Goal: Task Accomplishment & Management: Manage account settings

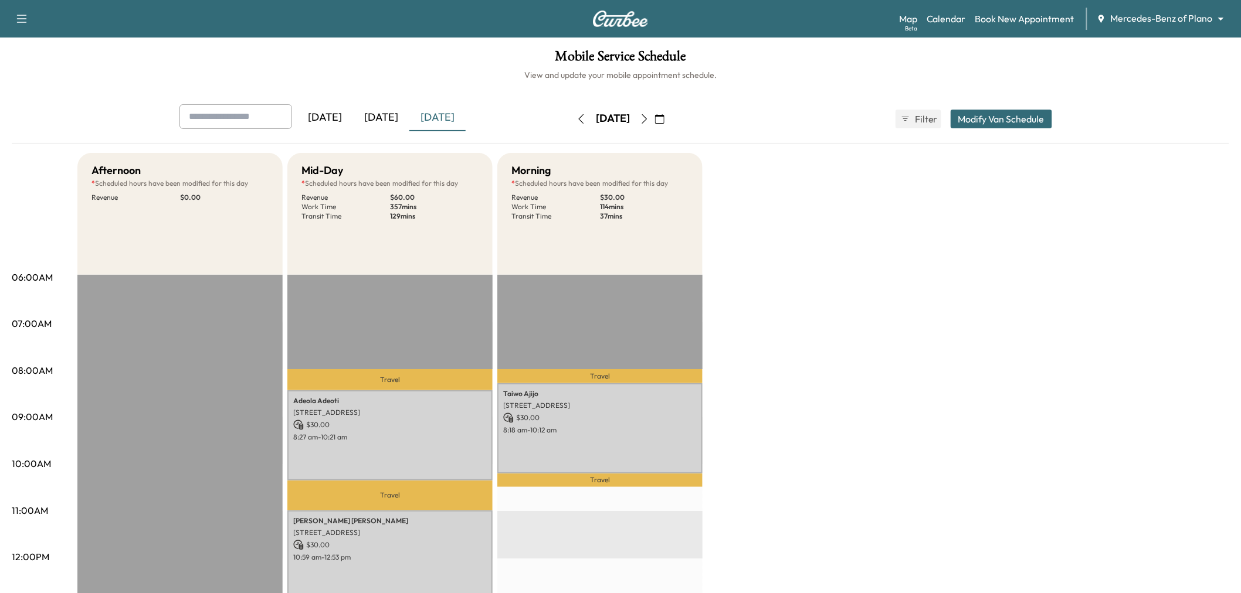
click at [576, 116] on icon "button" at bounding box center [580, 118] width 9 height 9
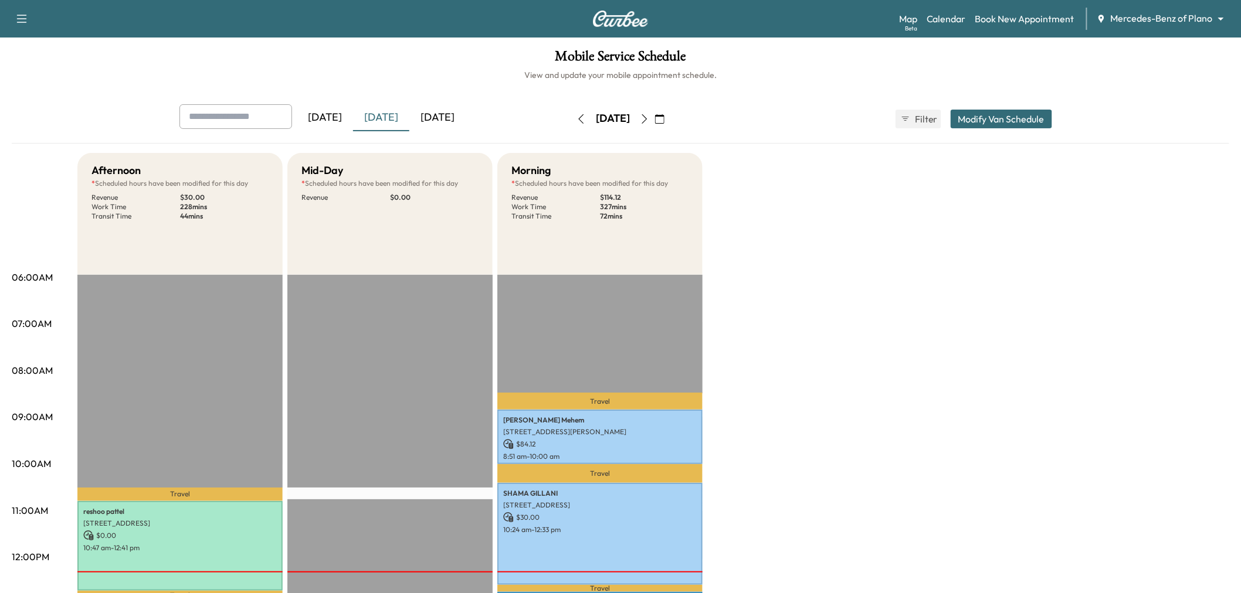
click at [654, 114] on div "[DATE]" at bounding box center [612, 119] width 83 height 19
click at [649, 118] on icon "button" at bounding box center [644, 118] width 9 height 9
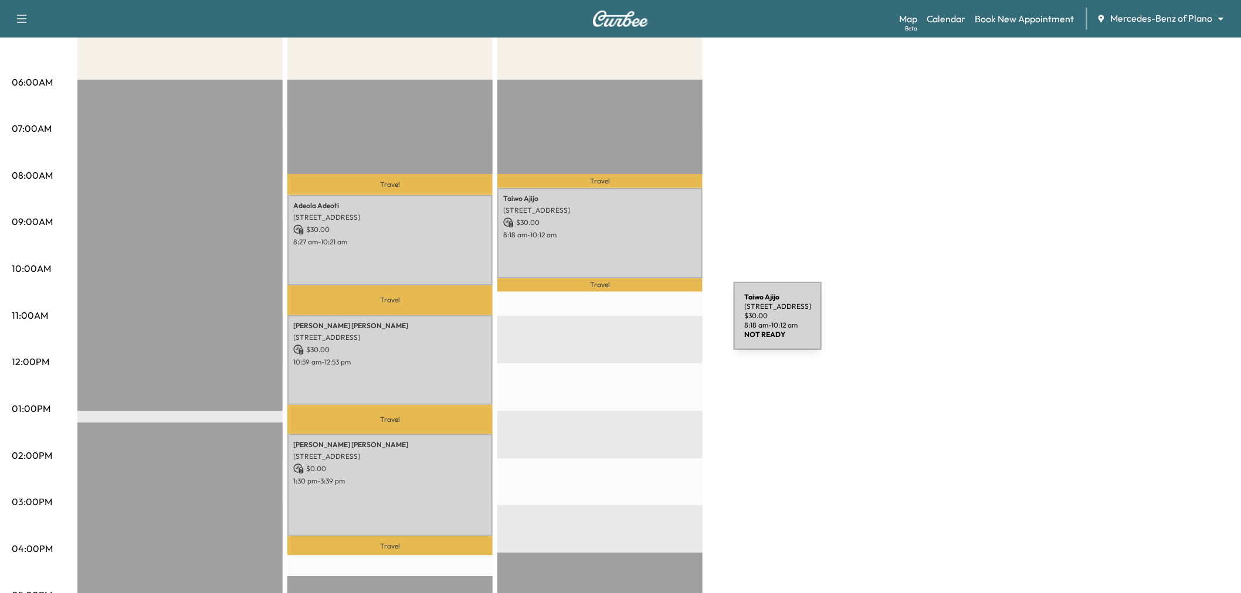
scroll to position [65, 0]
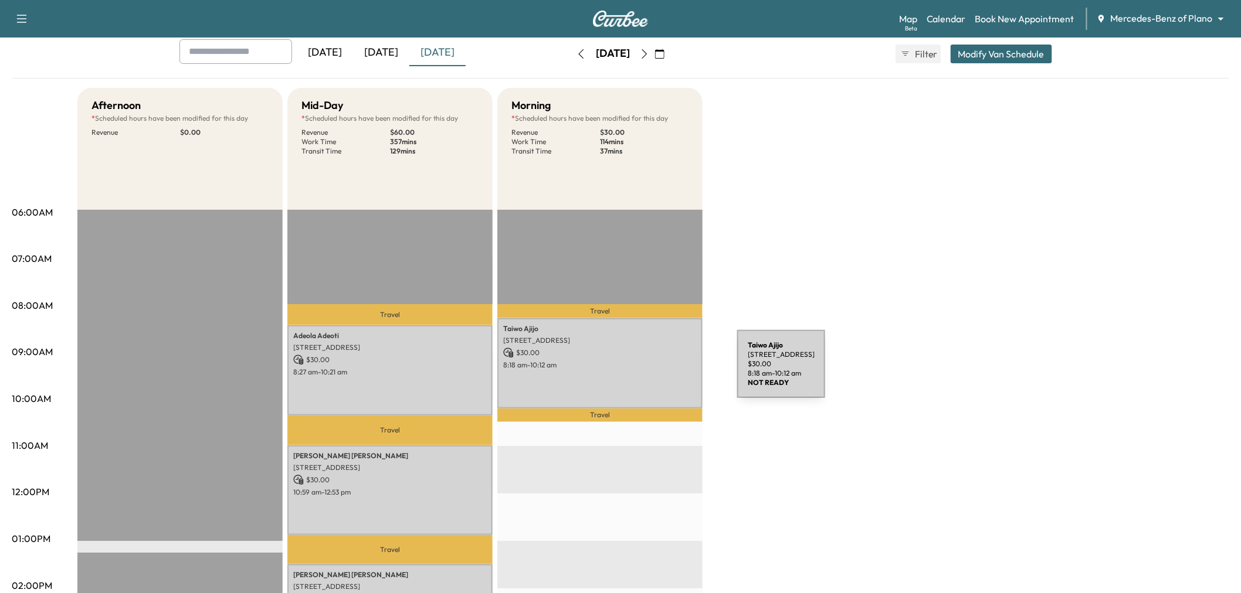
click at [649, 371] on div "Taiwo Ajijo 924 Arbor Downs Drive, Plano, TX 75023, United States of America $ …" at bounding box center [599, 363] width 205 height 90
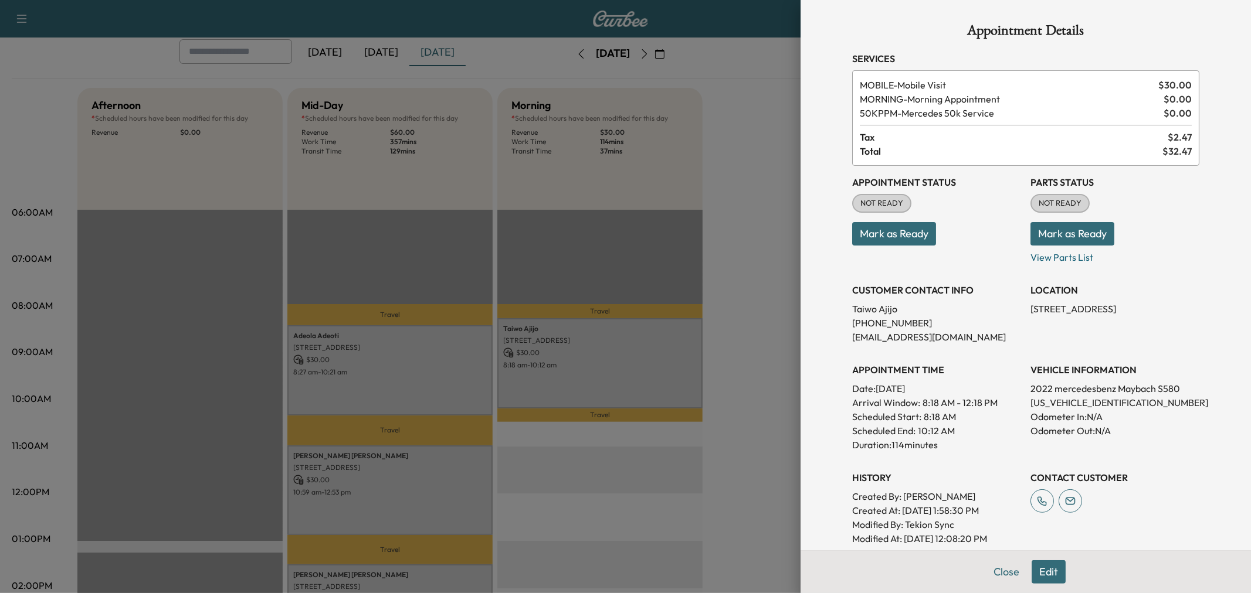
click at [649, 371] on div at bounding box center [625, 296] width 1251 height 593
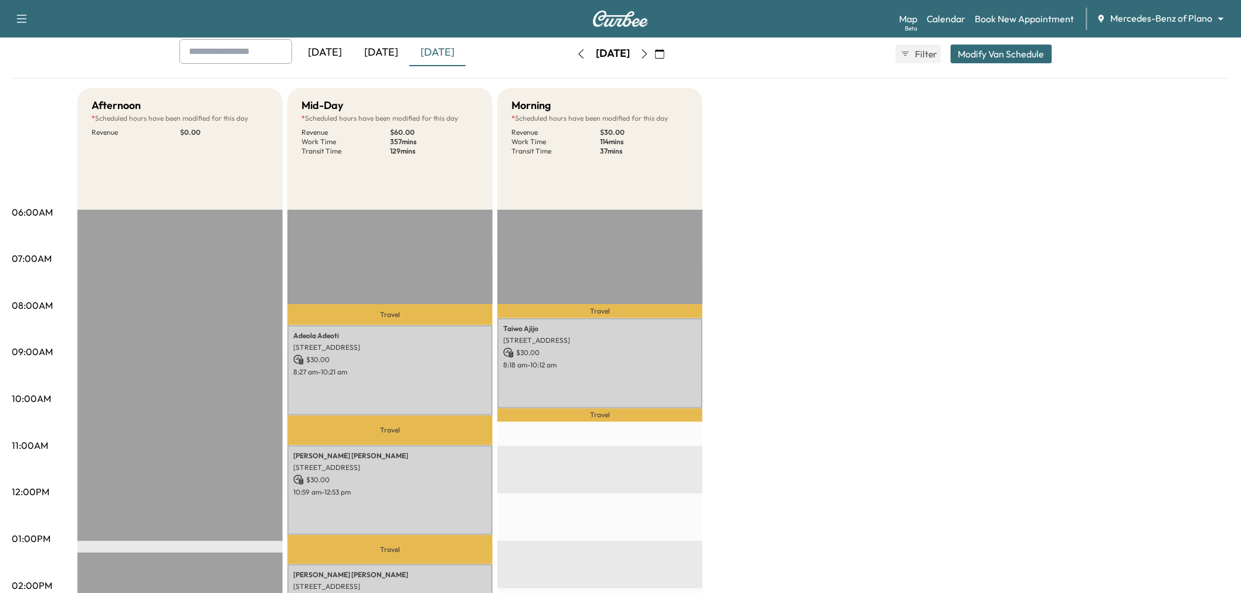
click at [664, 53] on icon "button" at bounding box center [659, 53] width 9 height 9
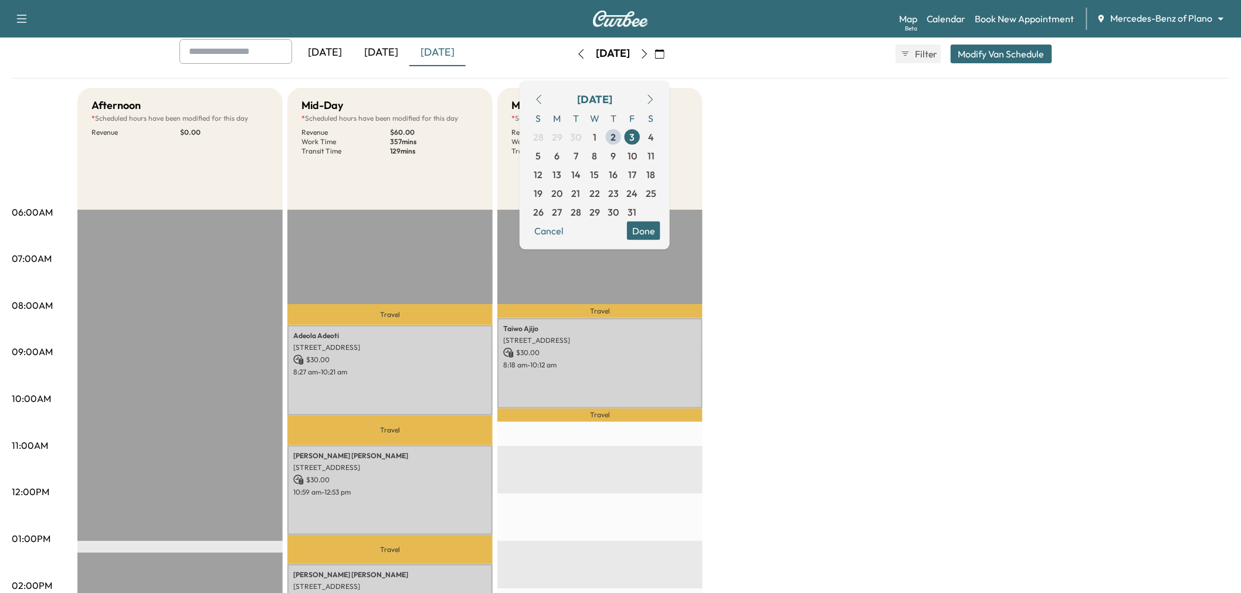
click at [821, 348] on div "Afternoon * Scheduled hours have been modified for this day Revenue $ 0.00 EST …" at bounding box center [653, 528] width 1152 height 880
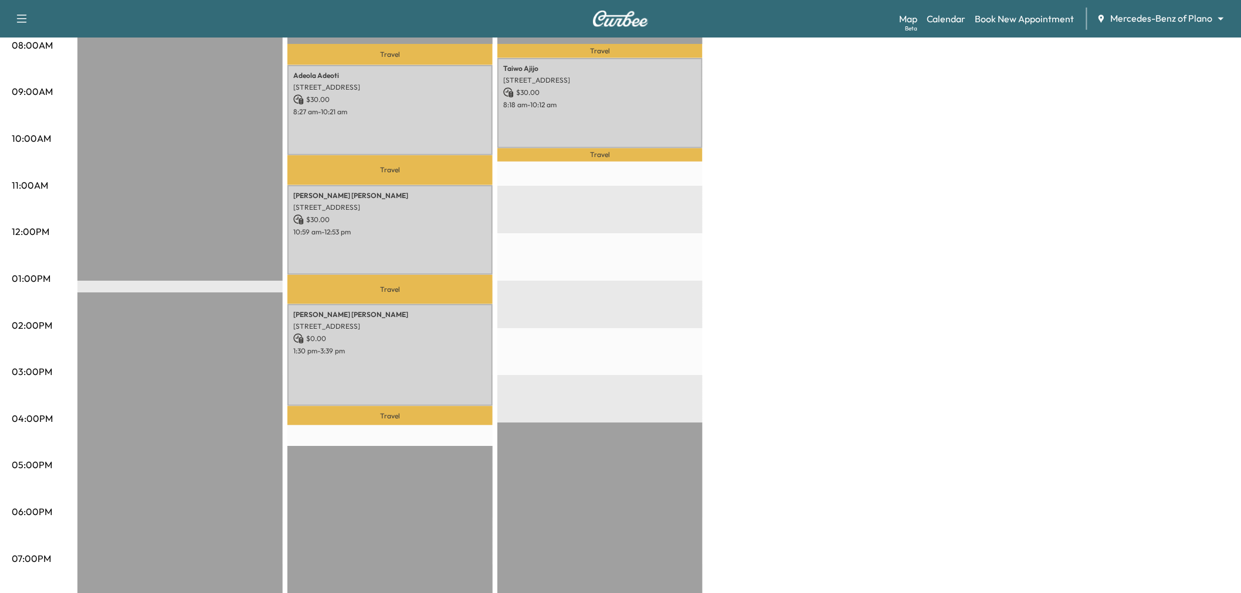
scroll to position [130, 0]
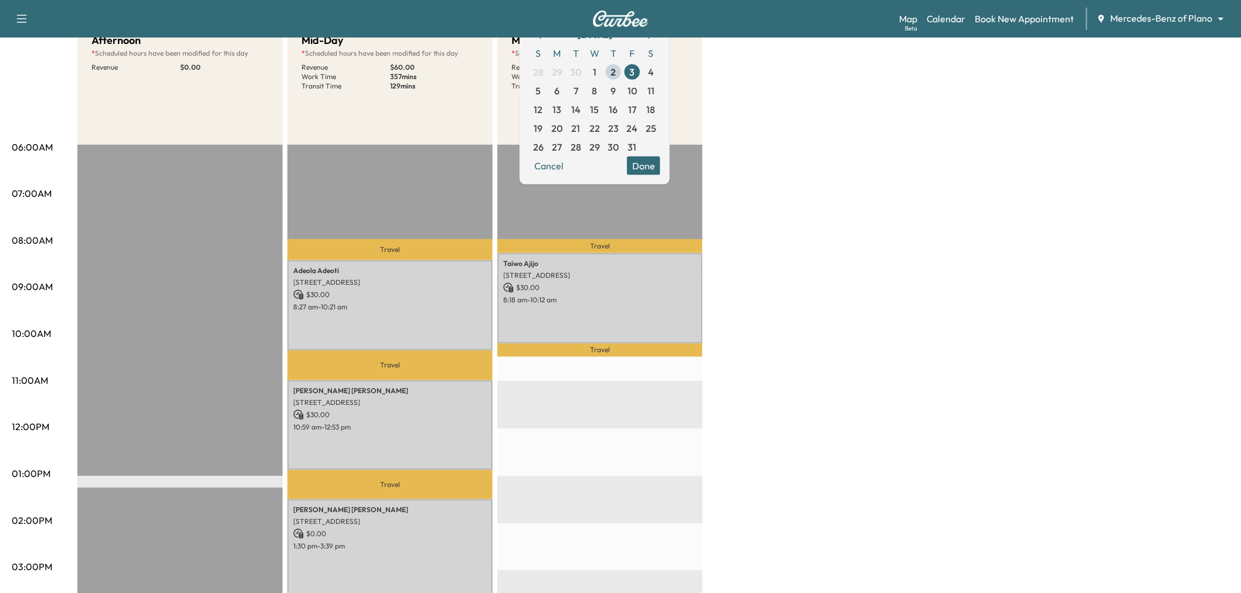
click at [815, 296] on div "Afternoon * Scheduled hours have been modified for this day Revenue $ 0.00 EST …" at bounding box center [653, 463] width 1152 height 880
click at [969, 266] on div "Afternoon * Scheduled hours have been modified for this day Revenue $ 0.00 EST …" at bounding box center [653, 463] width 1152 height 880
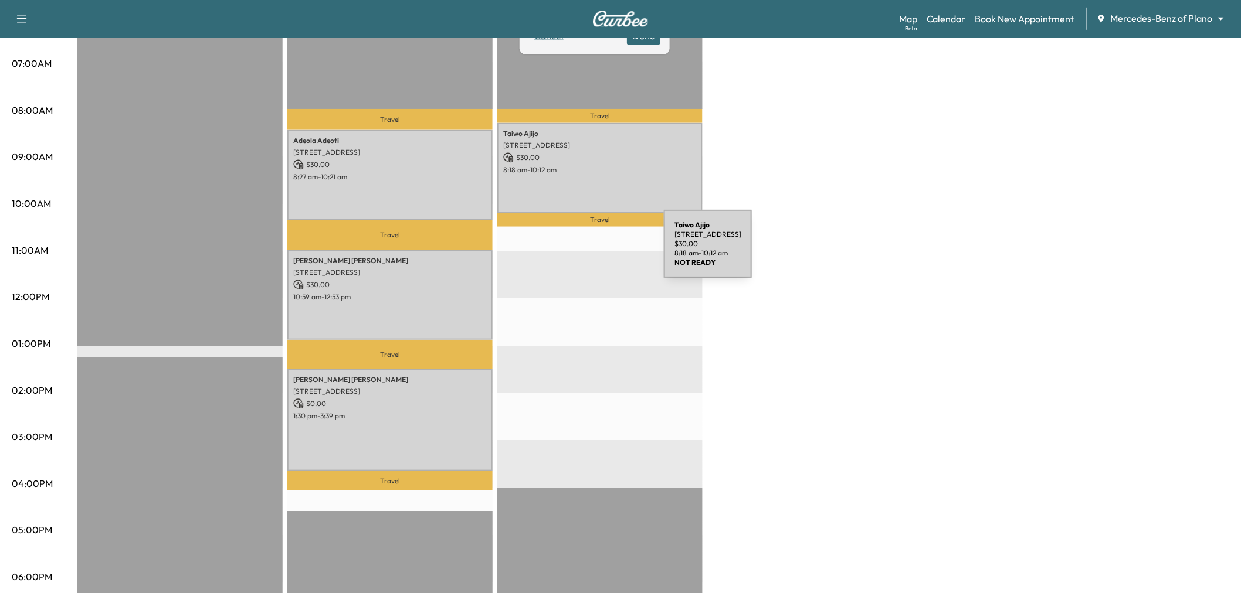
scroll to position [65, 0]
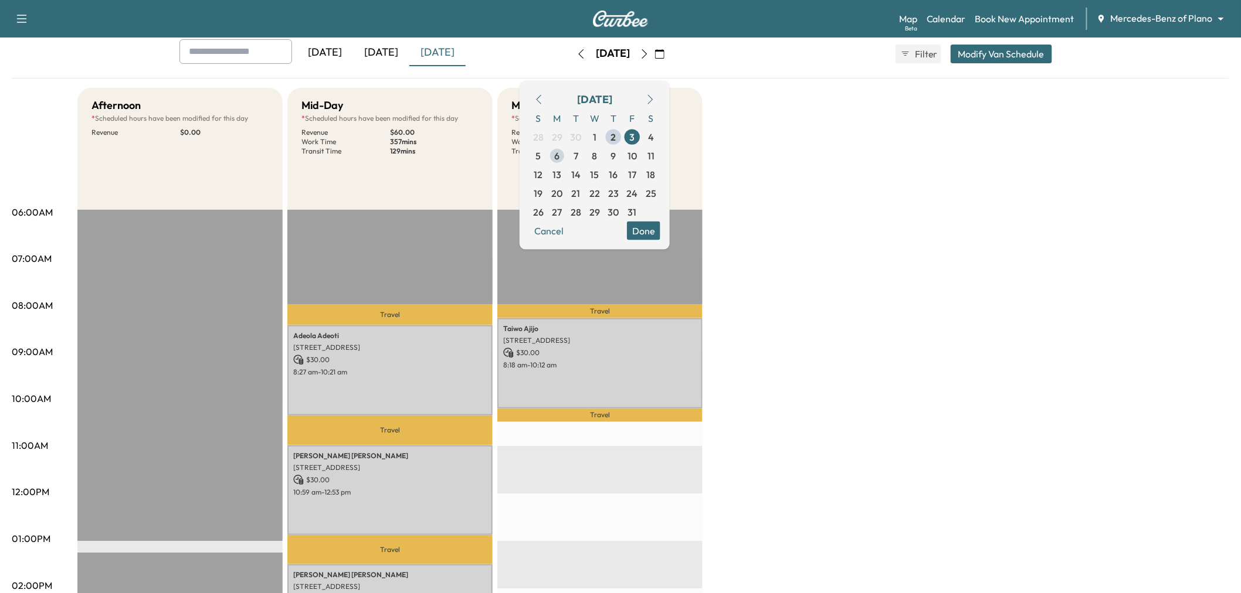
click at [566, 147] on span "6" at bounding box center [557, 155] width 19 height 19
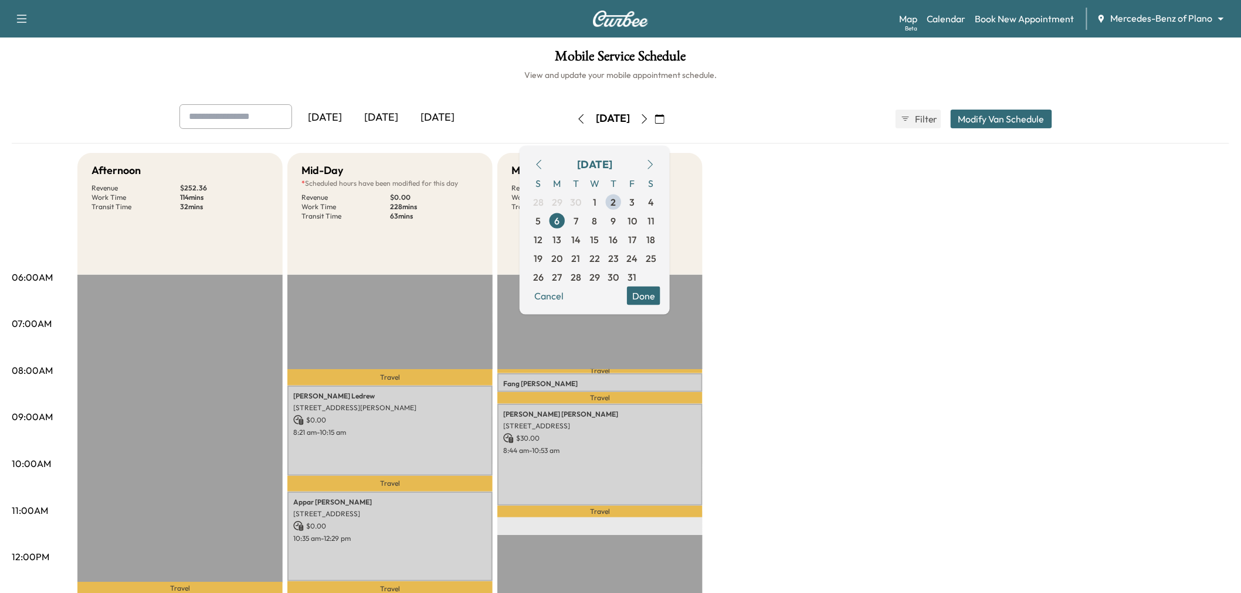
click at [993, 120] on button "Modify Van Schedule" at bounding box center [1001, 119] width 101 height 19
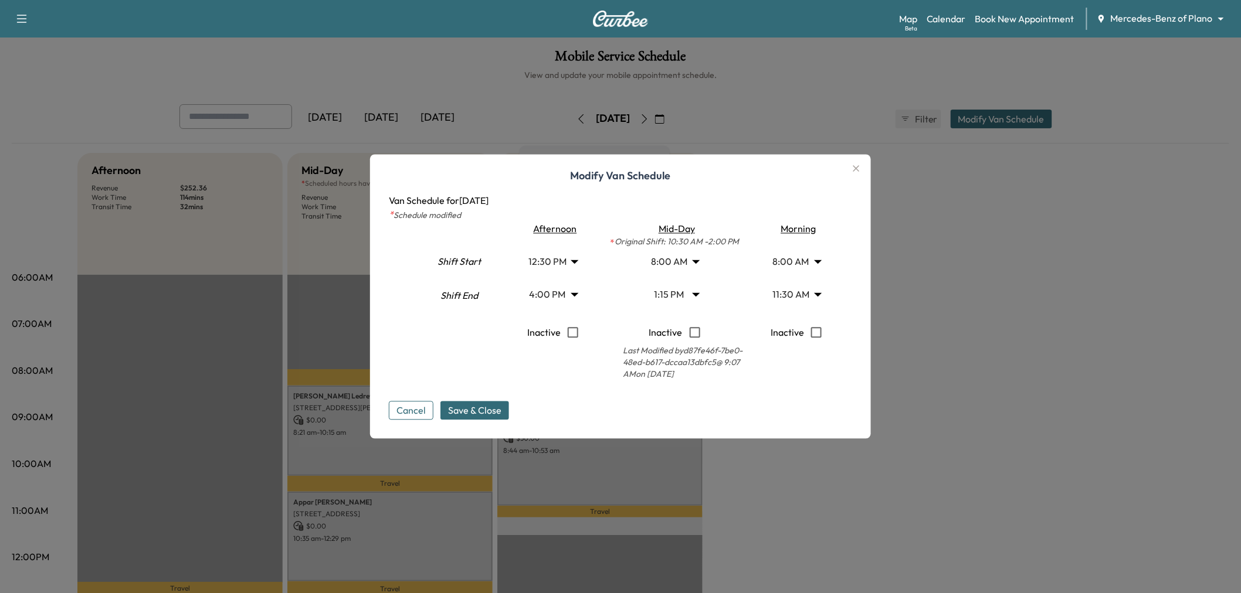
click at [549, 287] on body "Support Log Out Map Beta Calendar Book New Appointment Mercedes-Benz of Plano *…" at bounding box center [620, 296] width 1241 height 593
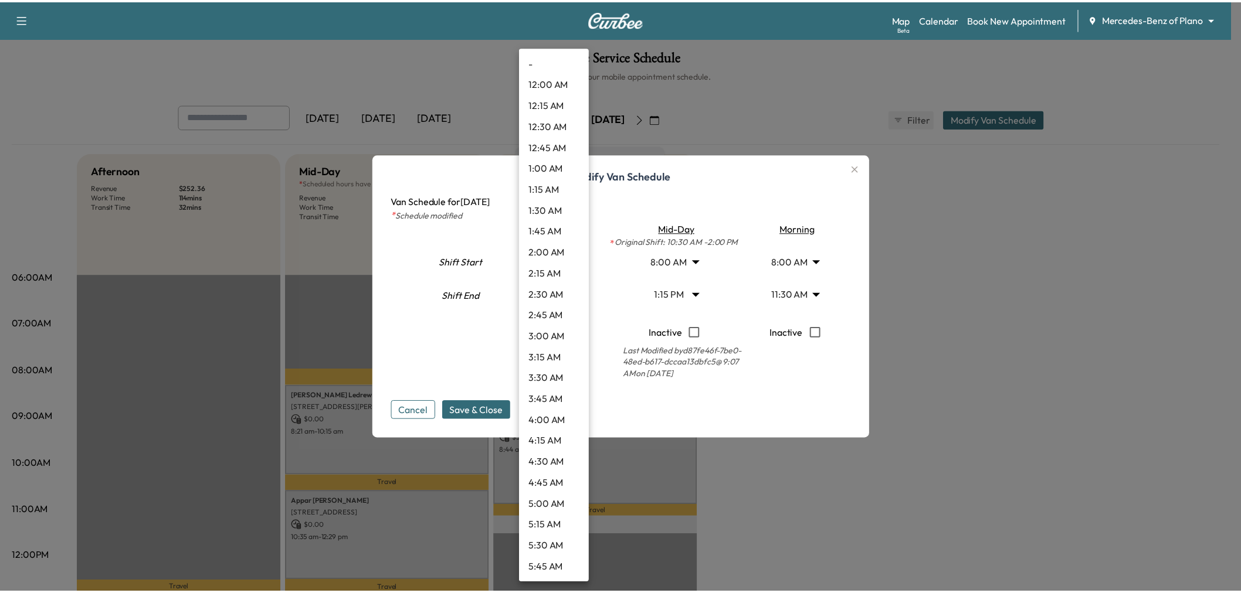
scroll to position [1118, 0]
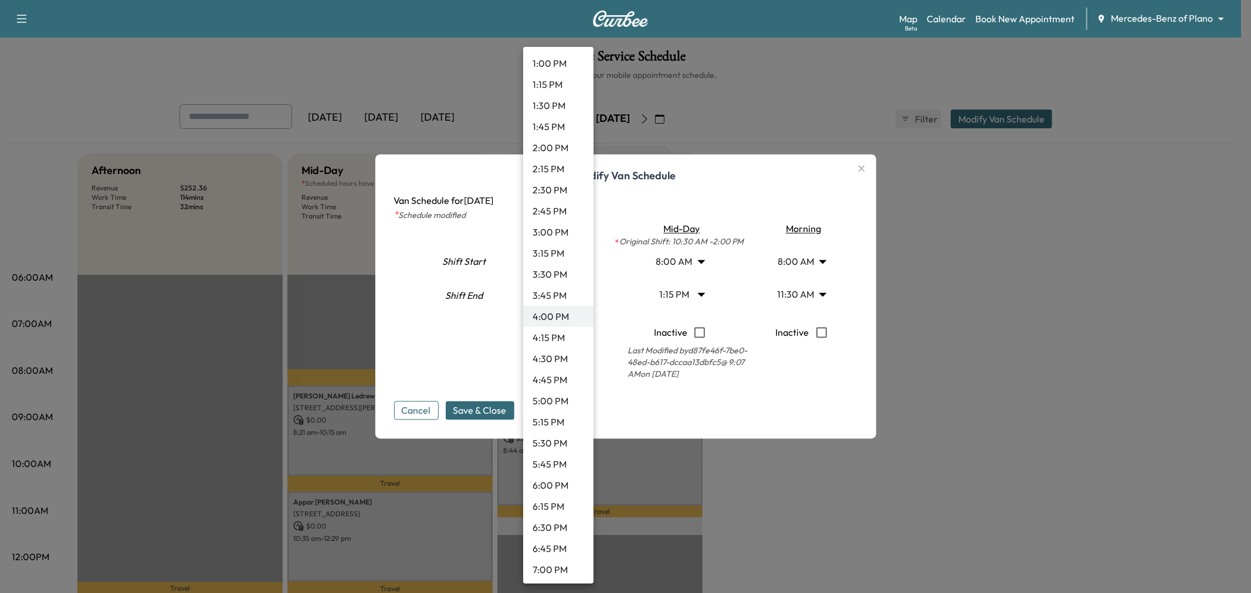
click at [552, 256] on li "3:15 PM" at bounding box center [558, 253] width 70 height 21
type input "*****"
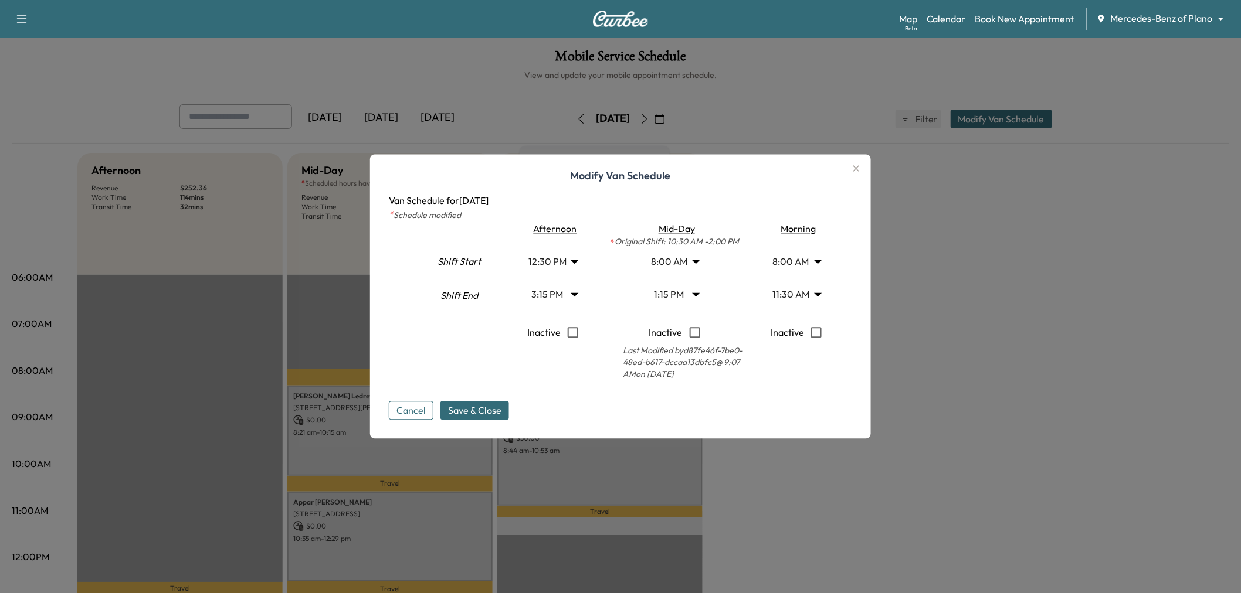
click at [472, 426] on div "Modify Van Schedule Van Schedule for Monday, October 06, 2025 * Schedule modifi…" at bounding box center [620, 297] width 501 height 284
click at [478, 402] on button "Save & Close" at bounding box center [474, 411] width 69 height 19
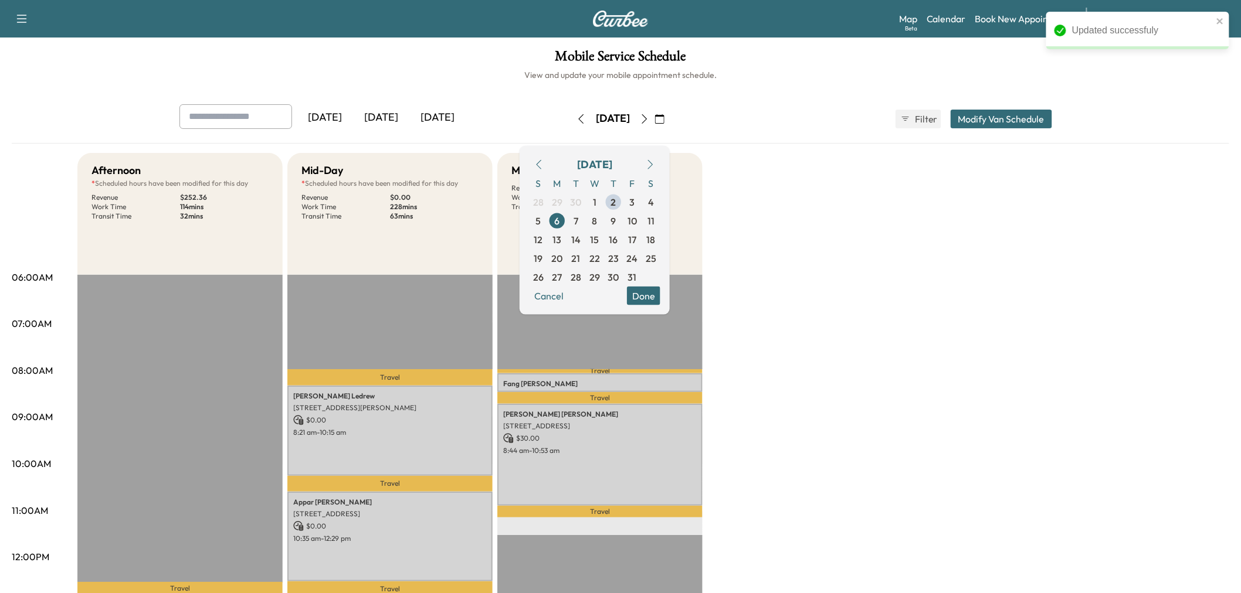
click at [649, 114] on icon "button" at bounding box center [644, 118] width 9 height 9
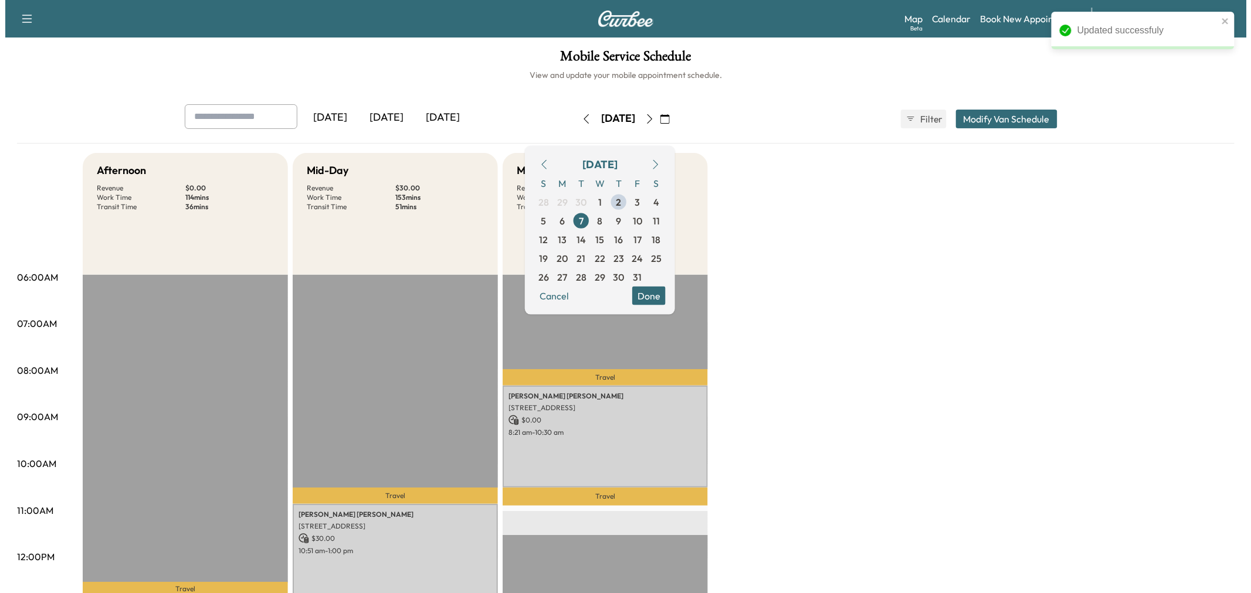
scroll to position [195, 0]
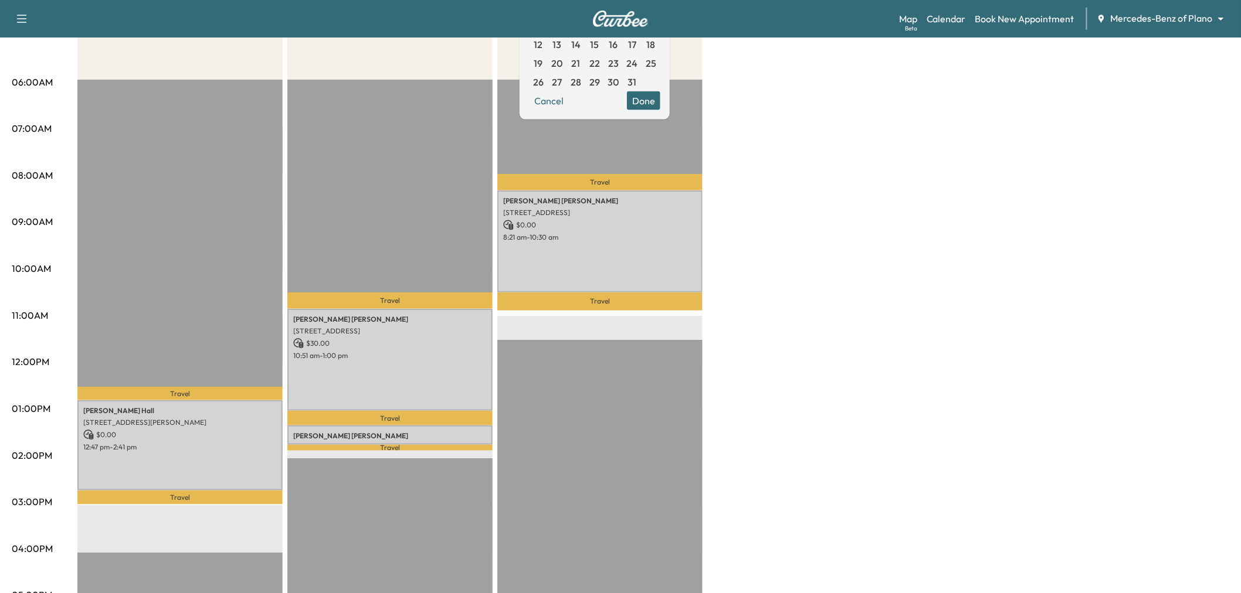
click at [939, 321] on div "Afternoon Revenue $ 0.00 Work Time 114 mins Transit Time 36 mins Travel Julie H…" at bounding box center [653, 398] width 1152 height 880
click at [591, 251] on div "Douglas Phillips 6810 WOODLAND DR, DALLAS, TX 75225, USA $ 0.00 8:21 am - 10:30…" at bounding box center [599, 242] width 205 height 102
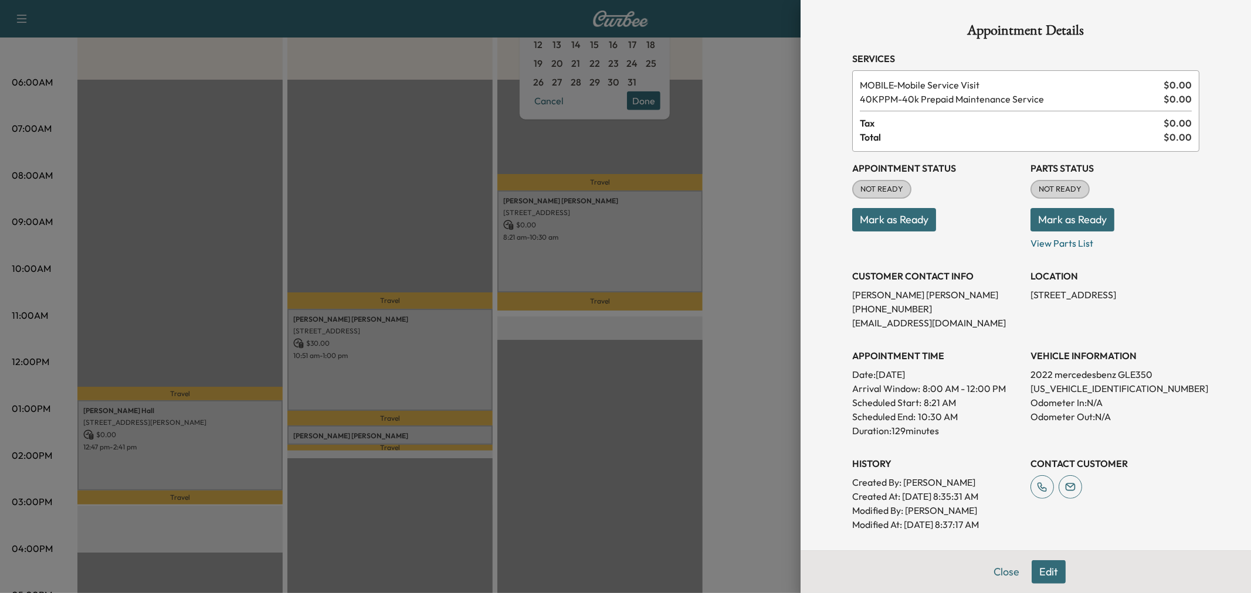
click at [591, 251] on div at bounding box center [625, 296] width 1251 height 593
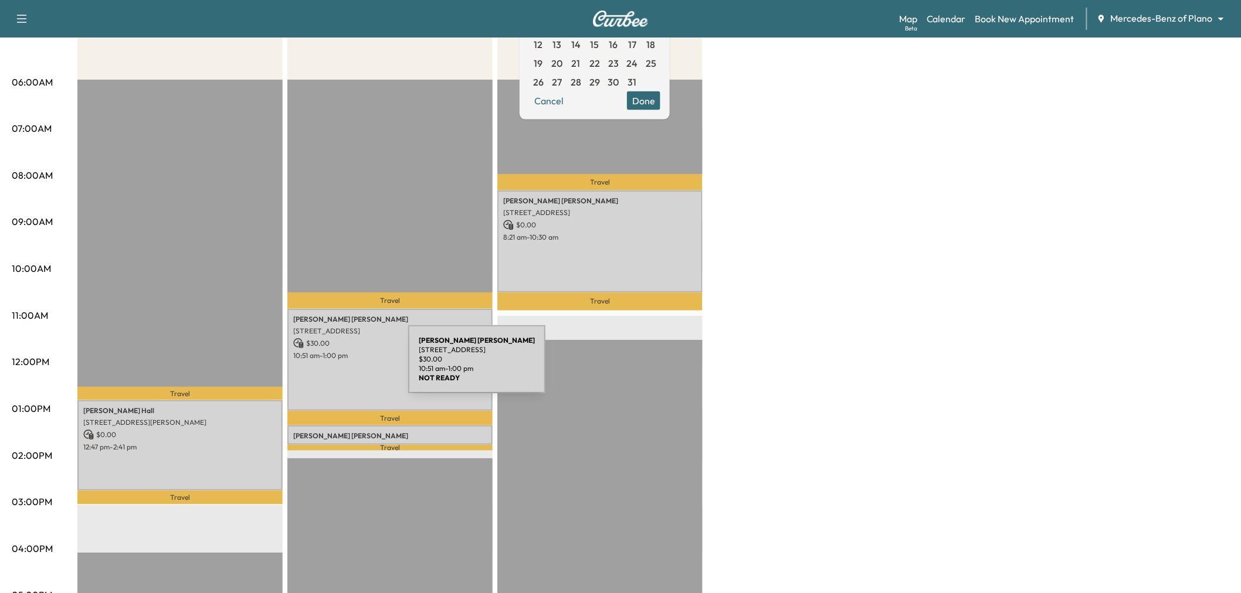
click at [320, 367] on div "Brett Danoff 2231 Rolling Vis Ln, Prosper, TX 75078, USA $ 30.00 10:51 am - 1:0…" at bounding box center [389, 360] width 205 height 102
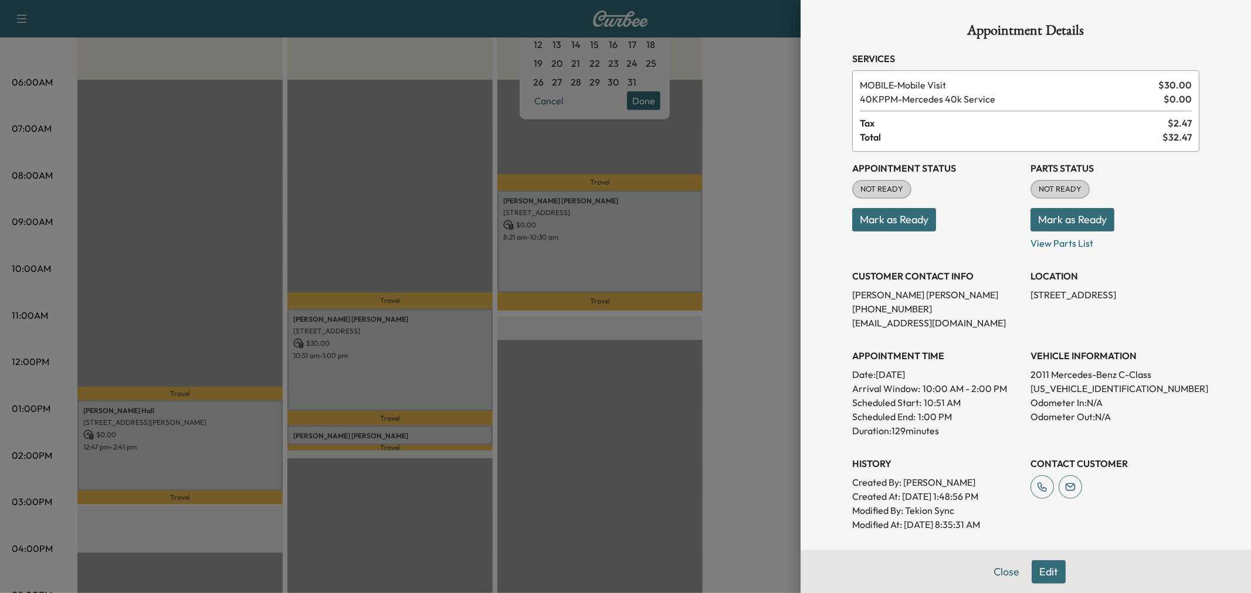
click at [365, 374] on div at bounding box center [625, 296] width 1251 height 593
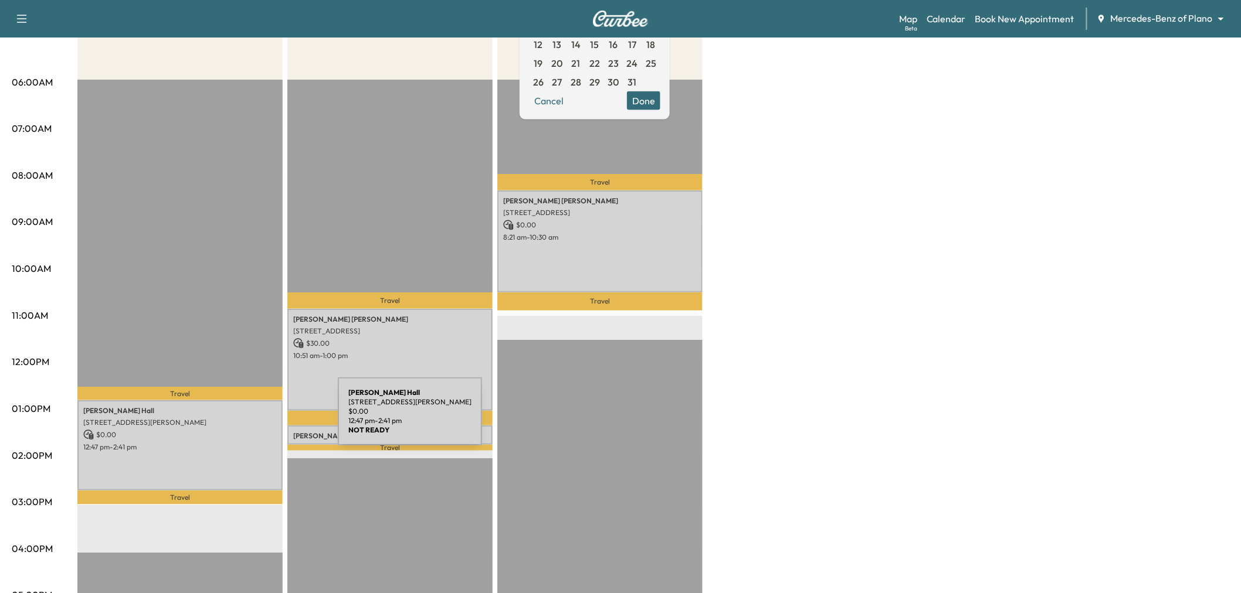
click at [244, 421] on p "5512 Settlement Way, McKinney, TX 75070, US" at bounding box center [180, 422] width 194 height 9
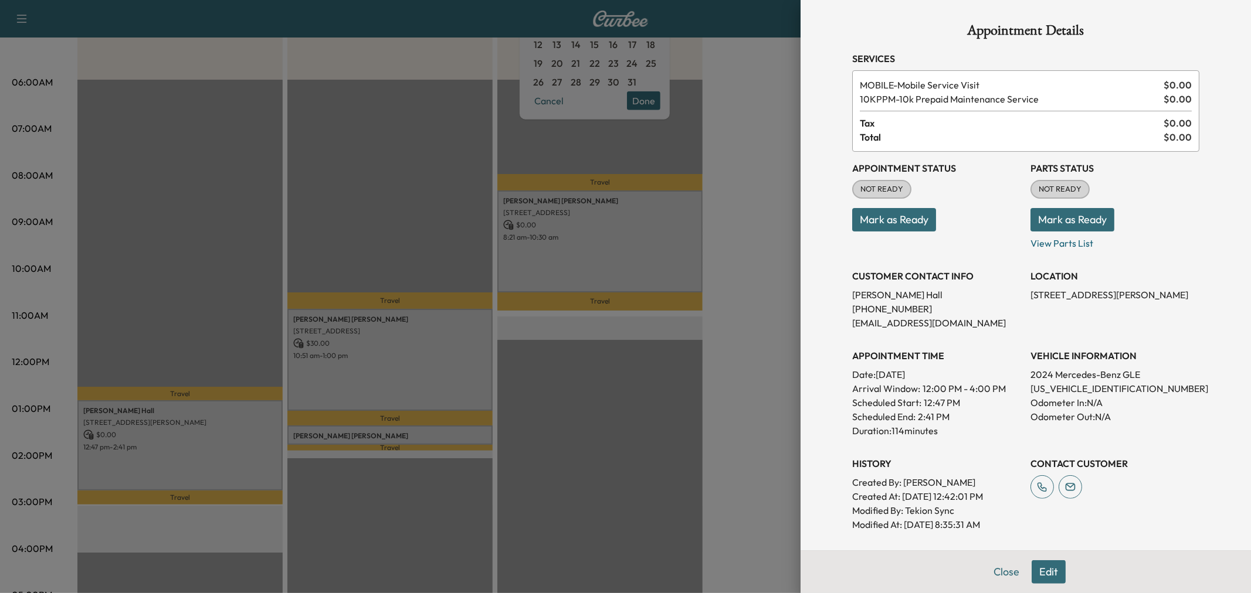
click at [236, 449] on div at bounding box center [625, 296] width 1251 height 593
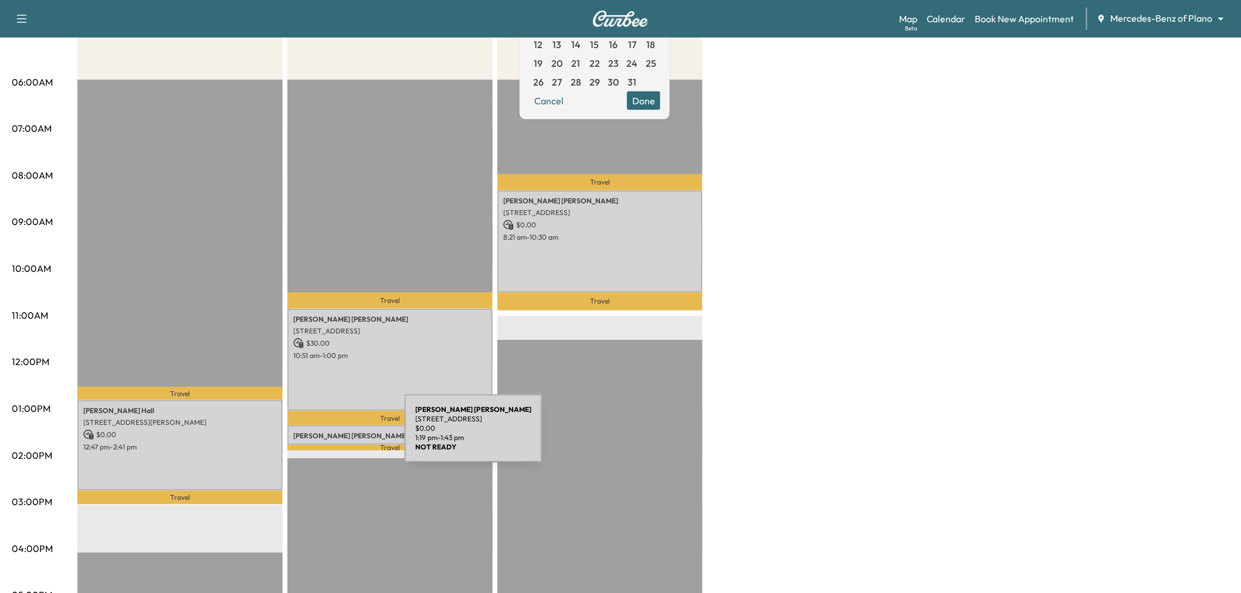
click at [317, 436] on p "Susan Struthers" at bounding box center [390, 436] width 194 height 9
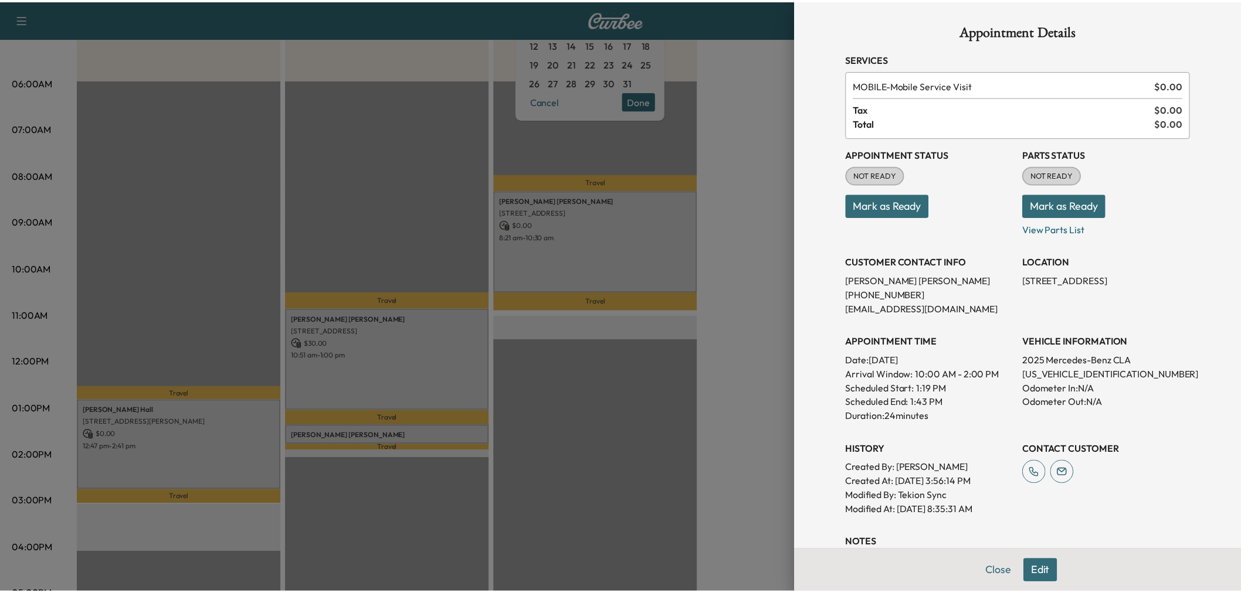
scroll to position [183, 0]
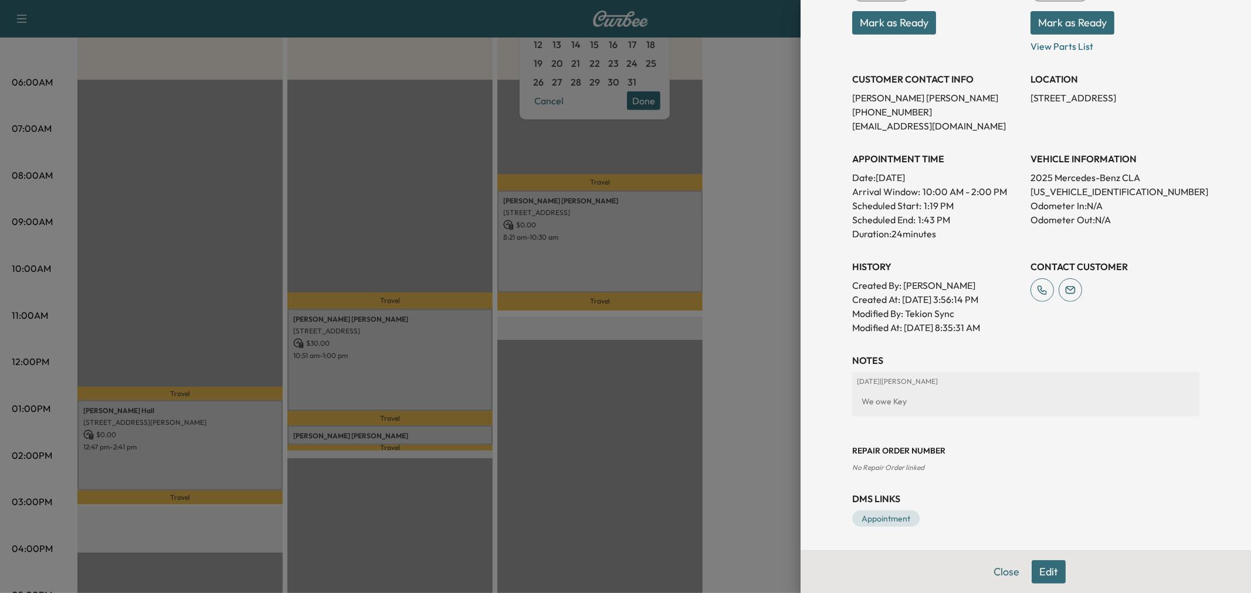
click at [405, 435] on div at bounding box center [625, 296] width 1251 height 593
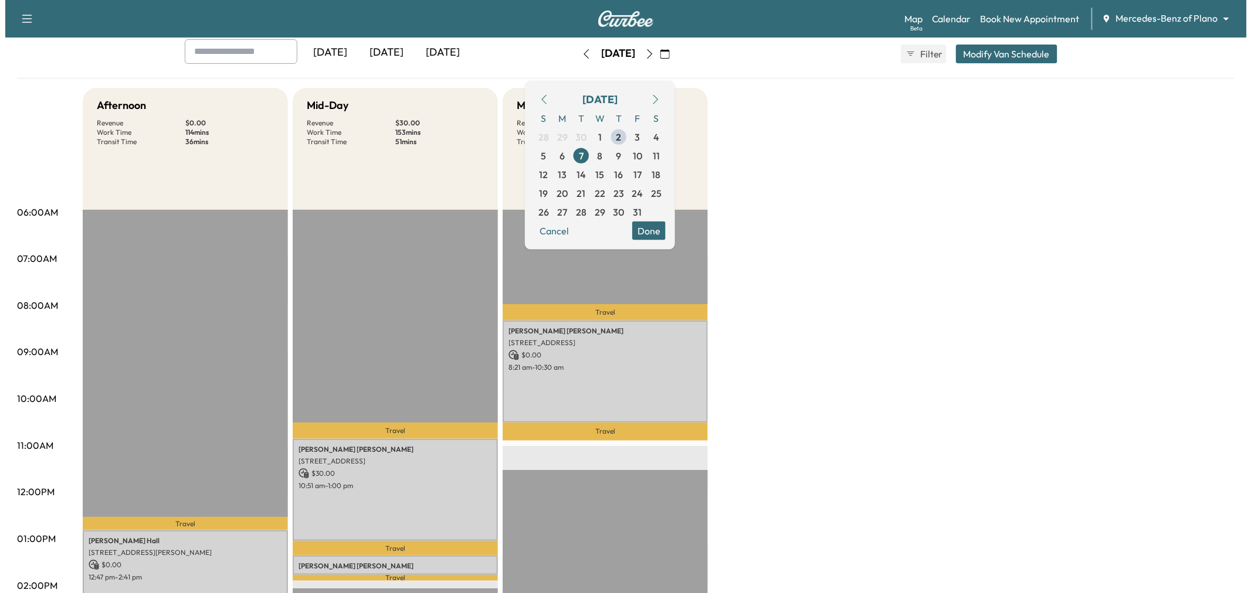
scroll to position [0, 0]
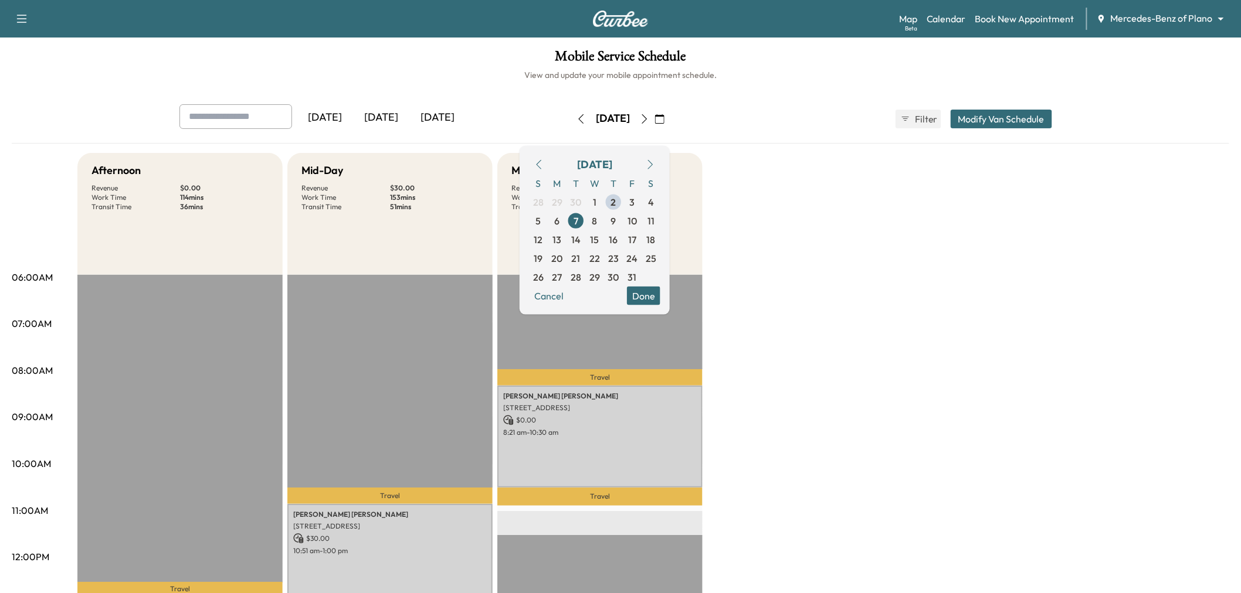
click at [982, 118] on button "Modify Van Schedule" at bounding box center [1001, 119] width 101 height 19
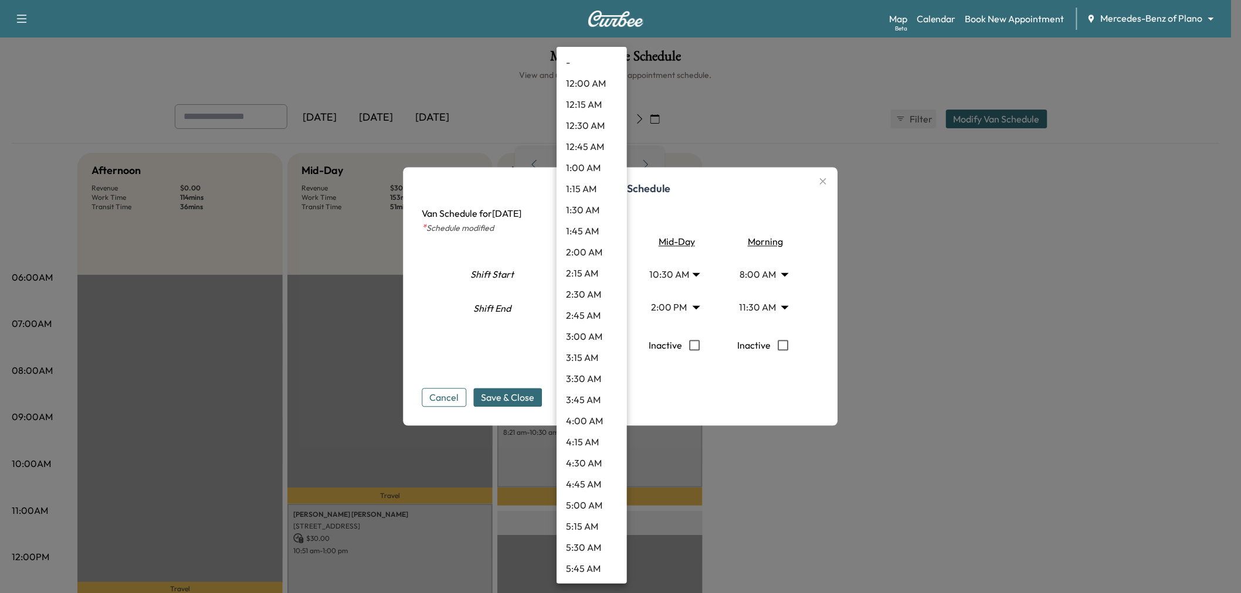
click at [596, 277] on body "Support Log Out Map Beta Calendar Book New Appointment Mercedes-Benz of Plano *…" at bounding box center [620, 296] width 1241 height 593
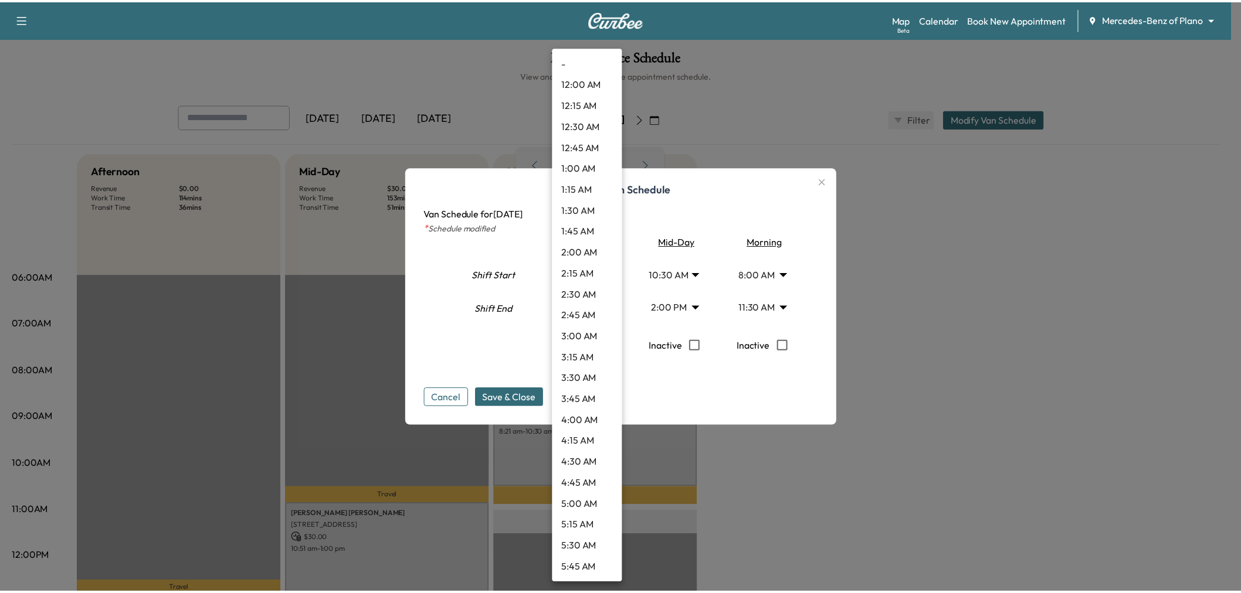
scroll to position [823, 0]
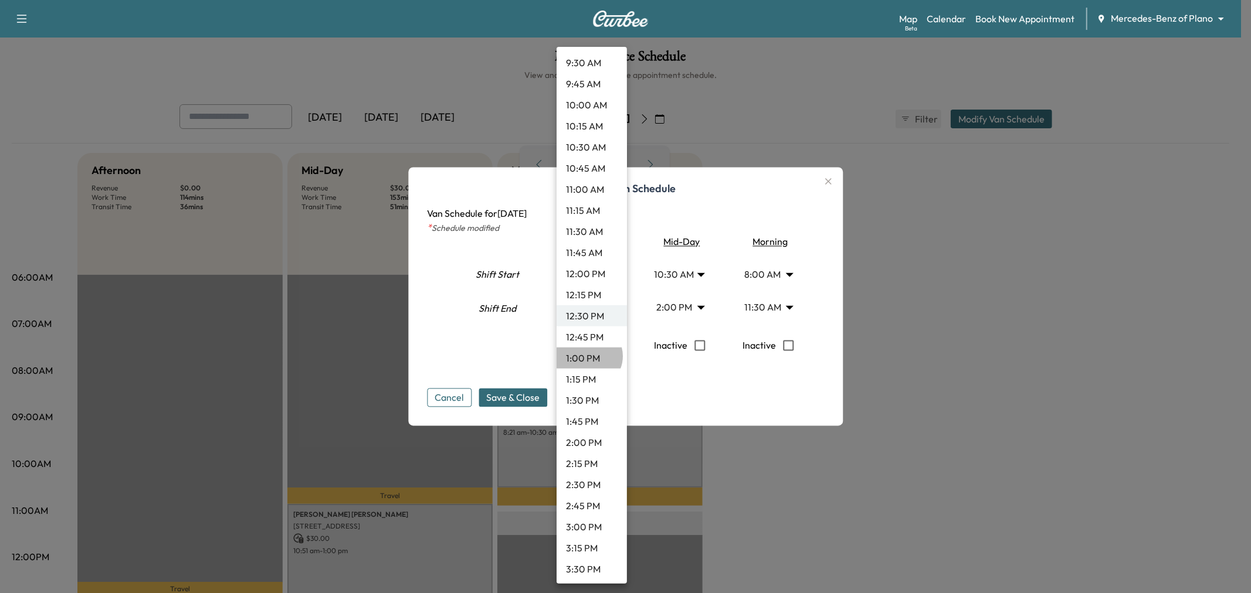
click at [588, 356] on li "1:00 PM" at bounding box center [592, 358] width 70 height 21
type input "**"
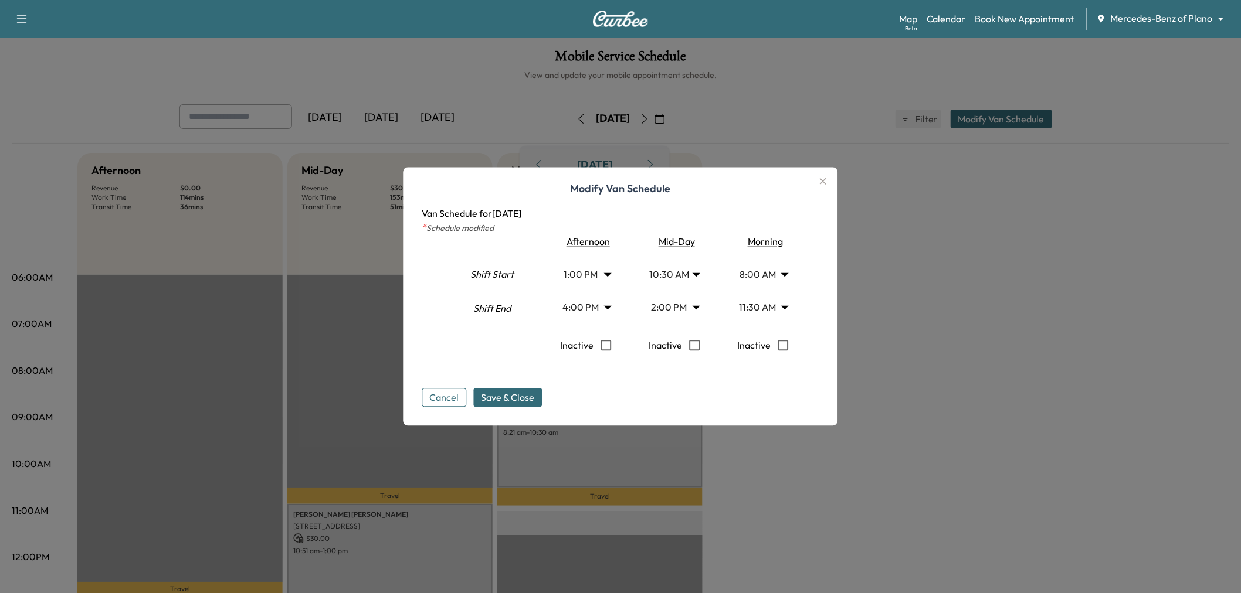
click at [518, 400] on span "Save & Close" at bounding box center [507, 398] width 53 height 14
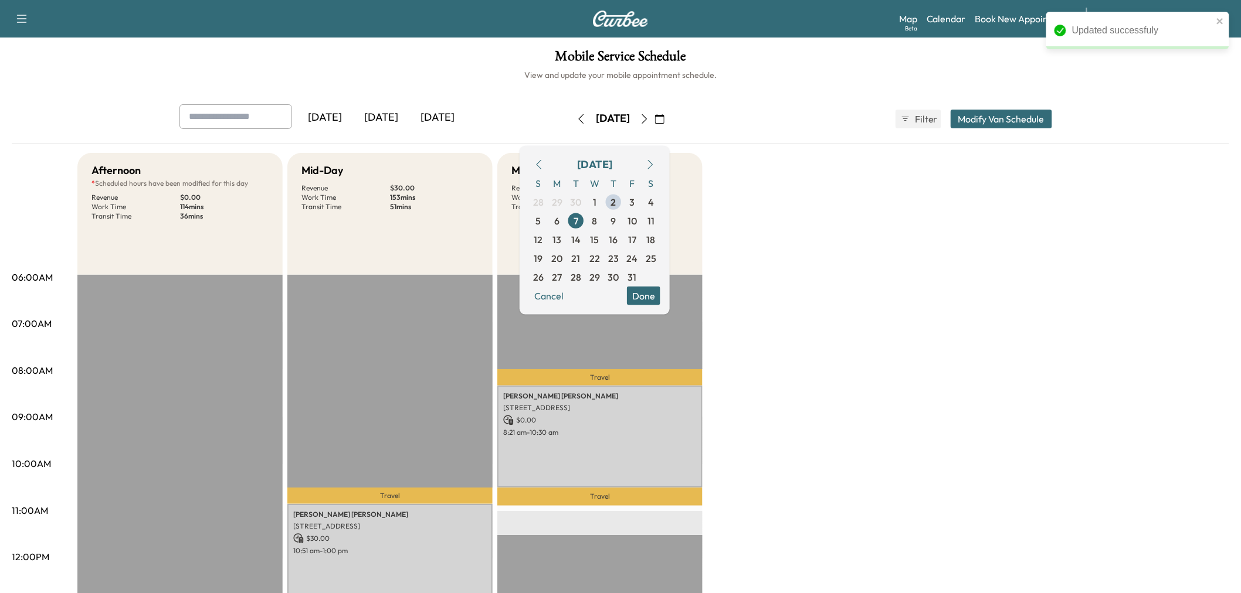
scroll to position [260, 0]
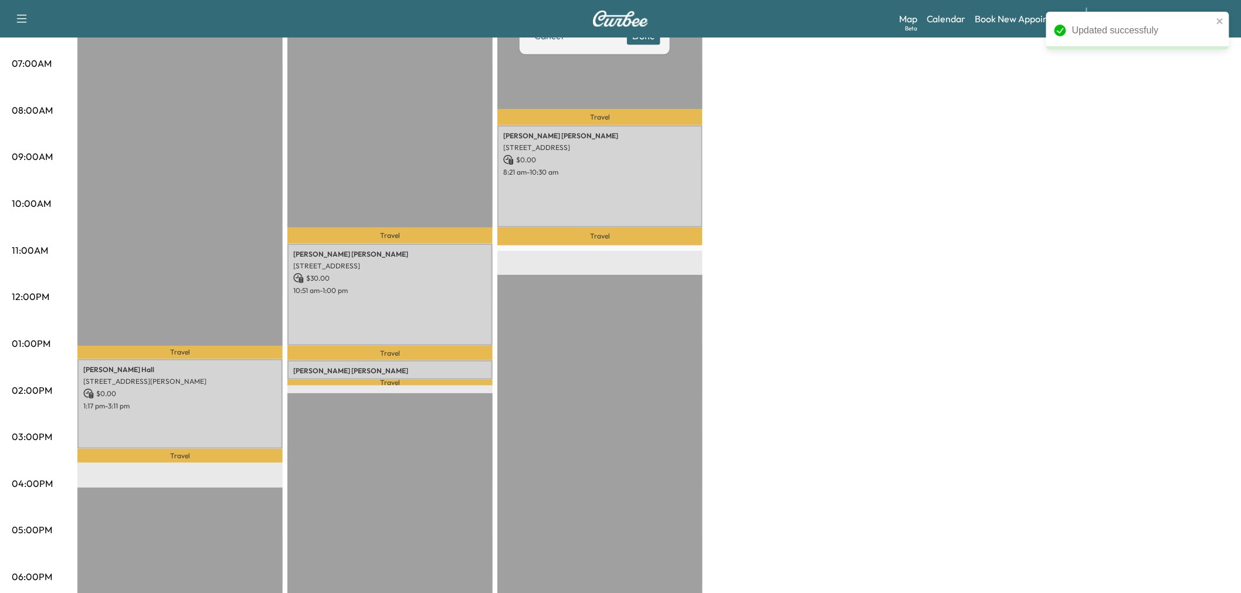
click at [837, 300] on div "Afternoon * Scheduled hours have been modified for this day Revenue $ 0.00 Work…" at bounding box center [653, 333] width 1152 height 880
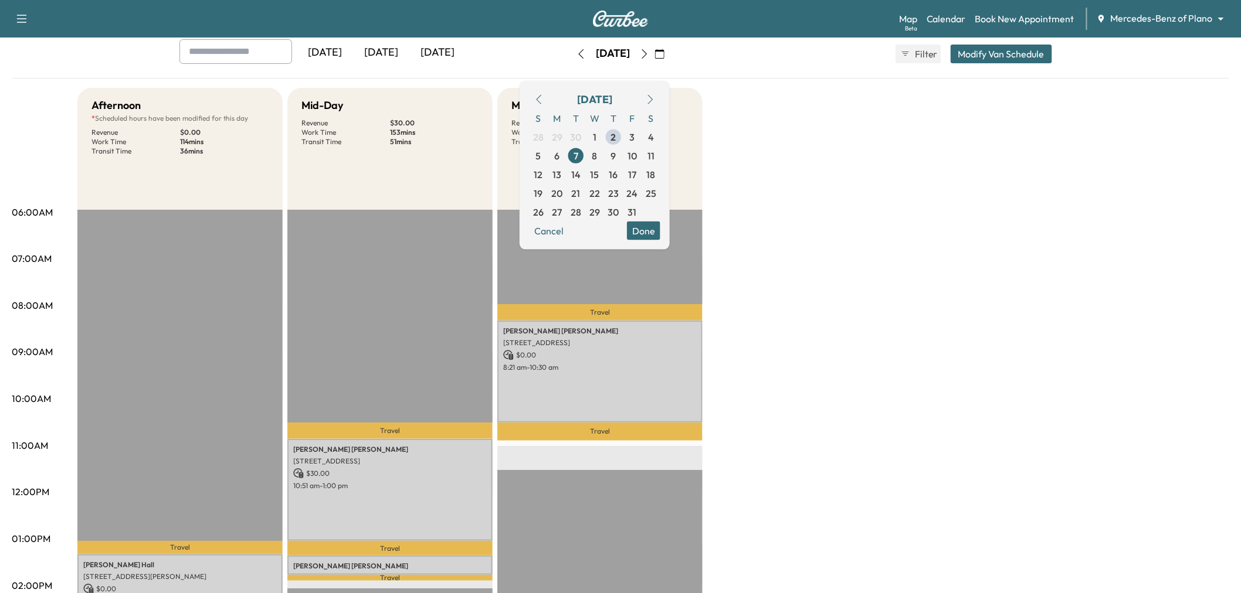
click at [660, 229] on button "Done" at bounding box center [643, 230] width 33 height 19
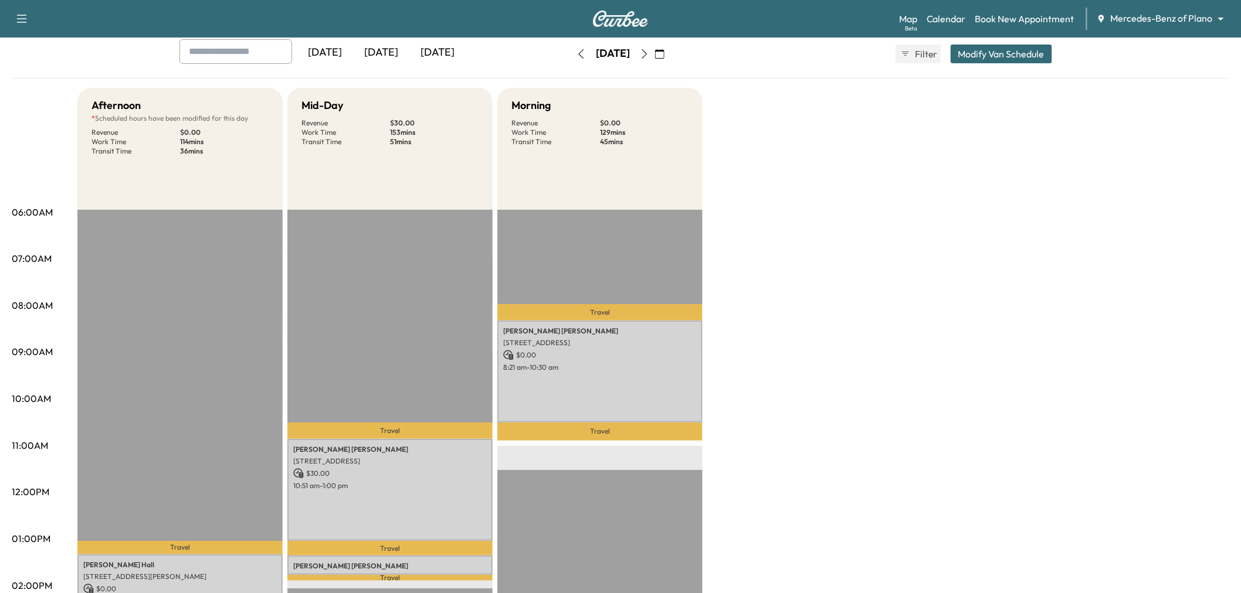
click at [906, 270] on div "Afternoon * Scheduled hours have been modified for this day Revenue $ 0.00 Work…" at bounding box center [653, 528] width 1152 height 880
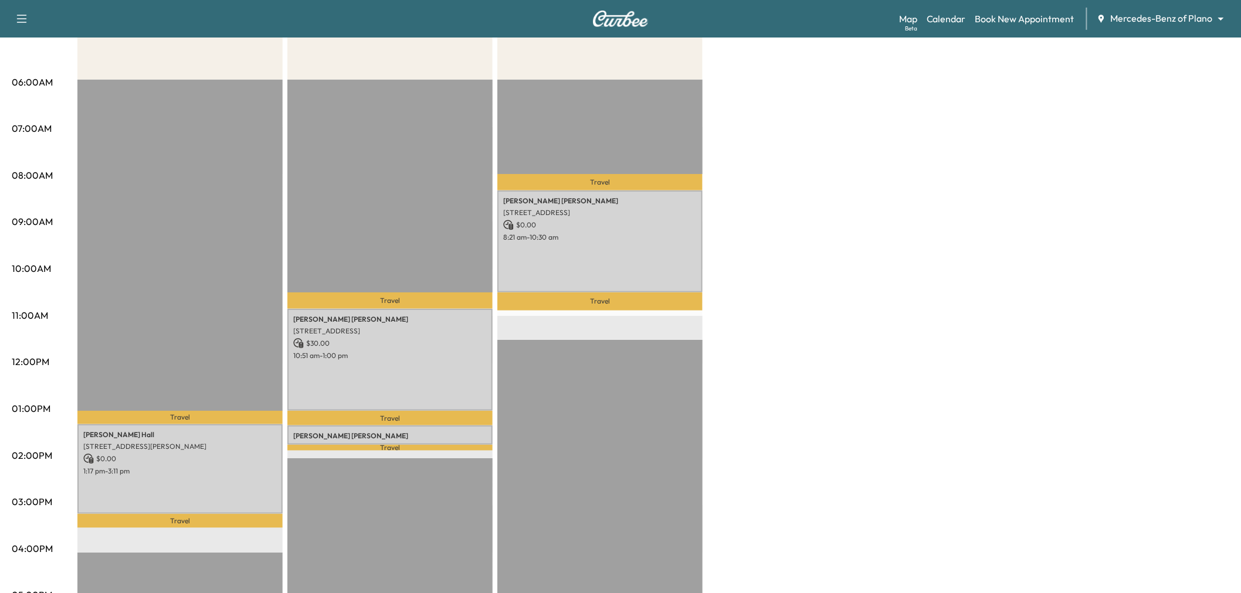
scroll to position [260, 0]
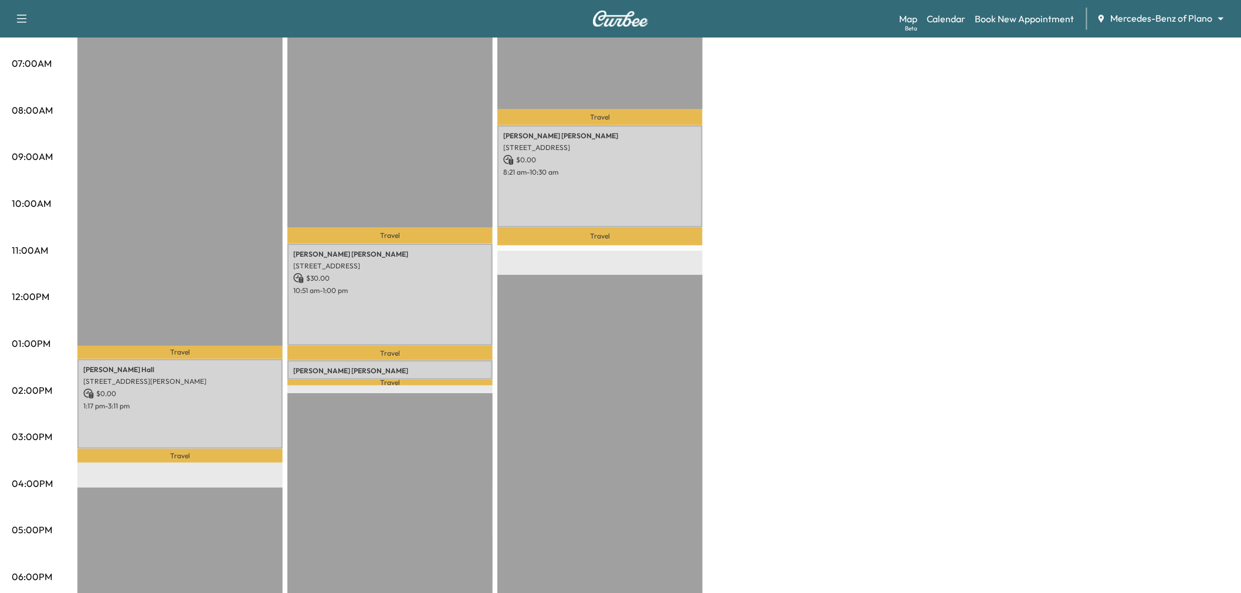
click at [762, 318] on div "Afternoon * Scheduled hours have been modified for this day Revenue $ 0.00 Work…" at bounding box center [653, 333] width 1152 height 880
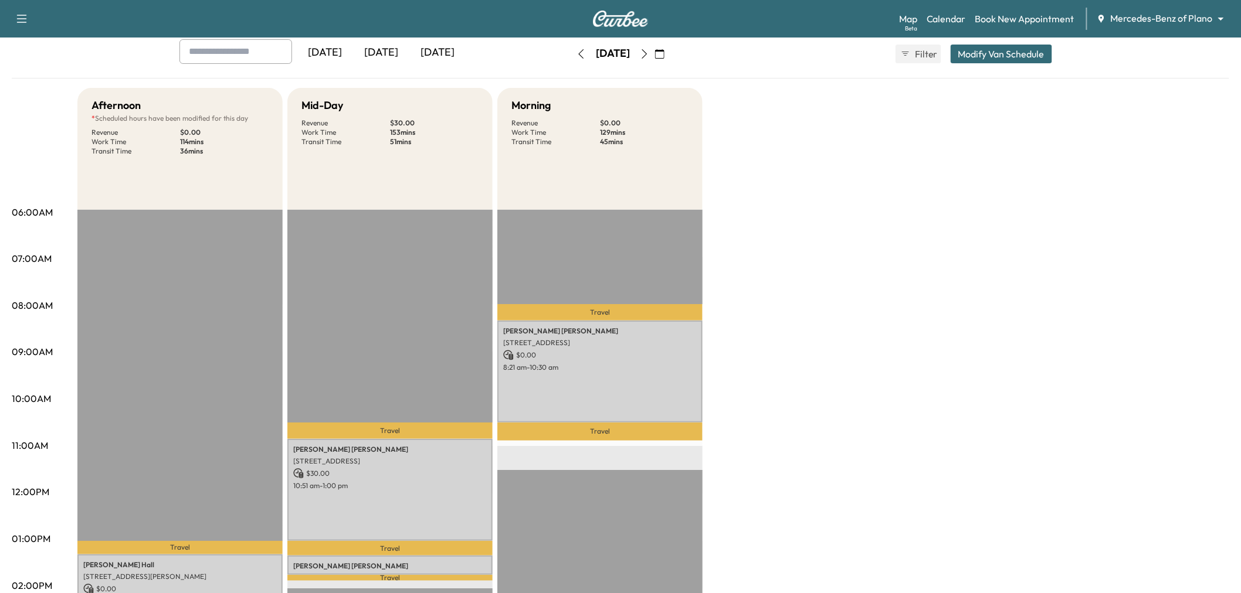
scroll to position [0, 0]
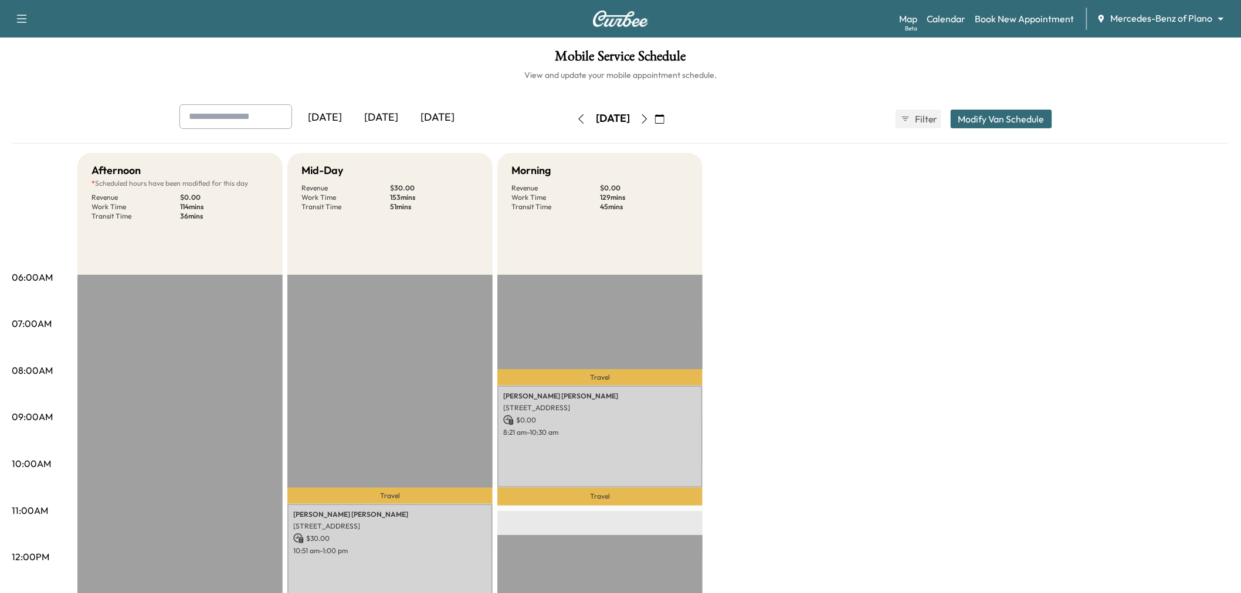
click at [812, 334] on div "Afternoon * Scheduled hours have been modified for this day Revenue $ 0.00 Work…" at bounding box center [653, 593] width 1152 height 880
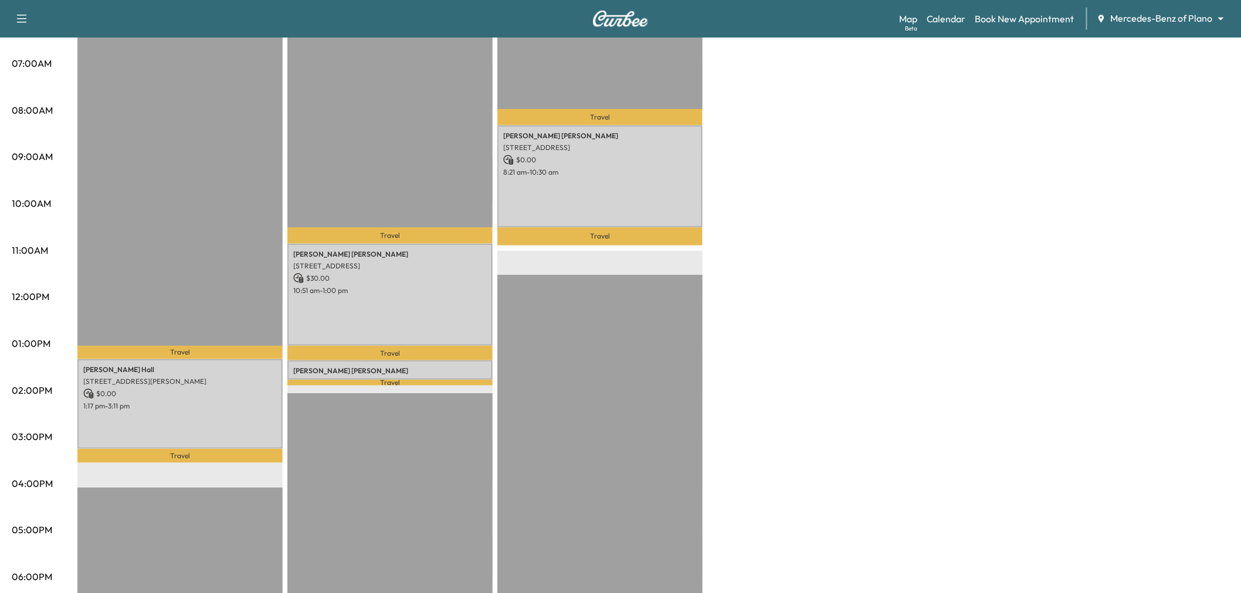
click at [790, 365] on div "Afternoon * Scheduled hours have been modified for this day Revenue $ 0.00 Work…" at bounding box center [653, 333] width 1152 height 880
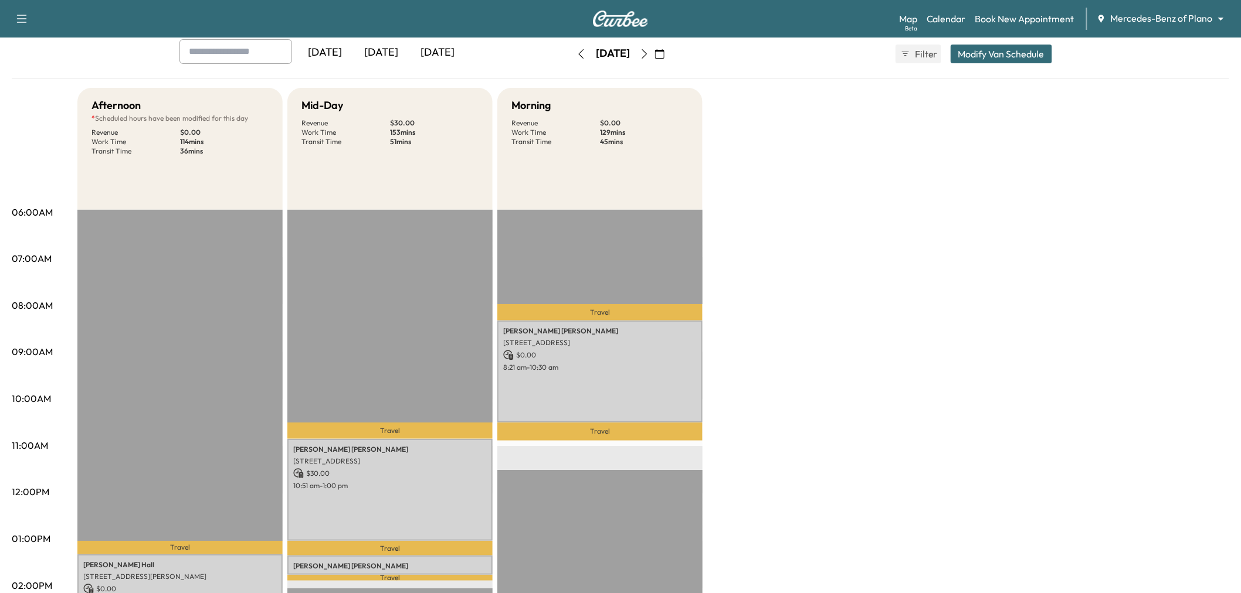
scroll to position [0, 0]
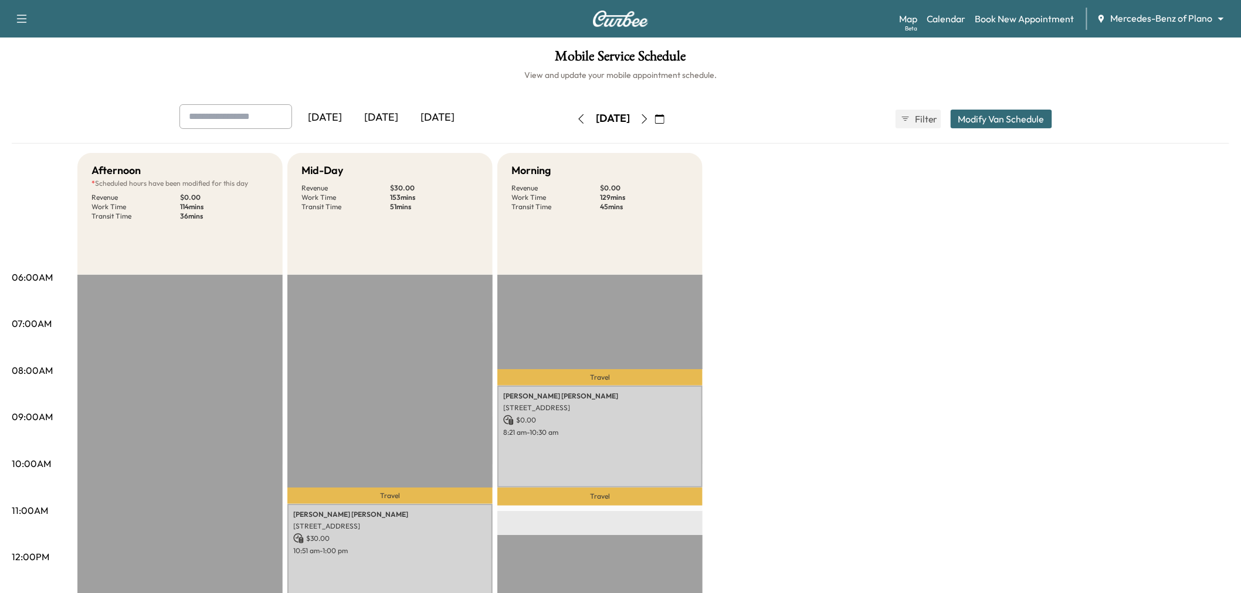
click at [649, 118] on icon "button" at bounding box center [644, 118] width 9 height 9
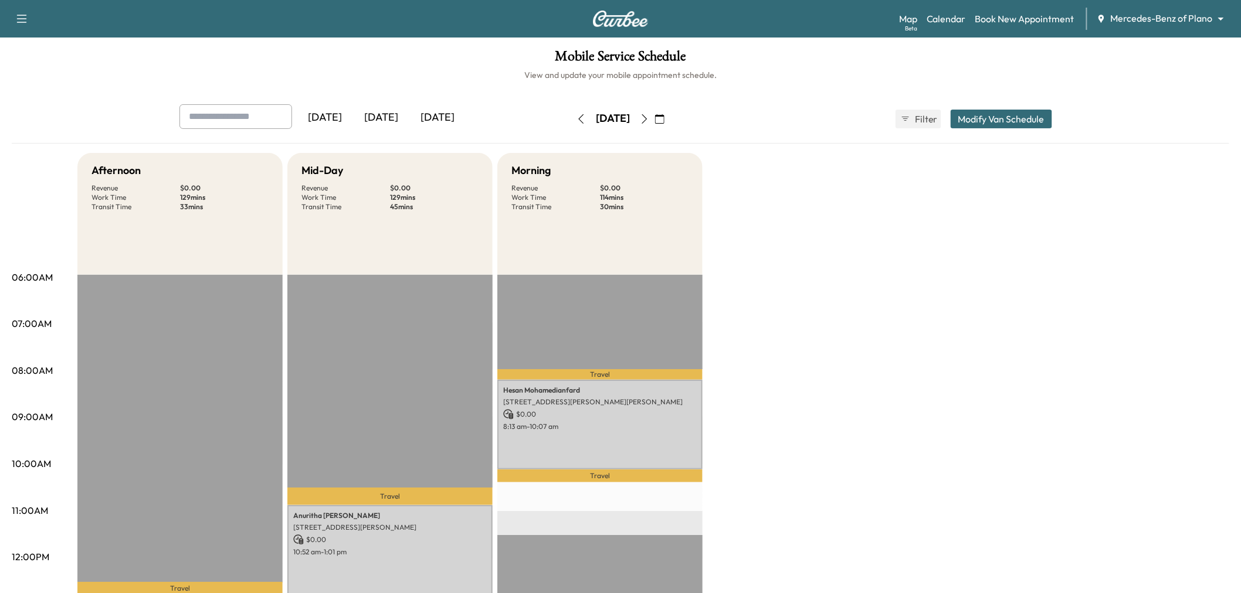
click at [992, 125] on button "Modify Van Schedule" at bounding box center [1001, 119] width 101 height 19
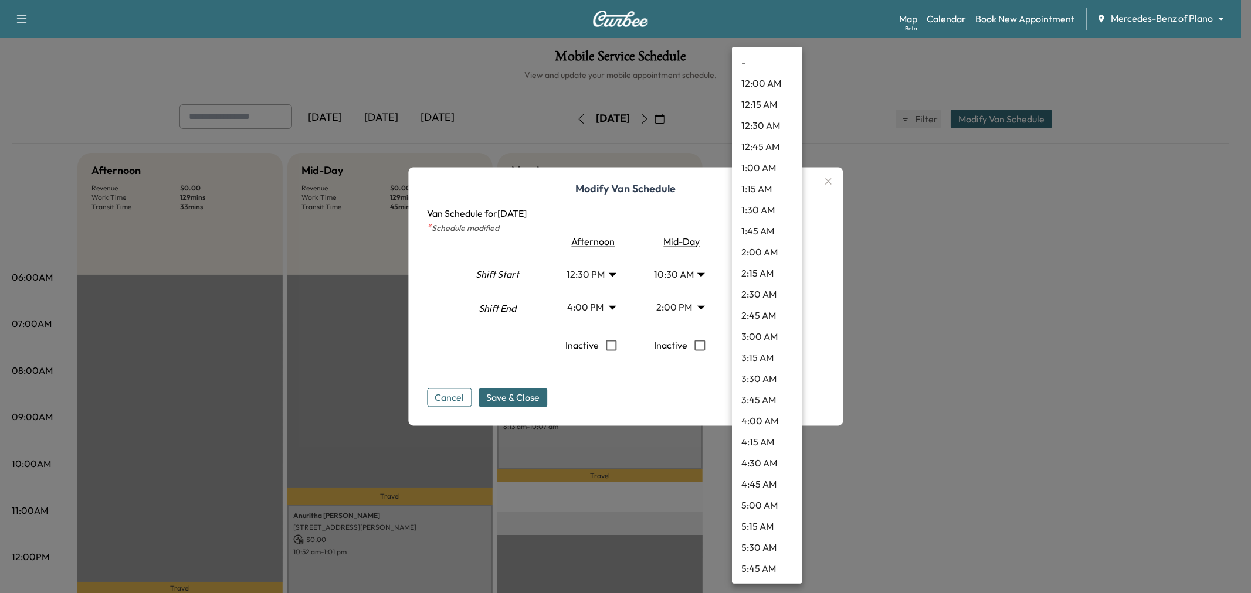
click at [767, 305] on body "Support Log Out Map Beta Calendar Book New Appointment Mercedes-Benz of Plano *…" at bounding box center [625, 296] width 1251 height 593
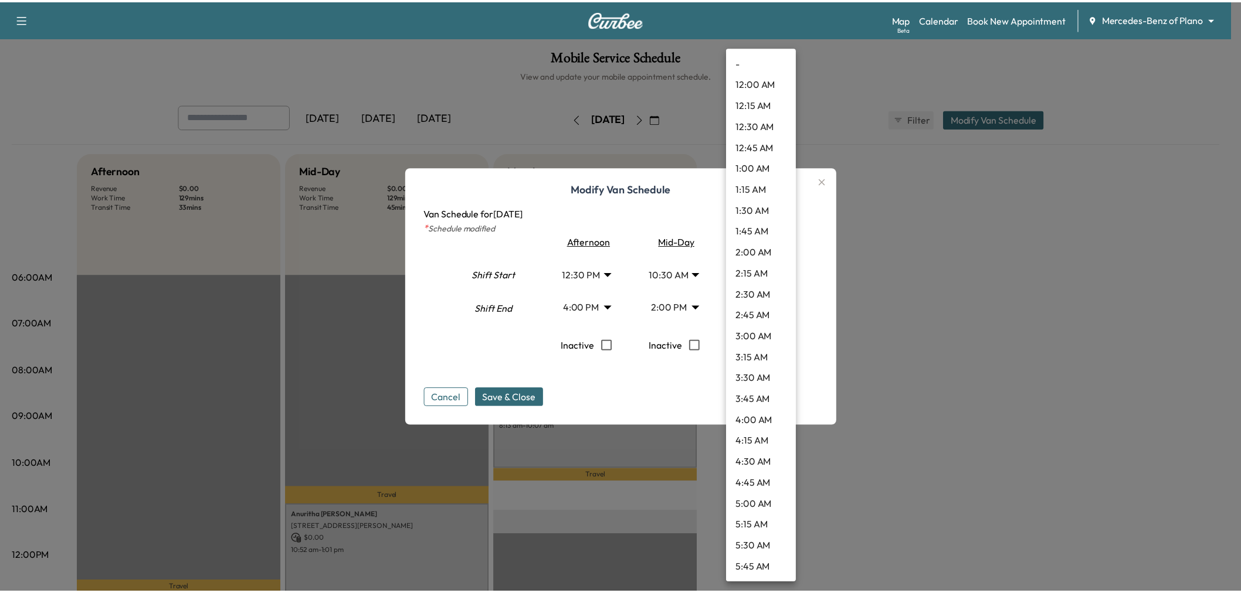
scroll to position [738, 0]
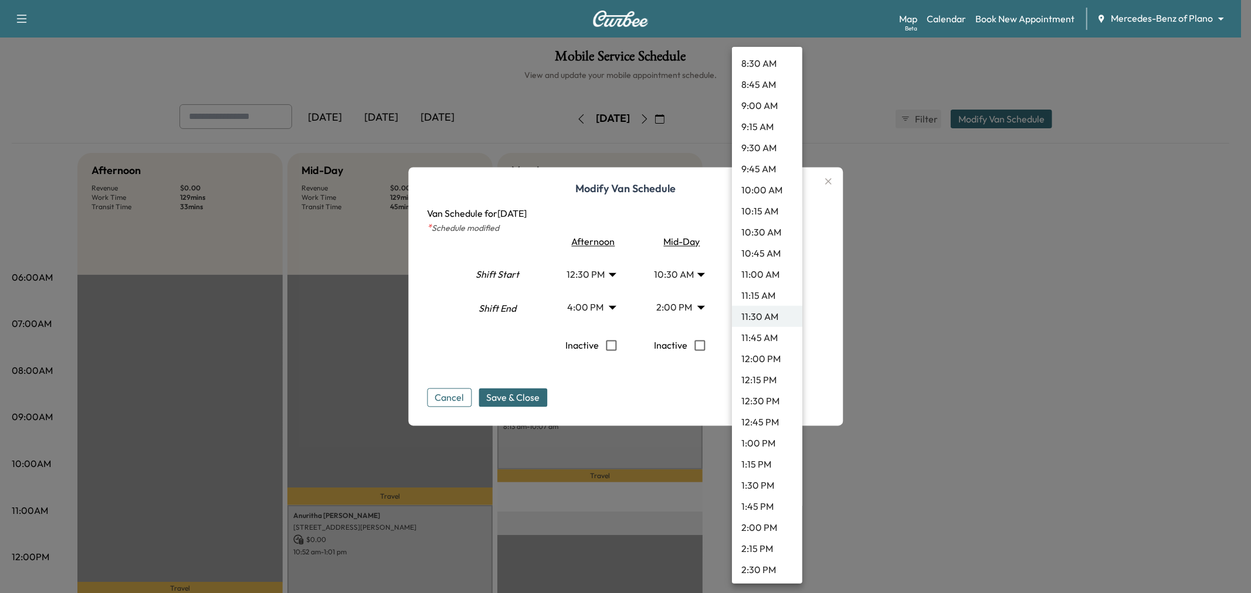
click at [767, 255] on li "10:45 AM" at bounding box center [767, 253] width 70 height 21
type input "*****"
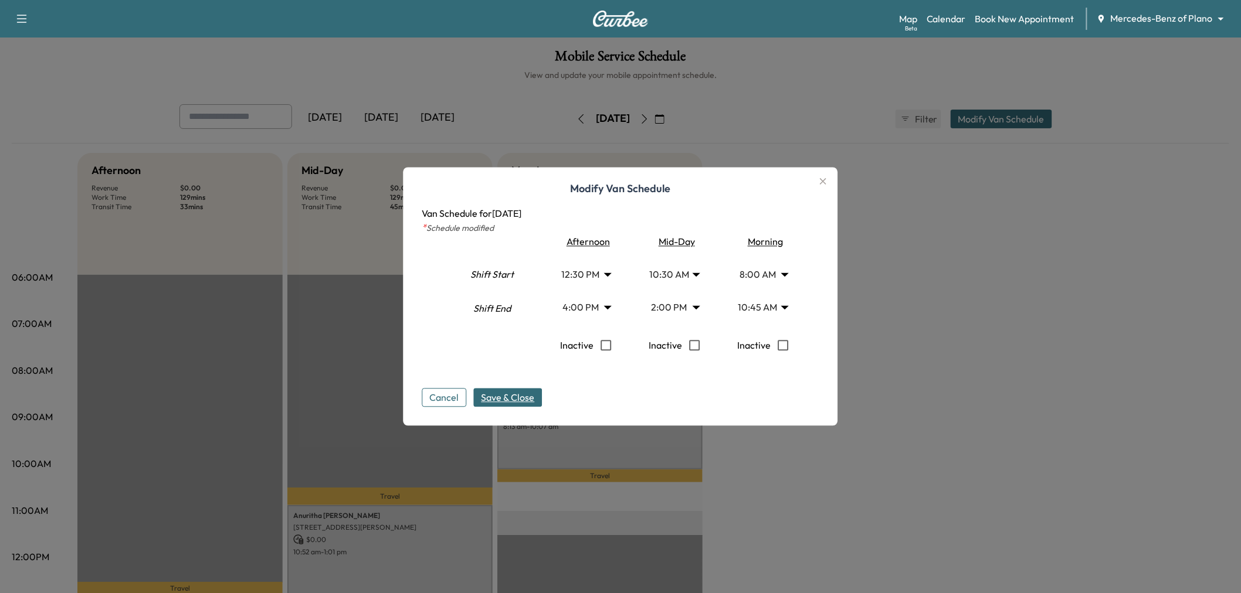
click at [532, 396] on span "Save & Close" at bounding box center [507, 398] width 53 height 14
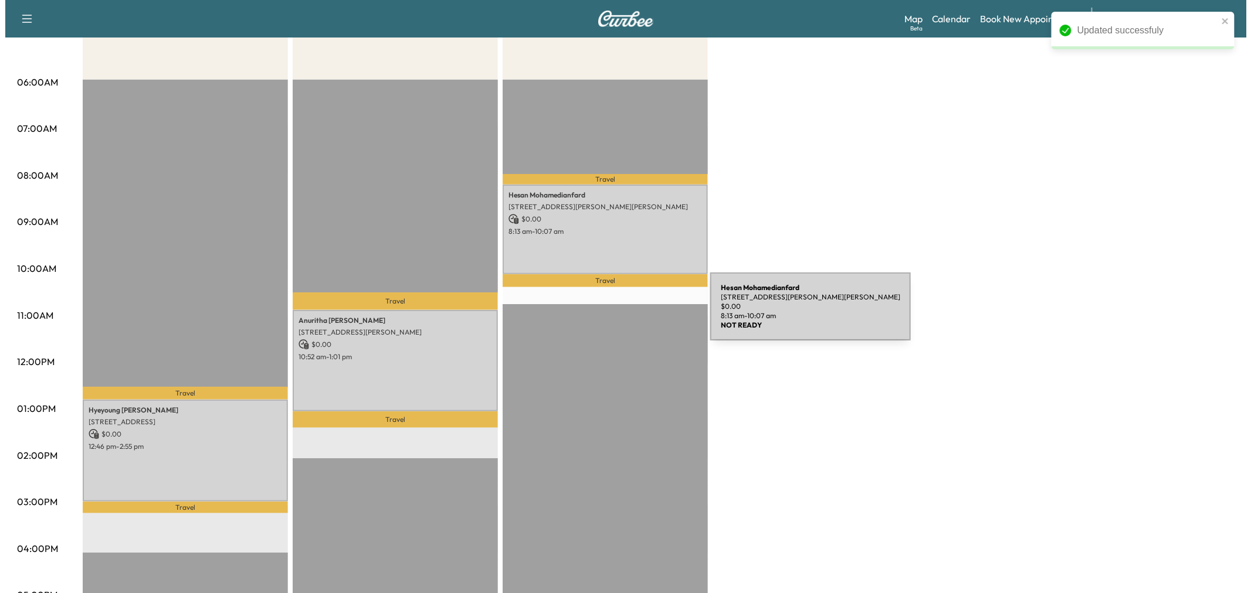
scroll to position [65, 0]
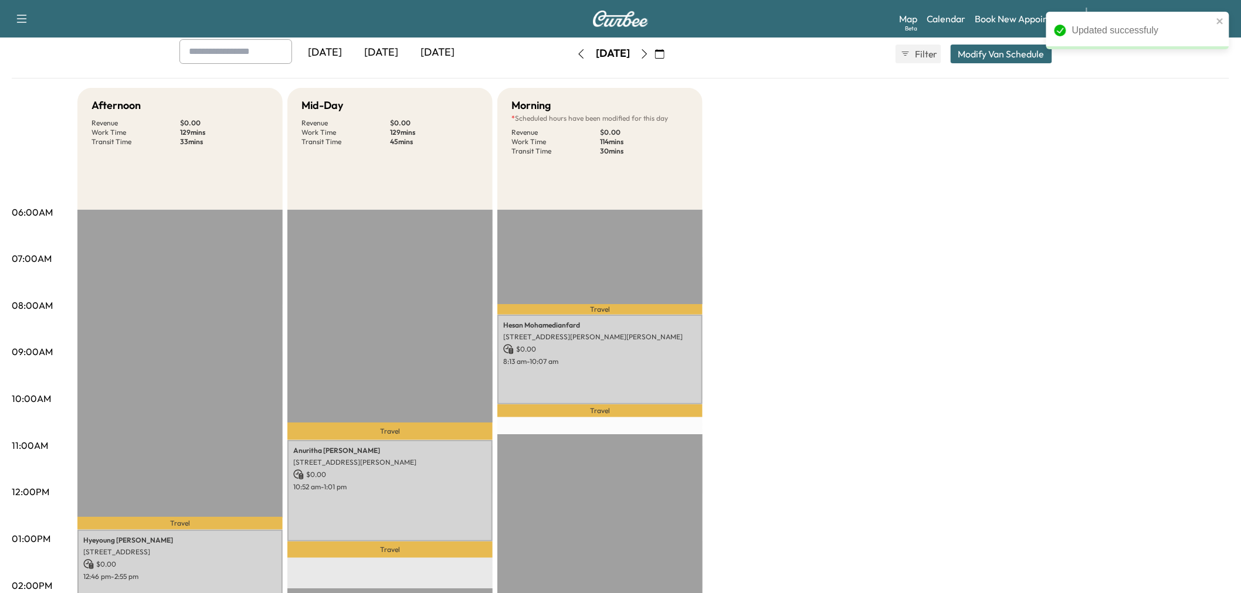
click at [989, 52] on button "Modify Van Schedule" at bounding box center [1001, 54] width 101 height 19
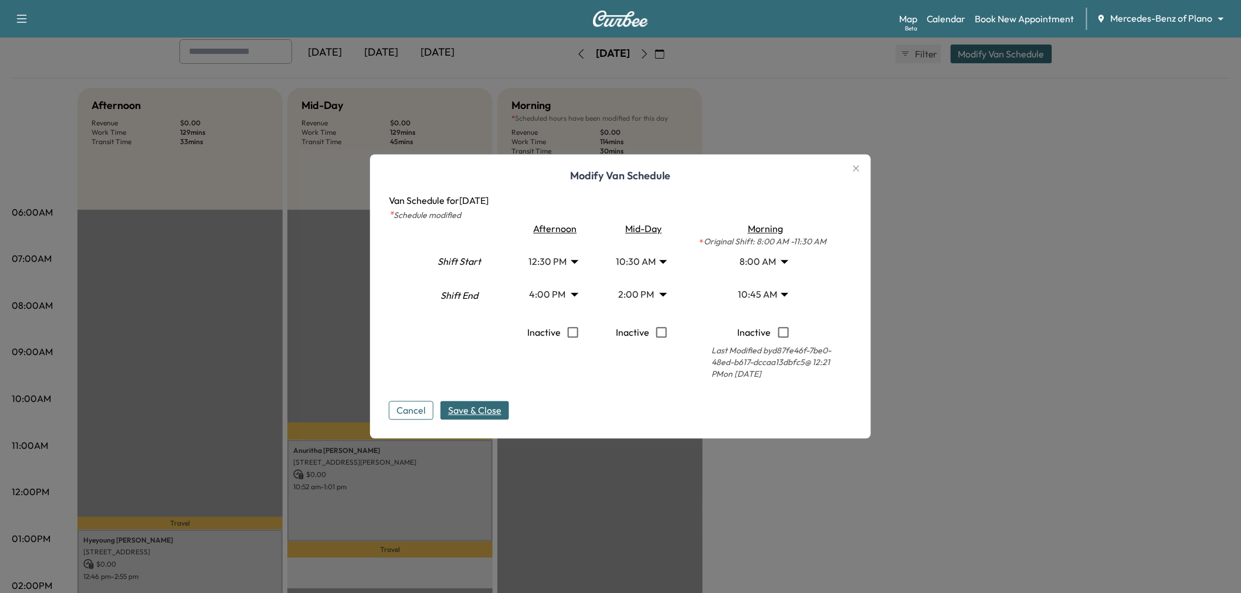
click at [572, 270] on body "Support Log Out Map Beta Calendar Book New Appointment Mercedes-Benz of Plano *…" at bounding box center [620, 231] width 1241 height 593
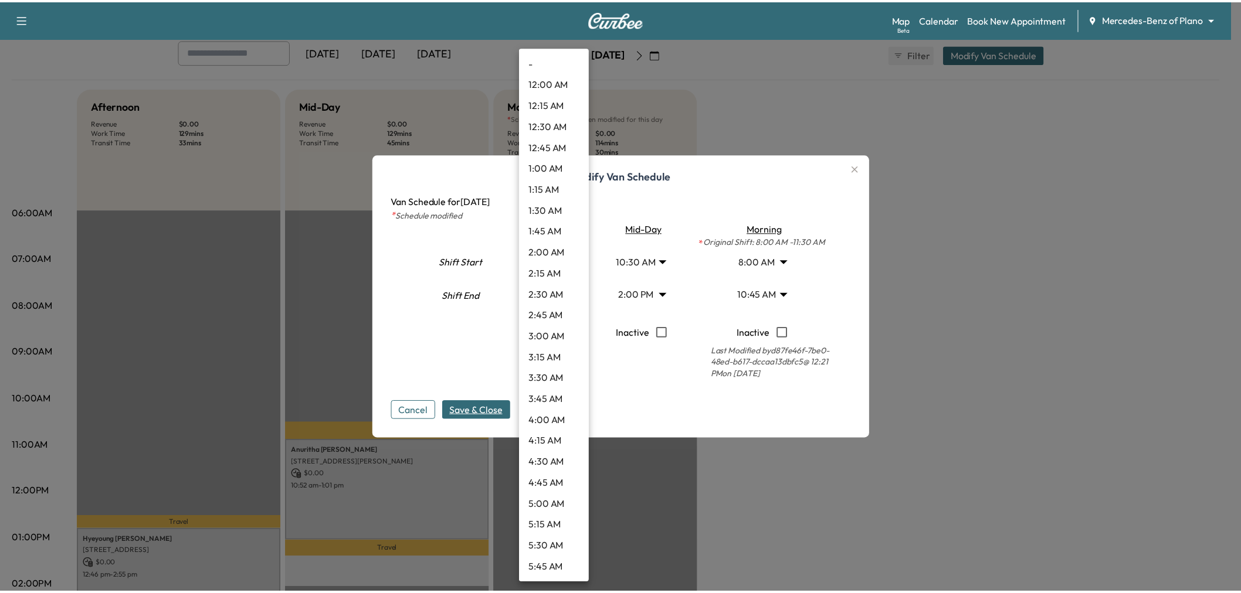
scroll to position [823, 0]
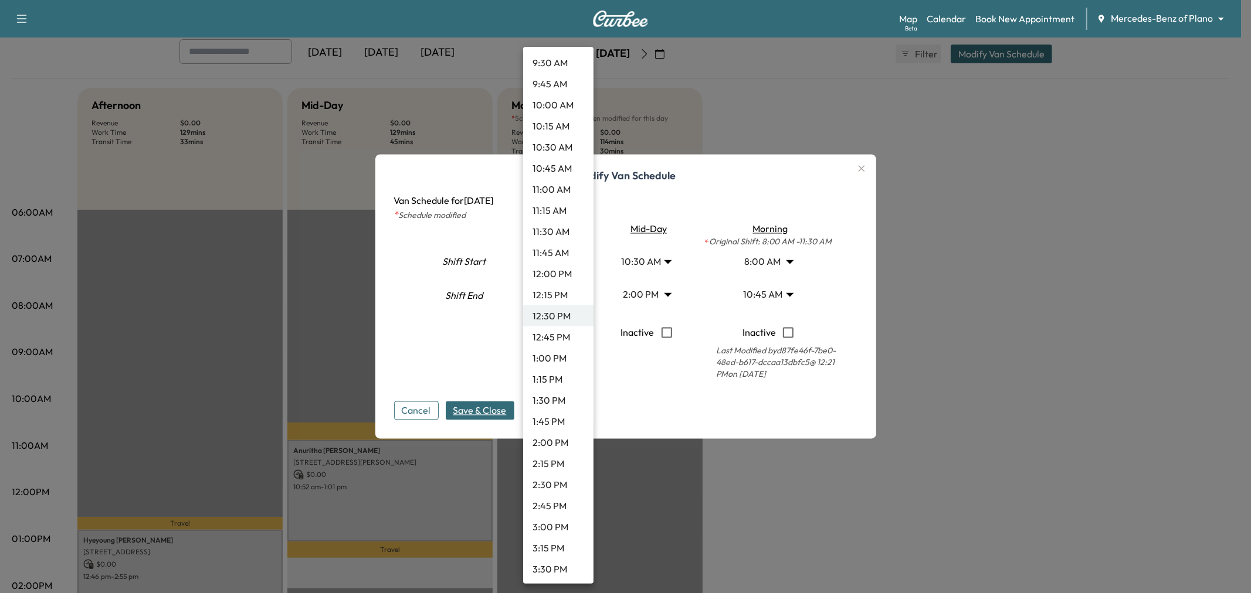
click at [538, 359] on li "1:00 PM" at bounding box center [558, 358] width 70 height 21
type input "**"
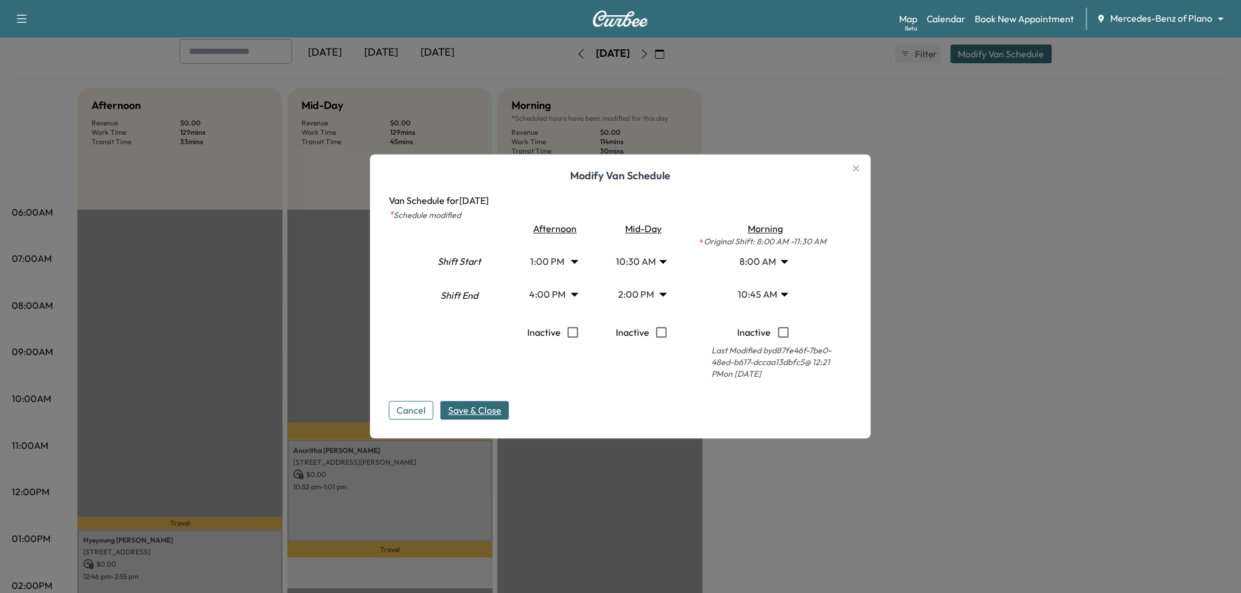
click at [478, 413] on span "Save & Close" at bounding box center [474, 411] width 53 height 14
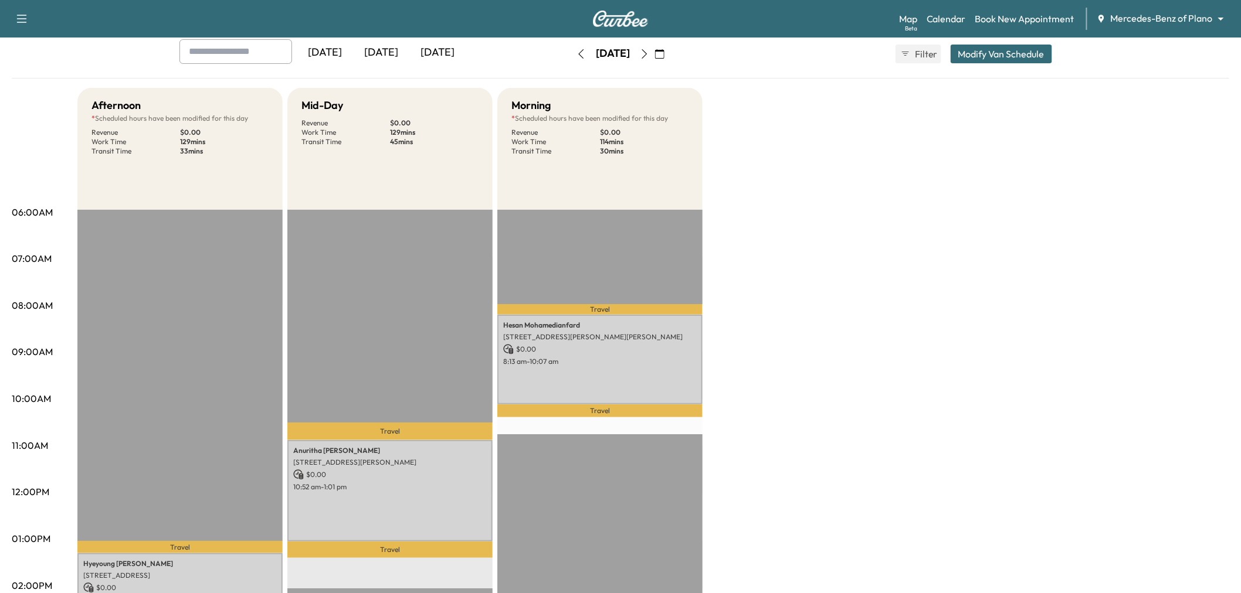
scroll to position [0, 0]
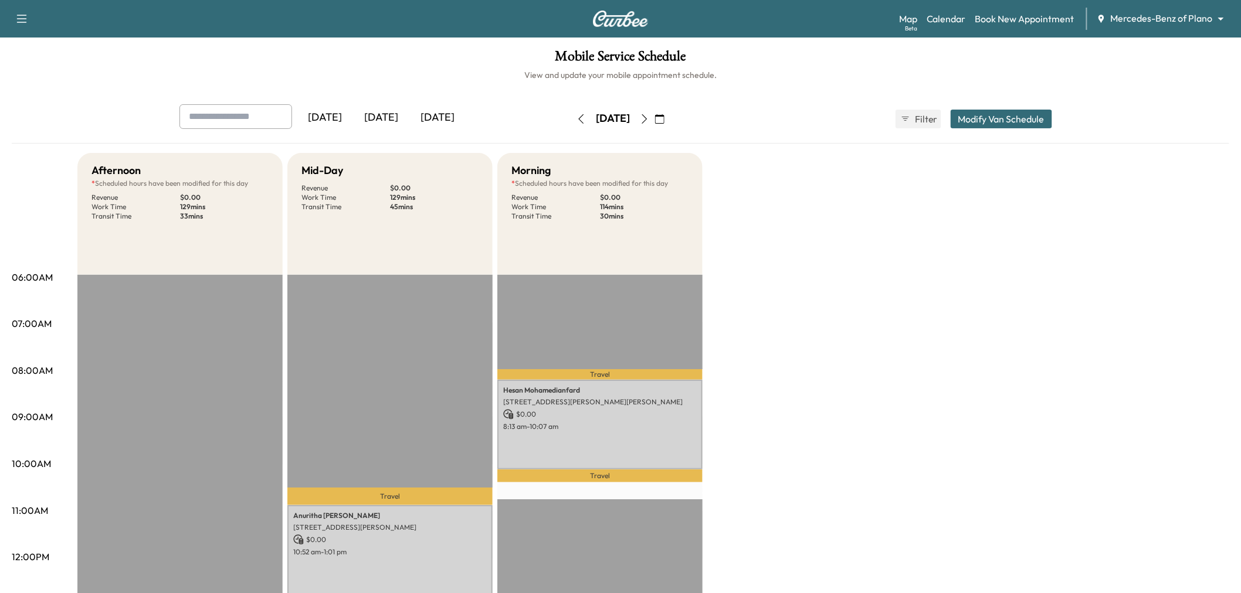
click at [649, 117] on icon "button" at bounding box center [644, 118] width 9 height 9
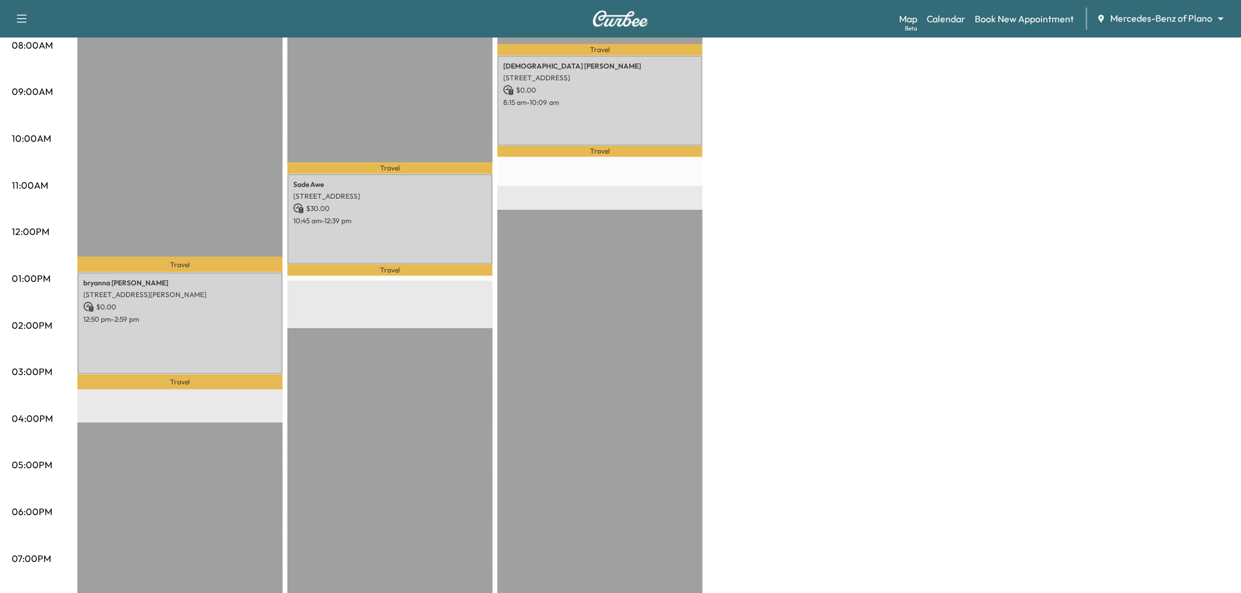
scroll to position [195, 0]
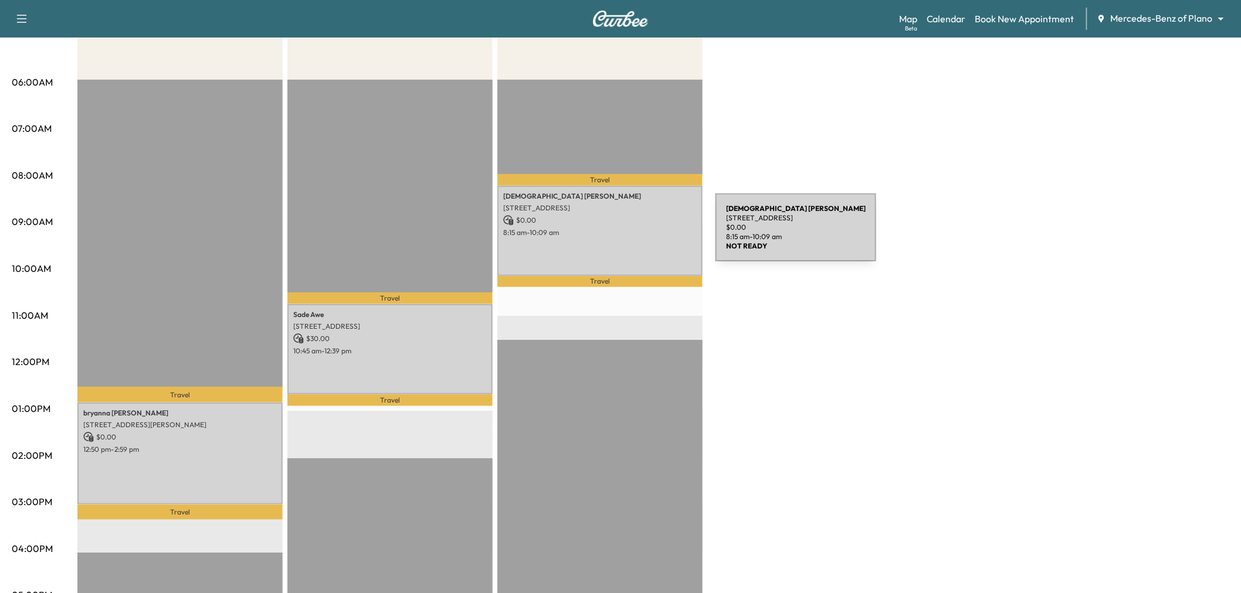
click at [627, 235] on p "8:15 am - 10:09 am" at bounding box center [600, 232] width 194 height 9
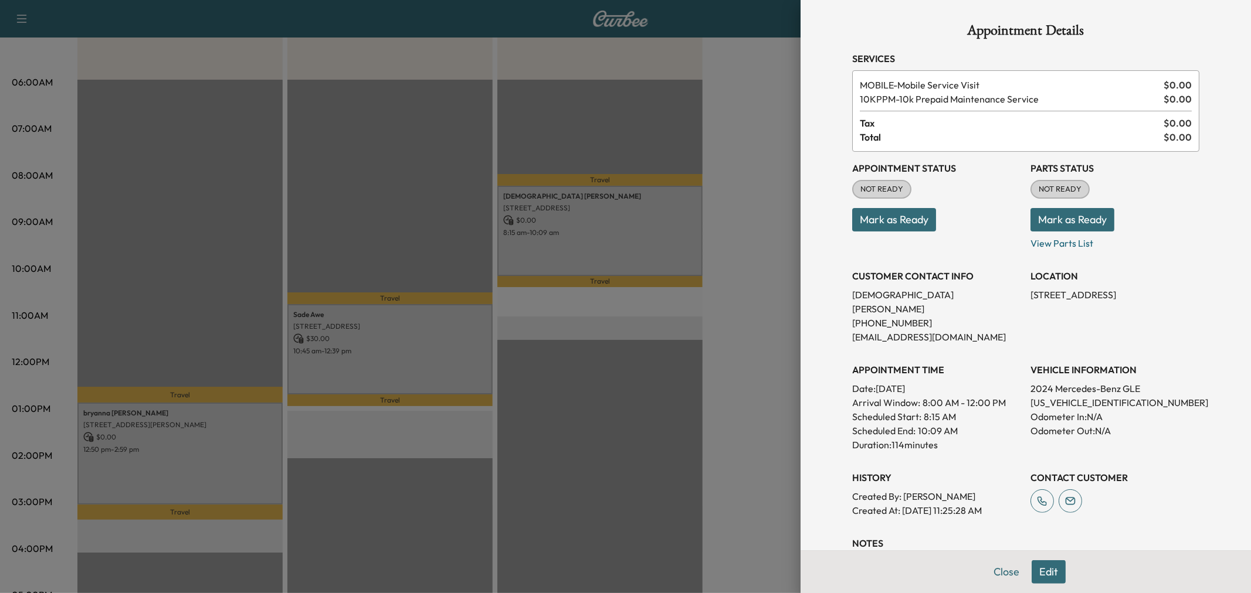
click at [629, 235] on div at bounding box center [625, 296] width 1251 height 593
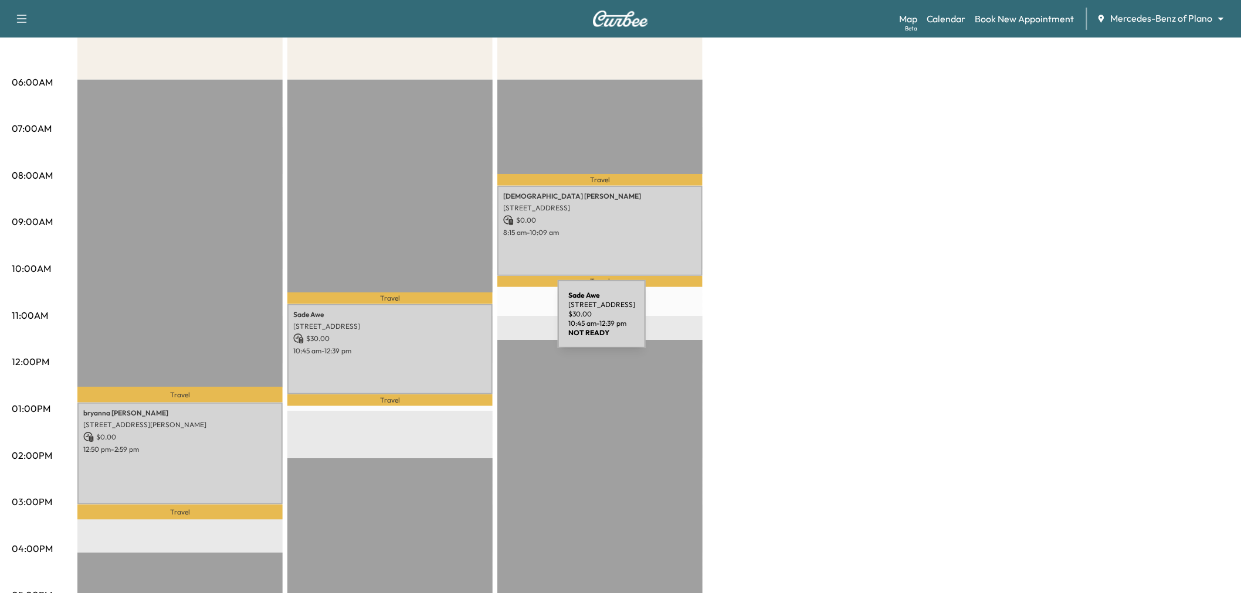
click at [470, 322] on p "6963 Washakie Rd, Frisco, TX 75036, USA" at bounding box center [390, 326] width 194 height 9
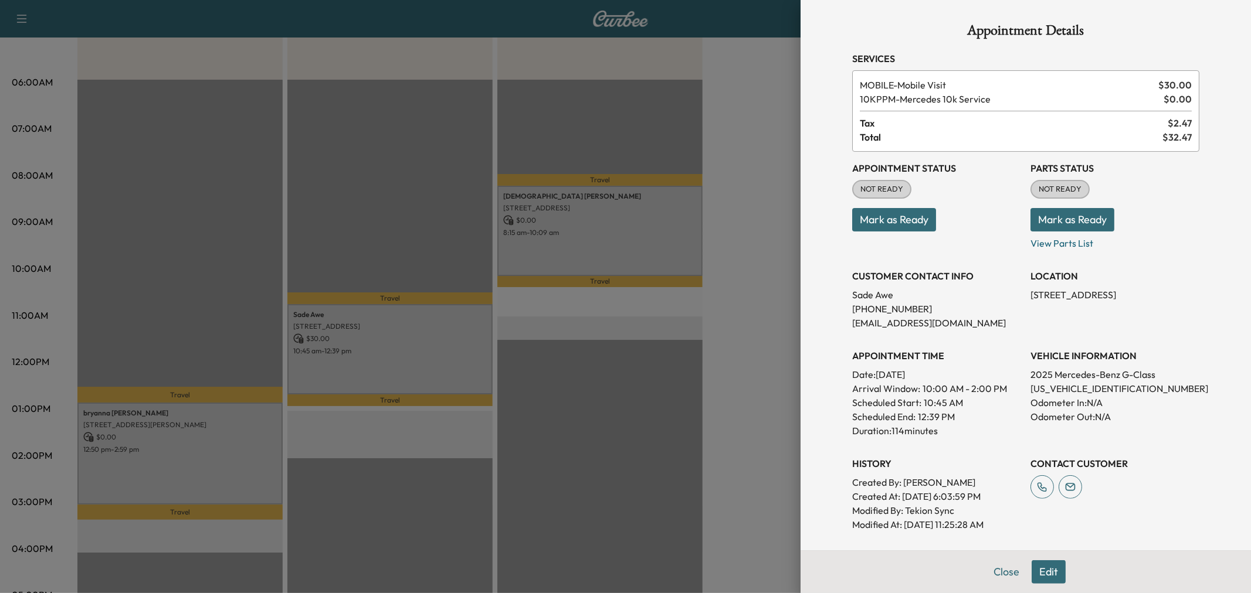
click at [470, 331] on div at bounding box center [625, 296] width 1251 height 593
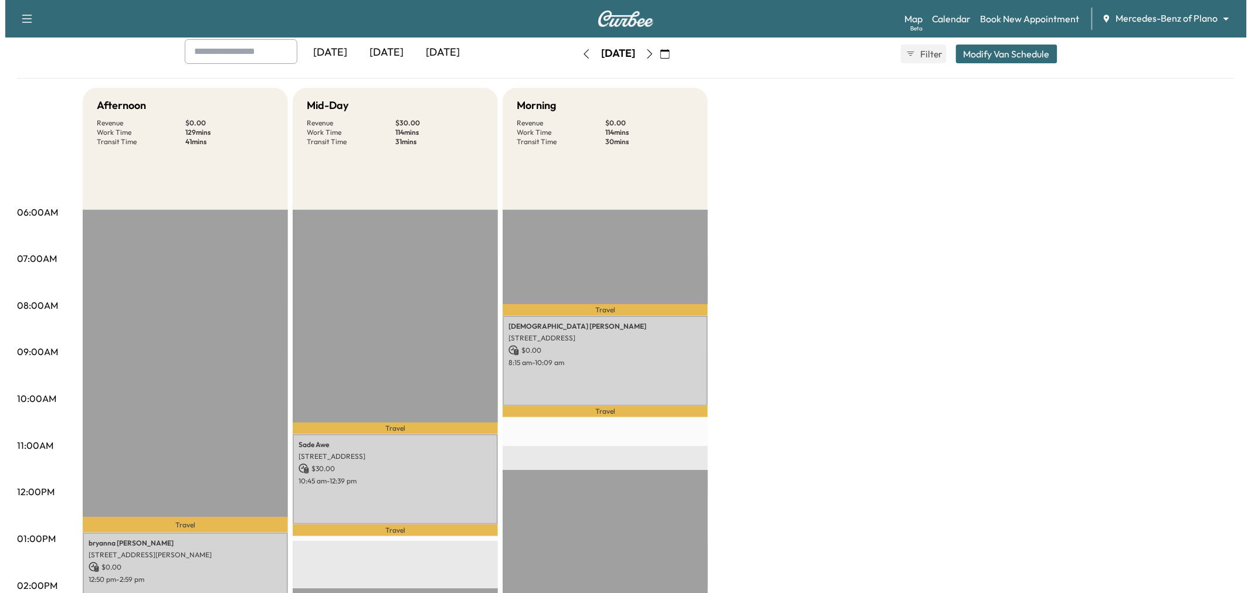
scroll to position [0, 0]
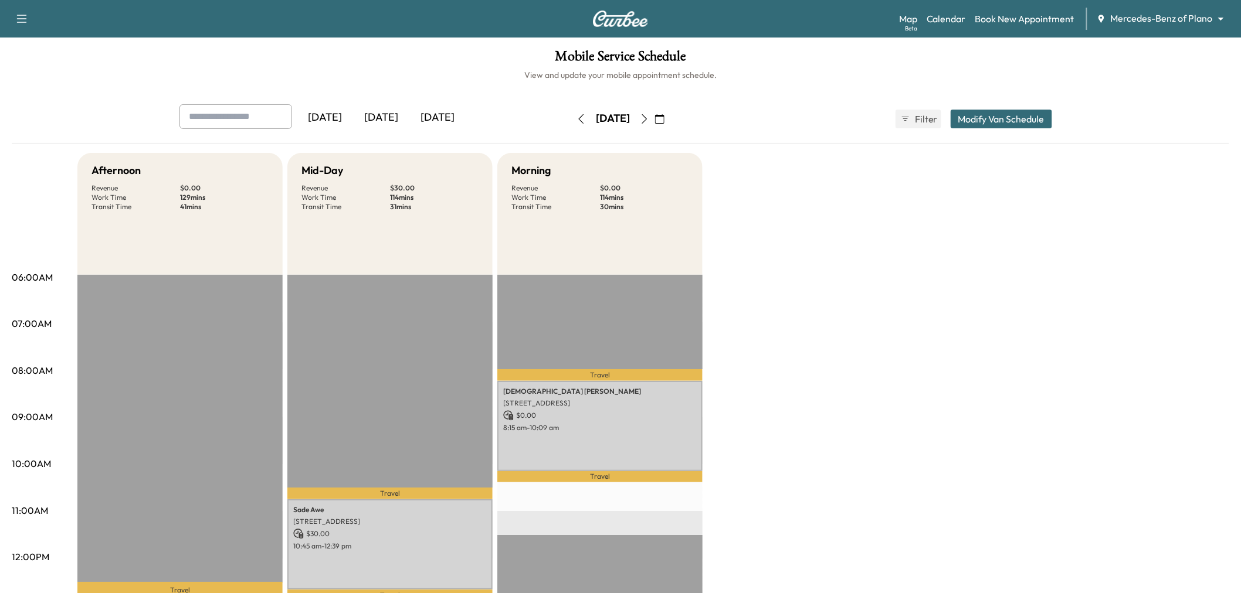
click at [978, 127] on button "Modify Van Schedule" at bounding box center [1001, 119] width 101 height 19
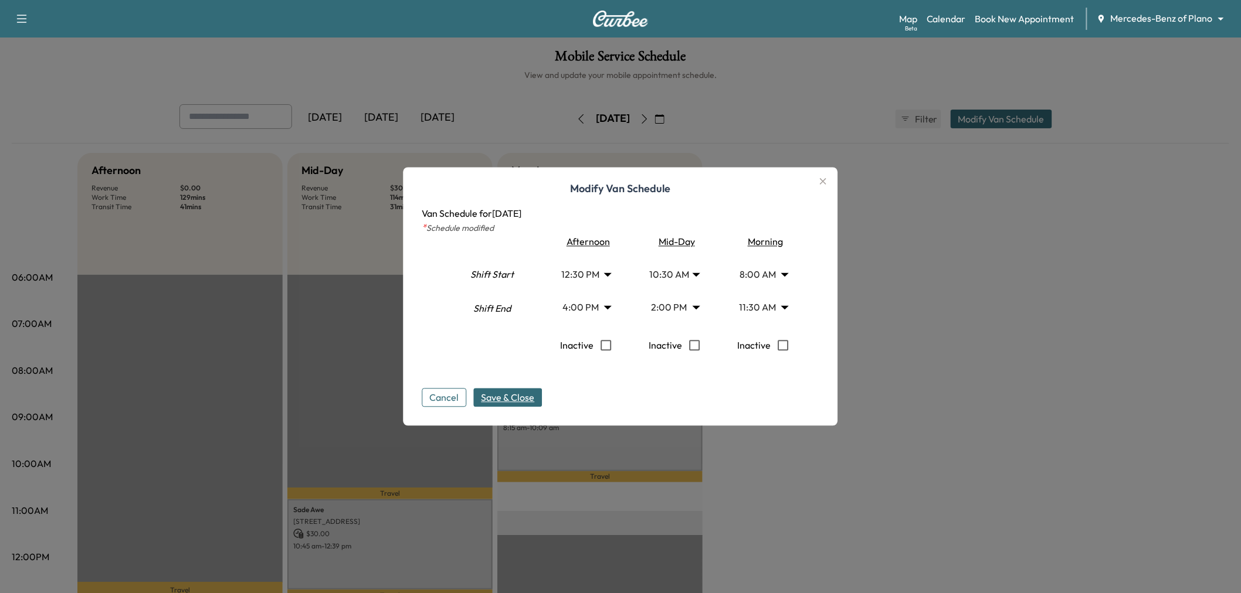
click at [766, 307] on body "Support Log Out Map Beta Calendar Book New Appointment Mercedes-Benz of Plano *…" at bounding box center [620, 296] width 1241 height 593
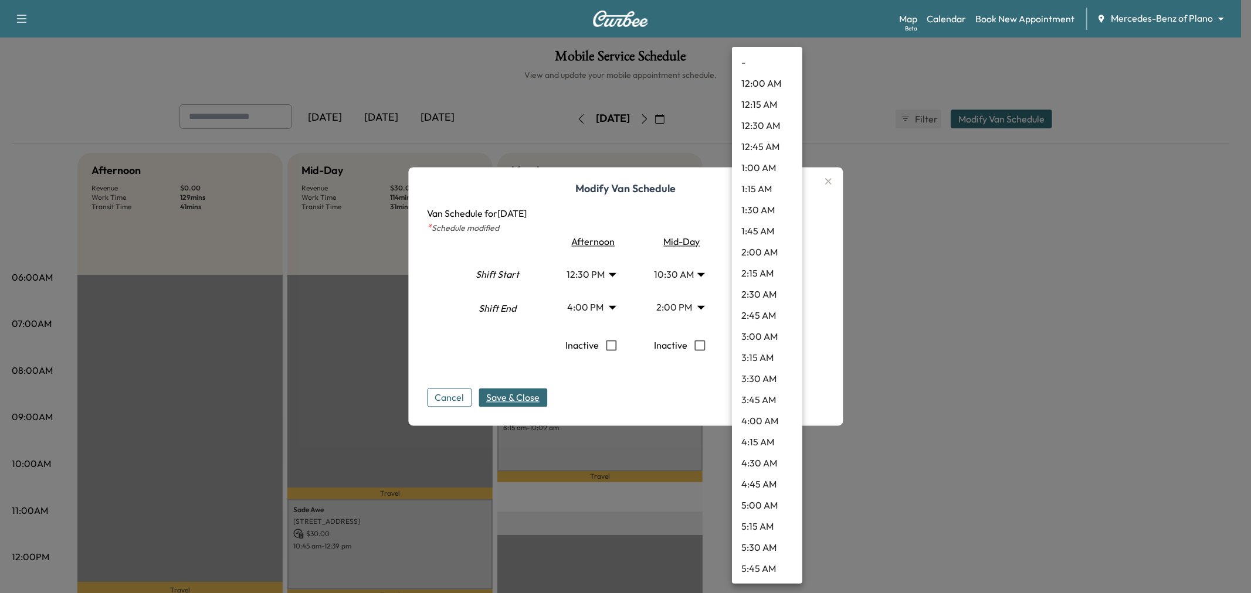
scroll to position [738, 0]
click at [756, 232] on li "10:30 AM" at bounding box center [767, 232] width 70 height 21
type input "****"
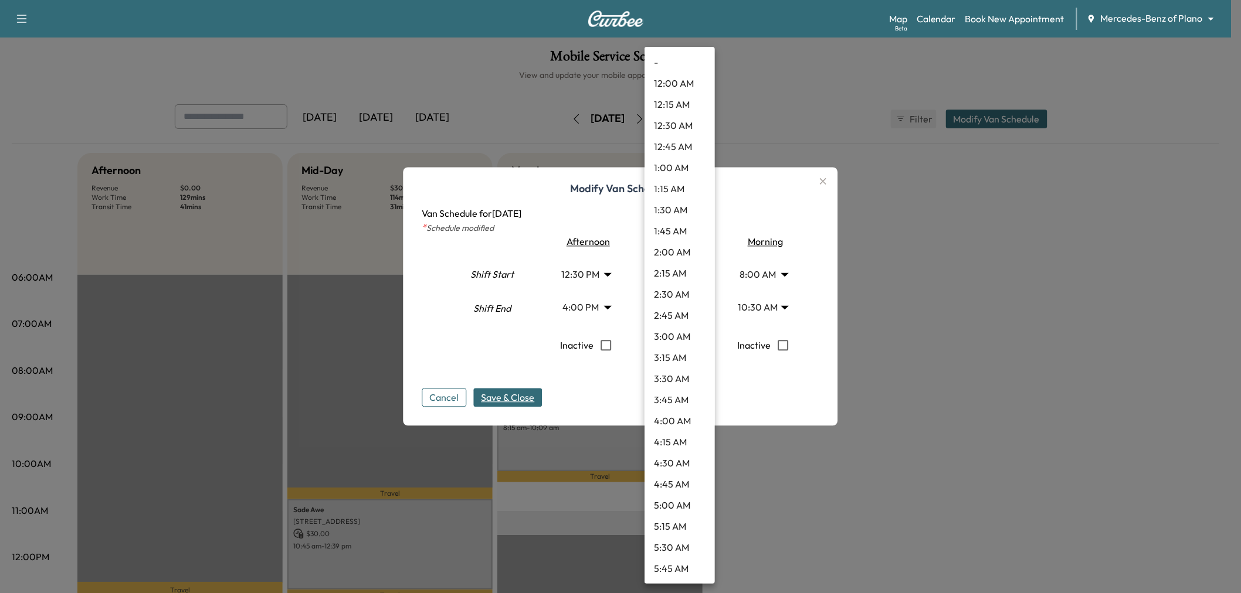
click at [693, 312] on body "Support Log Out Map Beta Calendar Book New Appointment Mercedes-Benz of Plano *…" at bounding box center [620, 296] width 1241 height 593
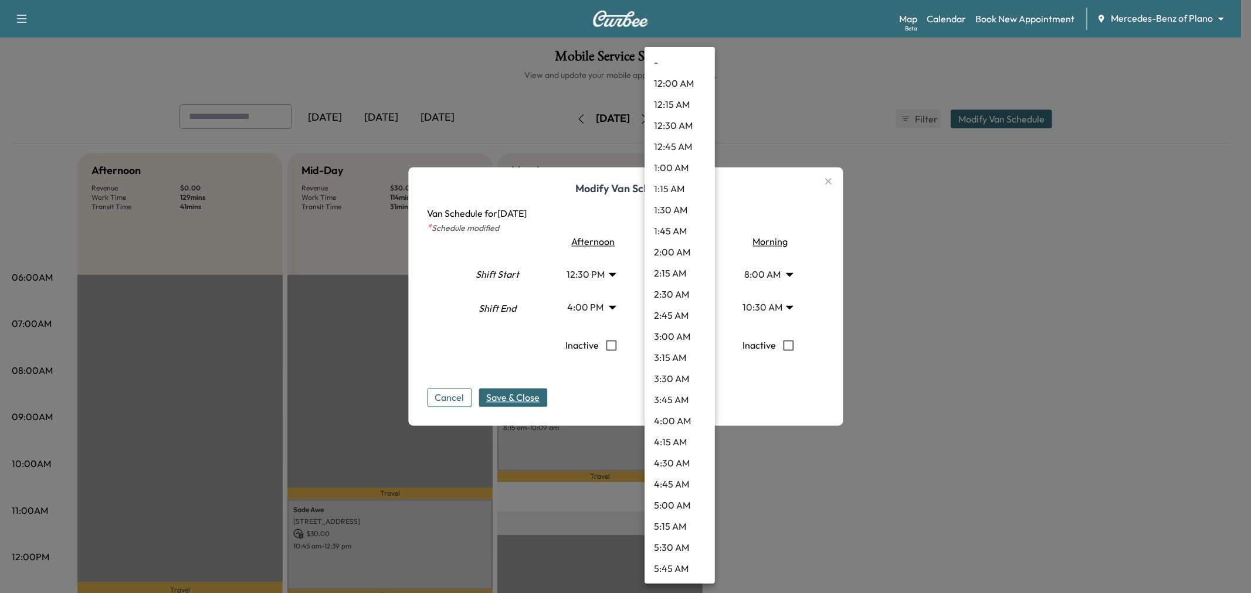
scroll to position [949, 0]
click at [675, 255] on li "1:15 PM" at bounding box center [679, 253] width 70 height 21
type input "*****"
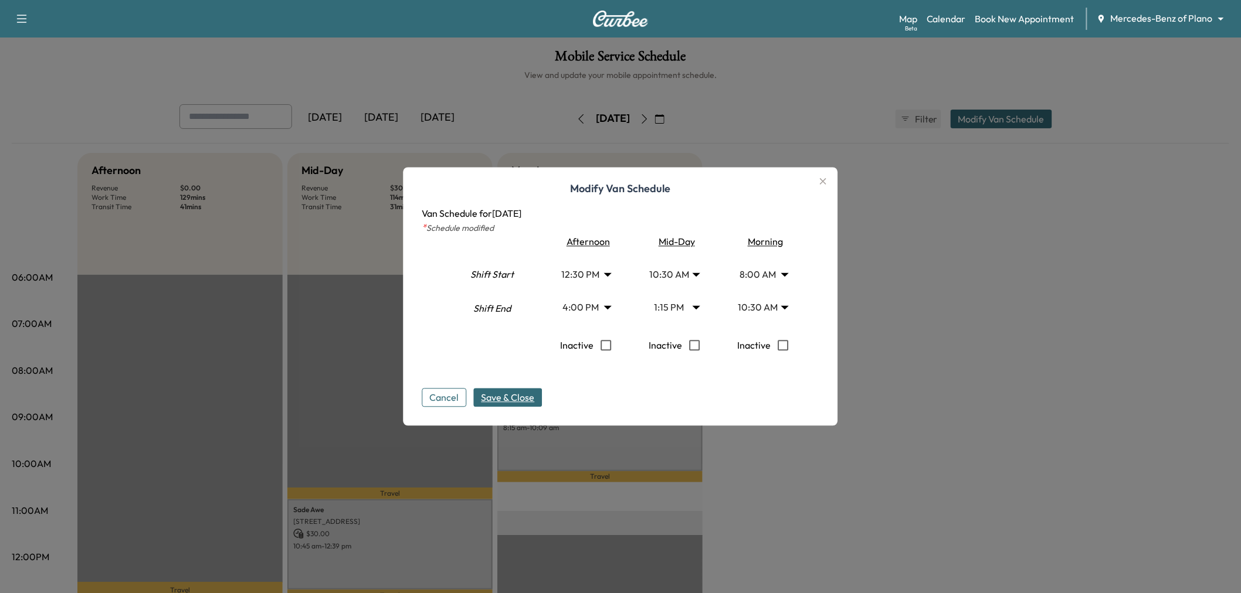
click at [586, 306] on body "Support Log Out Map Beta Calendar Book New Appointment Mercedes-Benz of Plano *…" at bounding box center [620, 296] width 1241 height 593
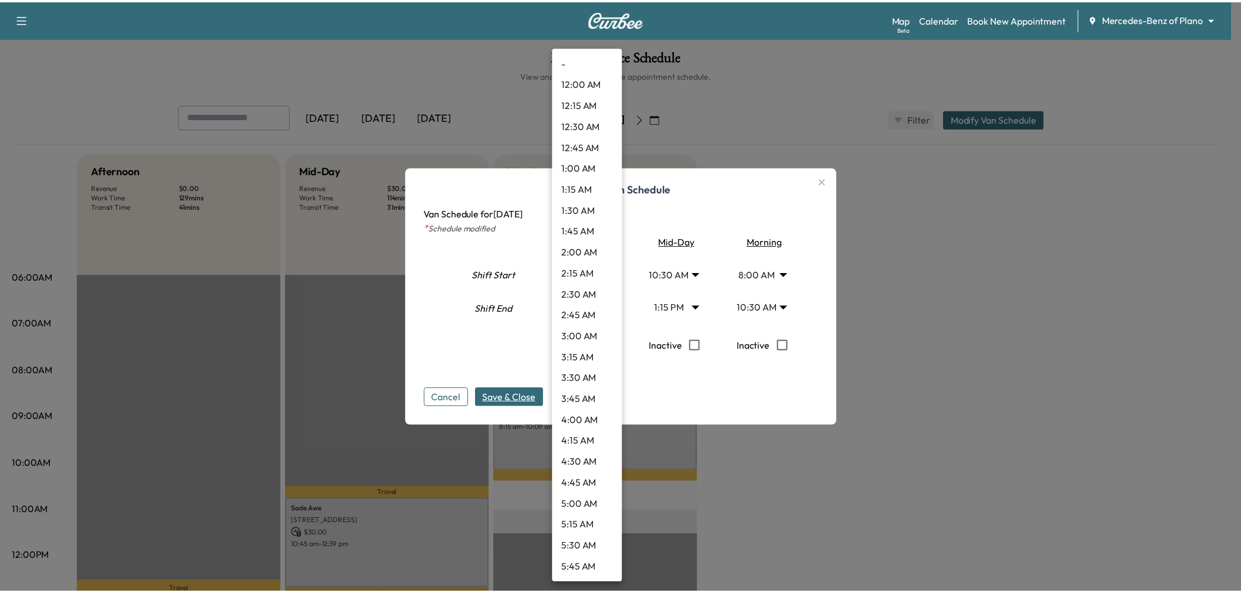
scroll to position [1118, 0]
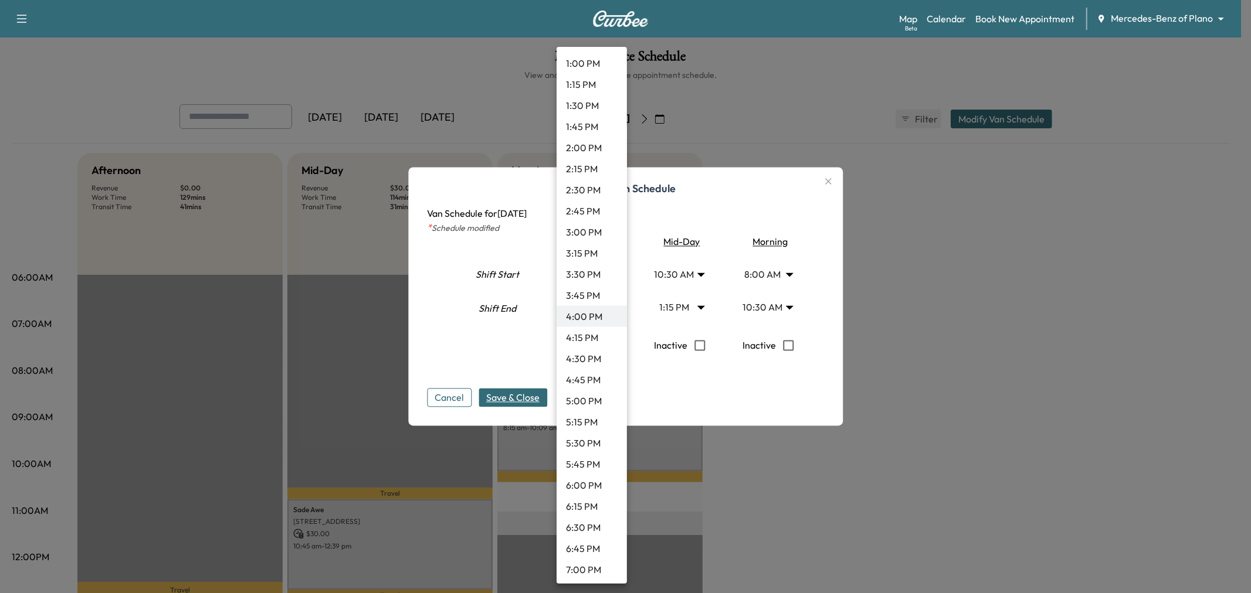
click at [581, 278] on li "3:30 PM" at bounding box center [592, 274] width 70 height 21
type input "****"
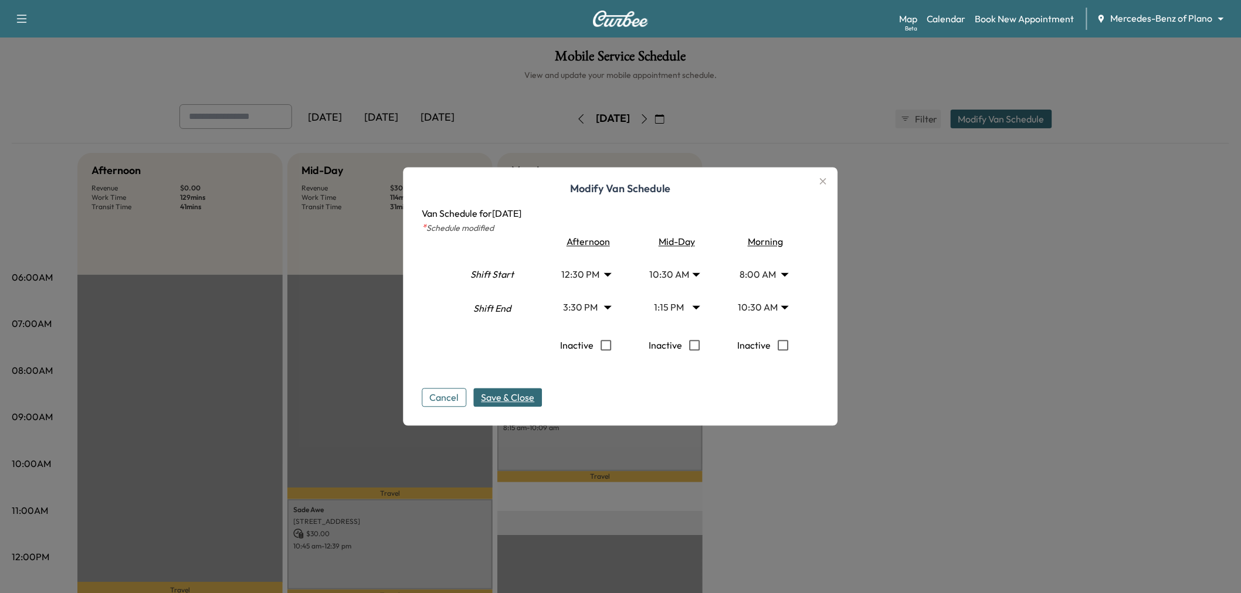
click at [529, 396] on span "Save & Close" at bounding box center [507, 398] width 53 height 14
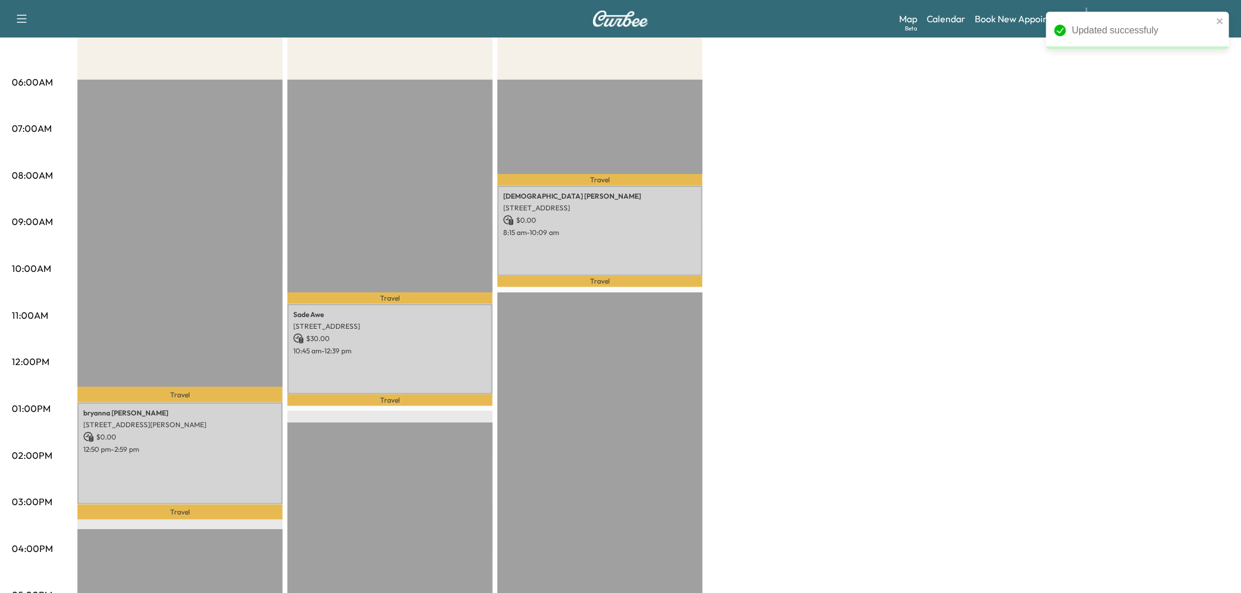
scroll to position [0, 0]
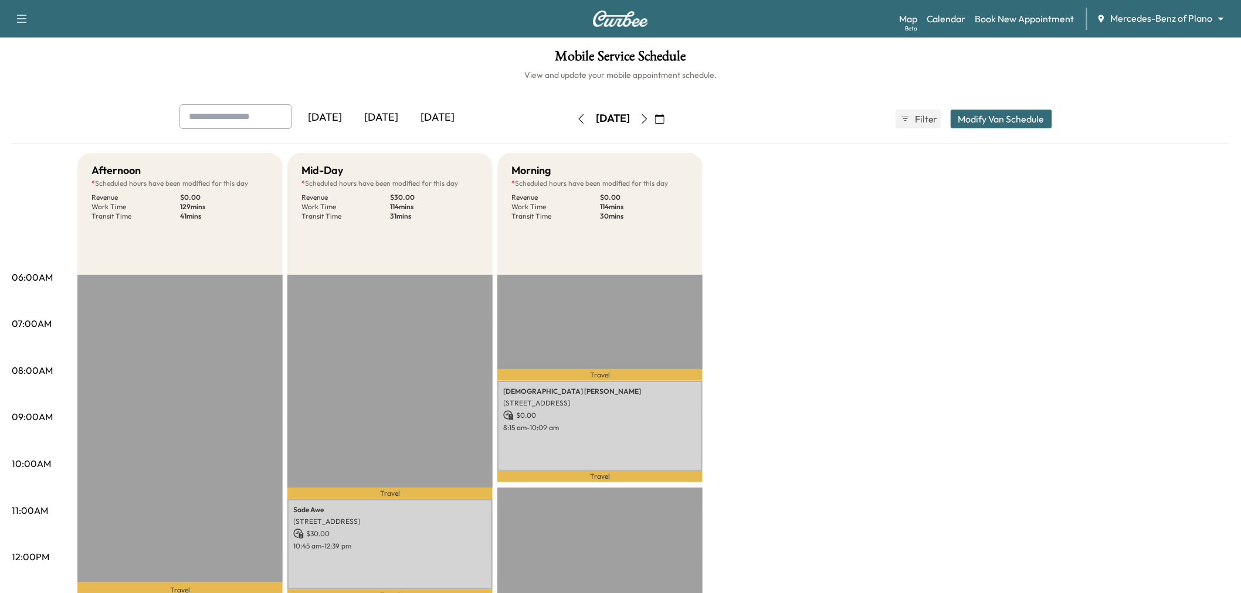
click at [649, 114] on icon "button" at bounding box center [644, 118] width 9 height 9
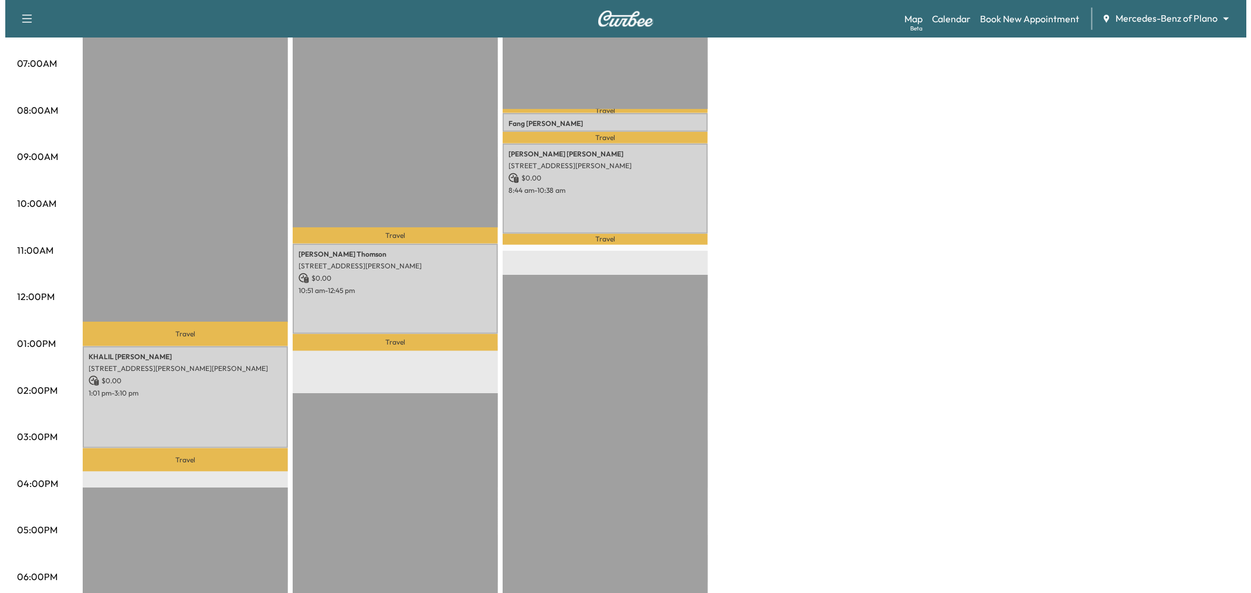
scroll to position [195, 0]
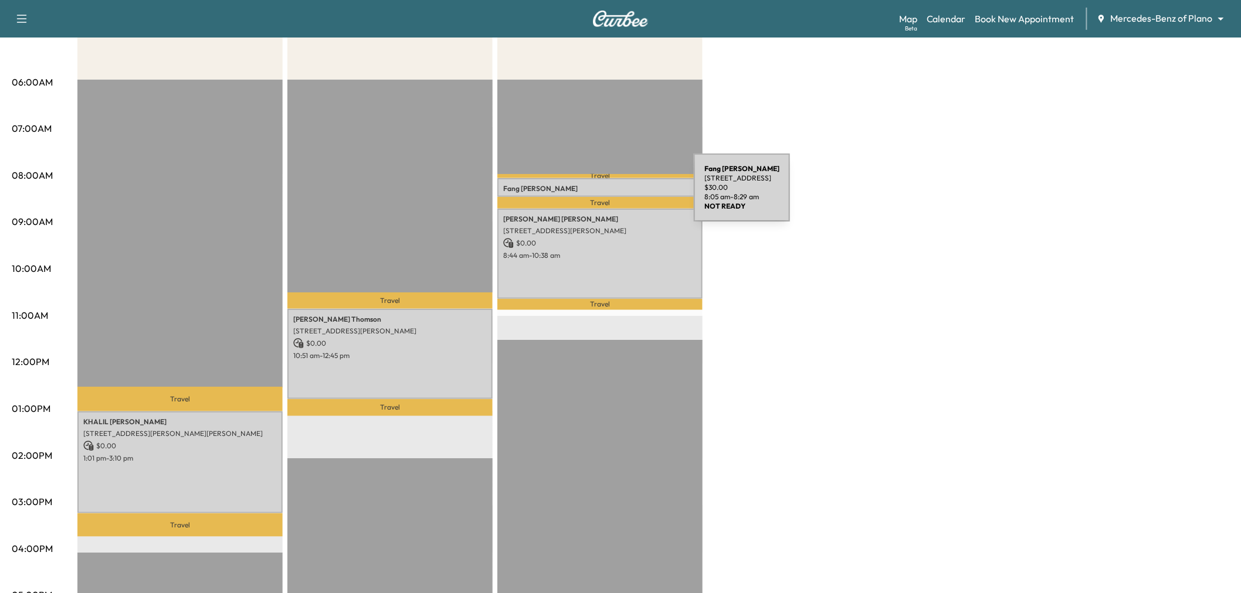
click at [606, 196] on p "3100 Midway Rd, Plano, TX 75093, USA" at bounding box center [600, 200] width 194 height 9
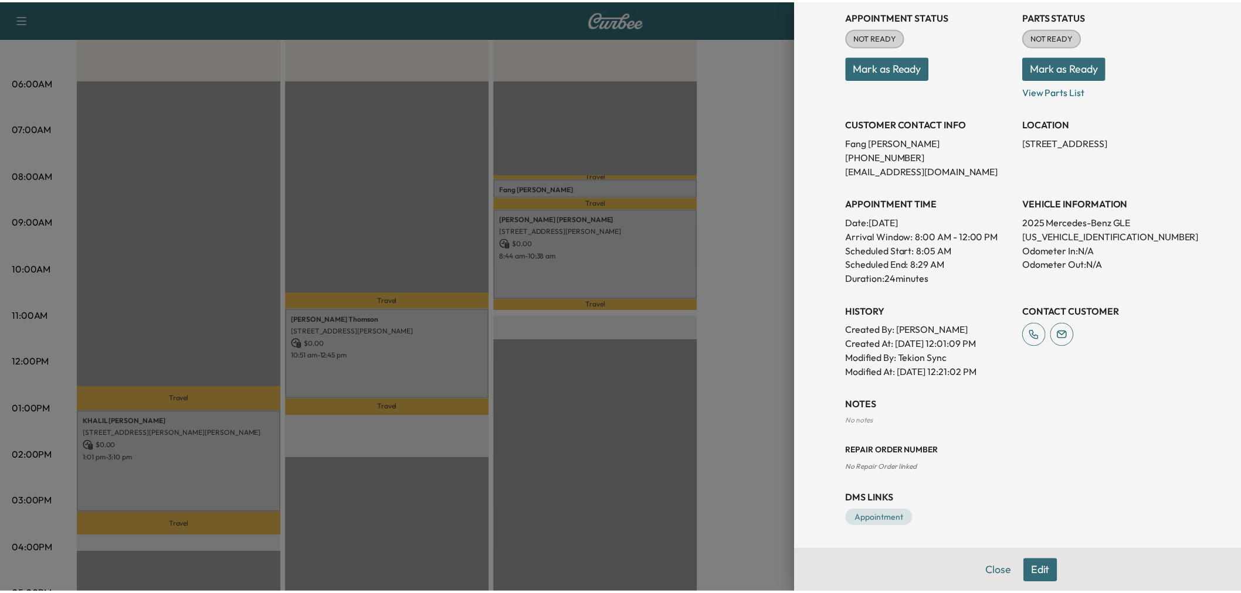
scroll to position [0, 0]
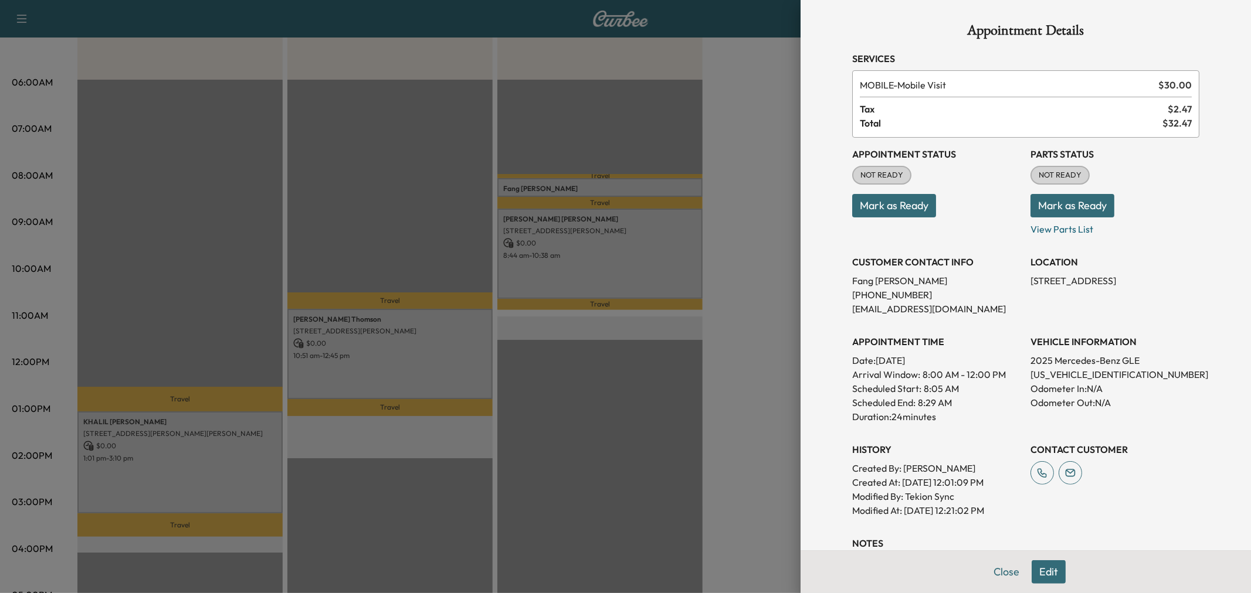
click at [745, 211] on div at bounding box center [625, 296] width 1251 height 593
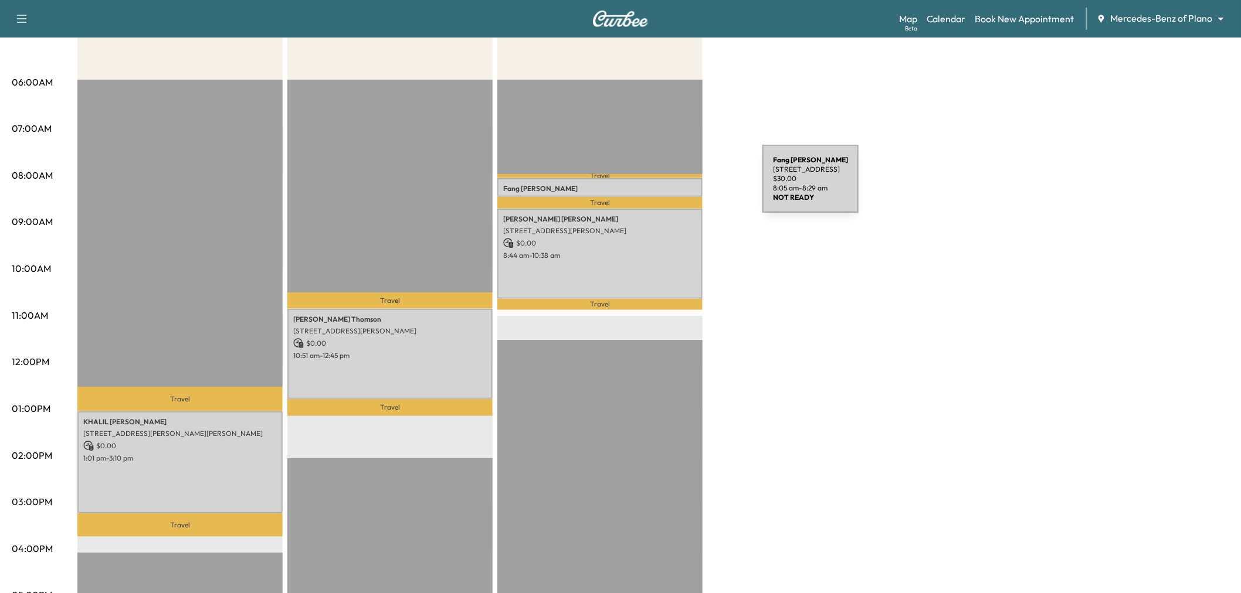
click at [674, 186] on p "Fang Chen" at bounding box center [600, 188] width 194 height 9
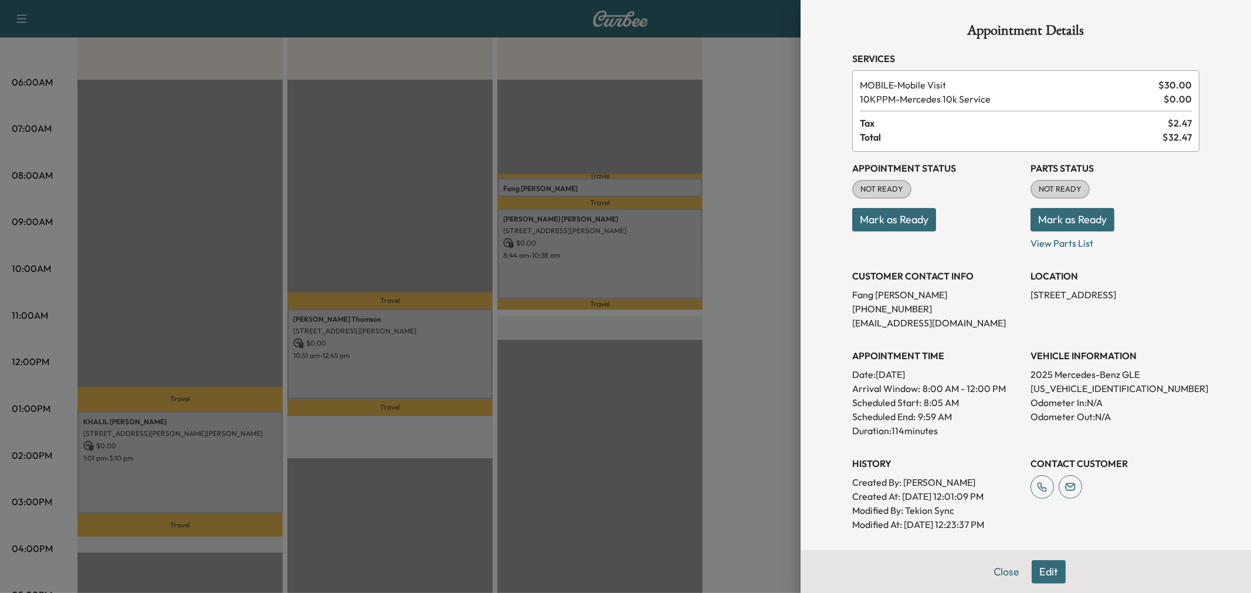
click at [747, 185] on div at bounding box center [625, 296] width 1251 height 593
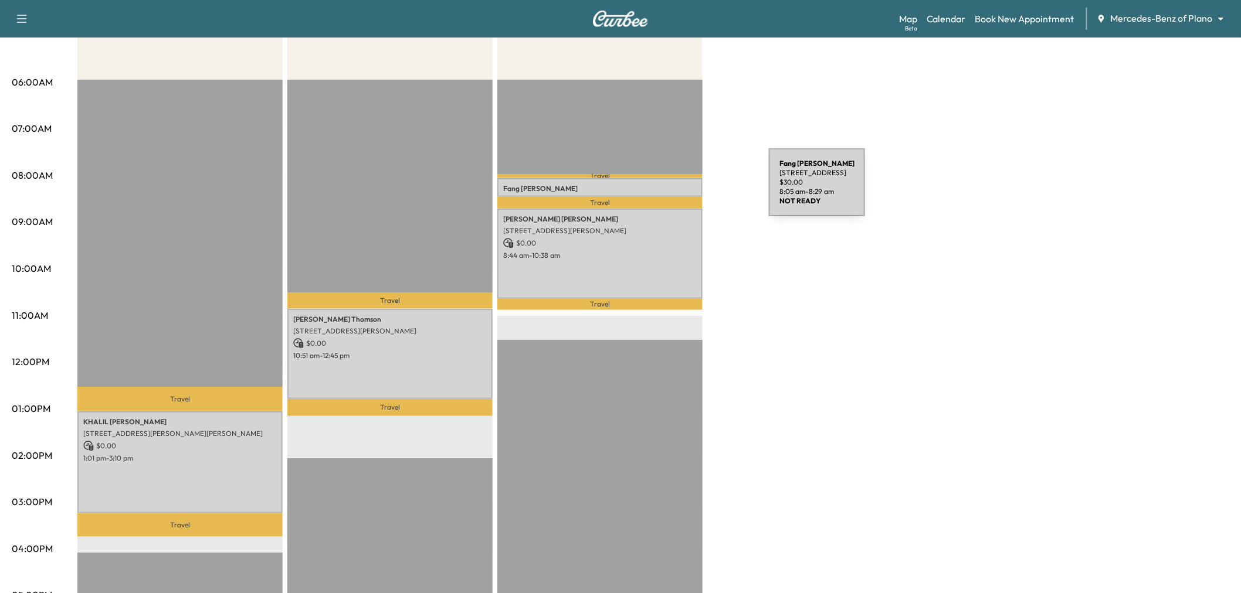
click at [681, 189] on p "Fang Chen" at bounding box center [600, 188] width 194 height 9
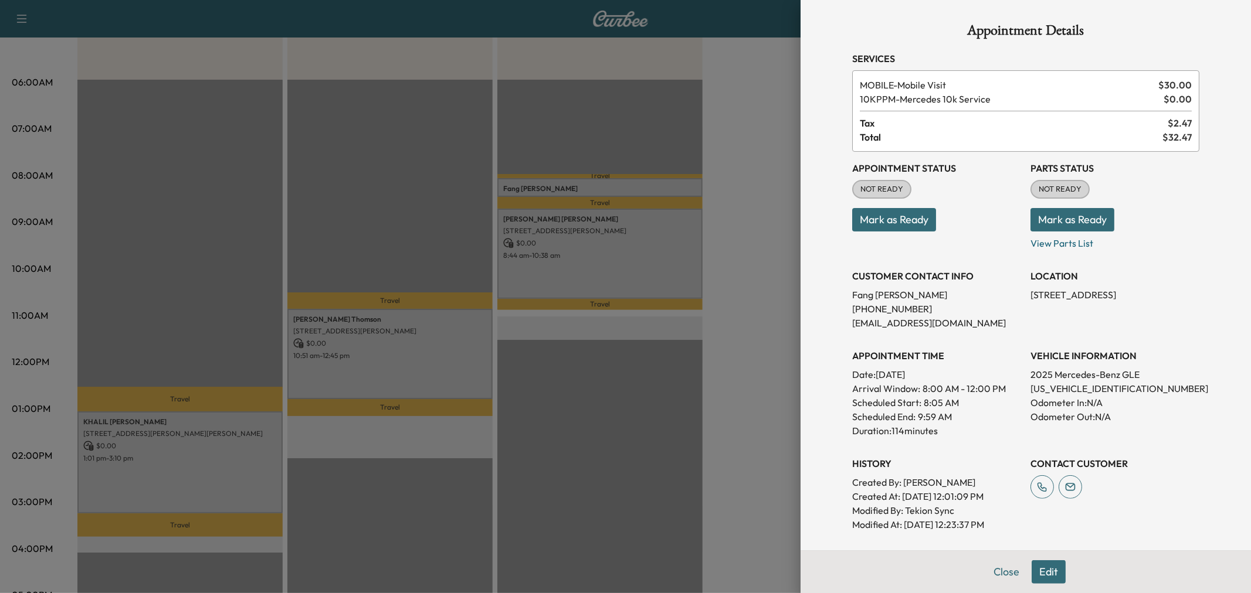
click at [681, 189] on div at bounding box center [625, 296] width 1251 height 593
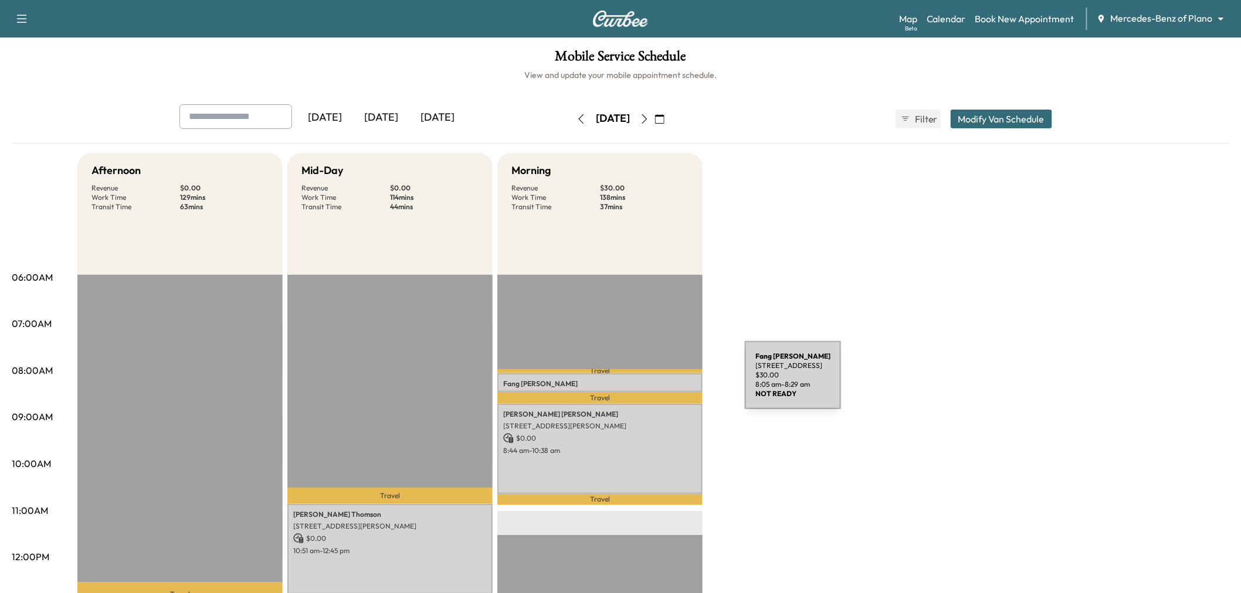
click at [653, 384] on p "Fang Chen" at bounding box center [600, 383] width 194 height 9
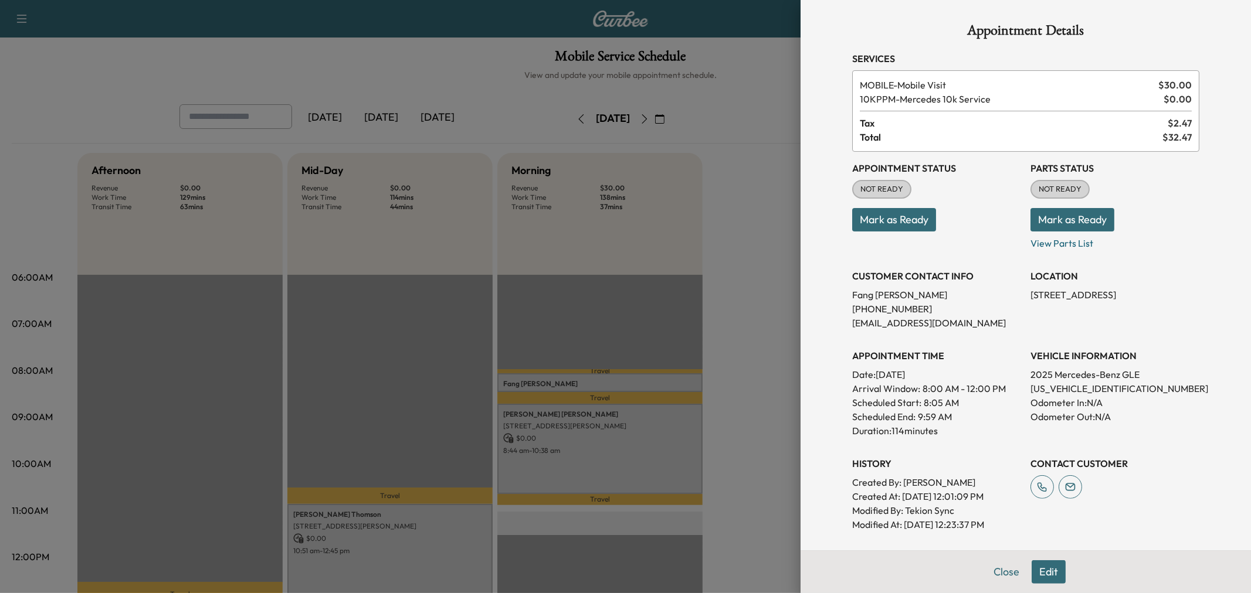
click at [653, 384] on div at bounding box center [625, 296] width 1251 height 593
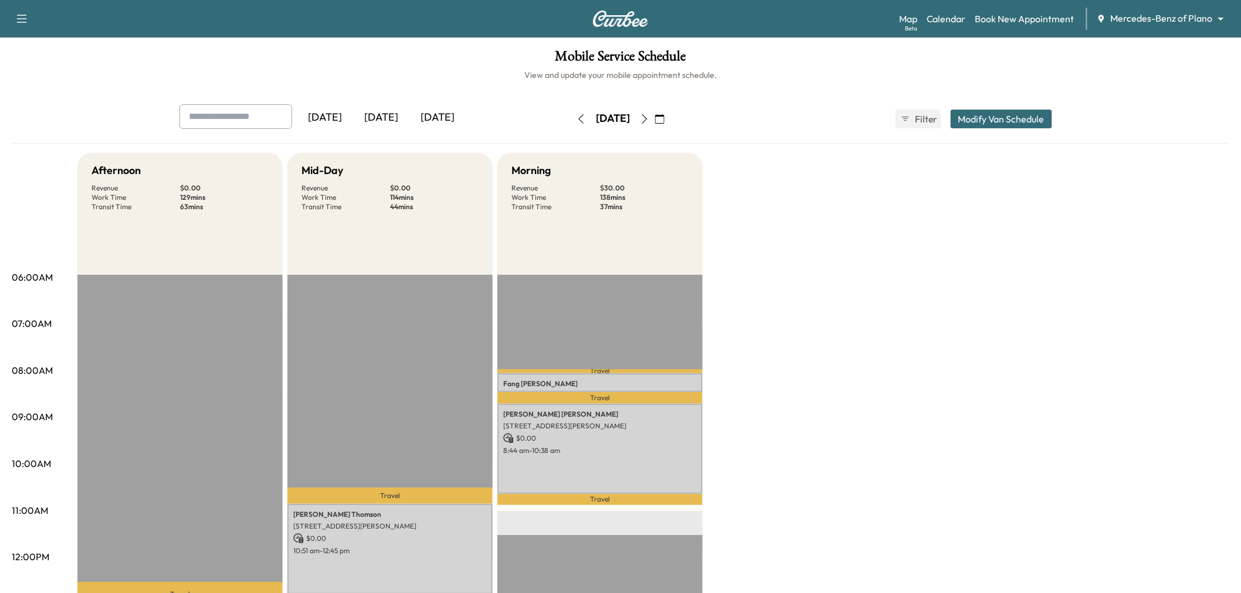
click at [747, 303] on div "Afternoon Revenue $ 0.00 Work Time 129 mins Transit Time 63 mins Travel KHALIL …" at bounding box center [653, 593] width 1152 height 880
click at [649, 120] on icon "button" at bounding box center [644, 118] width 9 height 9
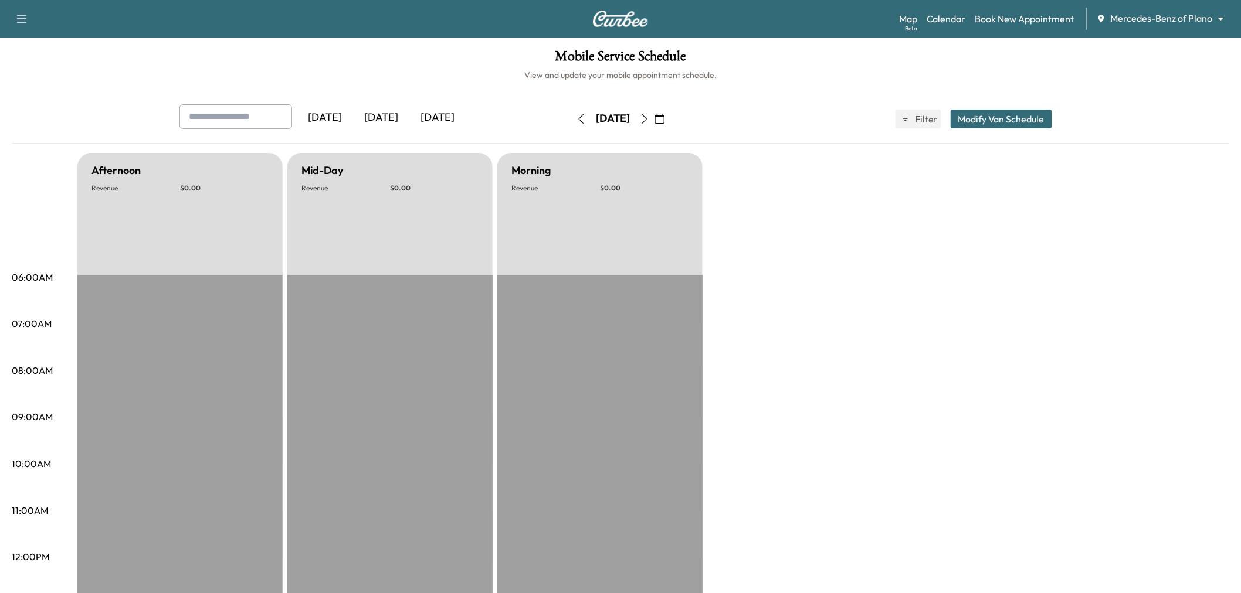
click at [649, 119] on icon "button" at bounding box center [644, 118] width 9 height 9
click at [670, 119] on button "button" at bounding box center [660, 119] width 20 height 19
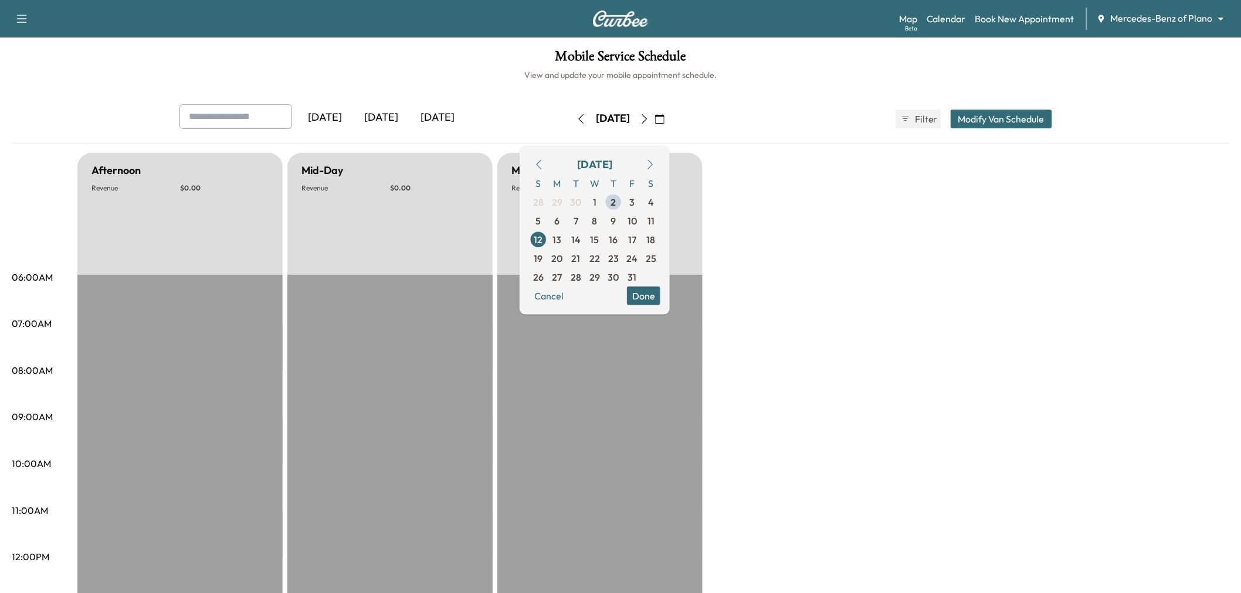
click at [649, 119] on icon "button" at bounding box center [644, 118] width 9 height 9
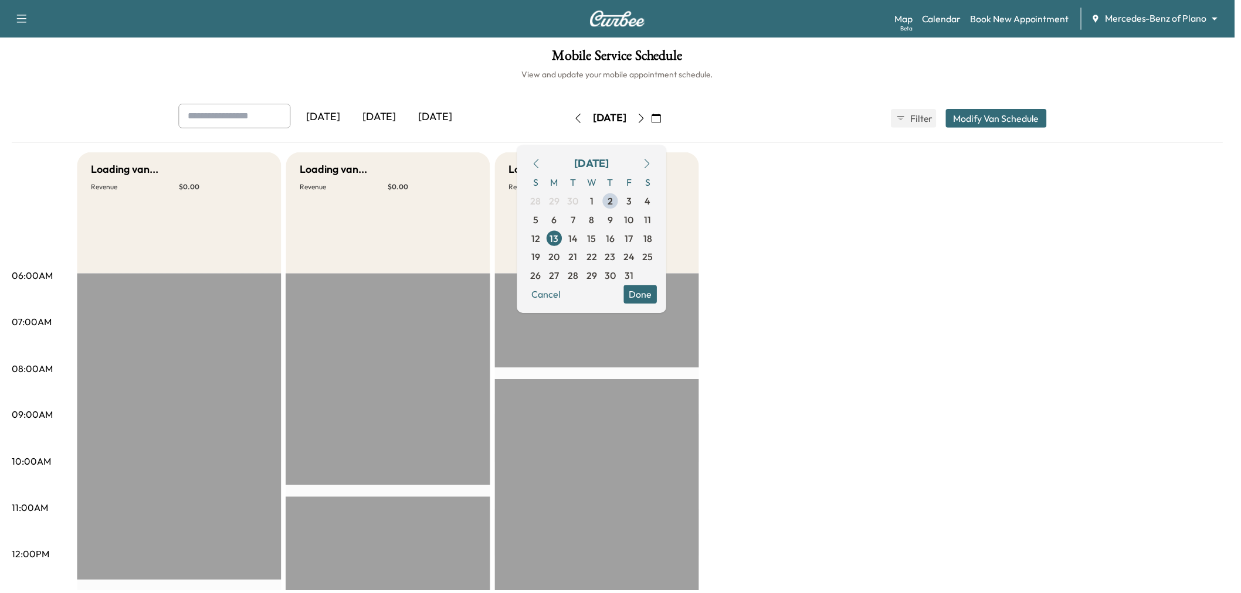
click at [654, 119] on button "button" at bounding box center [644, 119] width 20 height 19
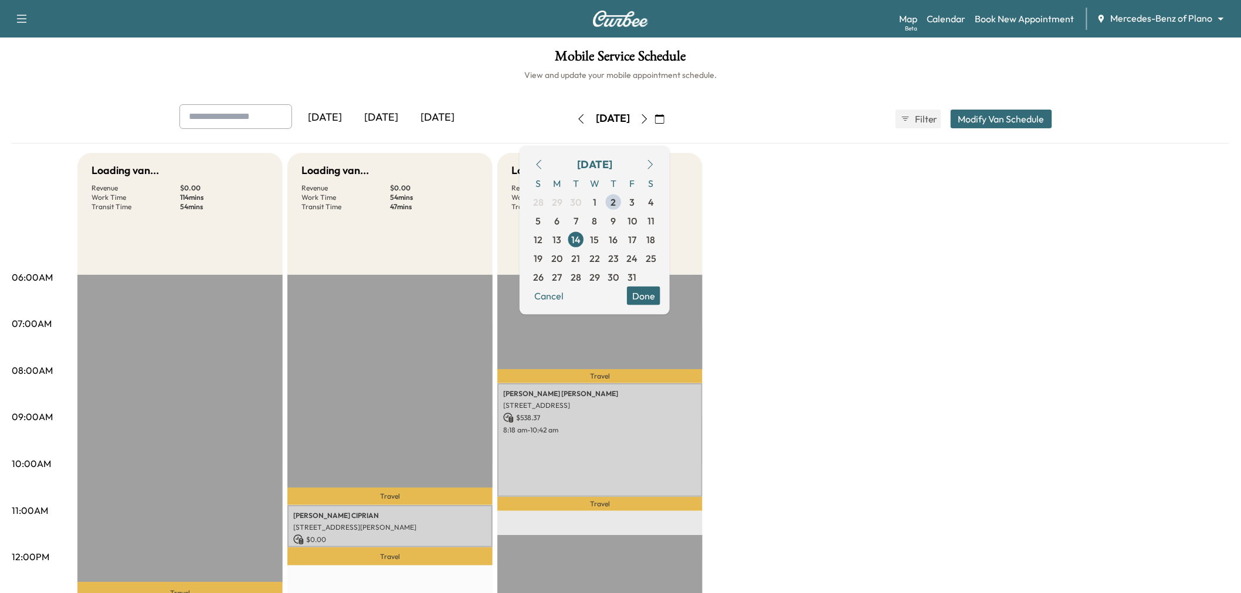
click at [654, 119] on button "button" at bounding box center [644, 119] width 20 height 19
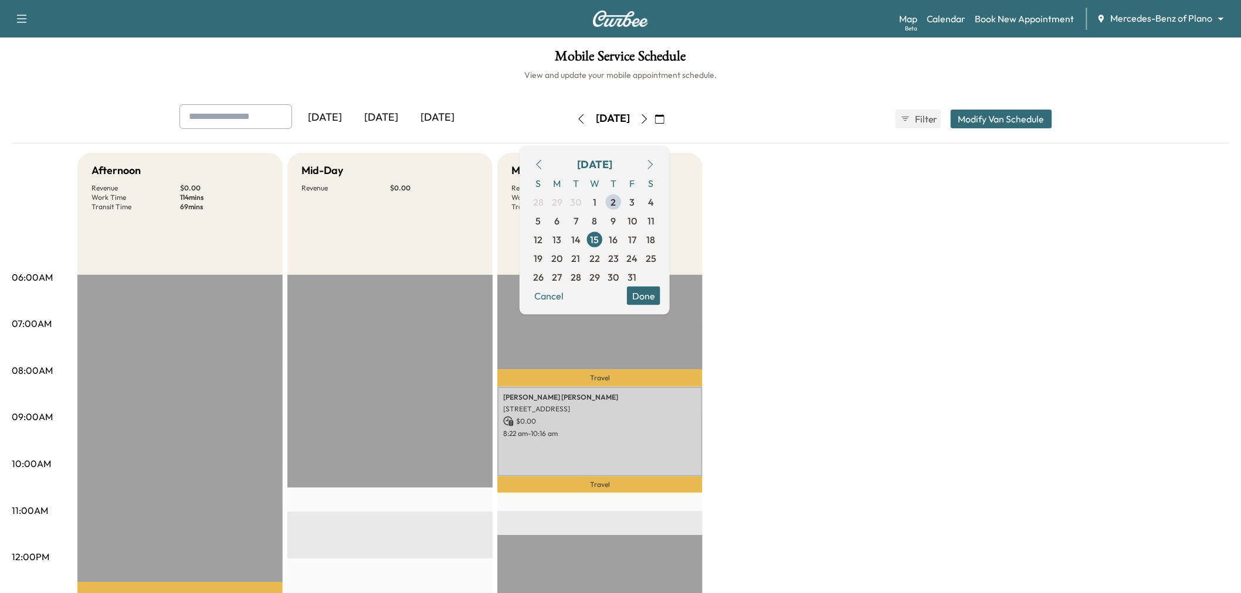
click at [654, 118] on button "button" at bounding box center [644, 119] width 20 height 19
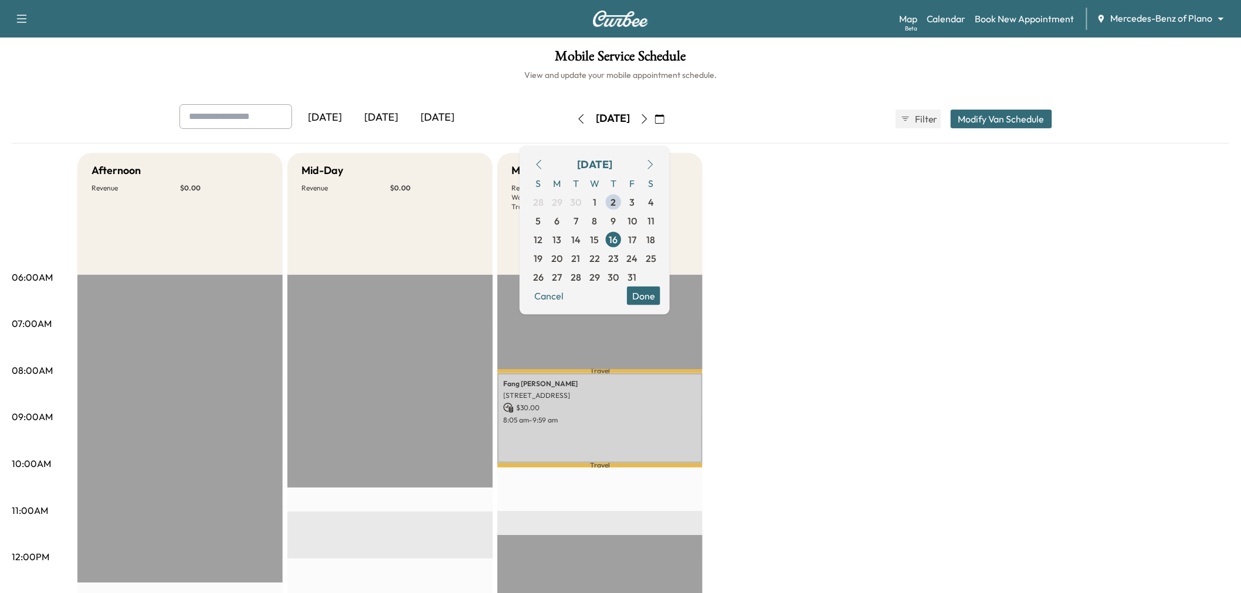
click at [830, 338] on div "Afternoon Revenue $ 0.00 EST Start Mid-Day Revenue $ 0.00 EST Start Morning Rev…" at bounding box center [653, 593] width 1152 height 880
click at [649, 412] on div "Fang Chen 3100 Midway Rd, Plano, TX 75093, USA $ 30.00 8:05 am - 9:59 am" at bounding box center [599, 419] width 205 height 90
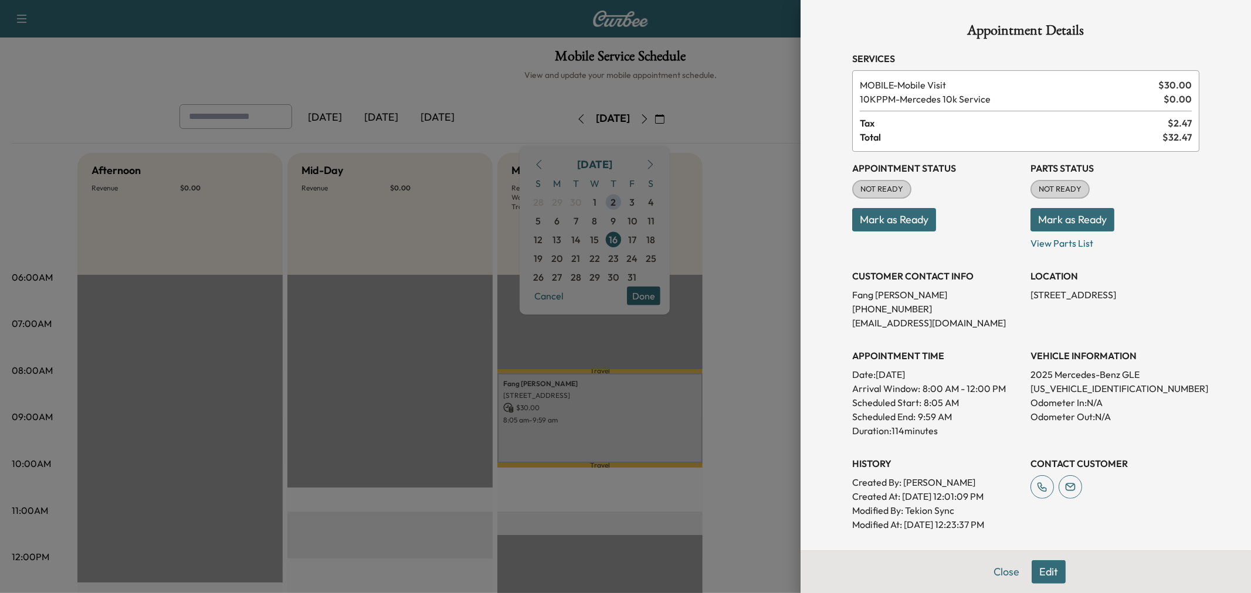
click at [759, 338] on div at bounding box center [625, 296] width 1251 height 593
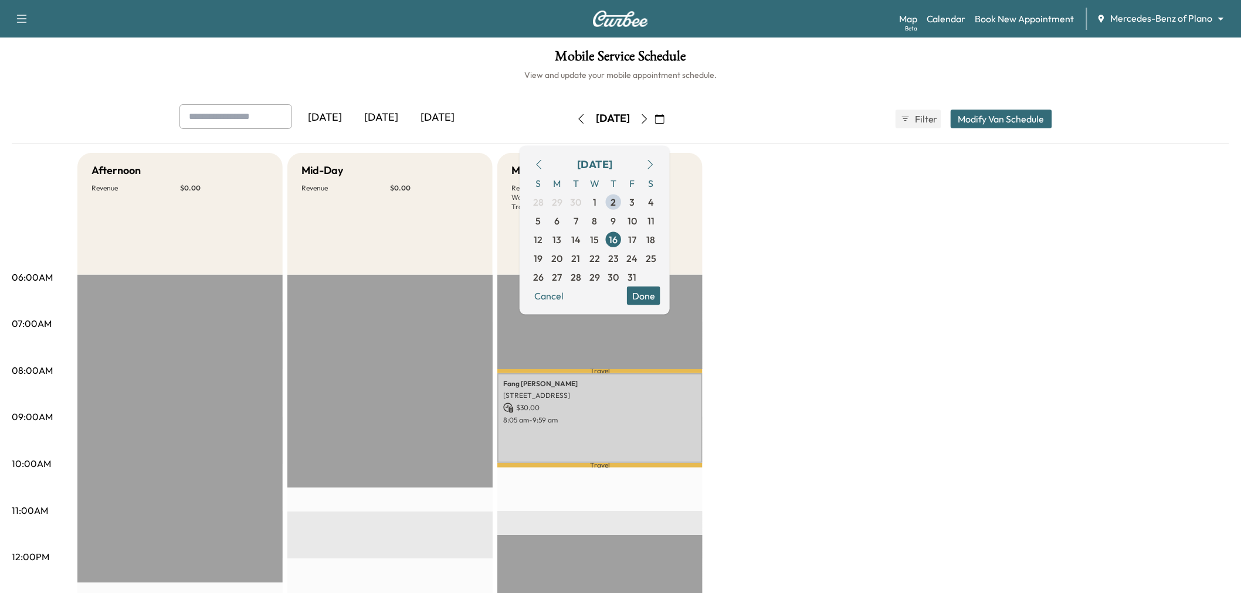
click at [571, 124] on button "button" at bounding box center [581, 119] width 20 height 19
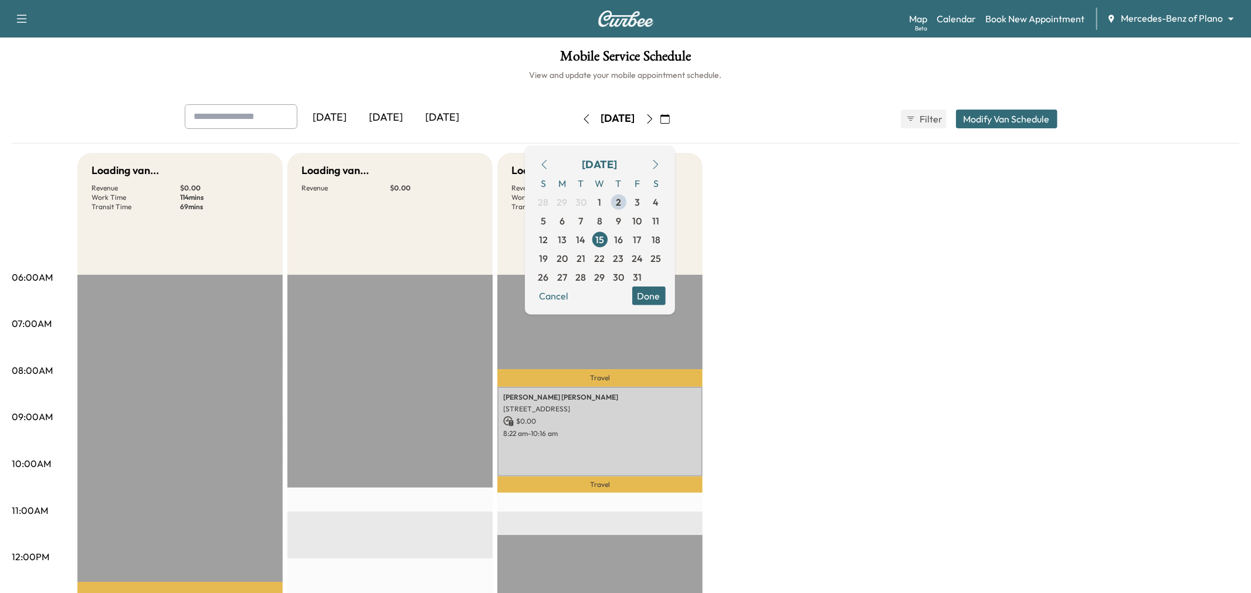
click at [582, 121] on icon "button" at bounding box center [586, 118] width 9 height 9
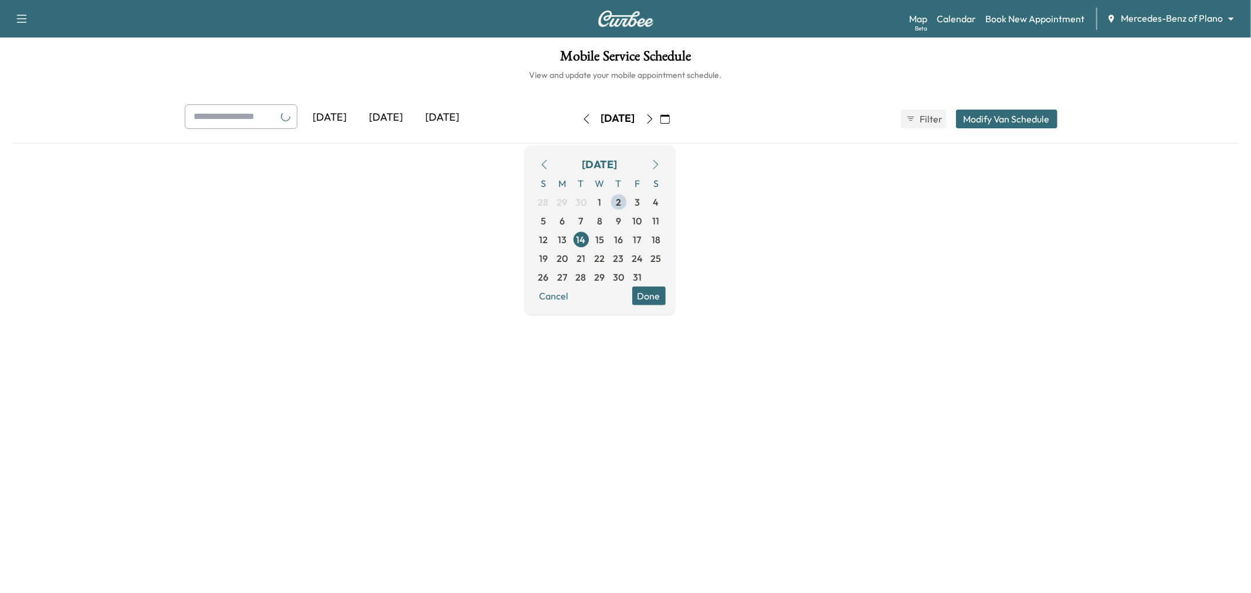
click at [576, 121] on button "button" at bounding box center [586, 119] width 20 height 19
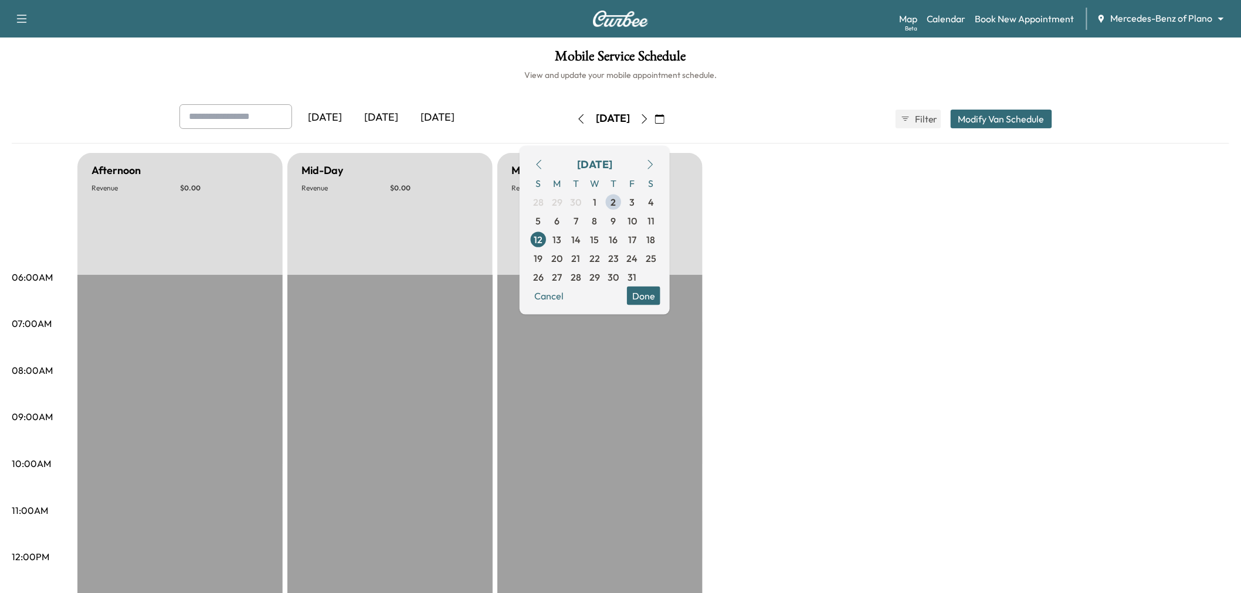
click at [576, 120] on icon "button" at bounding box center [580, 118] width 9 height 9
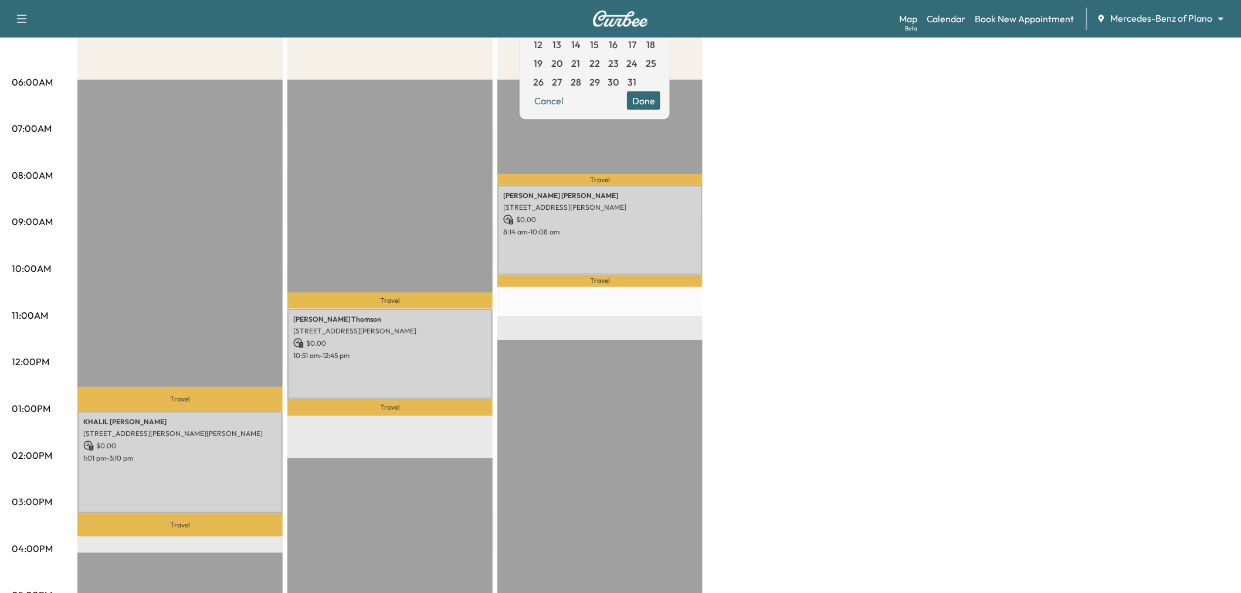
scroll to position [65, 0]
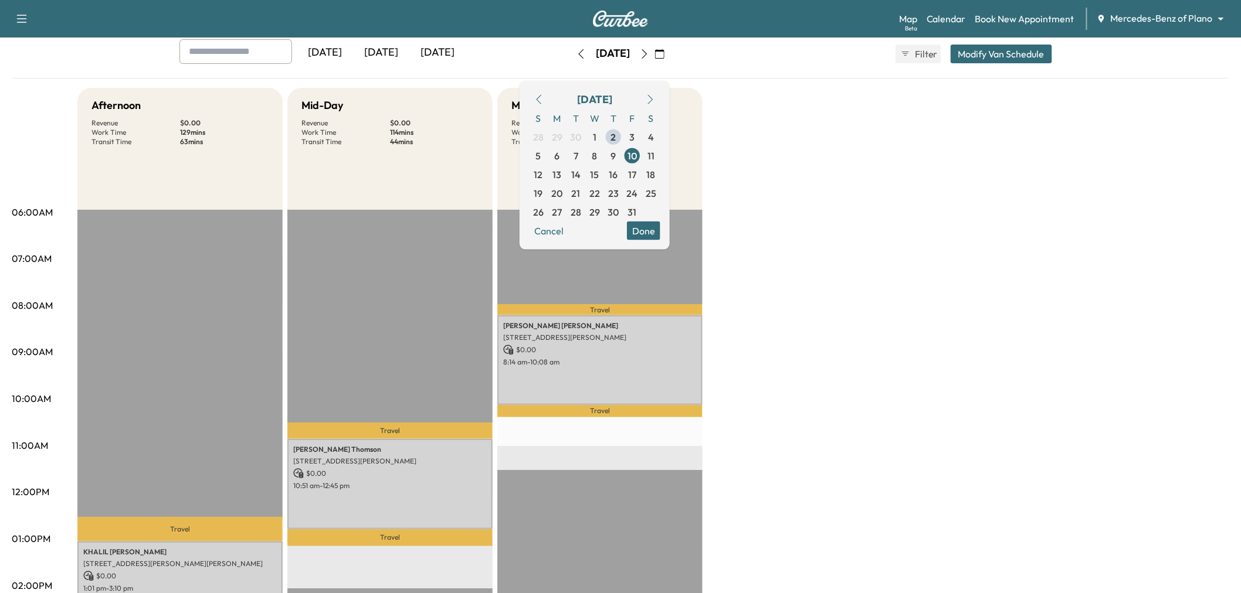
click at [729, 256] on div "Afternoon Revenue $ 0.00 Work Time 129 mins Transit Time 63 mins Travel KHALIL …" at bounding box center [653, 528] width 1152 height 880
click at [660, 226] on button "Done" at bounding box center [643, 230] width 33 height 19
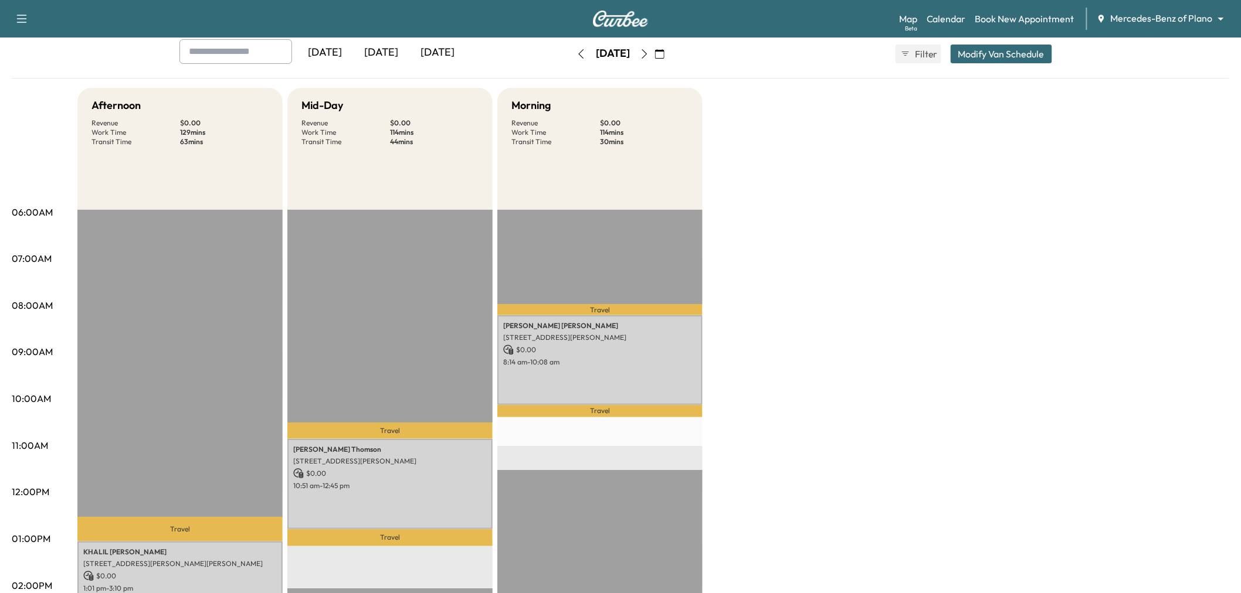
click at [850, 250] on div "Afternoon Revenue $ 0.00 Work Time 129 mins Transit Time 63 mins Travel KHALIL …" at bounding box center [653, 528] width 1152 height 880
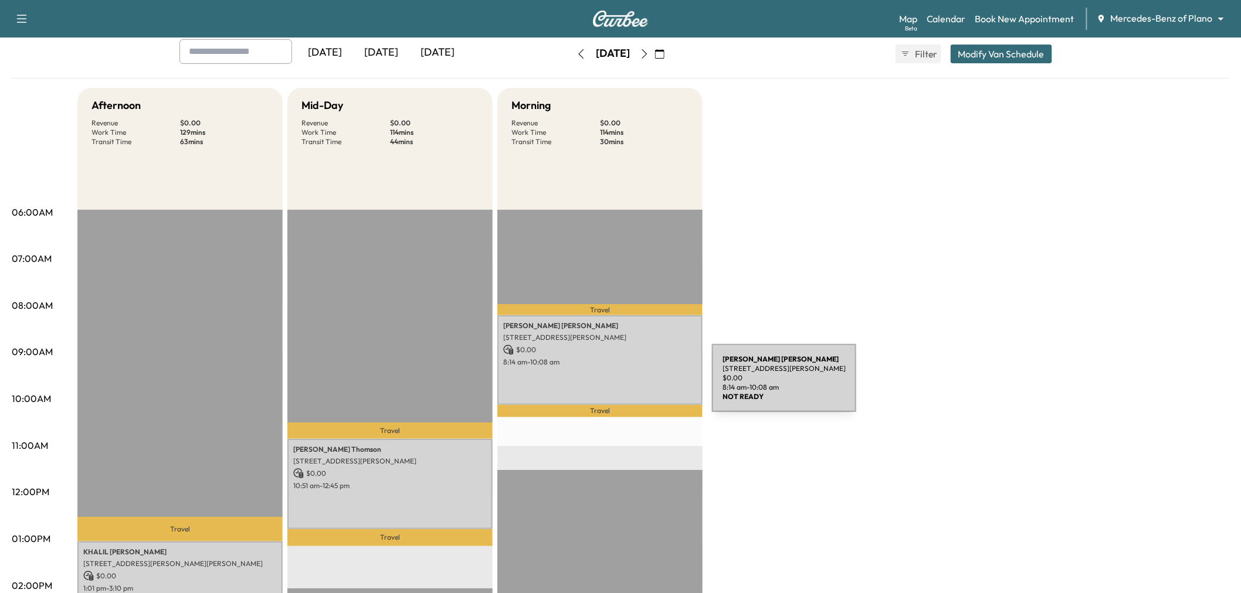
click at [619, 384] on div "Alice Chen 1220 Coit Rd, Plano, TX 75075, USA $ 0.00 8:14 am - 10:08 am" at bounding box center [599, 360] width 205 height 90
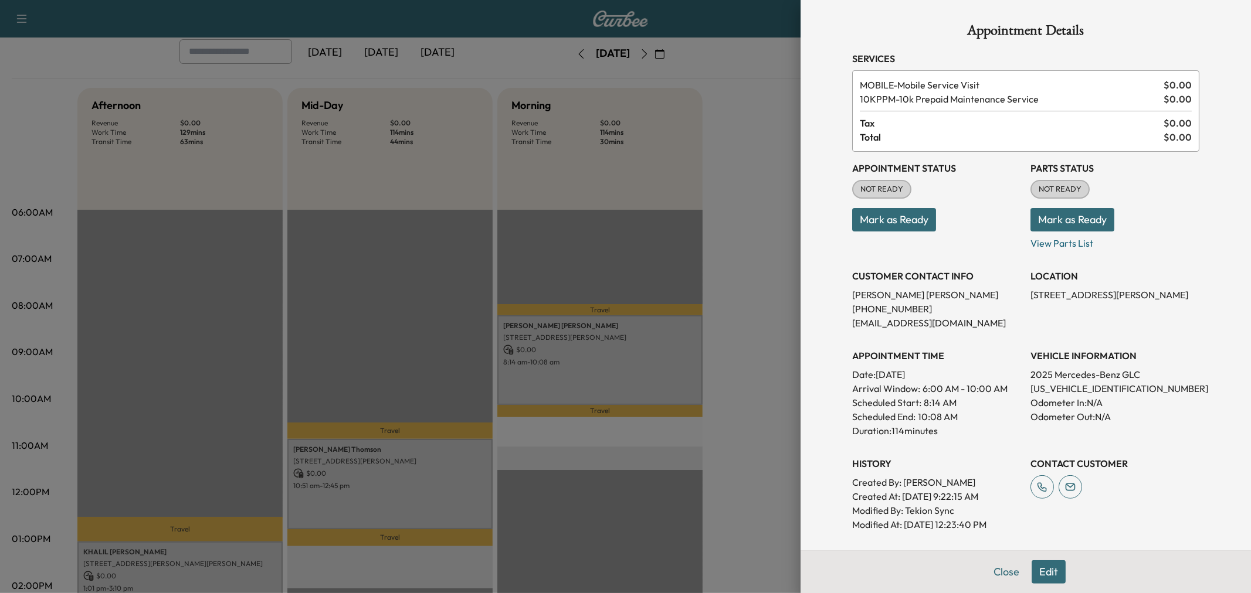
click at [733, 241] on div at bounding box center [625, 296] width 1251 height 593
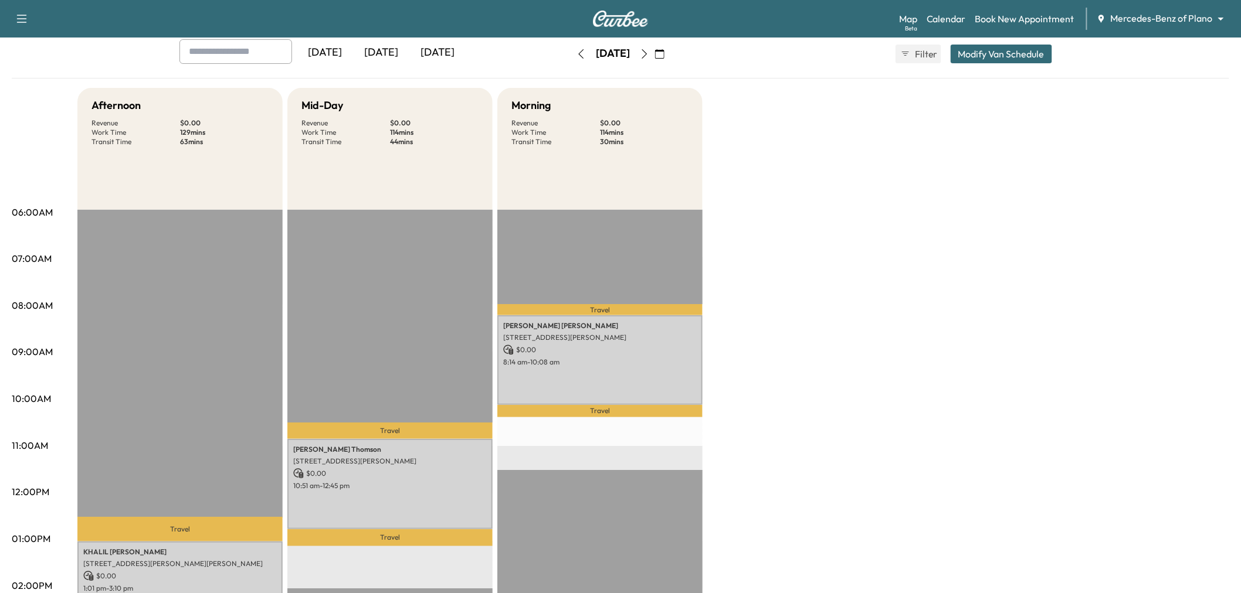
click at [649, 54] on icon "button" at bounding box center [644, 53] width 9 height 9
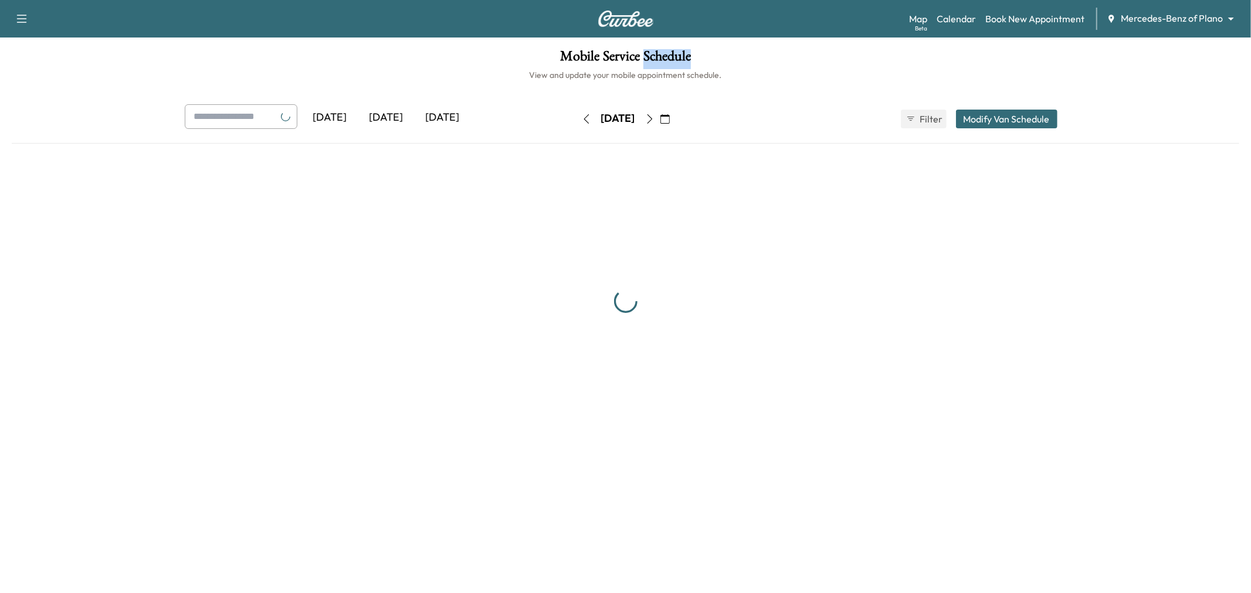
click at [672, 54] on h1 "Mobile Service Schedule" at bounding box center [625, 59] width 1227 height 20
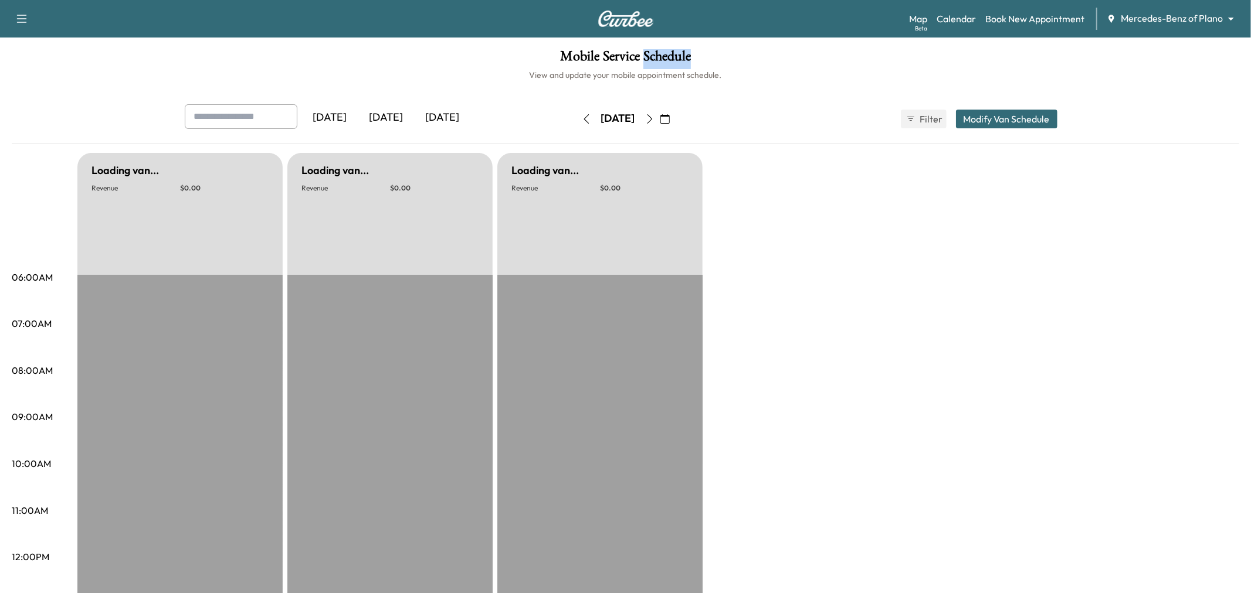
click at [672, 54] on h1 "Mobile Service Schedule" at bounding box center [625, 59] width 1227 height 20
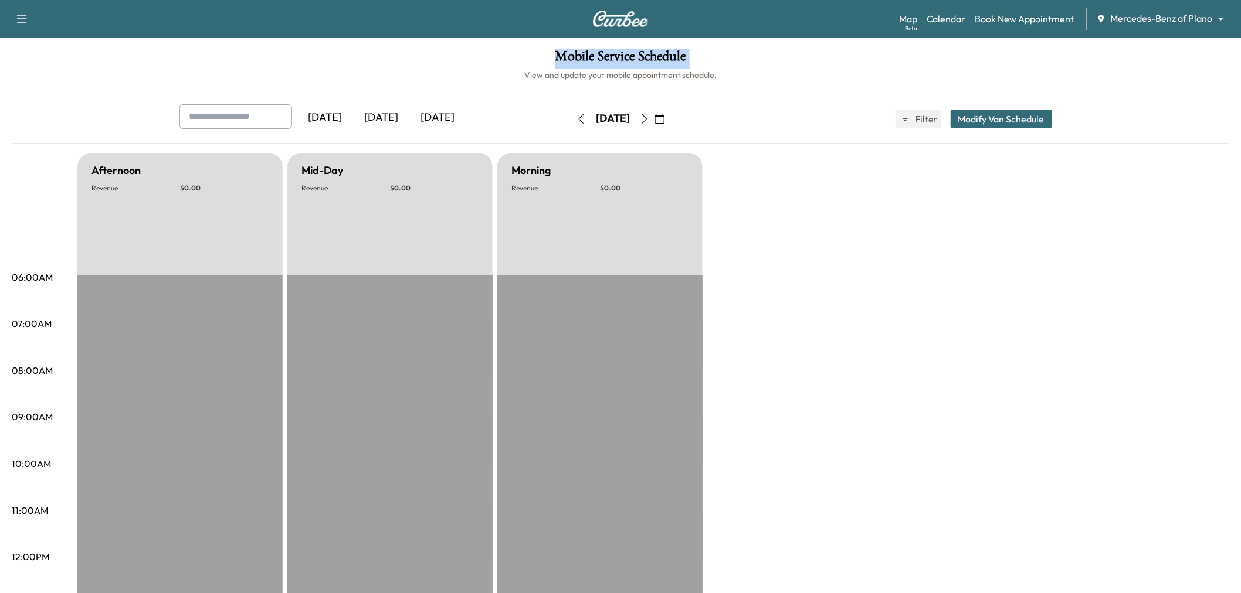
click at [654, 116] on button "button" at bounding box center [644, 119] width 20 height 19
click at [649, 118] on icon "button" at bounding box center [644, 118] width 9 height 9
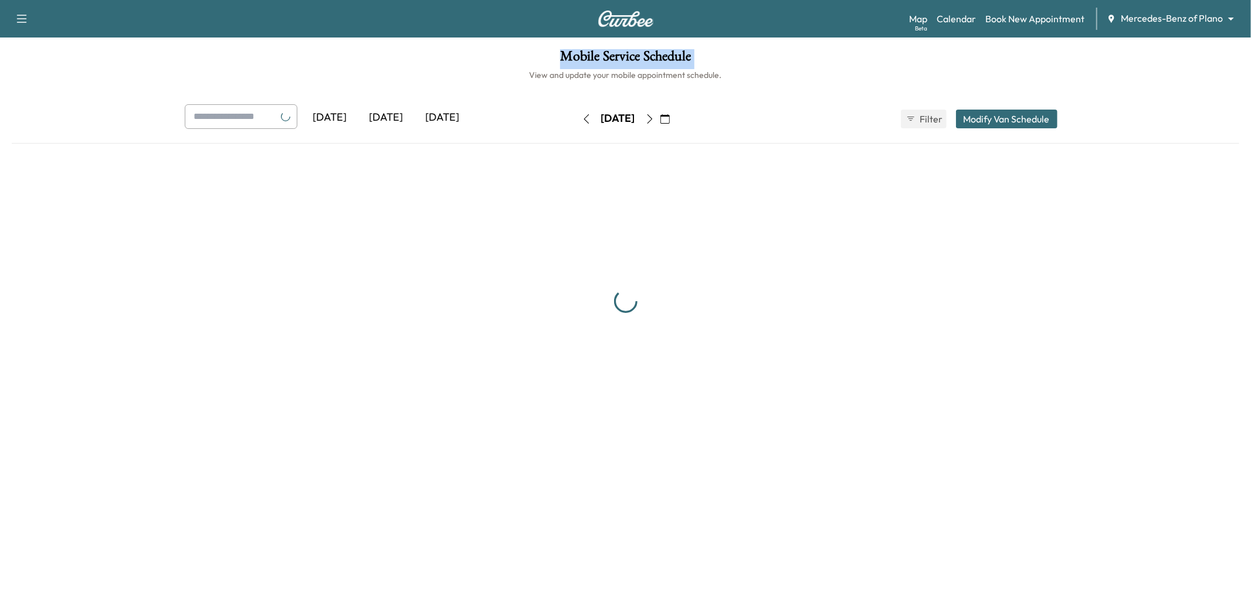
click at [660, 118] on button "button" at bounding box center [650, 119] width 20 height 19
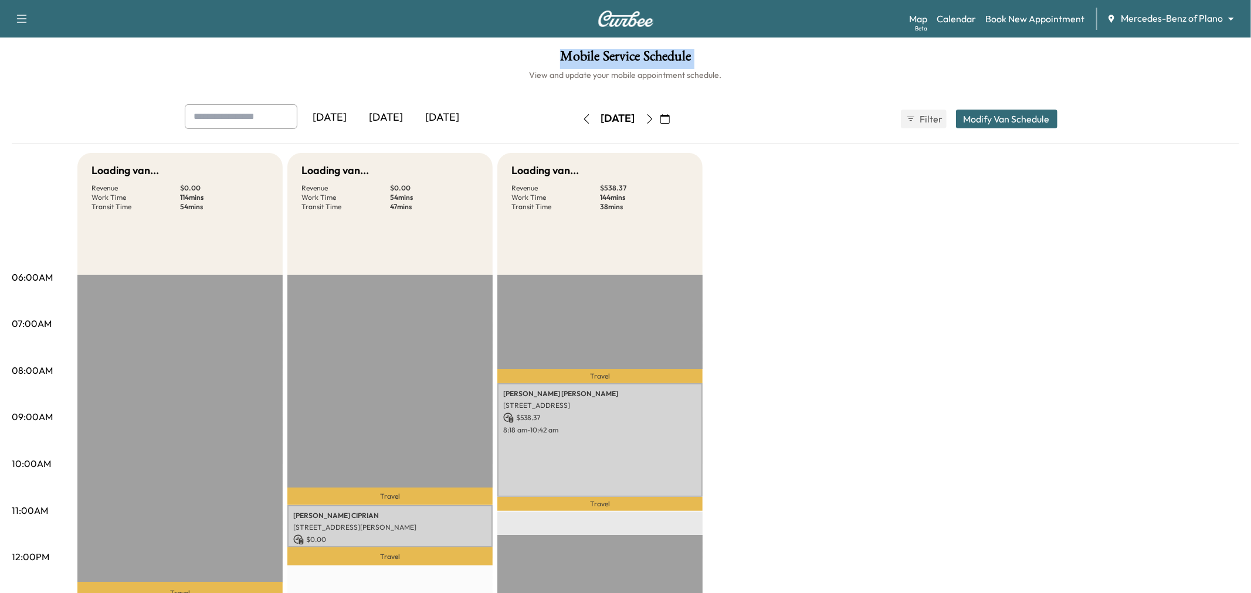
click at [660, 118] on button "button" at bounding box center [650, 119] width 20 height 19
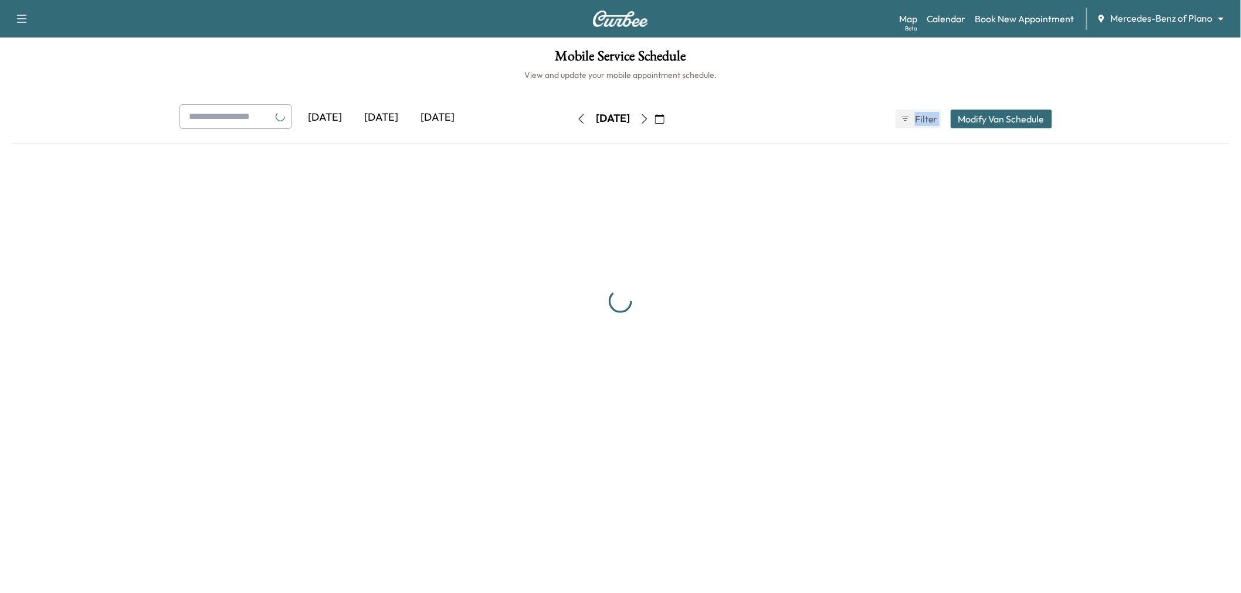
click at [654, 118] on div "Wednesday, October 15" at bounding box center [612, 119] width 83 height 19
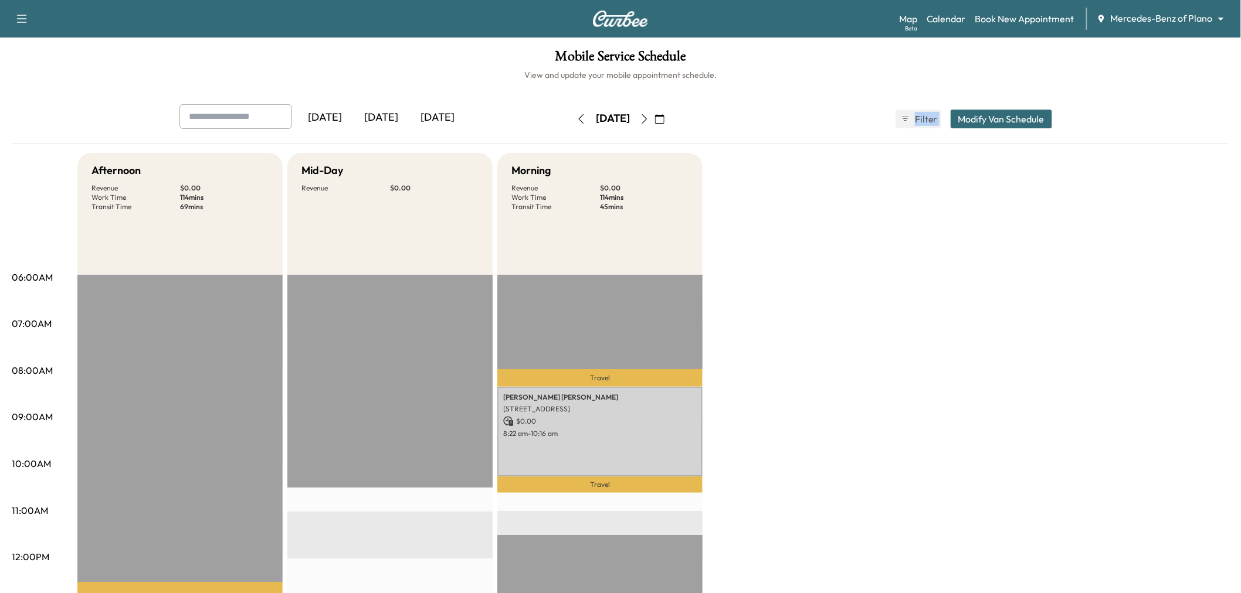
click at [654, 117] on button "button" at bounding box center [644, 119] width 20 height 19
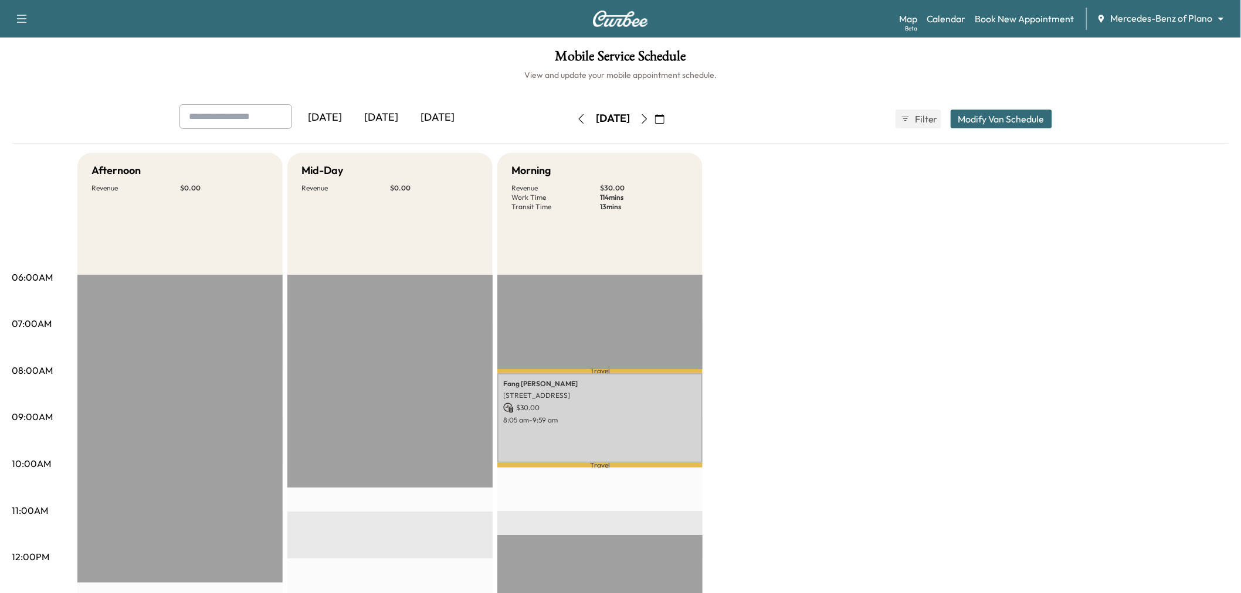
drag, startPoint x: 734, startPoint y: 218, endPoint x: 746, endPoint y: 221, distance: 12.2
click at [737, 220] on div "Afternoon Revenue $ 0.00 EST Start Mid-Day Revenue $ 0.00 EST Start Morning Rev…" at bounding box center [653, 593] width 1152 height 880
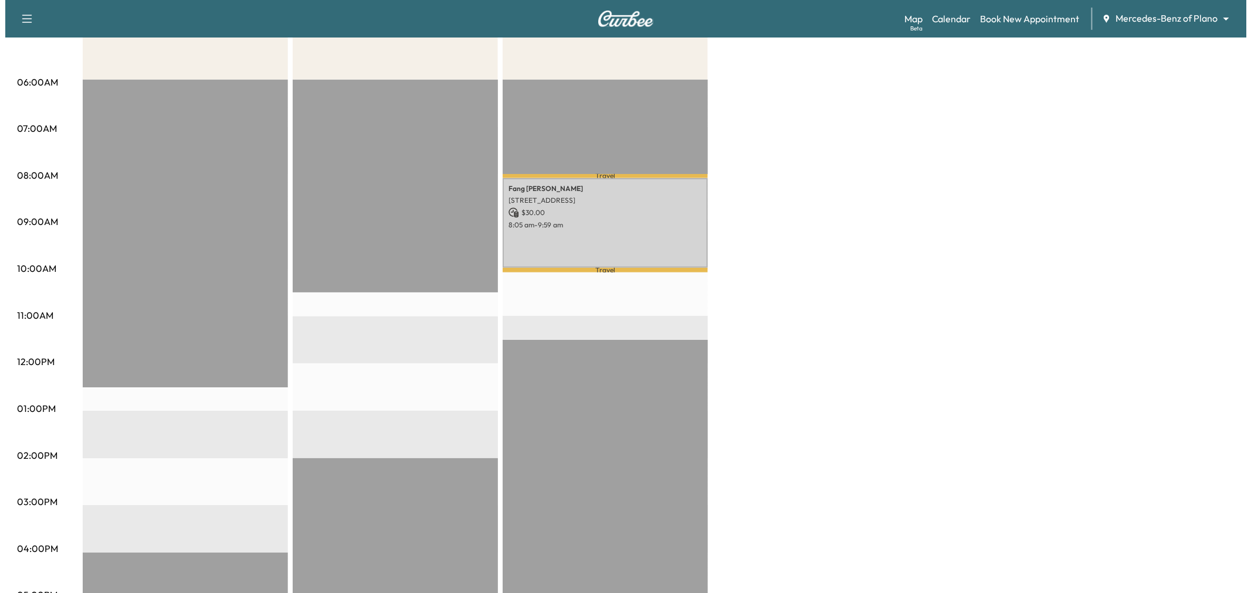
scroll to position [65, 0]
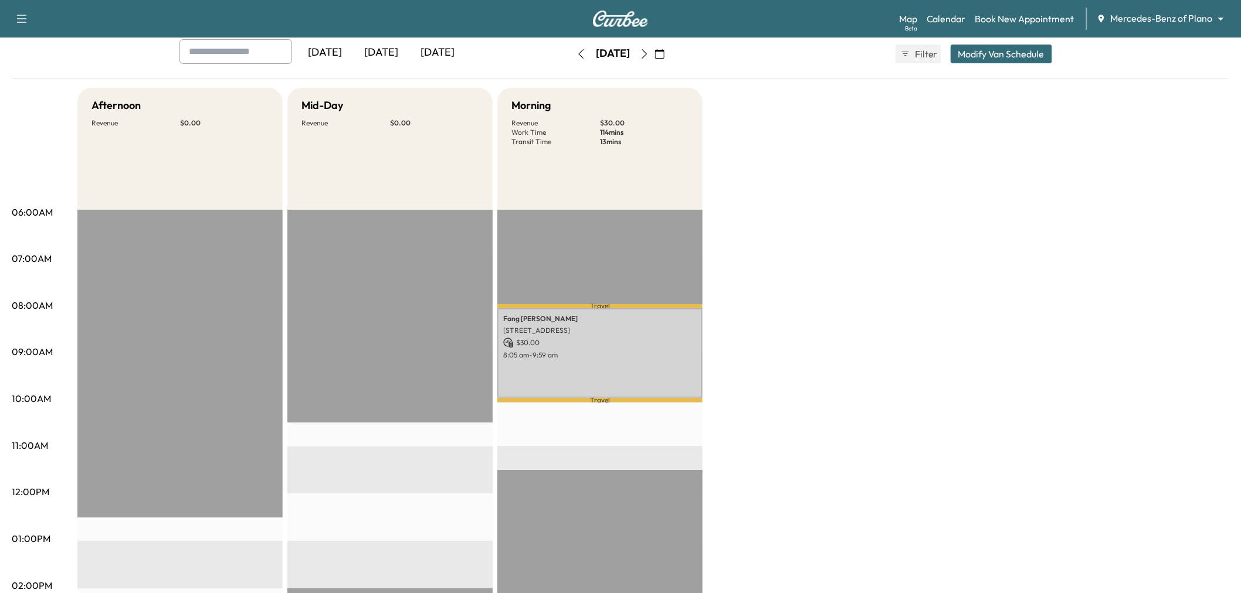
click at [1006, 54] on button "Modify Van Schedule" at bounding box center [1001, 54] width 101 height 19
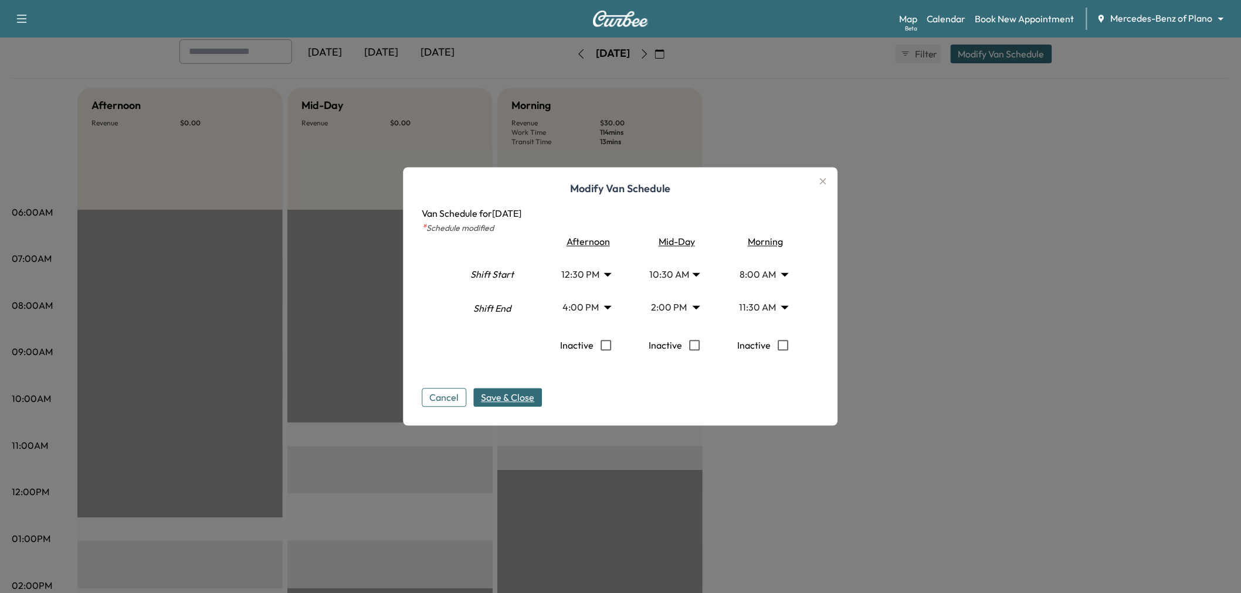
click at [760, 306] on body "Support Log Out Map Beta Calendar Book New Appointment Mercedes-Benz of Plano *…" at bounding box center [620, 231] width 1241 height 593
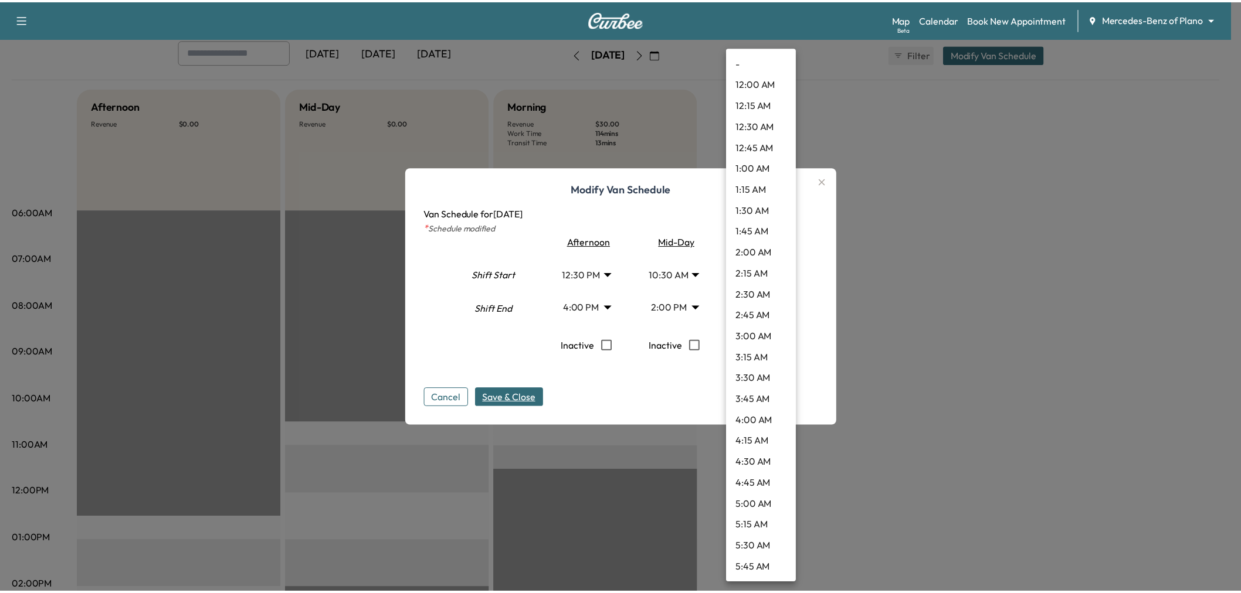
scroll to position [738, 0]
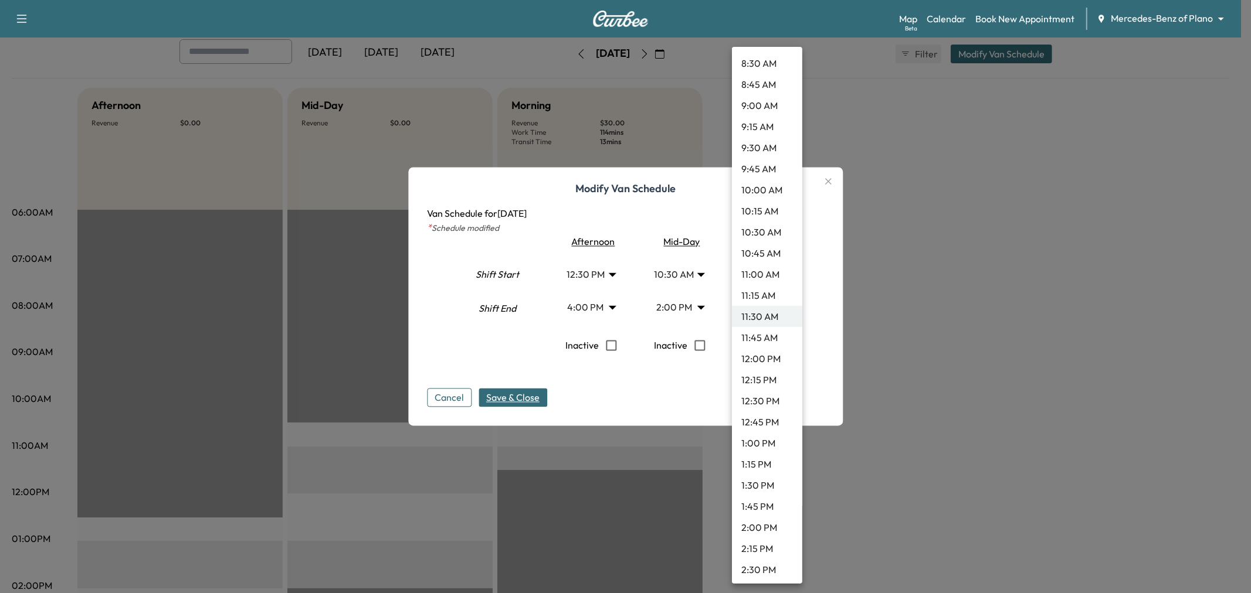
click at [768, 233] on li "10:30 AM" at bounding box center [767, 232] width 70 height 21
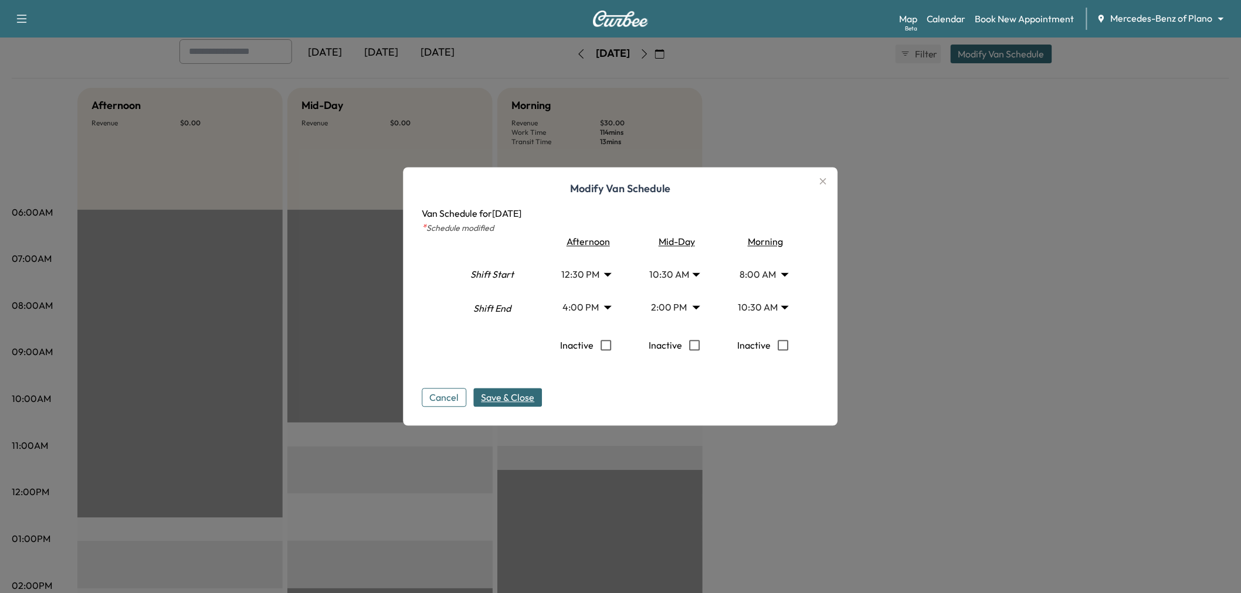
click at [528, 385] on div "Cancel Save & Close" at bounding box center [620, 389] width 397 height 38
click at [524, 401] on span "Save & Close" at bounding box center [507, 398] width 53 height 14
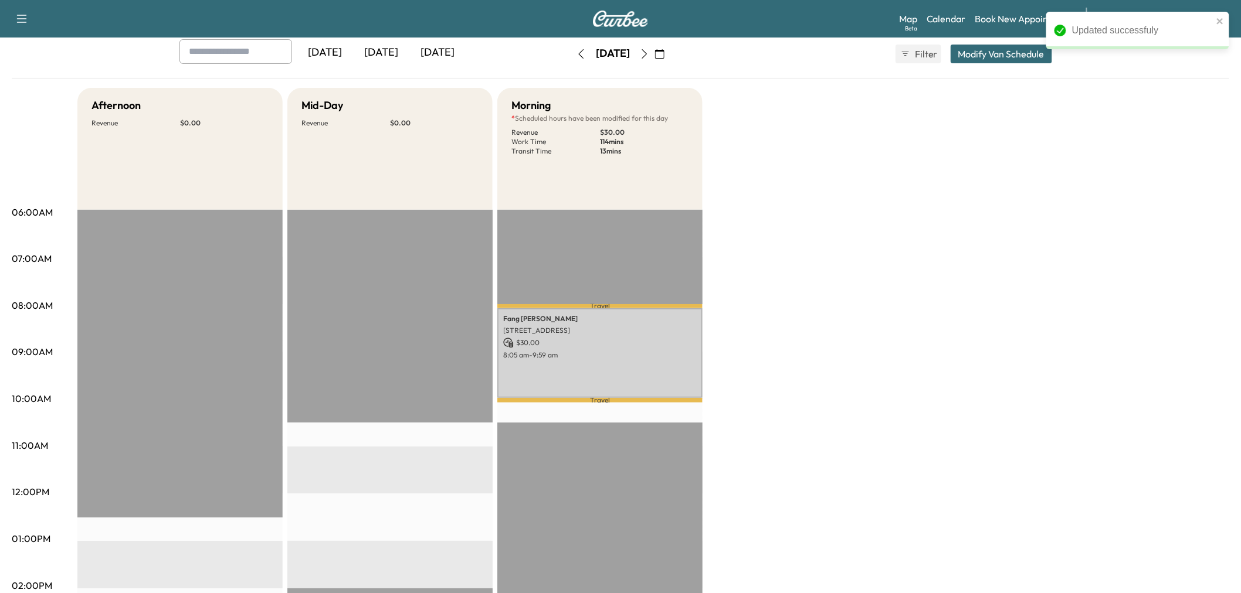
click at [664, 52] on icon "button" at bounding box center [659, 53] width 9 height 9
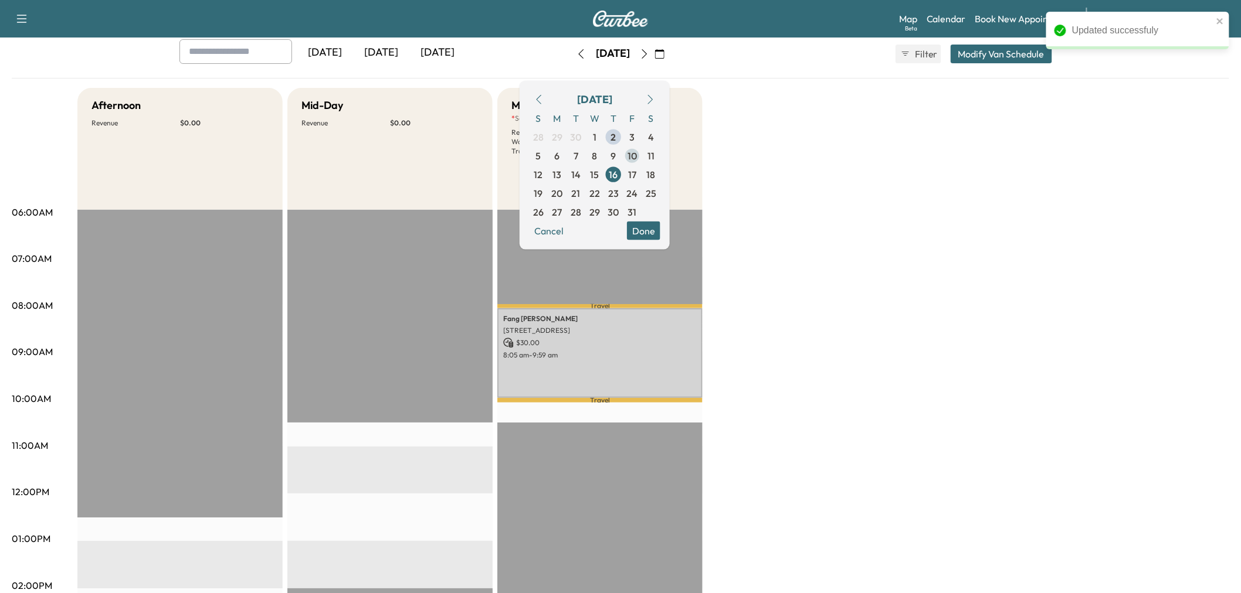
click at [637, 153] on span "10" at bounding box center [631, 155] width 9 height 14
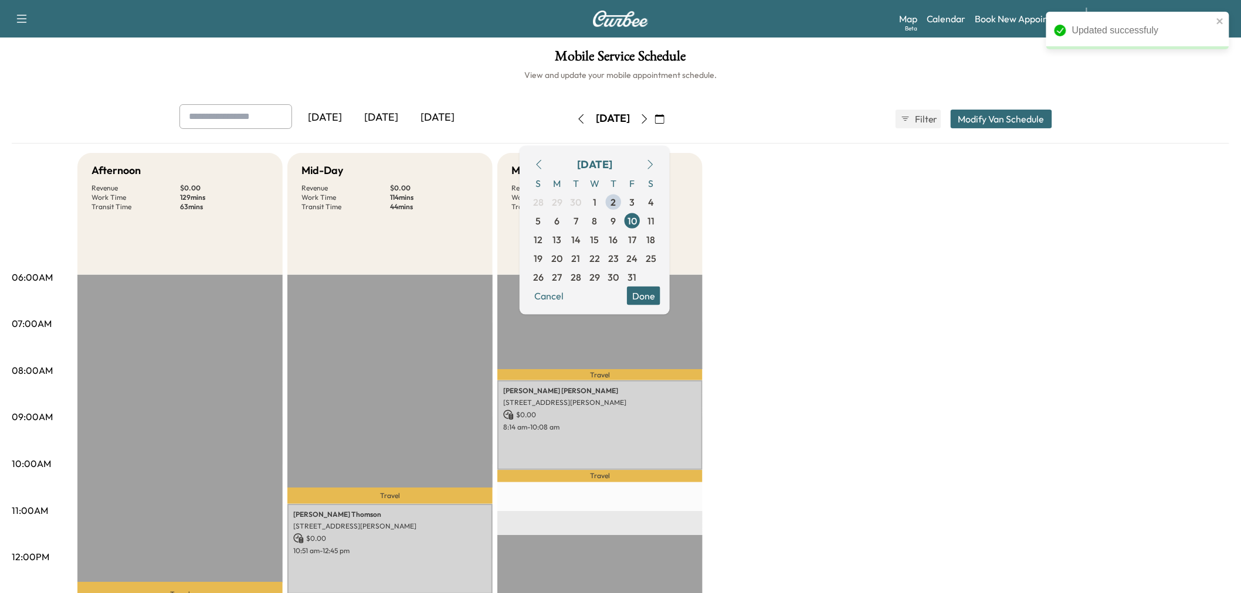
click at [660, 303] on button "Done" at bounding box center [643, 295] width 33 height 19
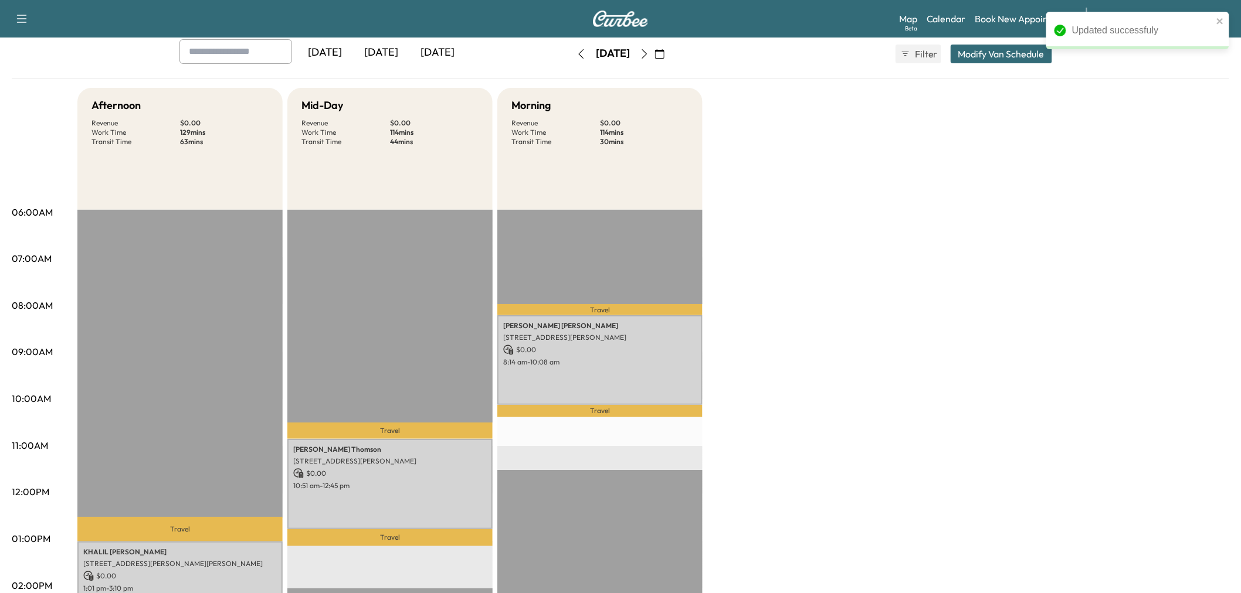
scroll to position [195, 0]
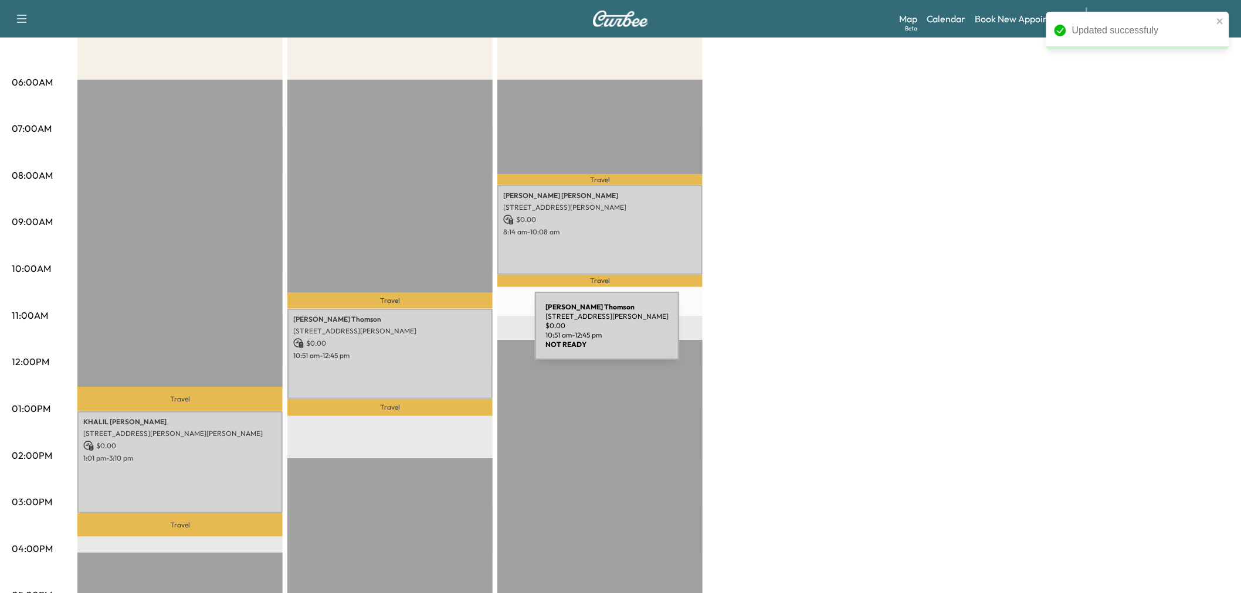
click at [414, 368] on div "Kevin Thomson 1420 Red Oak Trail, McKinney, TX 75069, United States of America …" at bounding box center [389, 354] width 205 height 90
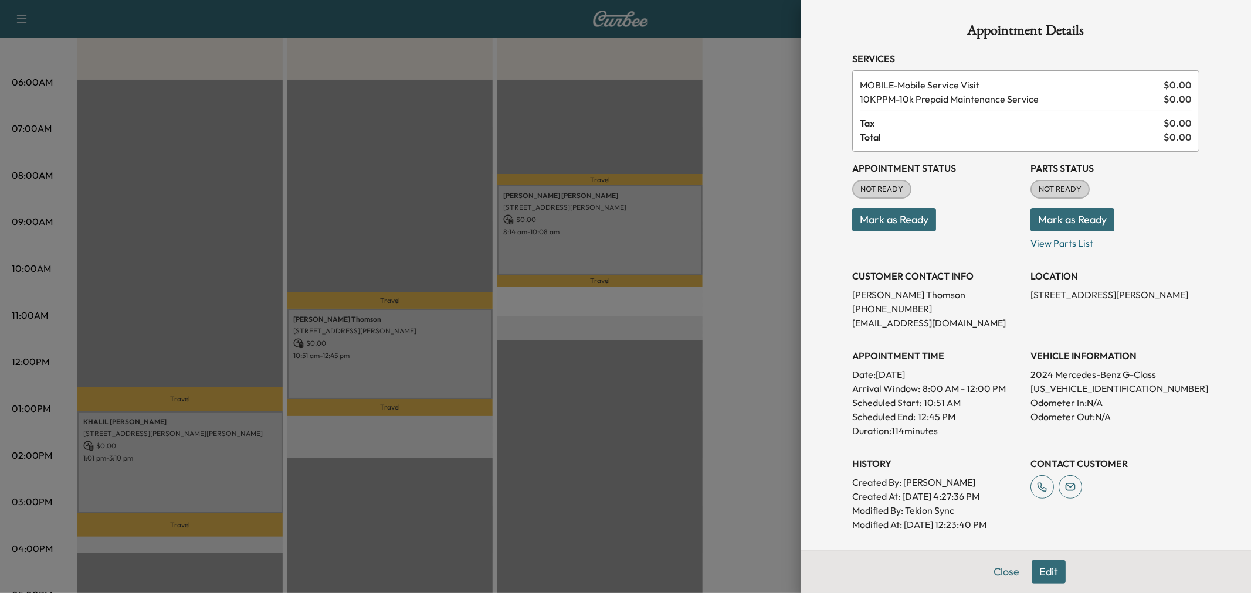
click at [407, 374] on div at bounding box center [625, 296] width 1251 height 593
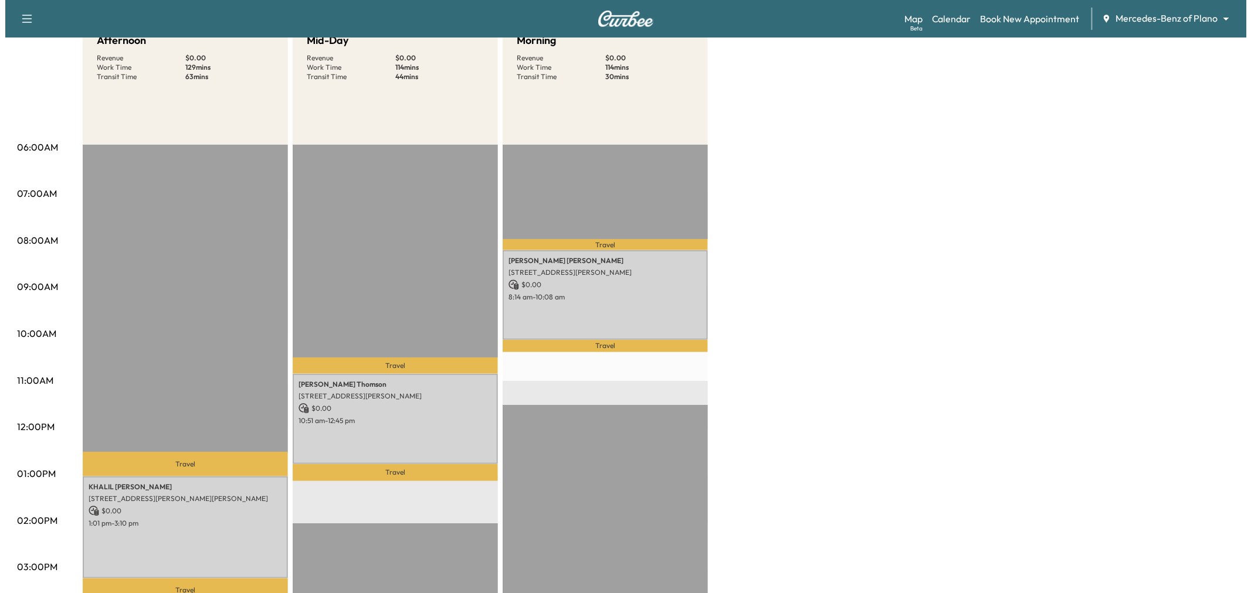
scroll to position [0, 0]
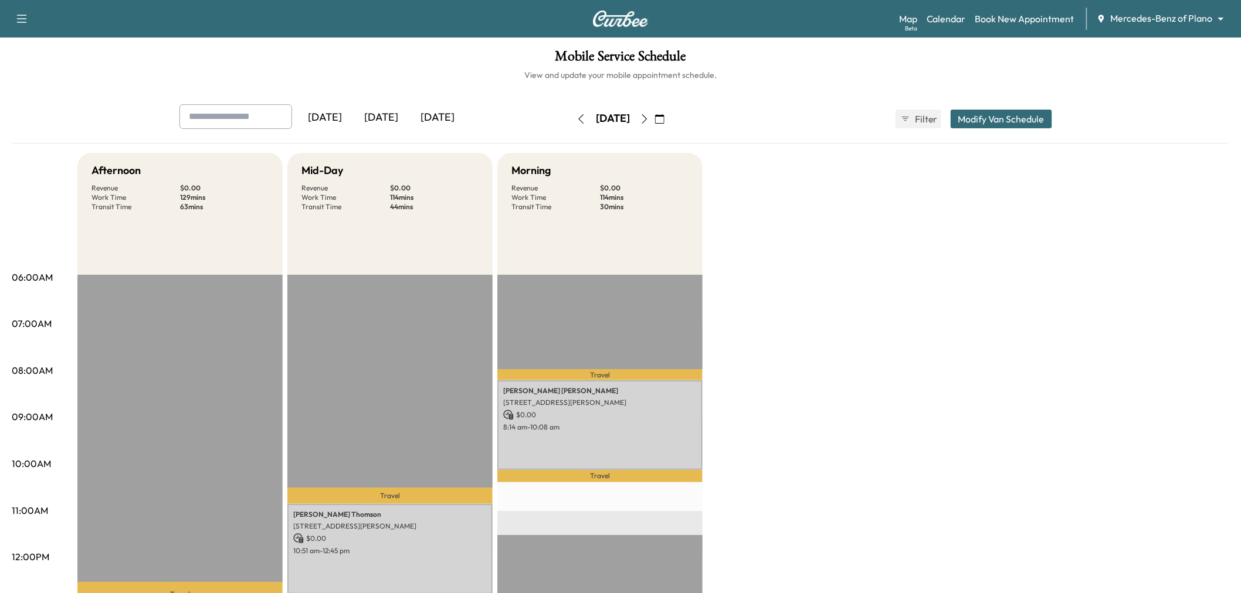
click at [980, 116] on button "Modify Van Schedule" at bounding box center [1001, 119] width 101 height 19
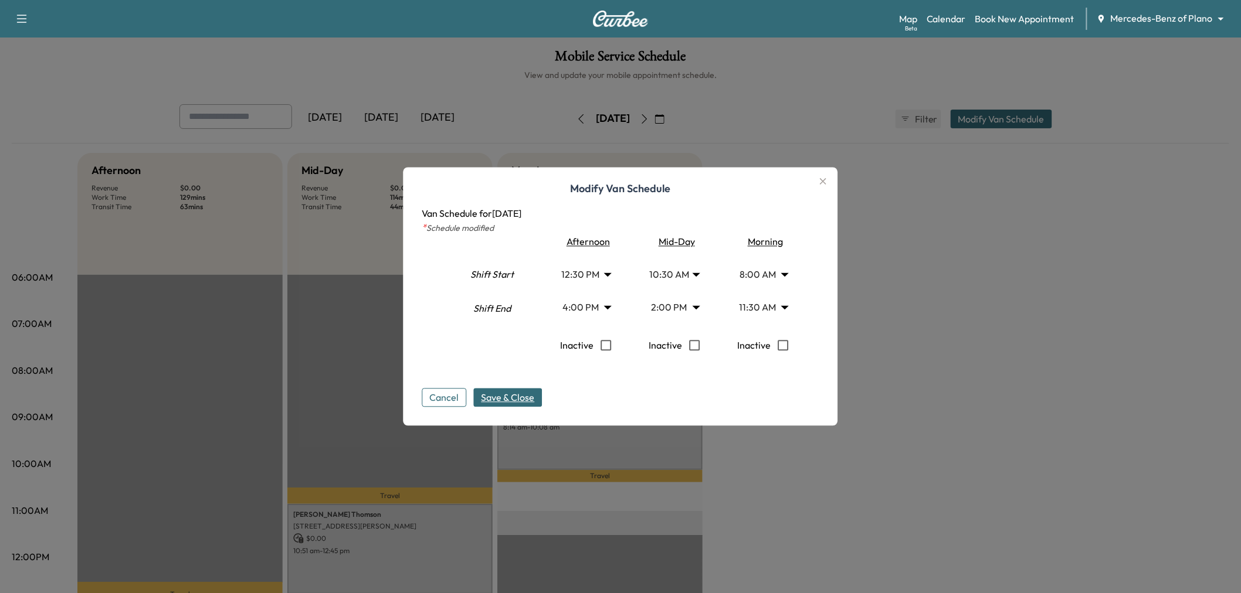
click at [759, 305] on body "Support Log Out Map Beta Calendar Book New Appointment Mercedes-Benz of Plano *…" at bounding box center [620, 296] width 1241 height 593
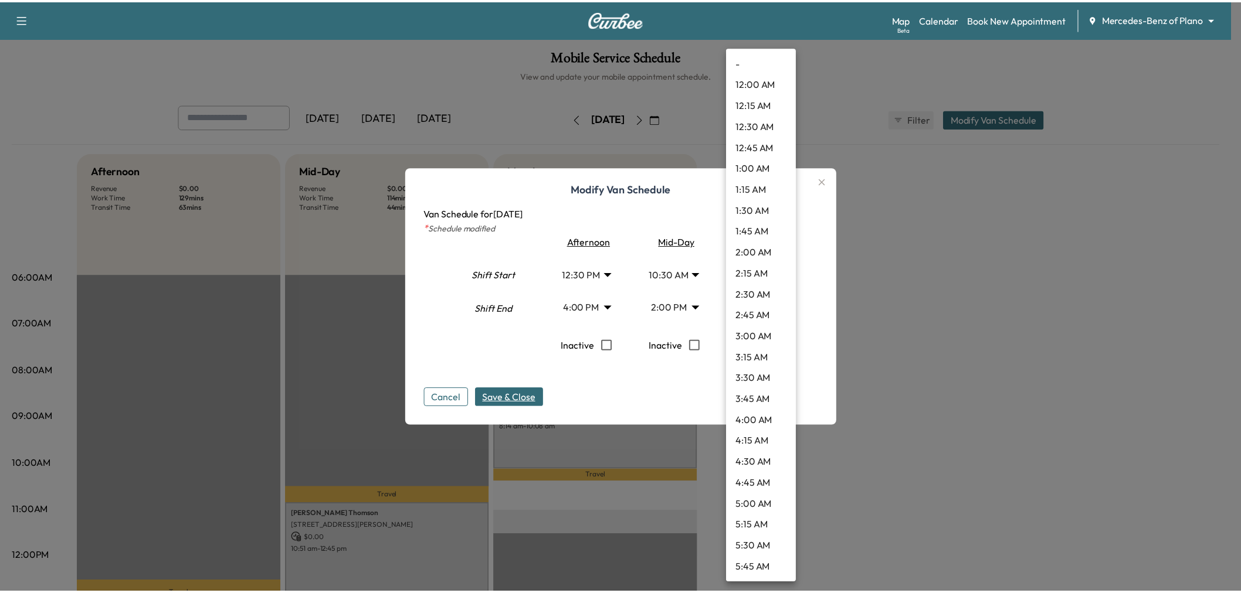
scroll to position [738, 0]
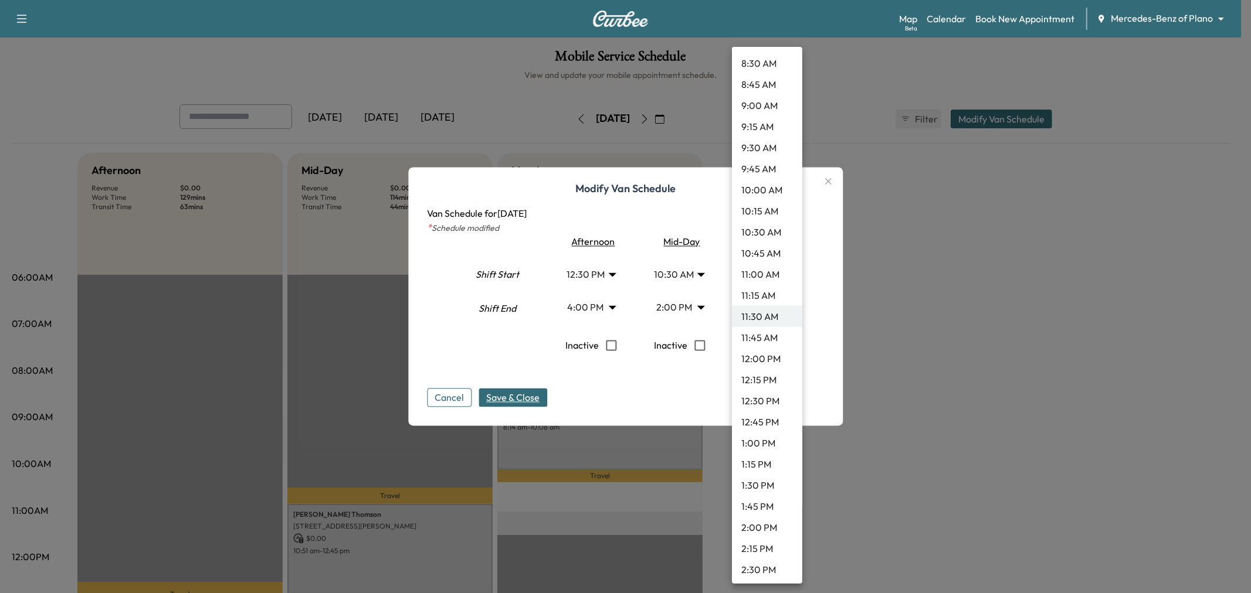
click at [763, 237] on li "10:30 AM" at bounding box center [767, 232] width 70 height 21
type input "****"
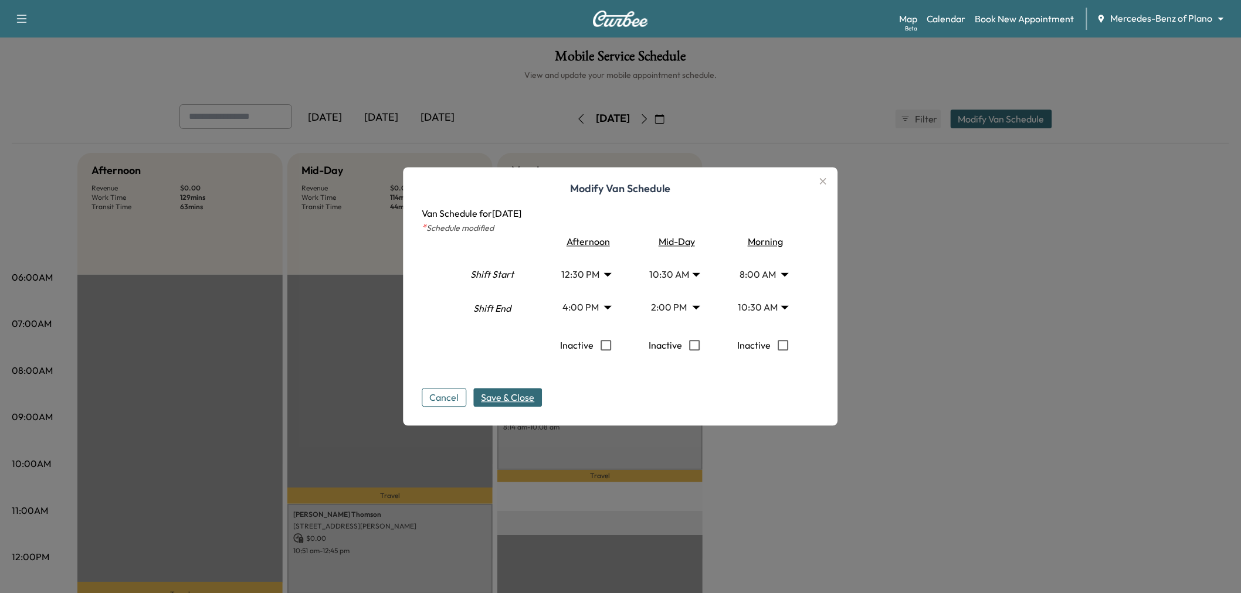
click at [516, 401] on span "Save & Close" at bounding box center [507, 398] width 53 height 14
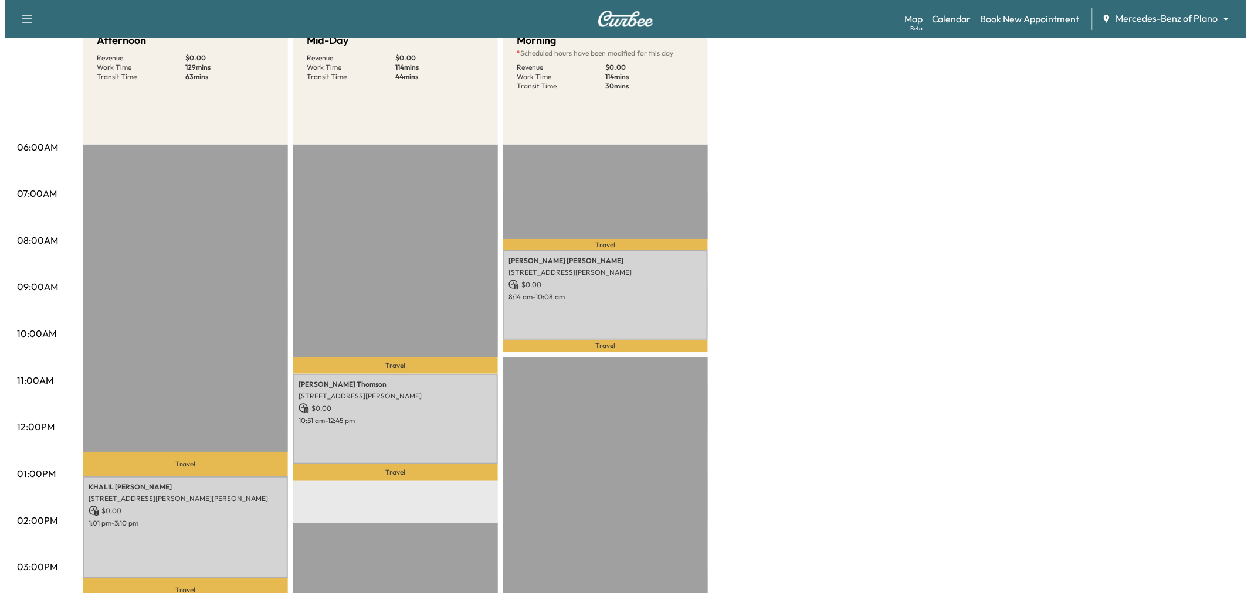
scroll to position [65, 0]
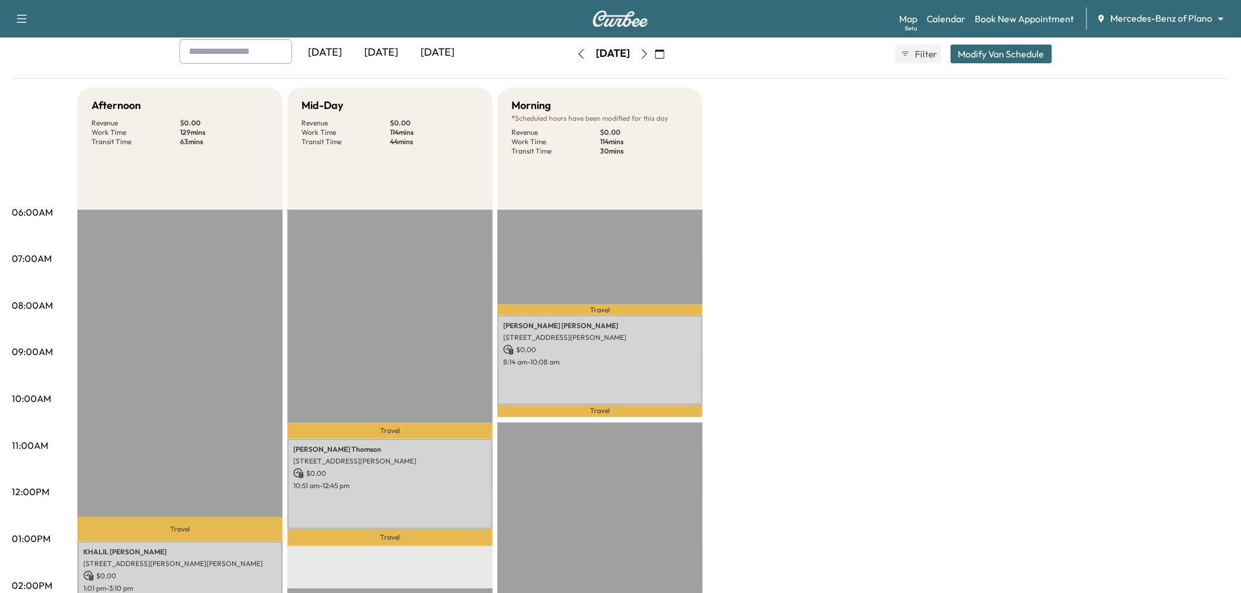
click at [986, 51] on button "Modify Van Schedule" at bounding box center [1001, 54] width 101 height 19
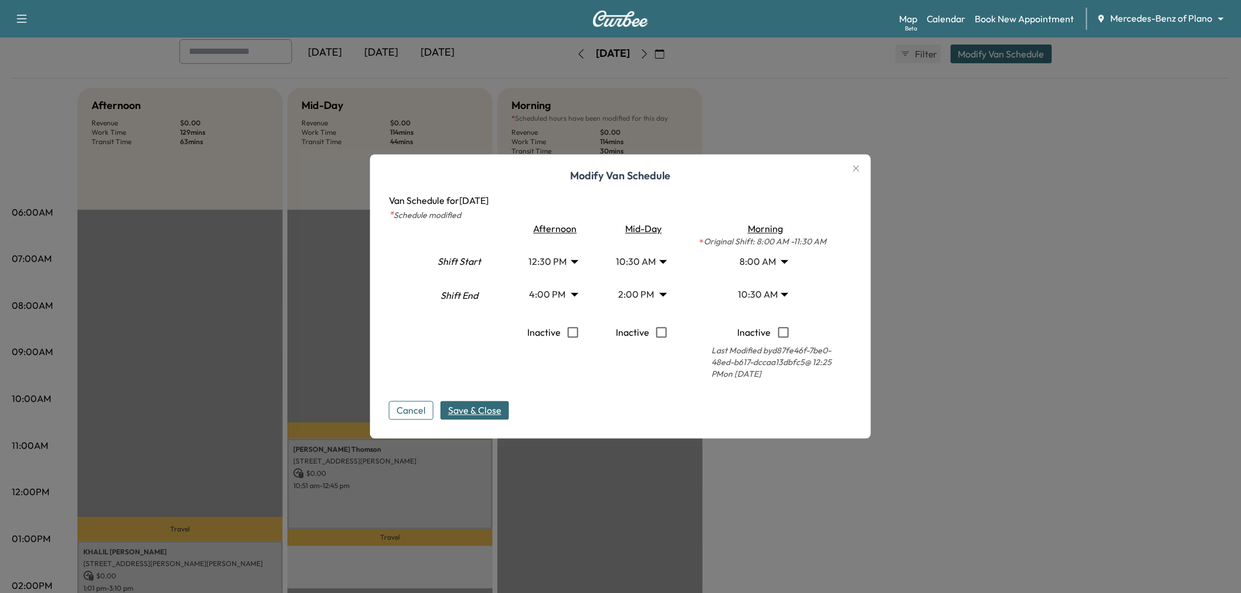
click at [654, 296] on body "Support Log Out Map Beta Calendar Book New Appointment Mercedes-Benz of Plano *…" at bounding box center [620, 231] width 1241 height 593
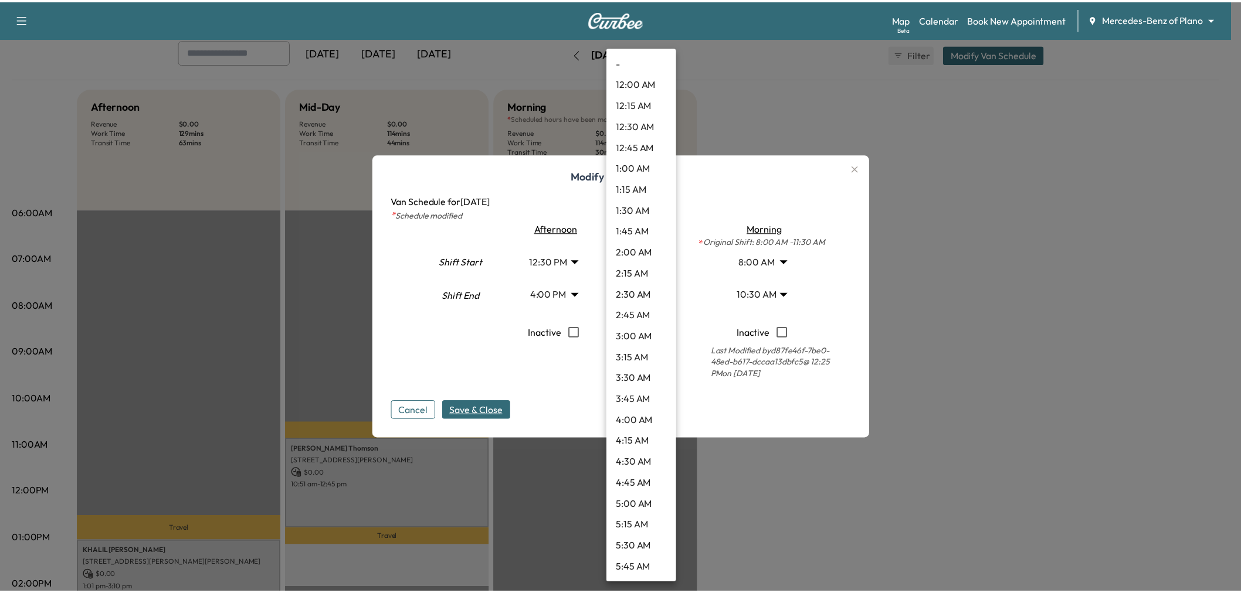
scroll to position [949, 0]
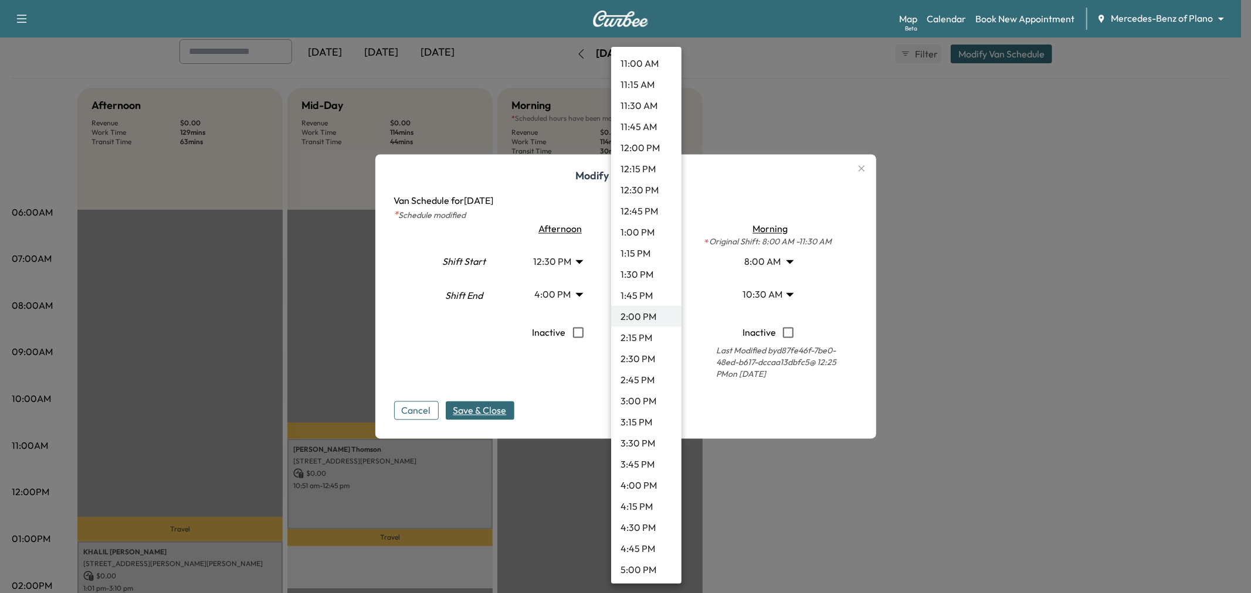
click at [644, 272] on li "1:30 PM" at bounding box center [646, 274] width 70 height 21
type input "****"
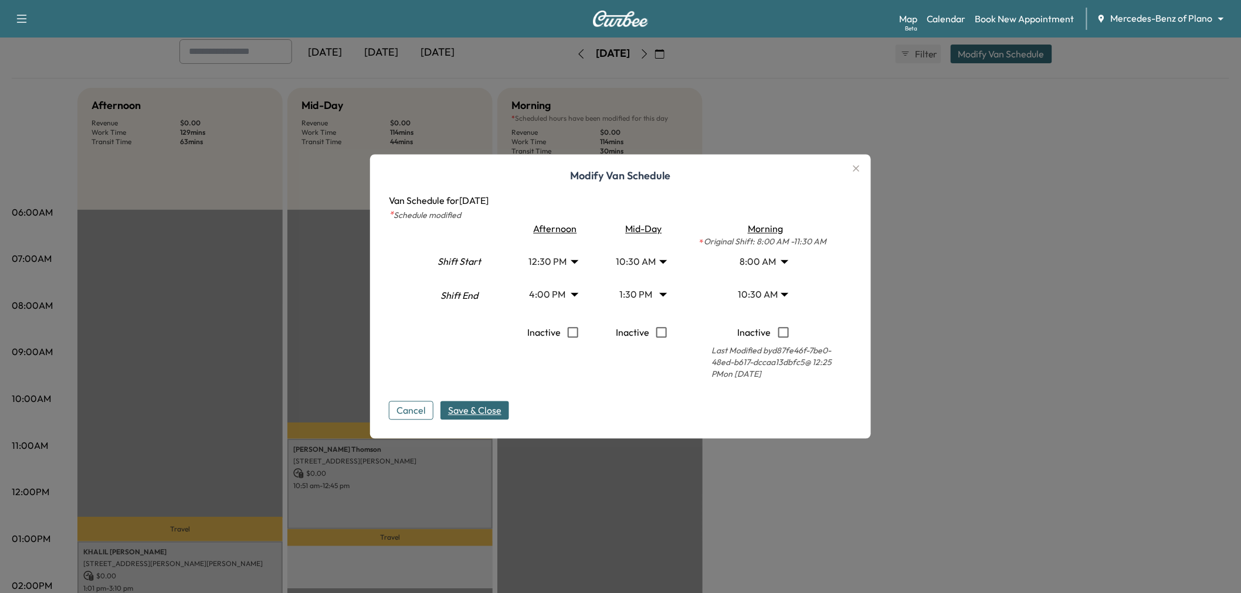
click at [507, 406] on button "Save & Close" at bounding box center [474, 411] width 69 height 19
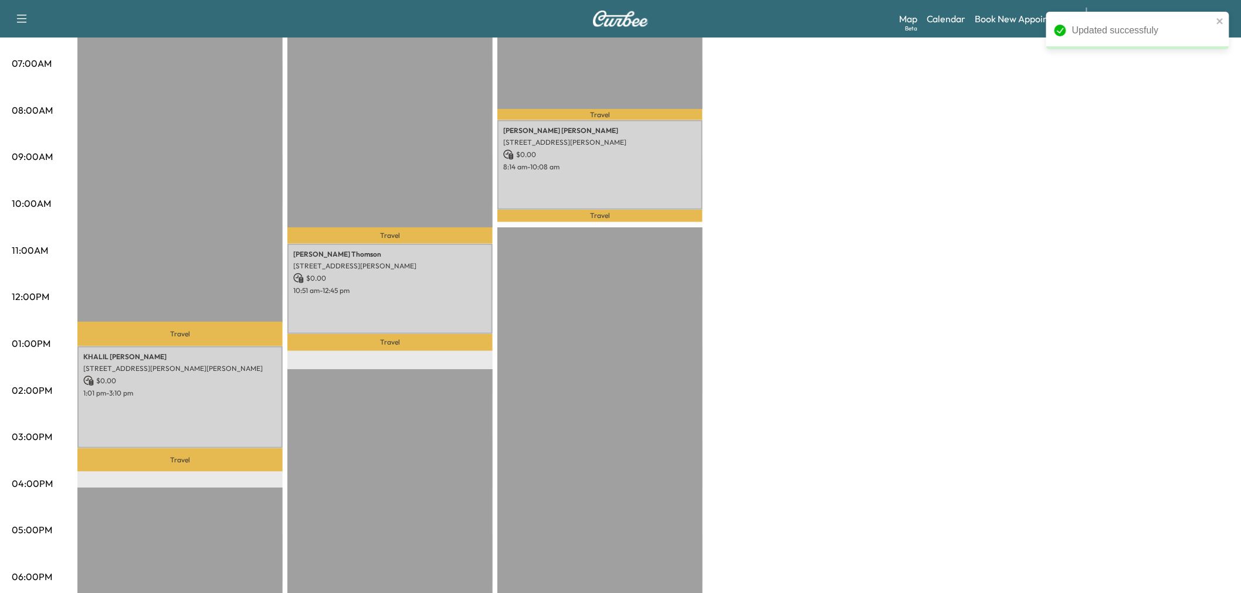
scroll to position [0, 0]
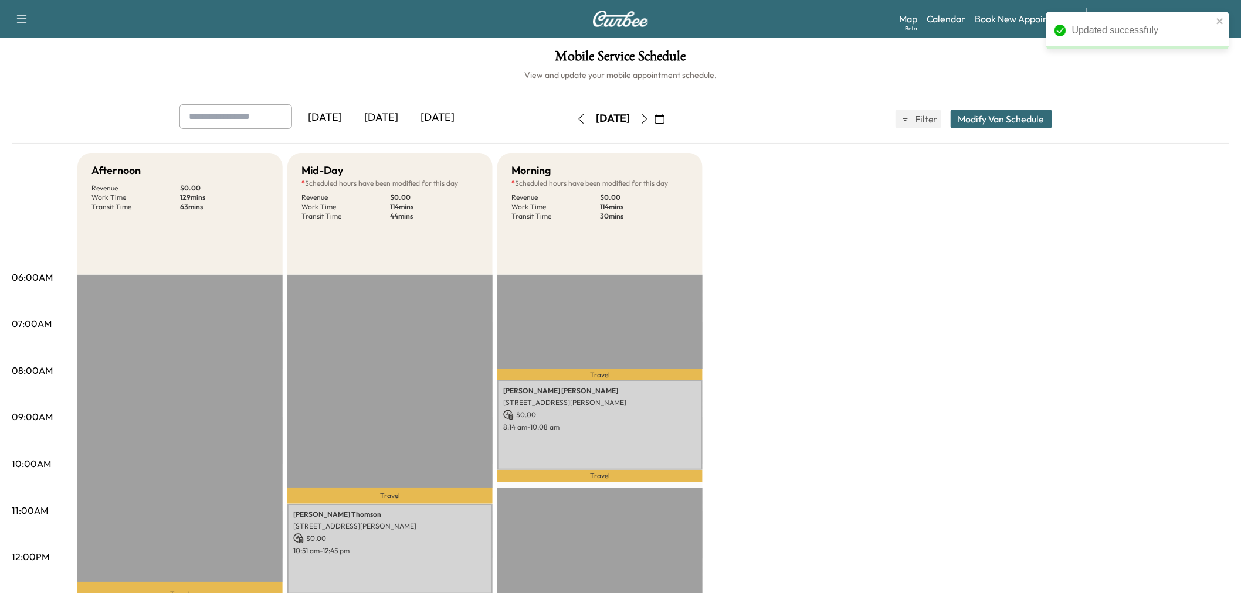
click at [649, 121] on icon "button" at bounding box center [644, 118] width 9 height 9
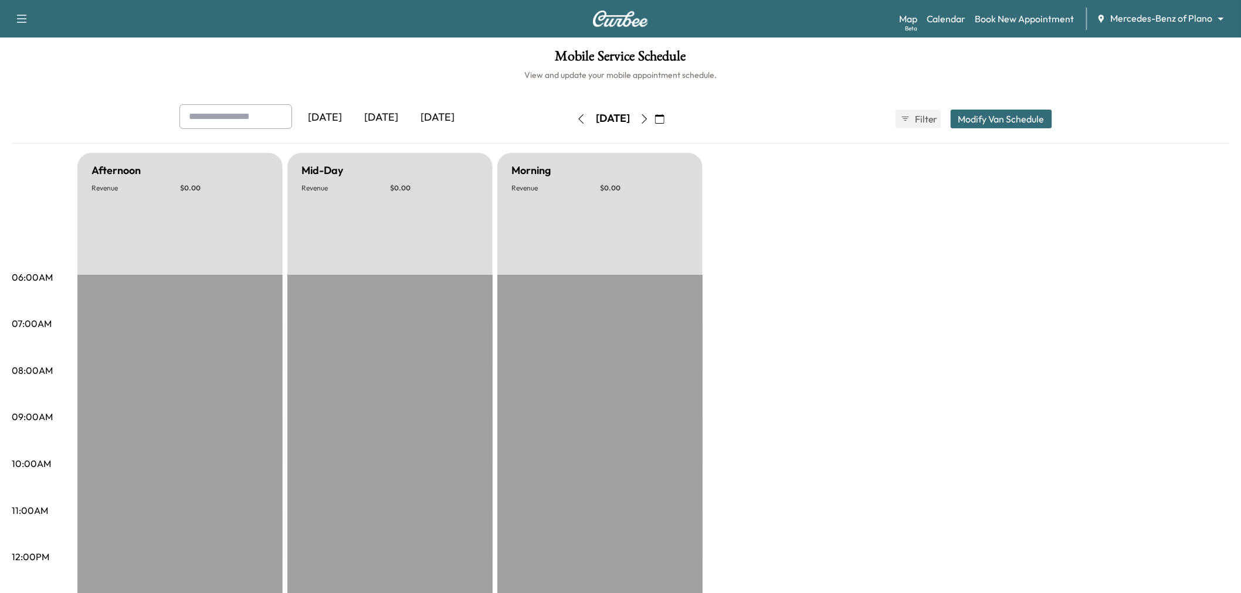
click at [649, 120] on icon "button" at bounding box center [644, 118] width 9 height 9
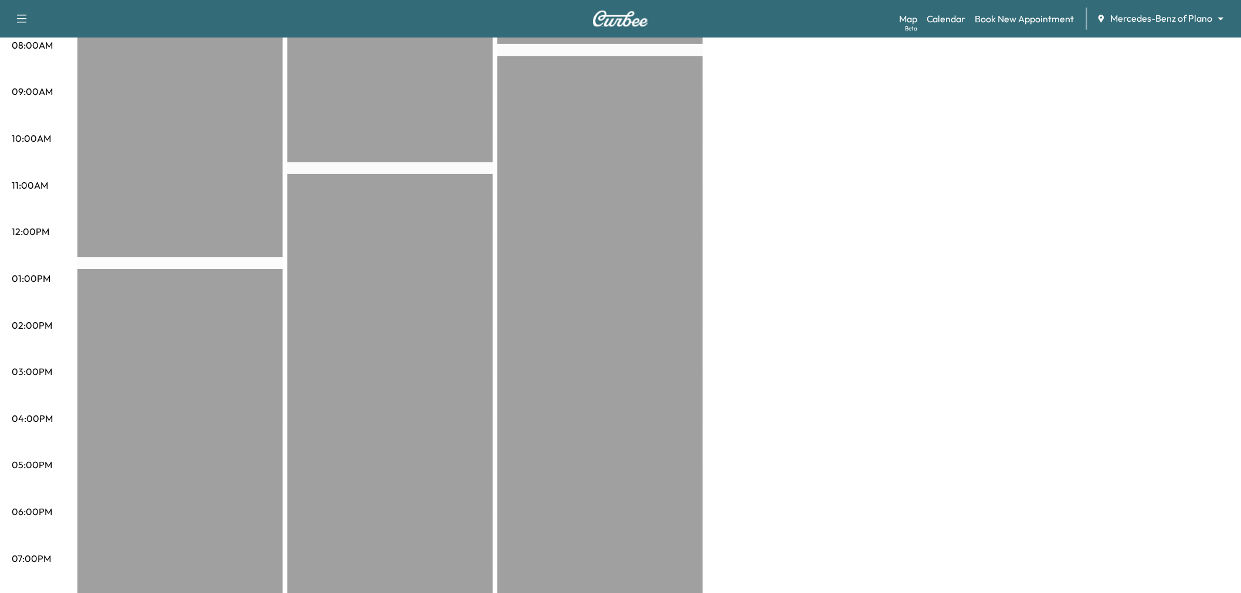
scroll to position [65, 0]
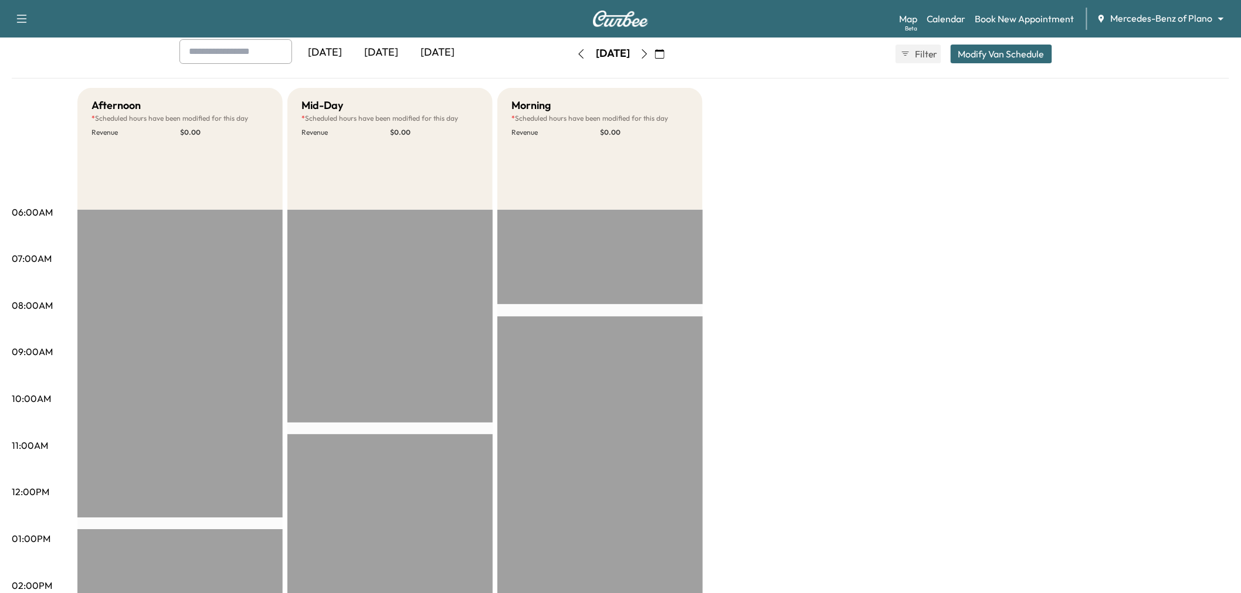
click at [649, 56] on icon "button" at bounding box center [644, 53] width 9 height 9
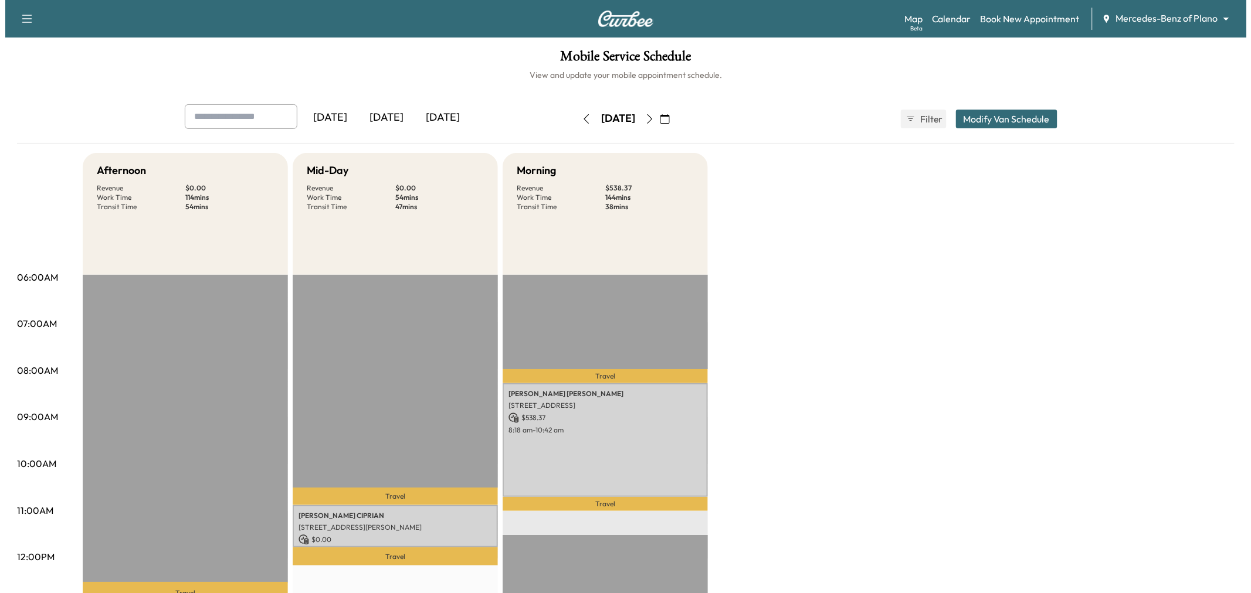
scroll to position [195, 0]
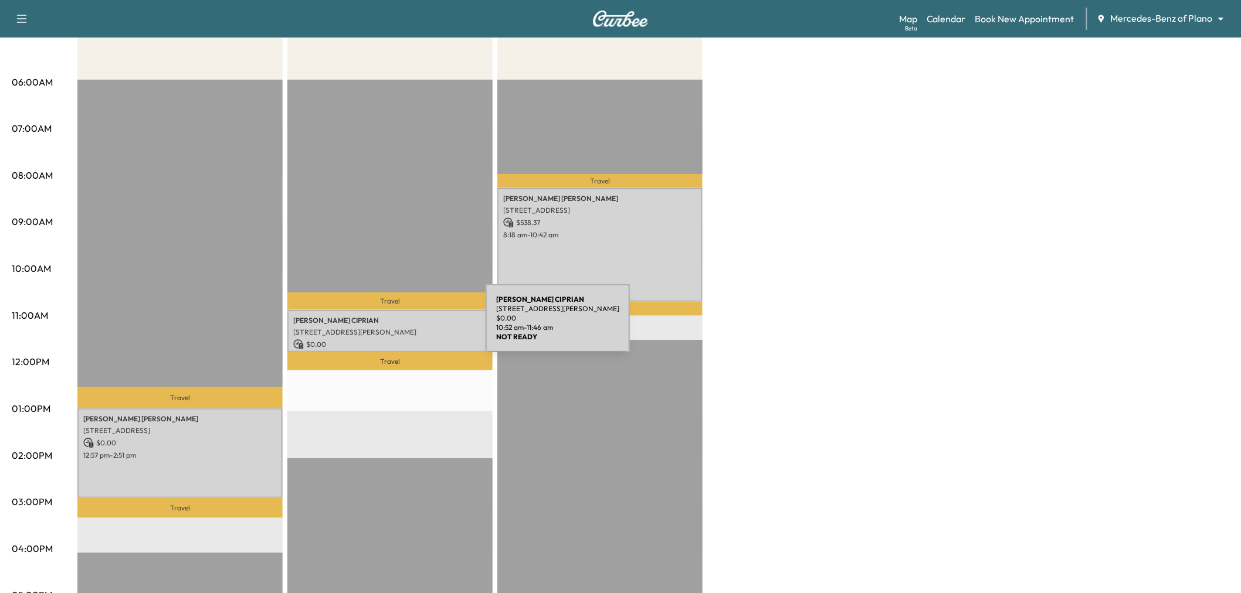
click at [398, 328] on p "2821 Lancer Ln, Garland, TX 75044, USA" at bounding box center [390, 332] width 194 height 9
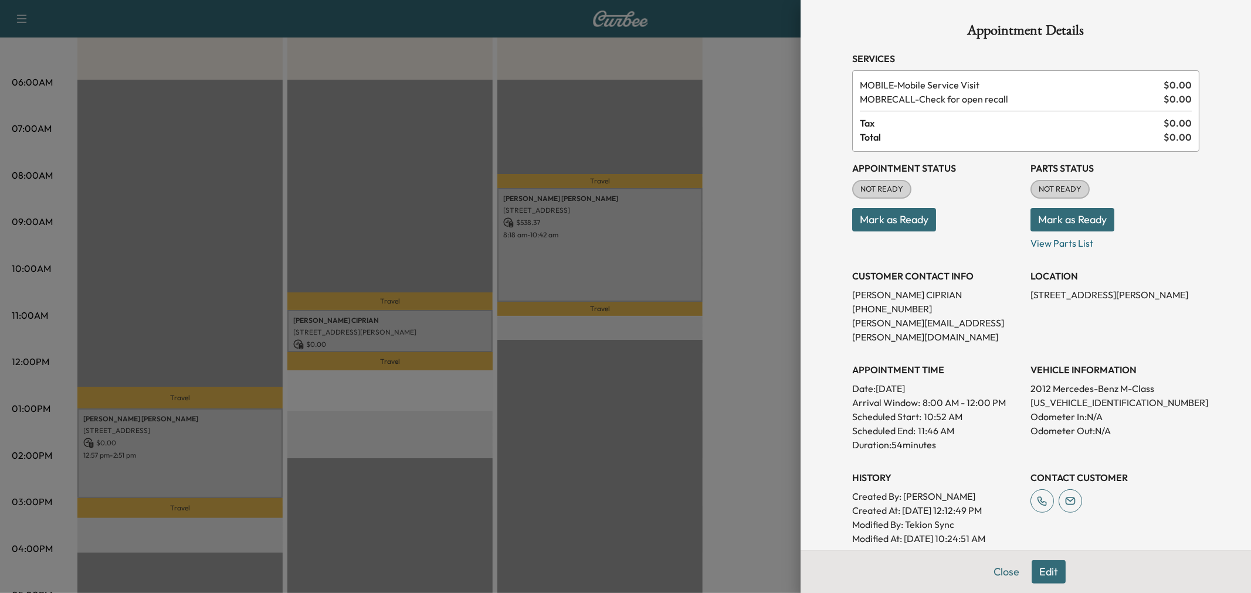
scroll to position [196, 0]
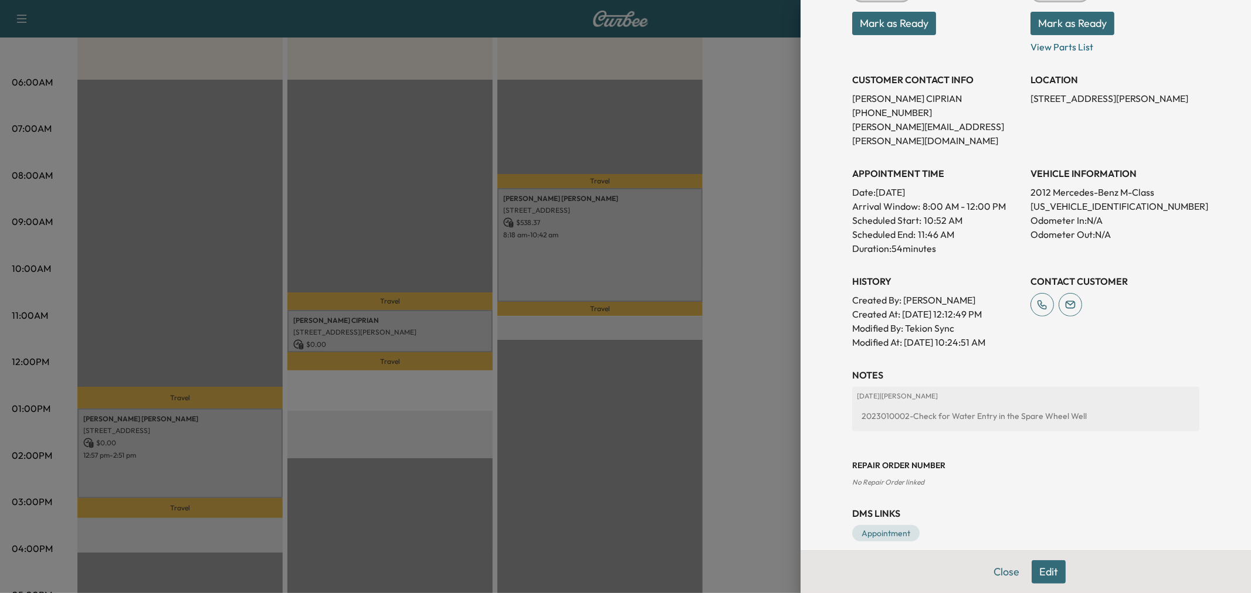
click at [874, 406] on div "2023010002-Check for Water Entry in the Spare Wheel Well" at bounding box center [1026, 416] width 338 height 21
click at [1049, 199] on p "4JGDA5HB9CA075890" at bounding box center [1114, 206] width 169 height 14
copy p "4JGDA5HB9CA075890"
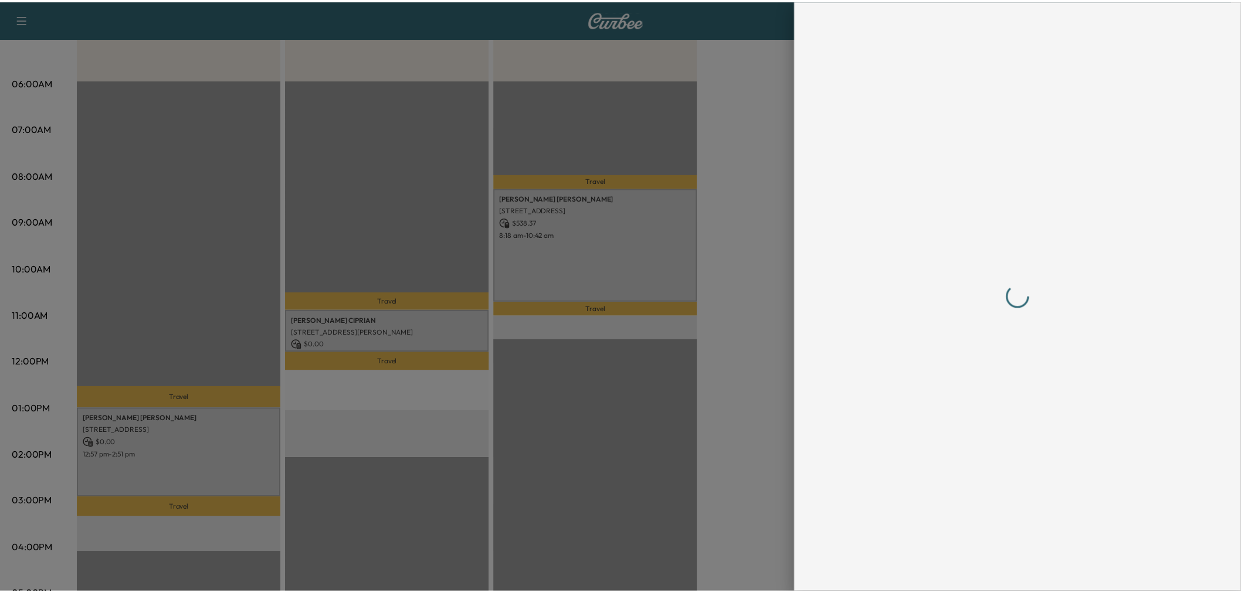
scroll to position [0, 0]
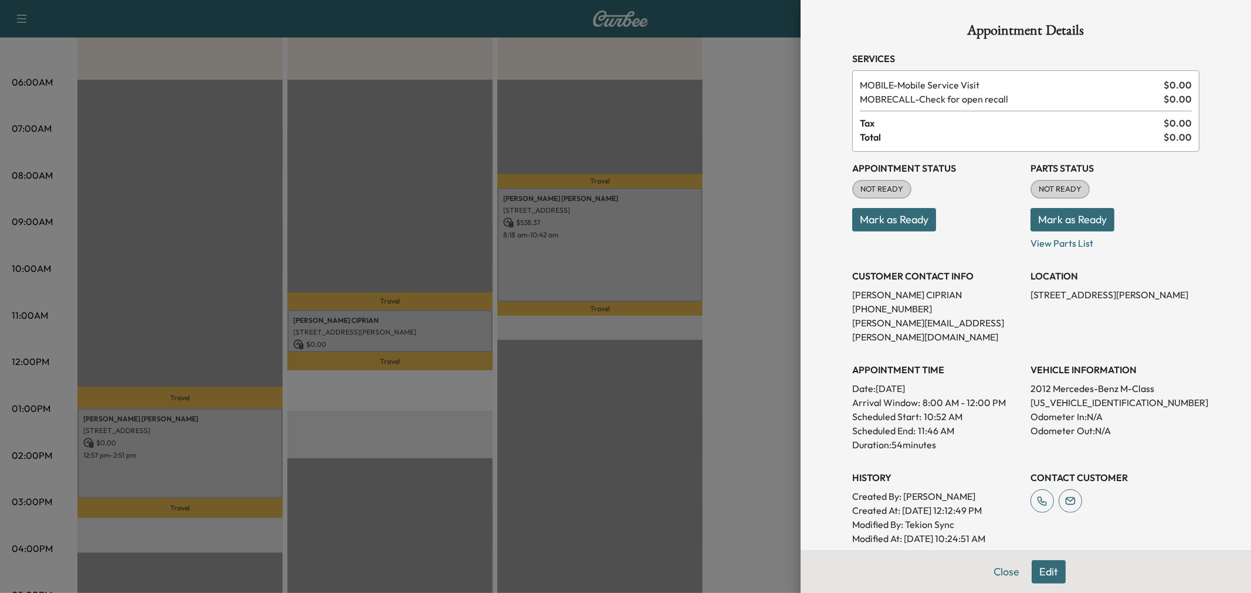
click at [734, 311] on div at bounding box center [625, 296] width 1251 height 593
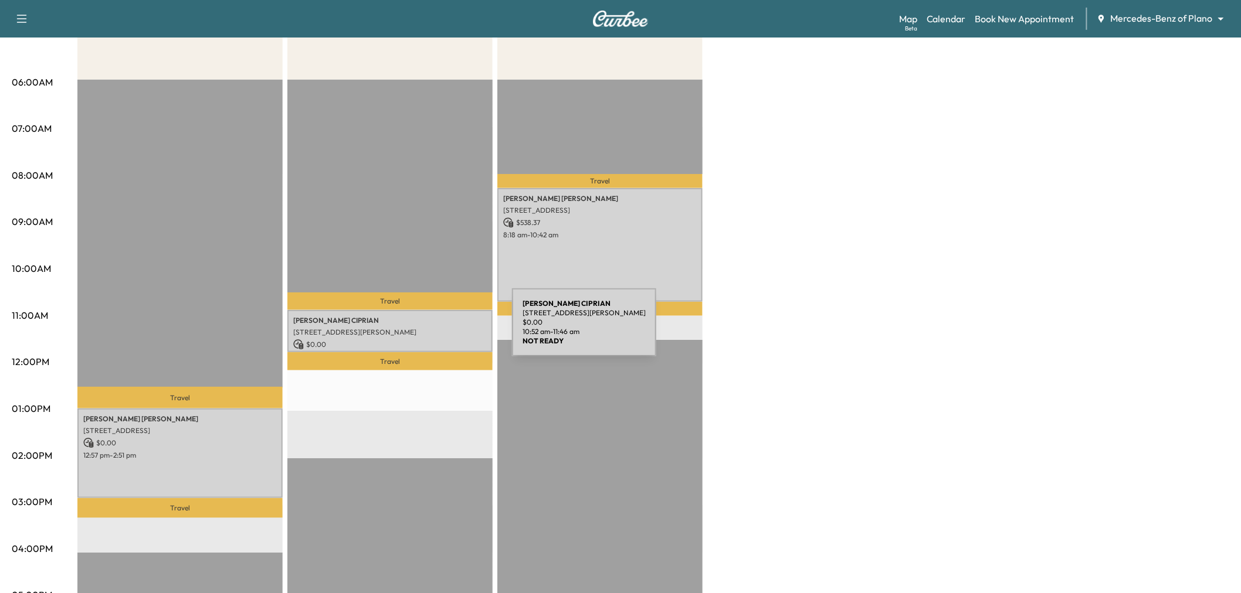
click at [424, 330] on p "2821 Lancer Ln, Garland, TX 75044, USA" at bounding box center [390, 332] width 194 height 9
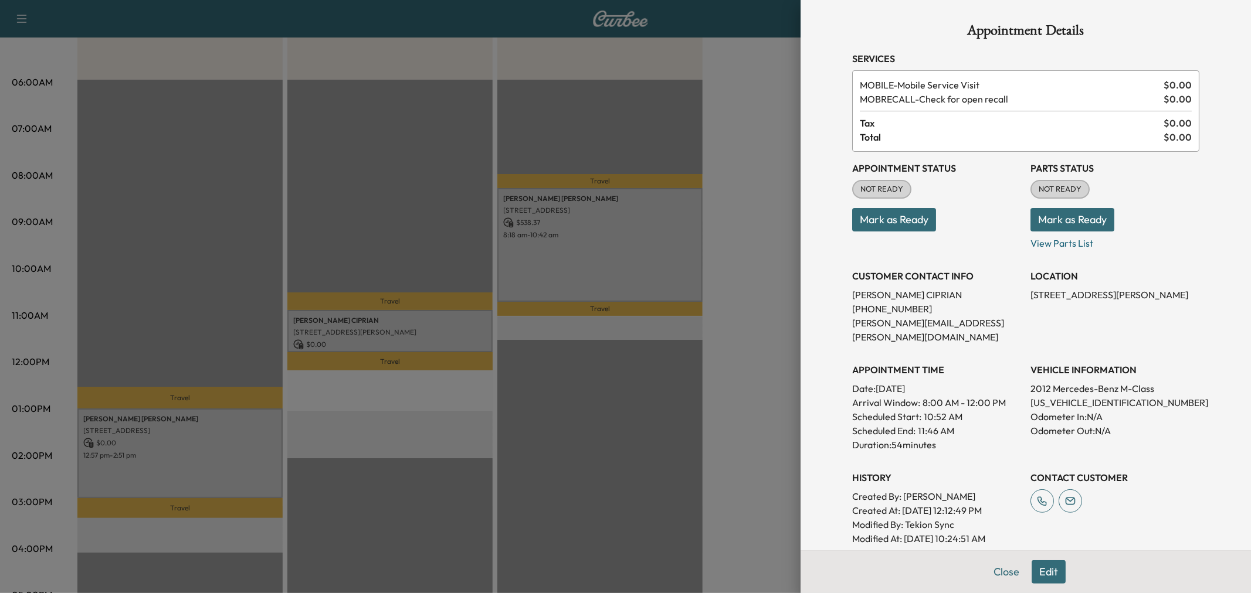
click at [420, 244] on div at bounding box center [625, 296] width 1251 height 593
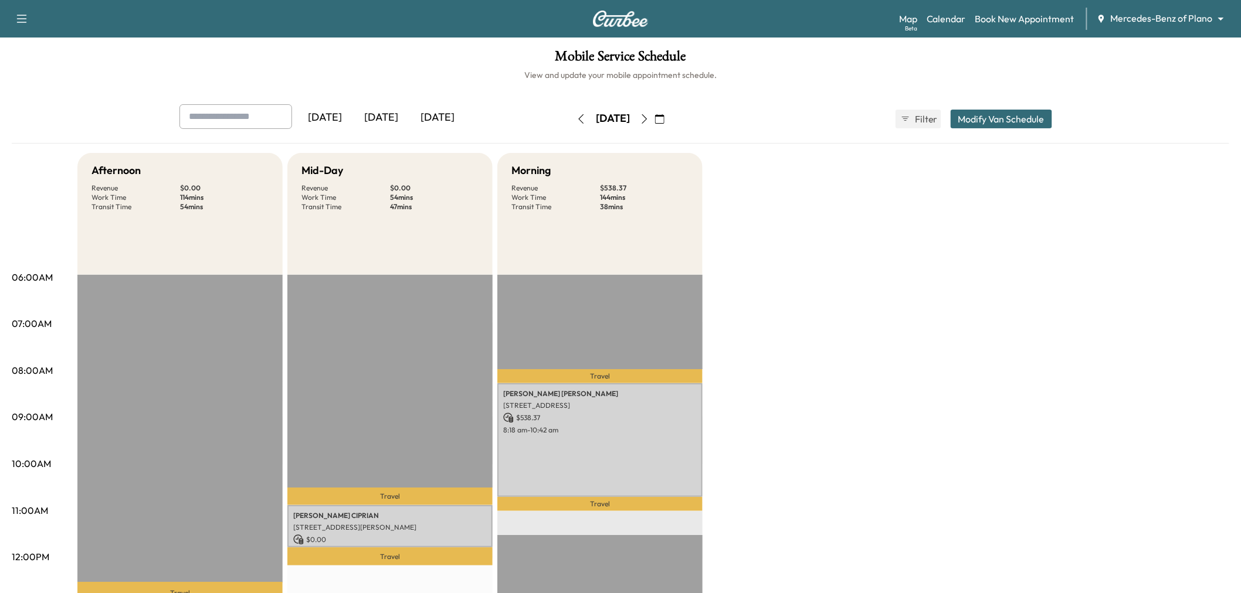
scroll to position [65, 0]
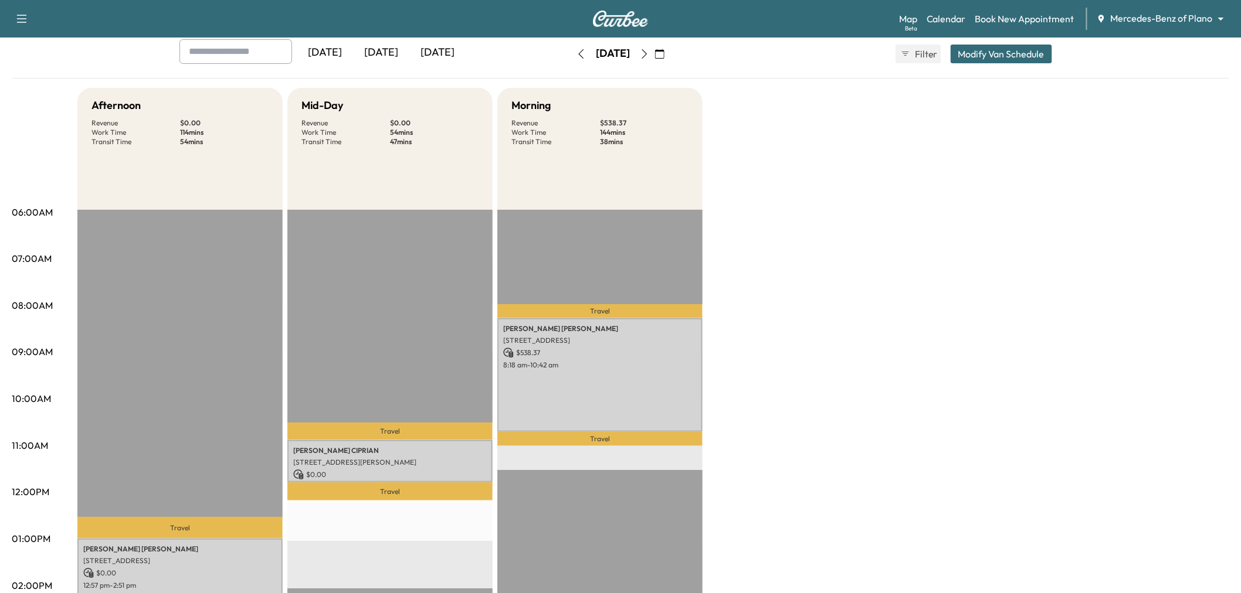
click at [417, 483] on p "Travel" at bounding box center [389, 492] width 205 height 18
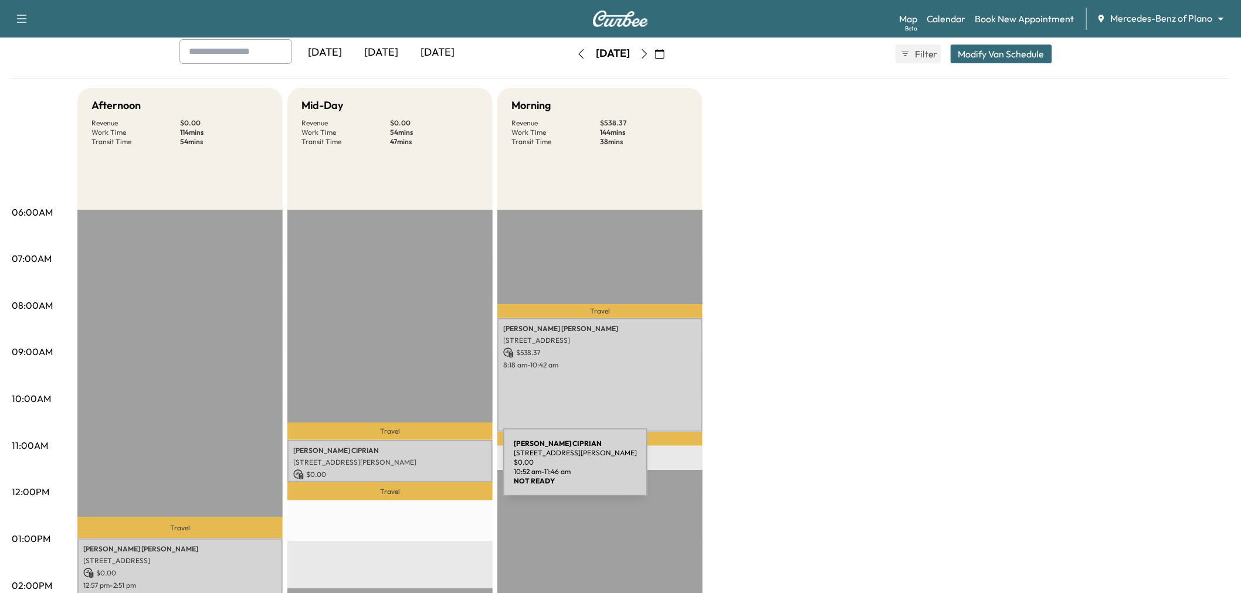
click at [415, 470] on p "$ 0.00" at bounding box center [390, 475] width 194 height 11
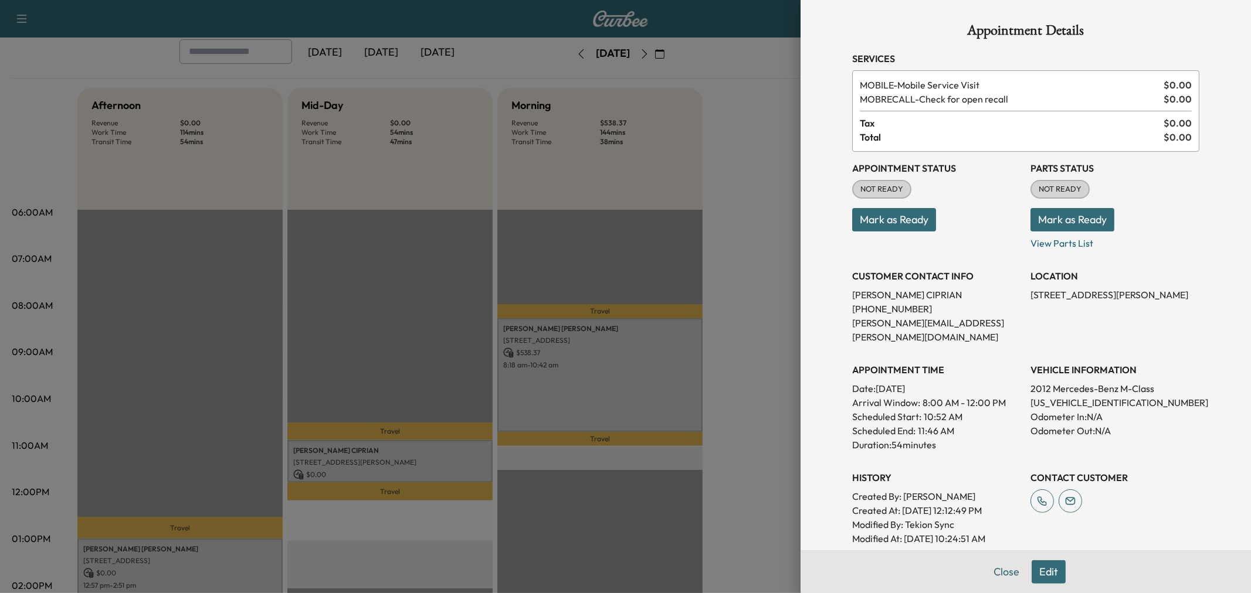
click at [470, 264] on div at bounding box center [625, 296] width 1251 height 593
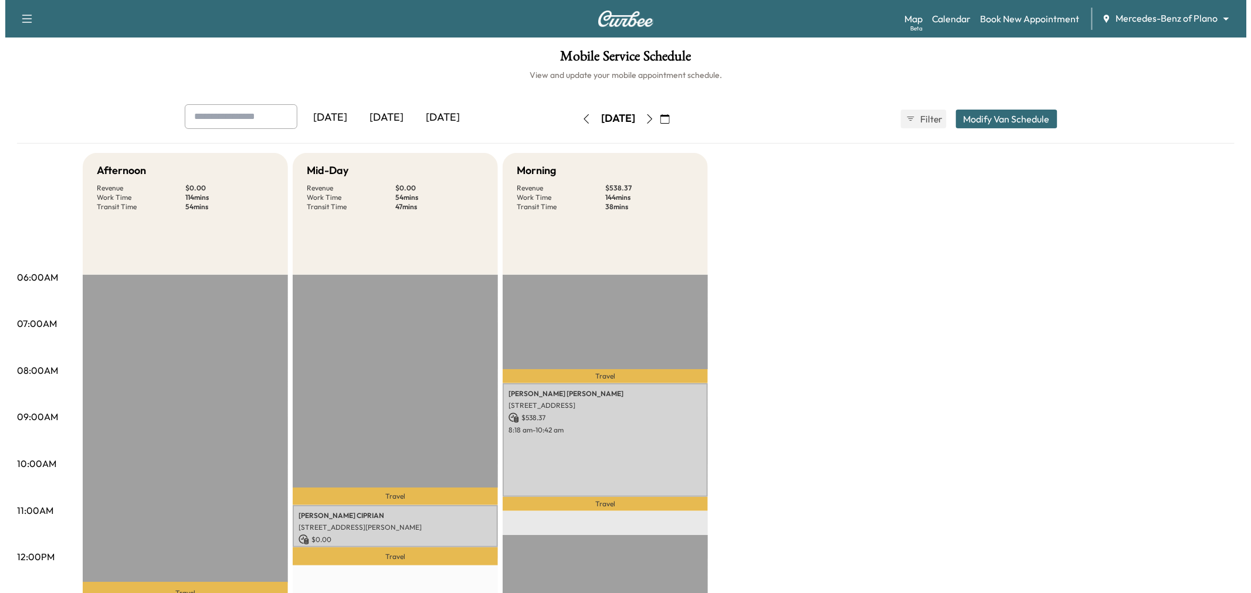
scroll to position [130, 0]
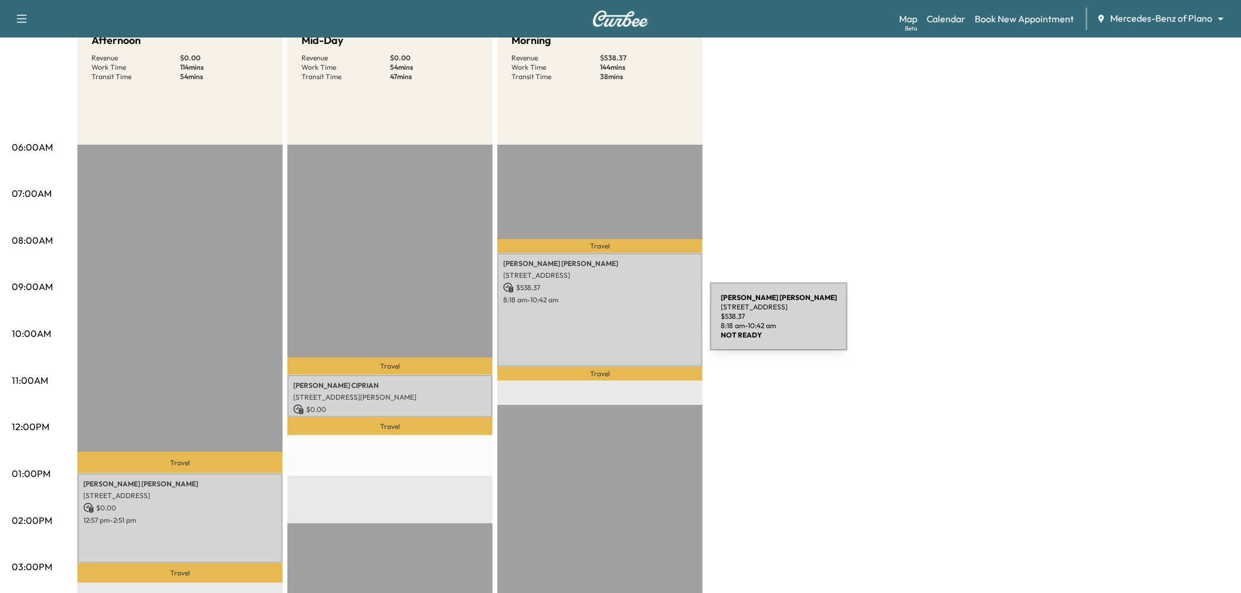
click at [634, 325] on div "Susan Boucher 6025 Preston Haven Drive, Dallas, TX 75230, United States of Amer…" at bounding box center [599, 310] width 205 height 114
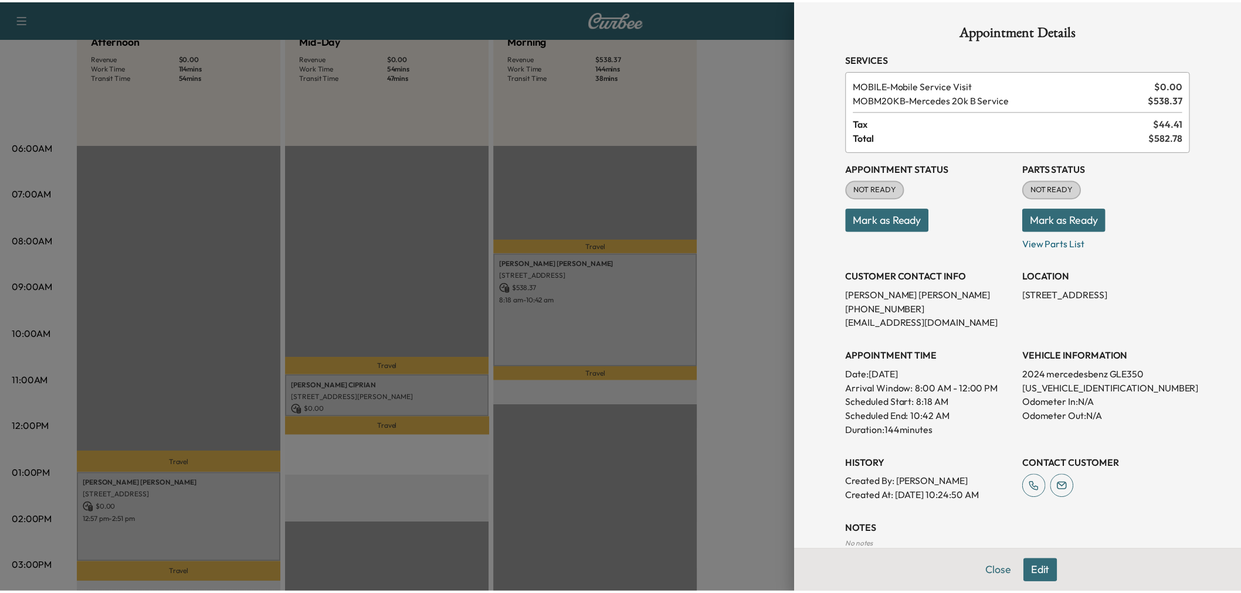
scroll to position [65, 0]
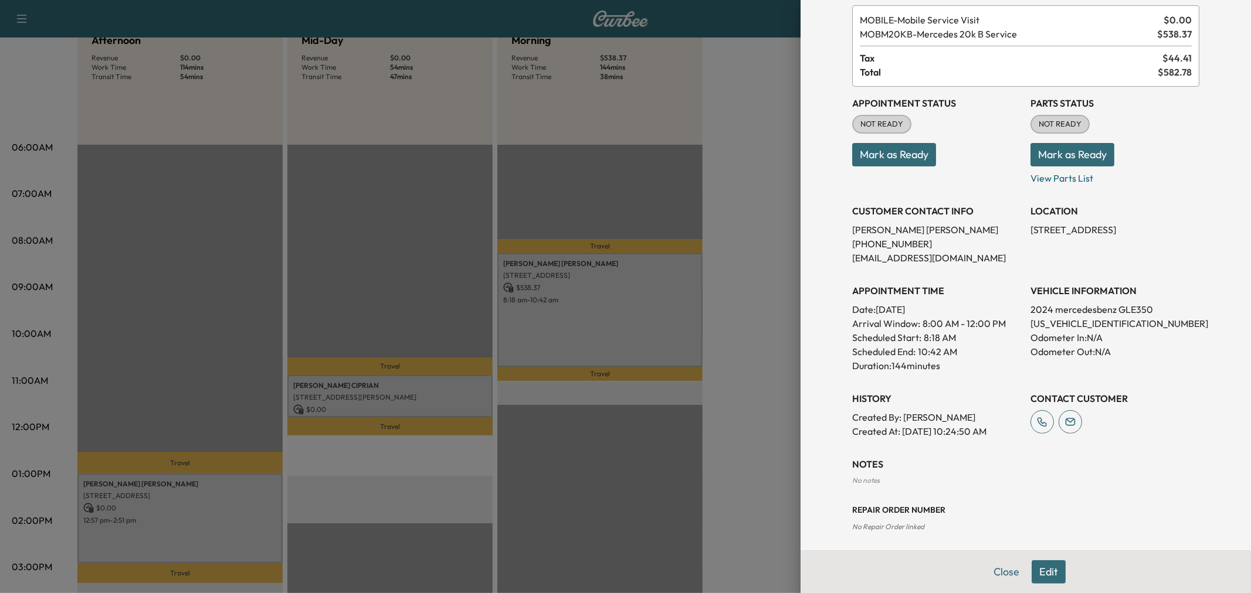
click at [206, 508] on div at bounding box center [625, 296] width 1251 height 593
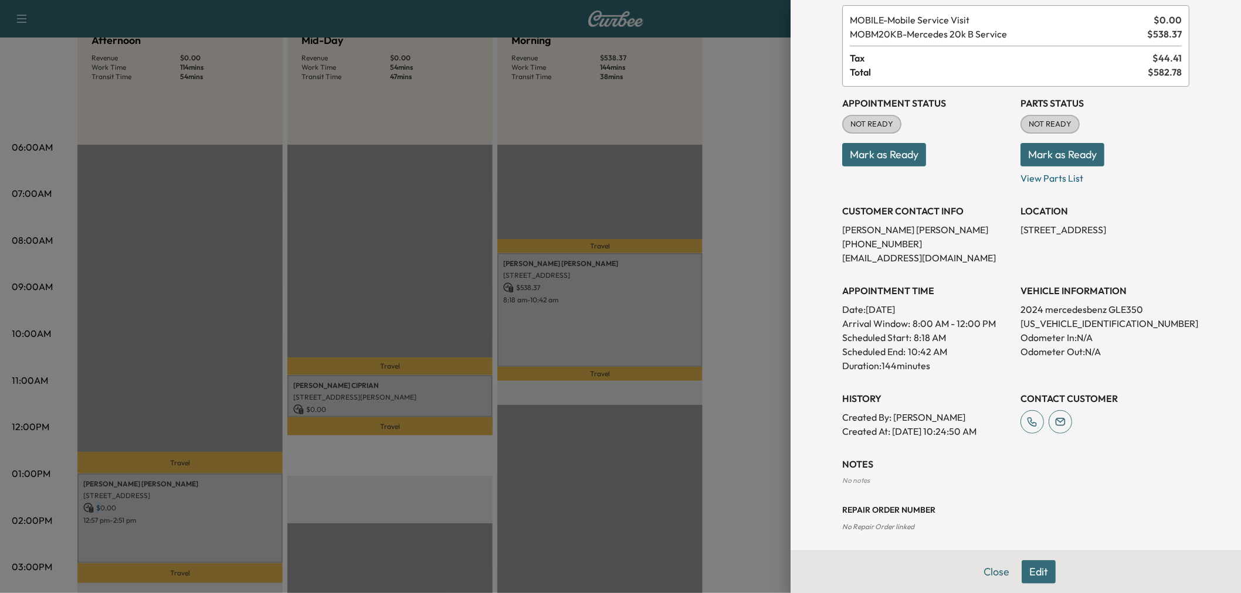
click at [206, 508] on p "$ 0.00" at bounding box center [180, 508] width 194 height 11
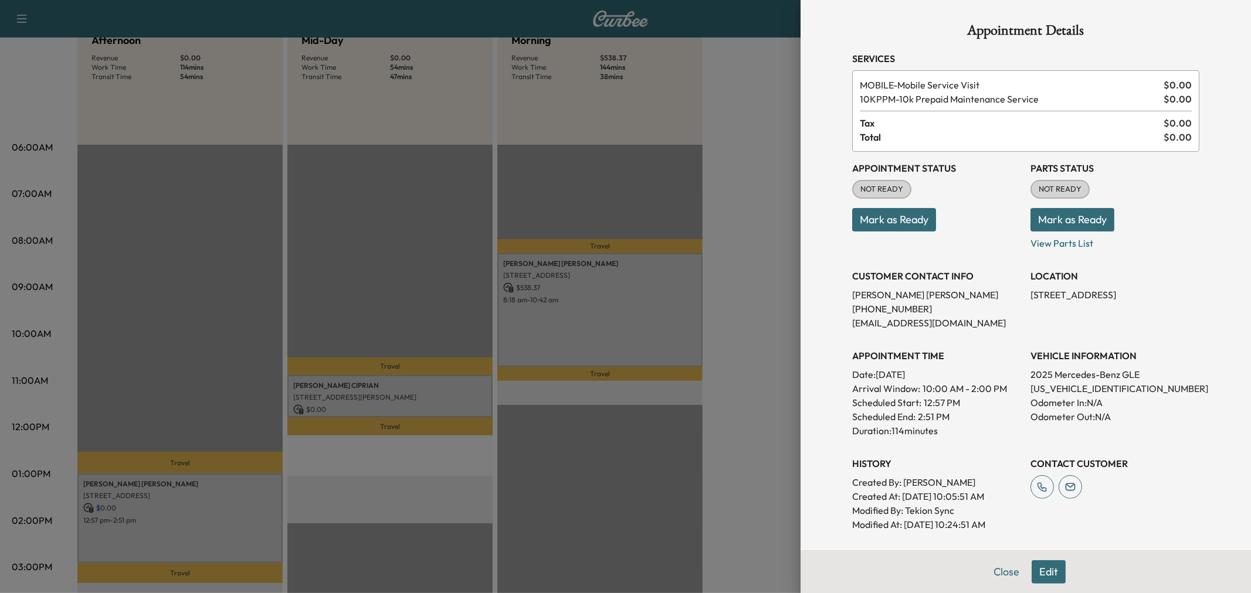
click at [242, 505] on div at bounding box center [625, 296] width 1251 height 593
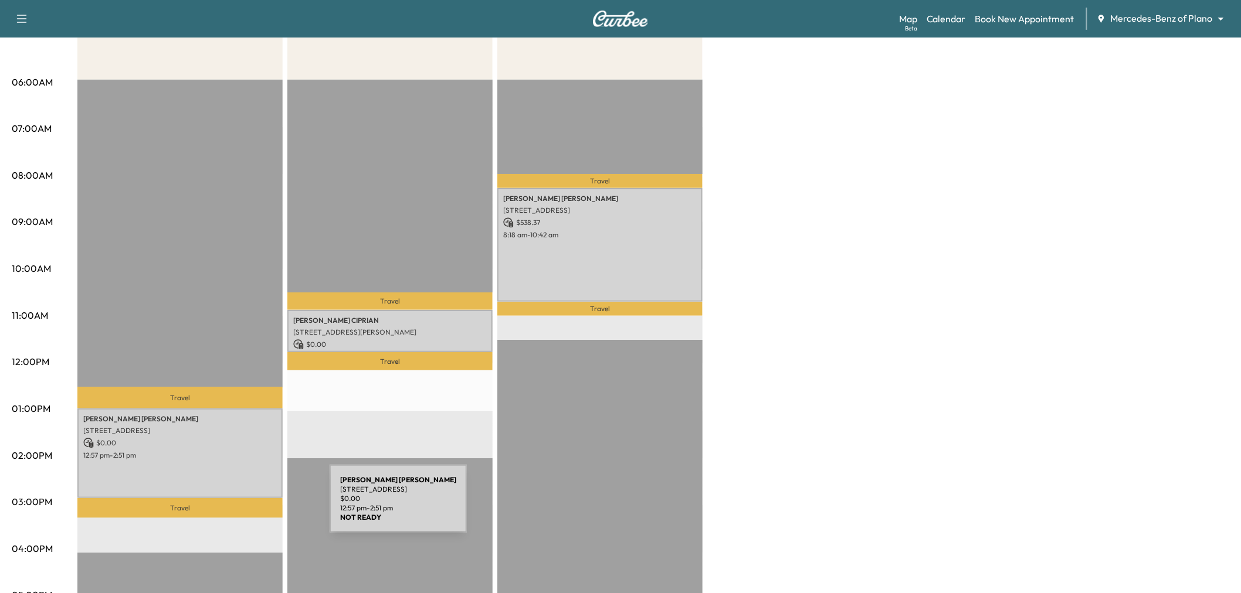
scroll to position [260, 0]
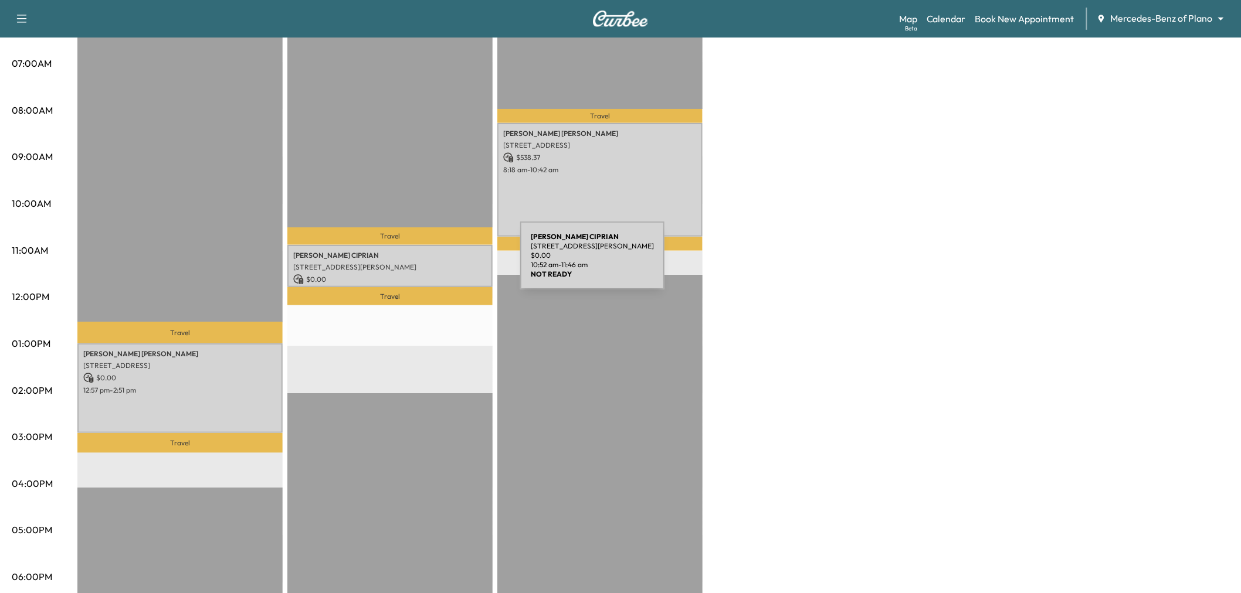
click at [432, 263] on p "2821 Lancer Ln, Garland, TX 75044, USA" at bounding box center [390, 267] width 194 height 9
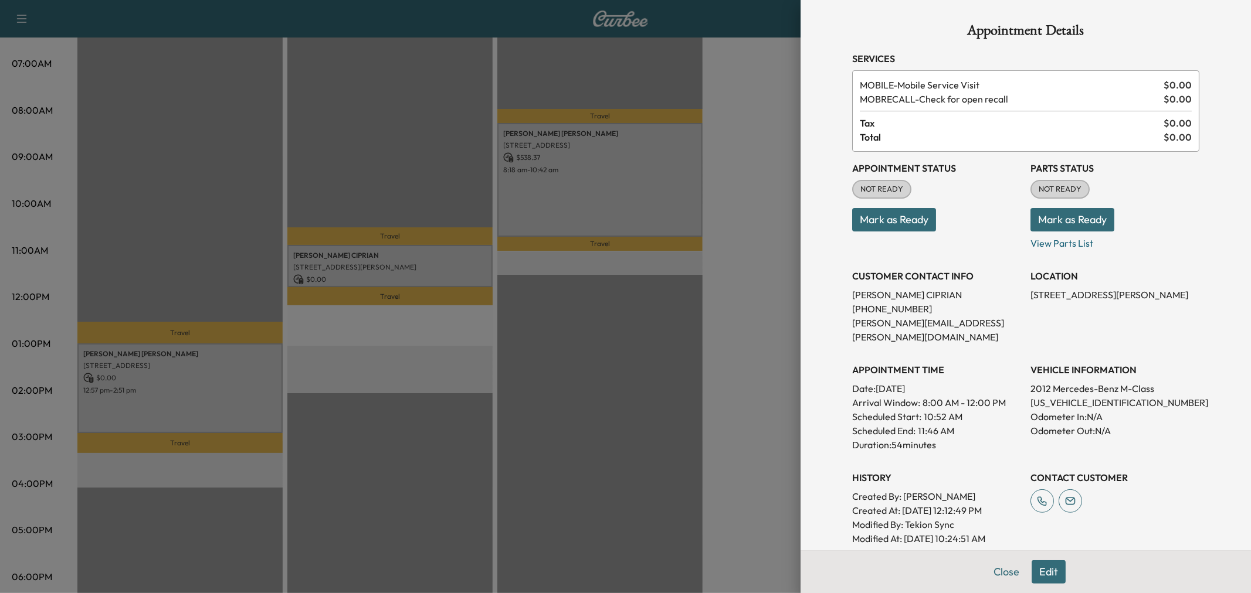
click at [619, 291] on div at bounding box center [625, 296] width 1251 height 593
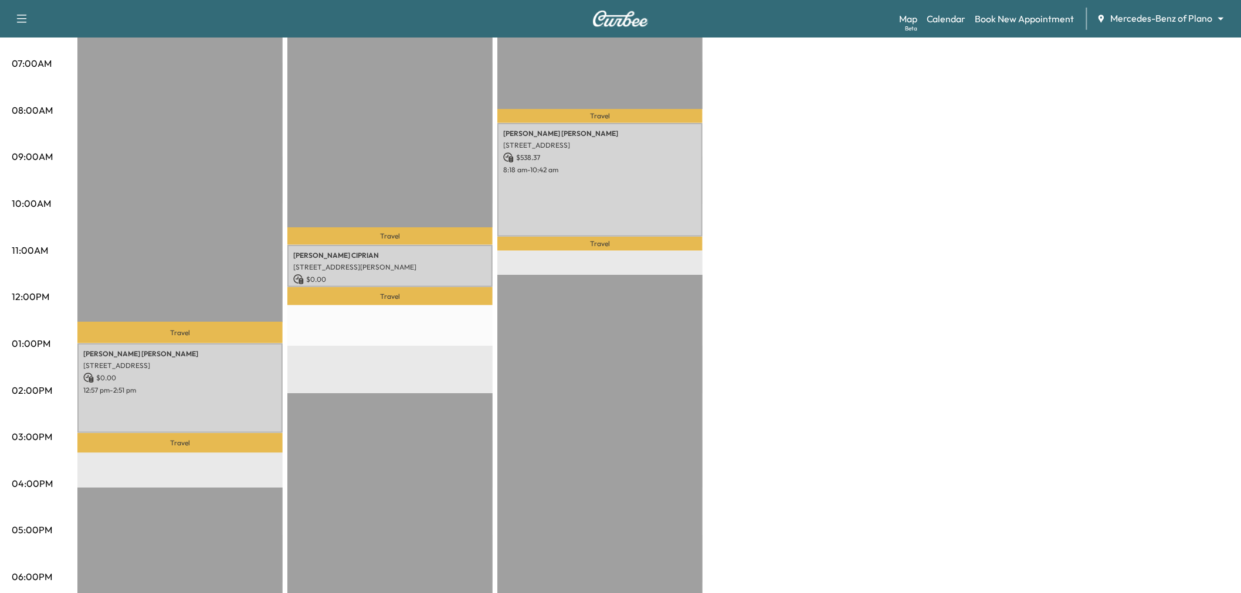
scroll to position [130, 0]
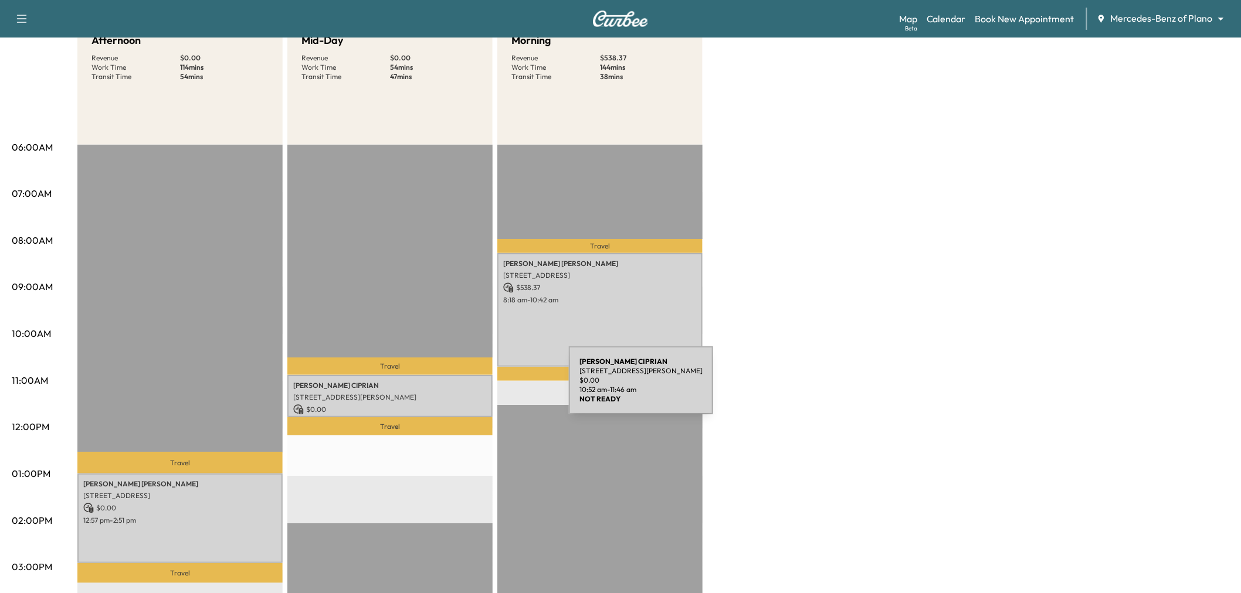
click at [481, 388] on div "WILSON CIPRIAN 2821 Lancer Ln, Garland, TX 75044, USA $ 0.00 10:52 am - 11:46 am" at bounding box center [389, 396] width 205 height 43
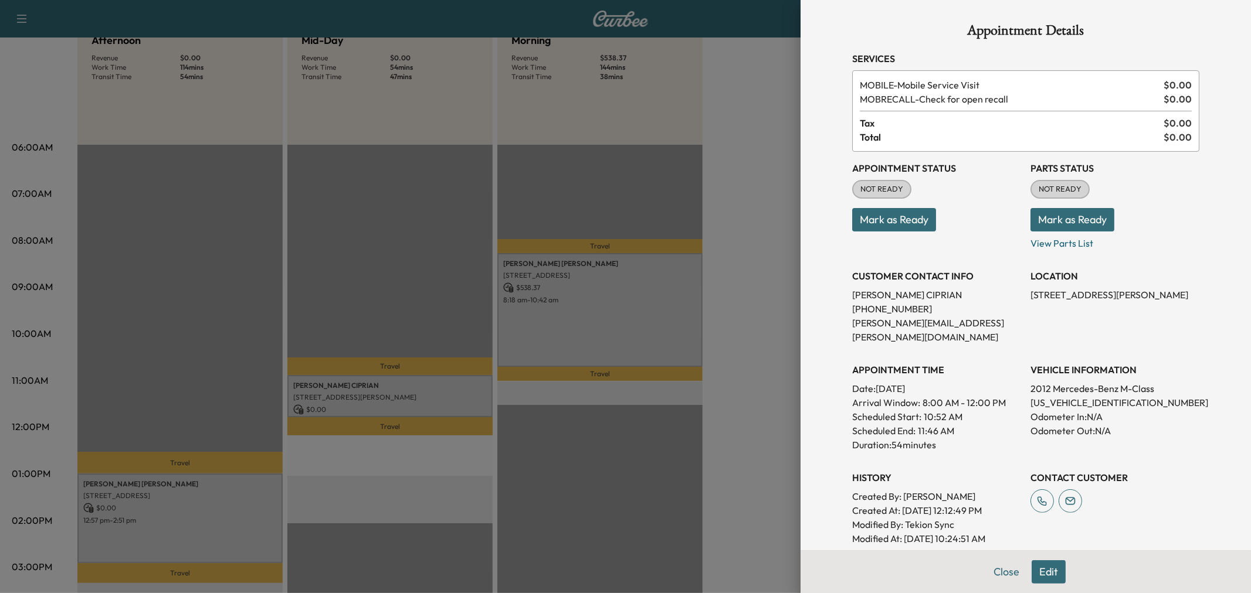
click at [438, 395] on div at bounding box center [625, 296] width 1251 height 593
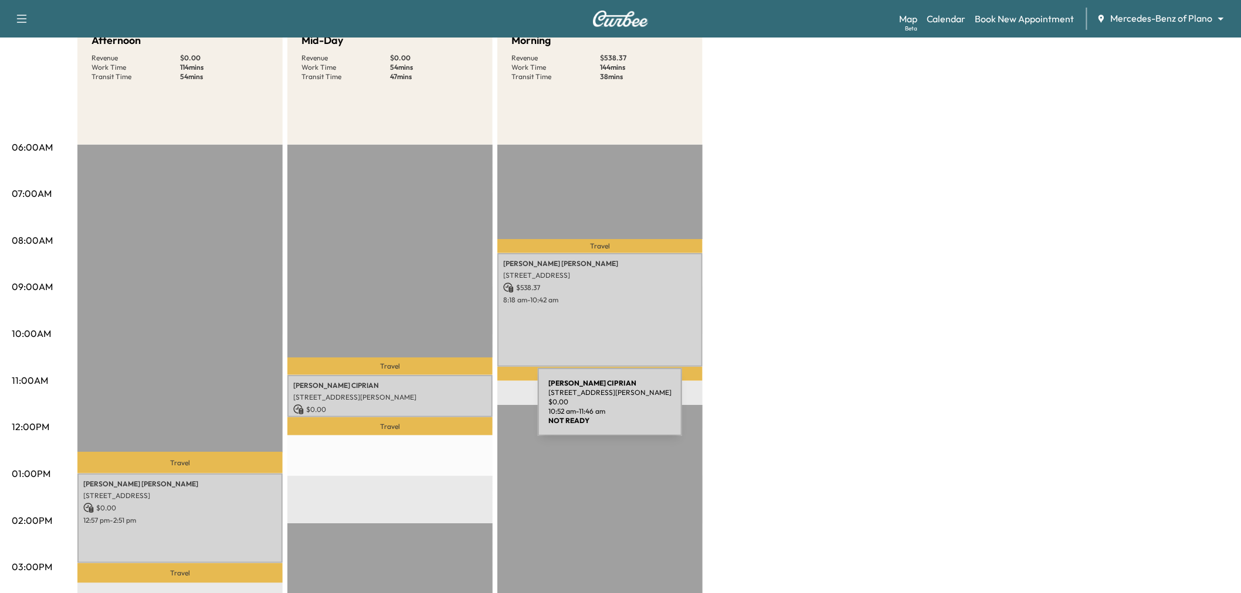
click at [450, 395] on p "2821 Lancer Ln, Garland, TX 75044, USA" at bounding box center [390, 397] width 194 height 9
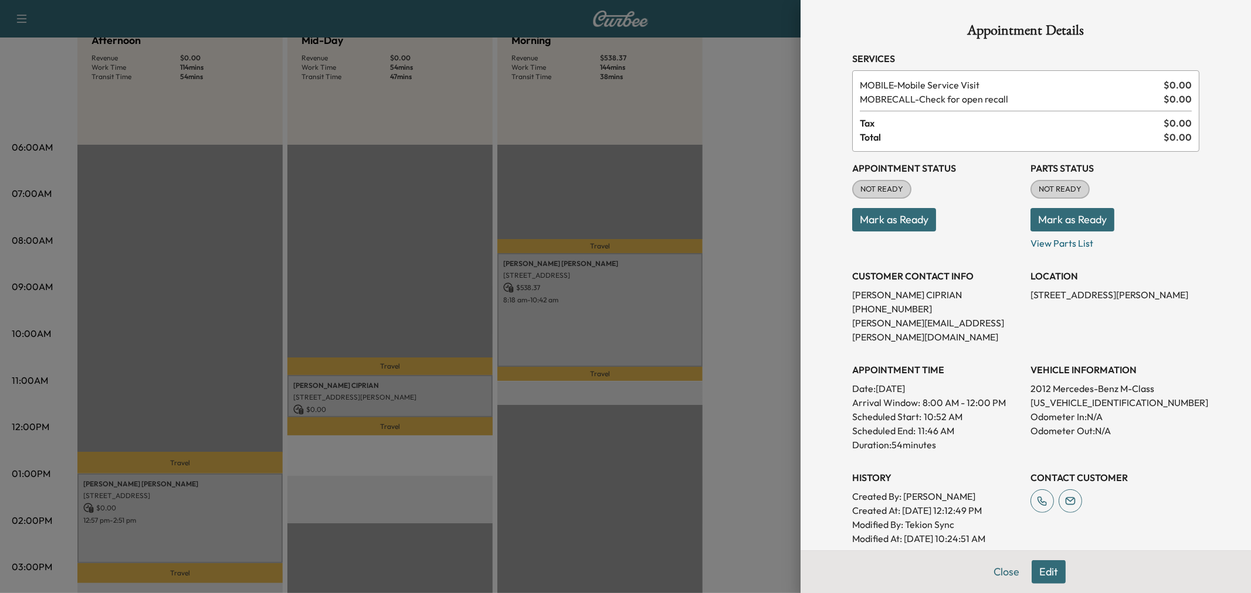
click at [1044, 574] on button "Edit" at bounding box center [1048, 572] width 34 height 23
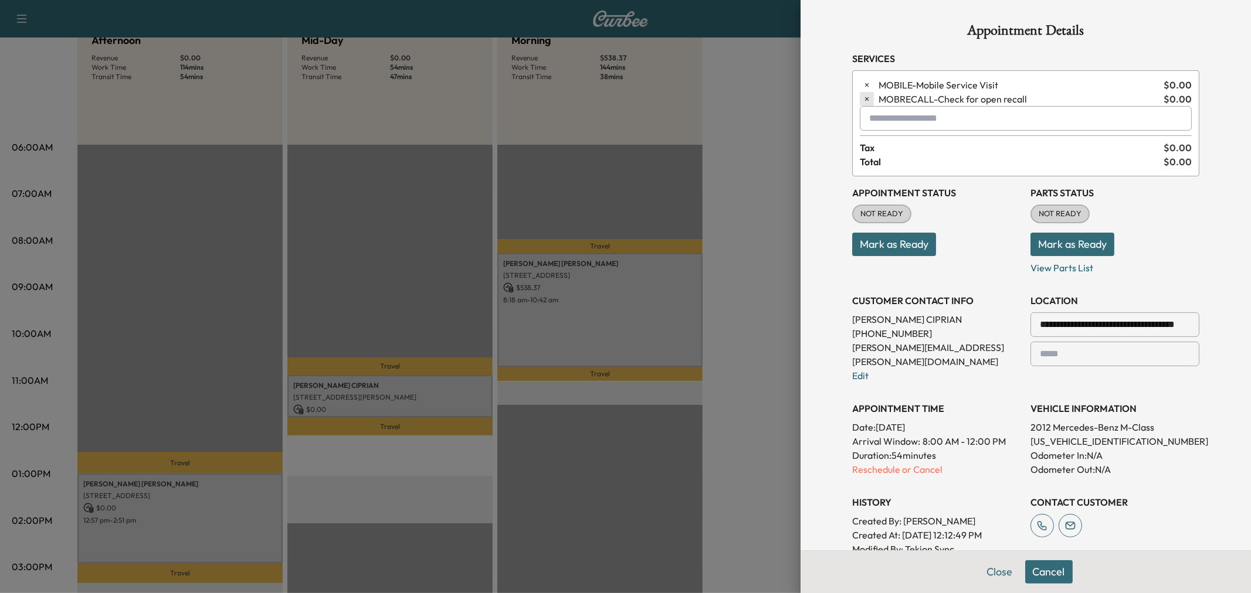
click at [863, 101] on icon "button" at bounding box center [867, 99] width 8 height 8
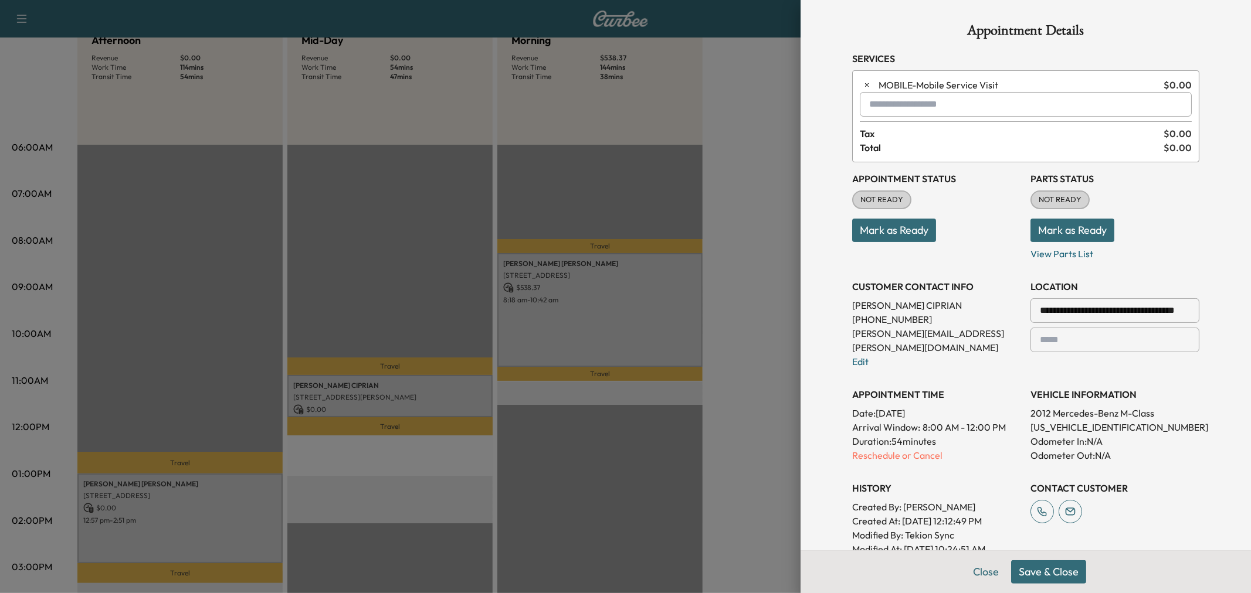
click at [1039, 572] on button "Save & Close" at bounding box center [1048, 572] width 75 height 23
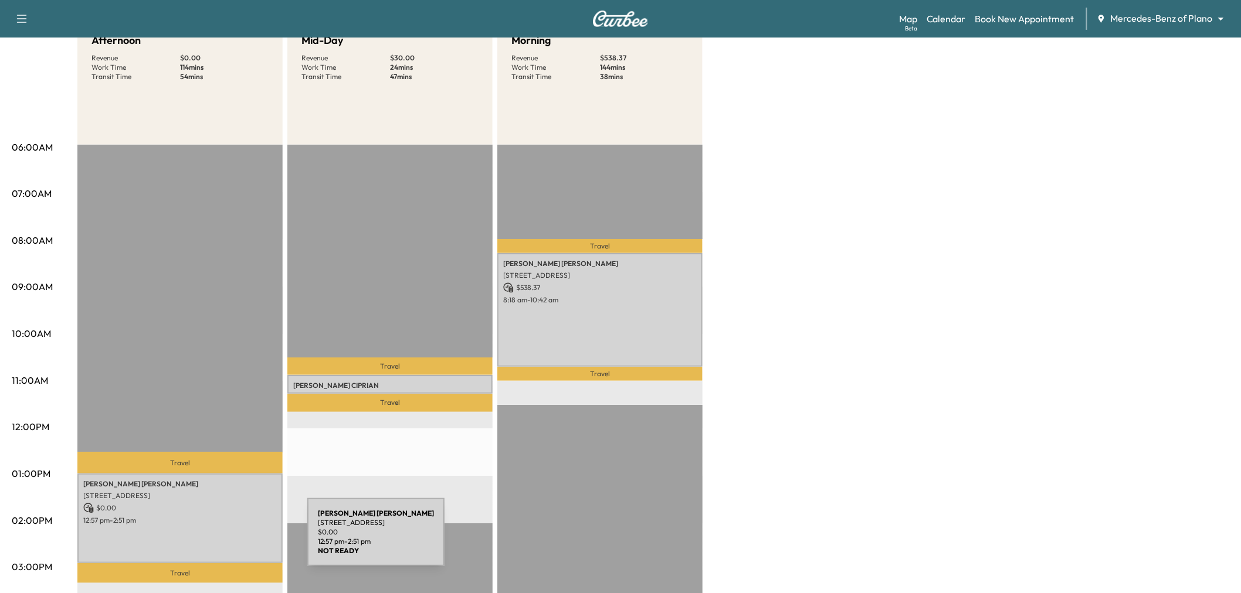
click at [219, 539] on div "NATHAN MALONE 4000 Heritage Trail, Celina, TX 75009, US $ 0.00 12:57 pm - 2:51 …" at bounding box center [179, 519] width 205 height 90
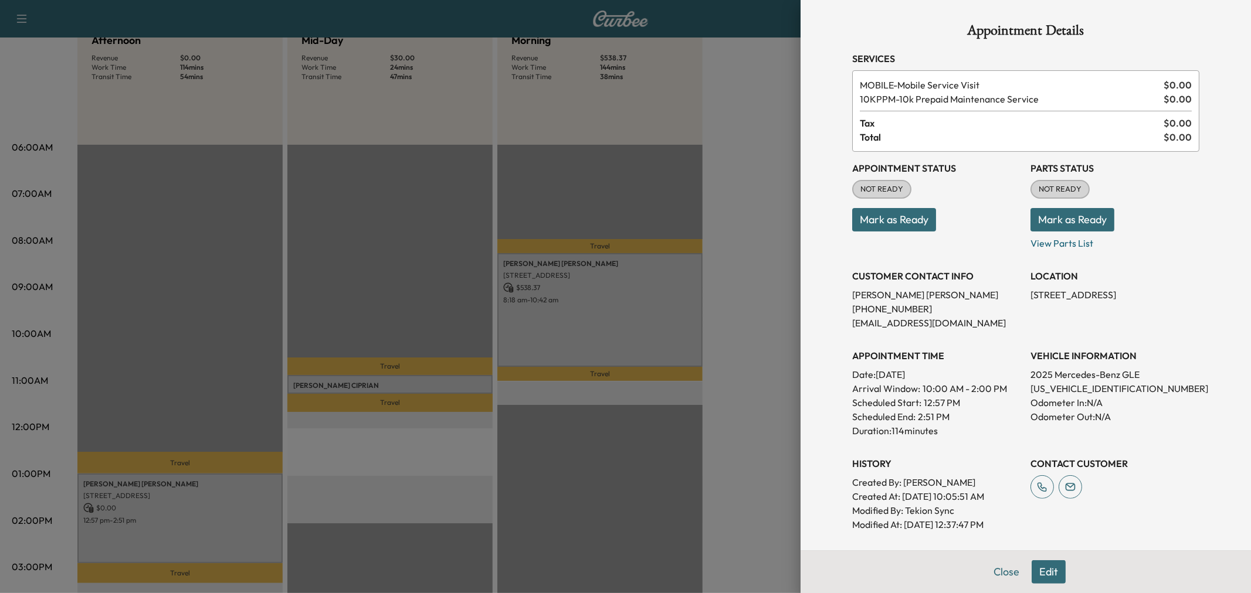
click at [219, 539] on div at bounding box center [625, 296] width 1251 height 593
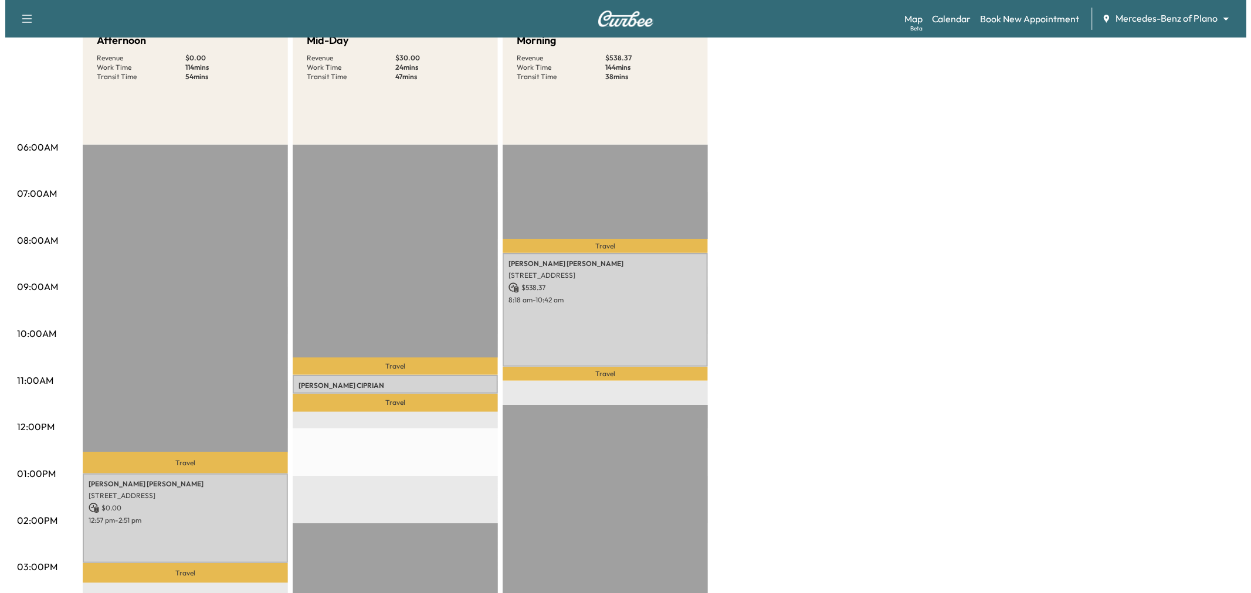
scroll to position [0, 0]
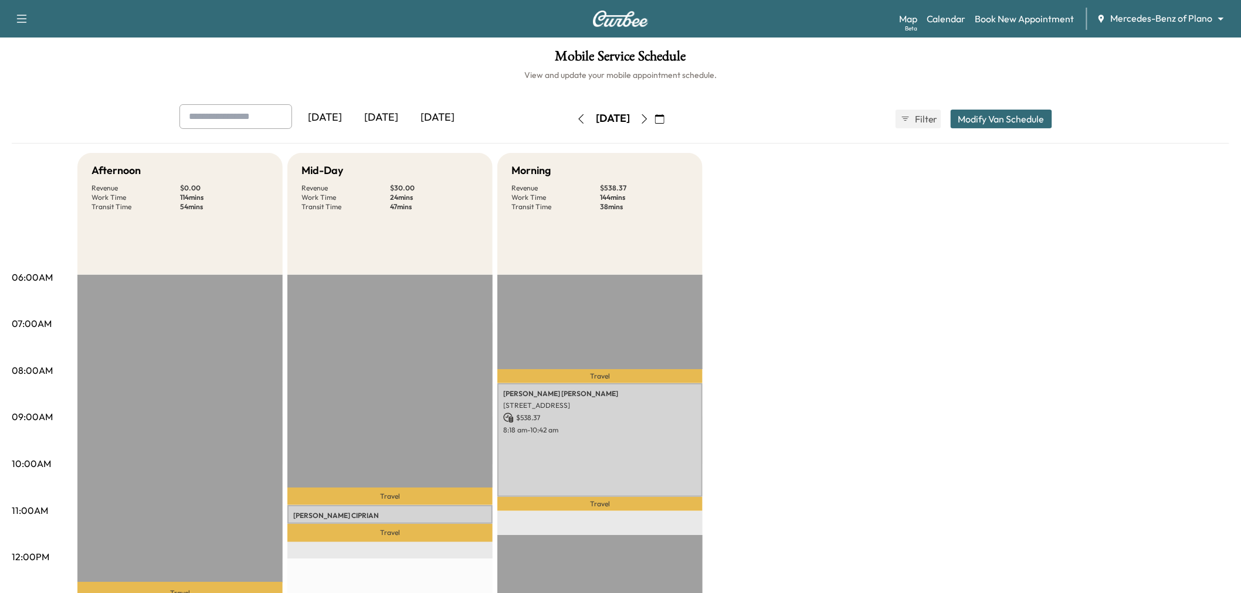
click at [989, 123] on button "Modify Van Schedule" at bounding box center [1001, 119] width 101 height 19
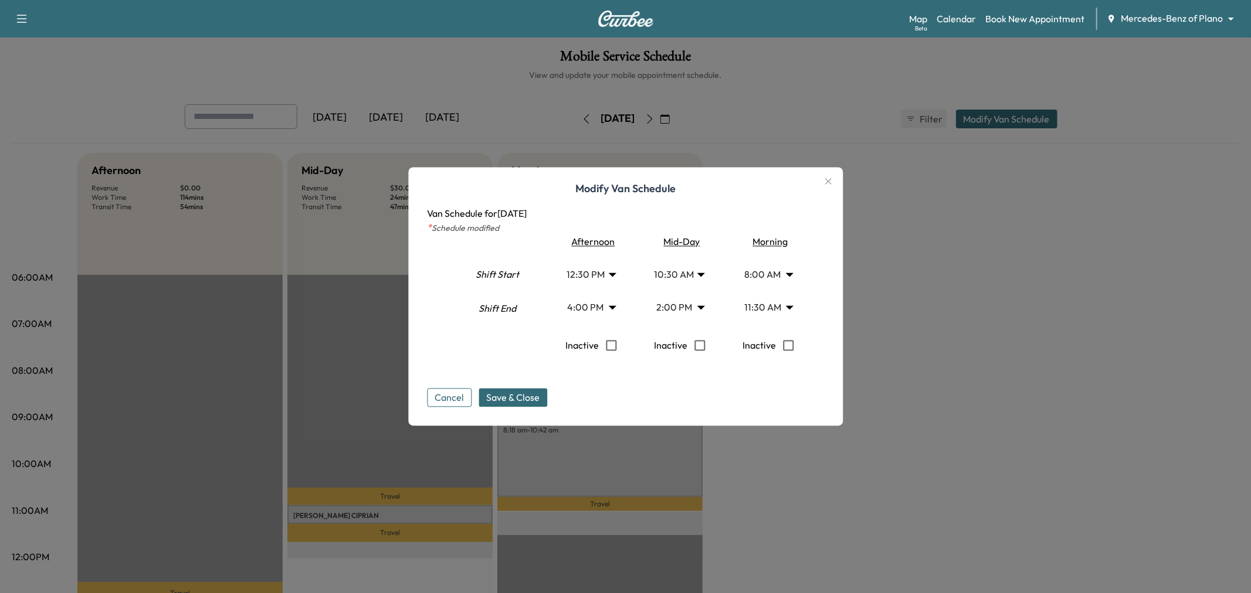
click at [595, 276] on body "Support Log Out Map Beta Calendar Book New Appointment Mercedes-Benz of Plano *…" at bounding box center [625, 296] width 1251 height 593
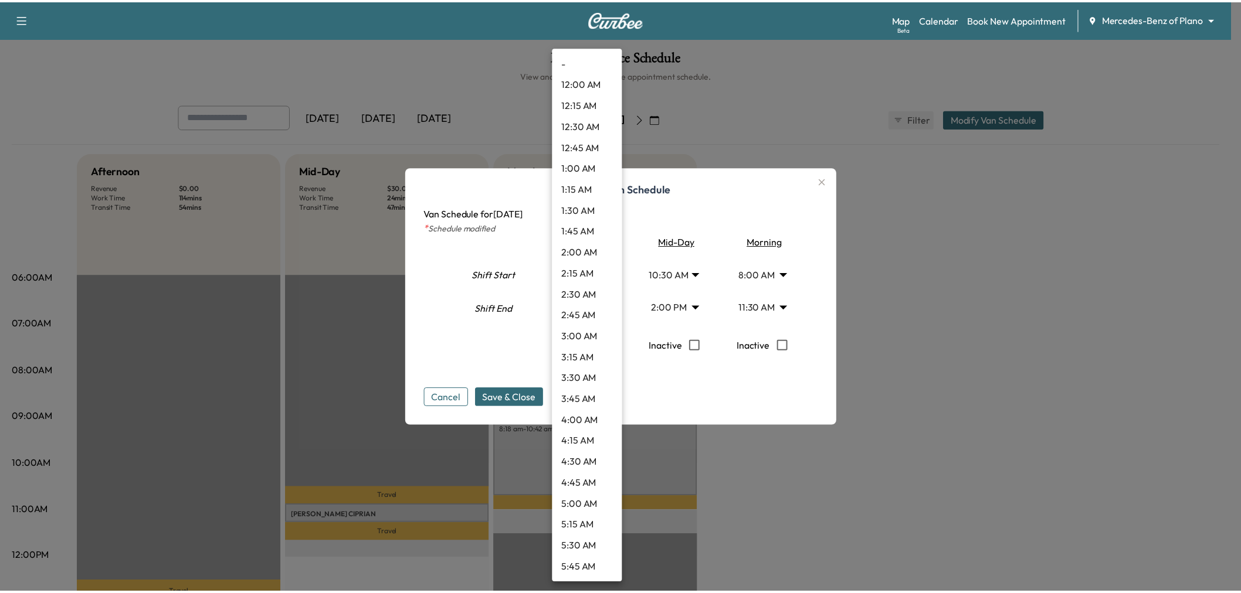
scroll to position [823, 0]
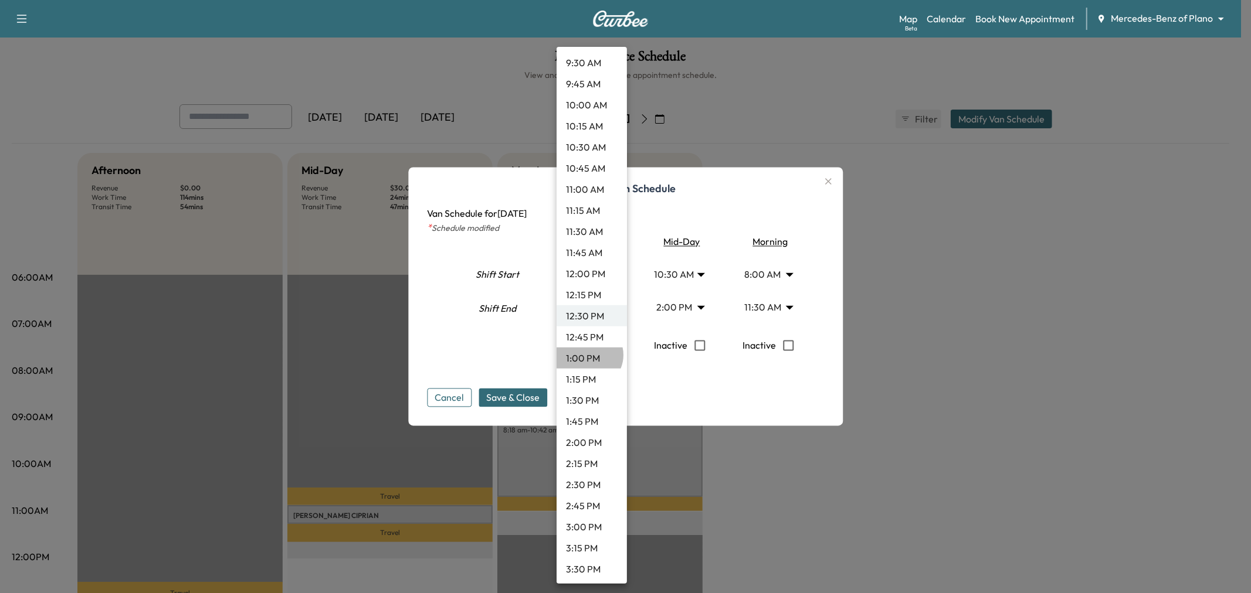
click at [588, 355] on li "1:00 PM" at bounding box center [592, 358] width 70 height 21
type input "**"
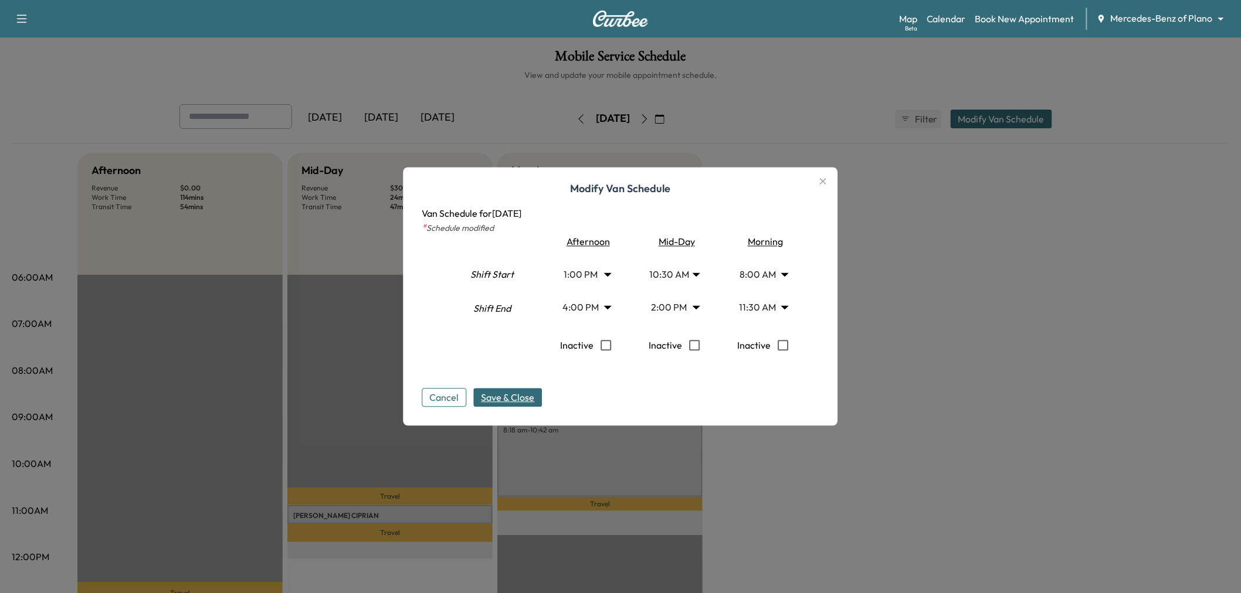
click at [530, 407] on button "Save & Close" at bounding box center [508, 398] width 69 height 19
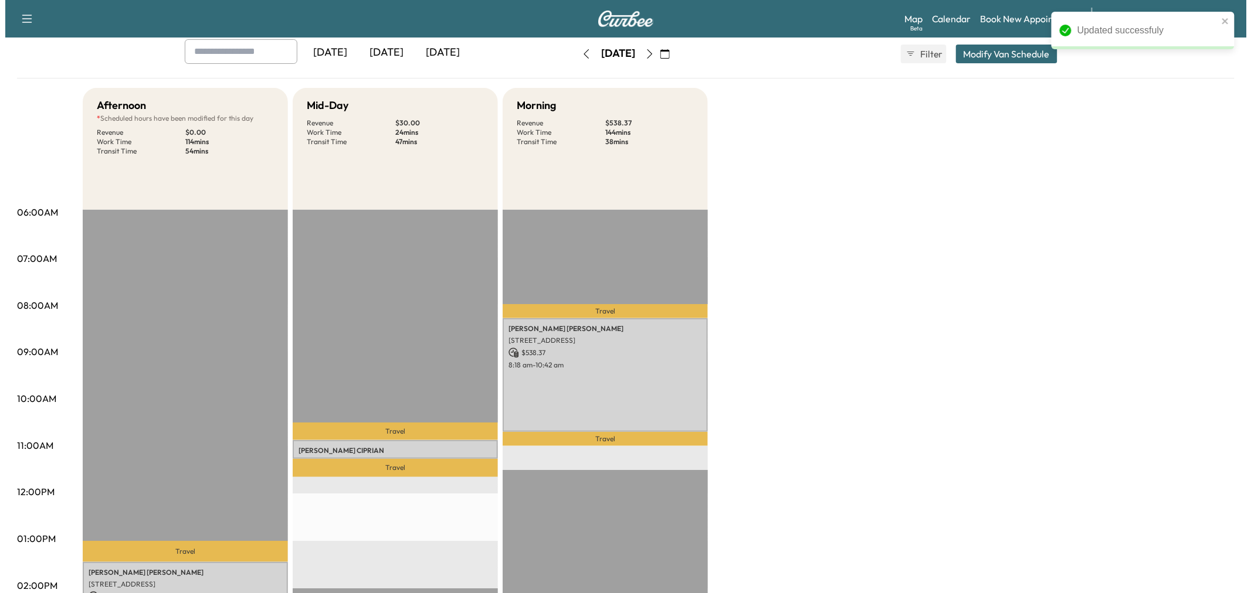
scroll to position [0, 0]
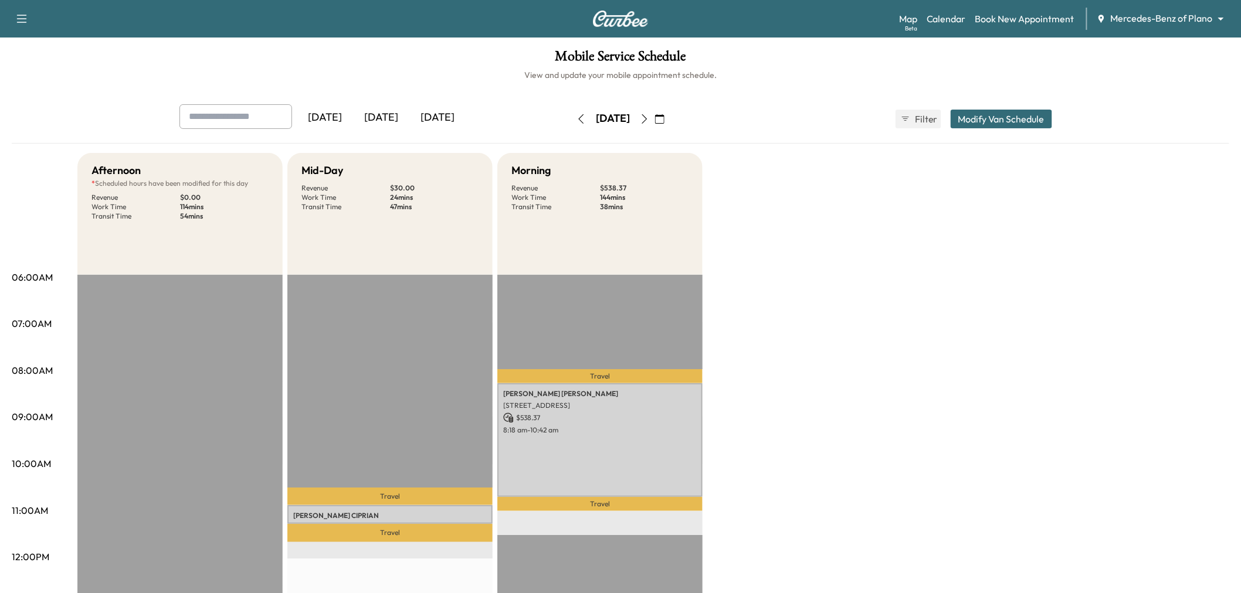
click at [1001, 122] on button "Modify Van Schedule" at bounding box center [1001, 119] width 101 height 19
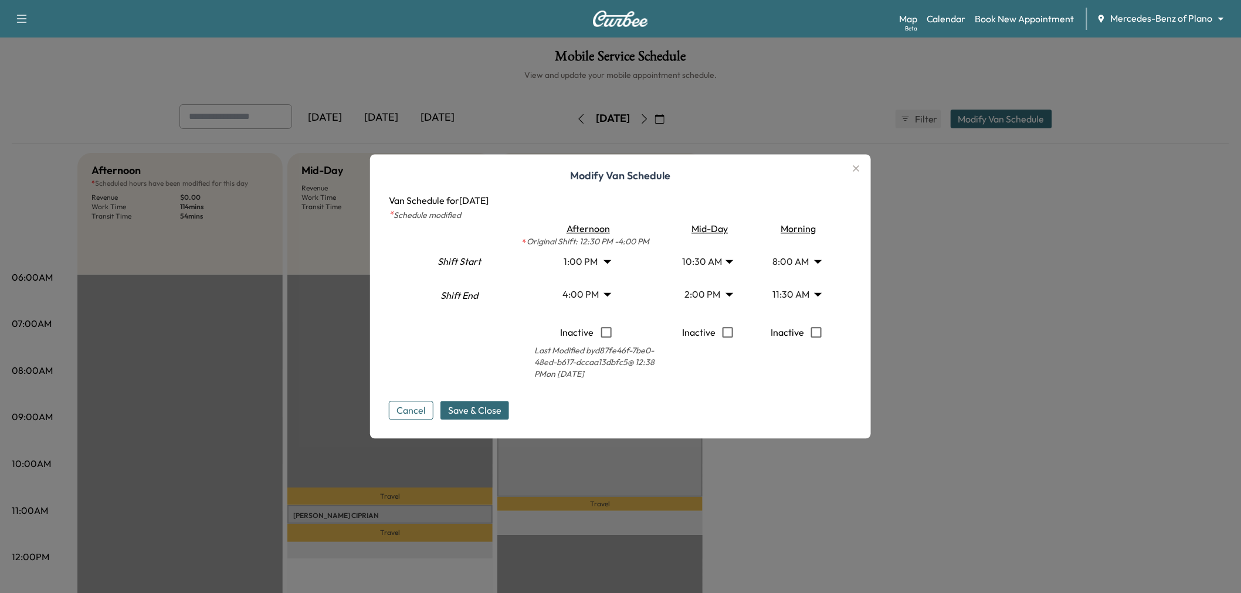
click at [698, 294] on body "Support Log Out Map Beta Calendar Book New Appointment Mercedes-Benz of Plano *…" at bounding box center [620, 296] width 1241 height 593
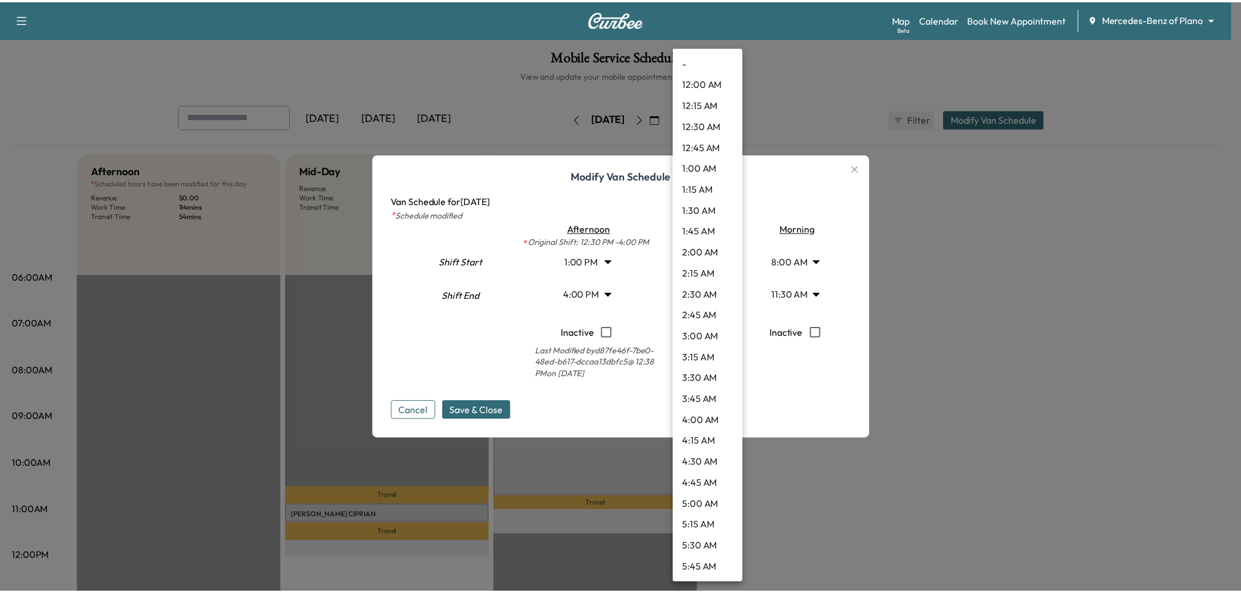
scroll to position [949, 0]
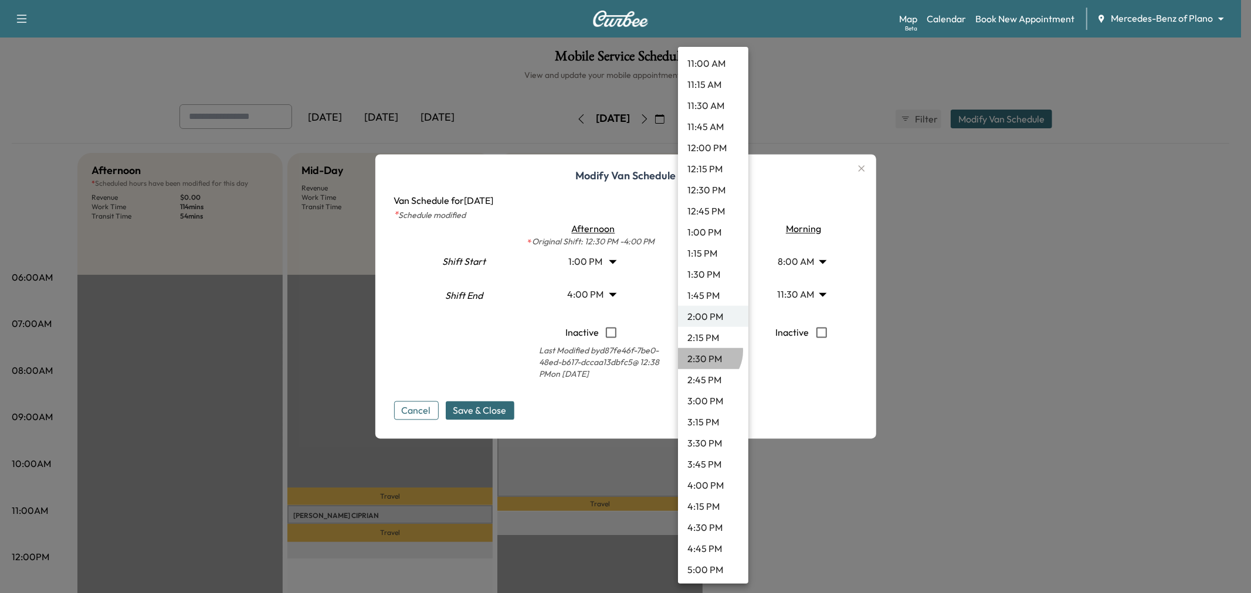
click at [700, 350] on li "2:30 PM" at bounding box center [713, 358] width 70 height 21
type input "****"
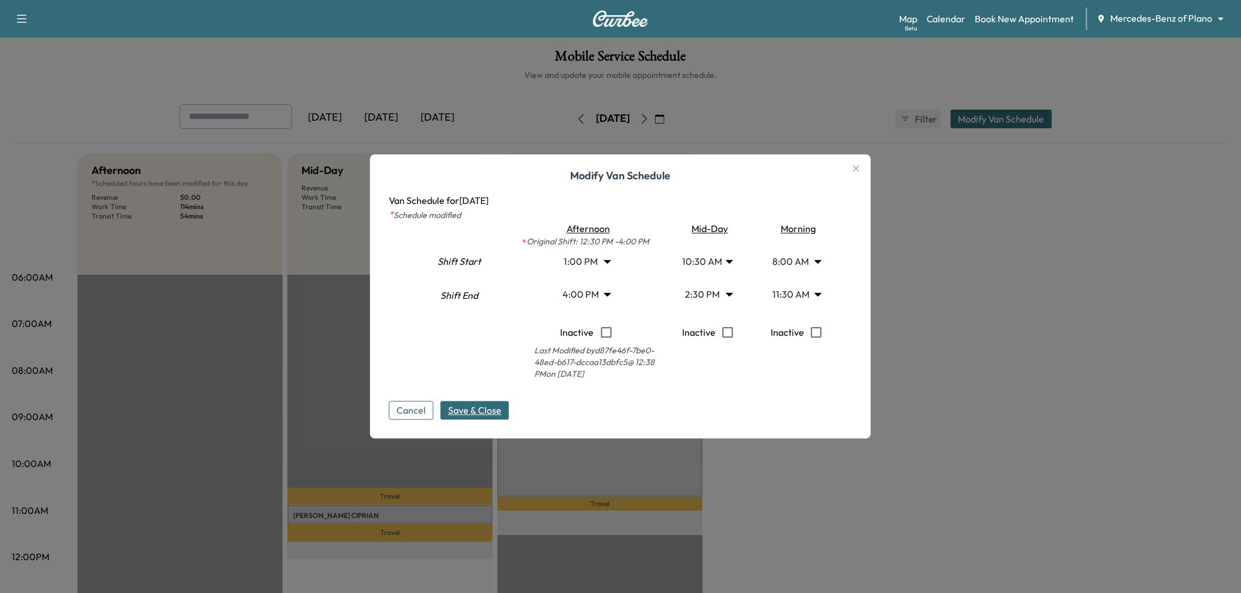
click at [490, 408] on span "Save & Close" at bounding box center [474, 411] width 53 height 14
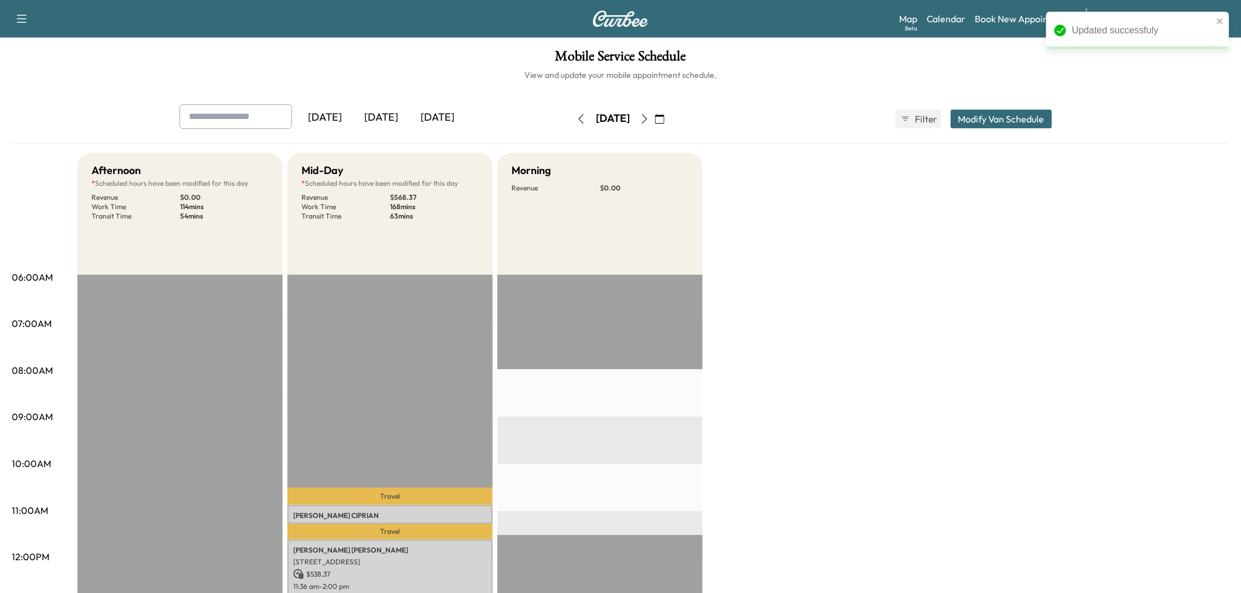
click at [900, 365] on div "Afternoon * Scheduled hours have been modified for this day Revenue $ 0.00 Work…" at bounding box center [653, 593] width 1152 height 880
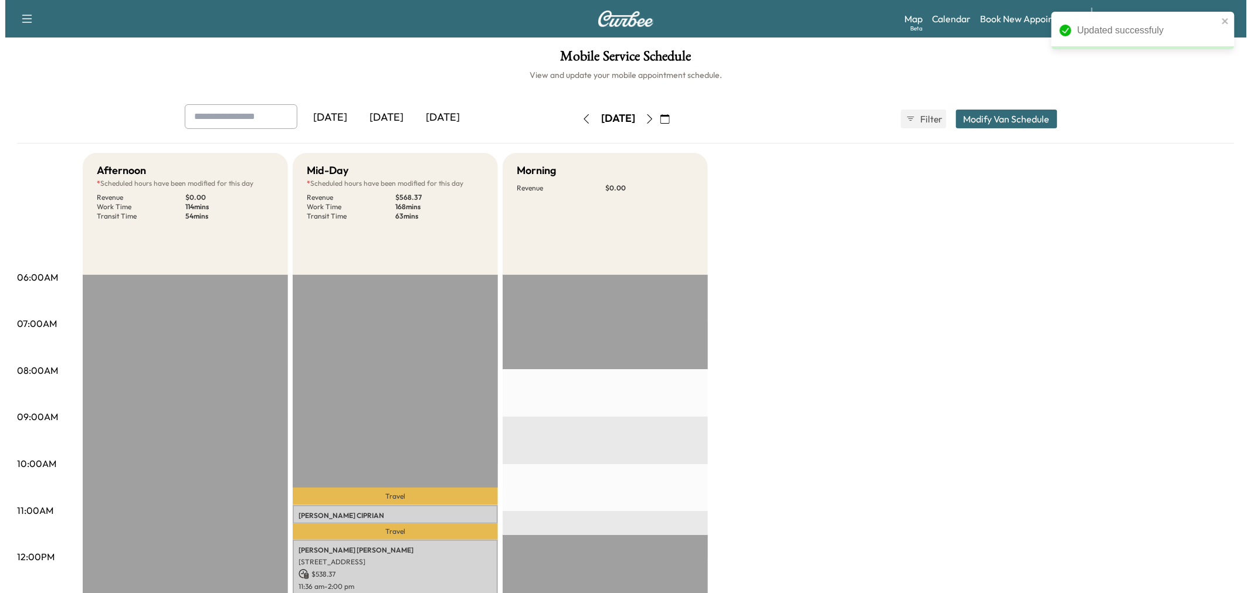
scroll to position [130, 0]
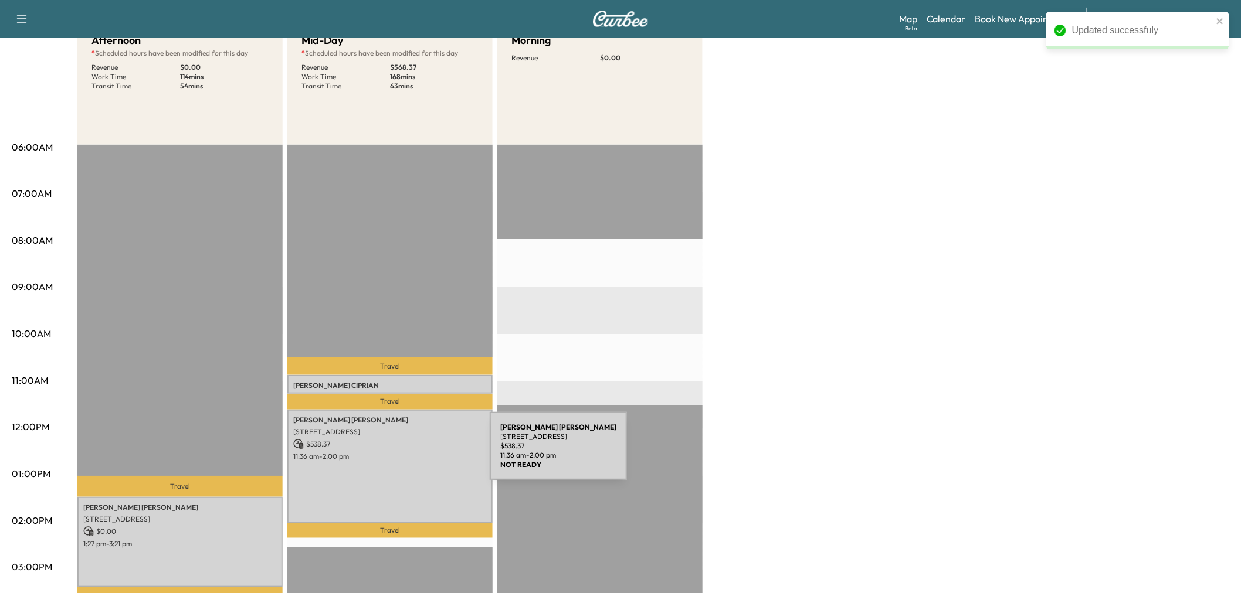
click at [402, 453] on p "11:36 am - 2:00 pm" at bounding box center [390, 456] width 194 height 9
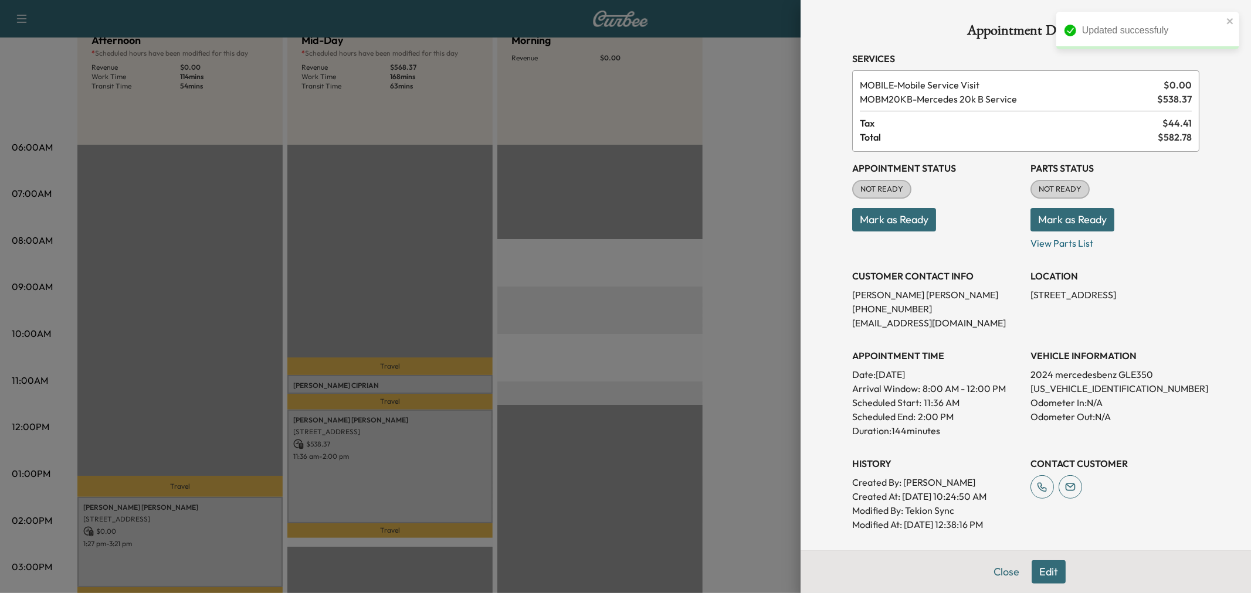
click at [418, 475] on div at bounding box center [625, 296] width 1251 height 593
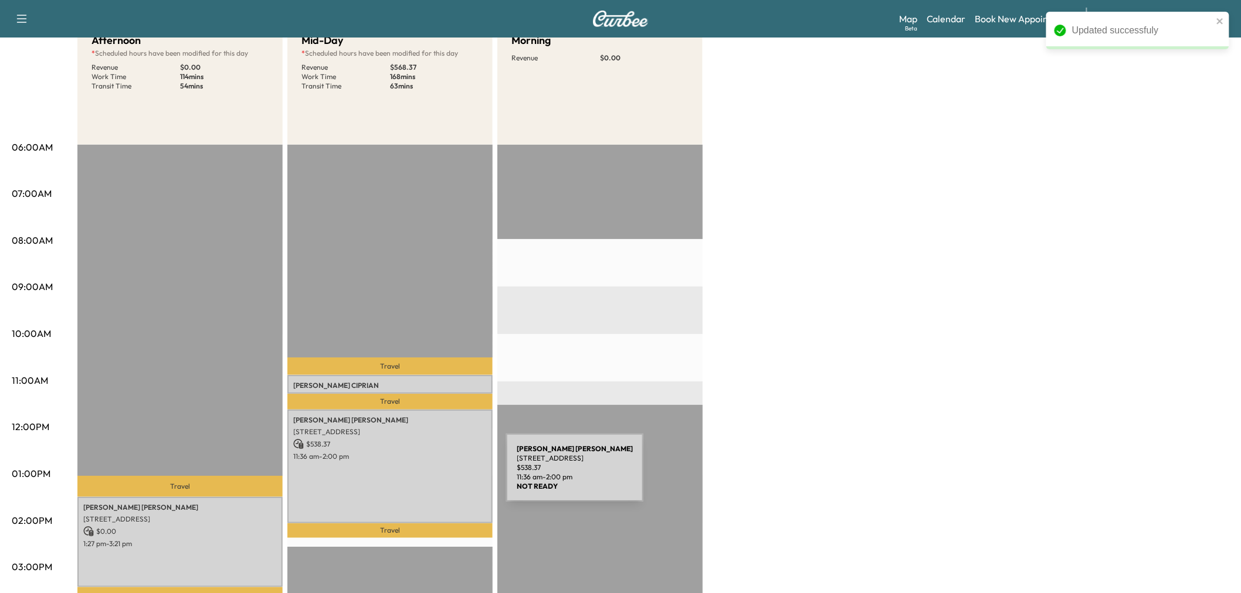
click at [418, 475] on div "Susan Boucher 6025 Preston Haven Drive, Dallas, TX 75230, United States of Amer…" at bounding box center [389, 467] width 205 height 114
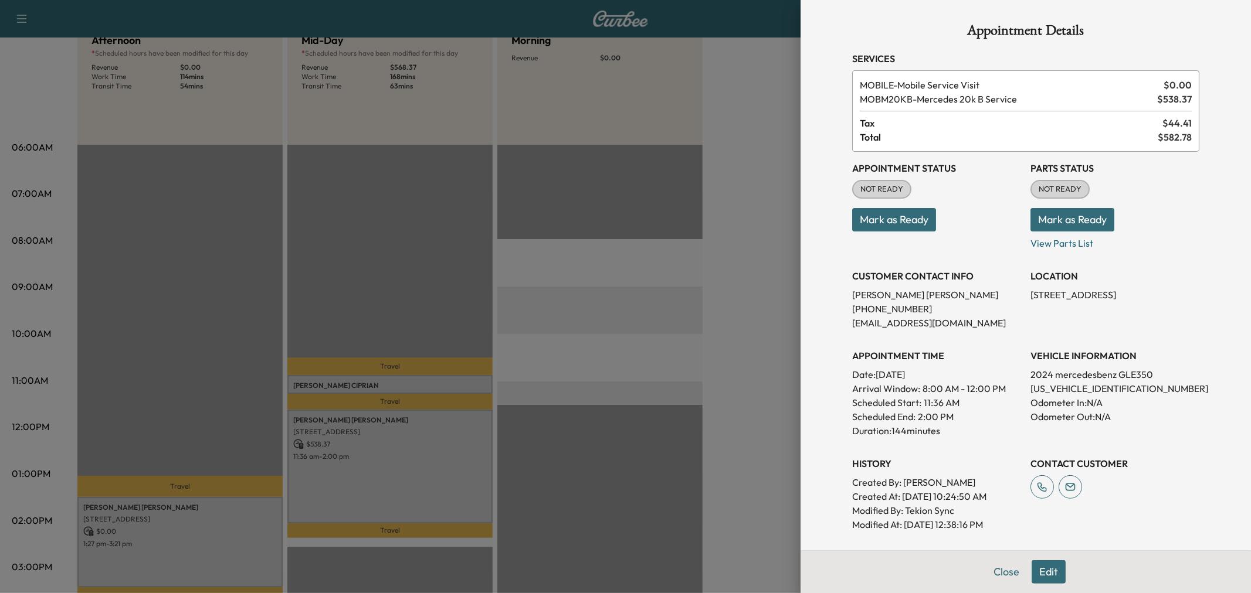
click at [418, 475] on div at bounding box center [625, 296] width 1251 height 593
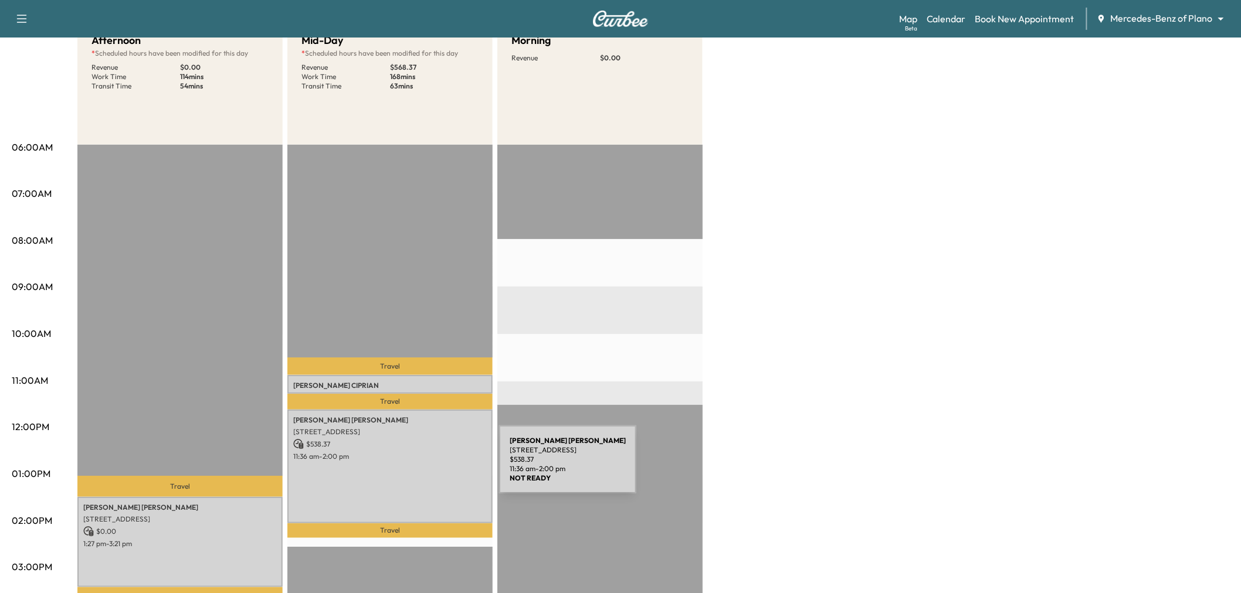
click at [411, 467] on div "Susan Boucher 6025 Preston Haven Drive, Dallas, TX 75230, United States of Amer…" at bounding box center [389, 467] width 205 height 114
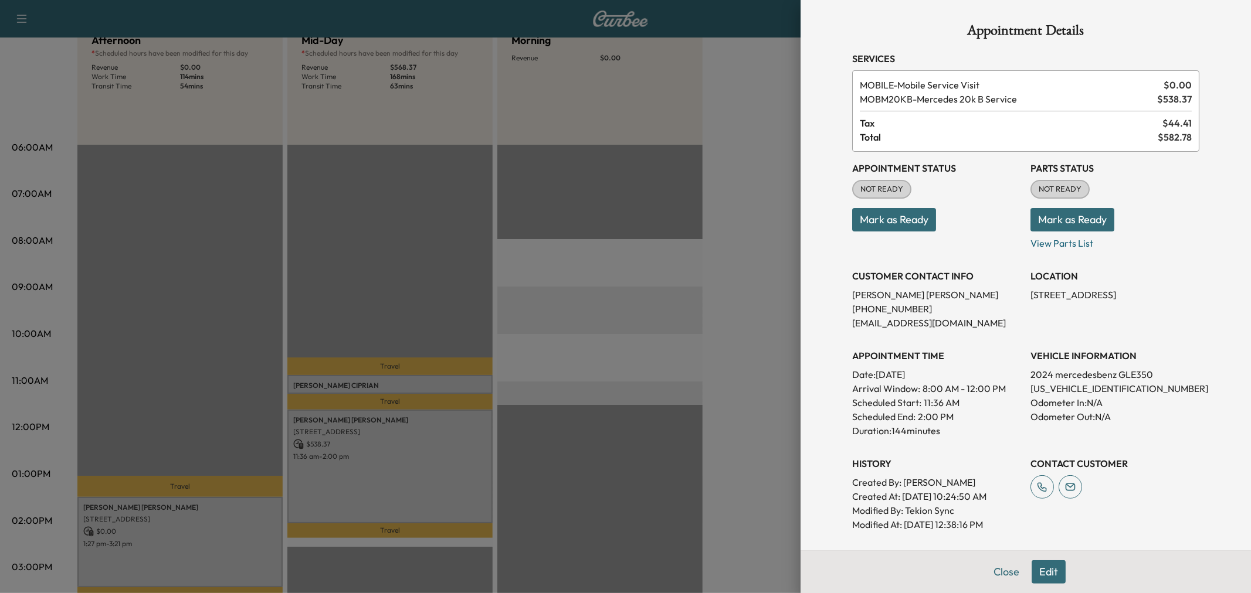
click at [1041, 567] on button "Edit" at bounding box center [1048, 572] width 34 height 23
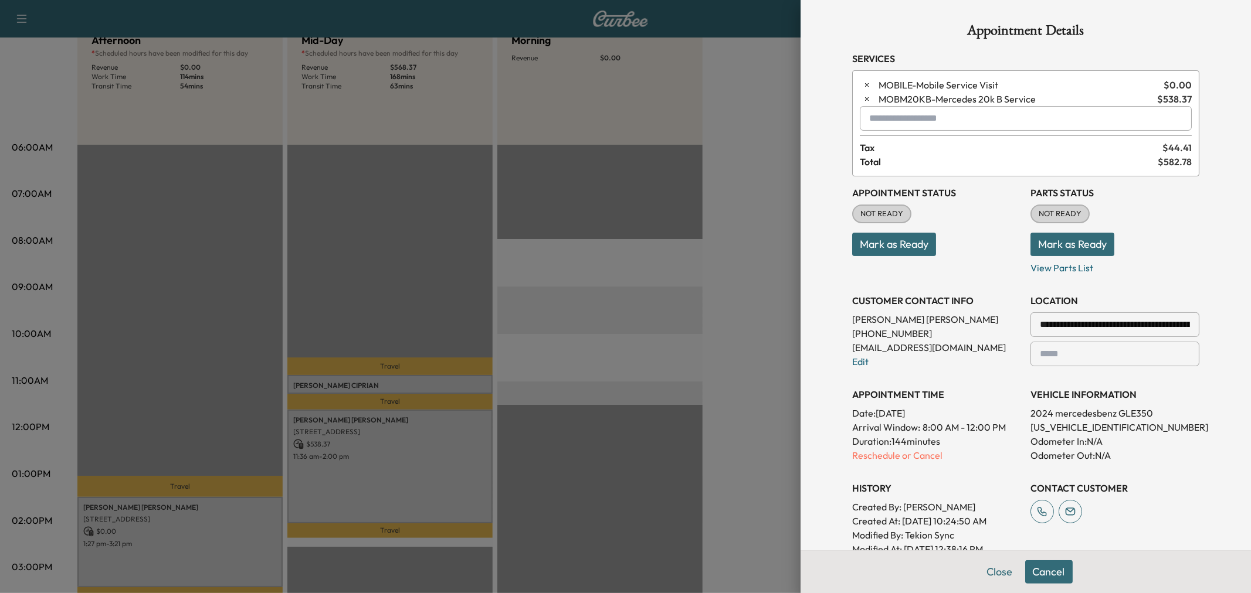
click at [910, 116] on input "text" at bounding box center [1026, 118] width 332 height 25
click at [907, 141] on p "MORNING - Morning Appointment" at bounding box center [983, 149] width 255 height 16
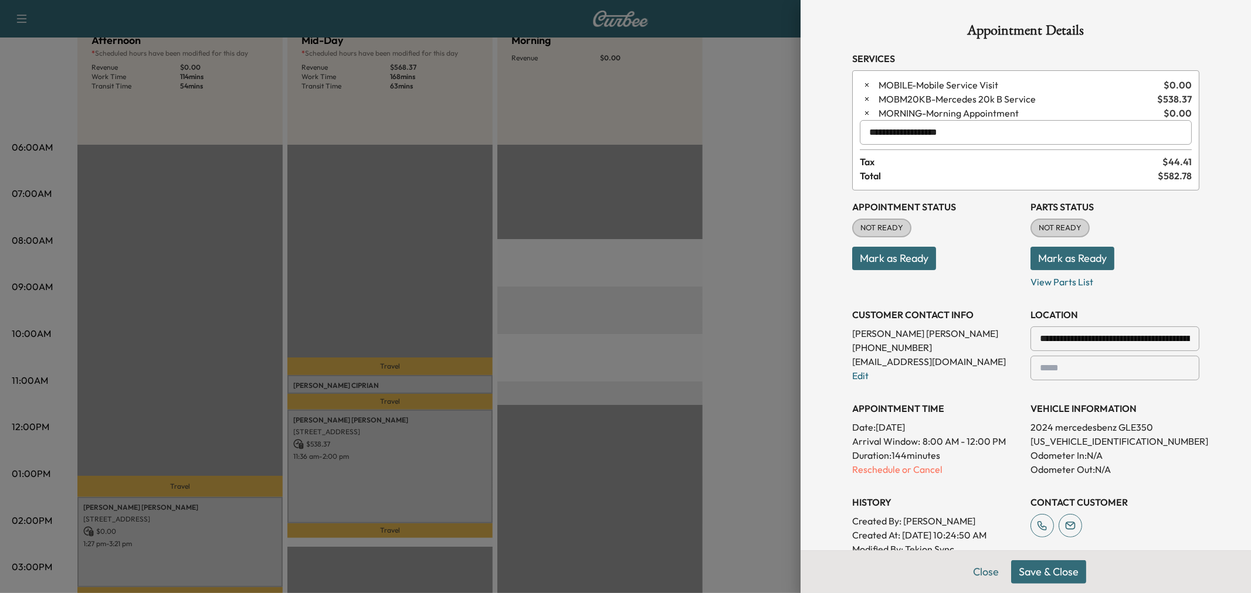
type input "**********"
click at [1031, 573] on button "Save & Close" at bounding box center [1048, 572] width 75 height 23
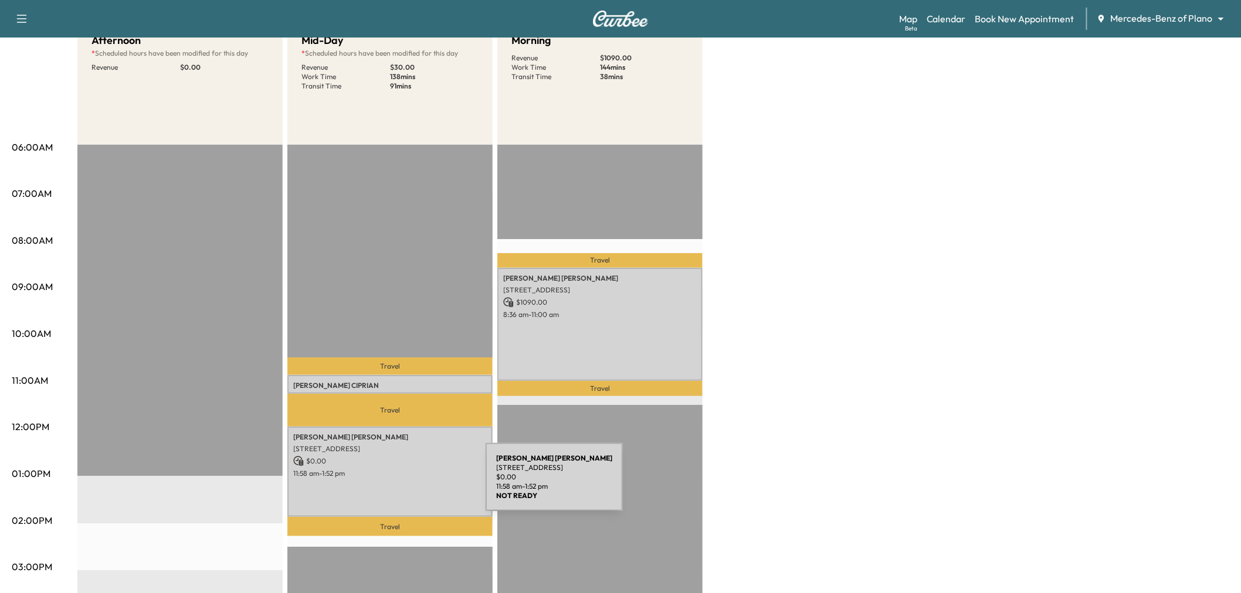
click at [398, 484] on div "NATHAN MALONE 4000 Heritage Trail, Celina, TX 75009, US $ 0.00 11:58 am - 1:52 …" at bounding box center [389, 472] width 205 height 90
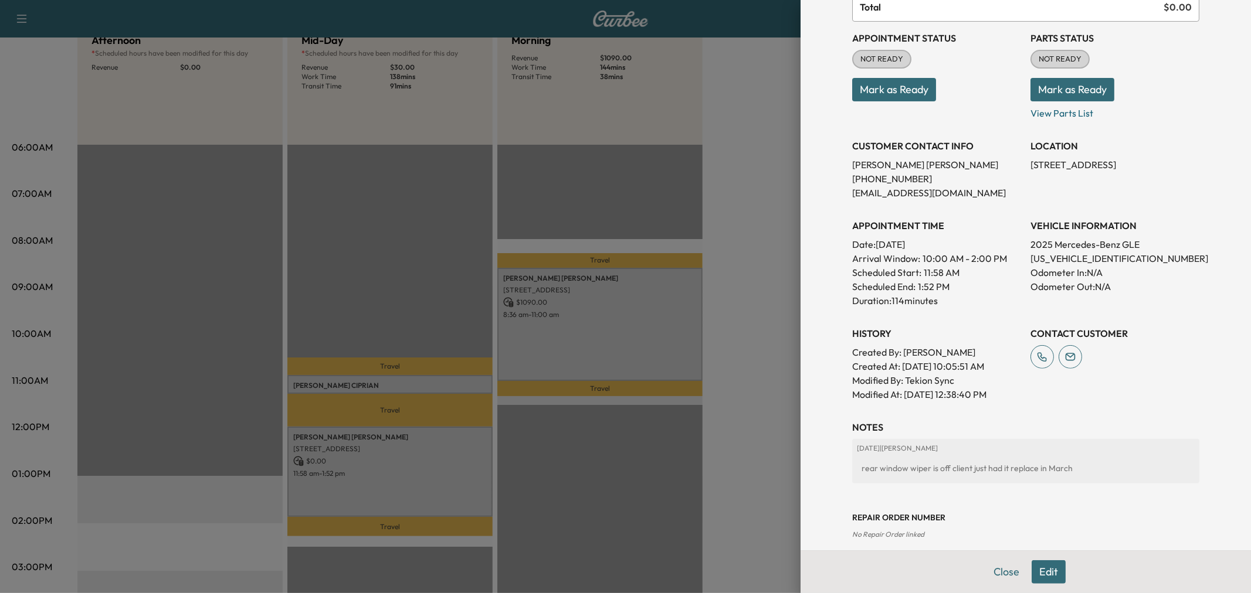
click at [606, 456] on div at bounding box center [625, 296] width 1251 height 593
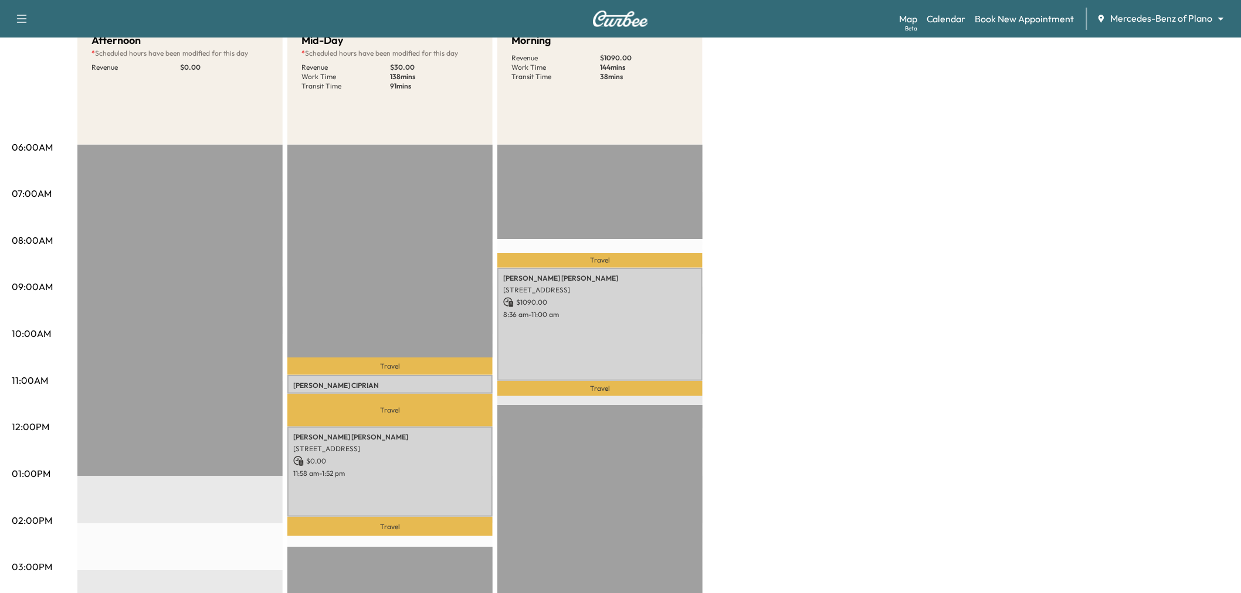
scroll to position [195, 0]
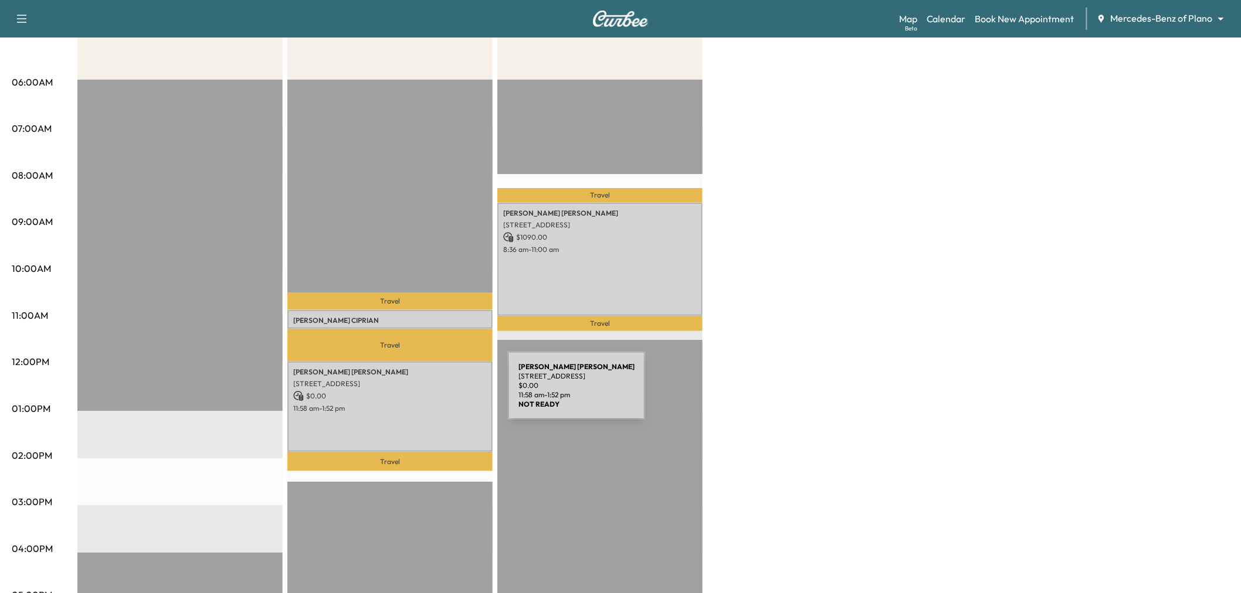
click at [420, 393] on p "$ 0.00" at bounding box center [390, 396] width 194 height 11
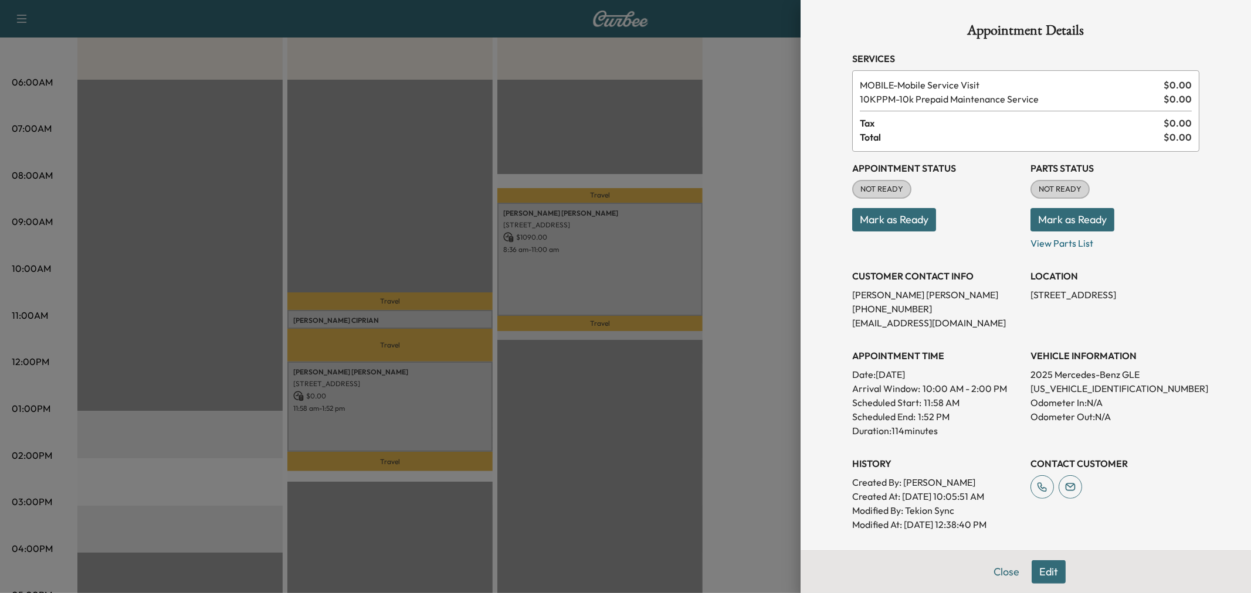
click at [420, 393] on div at bounding box center [625, 296] width 1251 height 593
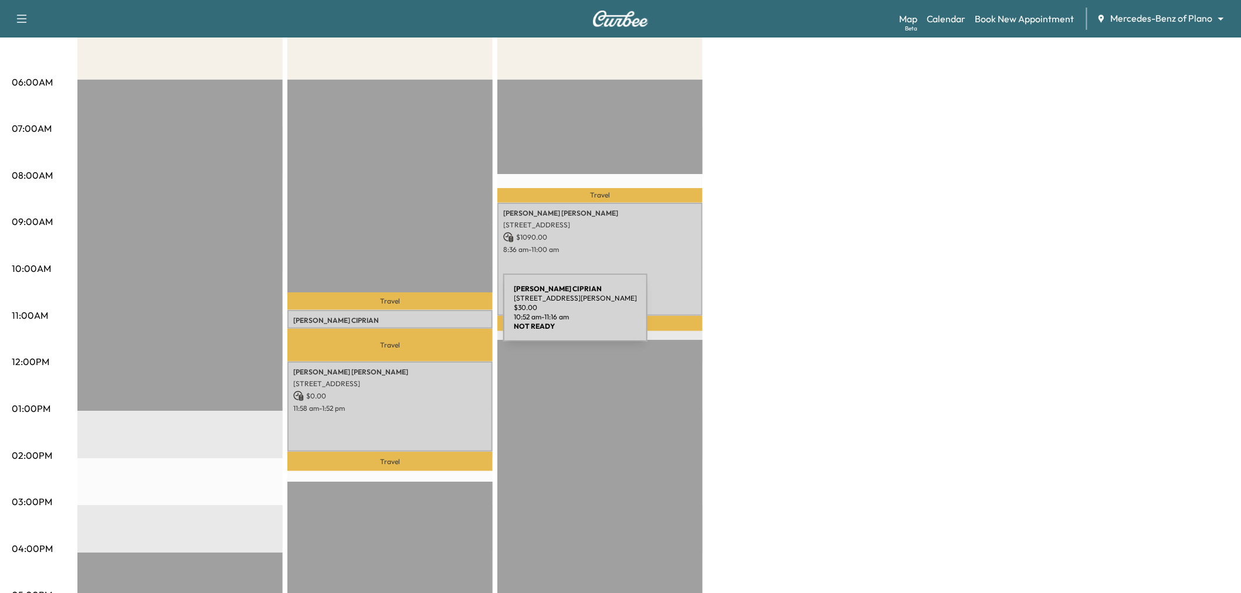
click at [416, 316] on p "WILSON CIPRIAN" at bounding box center [390, 320] width 194 height 9
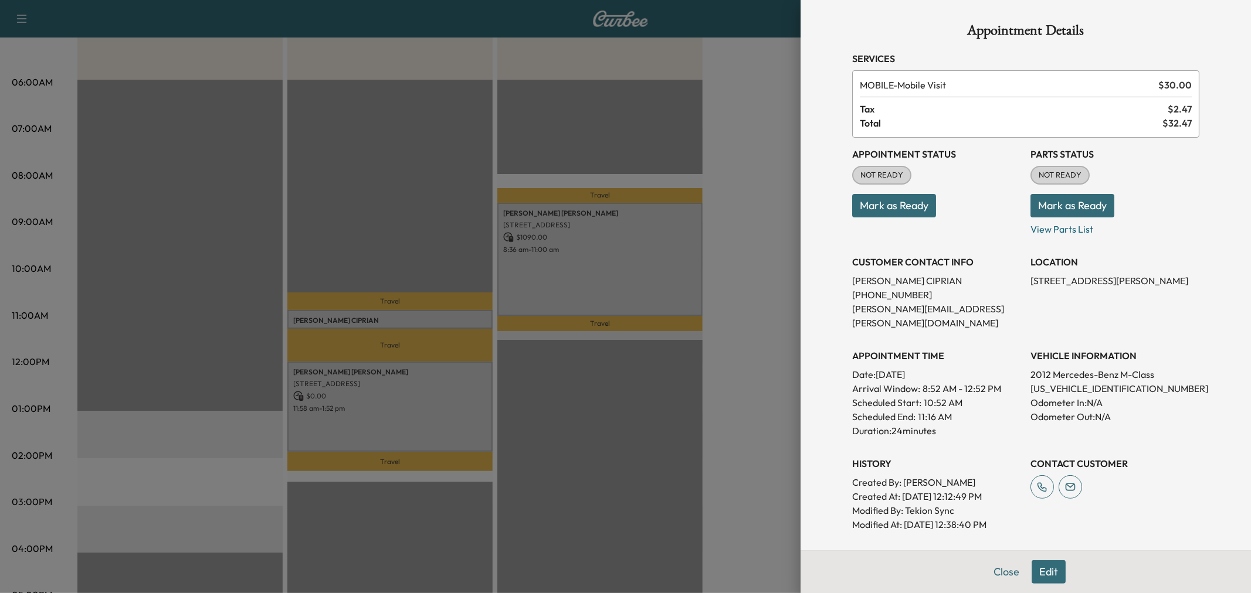
click at [416, 314] on div at bounding box center [625, 296] width 1251 height 593
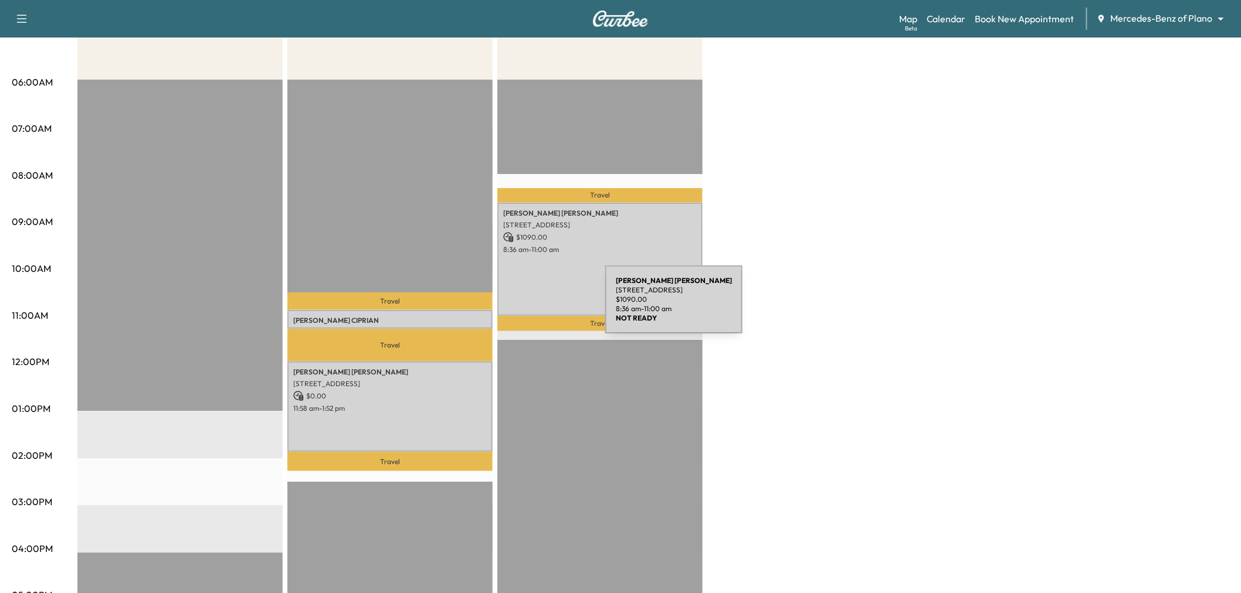
click at [517, 307] on div "Susan Boucher 6025 Preston Haven Drive, Dallas, TX 75230, United States of Amer…" at bounding box center [599, 260] width 205 height 114
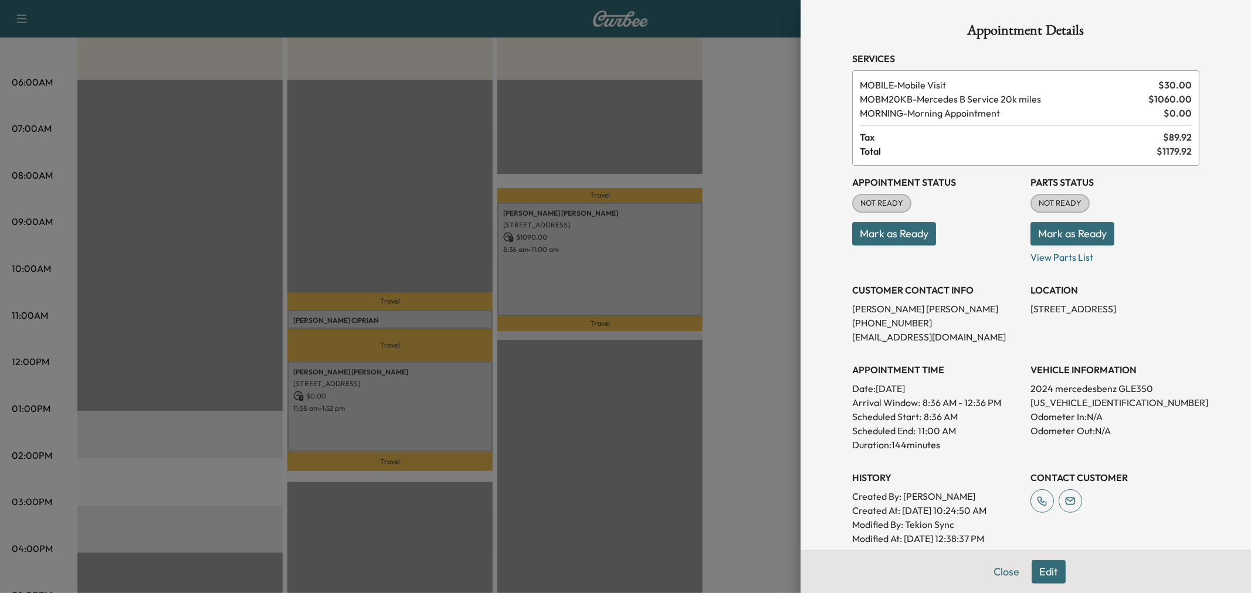
click at [544, 289] on div at bounding box center [625, 296] width 1251 height 593
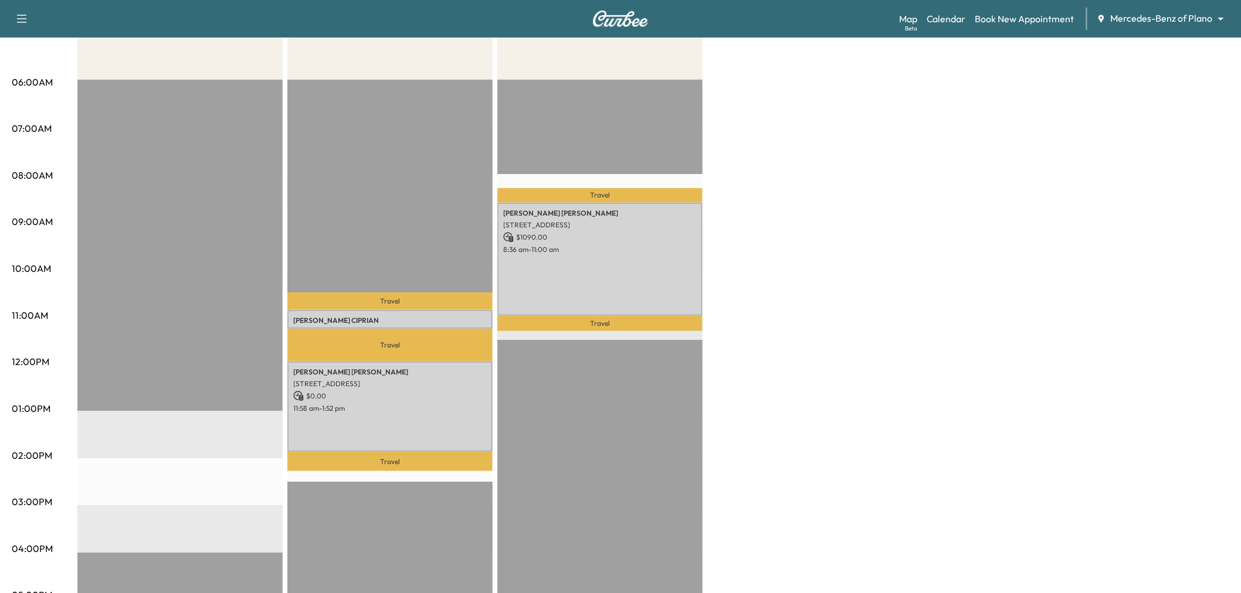
click at [917, 323] on div "Afternoon * Scheduled hours have been modified for this day Revenue $ 0.00 EST …" at bounding box center [653, 398] width 1152 height 880
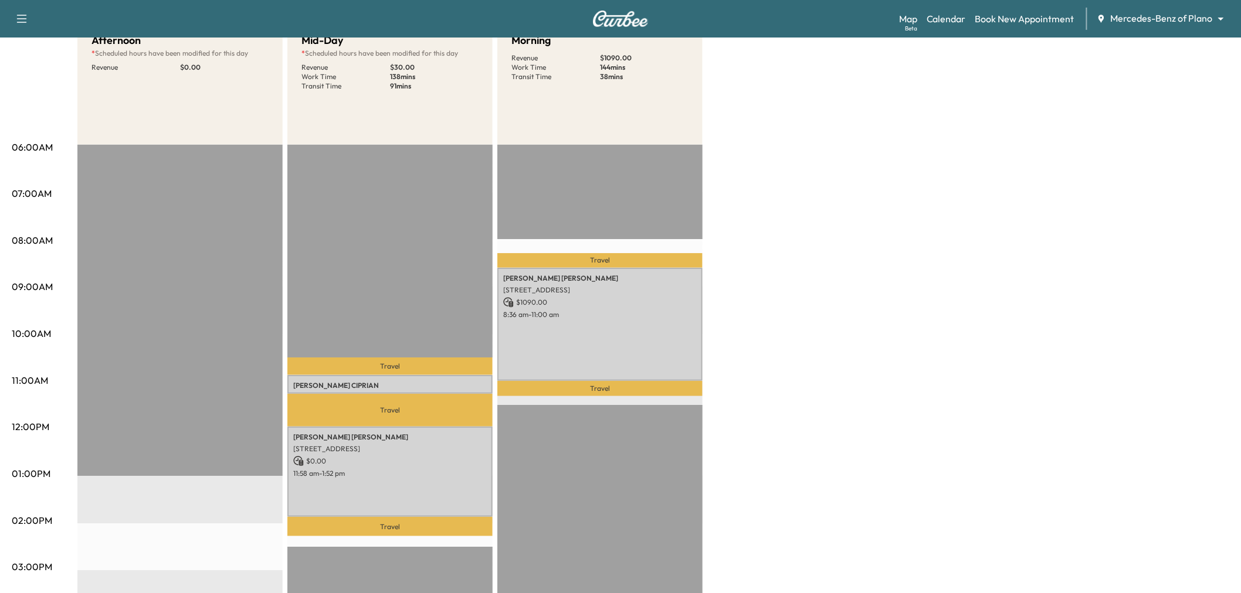
scroll to position [0, 0]
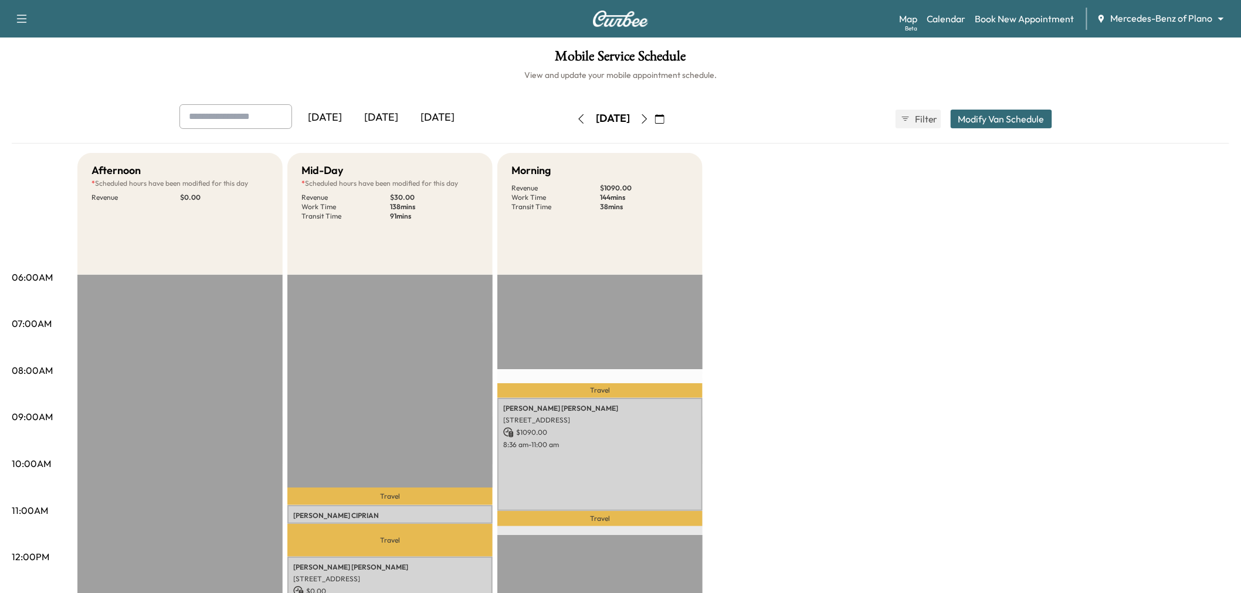
click at [664, 116] on icon "button" at bounding box center [659, 118] width 9 height 9
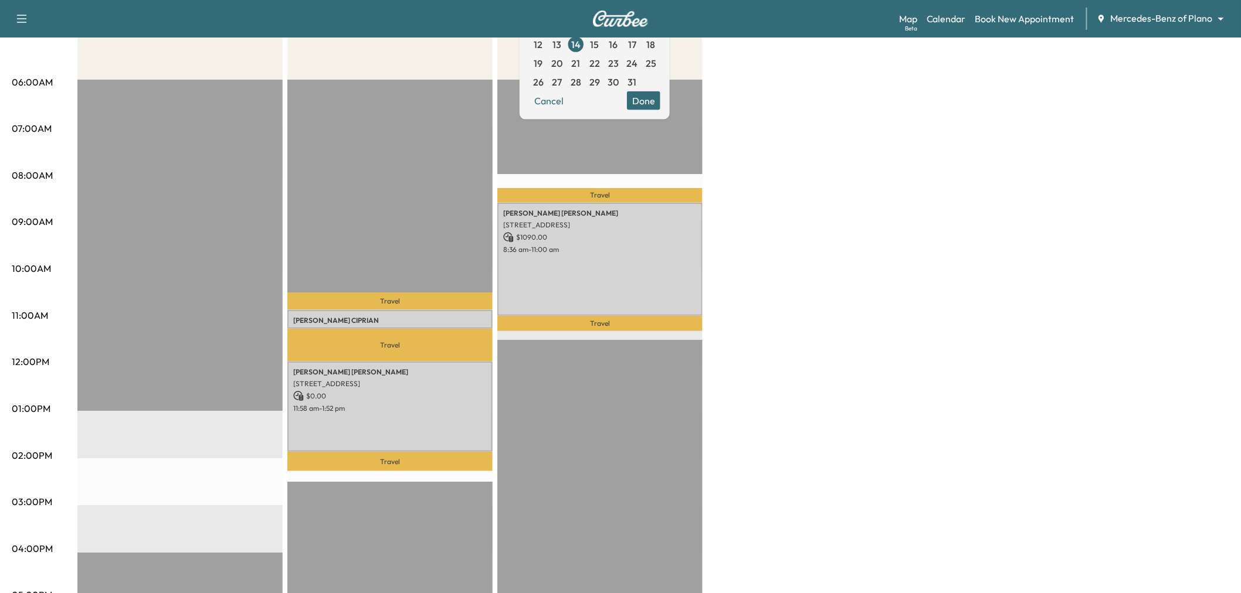
scroll to position [130, 0]
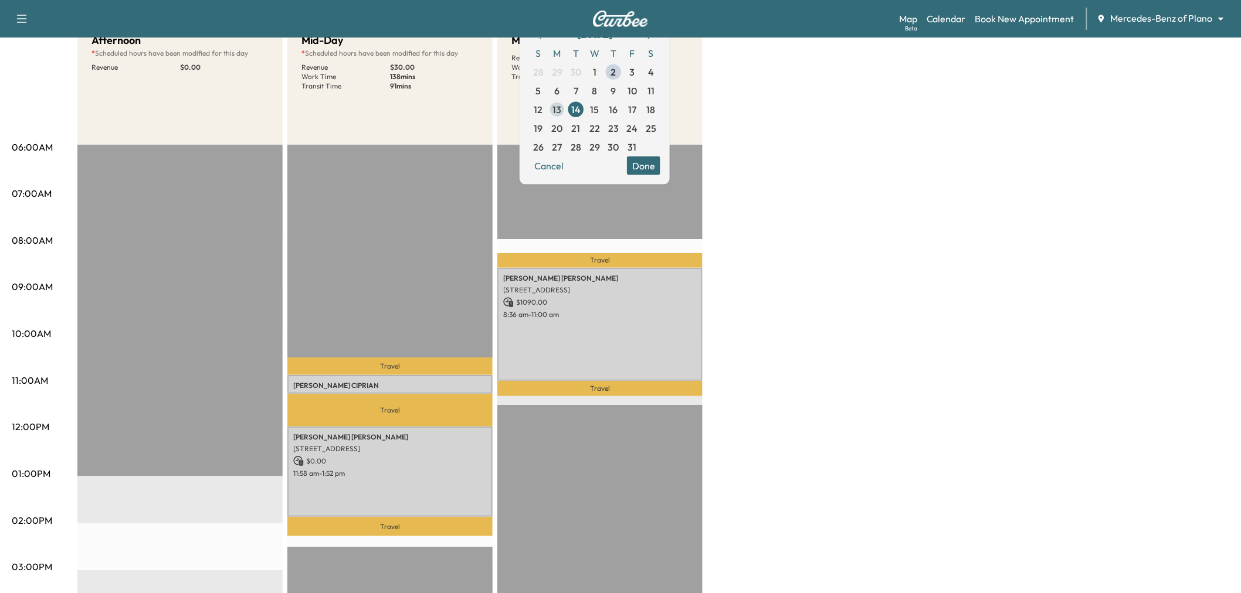
click at [562, 106] on span "13" at bounding box center [557, 109] width 9 height 14
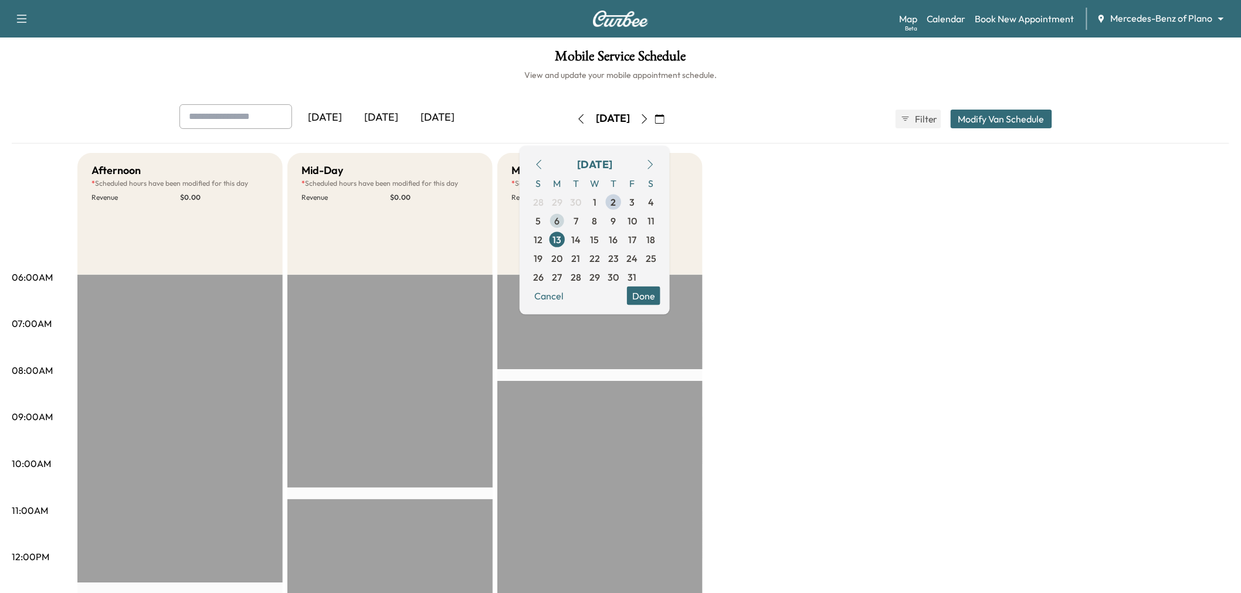
click at [560, 223] on span "6" at bounding box center [557, 220] width 5 height 14
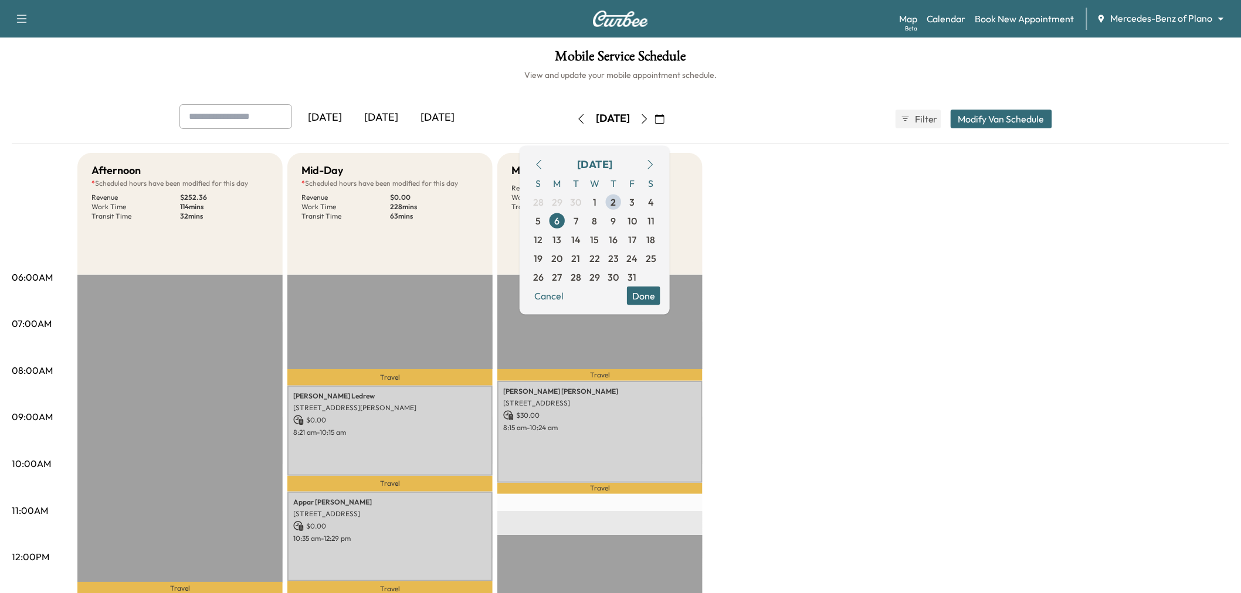
scroll to position [130, 0]
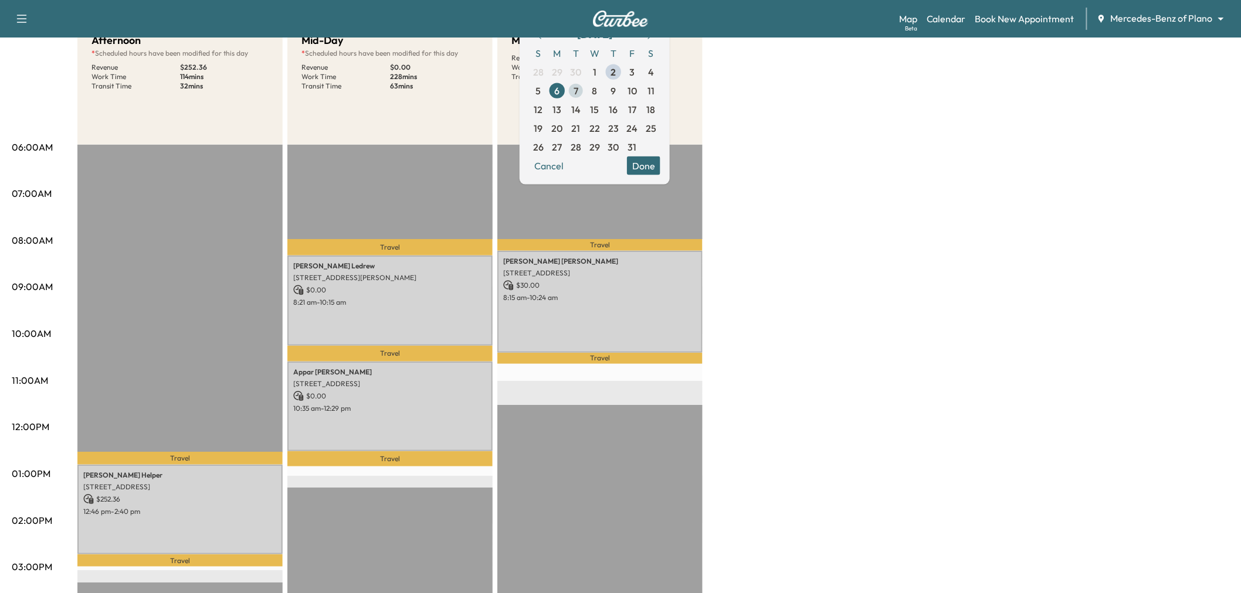
click at [585, 91] on span "7" at bounding box center [575, 90] width 19 height 19
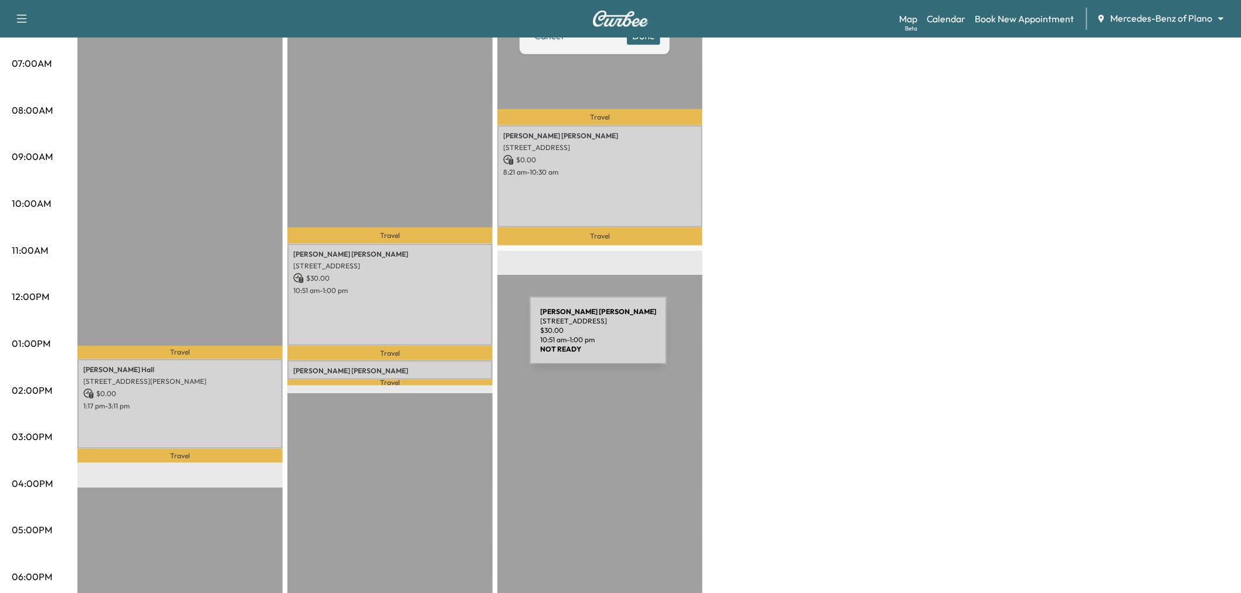
scroll to position [65, 0]
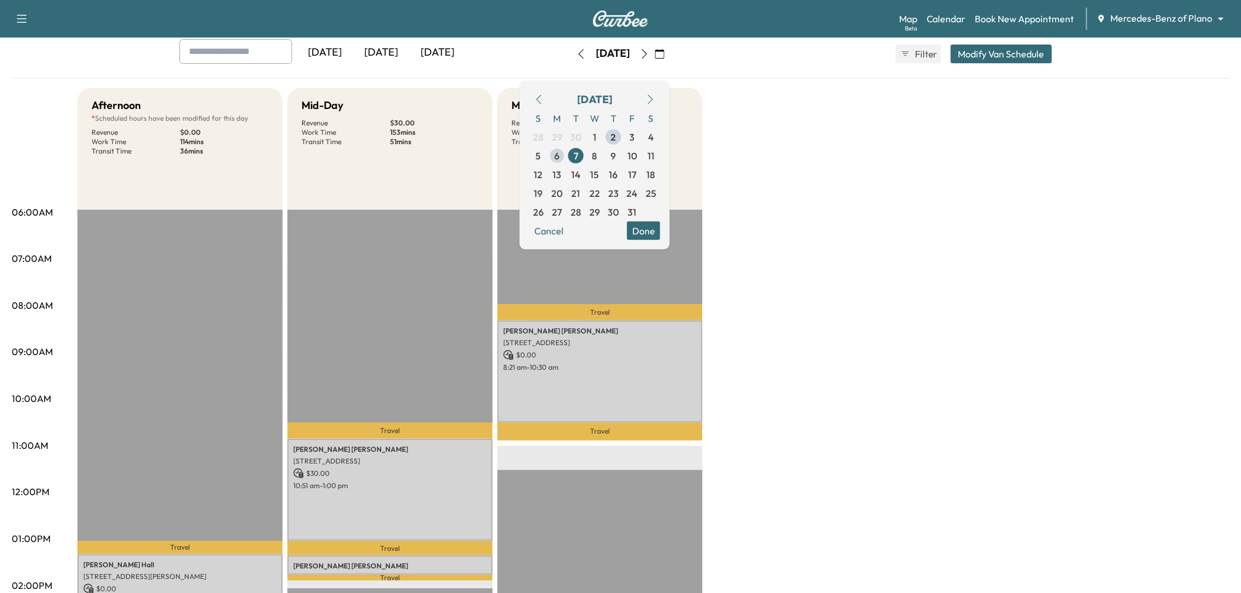
click at [566, 150] on span "6" at bounding box center [557, 155] width 19 height 19
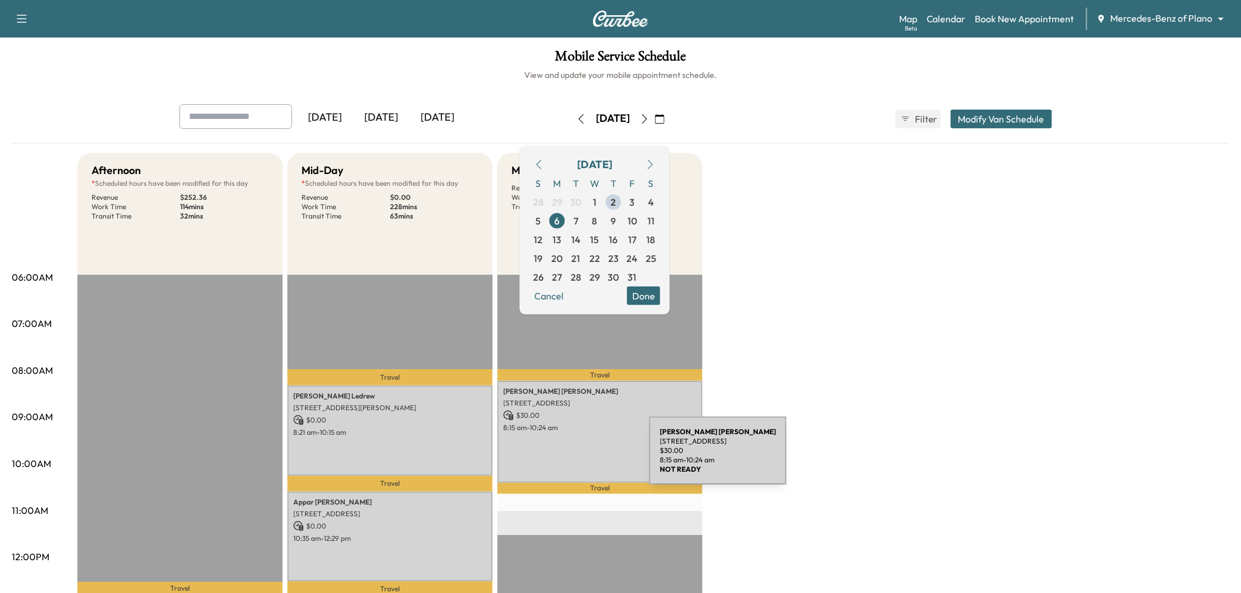
click at [561, 458] on div "Nicole Moreno 5013 Crooked Ln, Plano, TX 75023, USA $ 30.00 8:15 am - 10:24 am" at bounding box center [599, 432] width 205 height 102
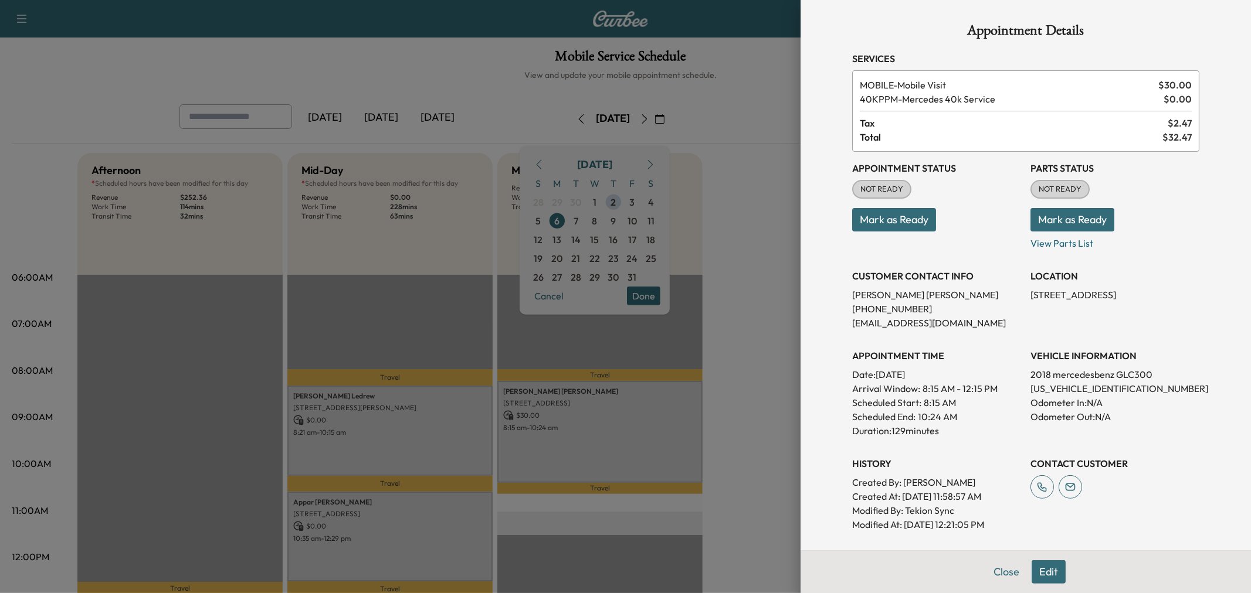
click at [454, 436] on div at bounding box center [625, 296] width 1251 height 593
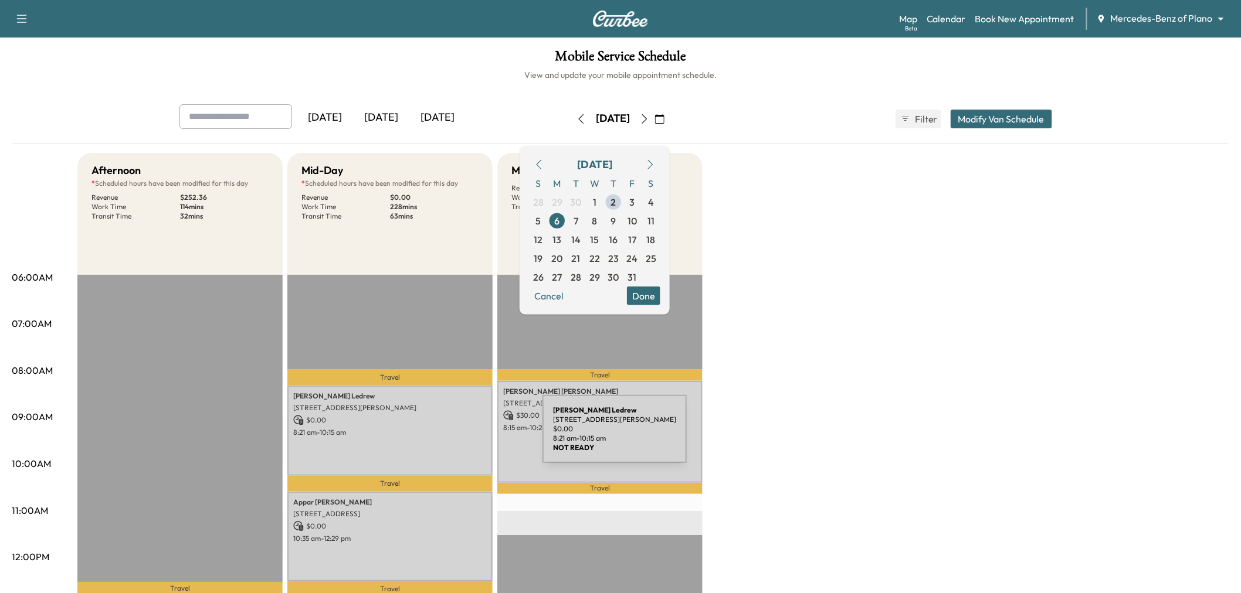
click at [454, 436] on div "Kevin Ledrew 1505 Windsor Dr, McKinney, TX 75072, USA $ 0.00 8:21 am - 10:15 am" at bounding box center [389, 431] width 205 height 90
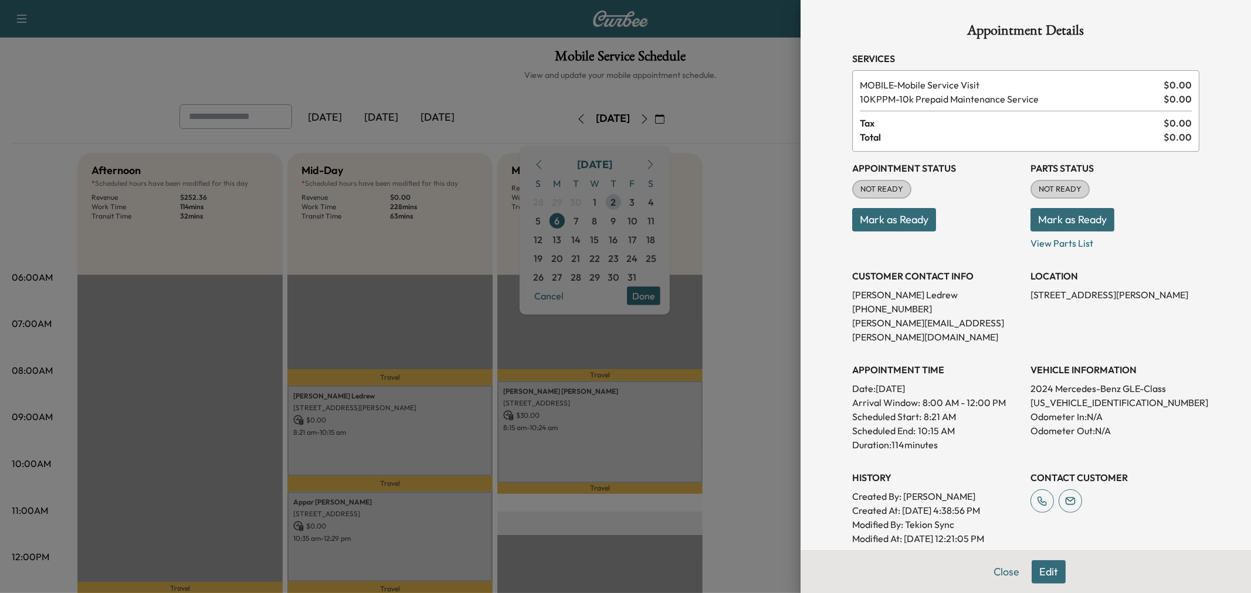
click at [446, 438] on div at bounding box center [625, 296] width 1251 height 593
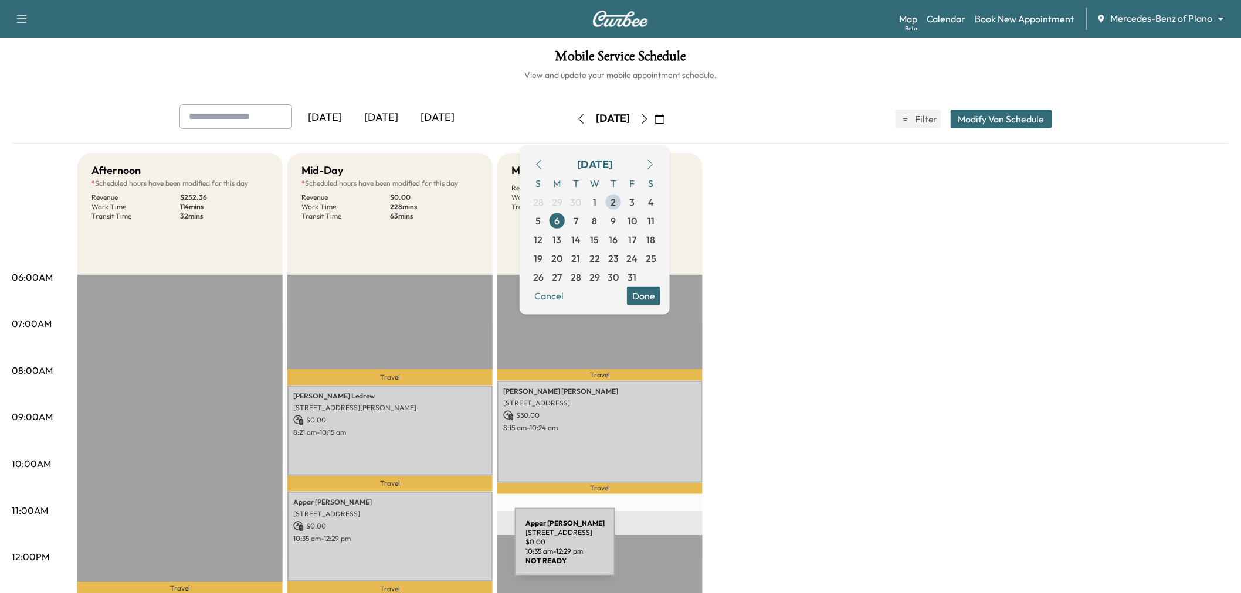
click at [427, 549] on div "Appar Sivasubramaniam 15855 Millwood Trl, Frisco, TX 75034, USA $ 0.00 10:35 am…" at bounding box center [389, 537] width 205 height 90
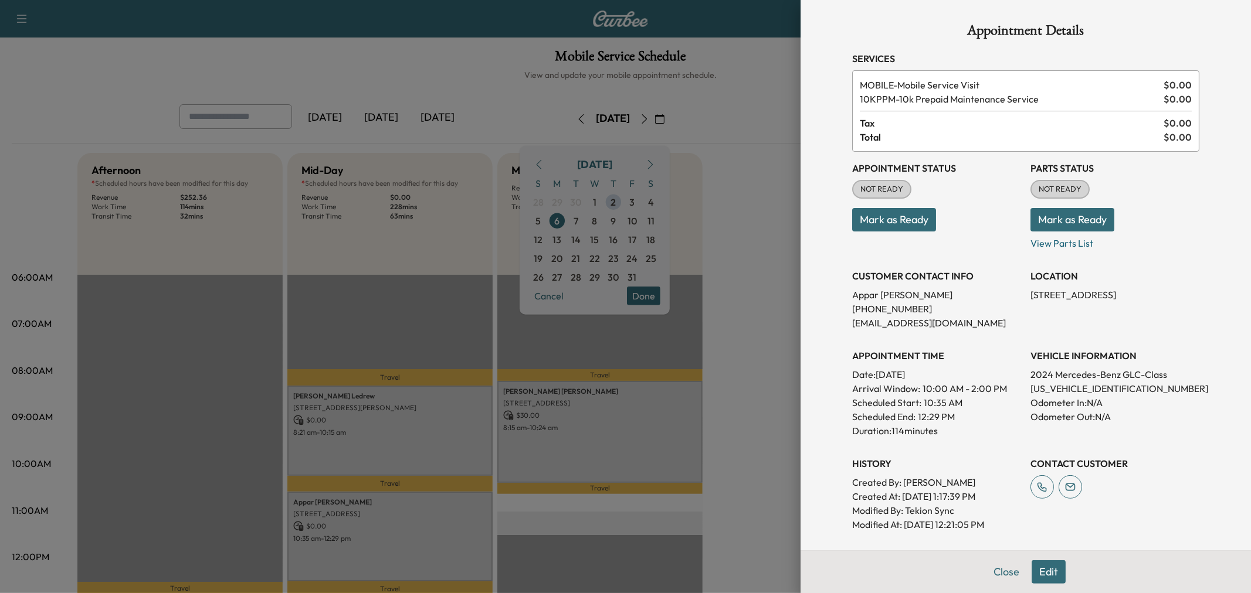
click at [427, 549] on div at bounding box center [625, 296] width 1251 height 593
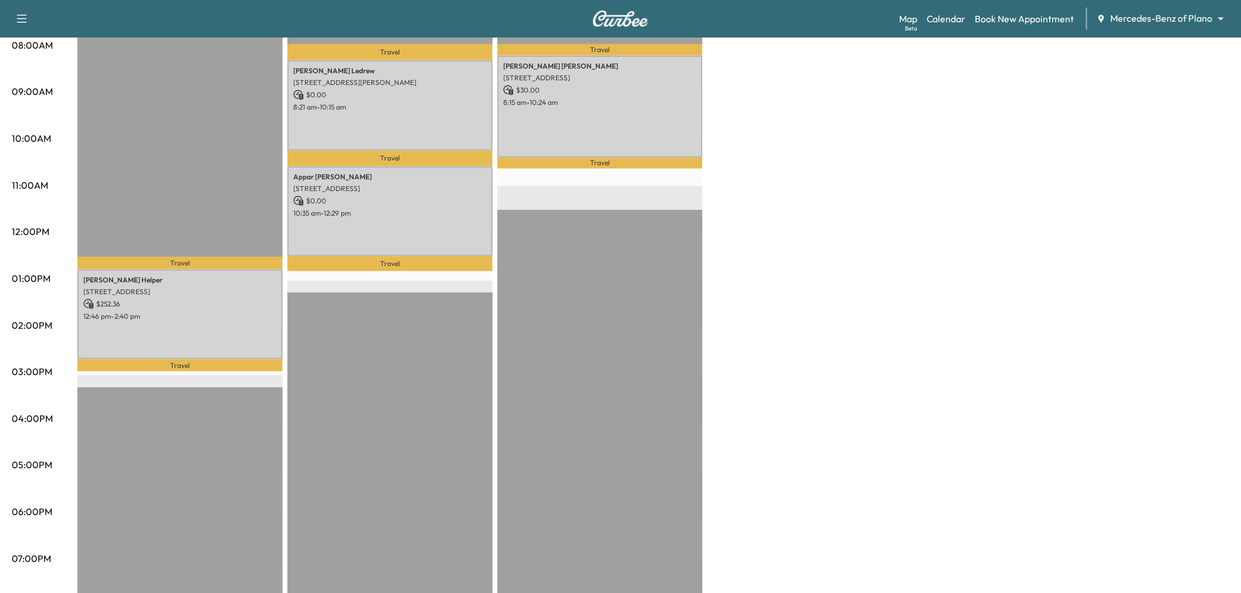
scroll to position [195, 0]
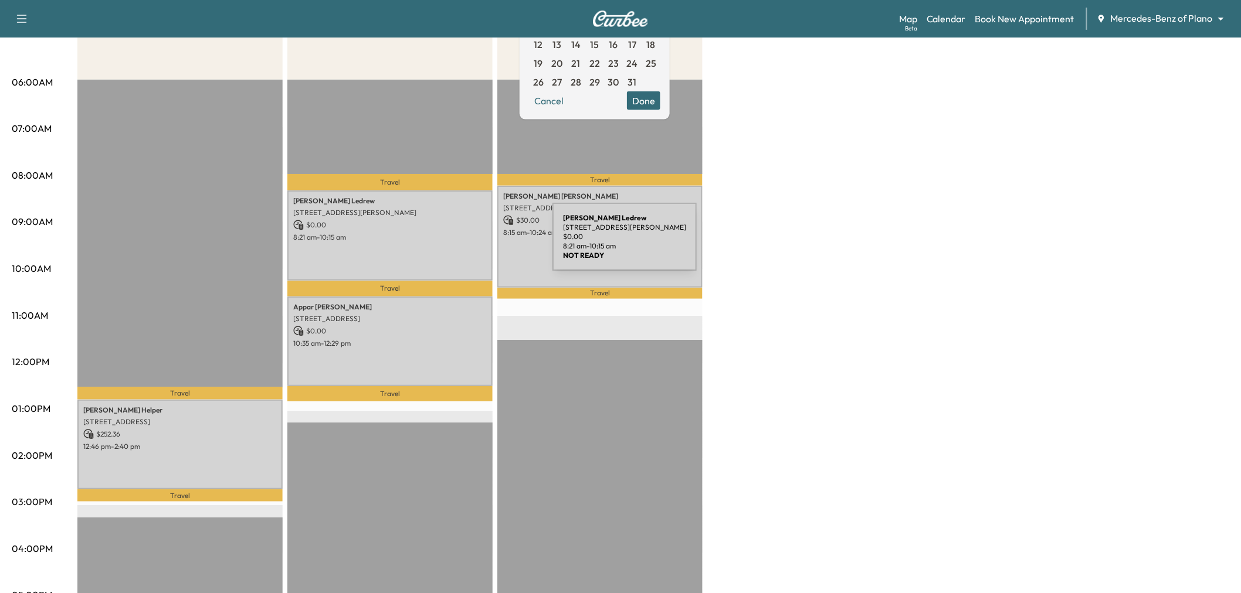
click at [460, 244] on div "Kevin Ledrew 1505 Windsor Dr, McKinney, TX 75072, USA $ 0.00 8:21 am - 10:15 am" at bounding box center [389, 236] width 205 height 90
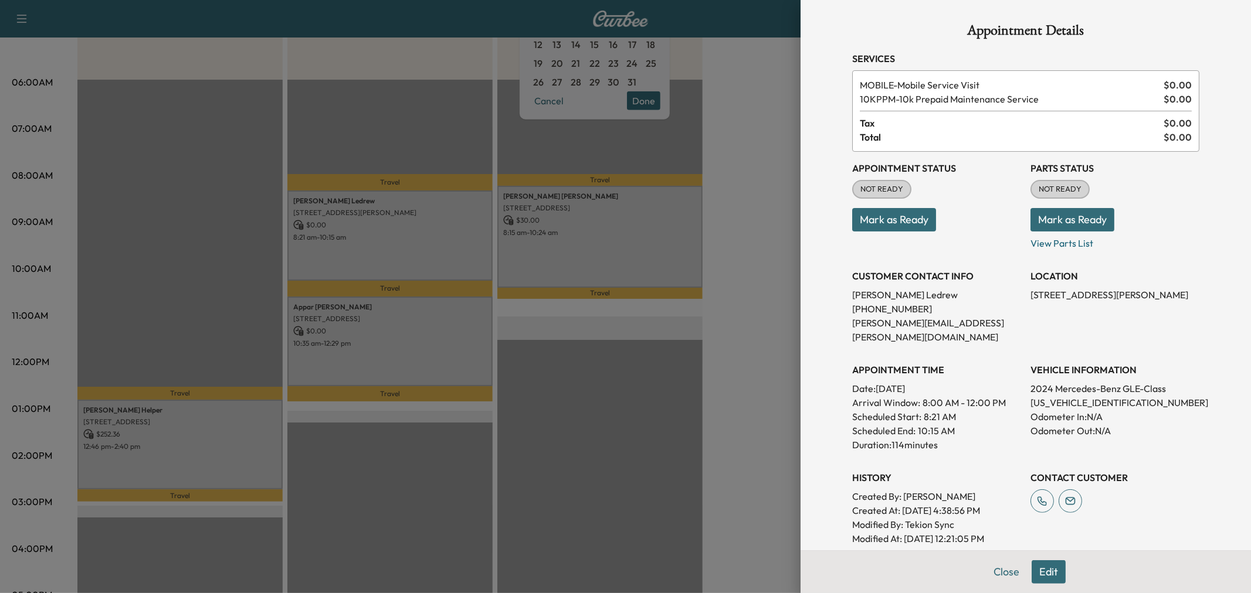
click at [456, 250] on div at bounding box center [625, 296] width 1251 height 593
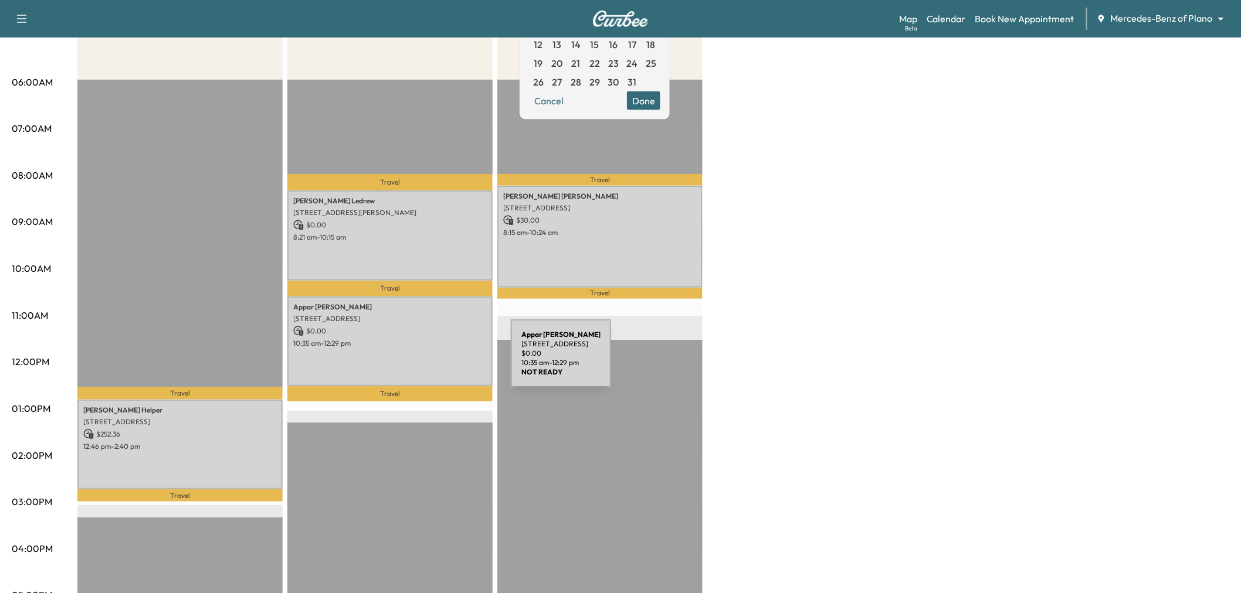
click at [423, 361] on div "Appar Sivasubramaniam 15855 Millwood Trl, Frisco, TX 75034, USA $ 0.00 10:35 am…" at bounding box center [389, 342] width 205 height 90
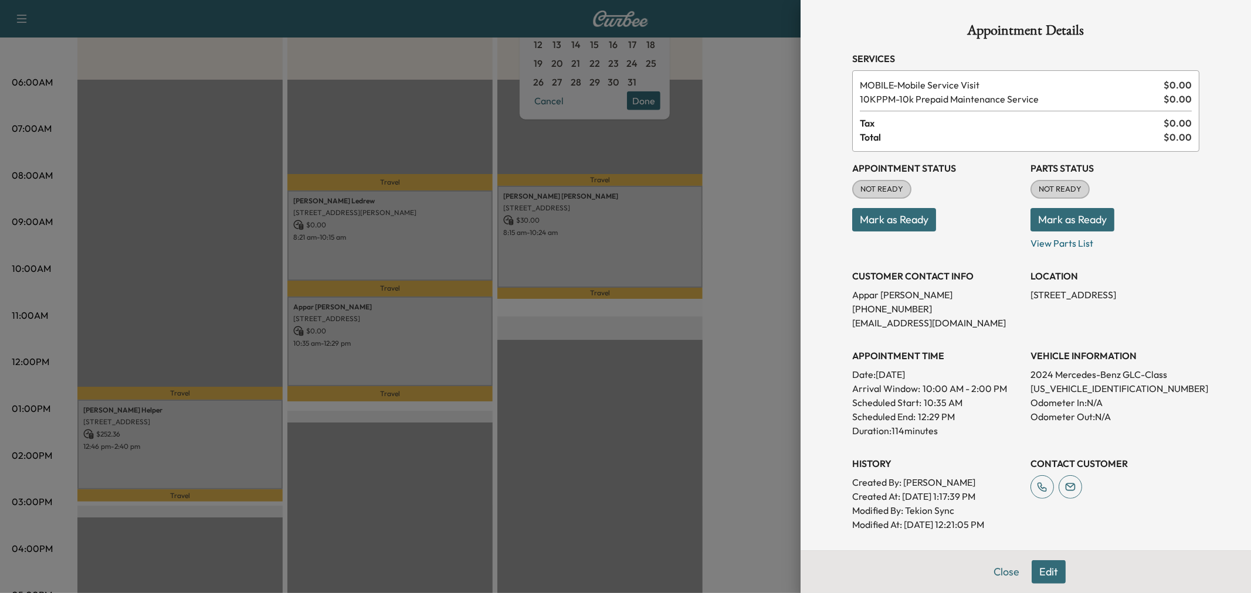
click at [423, 361] on div at bounding box center [625, 296] width 1251 height 593
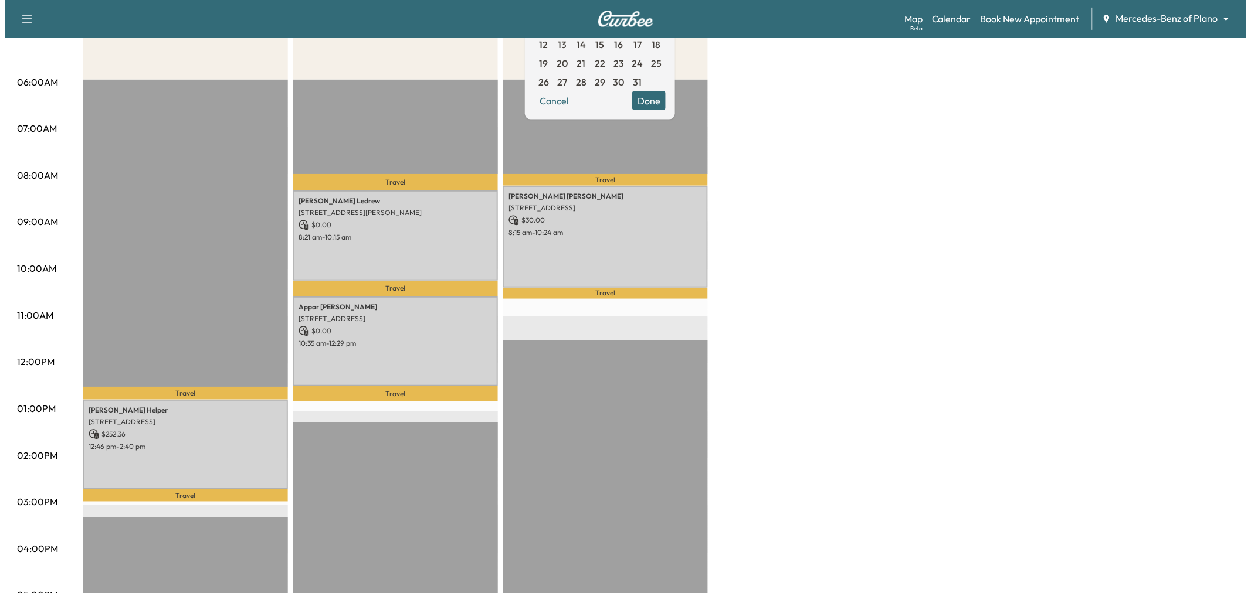
scroll to position [0, 0]
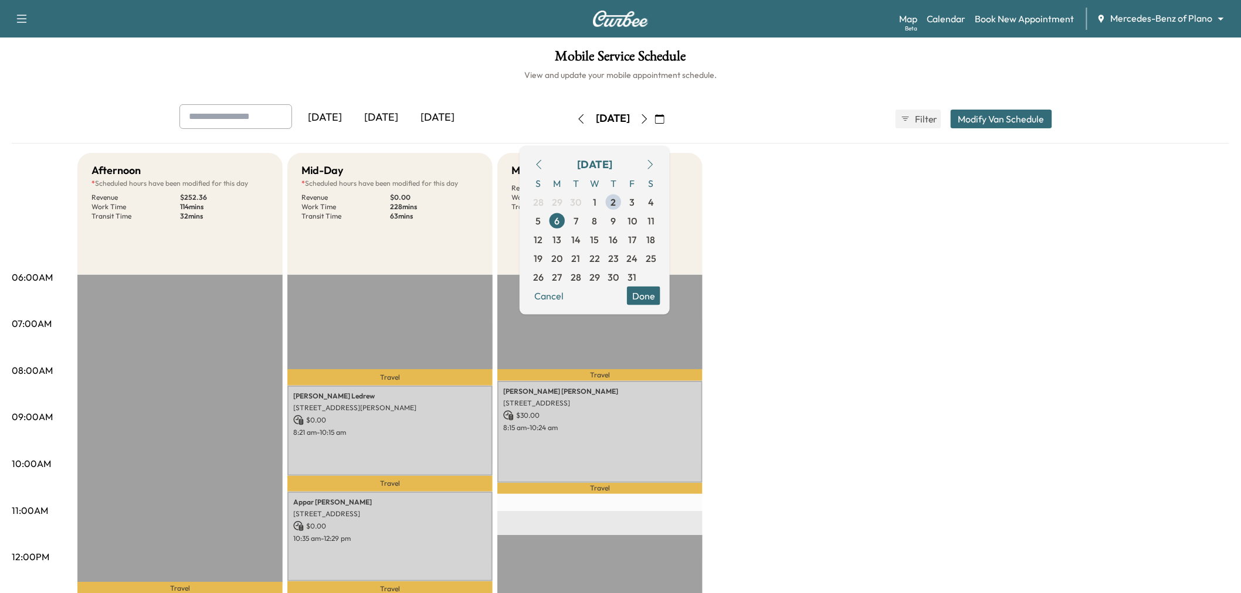
click at [1007, 115] on button "Modify Van Schedule" at bounding box center [1001, 119] width 101 height 19
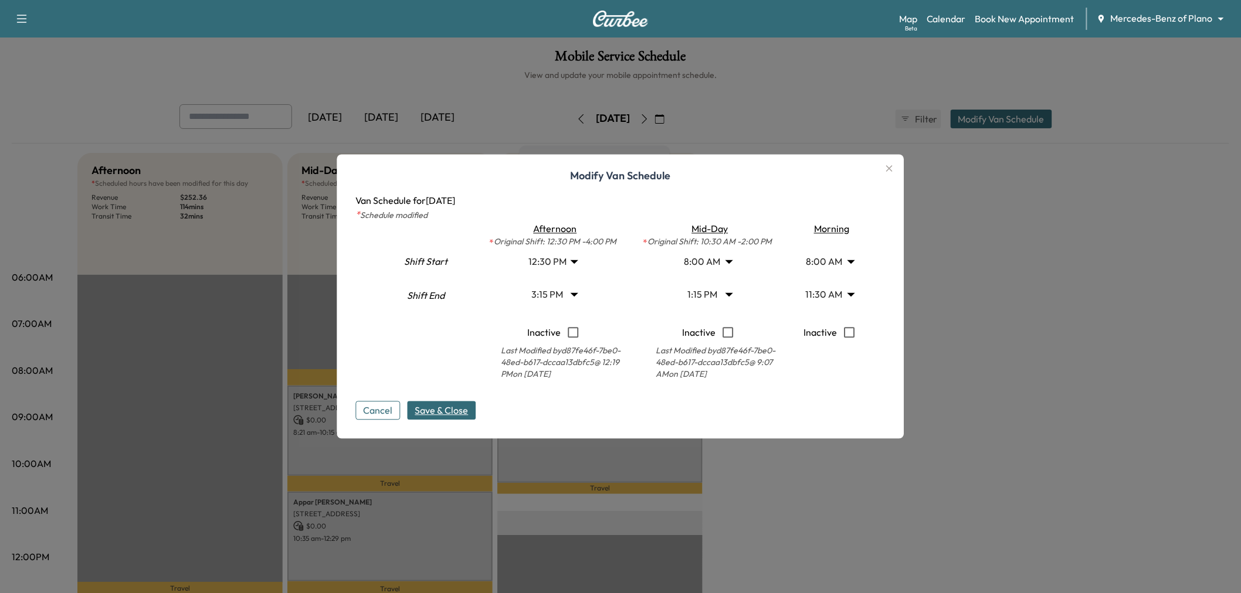
click at [829, 297] on body "Support Log Out Map Beta Calendar Book New Appointment Mercedes-Benz of Plano *…" at bounding box center [620, 296] width 1241 height 593
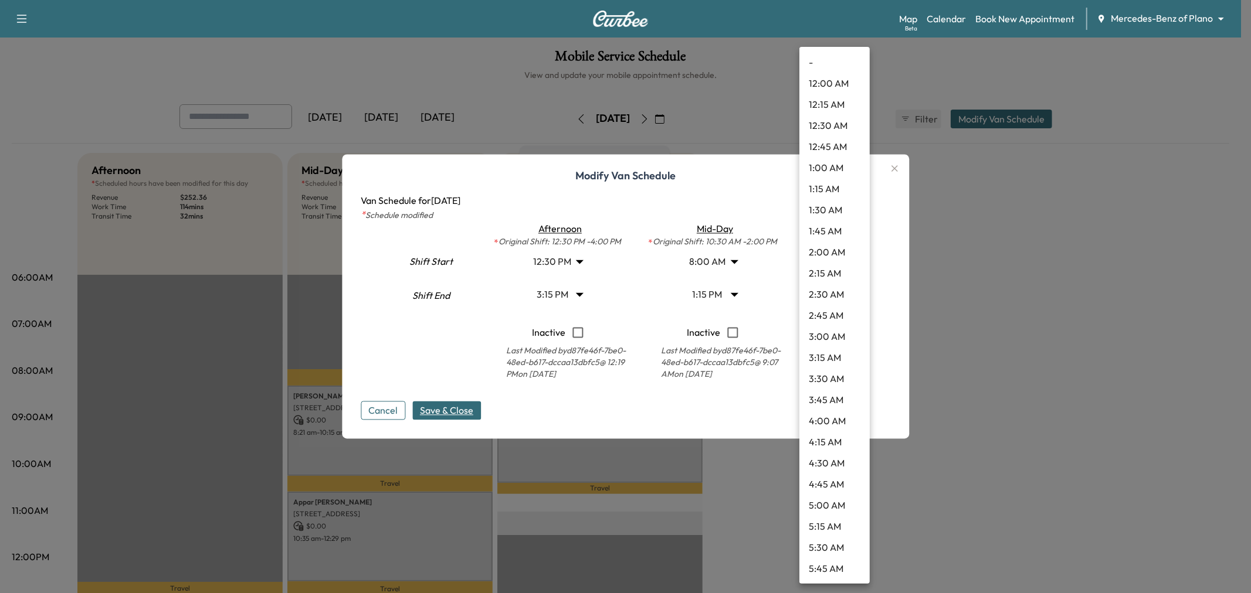
scroll to position [738, 0]
click at [817, 297] on li "11:15 AM" at bounding box center [834, 295] width 70 height 21
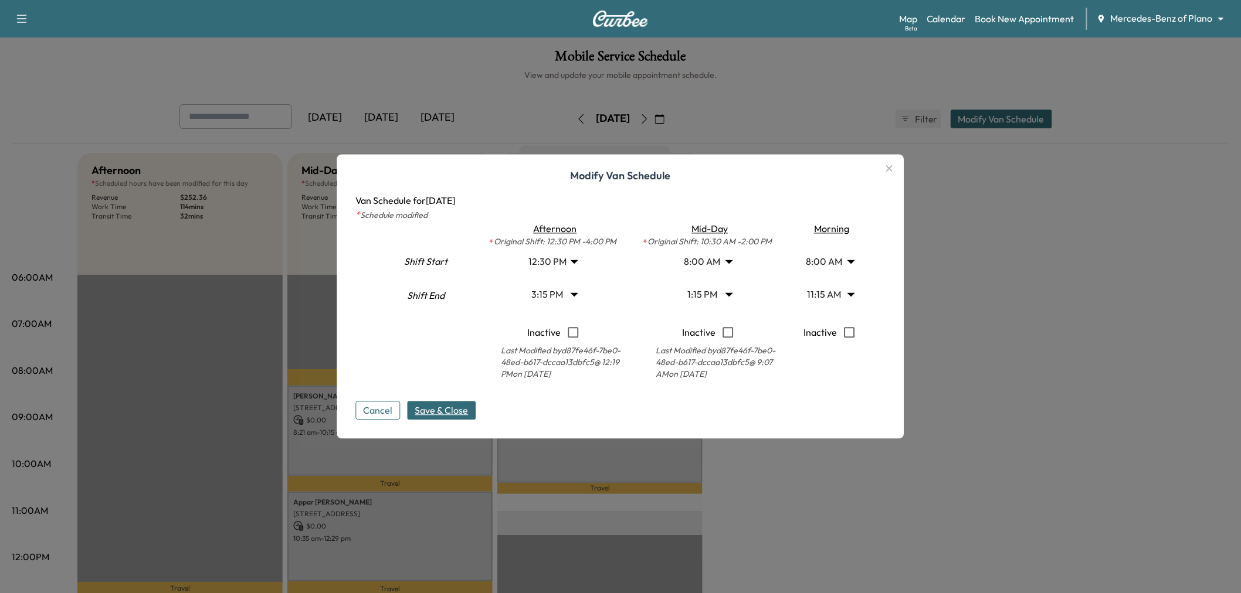
click at [818, 296] on body "Support Log Out Map Beta Calendar Book New Appointment Mercedes-Benz of Plano *…" at bounding box center [620, 296] width 1241 height 593
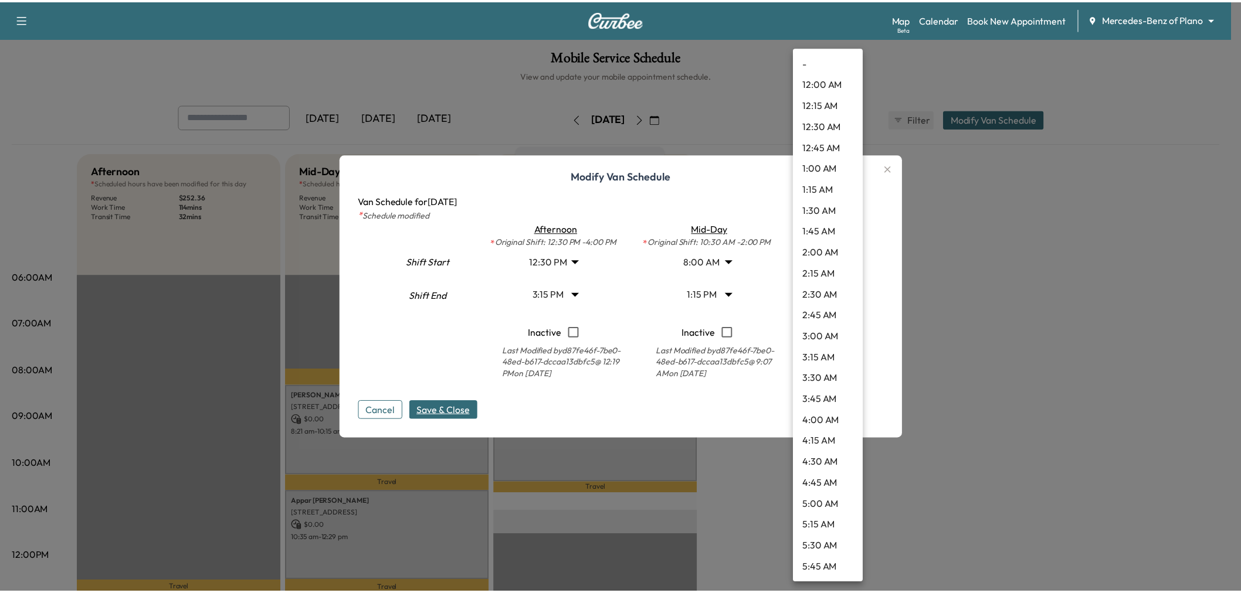
scroll to position [717, 0]
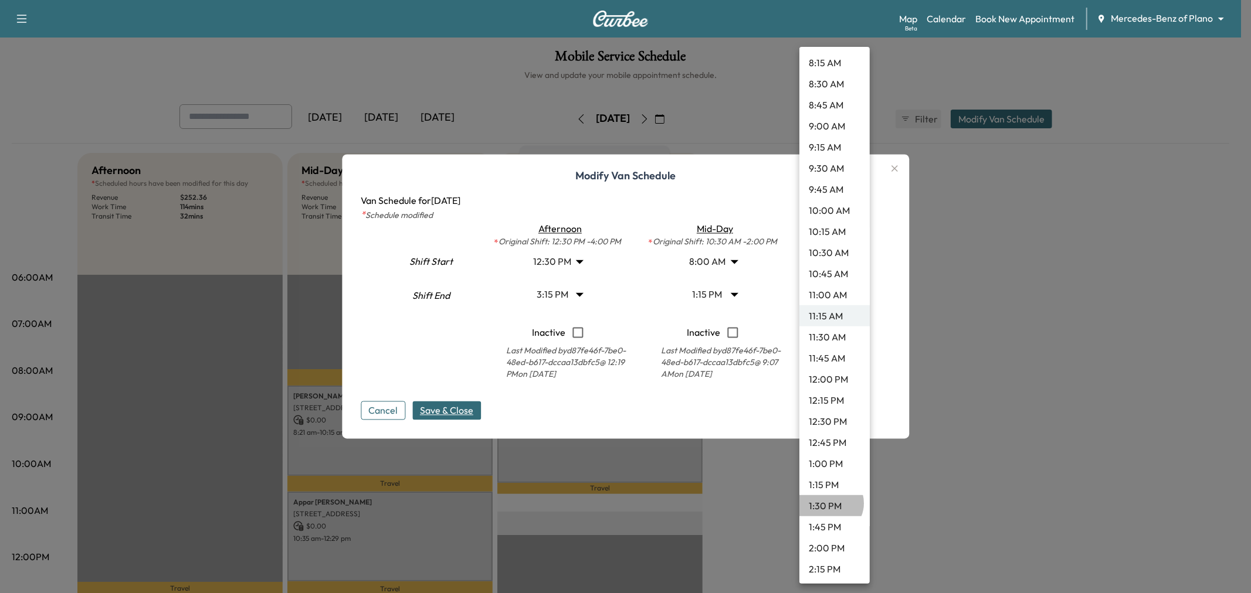
click at [830, 503] on li "1:30 PM" at bounding box center [834, 506] width 70 height 21
type input "****"
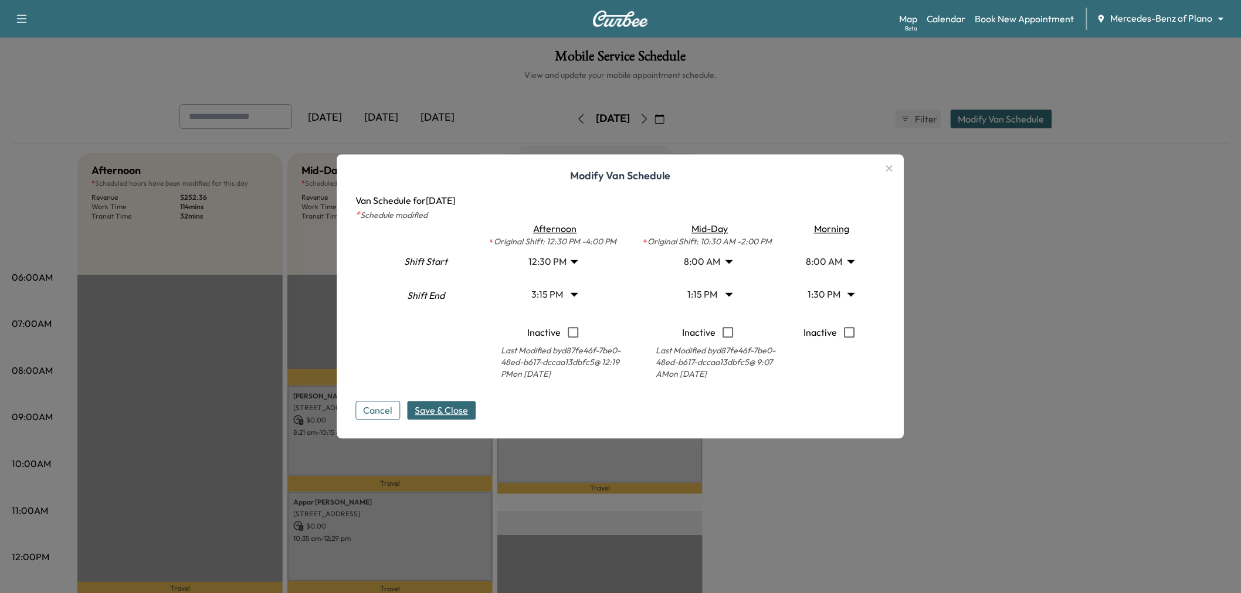
click at [440, 419] on button "Save & Close" at bounding box center [442, 411] width 69 height 19
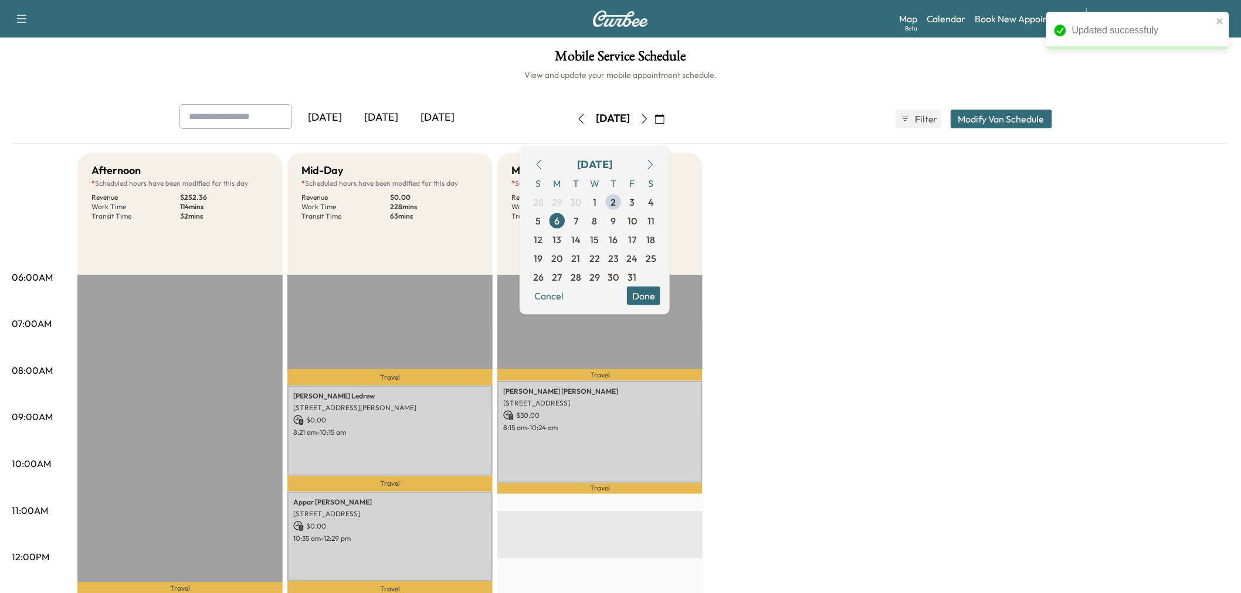
scroll to position [195, 0]
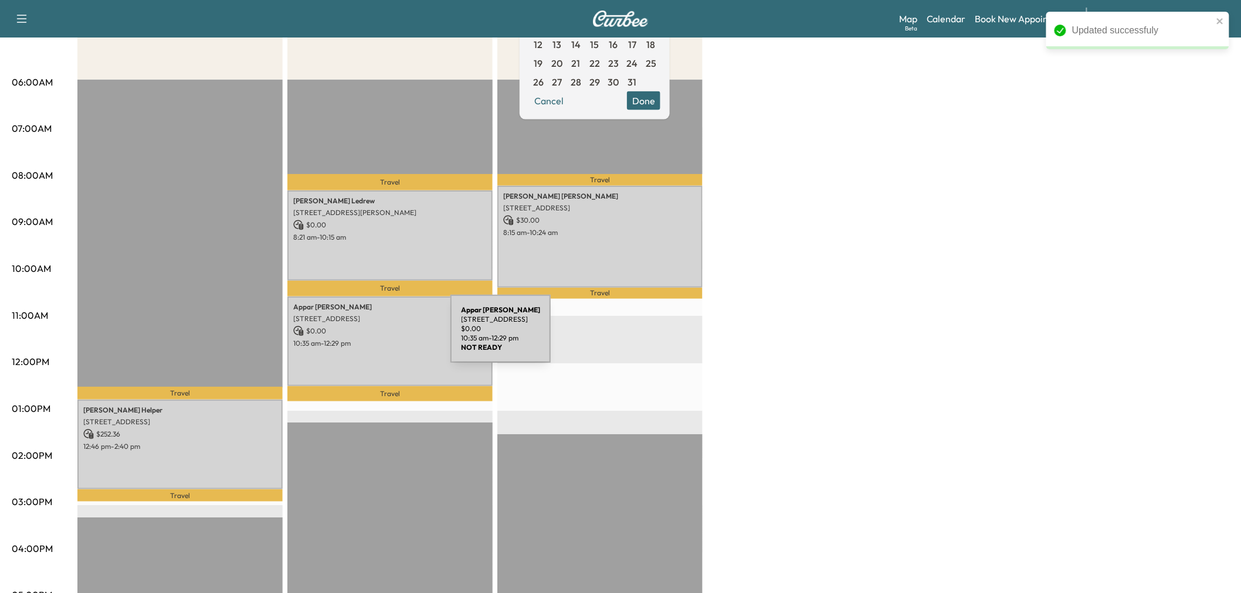
click at [362, 339] on p "10:35 am - 12:29 pm" at bounding box center [390, 343] width 194 height 9
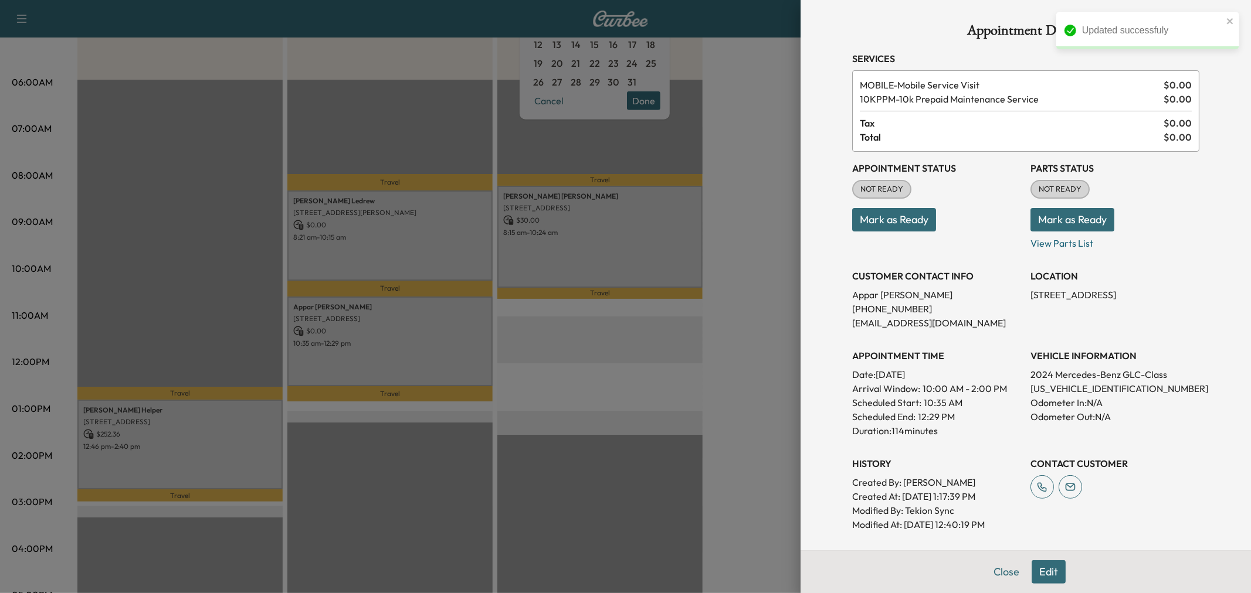
click at [1033, 570] on button "Edit" at bounding box center [1048, 572] width 34 height 23
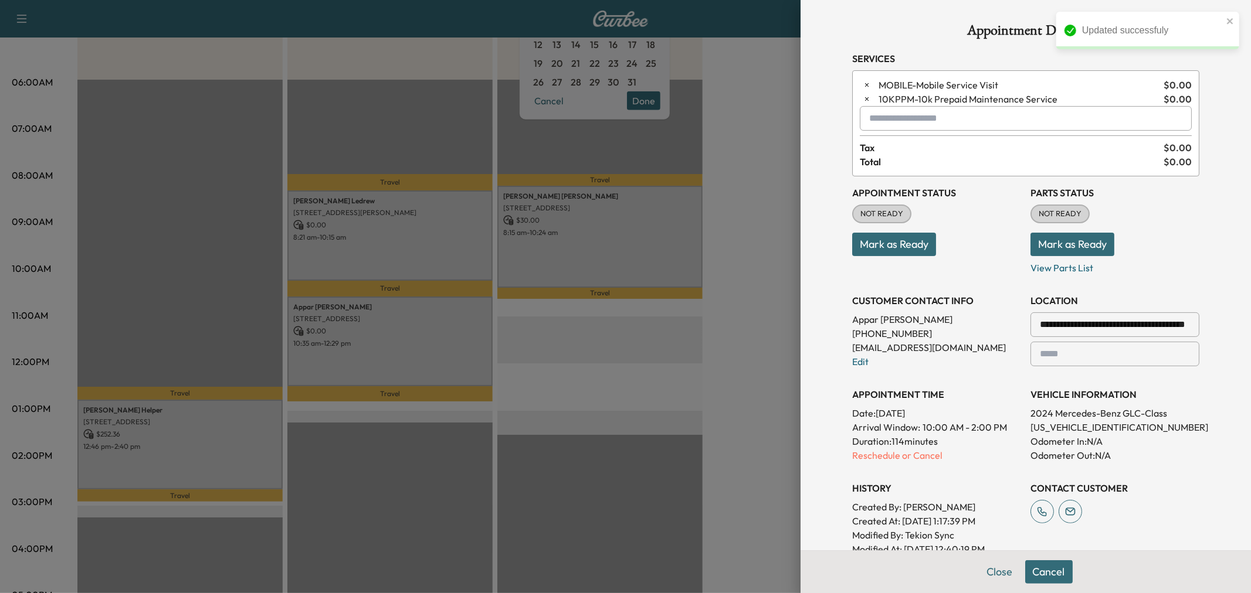
click at [911, 112] on input "text" at bounding box center [1026, 118] width 332 height 25
click at [949, 148] on p "MORNING - Morning Appointment" at bounding box center [983, 149] width 255 height 16
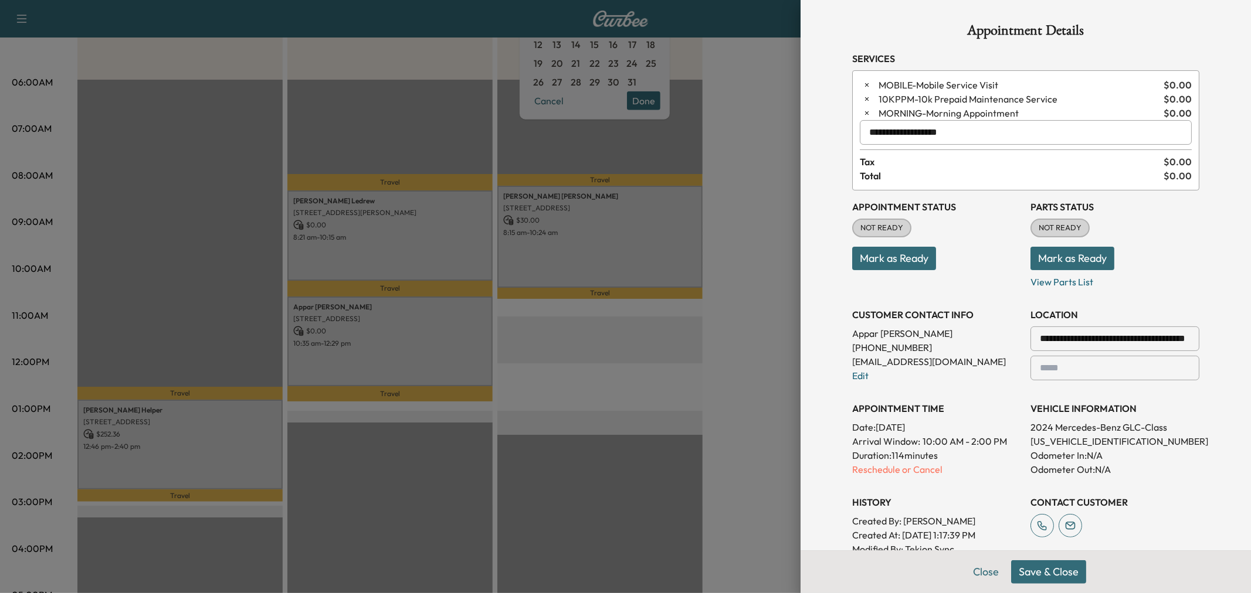
type input "**********"
click at [1063, 577] on button "Save & Close" at bounding box center [1048, 572] width 75 height 23
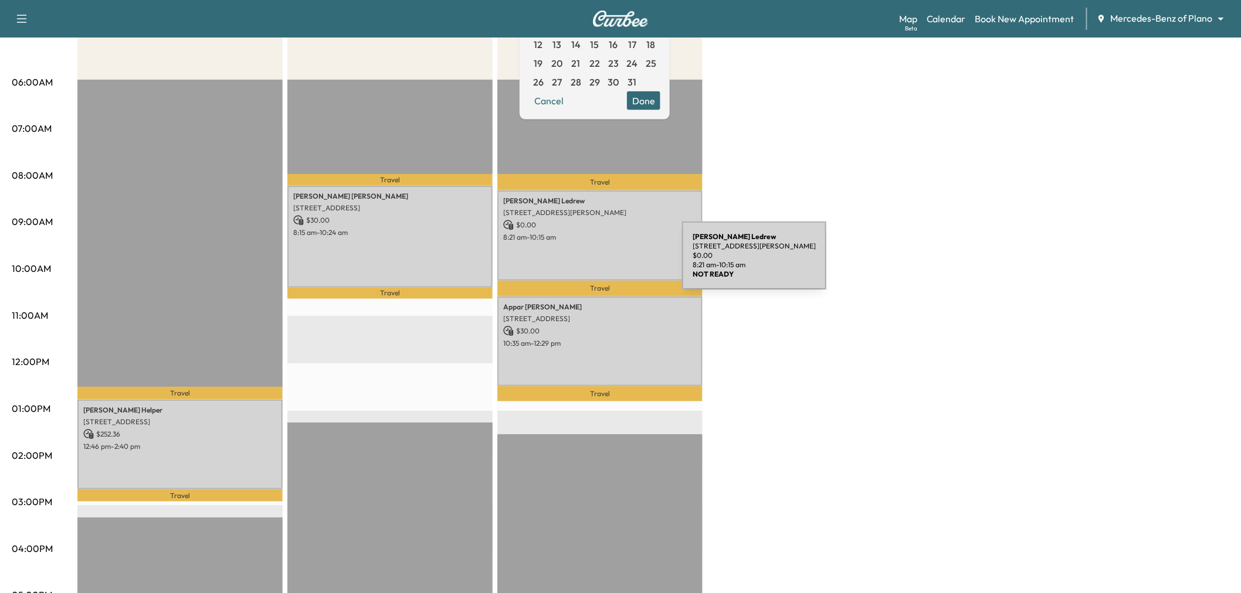
click at [599, 236] on p "8:21 am - 10:15 am" at bounding box center [600, 237] width 194 height 9
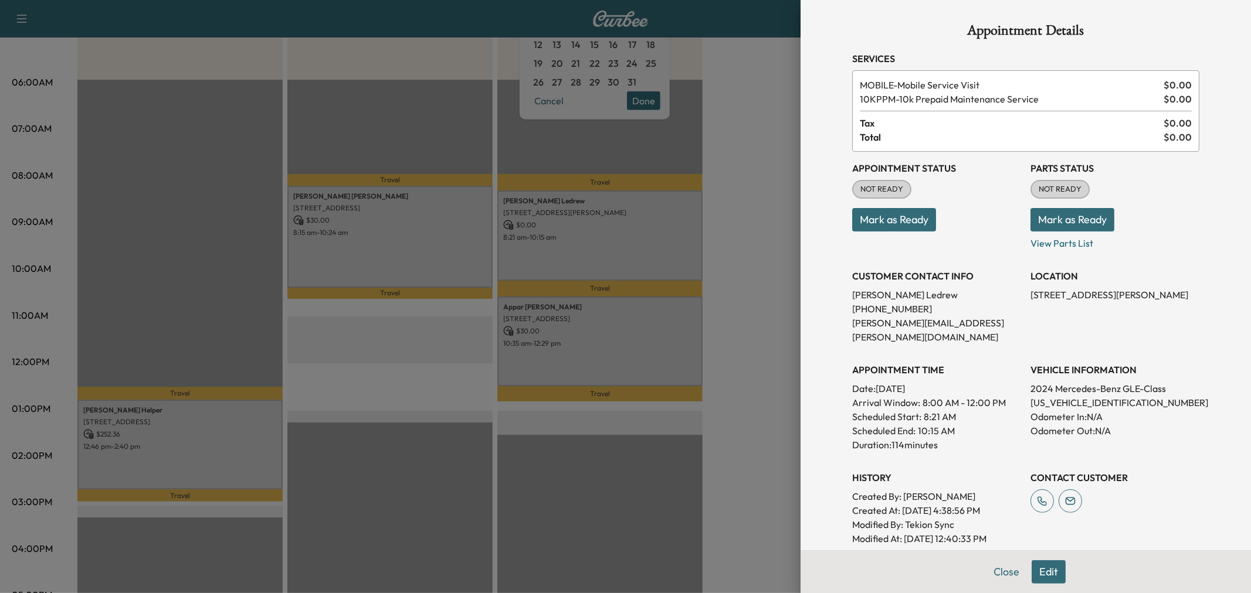
click at [613, 339] on div at bounding box center [625, 296] width 1251 height 593
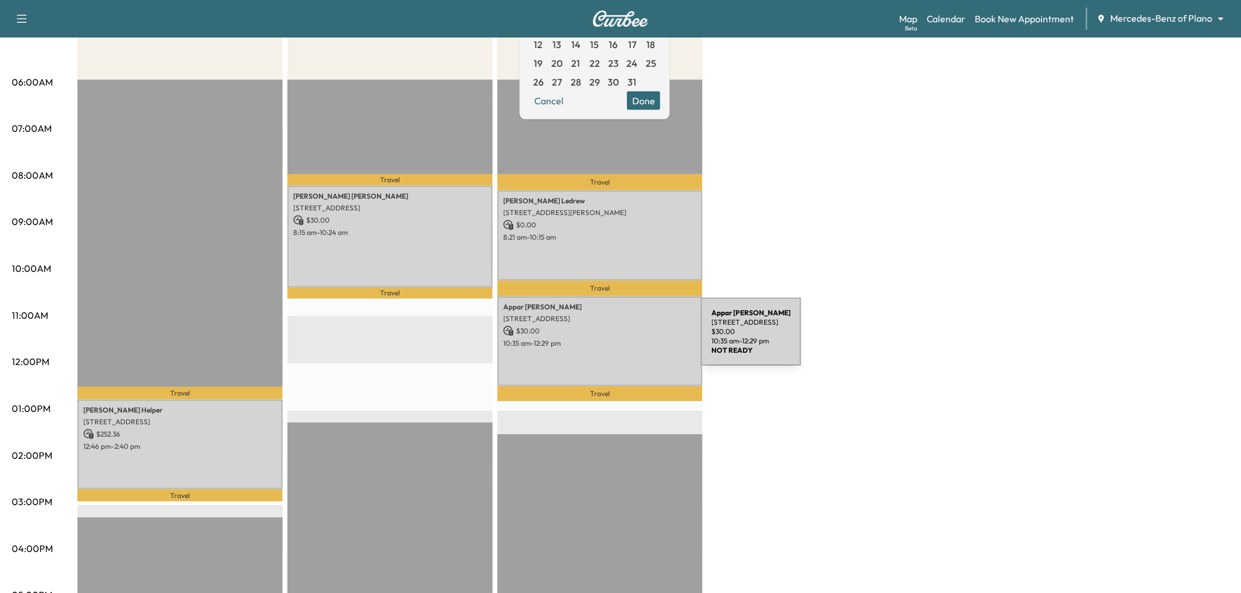
click at [613, 339] on p "10:35 am - 12:29 pm" at bounding box center [600, 343] width 194 height 9
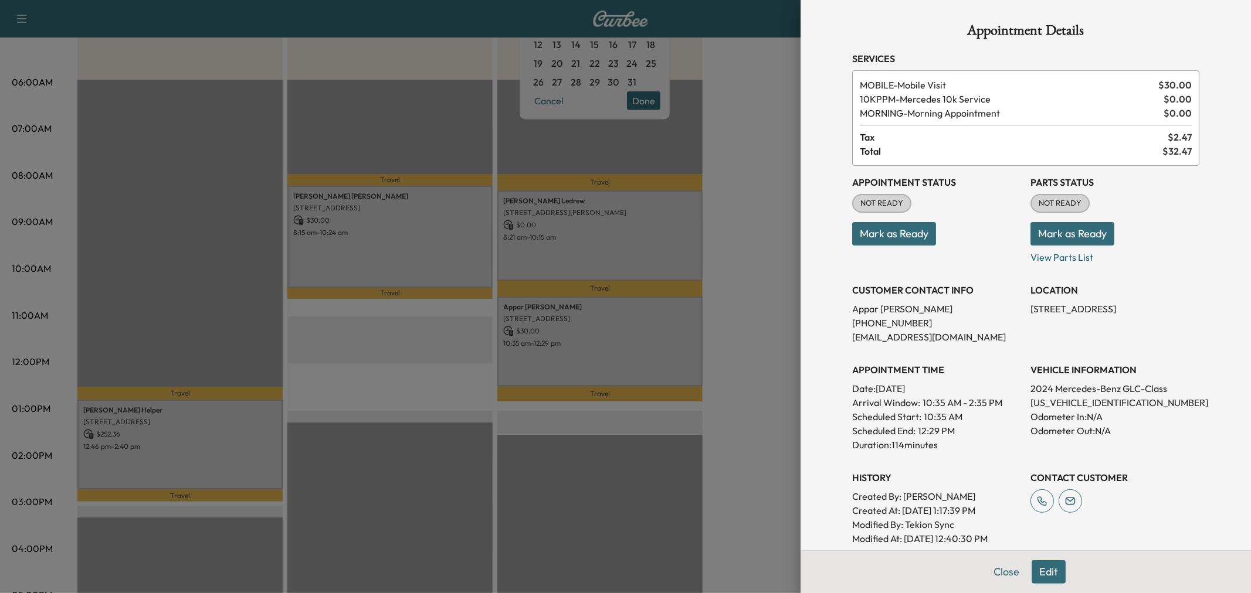
click at [613, 339] on div at bounding box center [625, 296] width 1251 height 593
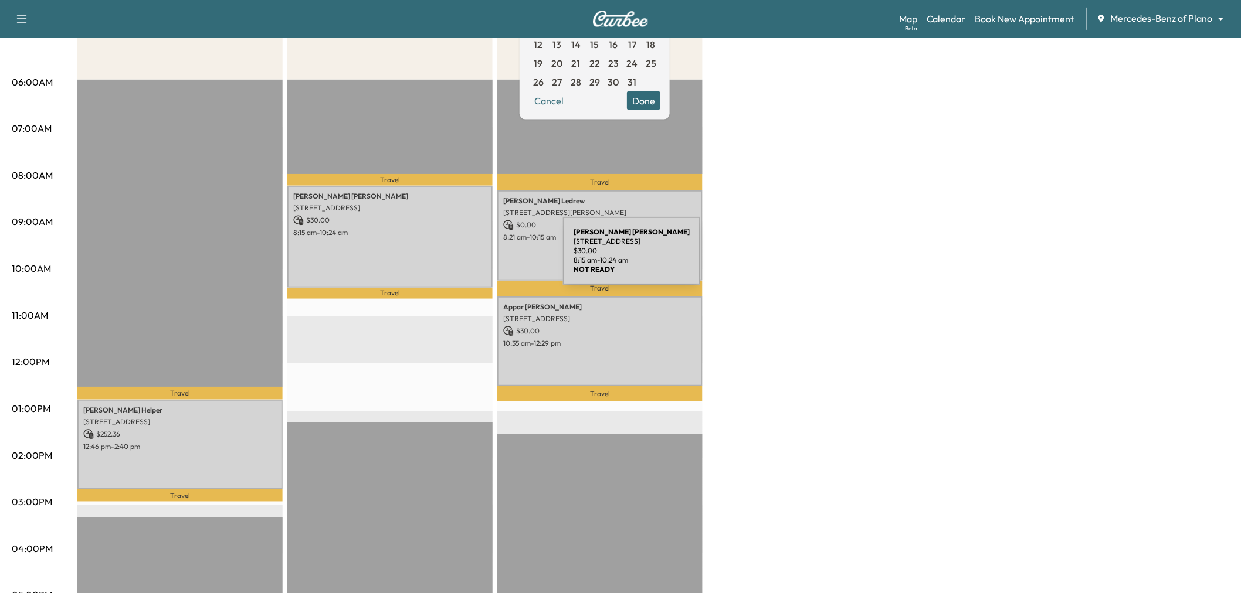
click at [446, 244] on div "Nicole Moreno 5013 Crooked Ln, Plano, TX 75023, USA $ 30.00 8:15 am - 10:24 am" at bounding box center [389, 237] width 205 height 102
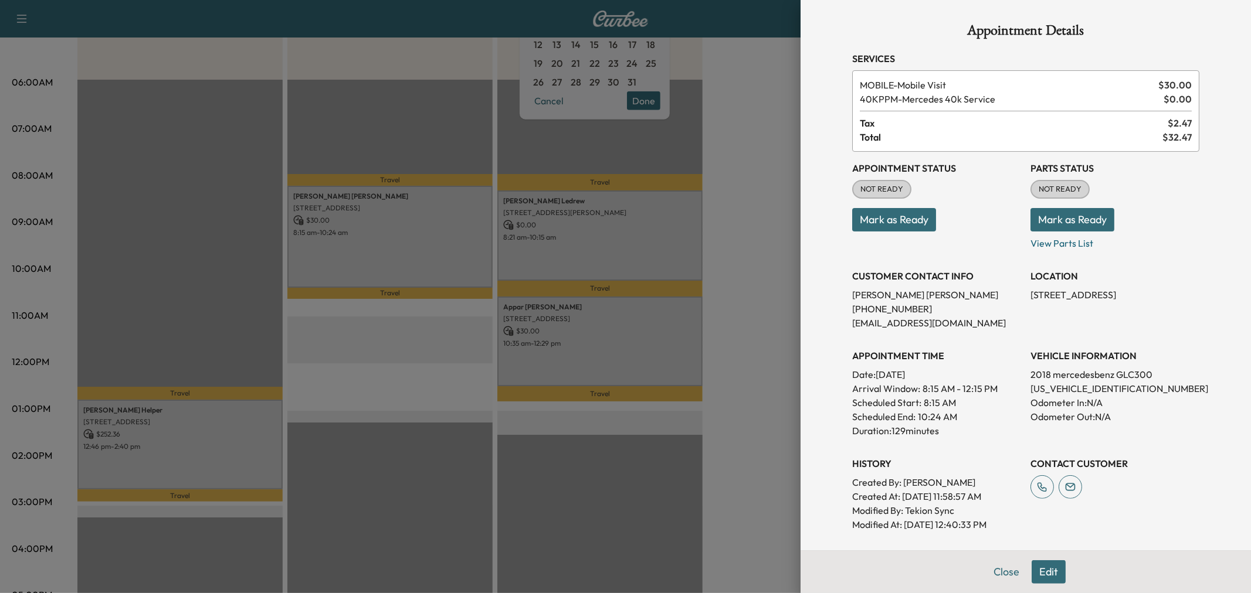
click at [446, 244] on div at bounding box center [625, 296] width 1251 height 593
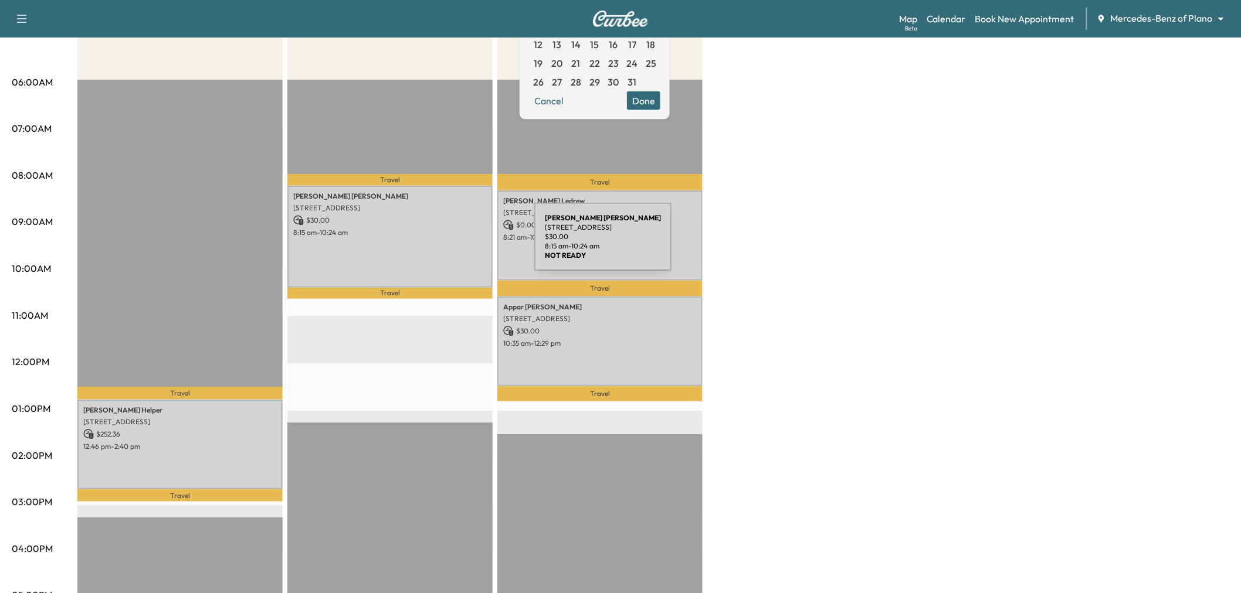
click at [446, 244] on div "Nicole Moreno 5013 Crooked Ln, Plano, TX 75023, USA $ 30.00 8:15 am - 10:24 am" at bounding box center [389, 237] width 205 height 102
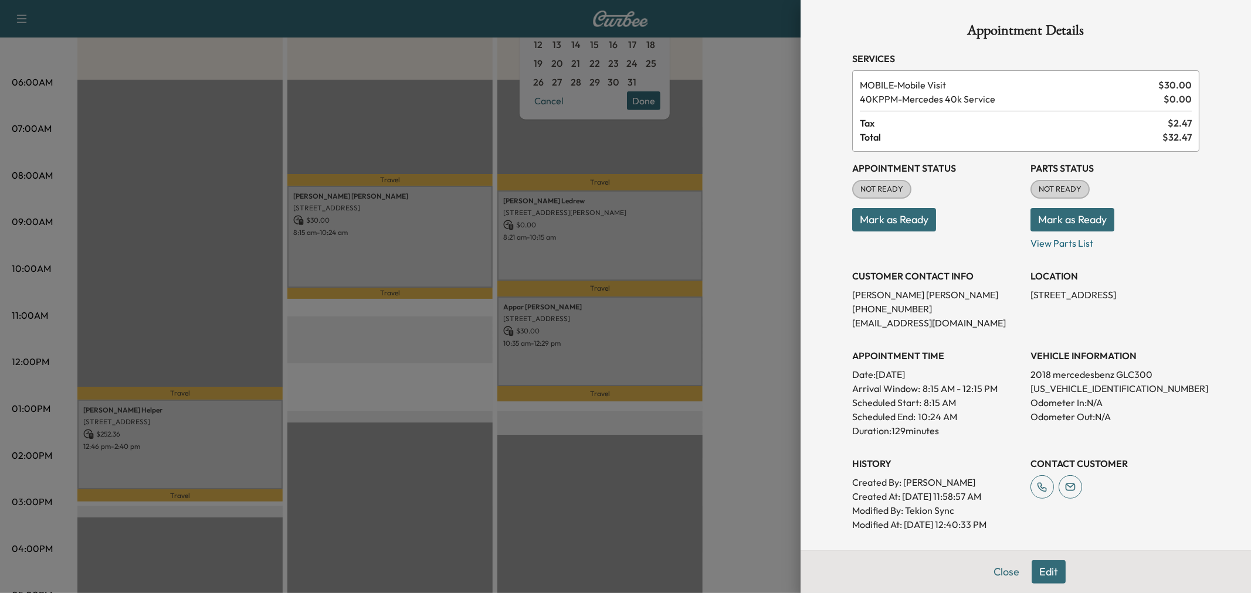
click at [1041, 571] on button "Edit" at bounding box center [1048, 572] width 34 height 23
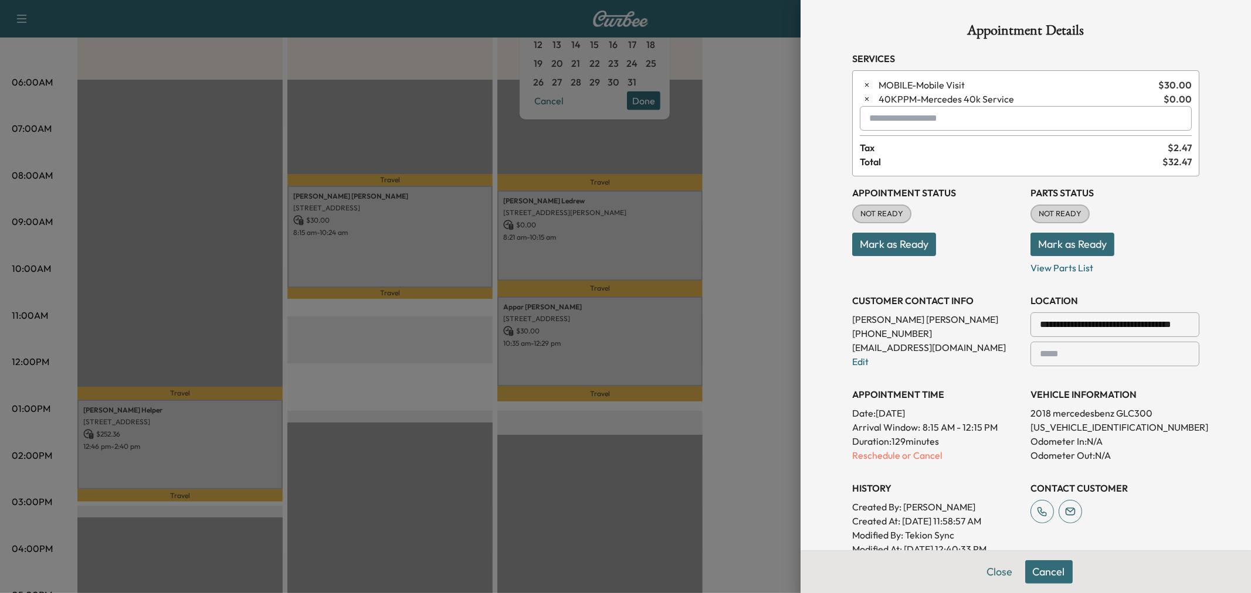
click at [873, 124] on input "text" at bounding box center [1026, 118] width 332 height 25
click at [924, 152] on p "MORNING - Morning Appointment" at bounding box center [983, 149] width 255 height 16
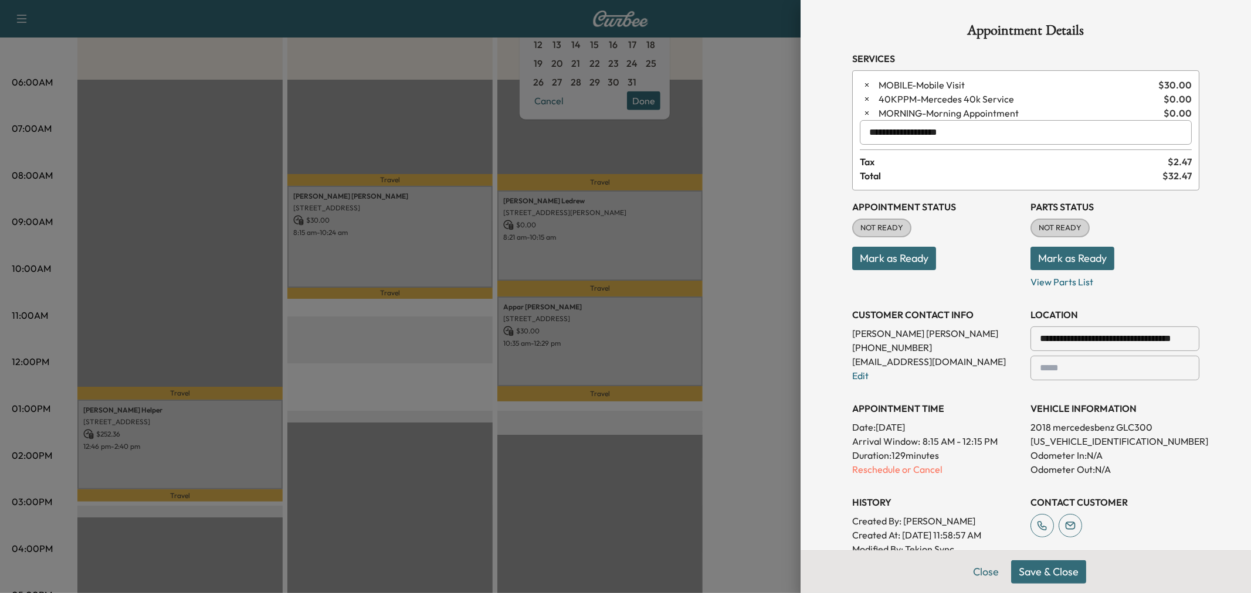
type input "**********"
click at [1036, 575] on button "Save & Close" at bounding box center [1048, 572] width 75 height 23
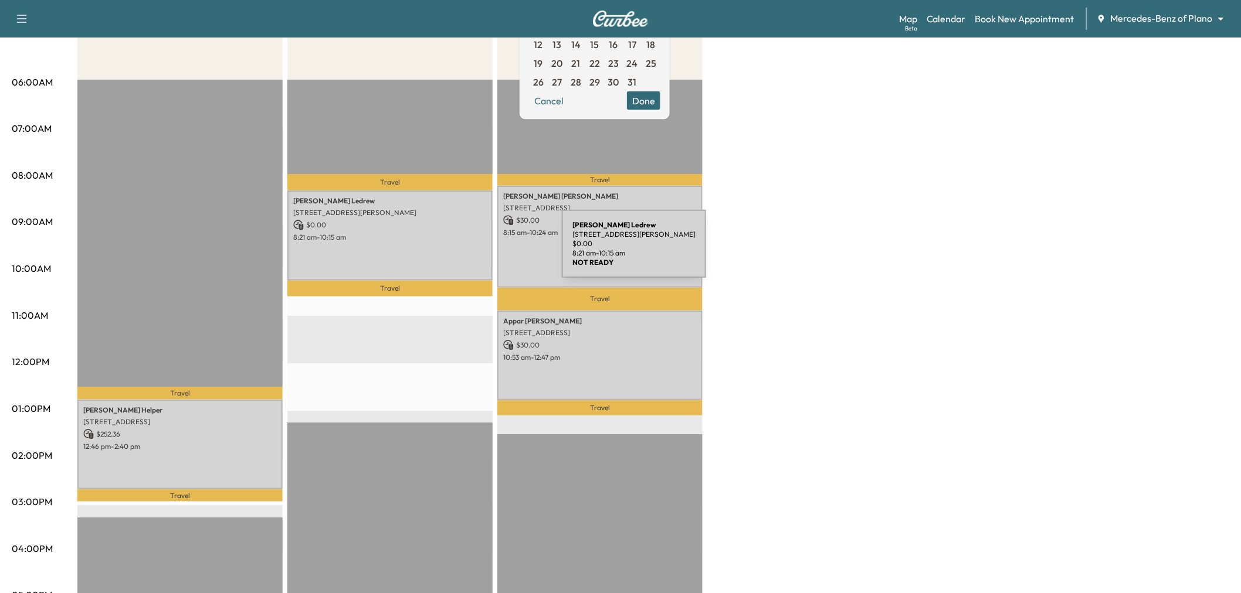
click at [443, 255] on div "Kevin Ledrew 1505 Windsor Dr, McKinney, TX 75072, USA $ 0.00 8:21 am - 10:15 am" at bounding box center [389, 236] width 205 height 90
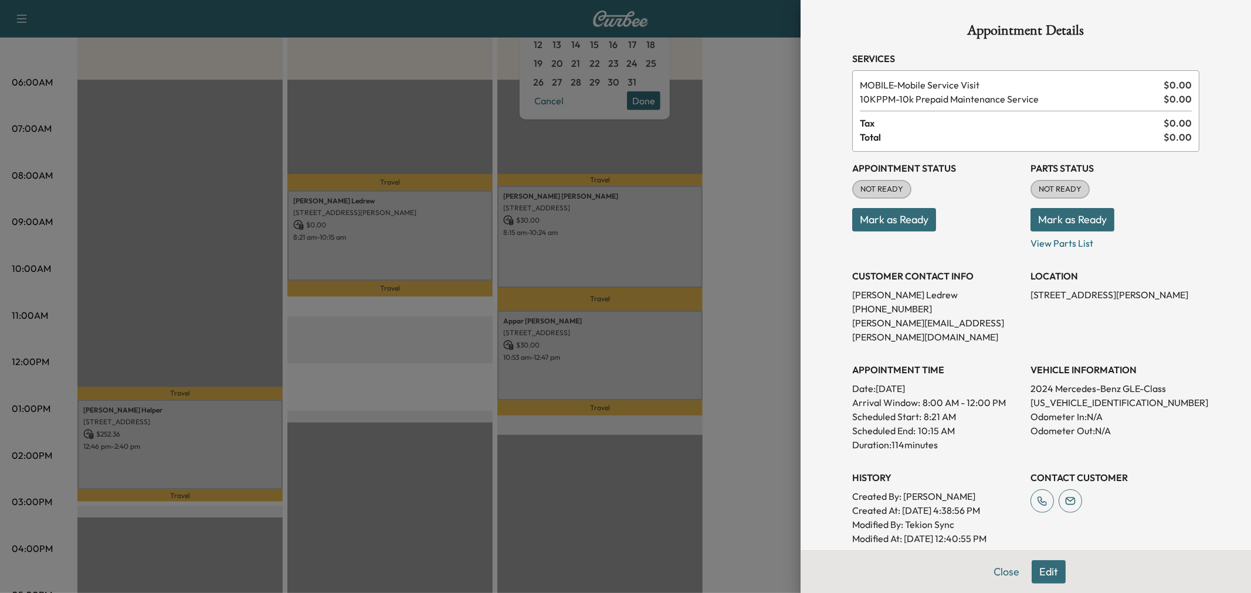
click at [442, 255] on div at bounding box center [625, 296] width 1251 height 593
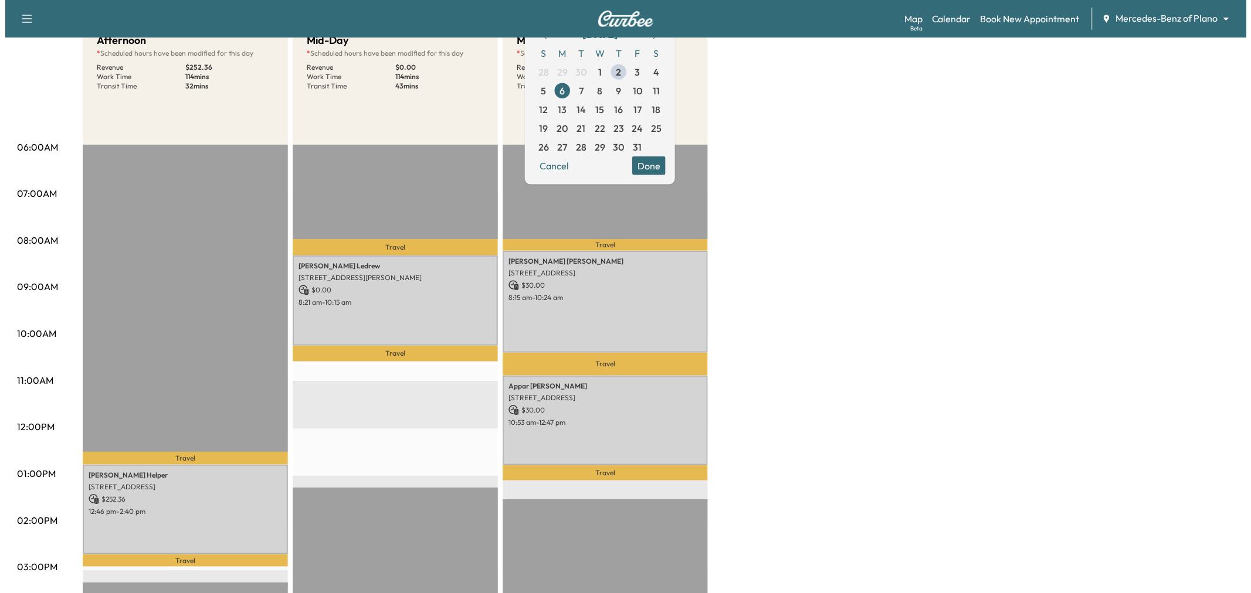
scroll to position [0, 0]
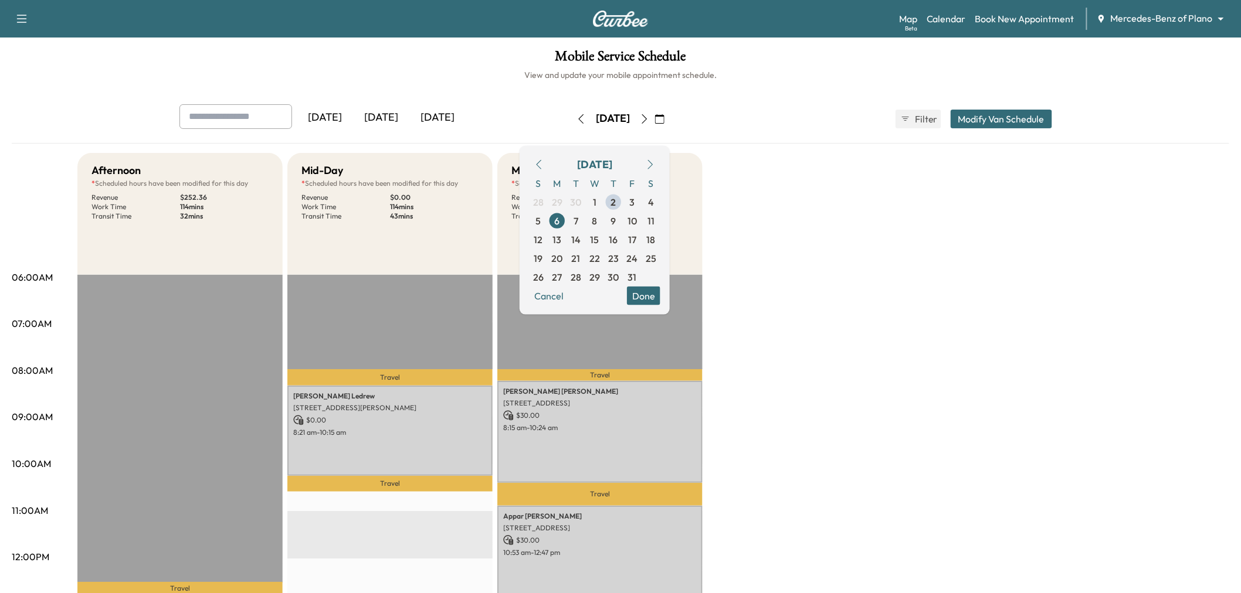
click at [983, 115] on button "Modify Van Schedule" at bounding box center [1001, 119] width 101 height 19
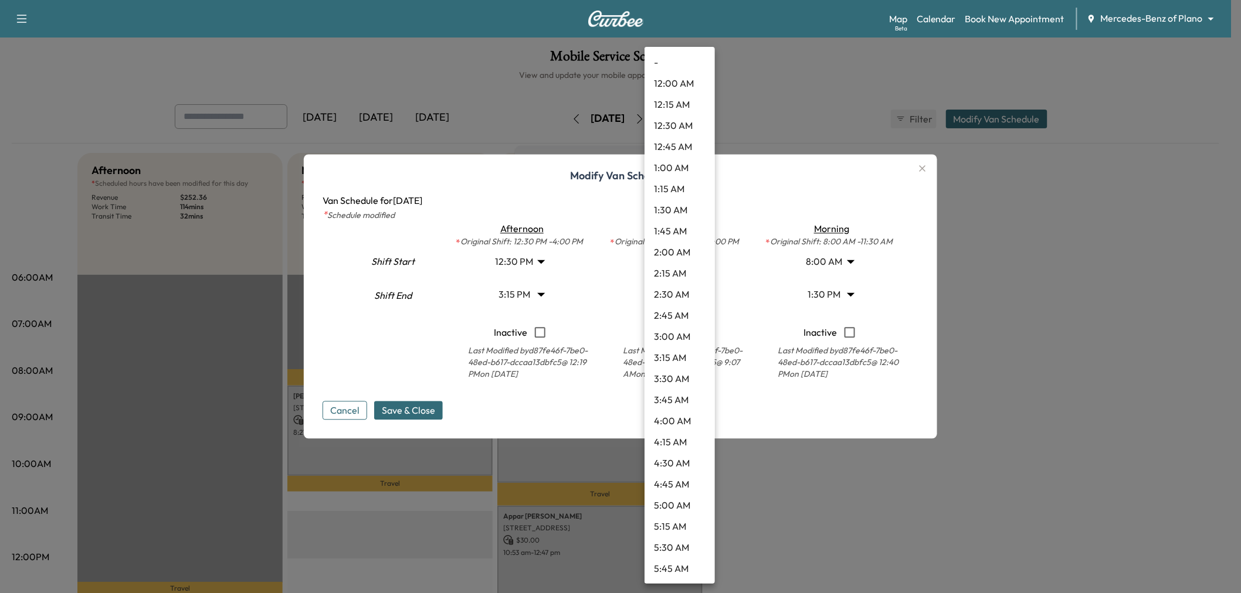
click at [683, 294] on body "Support Log Out Map Beta Calendar Book New Appointment Mercedes-Benz of Plano *…" at bounding box center [620, 296] width 1241 height 593
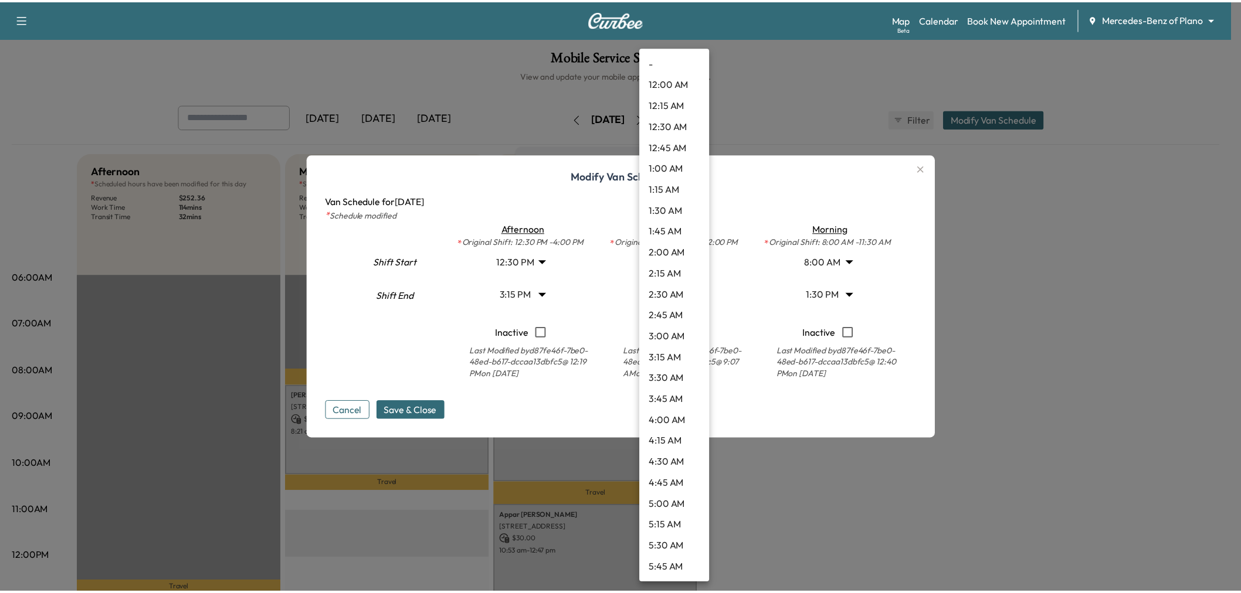
scroll to position [886, 0]
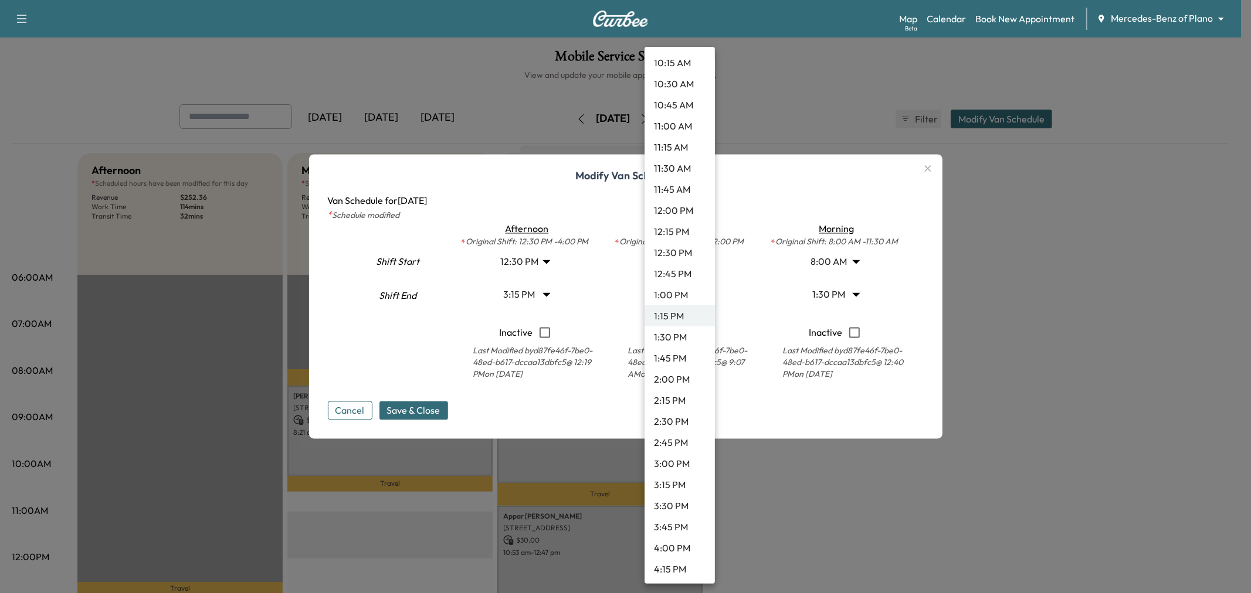
click at [667, 103] on li "10:45 AM" at bounding box center [679, 104] width 70 height 21
type input "*****"
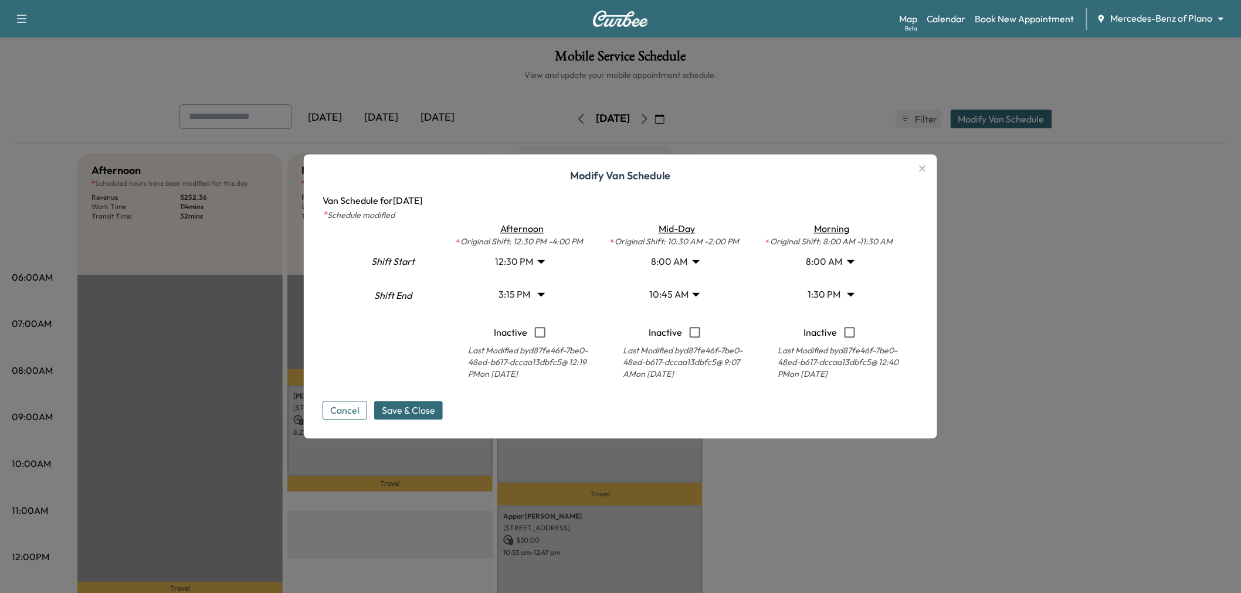
click at [425, 407] on span "Save & Close" at bounding box center [408, 411] width 53 height 14
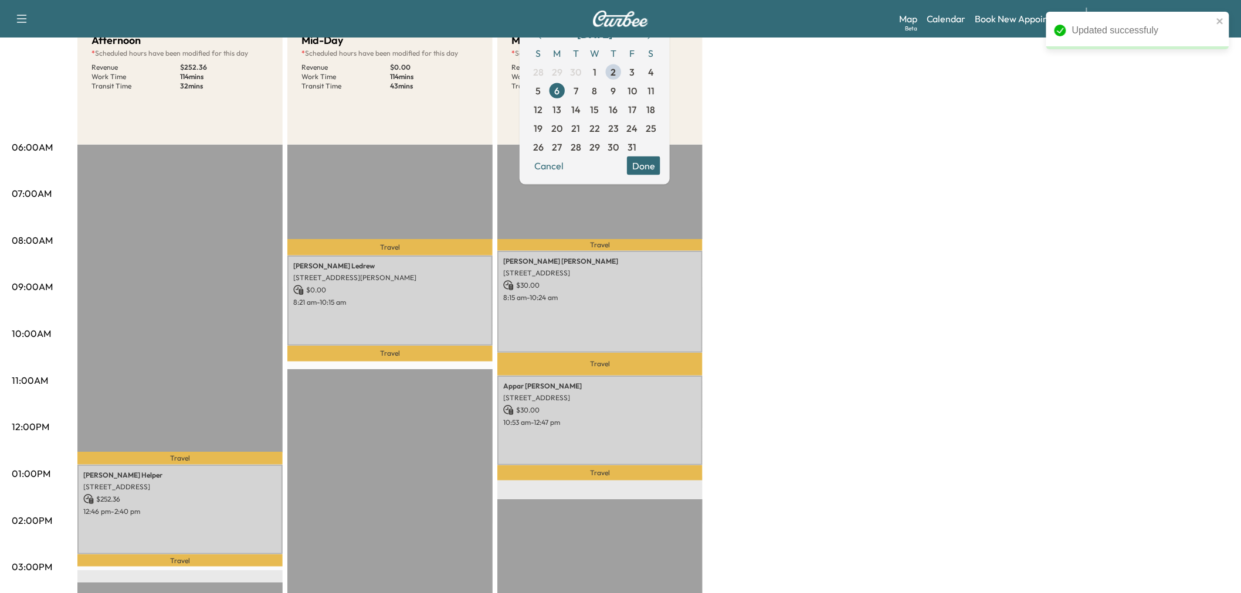
scroll to position [0, 0]
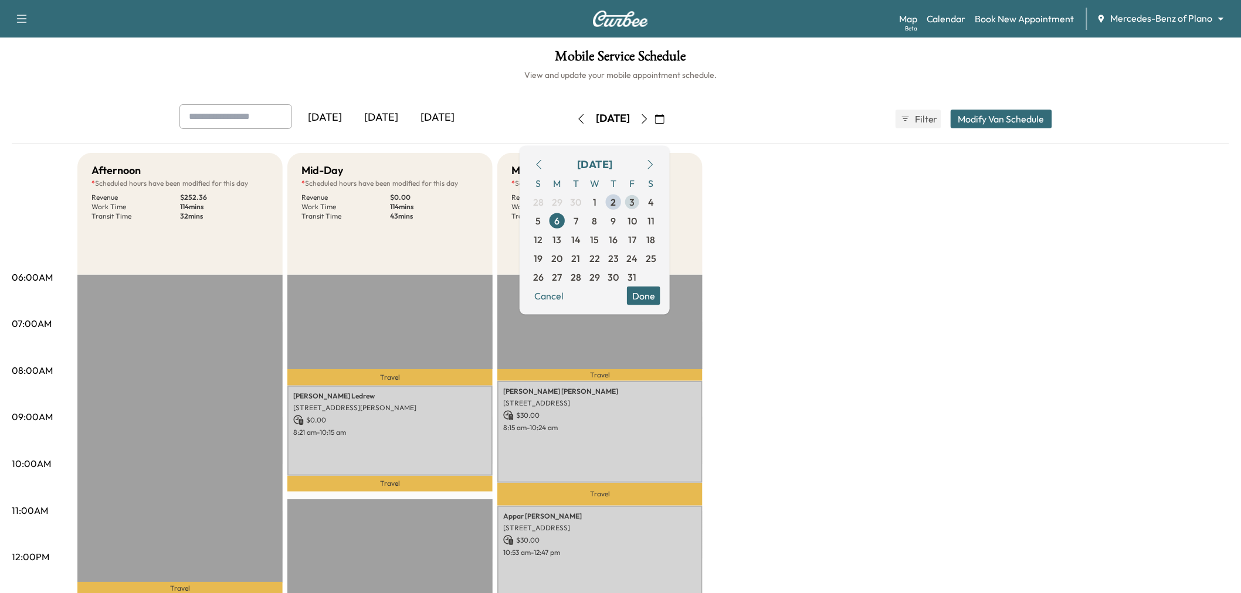
click at [635, 205] on span "3" at bounding box center [632, 202] width 5 height 14
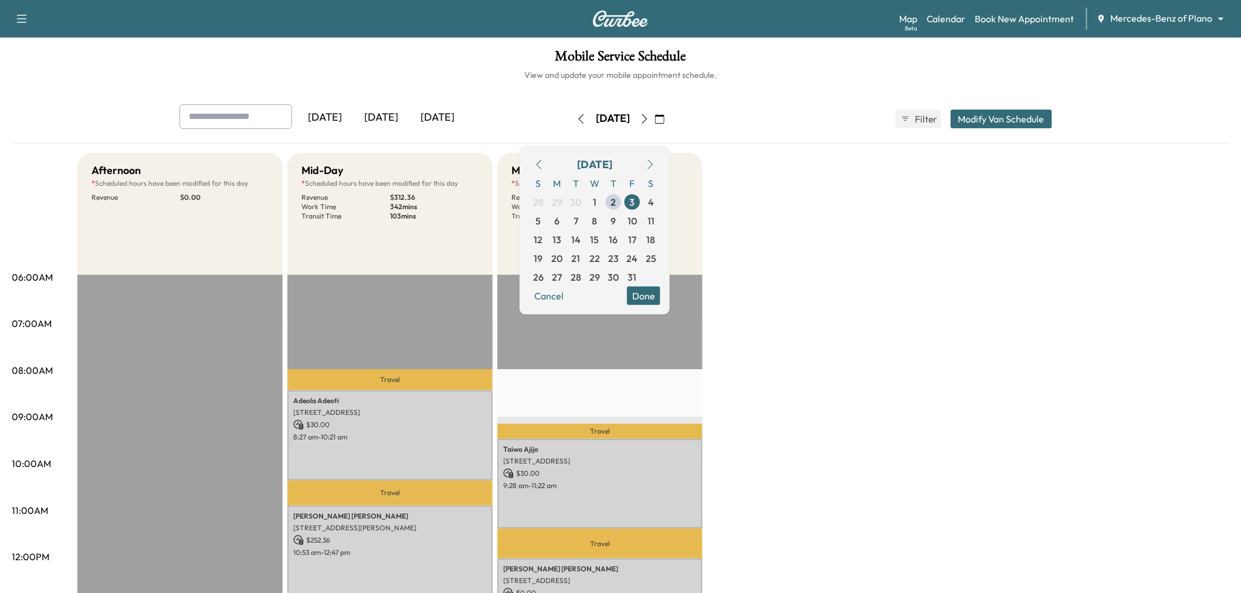
click at [876, 306] on div "Afternoon * Scheduled hours have been modified for this day Revenue $ 0.00 EST …" at bounding box center [653, 593] width 1152 height 880
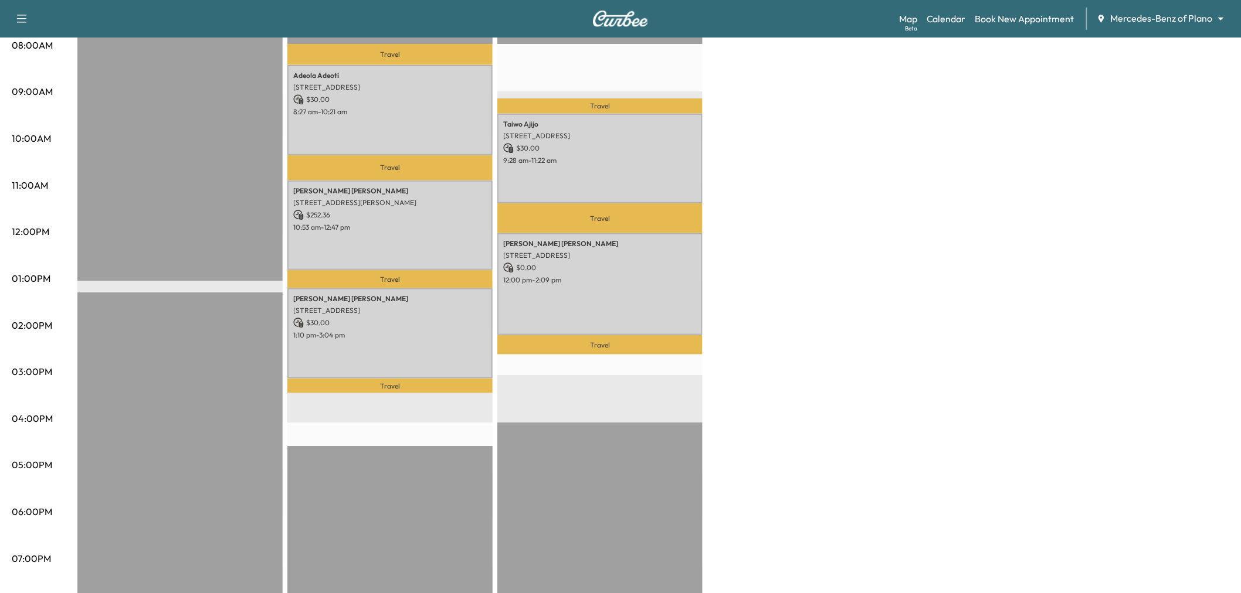
scroll to position [260, 0]
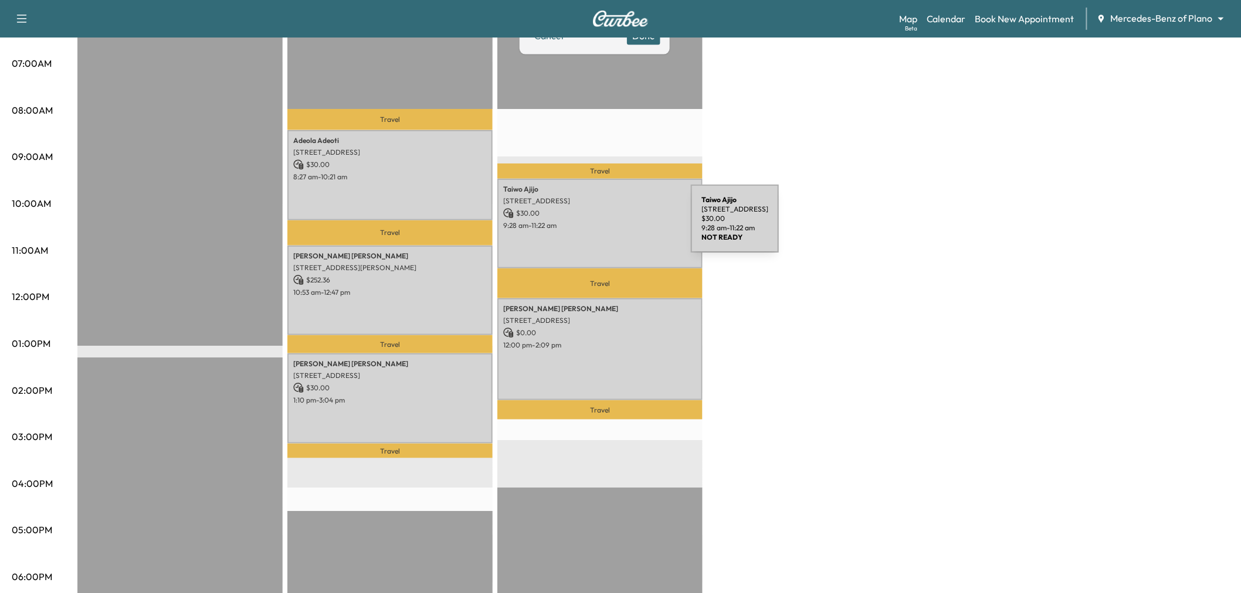
click at [603, 226] on p "9:28 am - 11:22 am" at bounding box center [600, 225] width 194 height 9
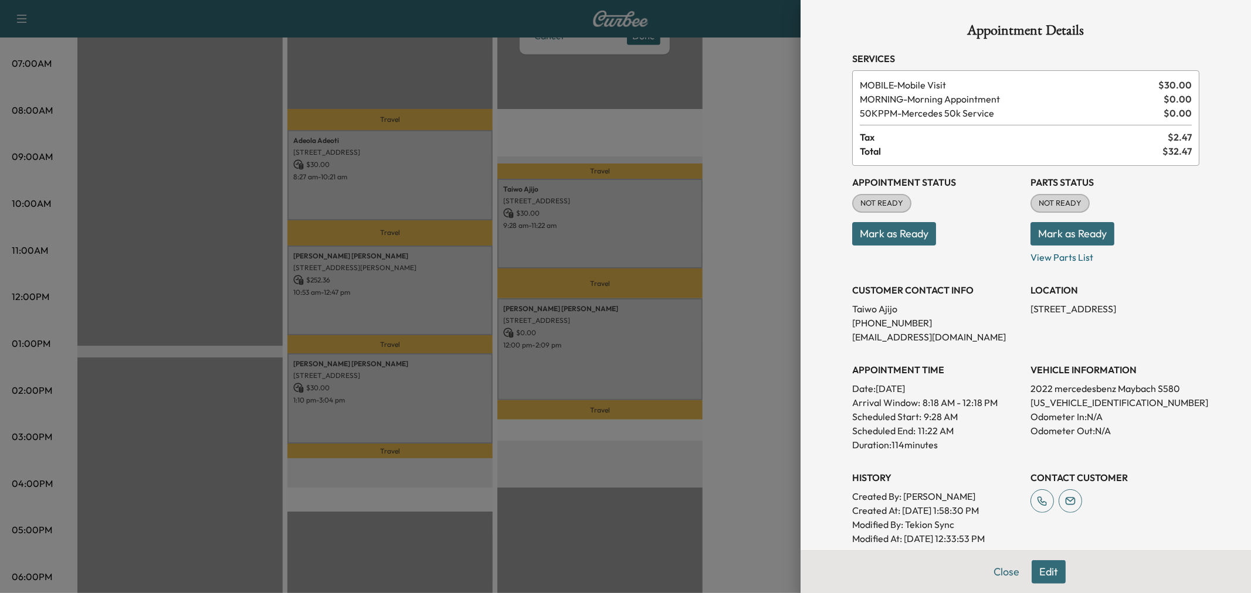
click at [604, 364] on div at bounding box center [625, 296] width 1251 height 593
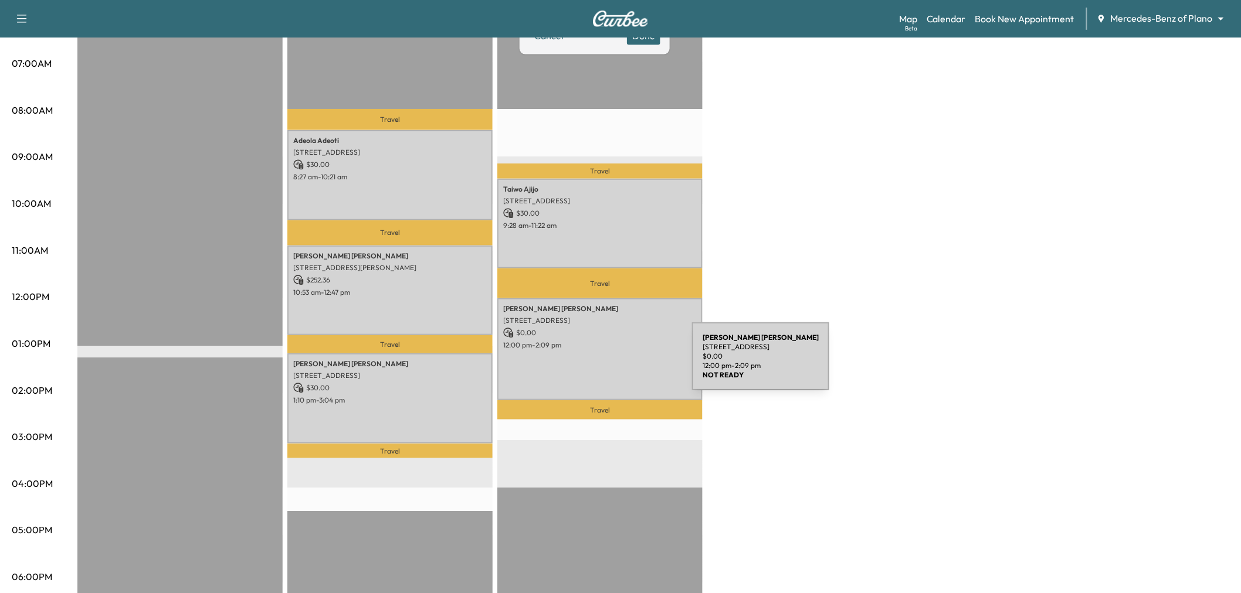
click at [604, 364] on div "JOSHUA SMITHERMAN 1913 Miramar Drive, Little Elm, TX 75068, United States of Am…" at bounding box center [599, 349] width 205 height 102
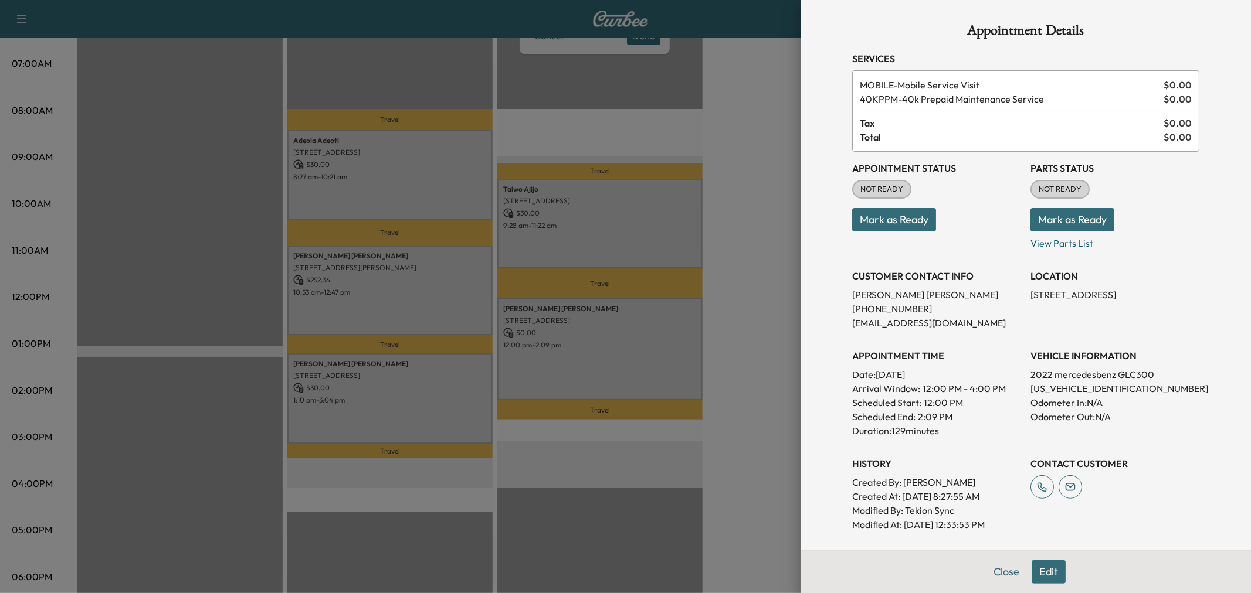
click at [610, 249] on div at bounding box center [625, 296] width 1251 height 593
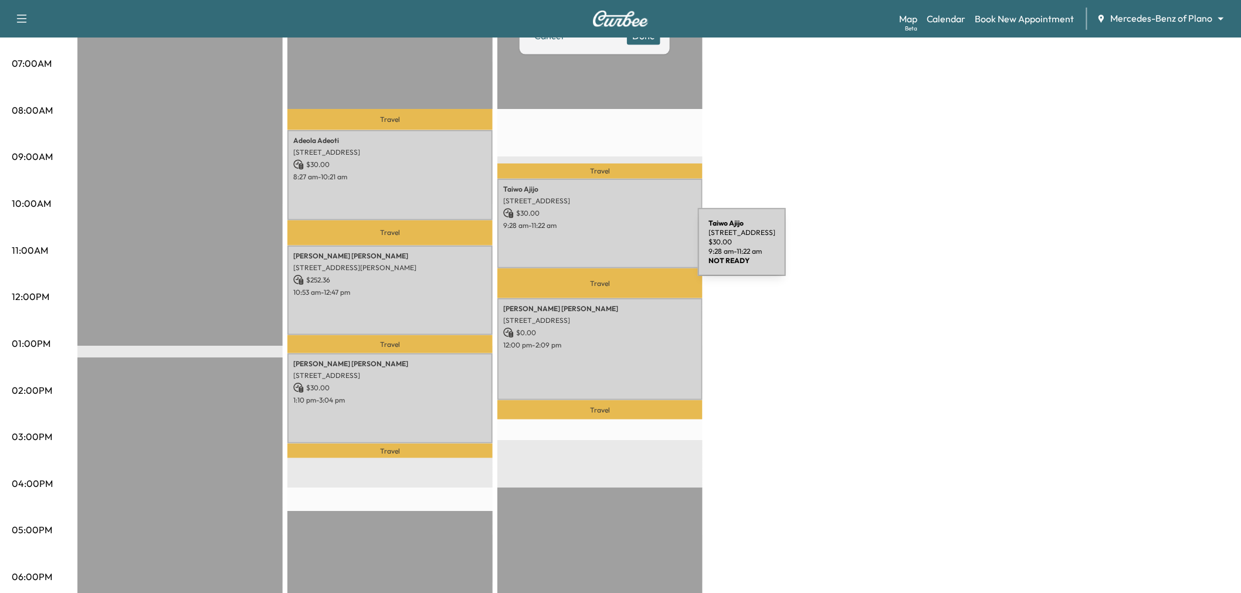
click at [610, 249] on div "Taiwo Ajijo 924 Arbor Downs Drive, Plano, TX 75023, United States of America $ …" at bounding box center [599, 224] width 205 height 90
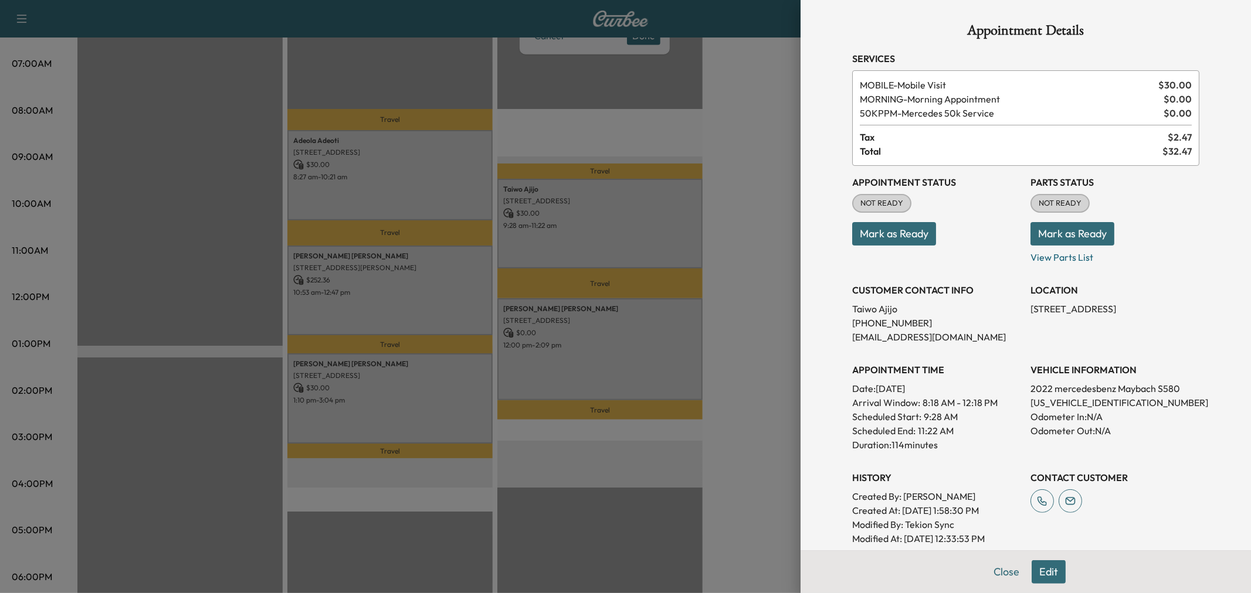
click at [610, 249] on div at bounding box center [625, 296] width 1251 height 593
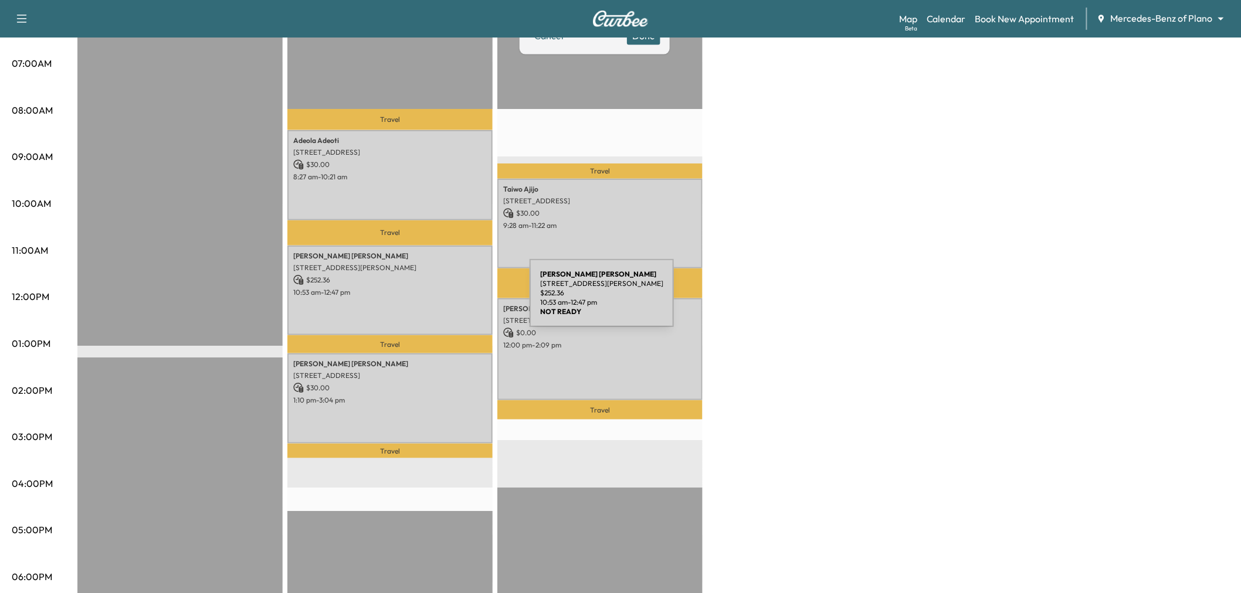
click at [442, 300] on div "Amir Veerjee 4529 LA ROCHE AVE, CARROLLTON, TX 75010, USA $ 252.36 10:53 am - 1…" at bounding box center [389, 291] width 205 height 90
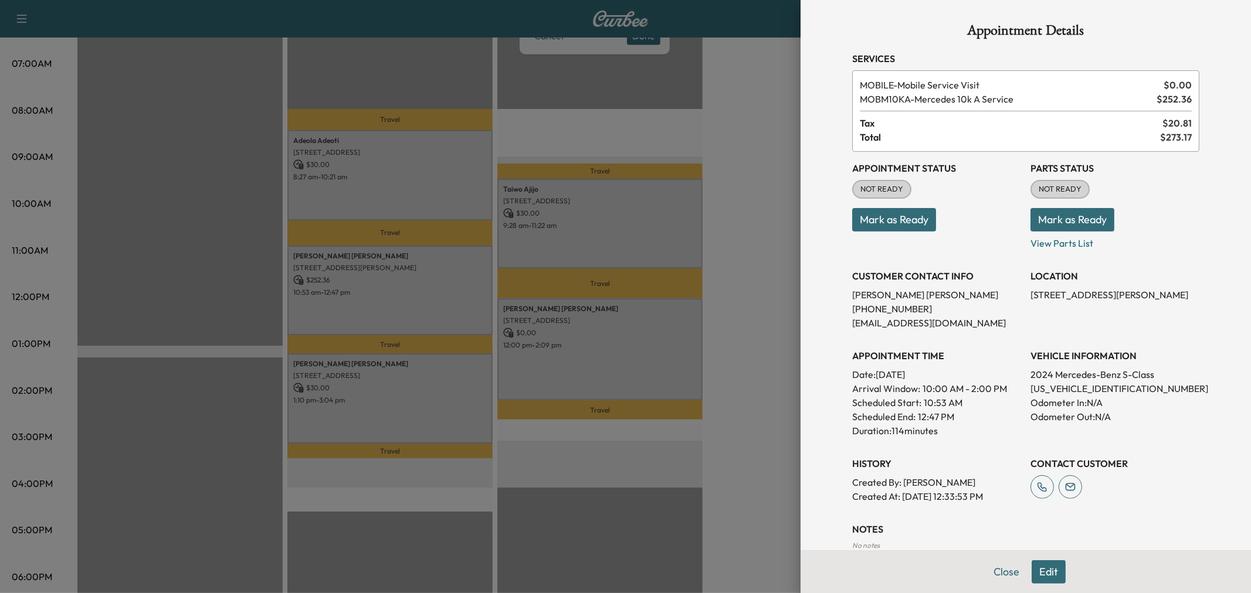
click at [442, 300] on div at bounding box center [625, 296] width 1251 height 593
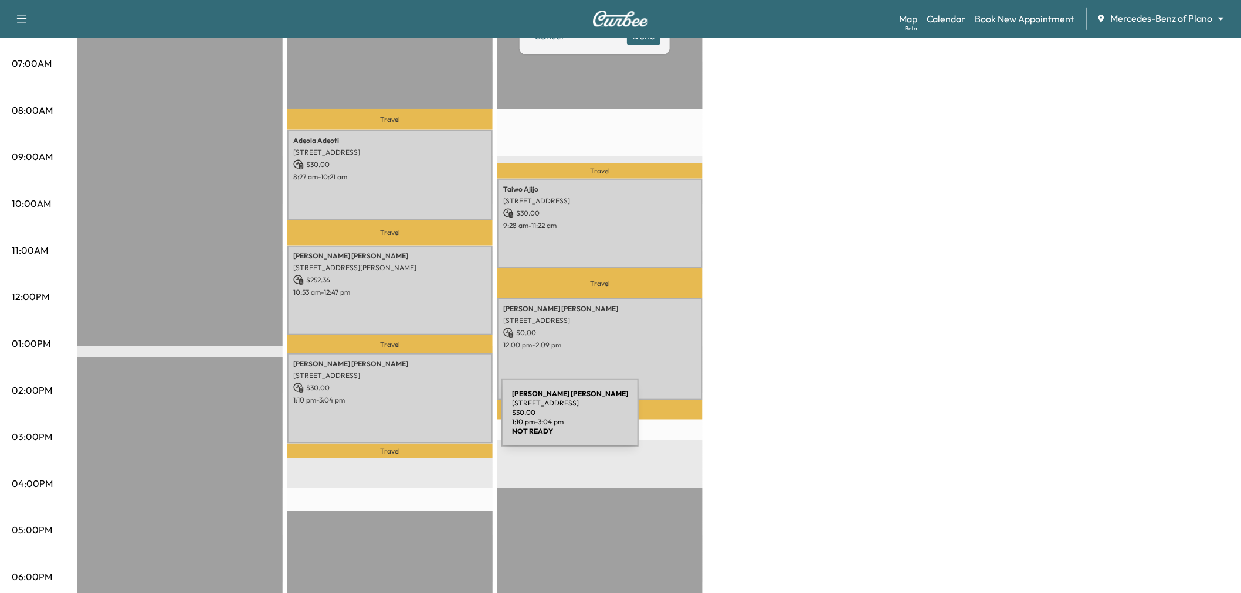
click at [413, 420] on div "MELISSA PEKAR 411 ARBORCREST DR, RICHARDSON, TX 75080, USA $ 30.00 1:10 pm - 3:…" at bounding box center [389, 399] width 205 height 90
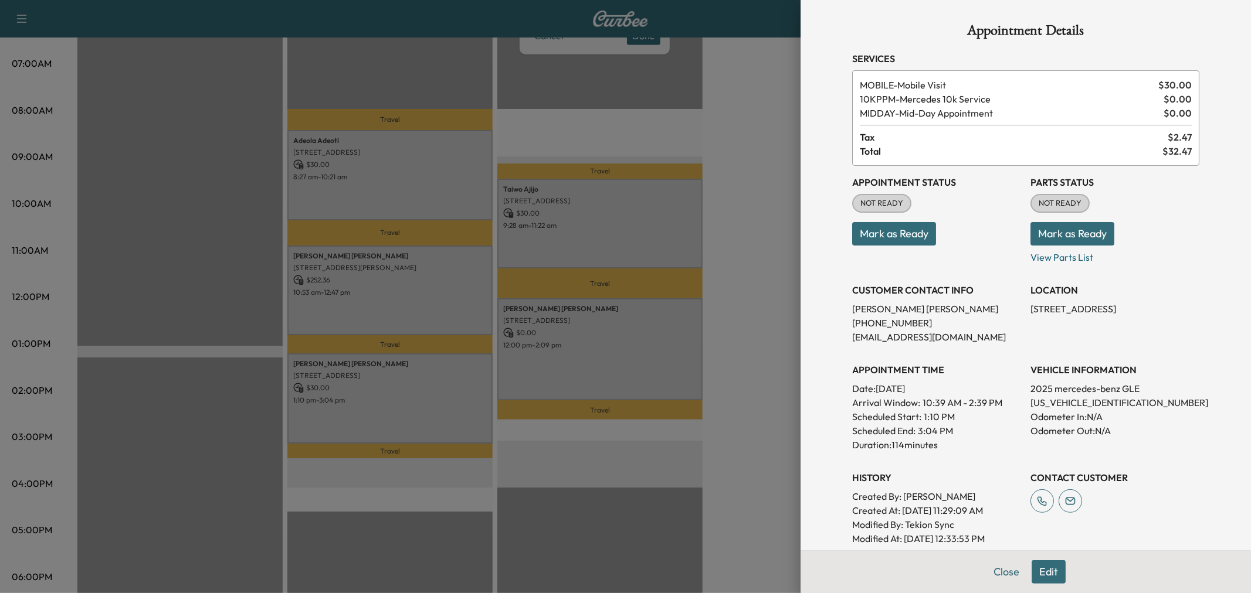
click at [413, 421] on div at bounding box center [625, 296] width 1251 height 593
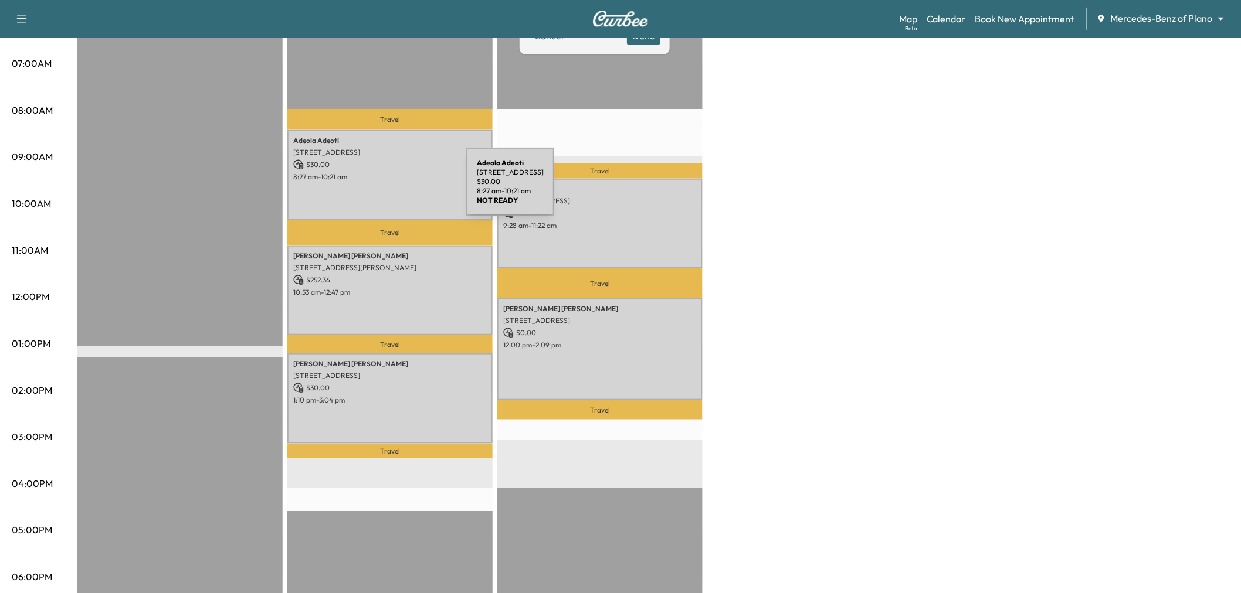
click at [379, 188] on div "Adeola Adeoti 2280 Valencia Drive, Little Elm, TX 75068, US $ 30.00 8:27 am - 1…" at bounding box center [389, 175] width 205 height 90
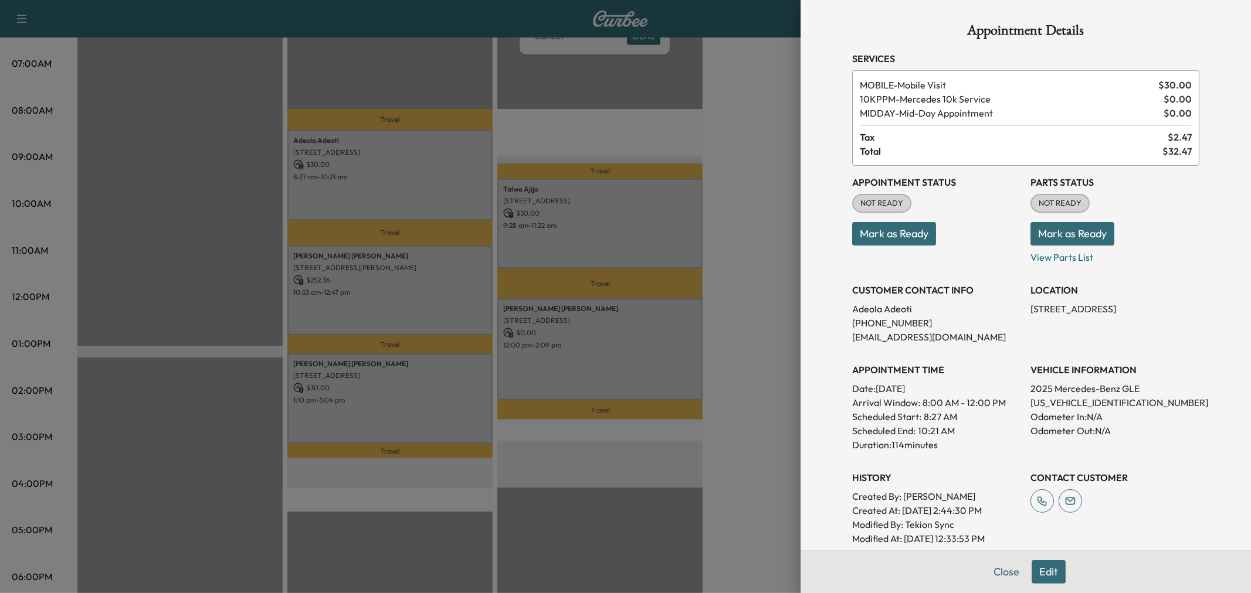
click at [379, 188] on div at bounding box center [625, 296] width 1251 height 593
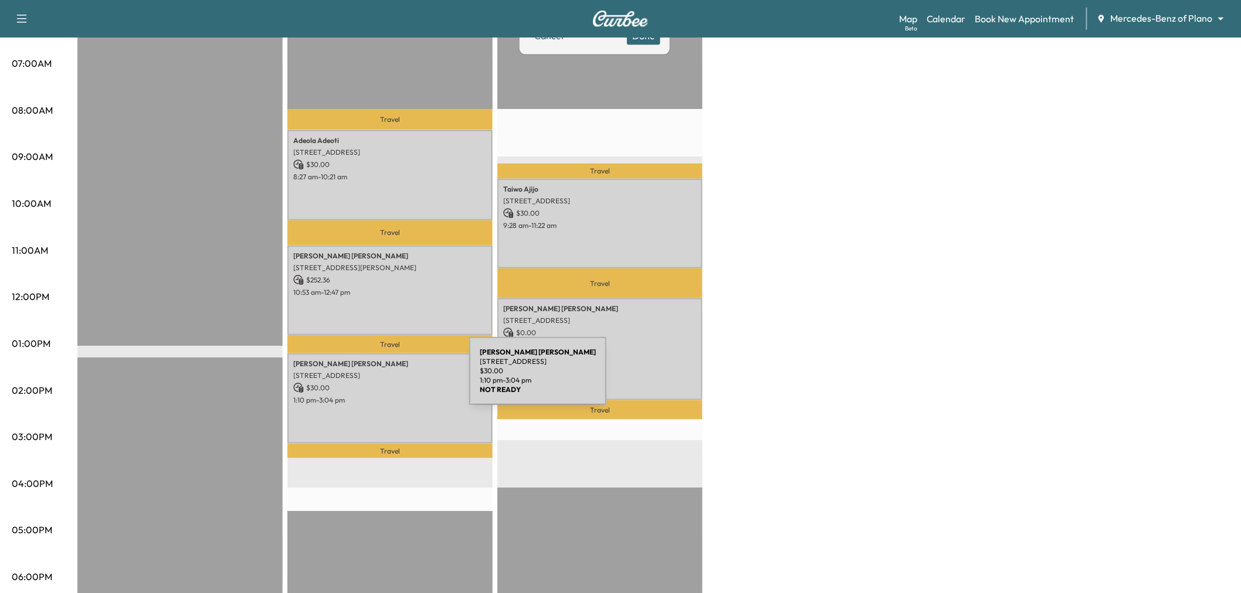
click at [378, 398] on p "1:10 pm - 3:04 pm" at bounding box center [390, 400] width 194 height 9
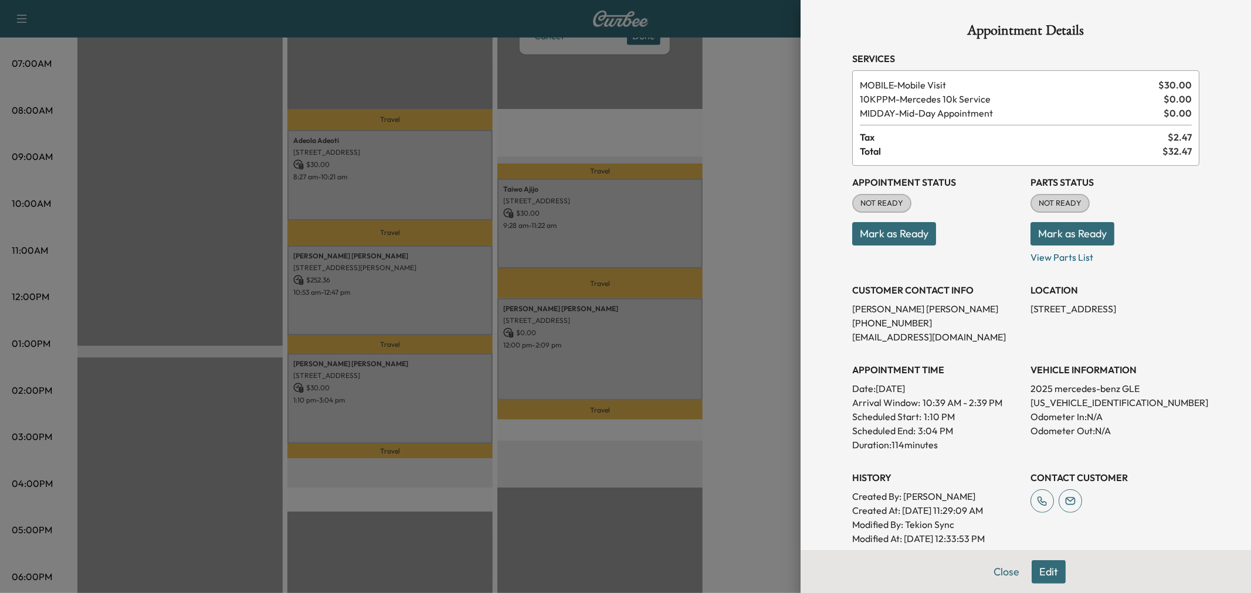
click at [378, 398] on div at bounding box center [625, 296] width 1251 height 593
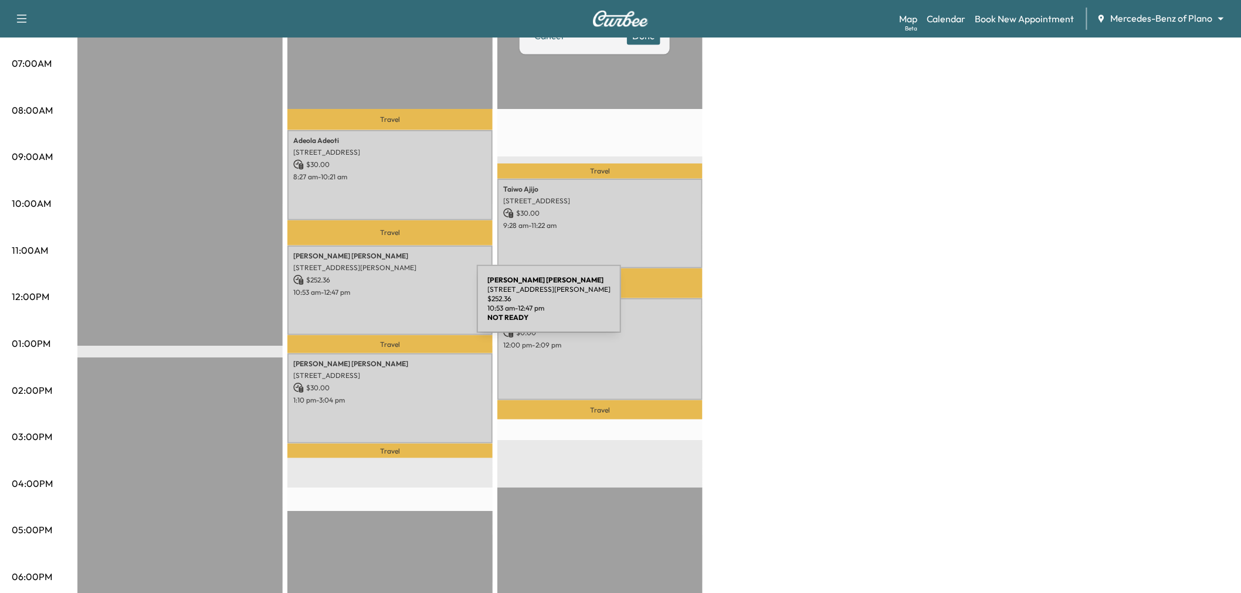
click at [396, 297] on div "Amir Veerjee 4529 LA ROCHE AVE, CARROLLTON, TX 75010, USA $ 252.36 10:53 am - 1…" at bounding box center [389, 291] width 205 height 90
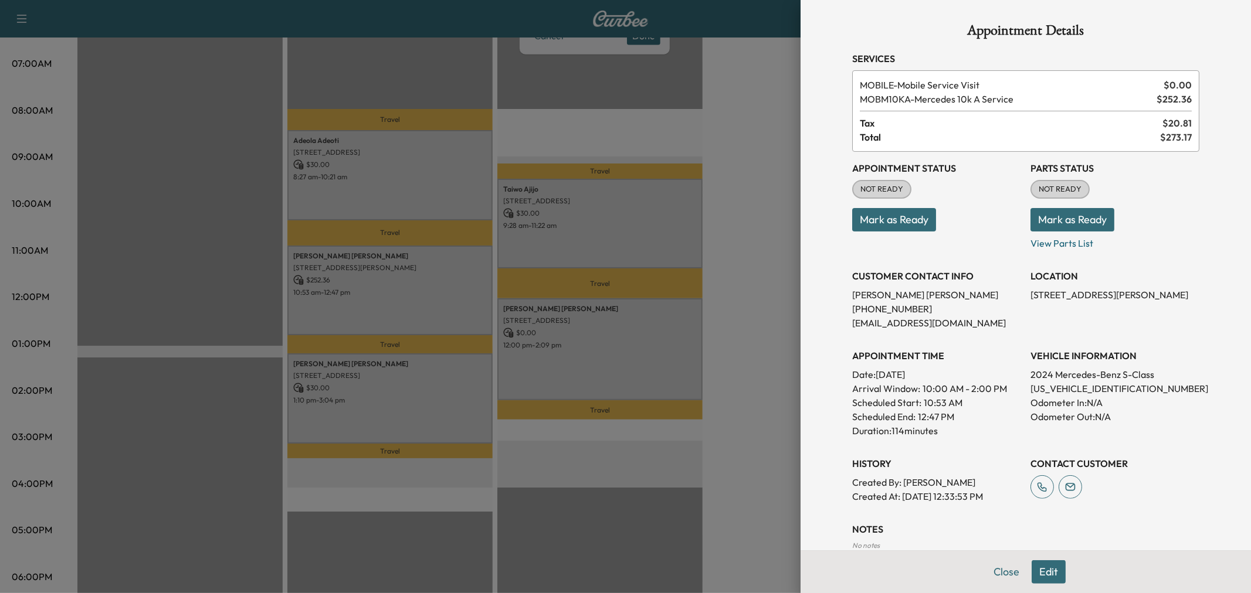
click at [396, 297] on div at bounding box center [625, 296] width 1251 height 593
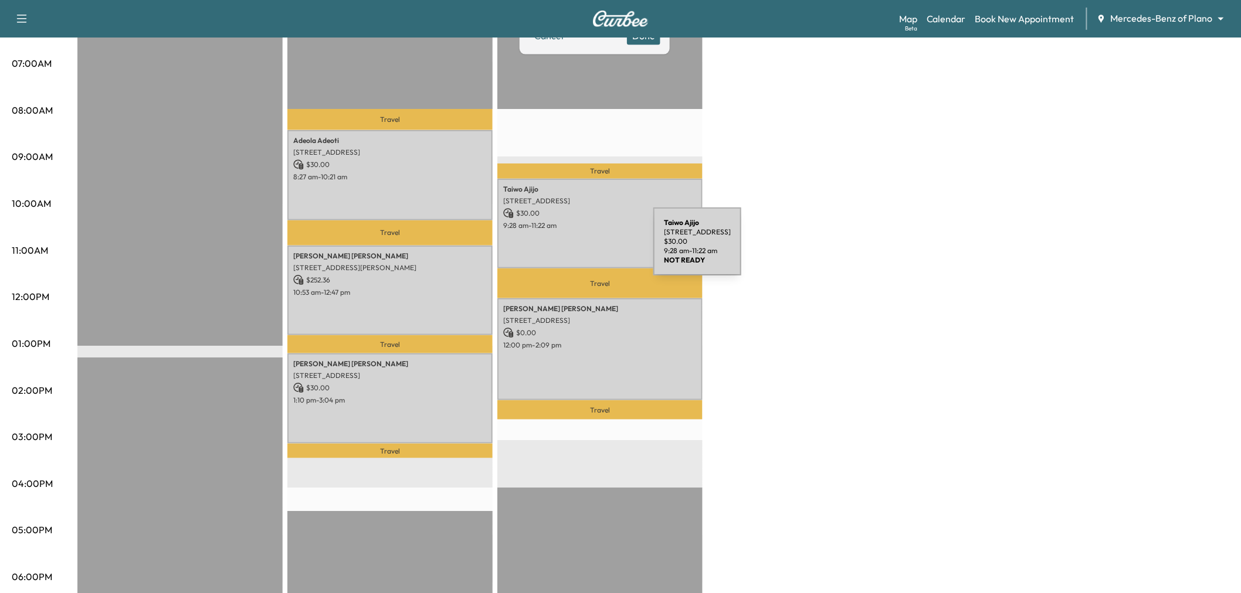
click at [576, 245] on div "Taiwo Ajijo 924 Arbor Downs Drive, Plano, TX 75023, United States of America $ …" at bounding box center [599, 224] width 205 height 90
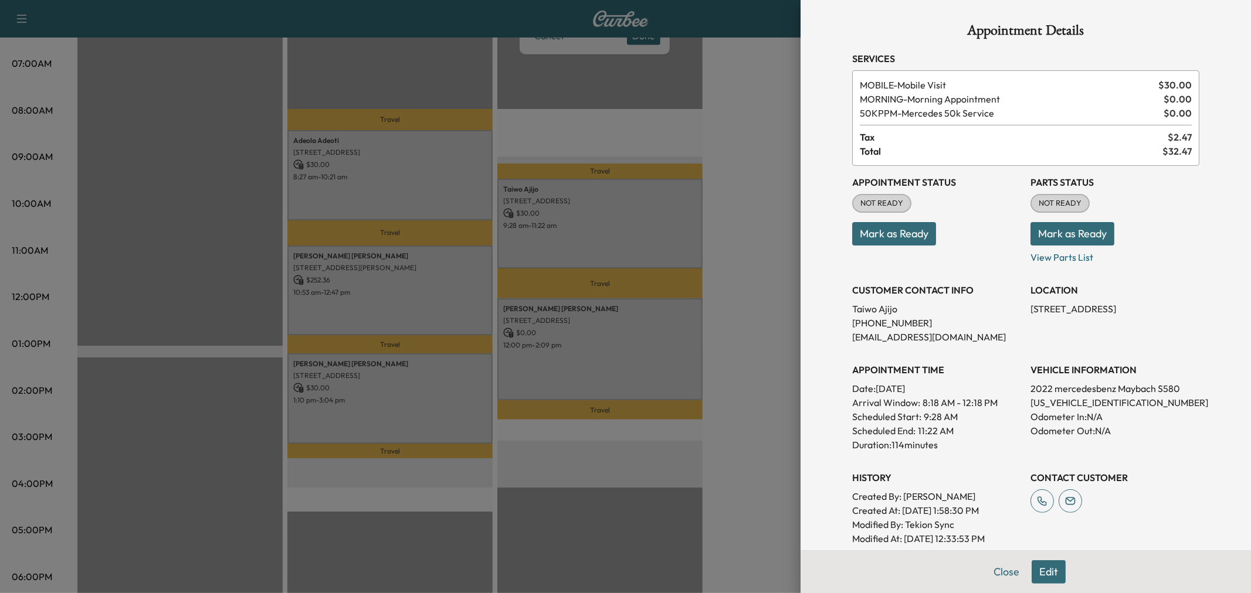
click at [582, 243] on div at bounding box center [625, 296] width 1251 height 593
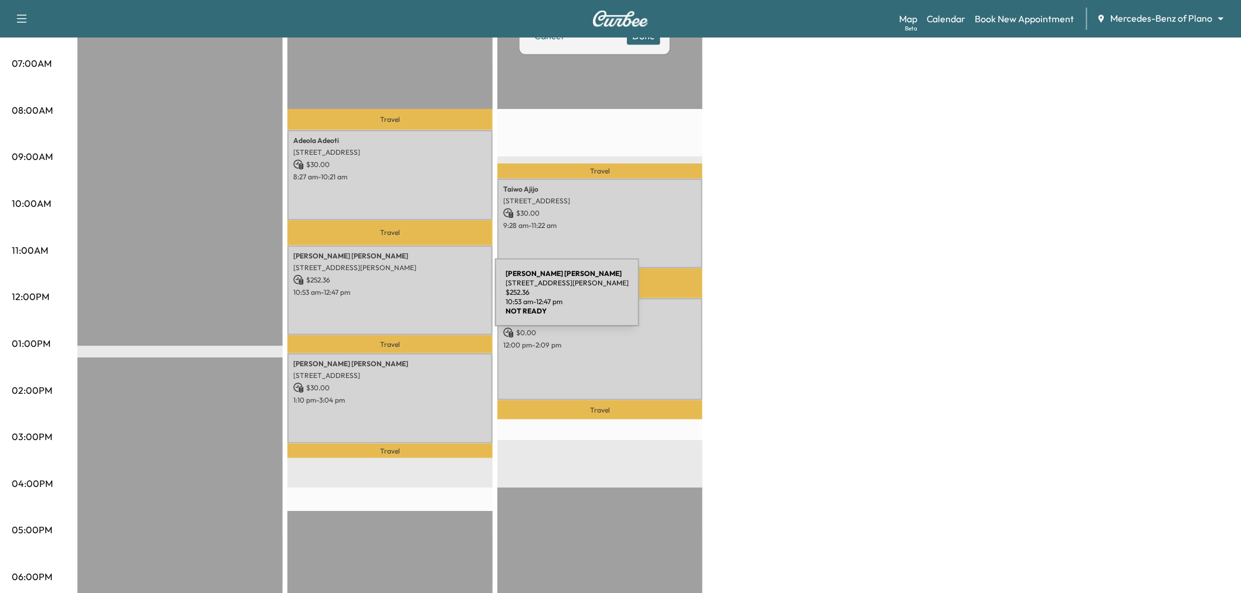
click at [407, 300] on div "Amir Veerjee 4529 LA ROCHE AVE, CARROLLTON, TX 75010, USA $ 252.36 10:53 am - 1…" at bounding box center [389, 291] width 205 height 90
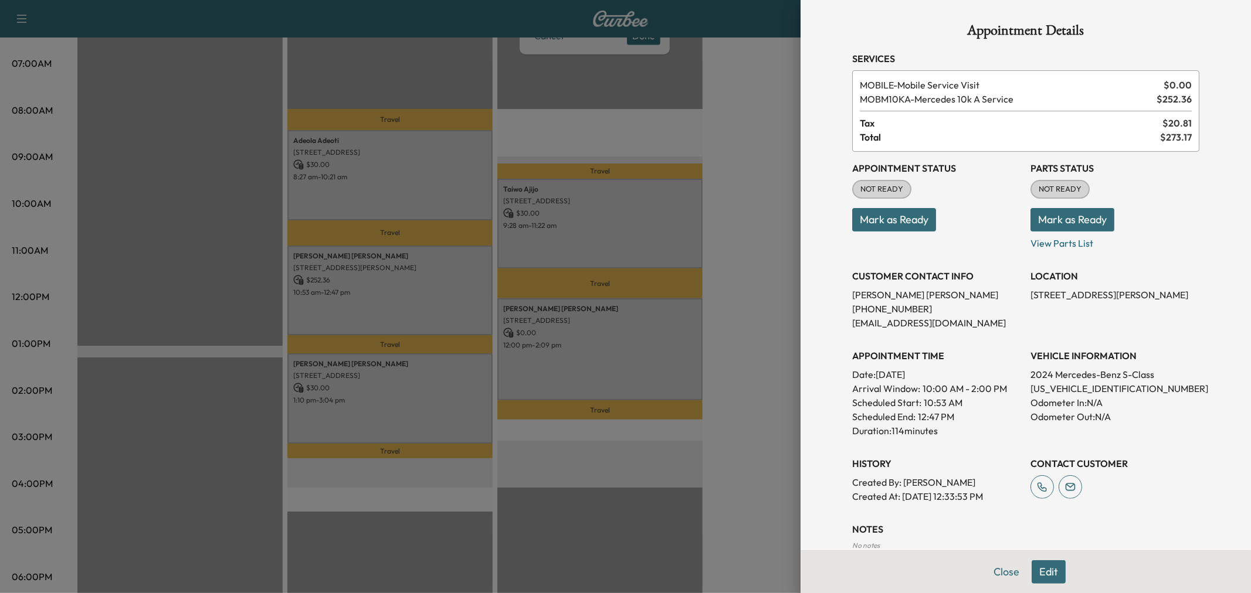
click at [1041, 570] on button "Edit" at bounding box center [1048, 572] width 34 height 23
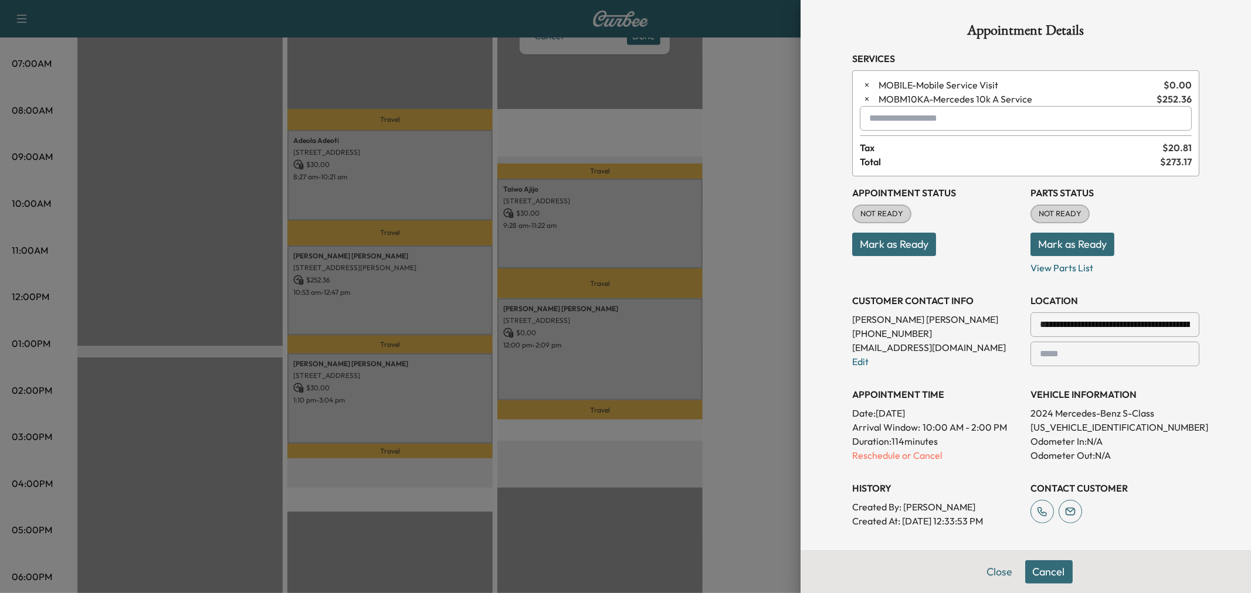
click at [943, 121] on input "text" at bounding box center [1026, 118] width 332 height 25
click at [944, 147] on p "MORNING - Morning Appointment" at bounding box center [983, 149] width 255 height 16
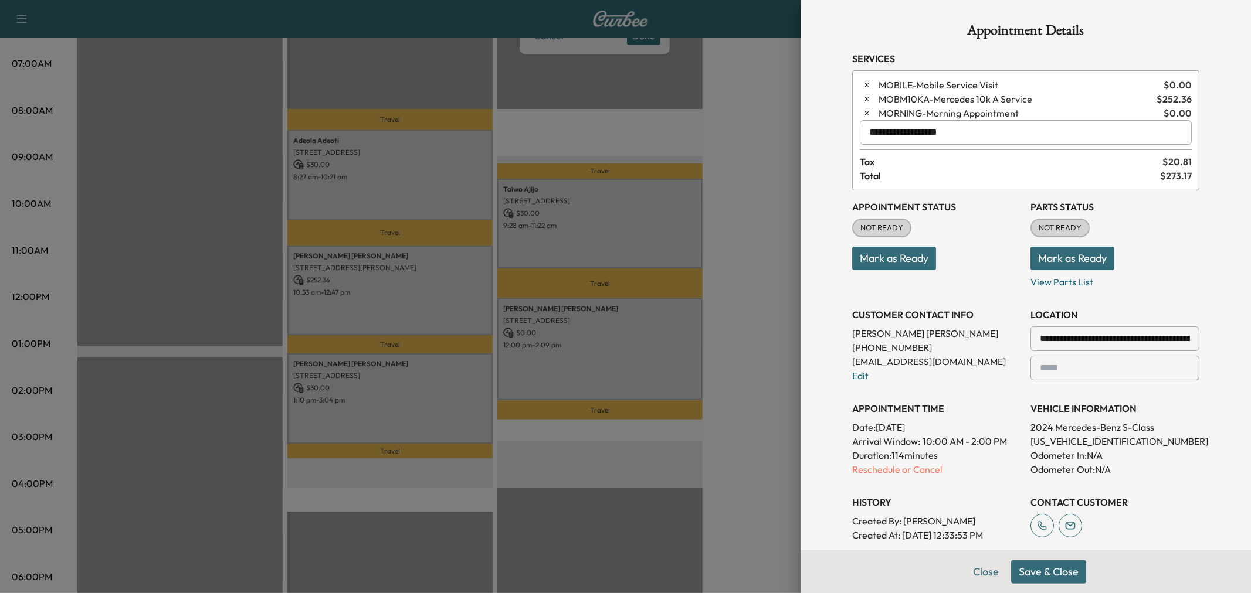
type input "**********"
click at [1043, 582] on button "Save & Close" at bounding box center [1048, 572] width 75 height 23
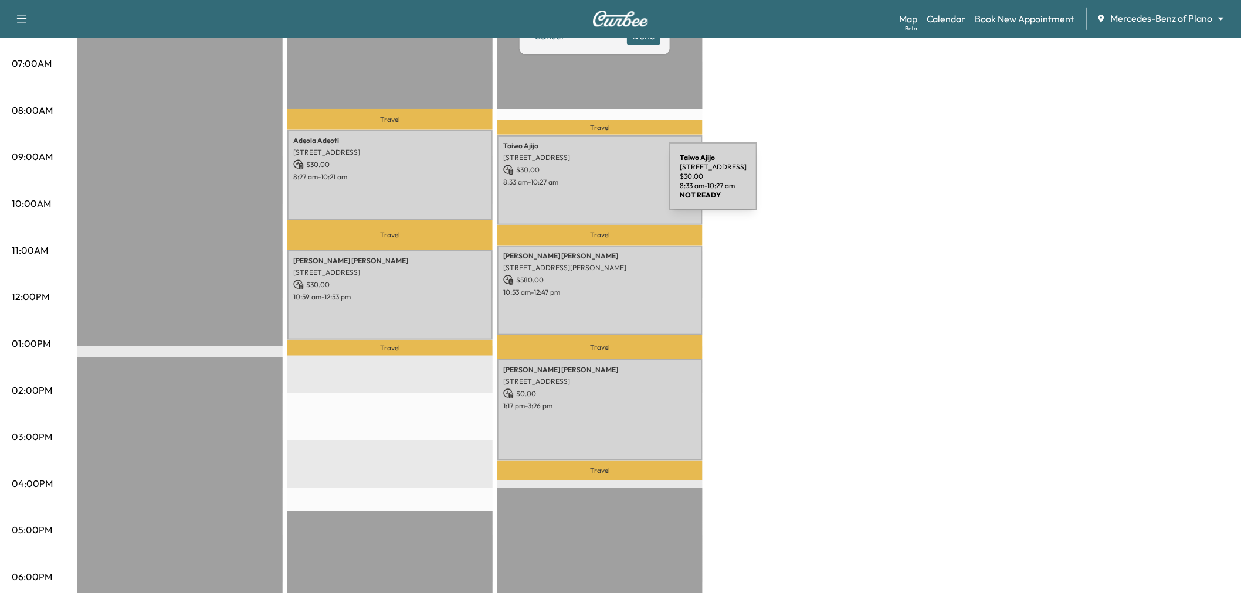
click at [581, 184] on p "8:33 am - 10:27 am" at bounding box center [600, 182] width 194 height 9
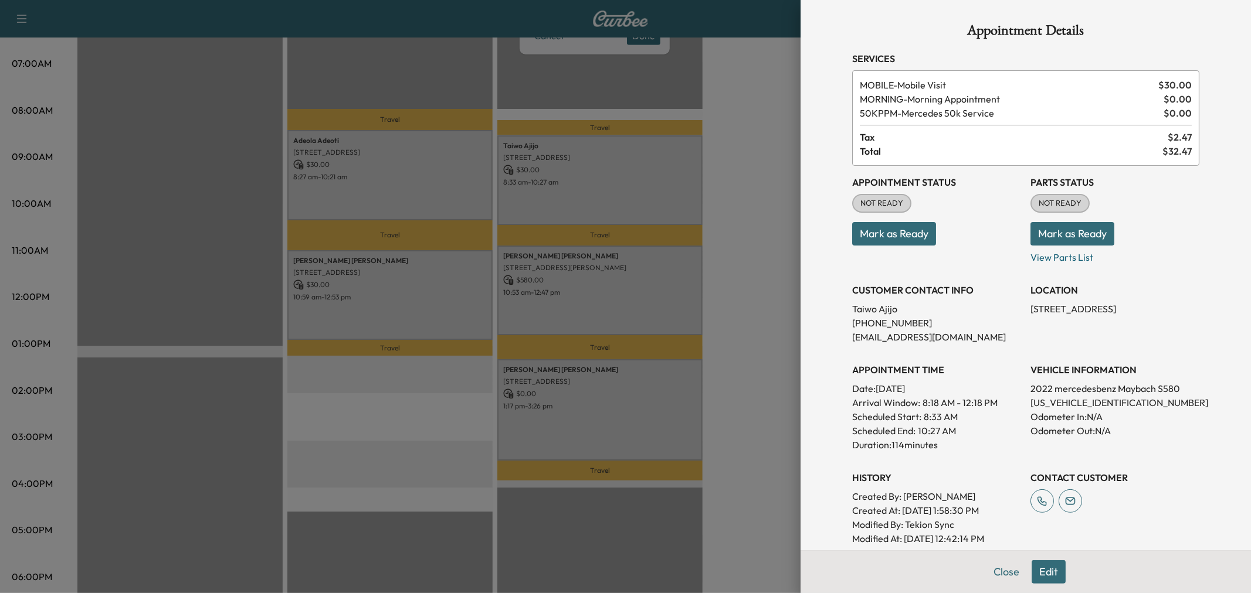
click at [651, 323] on div at bounding box center [625, 296] width 1251 height 593
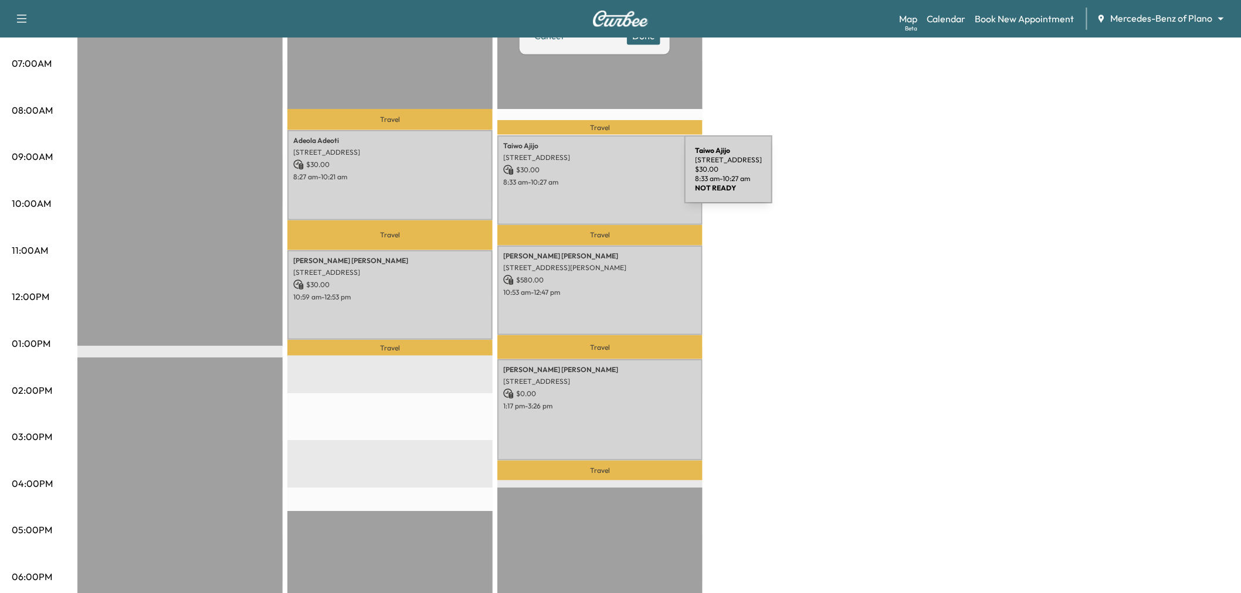
click at [596, 178] on p "8:33 am - 10:27 am" at bounding box center [600, 182] width 194 height 9
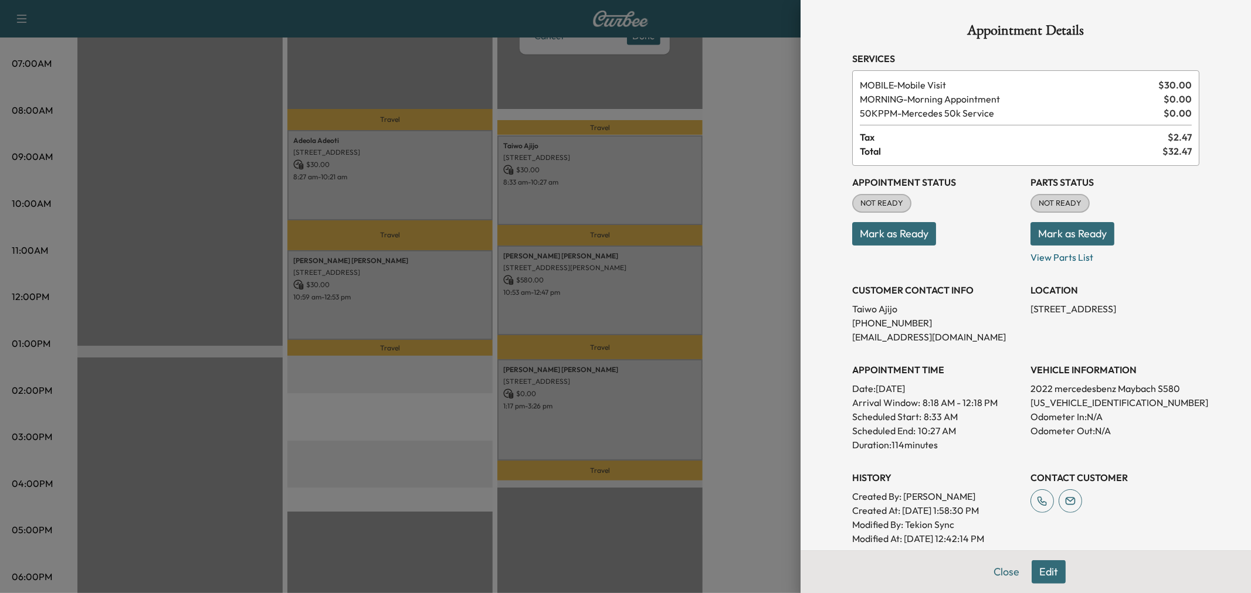
click at [604, 188] on div at bounding box center [625, 296] width 1251 height 593
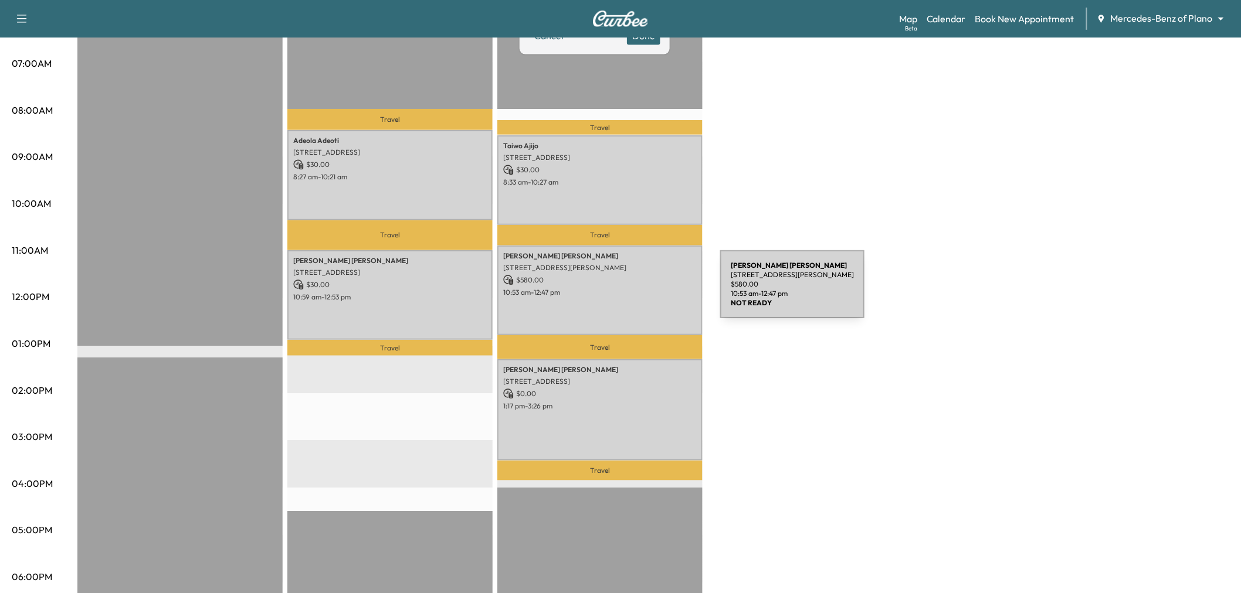
click at [632, 291] on p "10:53 am - 12:47 pm" at bounding box center [600, 292] width 194 height 9
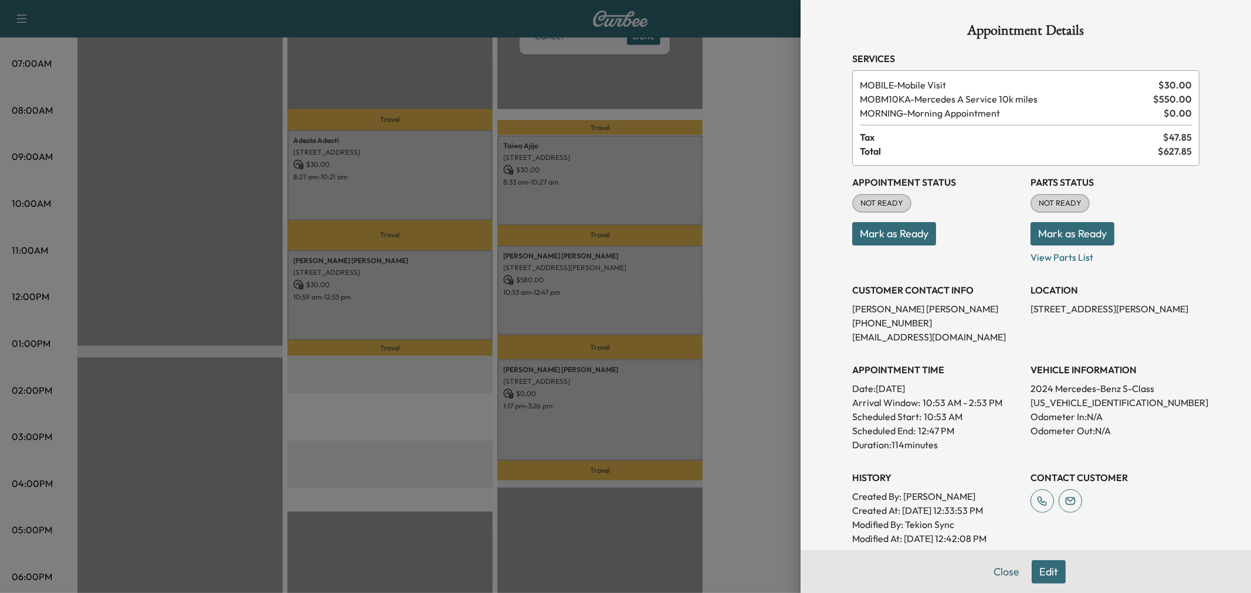
drag, startPoint x: 632, startPoint y: 291, endPoint x: 635, endPoint y: 314, distance: 22.5
click at [634, 294] on div at bounding box center [625, 296] width 1251 height 593
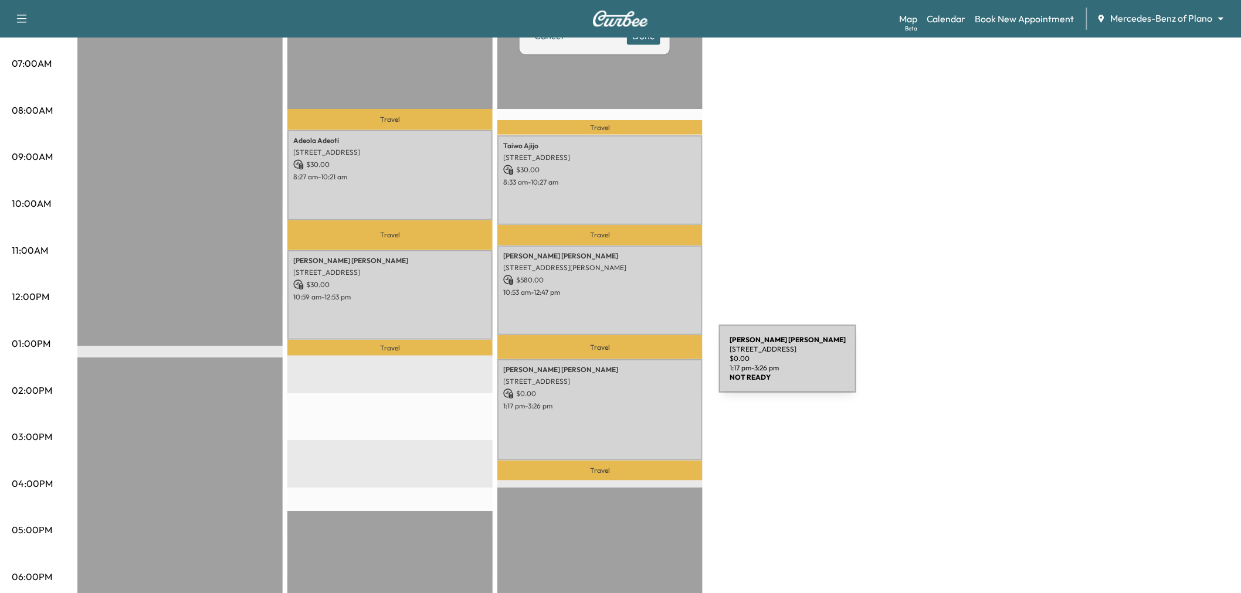
click at [631, 367] on p "JOSHUA SMITHERMAN" at bounding box center [600, 369] width 194 height 9
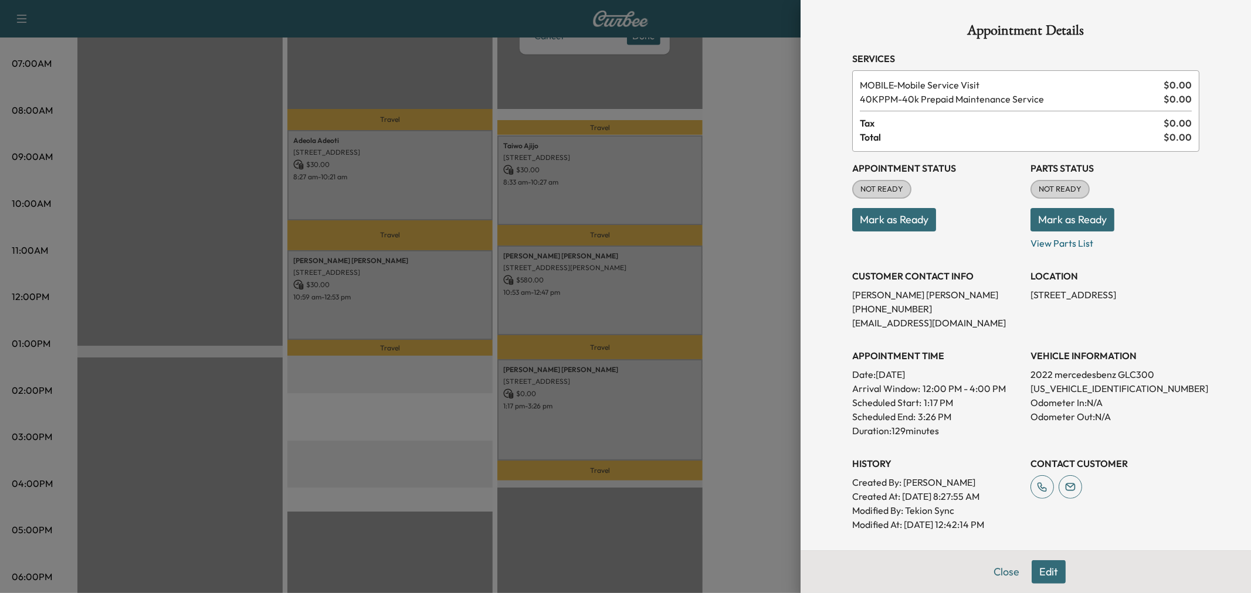
click at [632, 406] on div at bounding box center [625, 296] width 1251 height 593
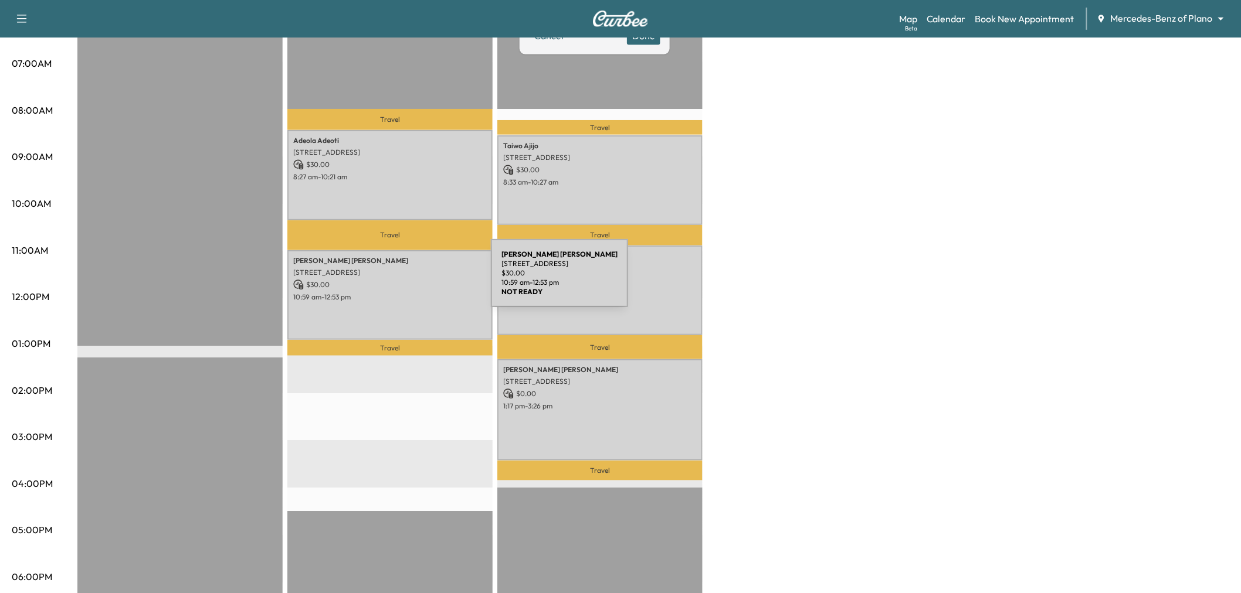
click at [396, 280] on p "$ 30.00" at bounding box center [390, 285] width 194 height 11
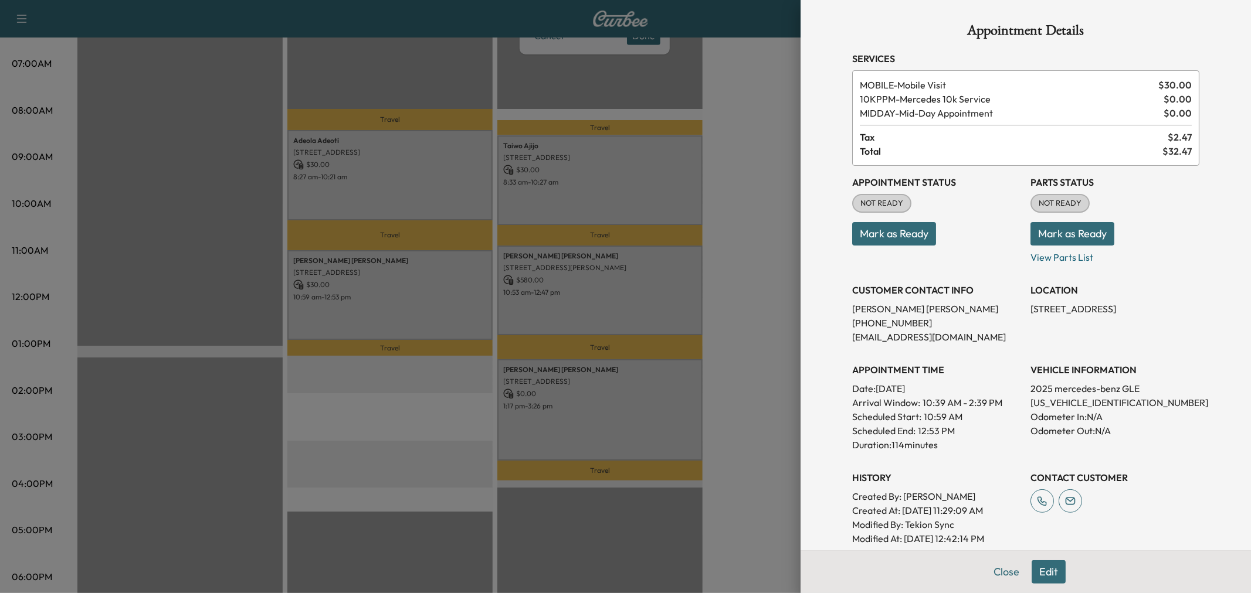
click at [401, 276] on div at bounding box center [625, 296] width 1251 height 593
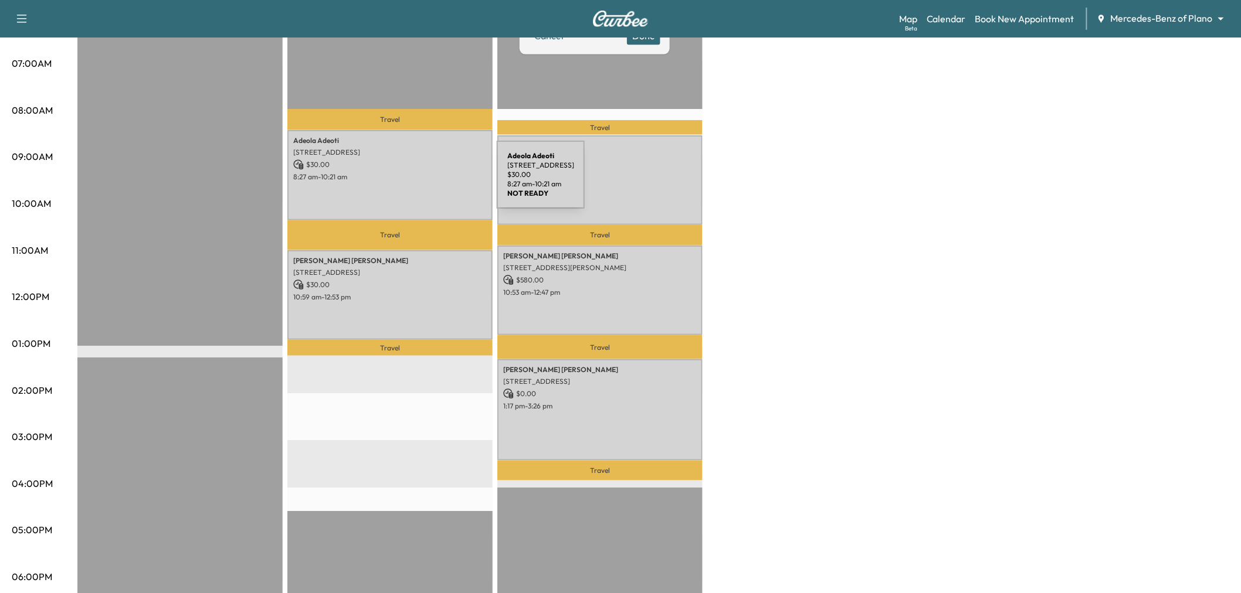
click at [411, 168] on div "Adeola Adeoti 2280 Valencia Drive, Little Elm, TX 75068, US $ 30.00 8:27 am - 1…" at bounding box center [389, 175] width 205 height 90
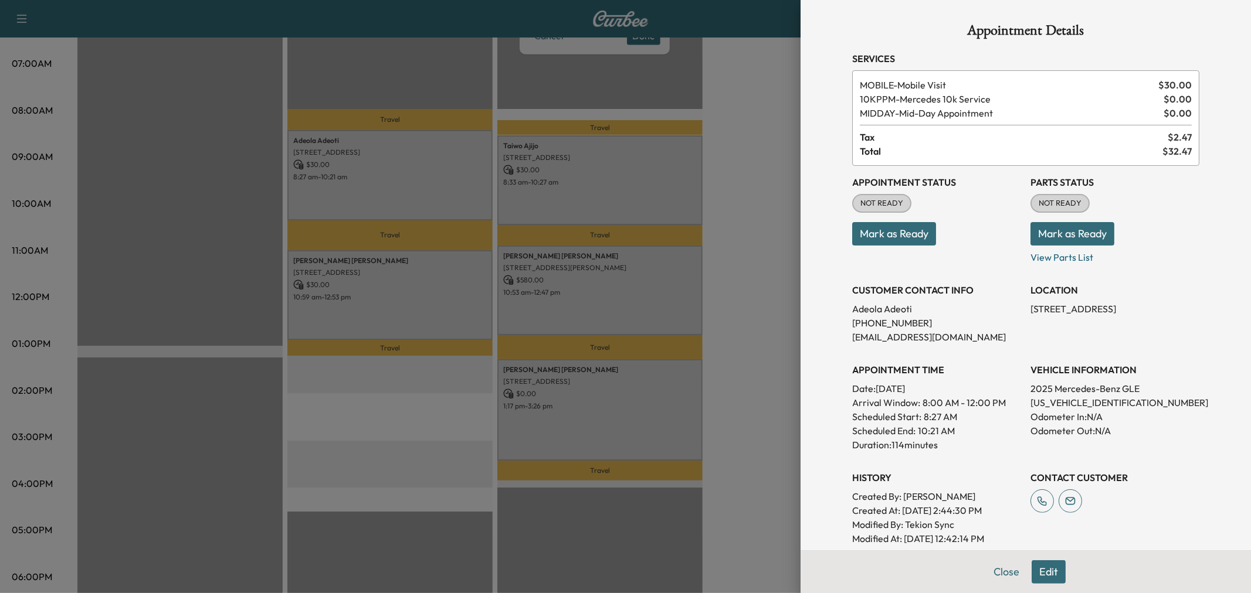
click at [411, 168] on div at bounding box center [625, 296] width 1251 height 593
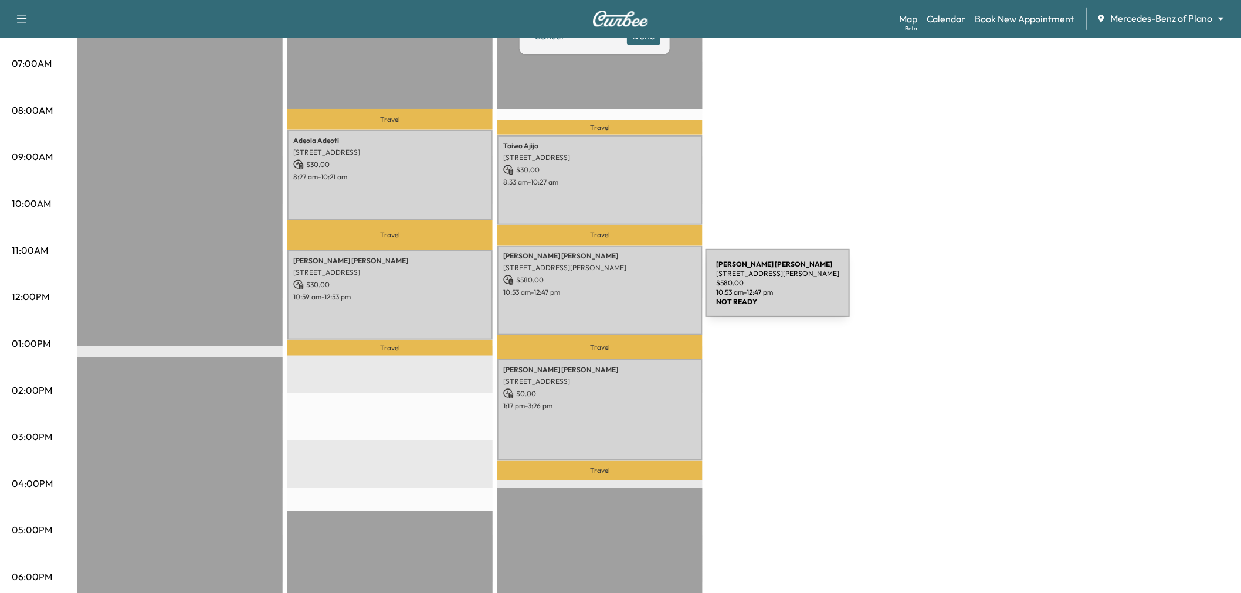
scroll to position [65, 0]
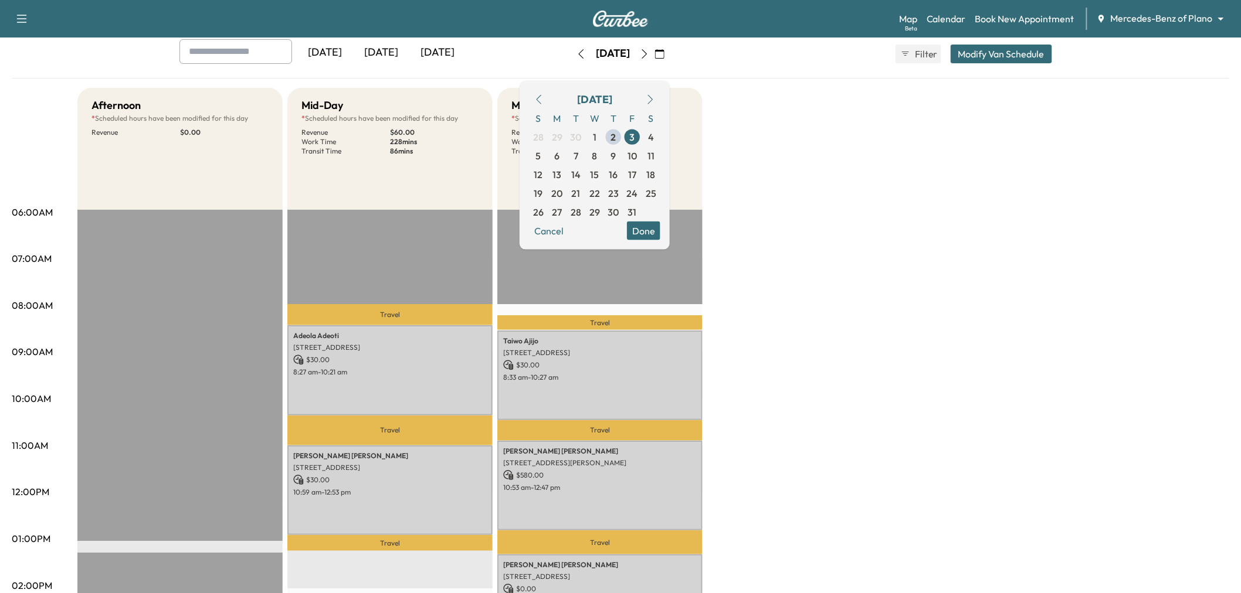
click at [840, 213] on div "Afternoon * Scheduled hours have been modified for this day Revenue $ 0.00 EST …" at bounding box center [653, 528] width 1152 height 880
click at [660, 235] on button "Done" at bounding box center [643, 230] width 33 height 19
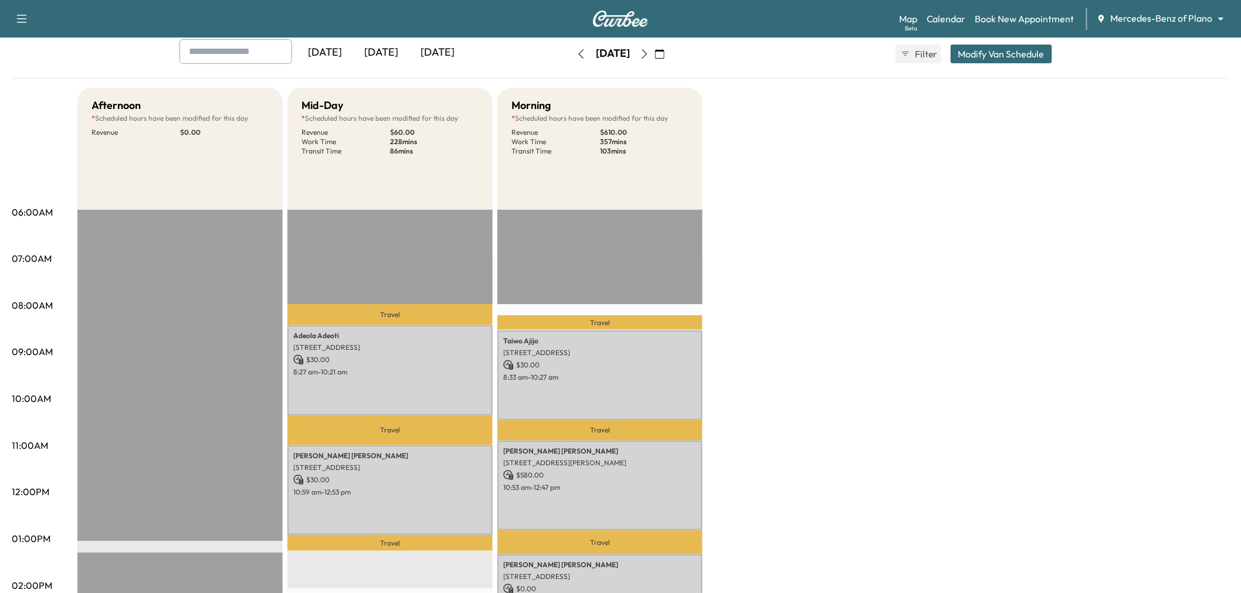
click at [769, 268] on div "Afternoon * Scheduled hours have been modified for this day Revenue $ 0.00 EST …" at bounding box center [653, 528] width 1152 height 880
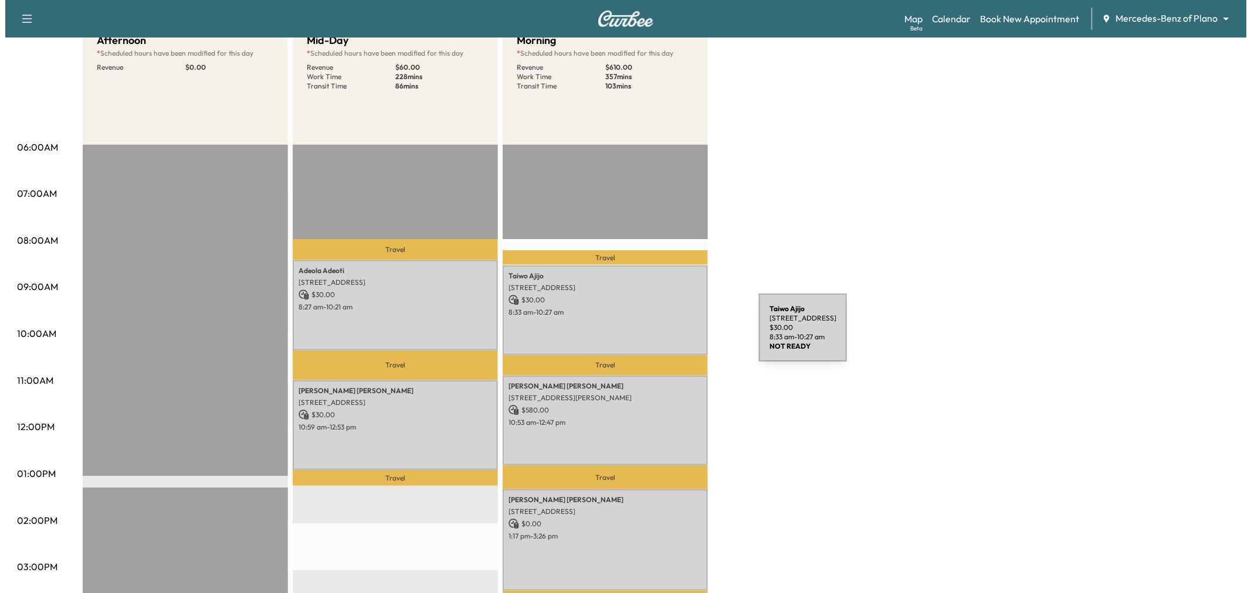
scroll to position [195, 0]
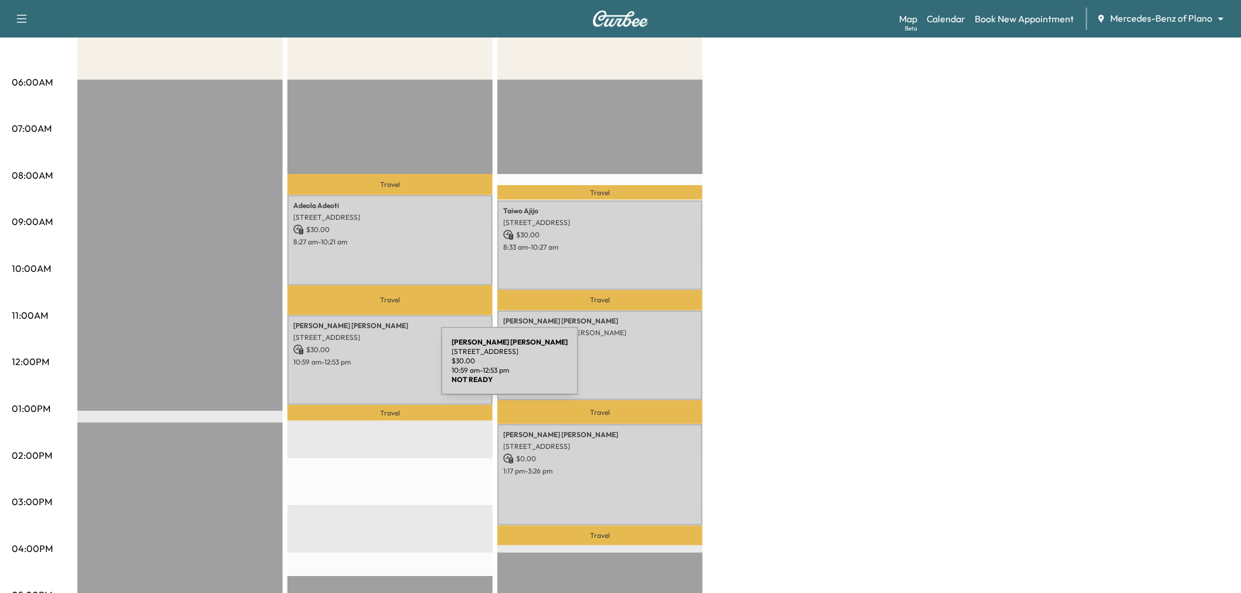
click at [388, 371] on div "MELISSA PEKAR 411 ARBORCREST DR, RICHARDSON, TX 75080, USA $ 30.00 10:59 am - 1…" at bounding box center [389, 360] width 205 height 90
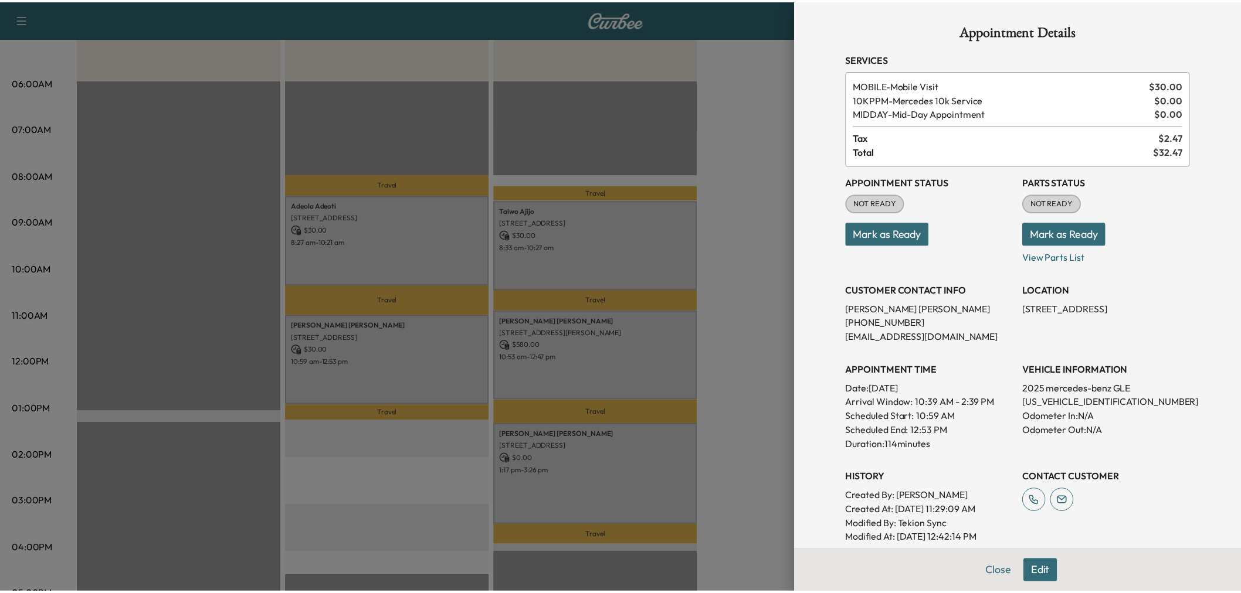
scroll to position [65, 0]
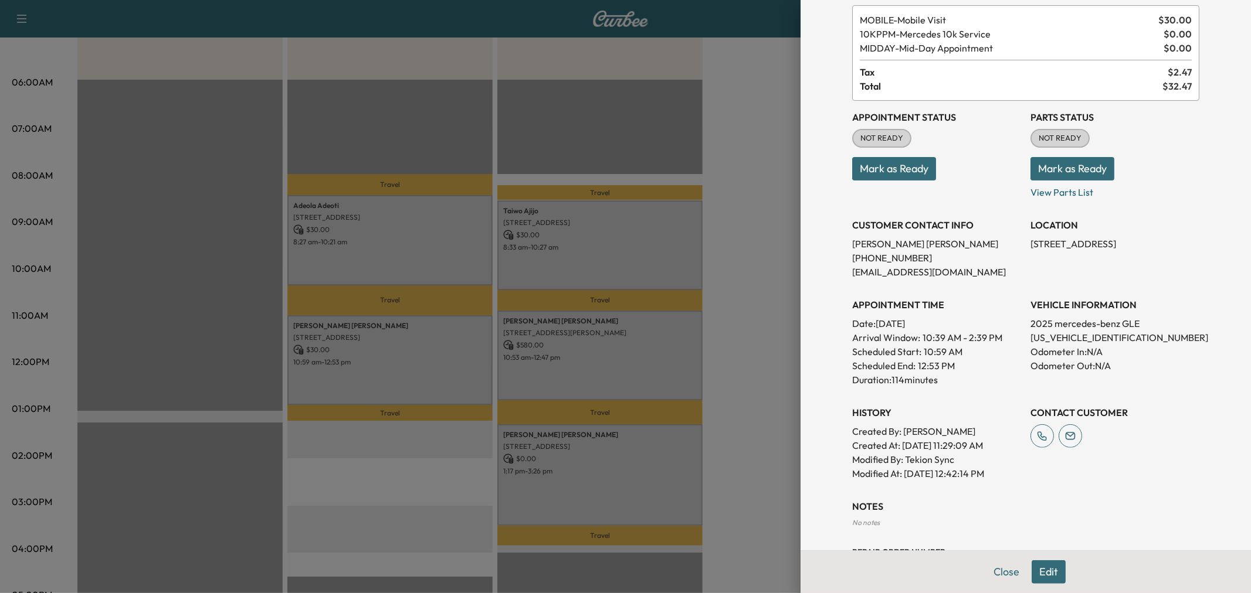
click at [429, 214] on div at bounding box center [625, 296] width 1251 height 593
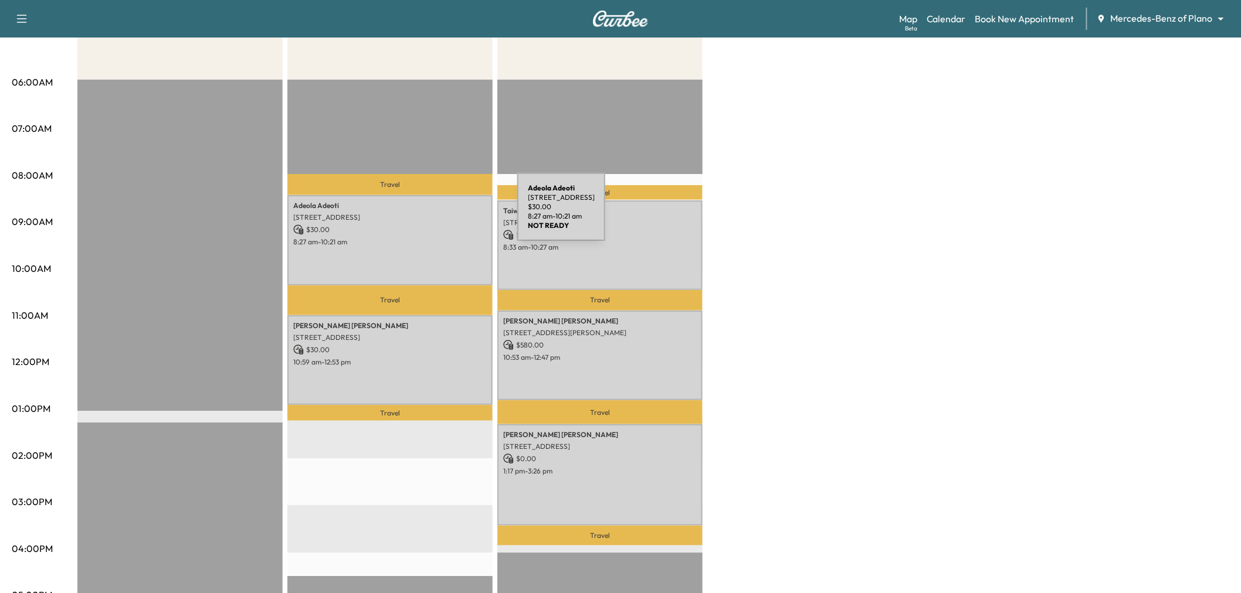
click at [427, 215] on p "2280 Valencia Drive, Little Elm, TX 75068, US" at bounding box center [390, 217] width 194 height 9
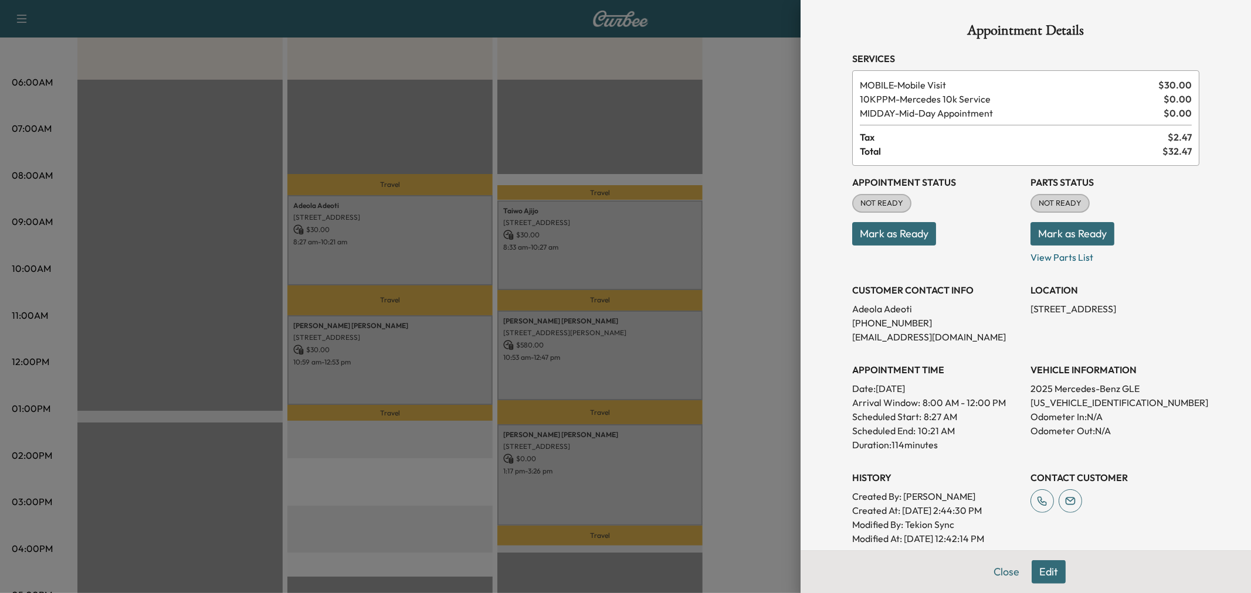
click at [594, 379] on div at bounding box center [625, 296] width 1251 height 593
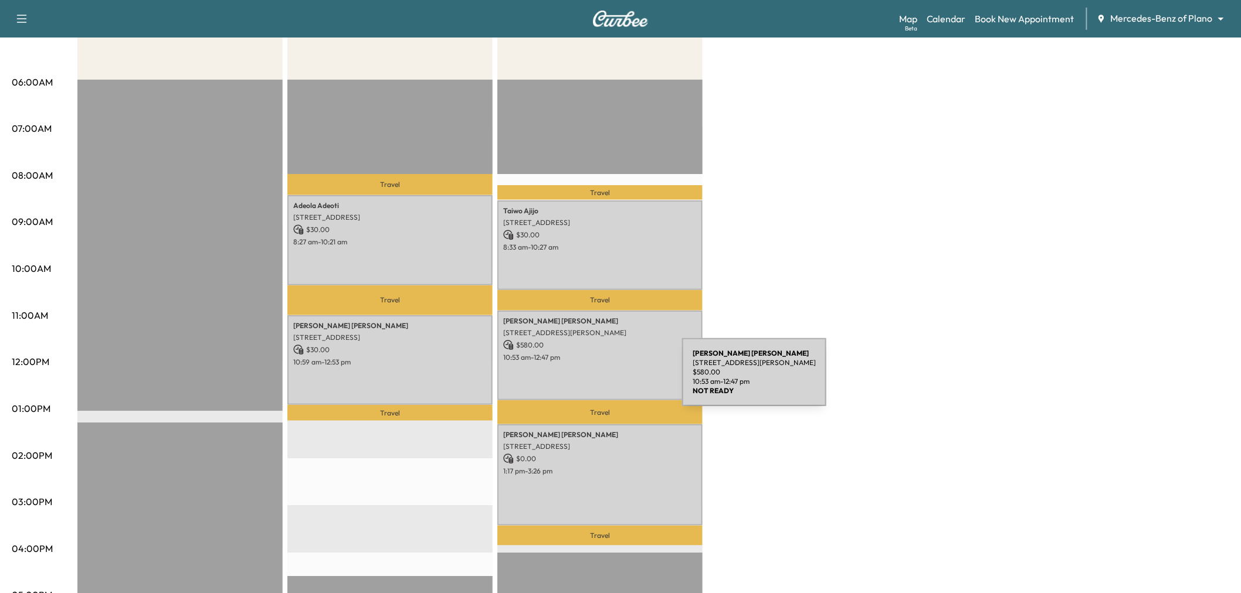
click at [594, 379] on div "Amir Veerjee 4529 LA ROCHE AVE, CARROLLTON, TX 75010, USA $ 580.00 10:53 am - 1…" at bounding box center [599, 356] width 205 height 90
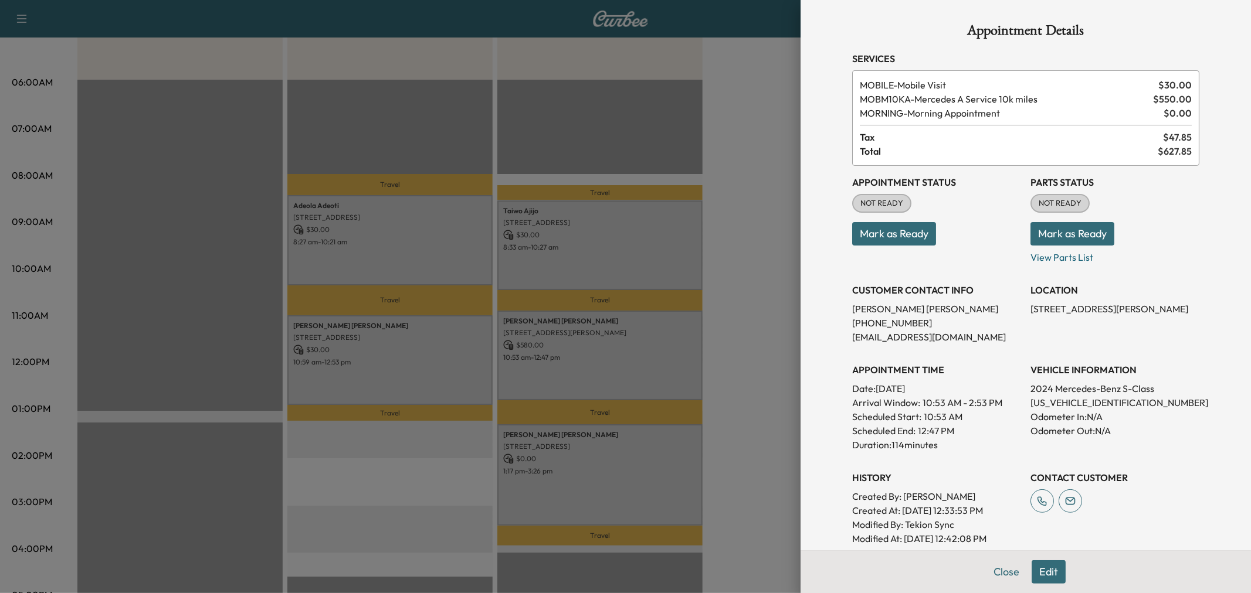
click at [755, 355] on div at bounding box center [625, 296] width 1251 height 593
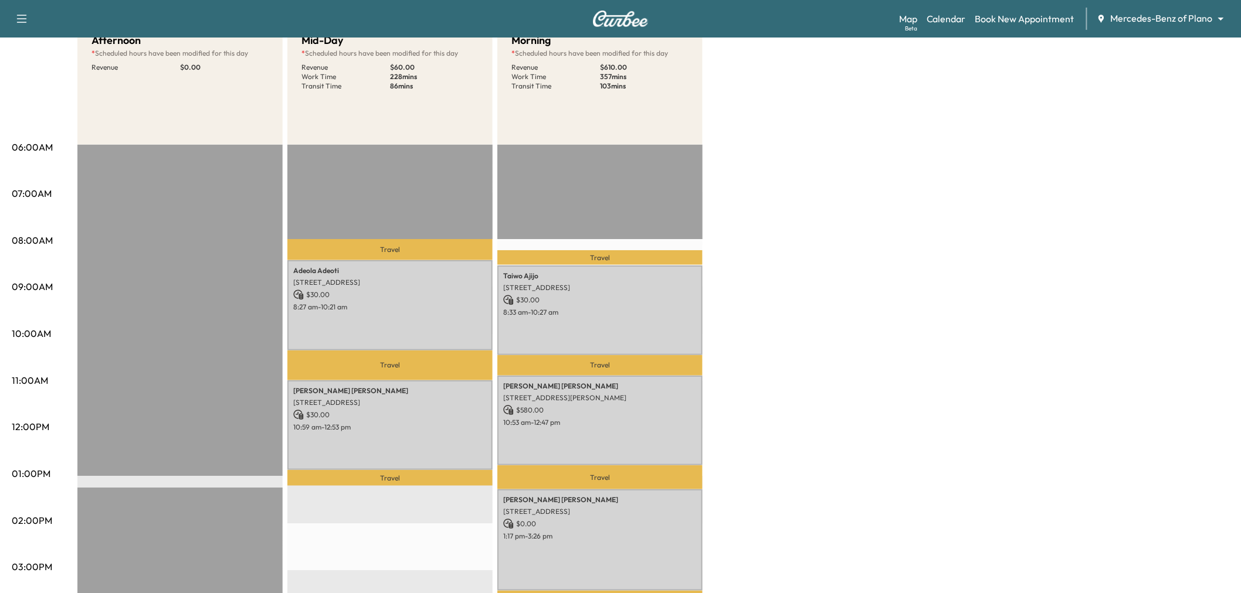
scroll to position [0, 0]
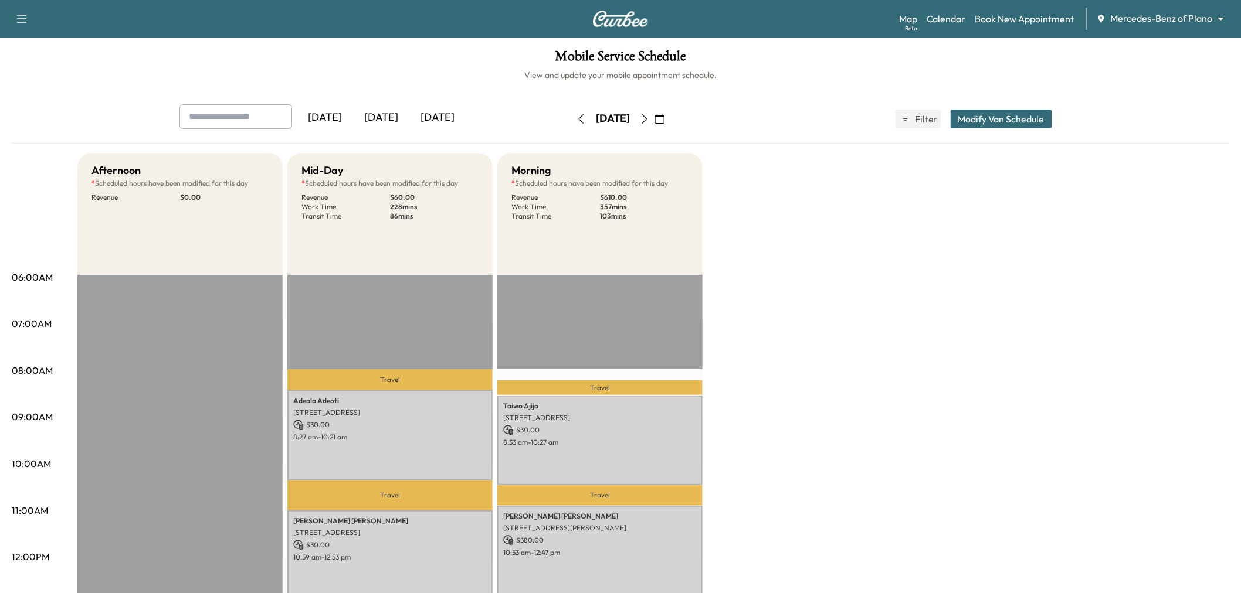
click at [670, 117] on button "button" at bounding box center [660, 119] width 20 height 19
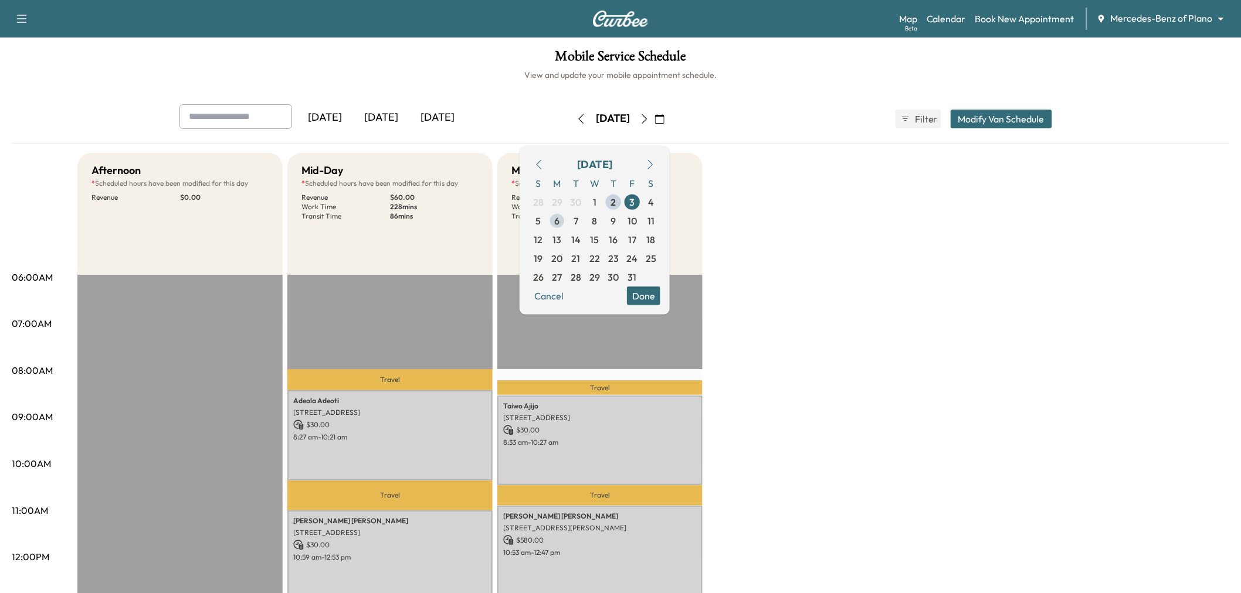
click at [566, 218] on span "6" at bounding box center [557, 220] width 19 height 19
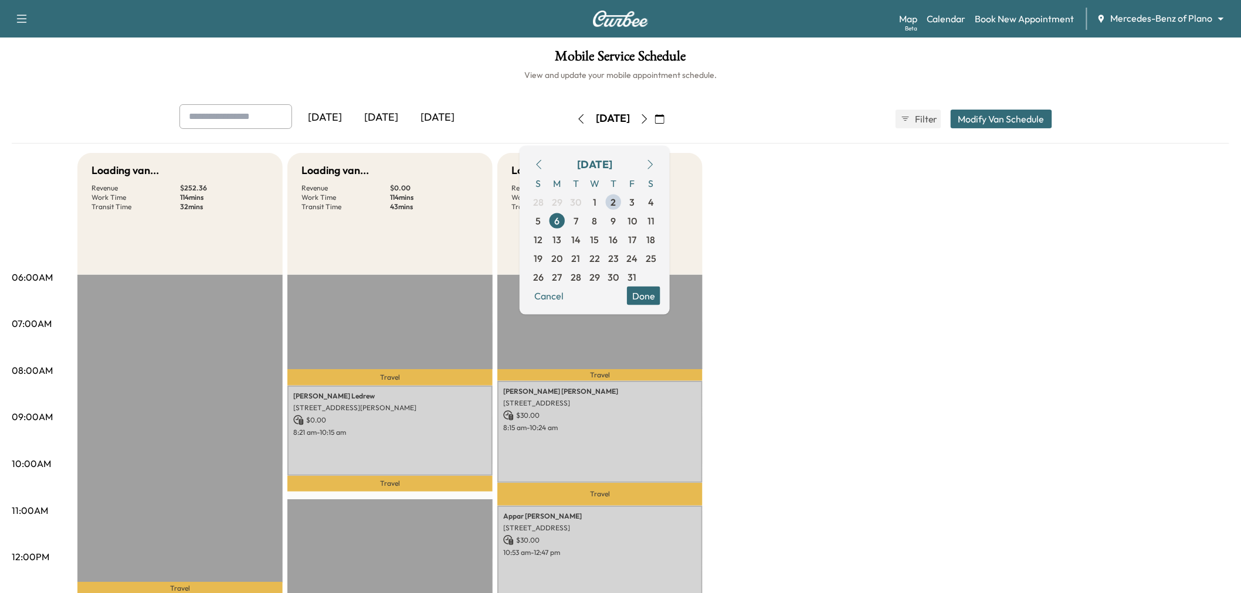
click at [660, 300] on button "Done" at bounding box center [643, 295] width 33 height 19
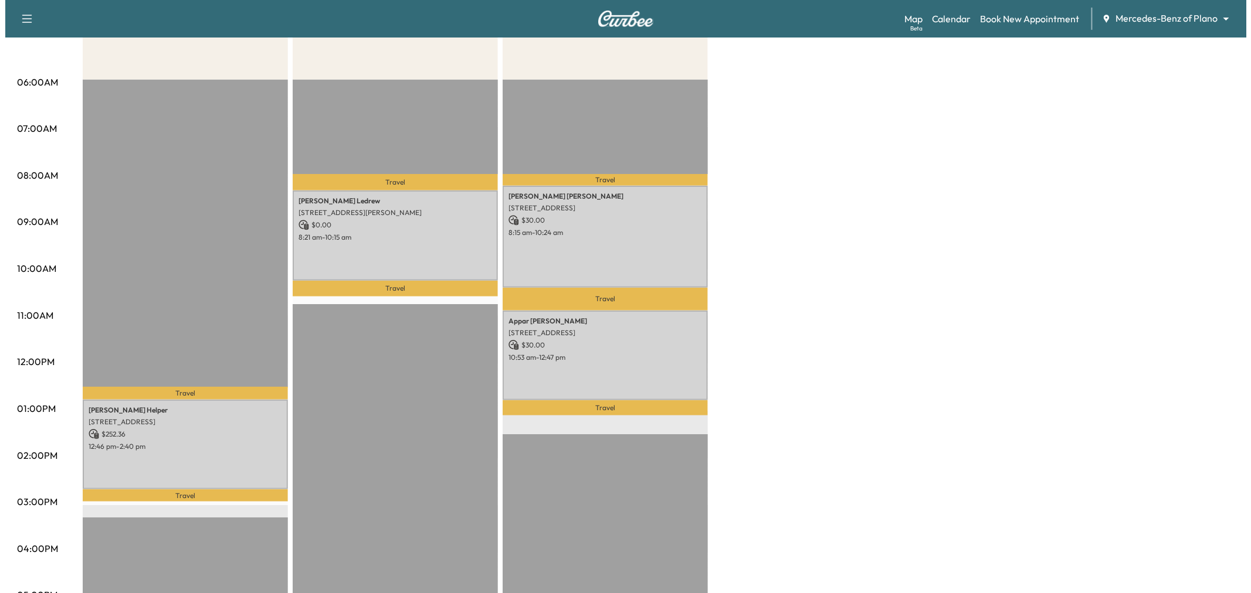
scroll to position [65, 0]
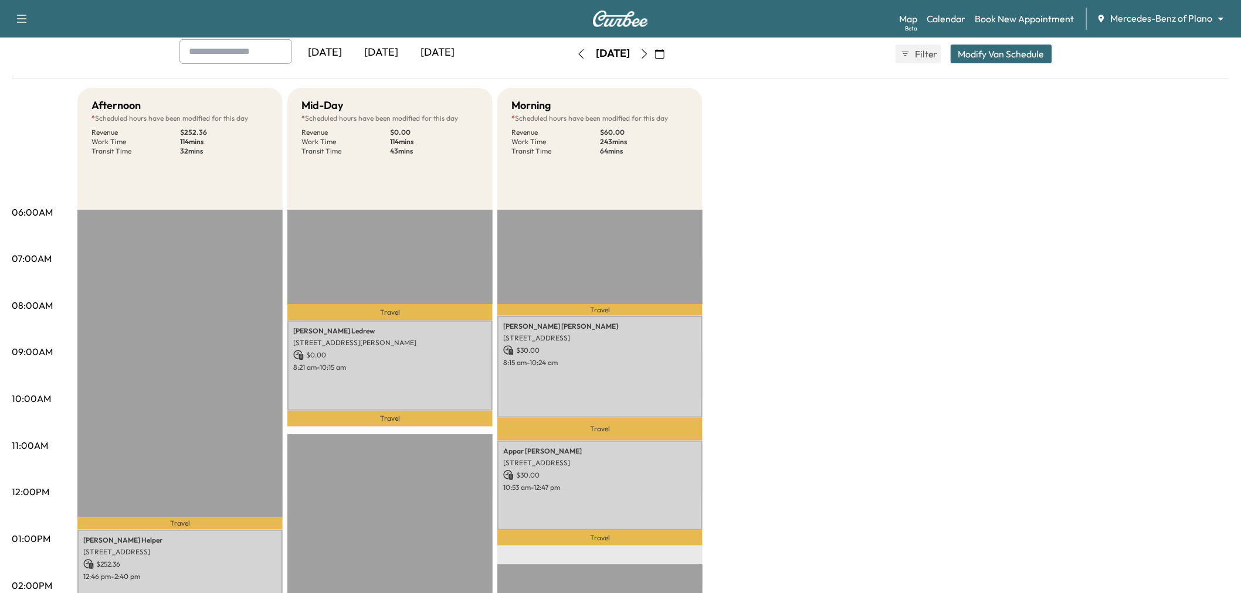
click at [996, 45] on button "Modify Van Schedule" at bounding box center [1001, 54] width 101 height 19
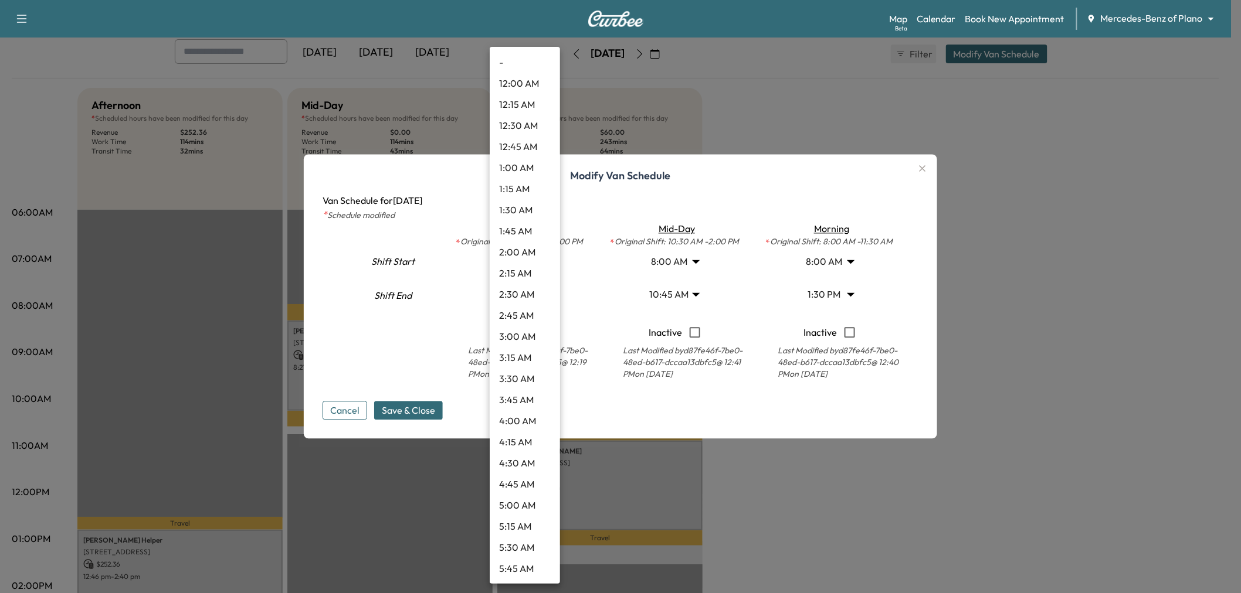
click at [542, 289] on body "Support Log Out Map Beta Calendar Book New Appointment Mercedes-Benz of Plano *…" at bounding box center [620, 231] width 1241 height 593
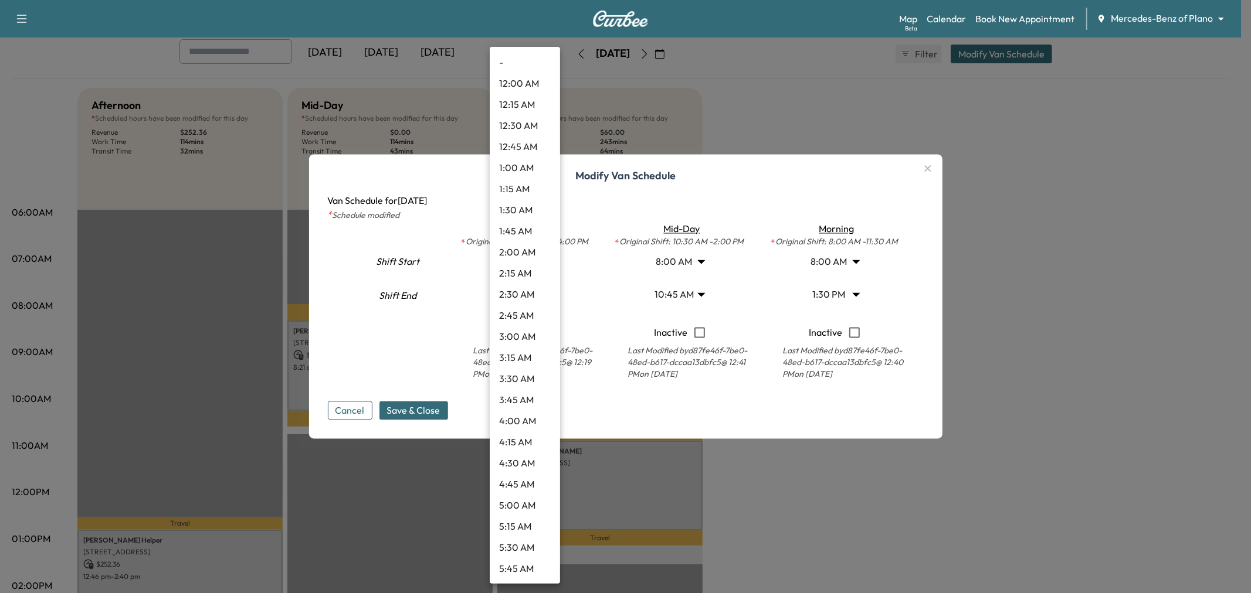
scroll to position [1054, 0]
click at [511, 355] on li "3:45 PM" at bounding box center [525, 358] width 70 height 21
type input "*****"
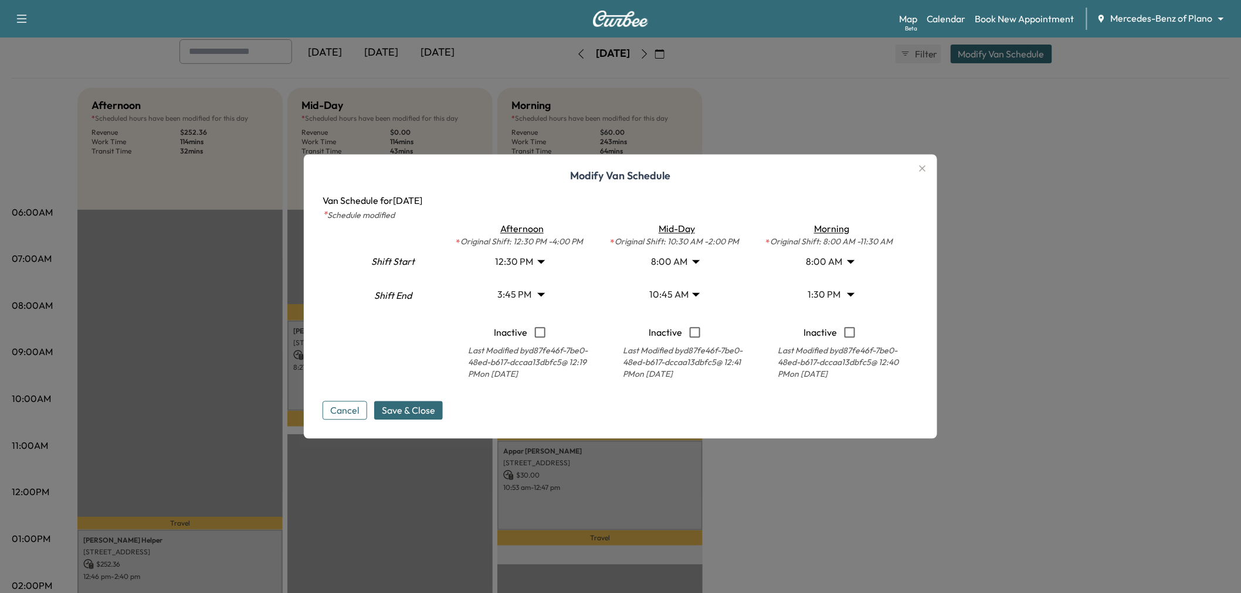
click at [532, 262] on body "Support Log Out Map Beta Calendar Book New Appointment Mercedes-Benz of Plano *…" at bounding box center [620, 231] width 1241 height 593
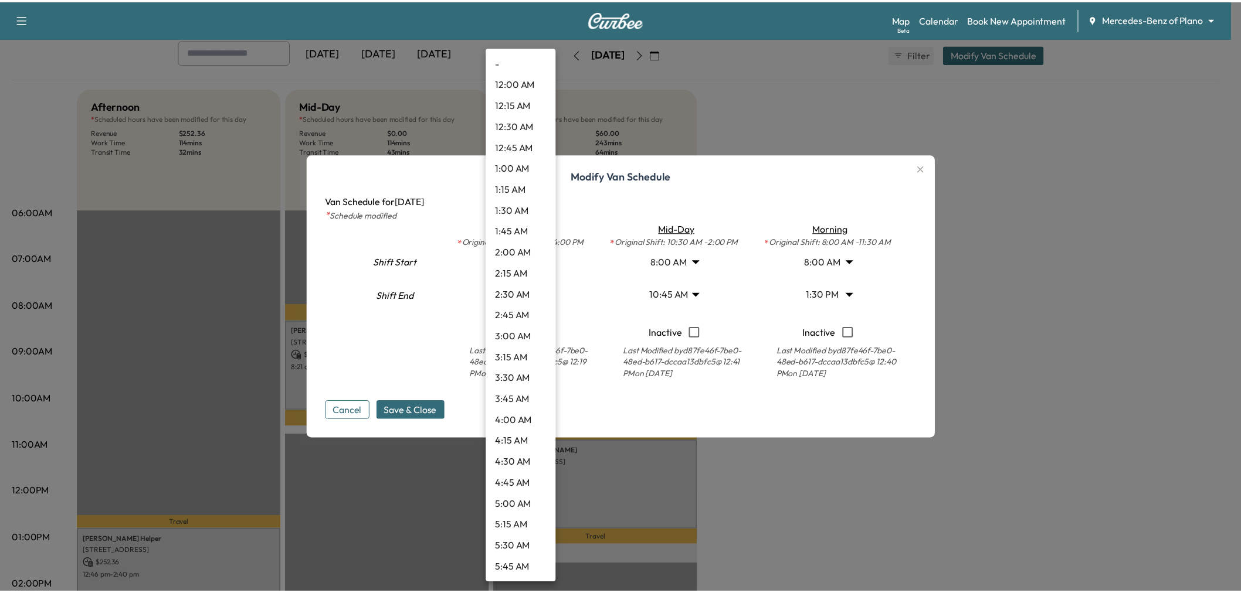
scroll to position [823, 0]
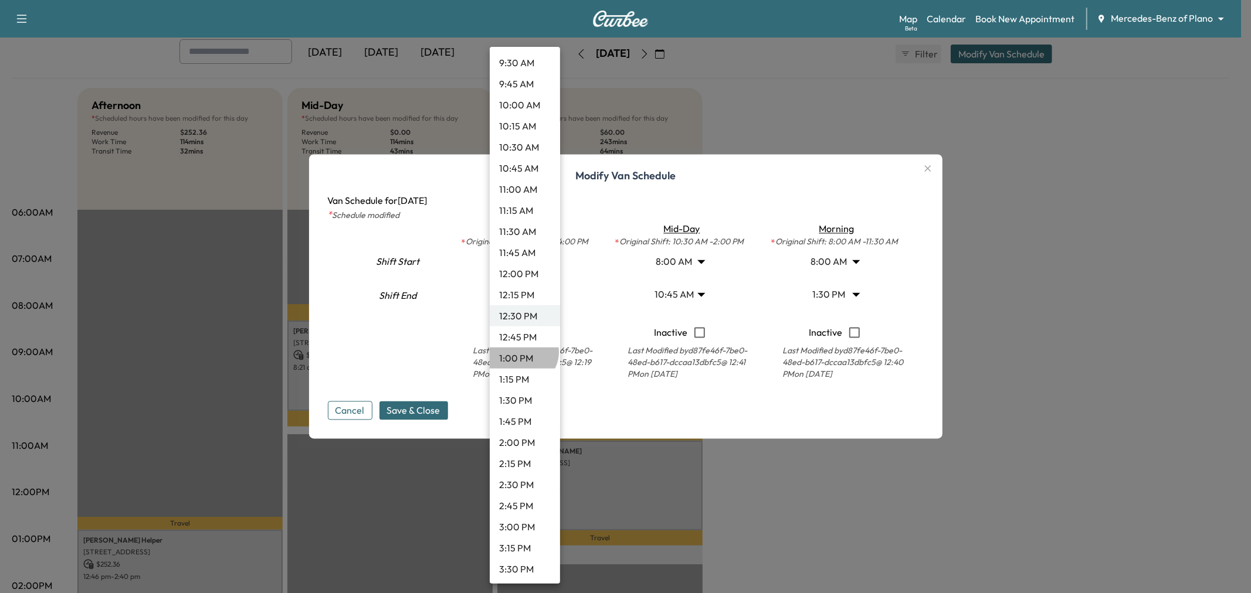
click at [522, 352] on li "1:00 PM" at bounding box center [525, 358] width 70 height 21
type input "**"
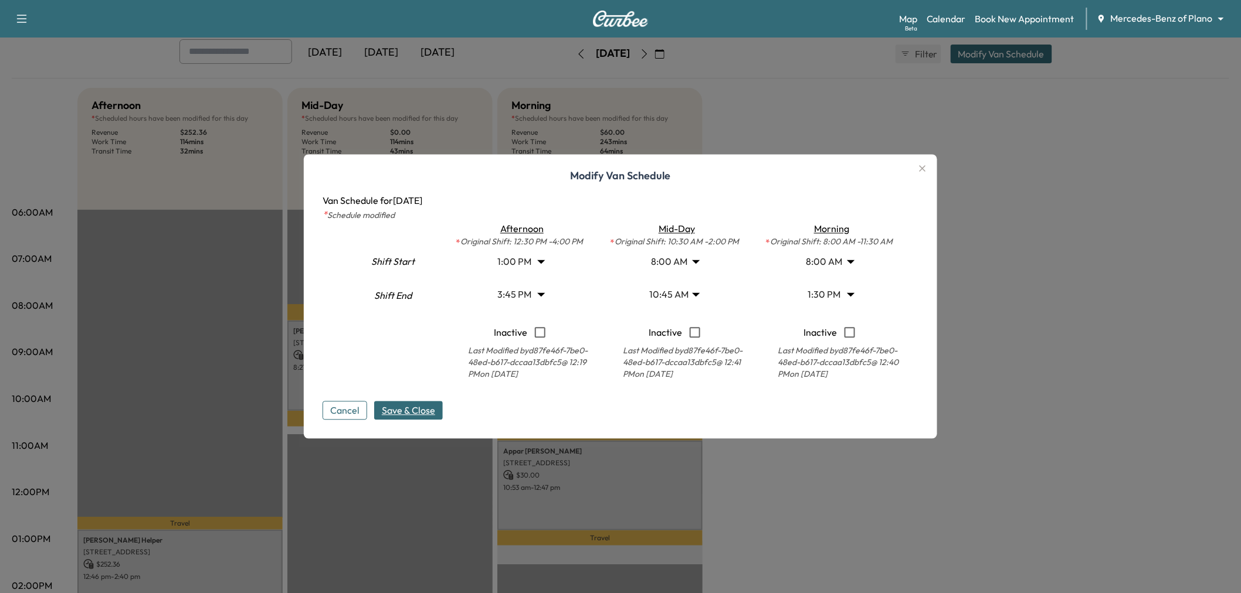
click at [418, 412] on span "Save & Close" at bounding box center [408, 411] width 53 height 14
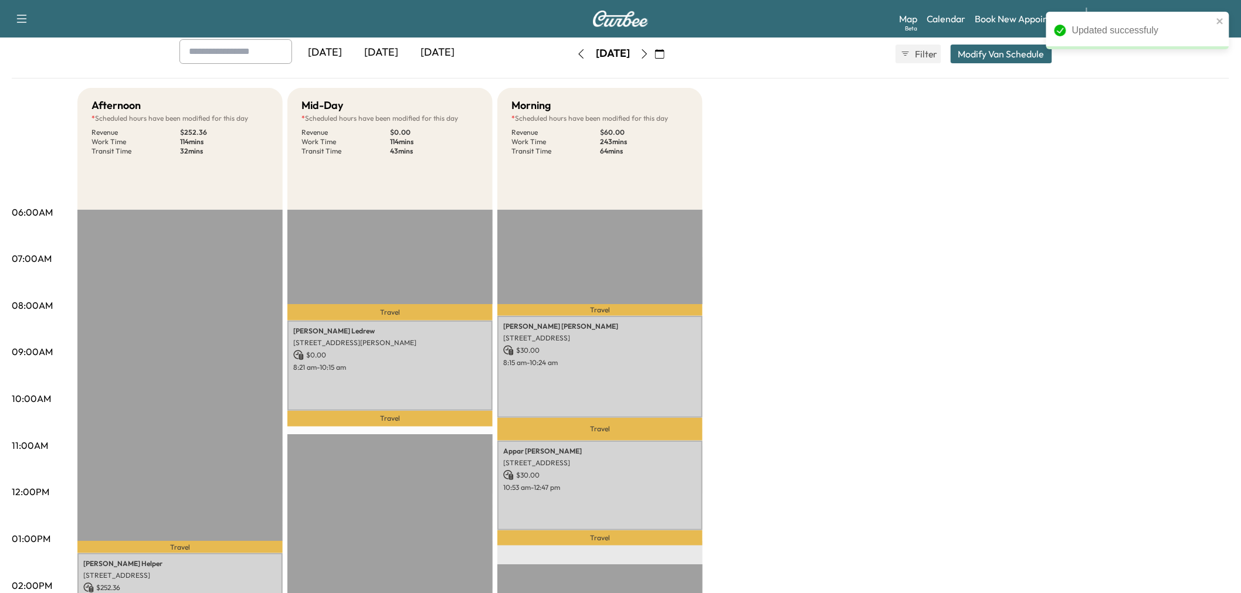
drag, startPoint x: 922, startPoint y: 366, endPoint x: 892, endPoint y: 379, distance: 32.6
click at [921, 367] on div "Afternoon * Scheduled hours have been modified for this day Revenue $ 252.36 Wo…" at bounding box center [653, 528] width 1152 height 880
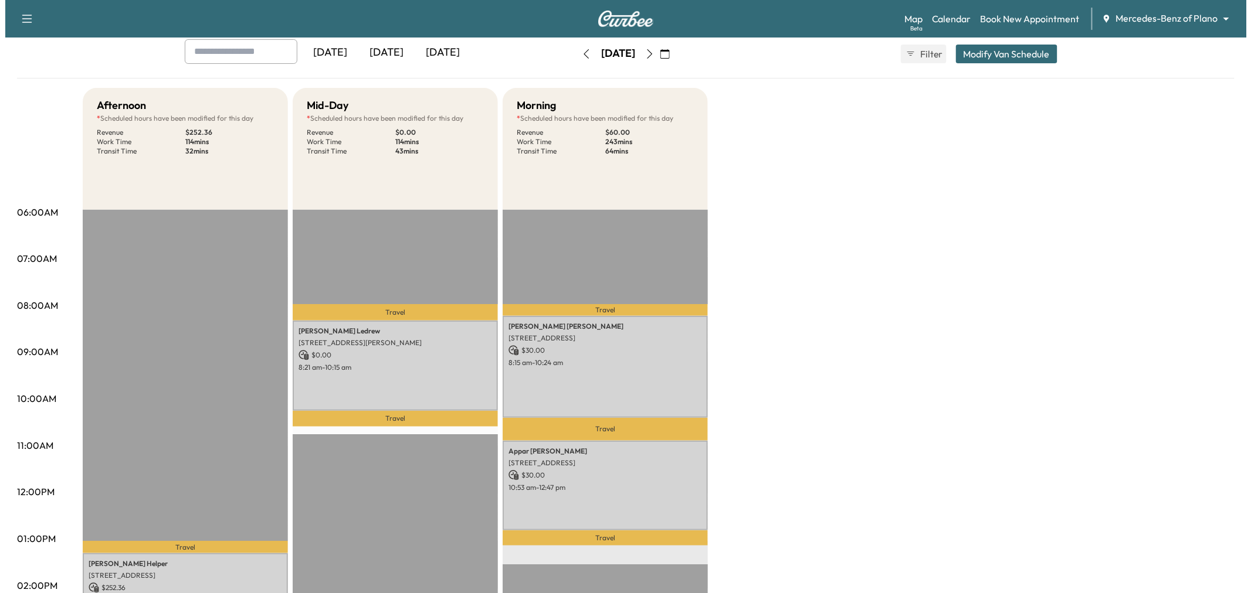
scroll to position [0, 0]
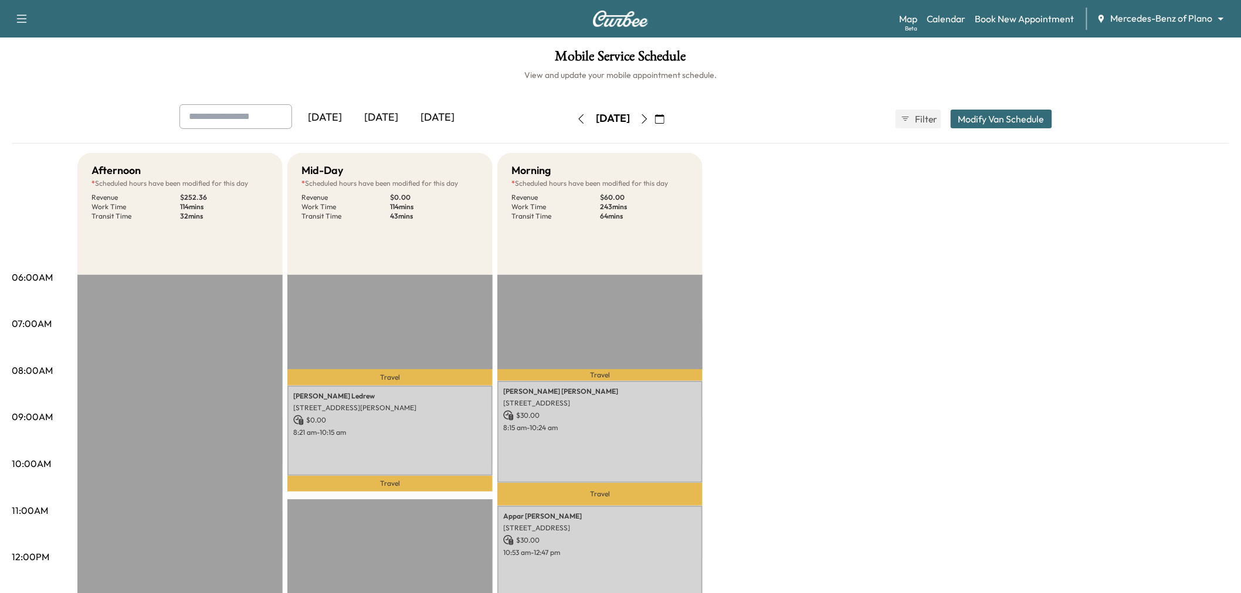
click at [992, 121] on button "Modify Van Schedule" at bounding box center [1001, 119] width 101 height 19
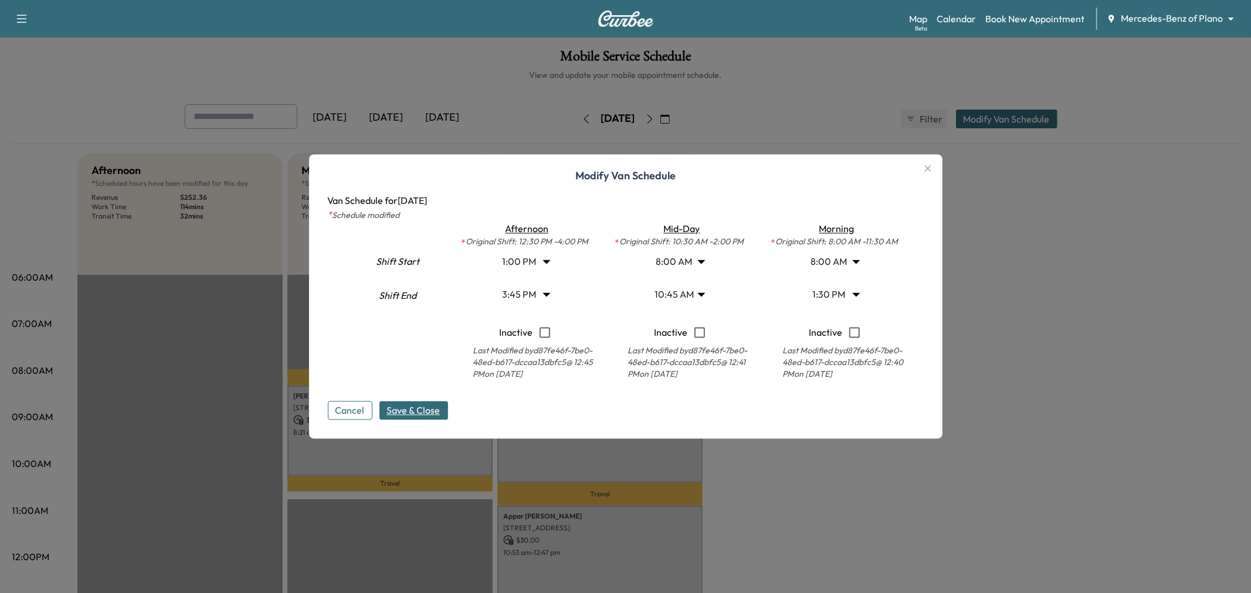
click at [832, 296] on body "Support Log Out Map Beta Calendar Book New Appointment Mercedes-Benz of Plano *…" at bounding box center [625, 296] width 1251 height 593
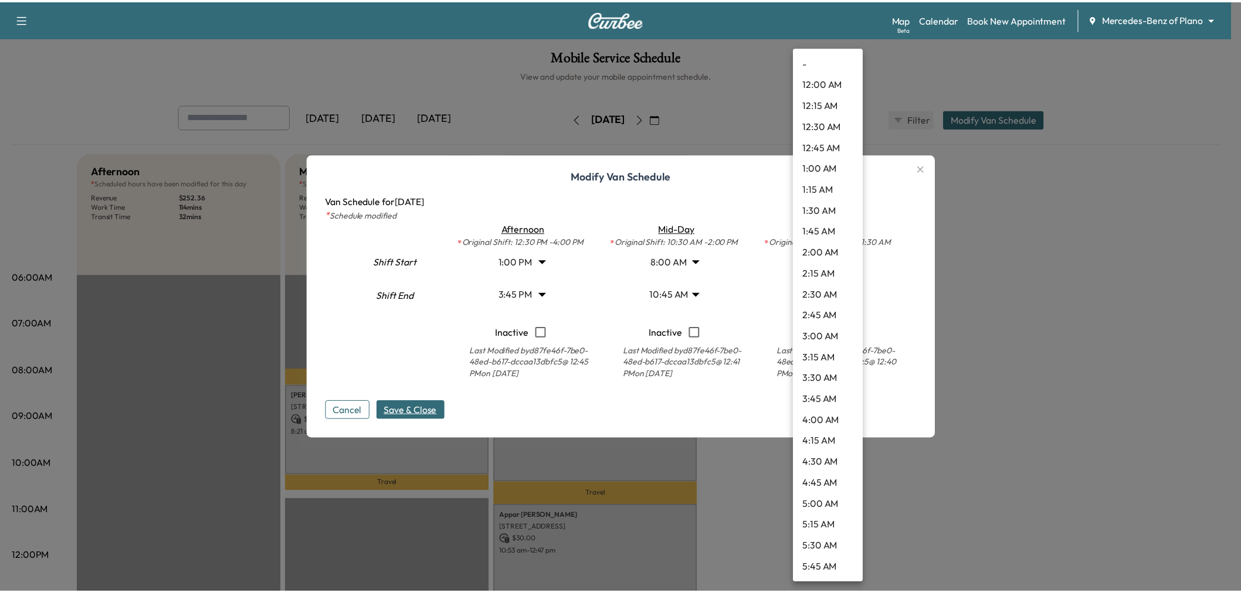
scroll to position [907, 0]
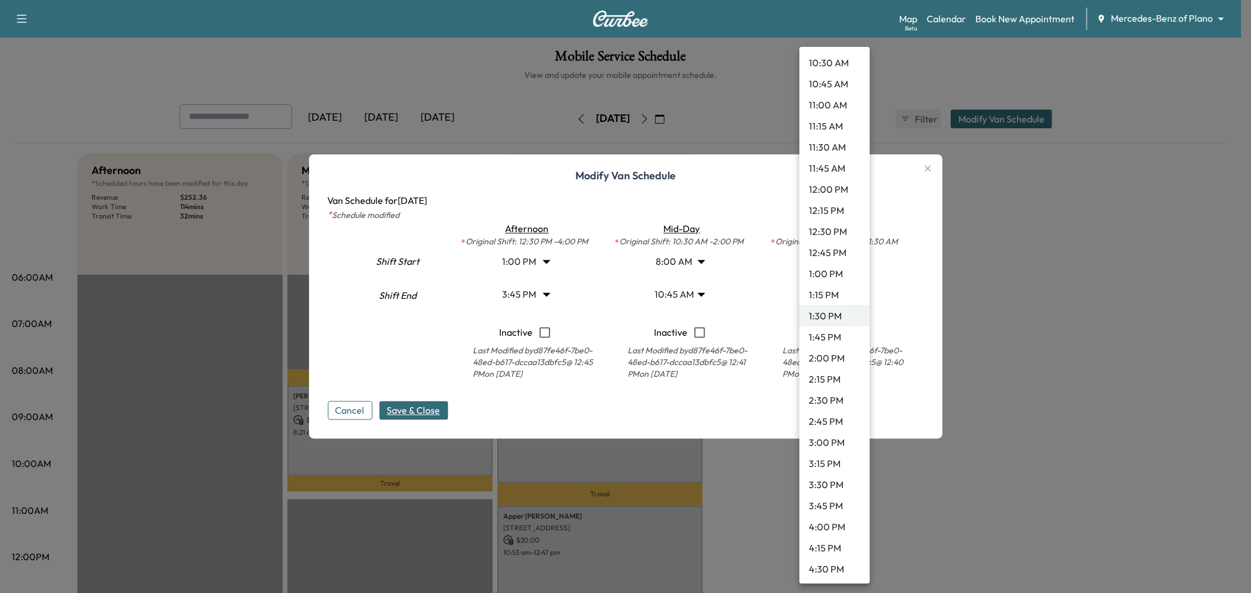
click at [830, 523] on li "4:00 PM" at bounding box center [834, 527] width 70 height 21
type input "**"
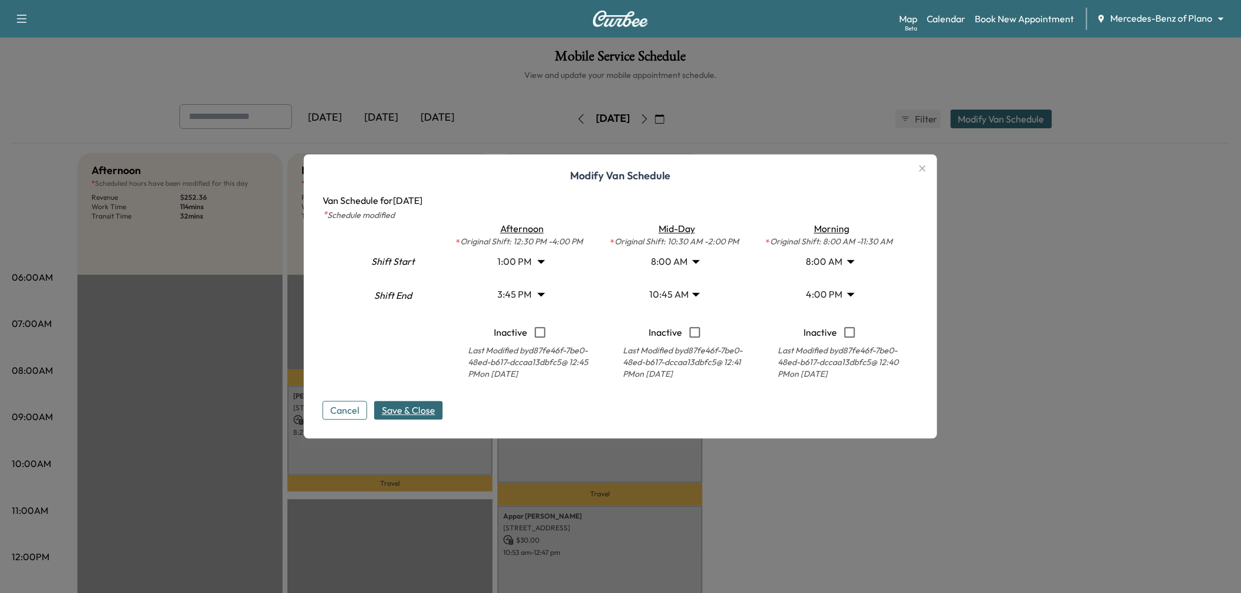
click at [413, 409] on span "Save & Close" at bounding box center [408, 411] width 53 height 14
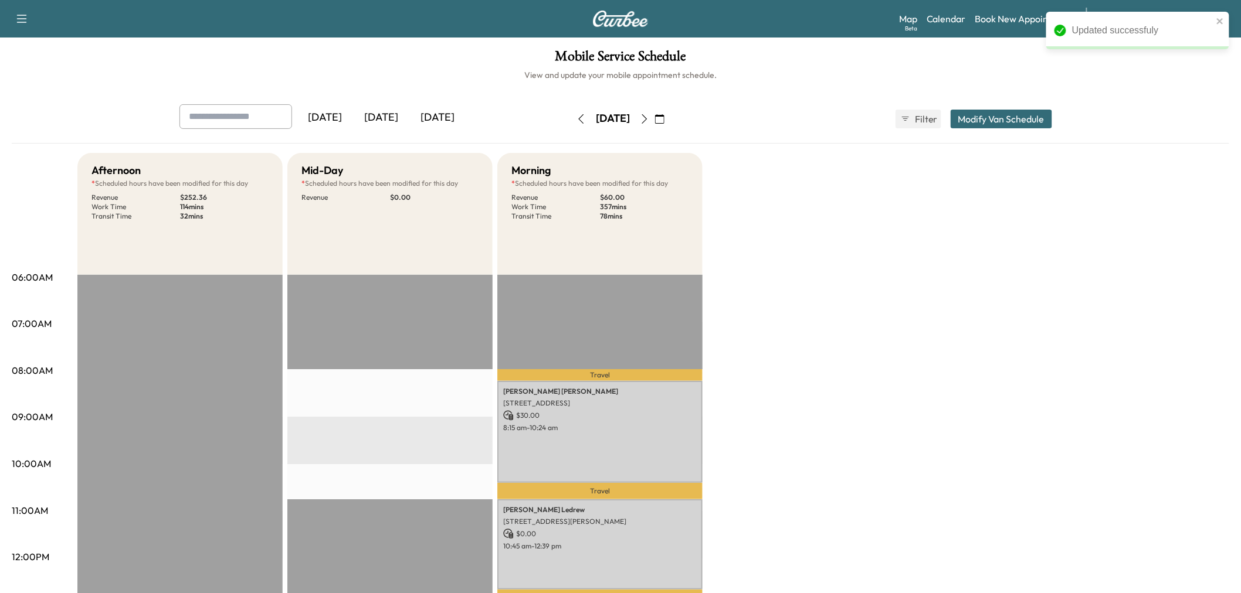
scroll to position [195, 0]
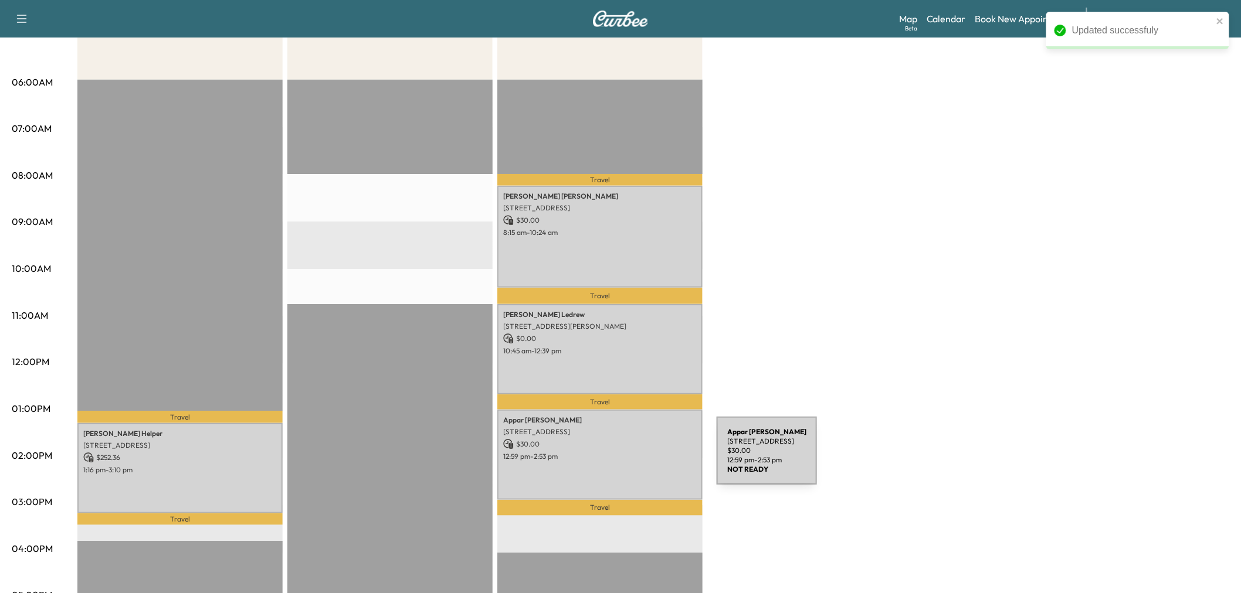
click at [629, 458] on div "Appar Sivasubramaniam 15855 Millwood Trl, Frisco, TX 75034, USA $ 30.00 12:59 p…" at bounding box center [599, 455] width 205 height 90
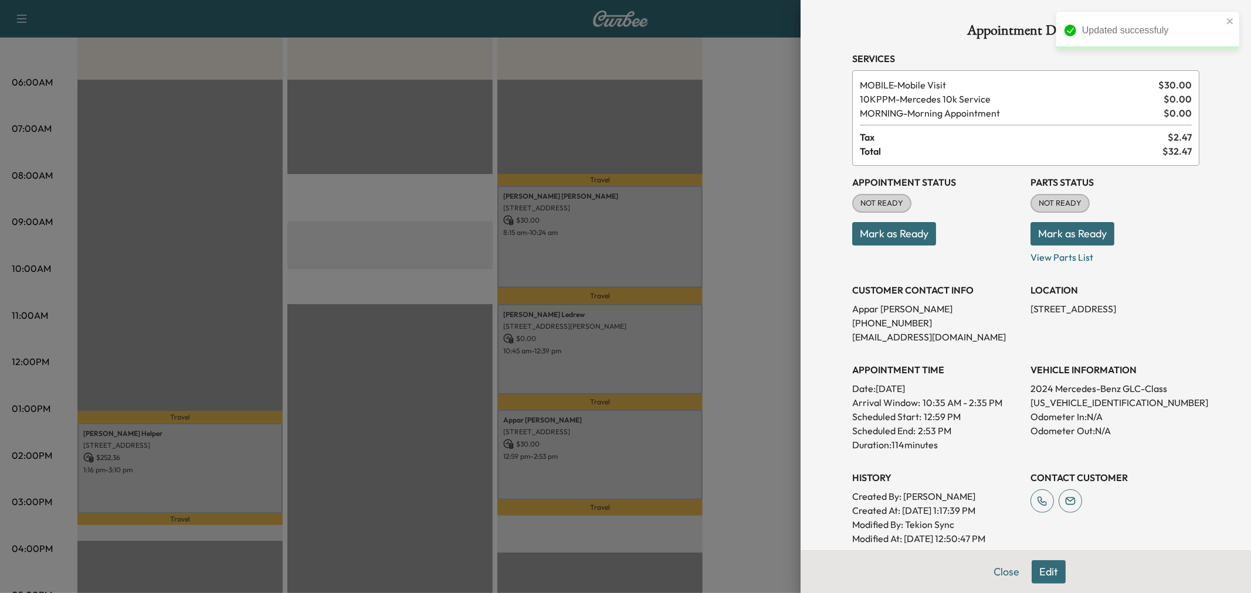
click at [632, 370] on div at bounding box center [625, 296] width 1251 height 593
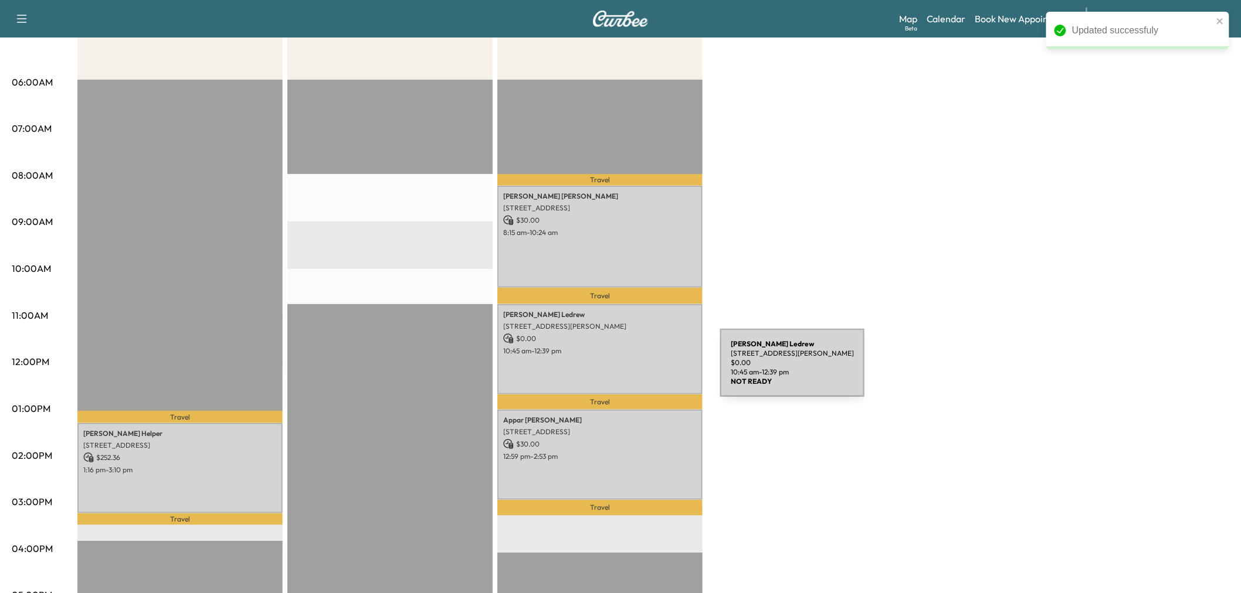
click at [632, 370] on div "Kevin Ledrew 1505 Windsor Dr, McKinney, TX 75072, USA $ 0.00 10:45 am - 12:39 pm" at bounding box center [599, 349] width 205 height 90
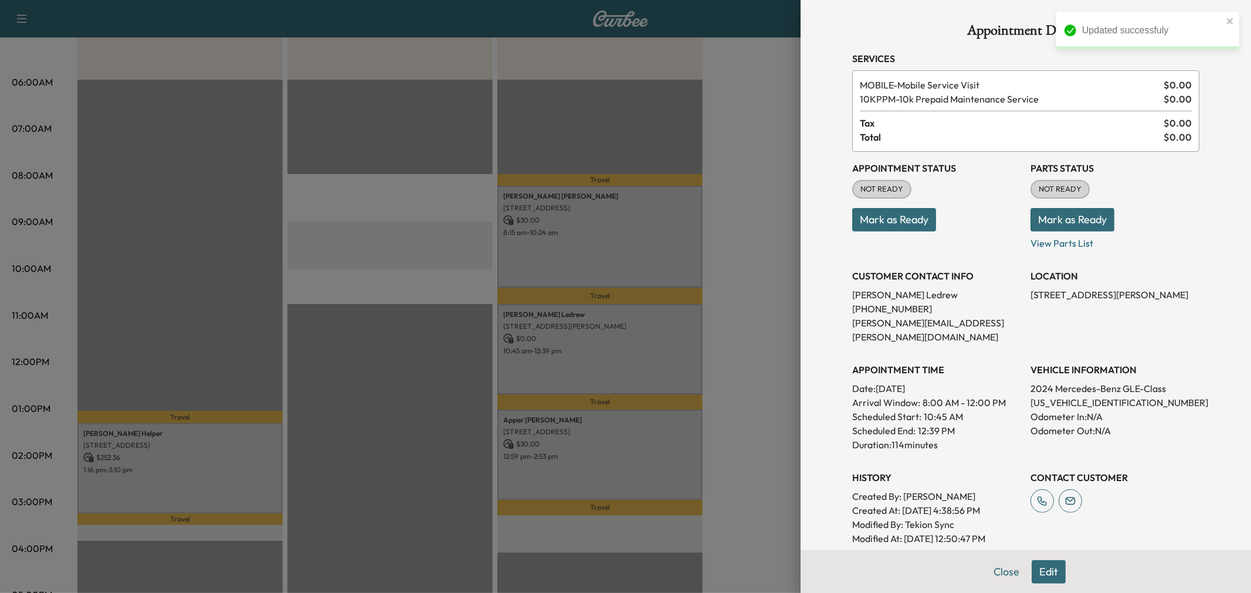
click at [618, 278] on div at bounding box center [625, 296] width 1251 height 593
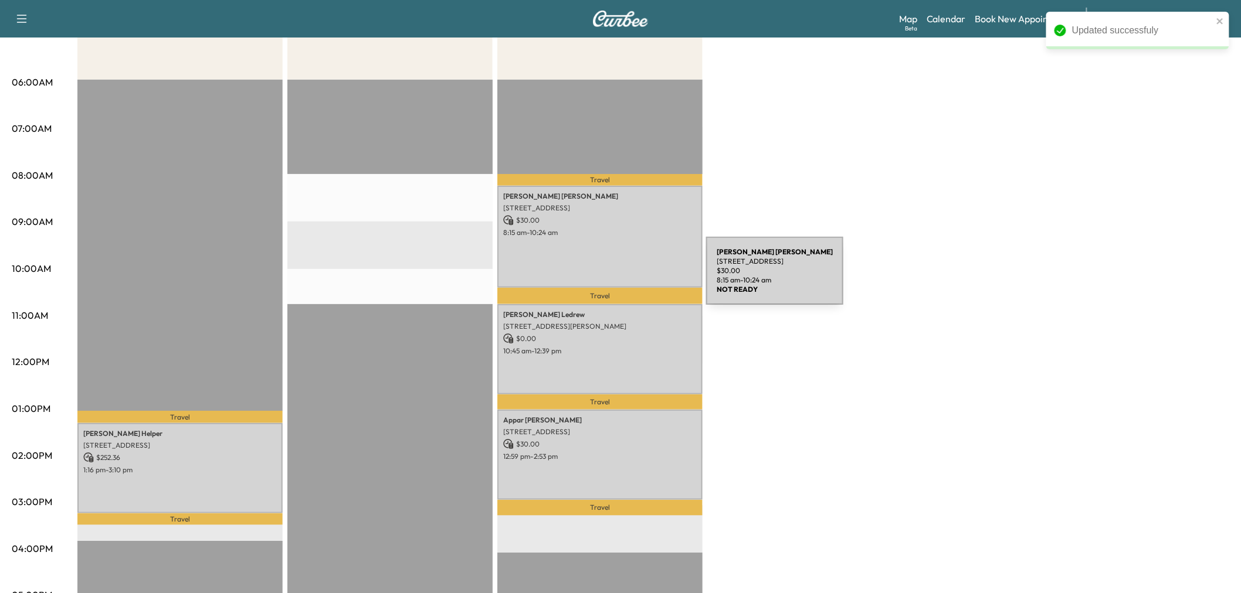
click at [622, 270] on div "Nicole Moreno 5013 Crooked Ln, Plano, TX 75023, USA $ 30.00 8:15 am - 10:24 am" at bounding box center [599, 237] width 205 height 102
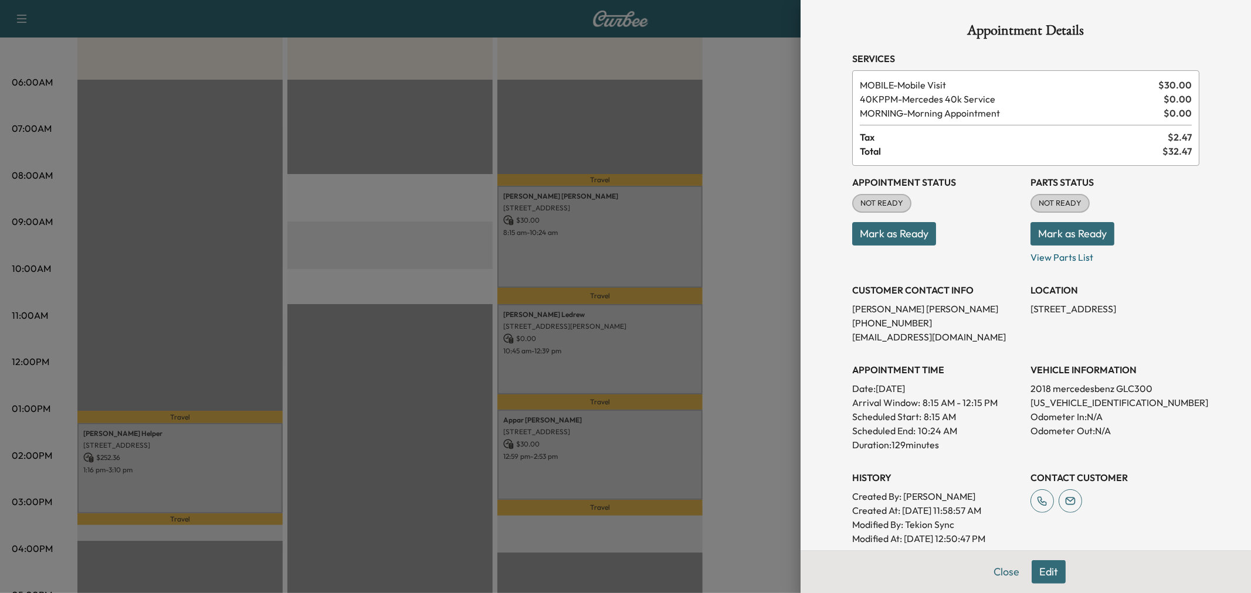
click at [622, 270] on div at bounding box center [625, 296] width 1251 height 593
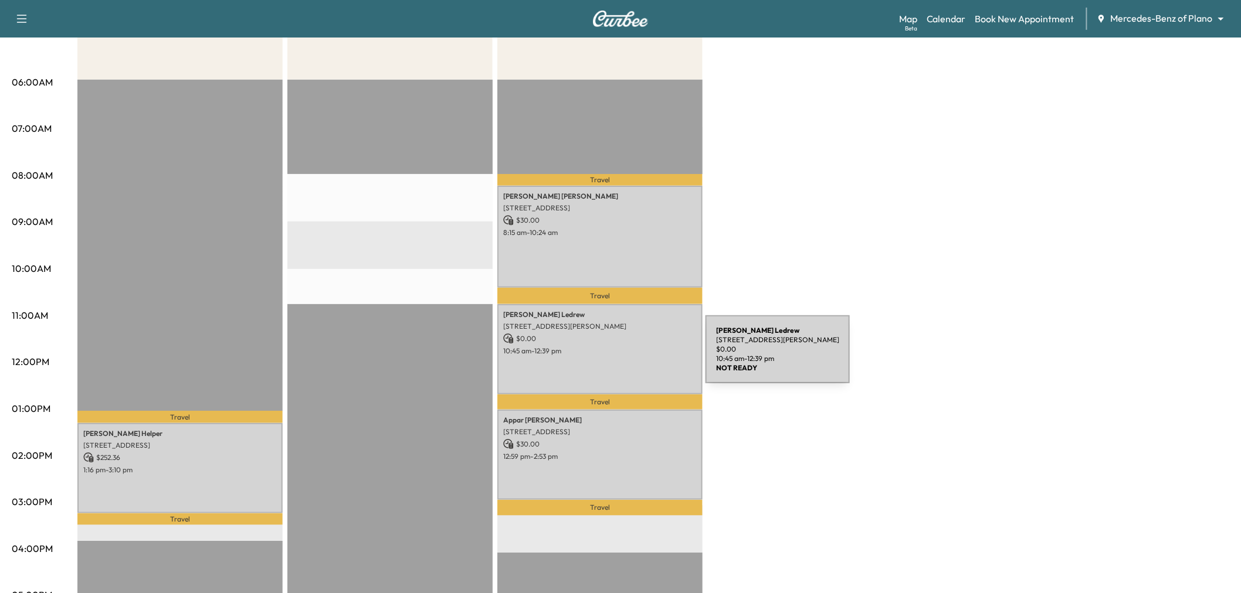
click at [617, 357] on div "Kevin Ledrew 1505 Windsor Dr, McKinney, TX 75072, USA $ 0.00 10:45 am - 12:39 pm" at bounding box center [599, 349] width 205 height 90
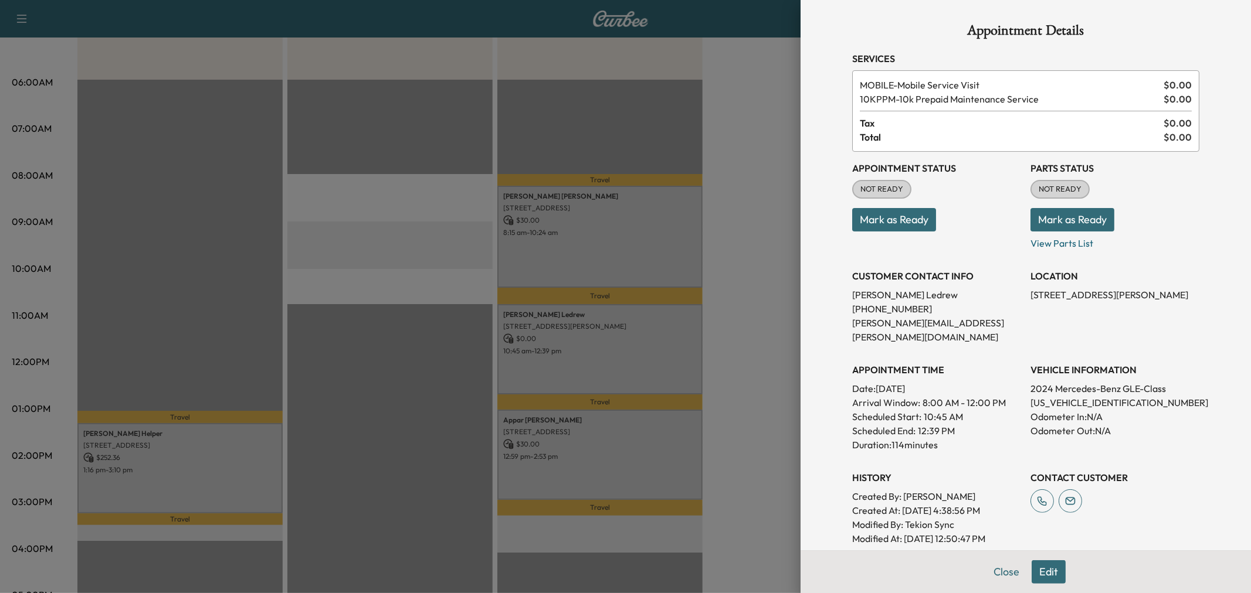
click at [1037, 572] on button "Edit" at bounding box center [1048, 572] width 34 height 23
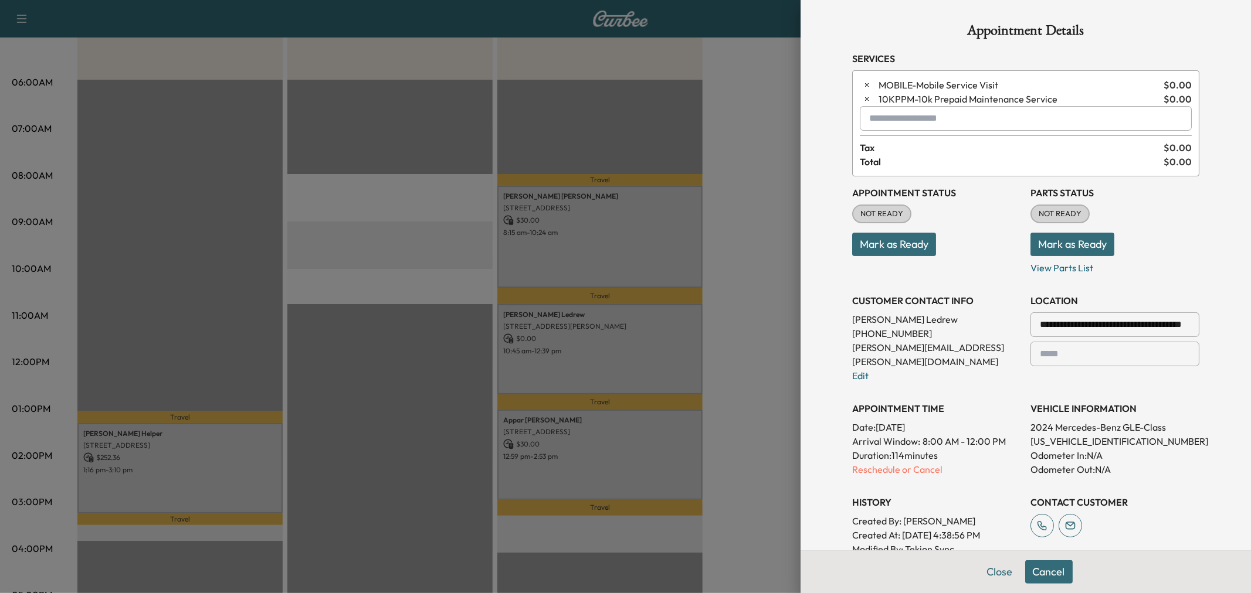
click at [942, 129] on input "text" at bounding box center [1026, 118] width 332 height 25
click at [943, 145] on p "MIDDAY - Mid-Day Appointment" at bounding box center [983, 149] width 255 height 16
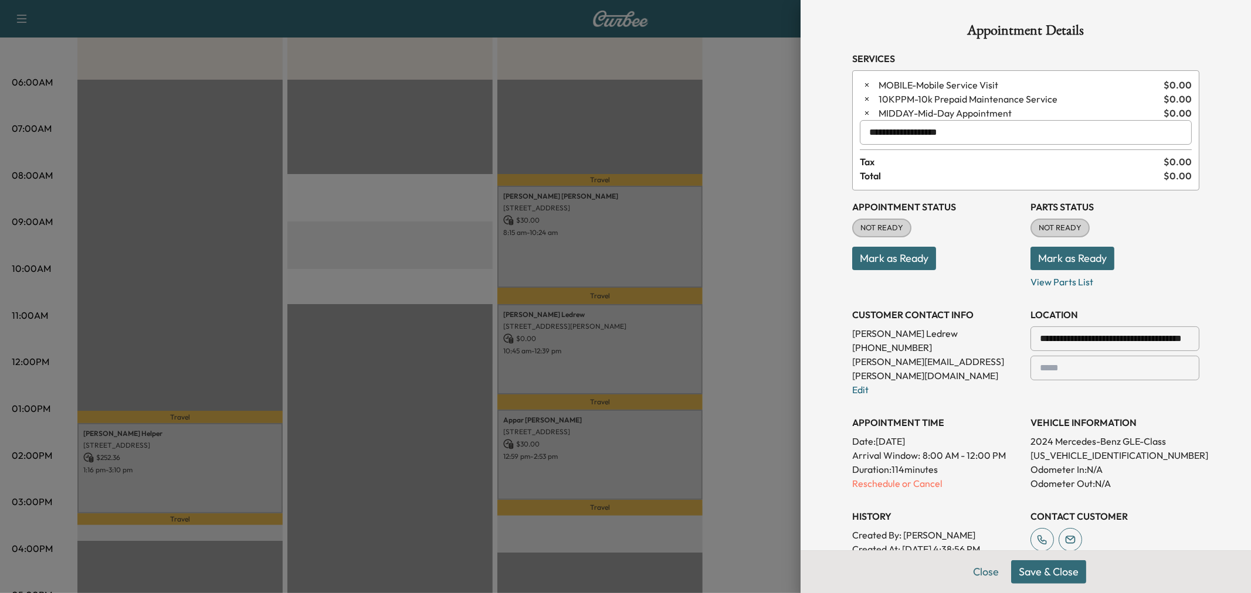
type input "**********"
click at [1044, 583] on button "Save & Close" at bounding box center [1048, 572] width 75 height 23
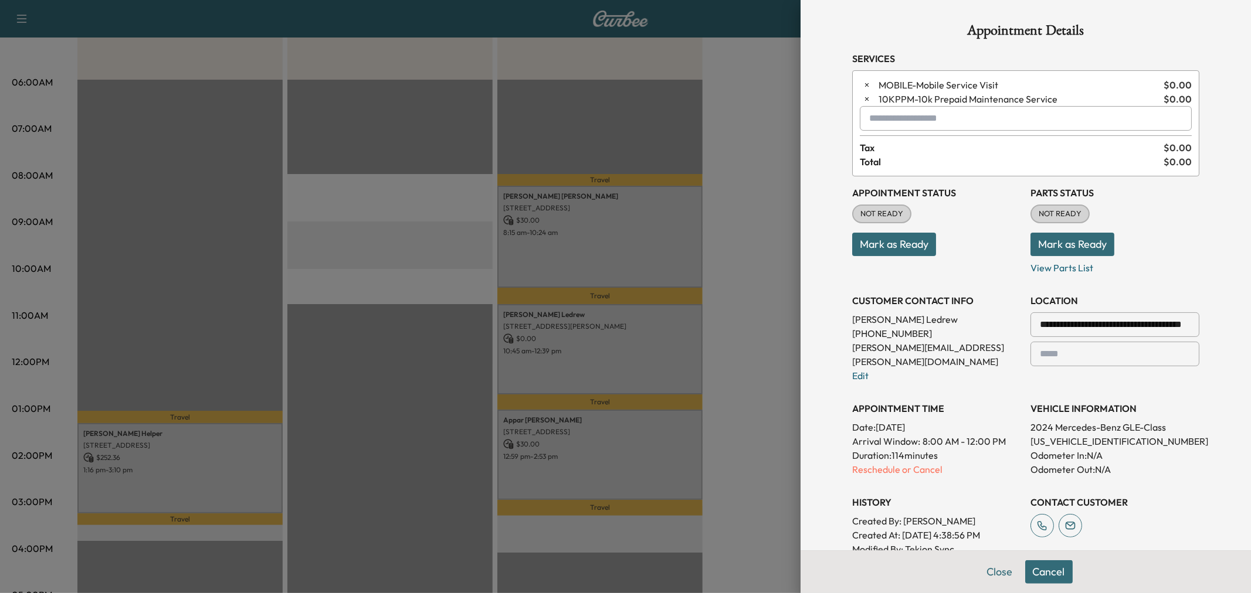
click at [963, 375] on div "**********" at bounding box center [1025, 374] width 347 height 394
click at [983, 569] on button "Close" at bounding box center [999, 572] width 41 height 23
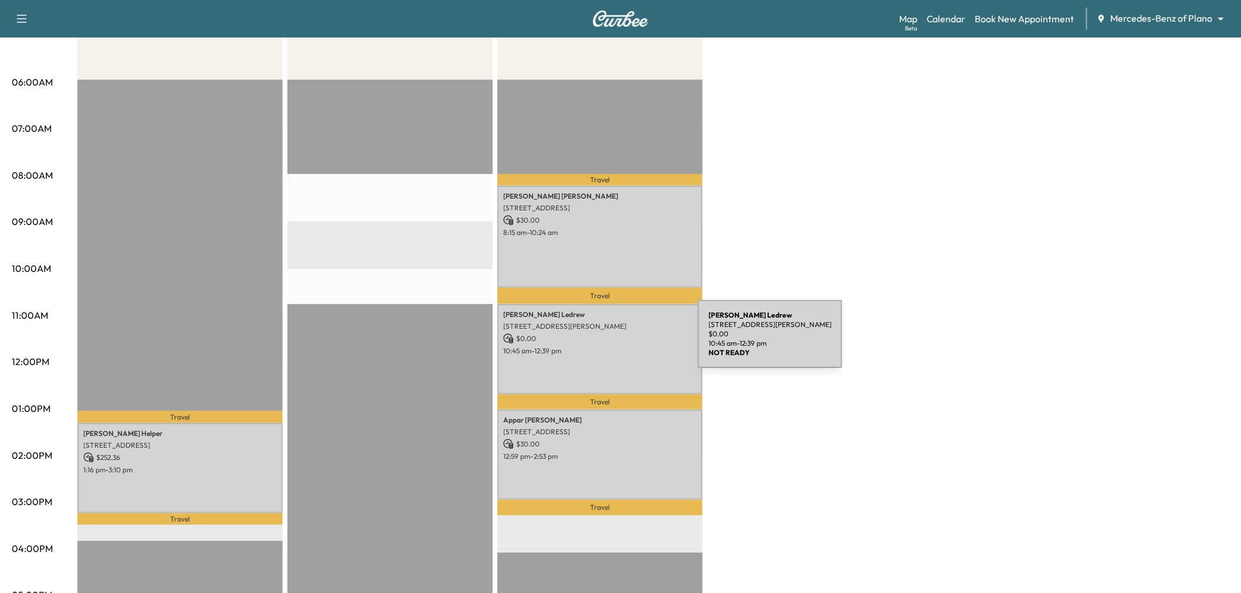
click at [605, 335] on p "$ 0.00" at bounding box center [600, 339] width 194 height 11
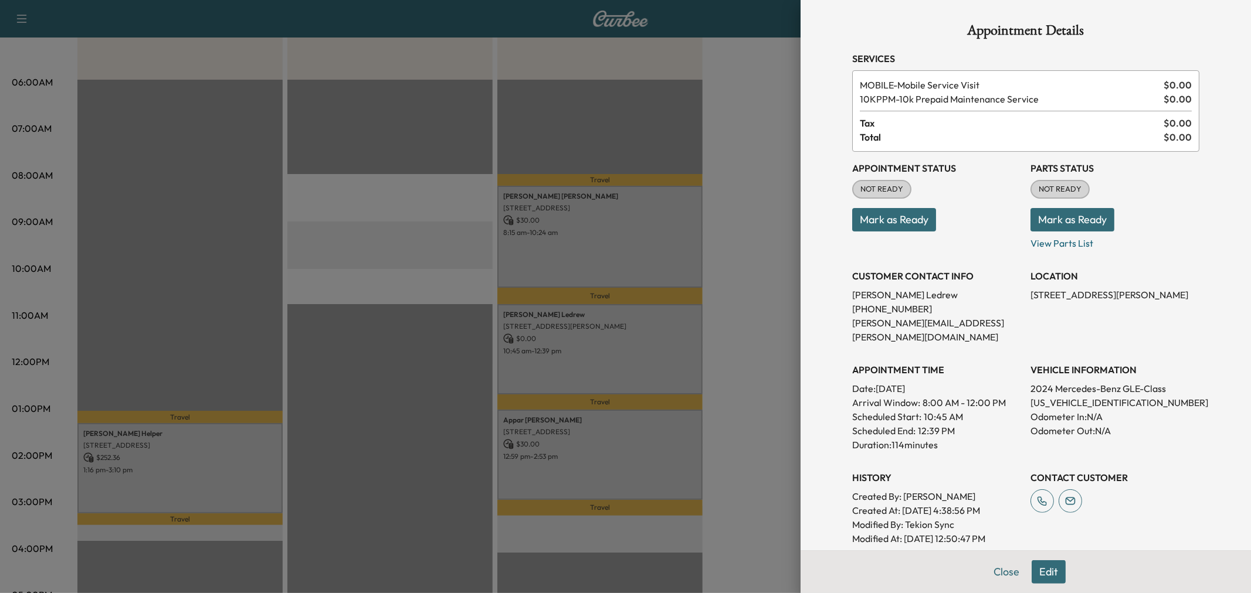
click at [599, 341] on div at bounding box center [625, 296] width 1251 height 593
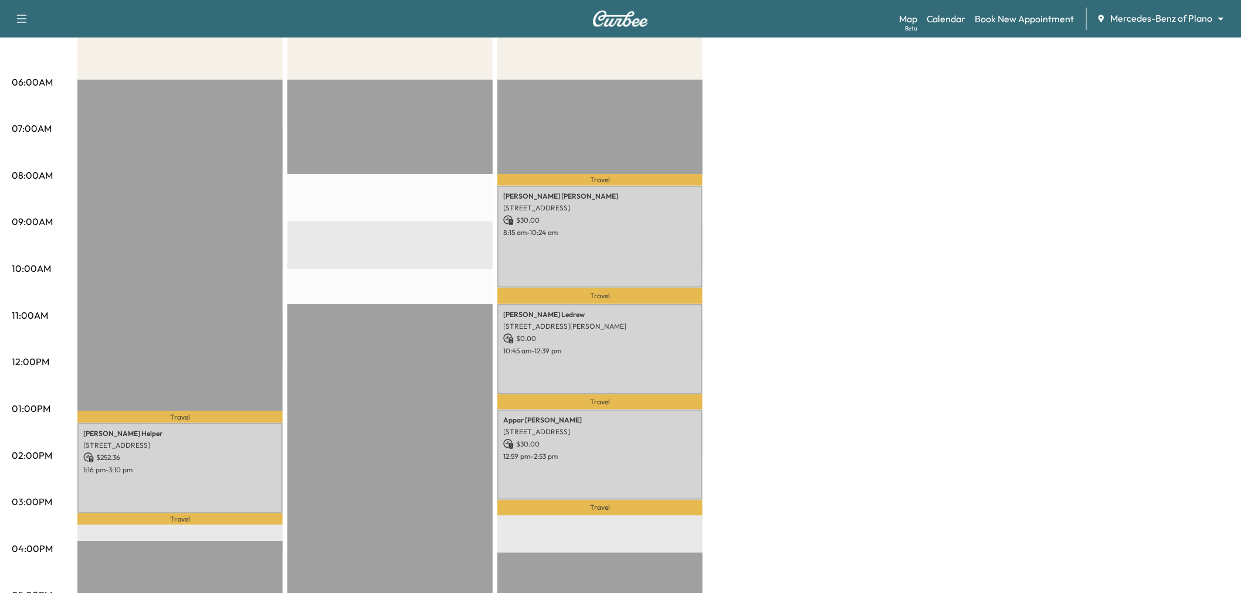
click at [619, 231] on p "8:15 am - 10:24 am" at bounding box center [600, 232] width 194 height 9
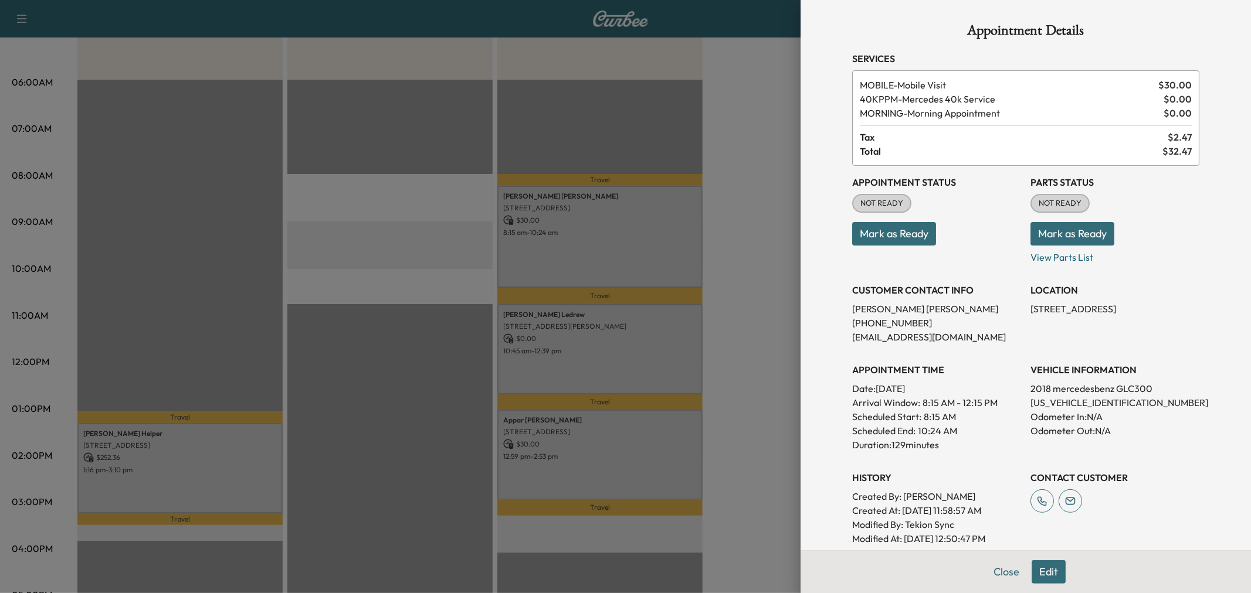
click at [619, 231] on div at bounding box center [625, 296] width 1251 height 593
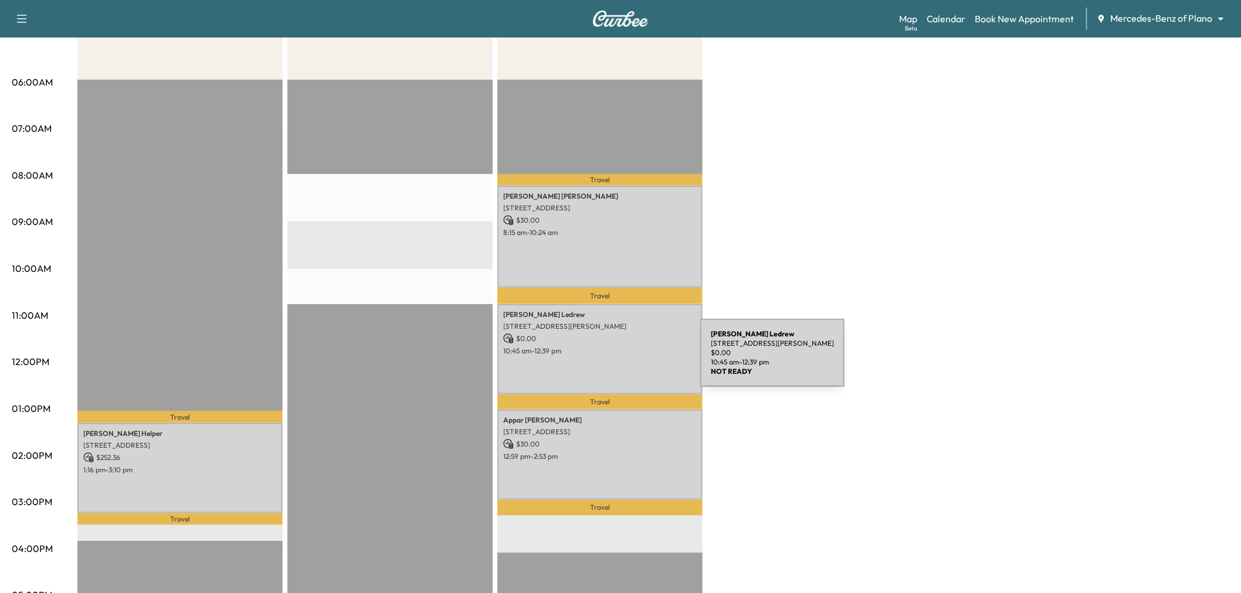
click at [612, 360] on div "Kevin Ledrew 1505 Windsor Dr, McKinney, TX 75072, USA $ 0.00 10:45 am - 12:39 pm" at bounding box center [599, 349] width 205 height 90
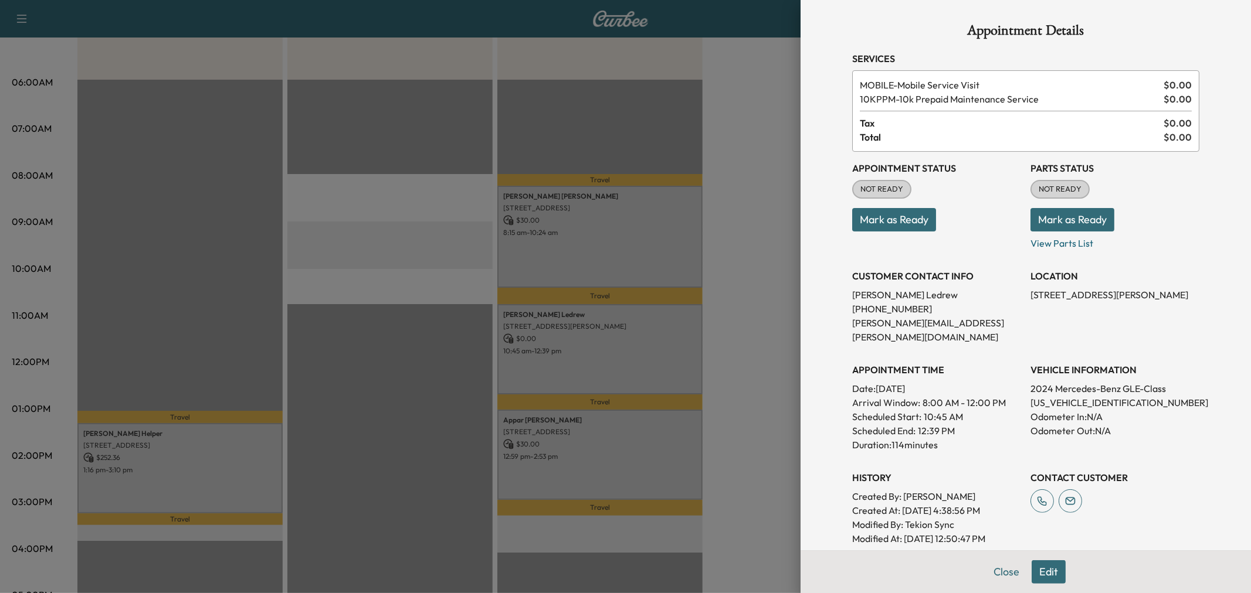
click at [610, 364] on div at bounding box center [625, 296] width 1251 height 593
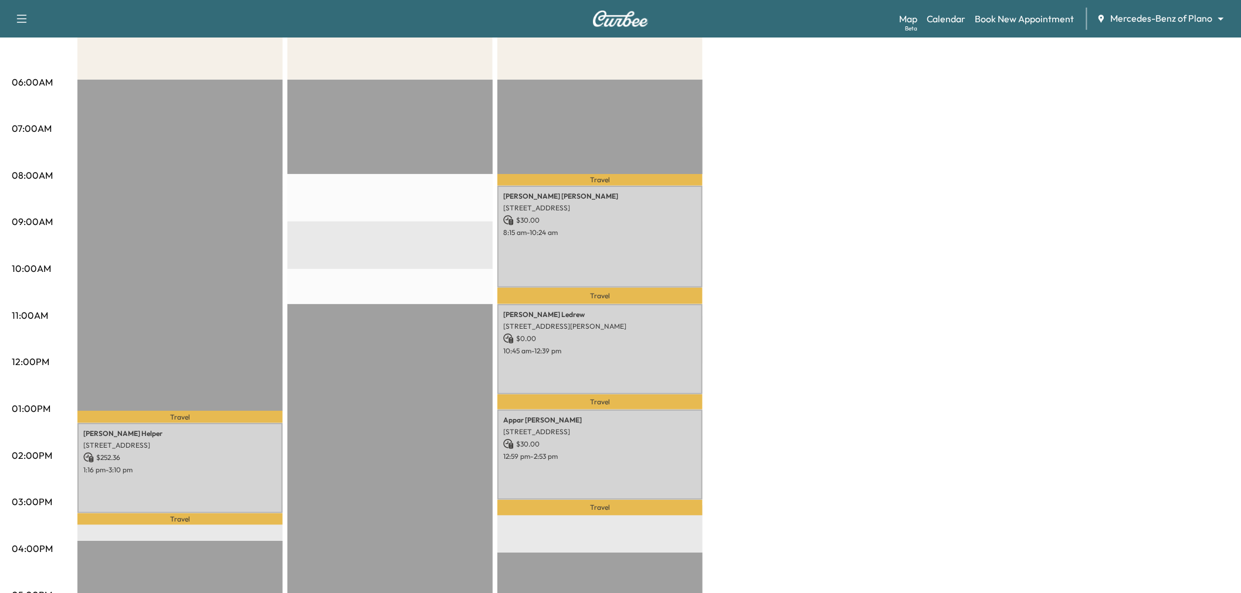
click at [816, 263] on div "Afternoon * Scheduled hours have been modified for this day Revenue $ 252.36 Wo…" at bounding box center [653, 398] width 1152 height 880
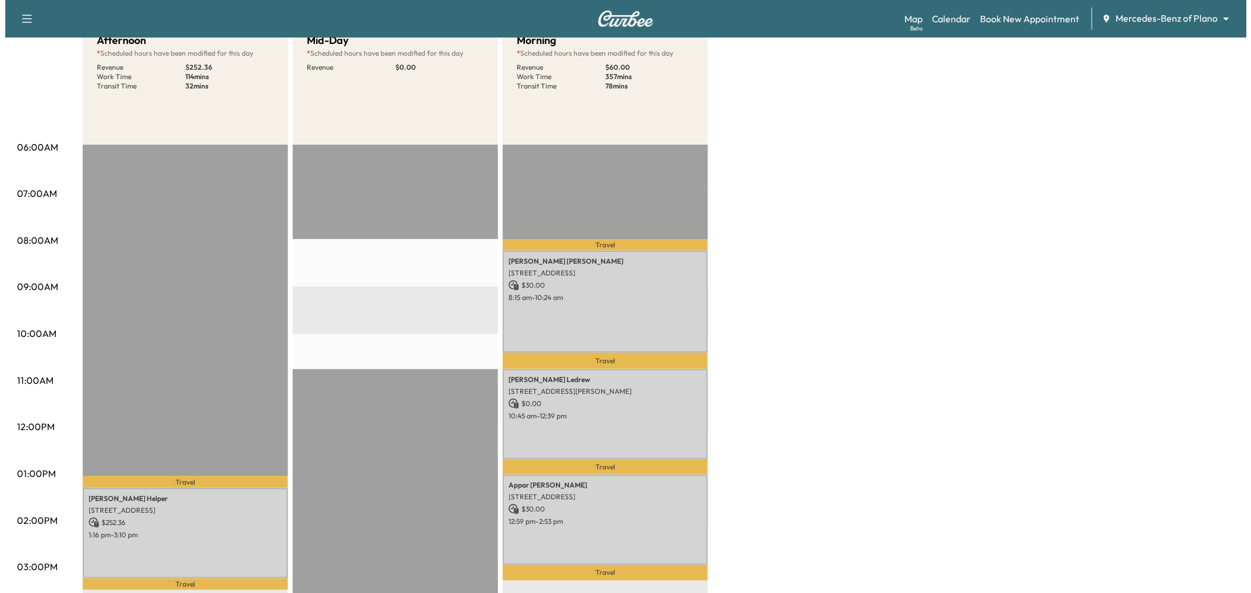
scroll to position [0, 0]
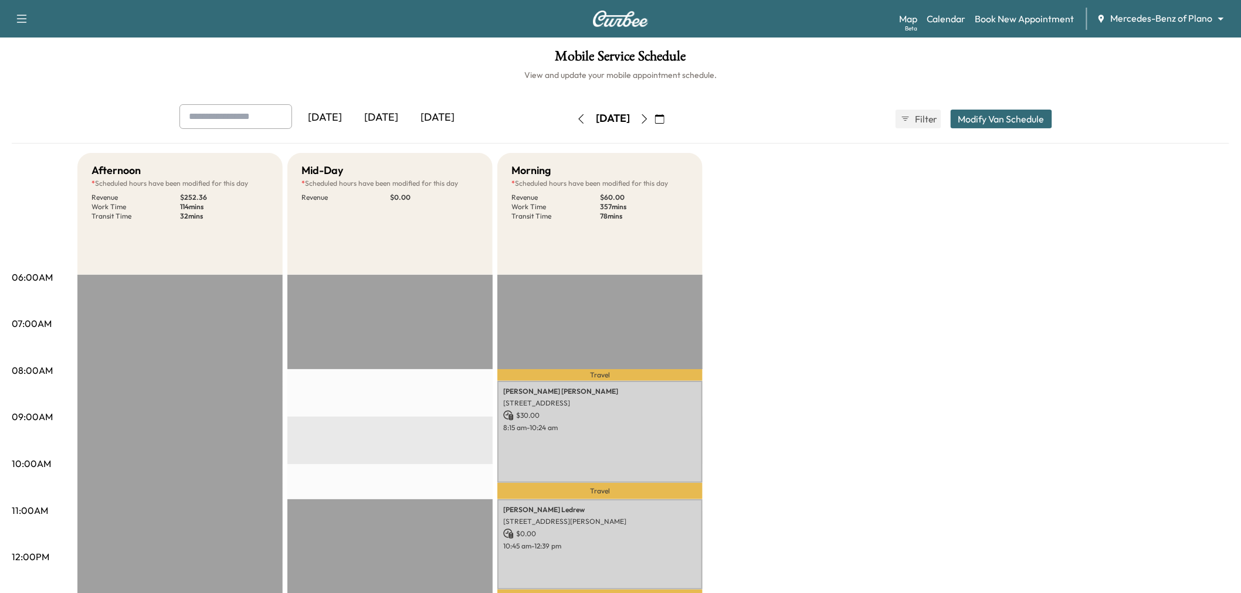
click at [1026, 104] on div "Yesterday Today Tomorrow Monday, October 6 October 2025 S M T W T F S 28 29 30 …" at bounding box center [620, 118] width 901 height 29
click at [1000, 120] on button "Modify Van Schedule" at bounding box center [1001, 119] width 101 height 19
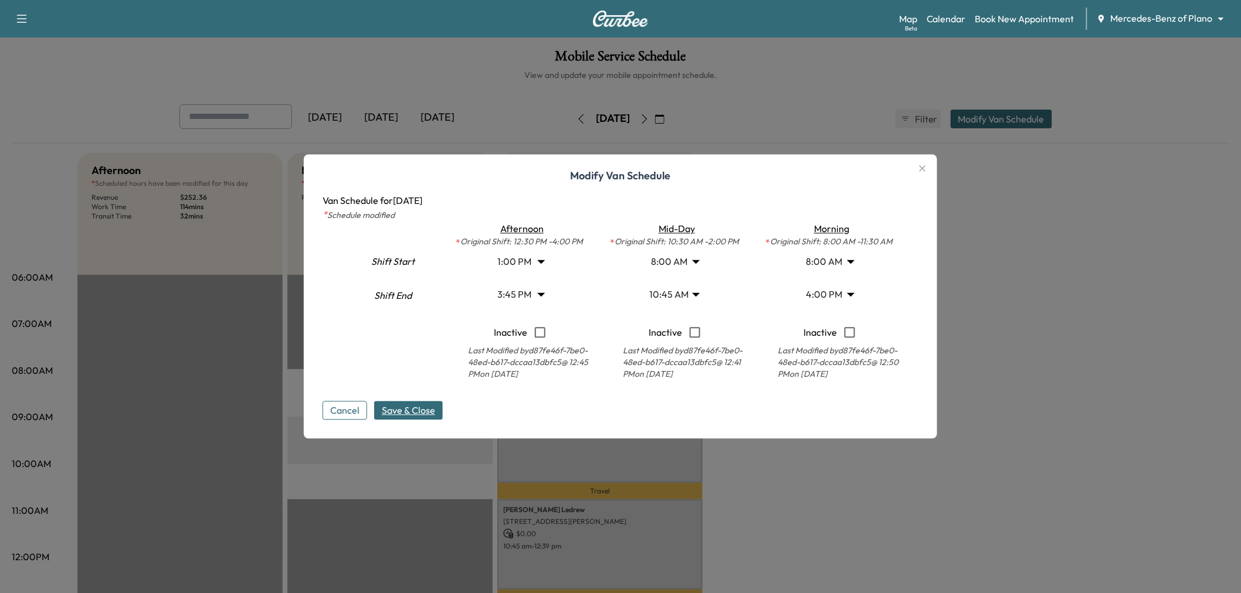
click at [827, 292] on body "Support Log Out Map Beta Calendar Book New Appointment Mercedes-Benz of Plano *…" at bounding box center [620, 296] width 1241 height 593
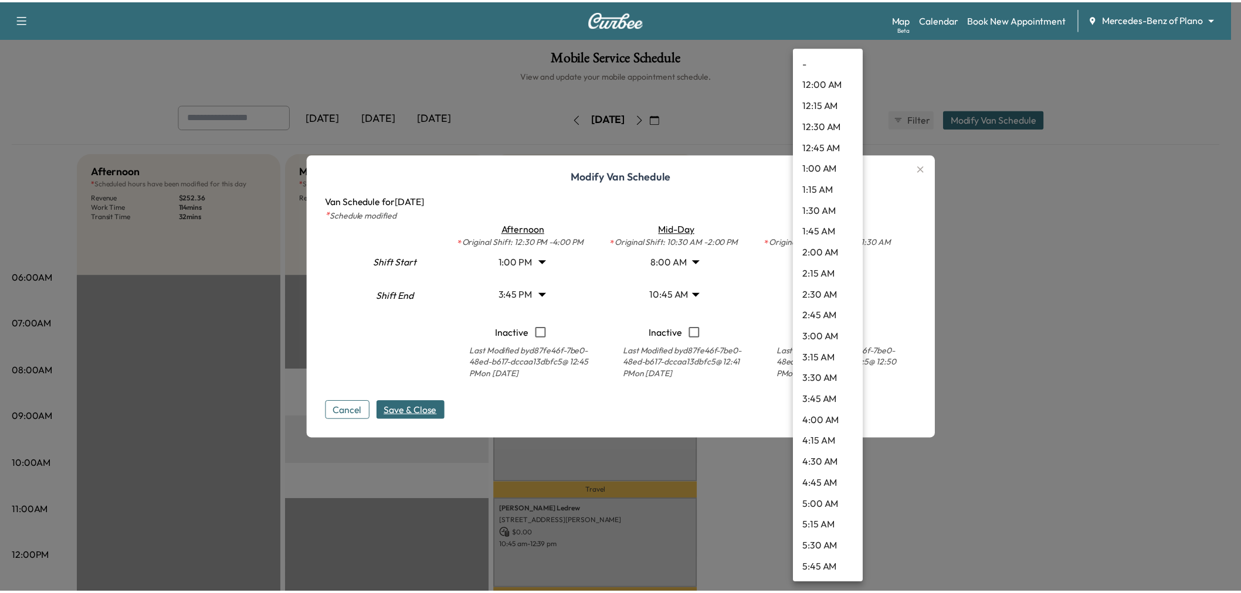
scroll to position [1118, 0]
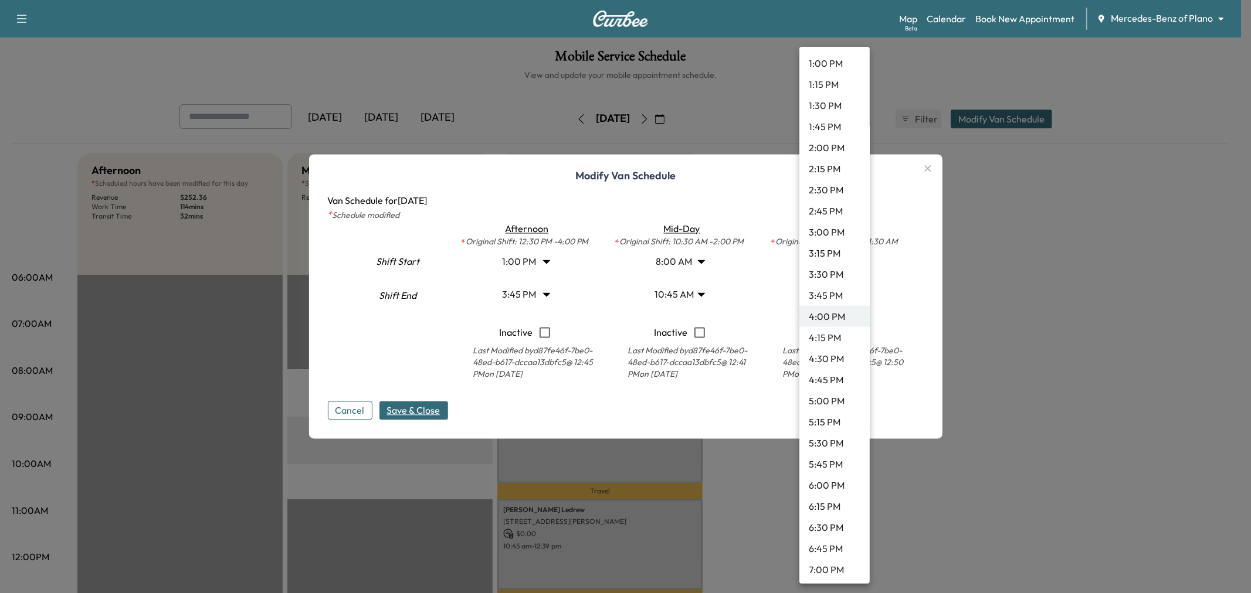
click at [827, 103] on li "1:30 PM" at bounding box center [834, 105] width 70 height 21
type input "****"
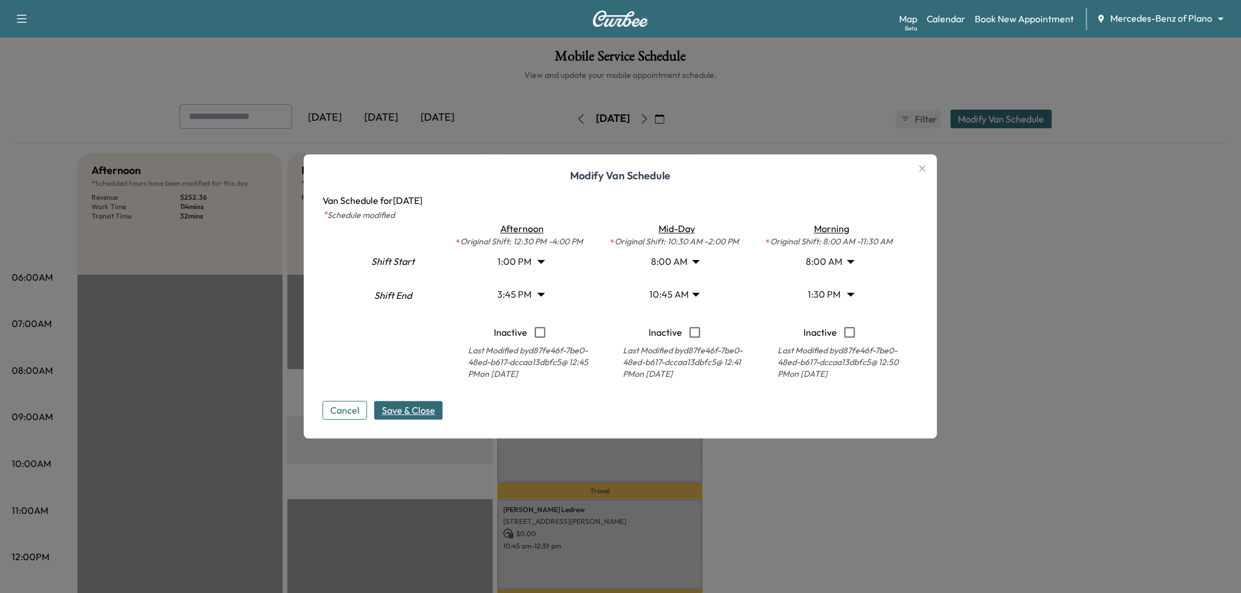
click at [435, 406] on span "Save & Close" at bounding box center [408, 411] width 53 height 14
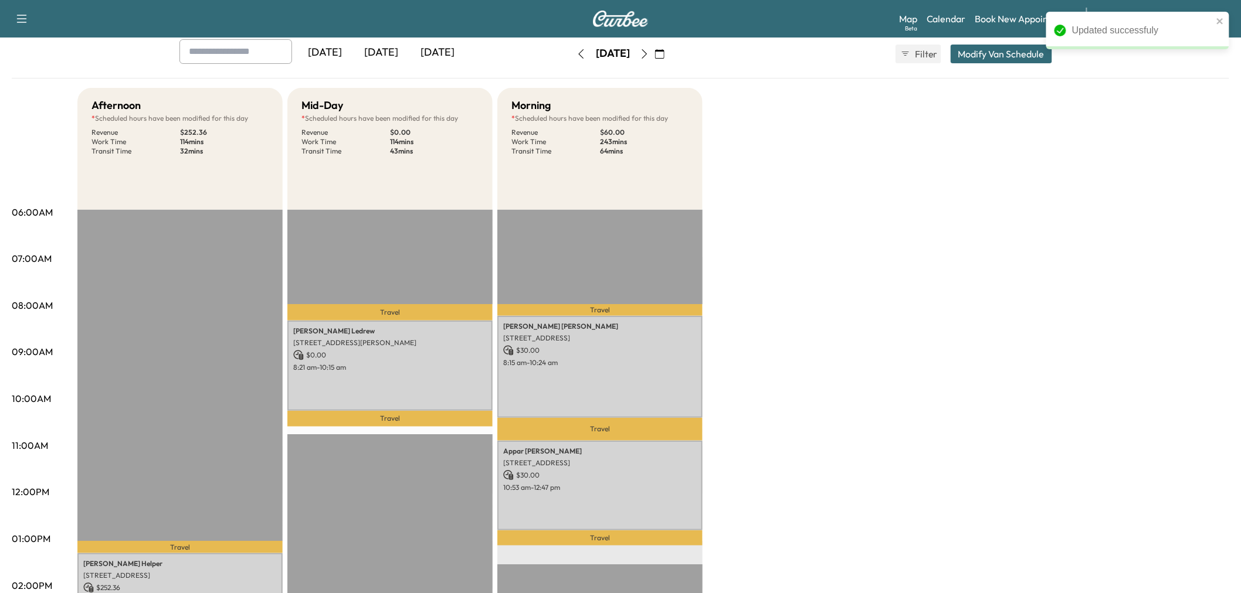
scroll to position [130, 0]
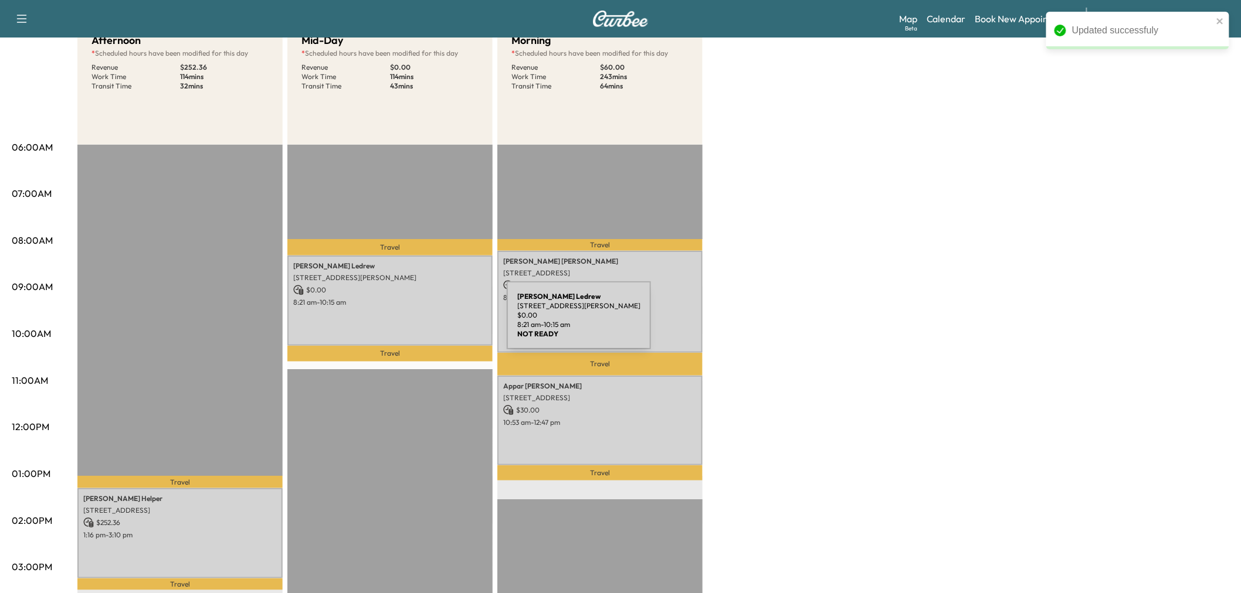
click at [419, 321] on div "Kevin Ledrew 1505 Windsor Dr, McKinney, TX 75072, USA $ 0.00 8:21 am - 10:15 am" at bounding box center [389, 301] width 205 height 90
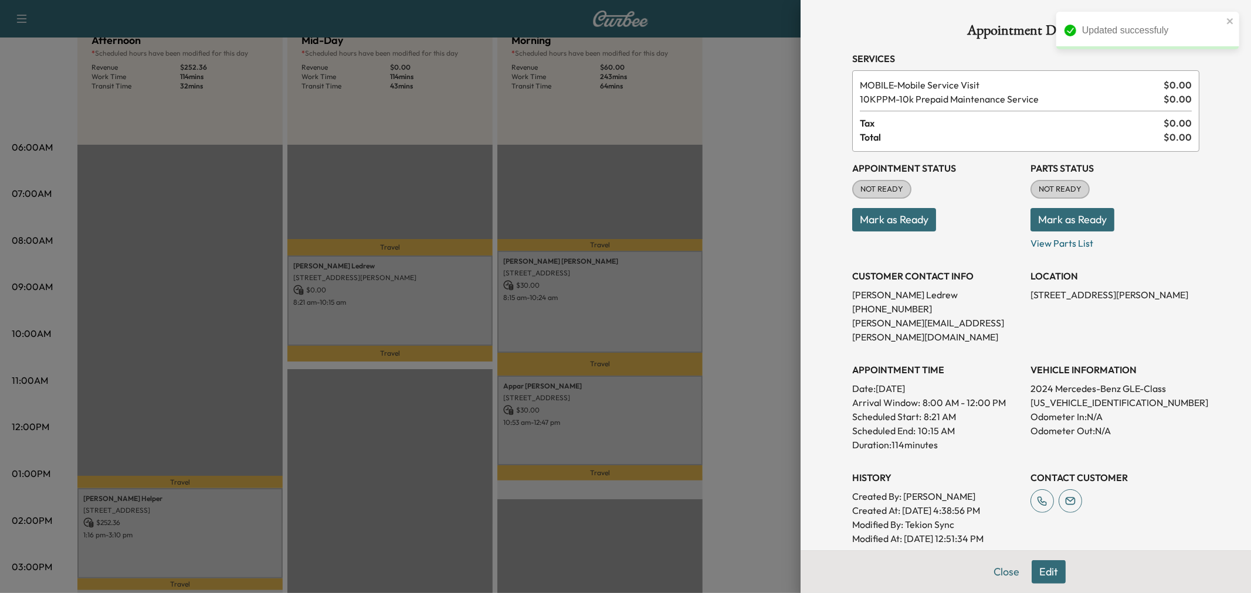
click at [420, 321] on div at bounding box center [625, 296] width 1251 height 593
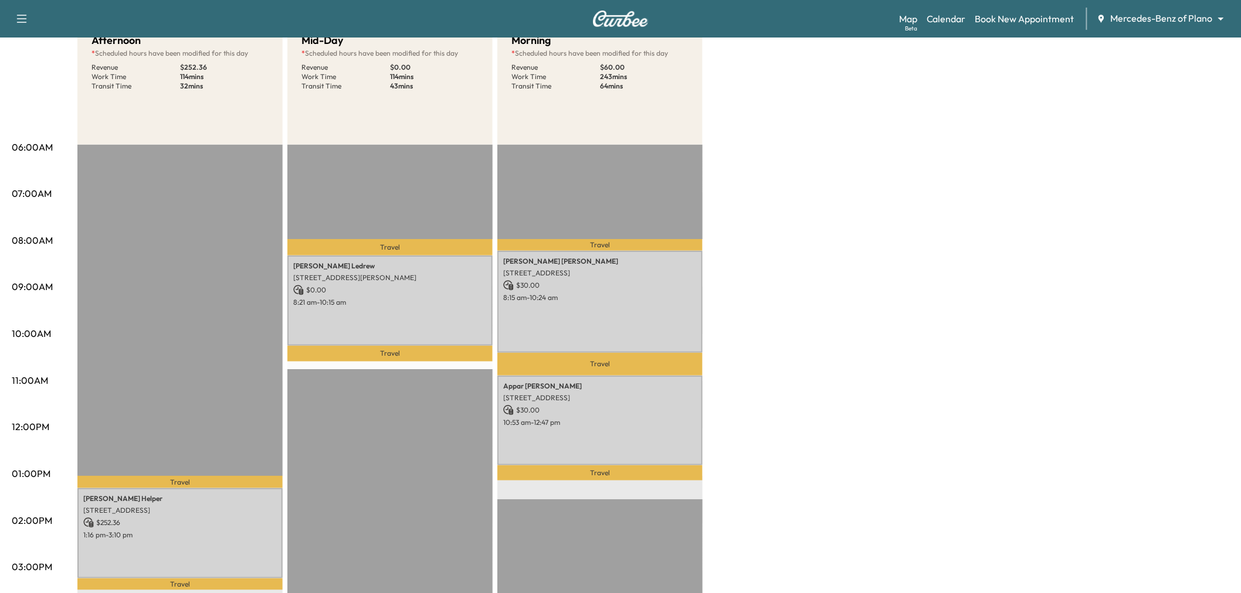
scroll to position [195, 0]
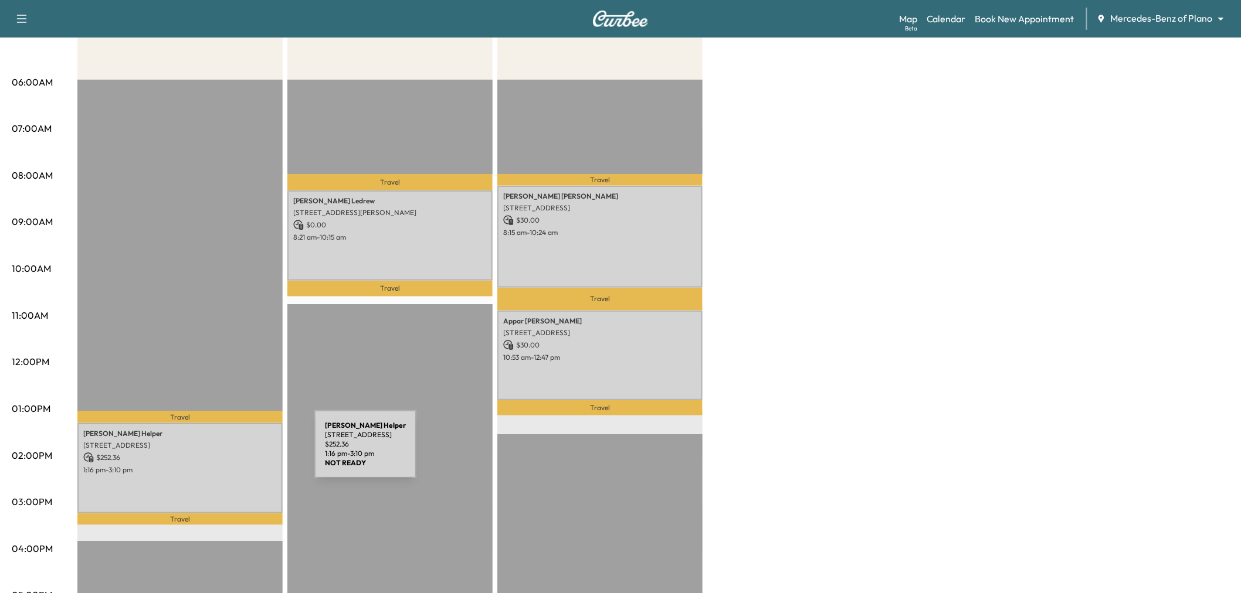
click at [208, 453] on p "$ 252.36" at bounding box center [180, 458] width 194 height 11
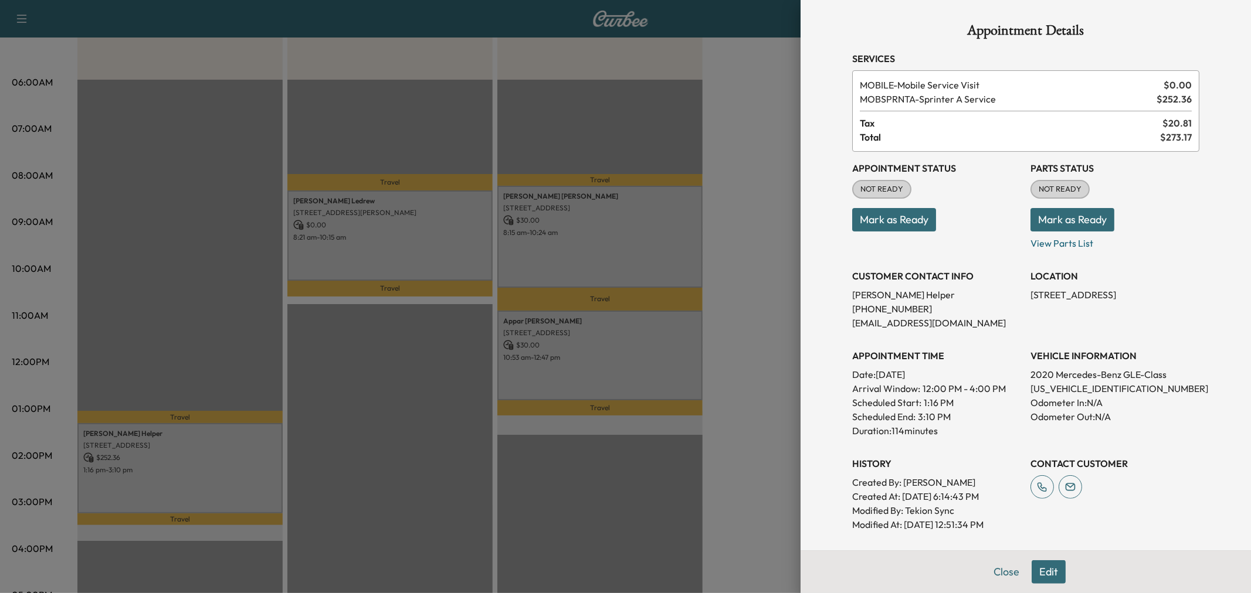
click at [214, 493] on div at bounding box center [625, 296] width 1251 height 593
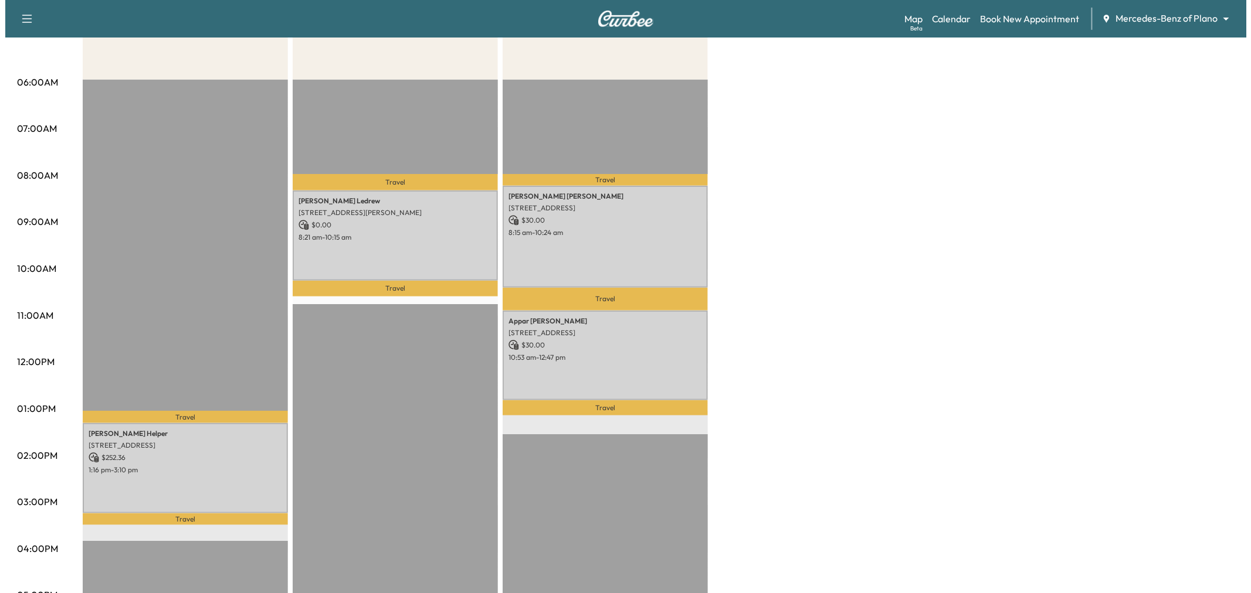
scroll to position [65, 0]
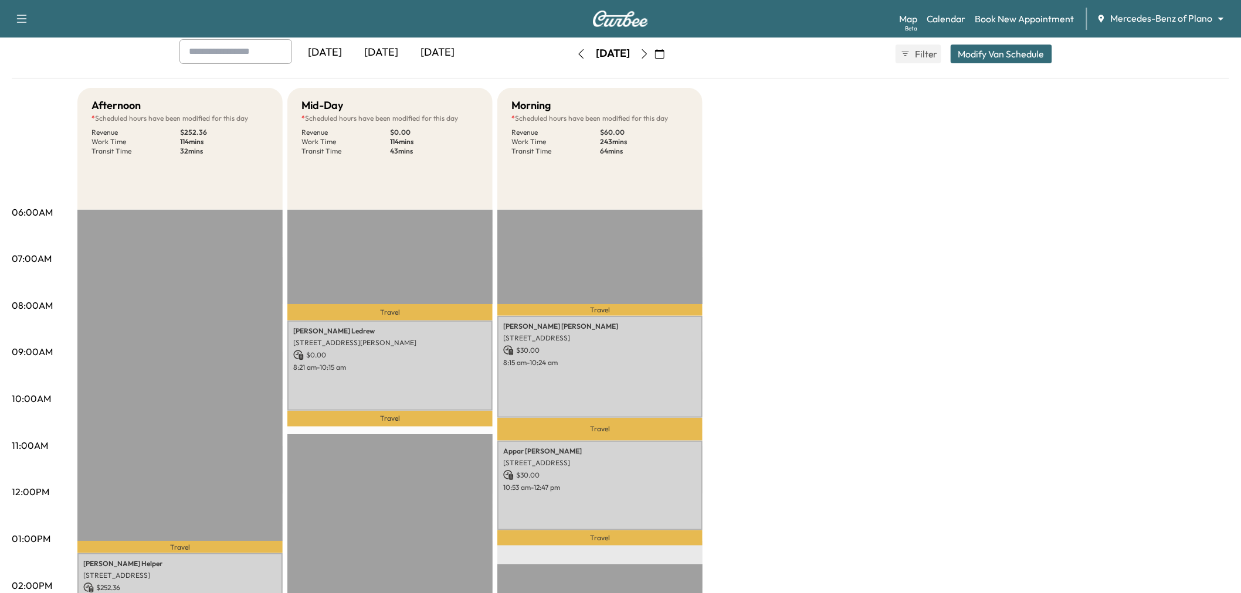
click at [1011, 53] on button "Modify Van Schedule" at bounding box center [1001, 54] width 101 height 19
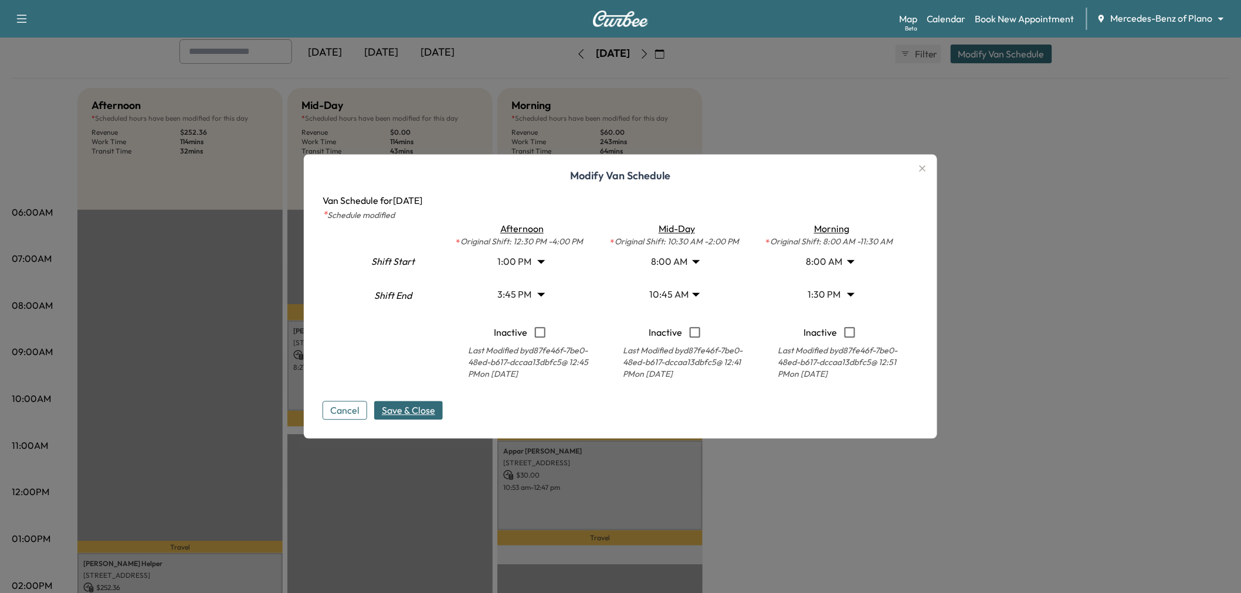
click at [534, 264] on body "Support Log Out Map Beta Calendar Book New Appointment Mercedes-Benz of Plano *…" at bounding box center [620, 231] width 1241 height 593
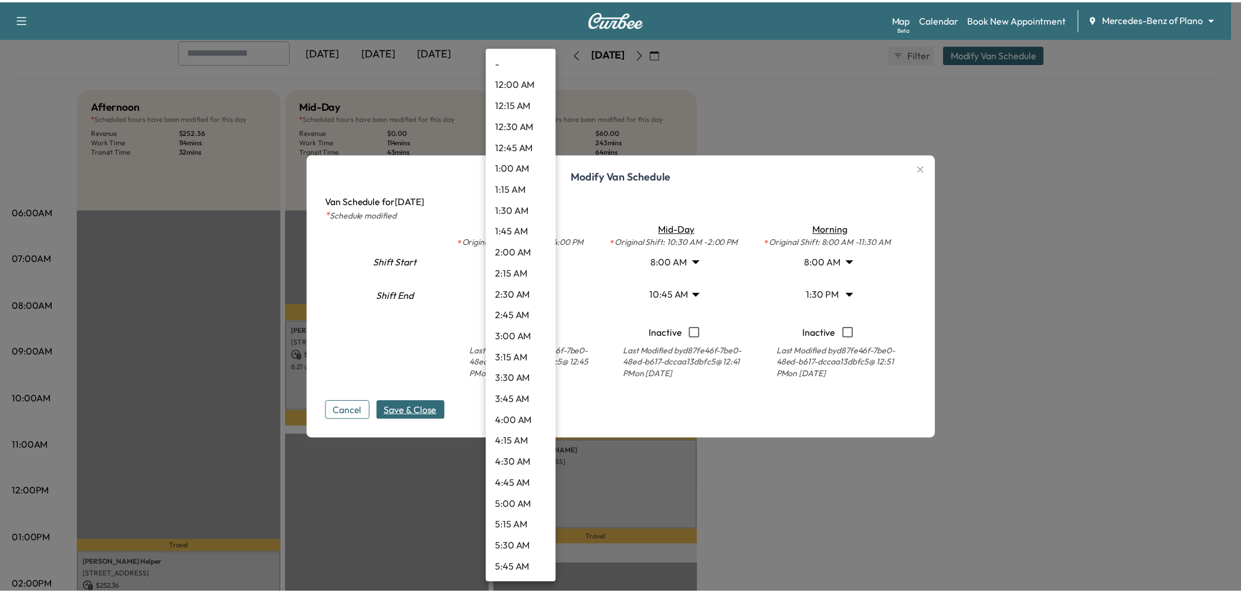
scroll to position [865, 0]
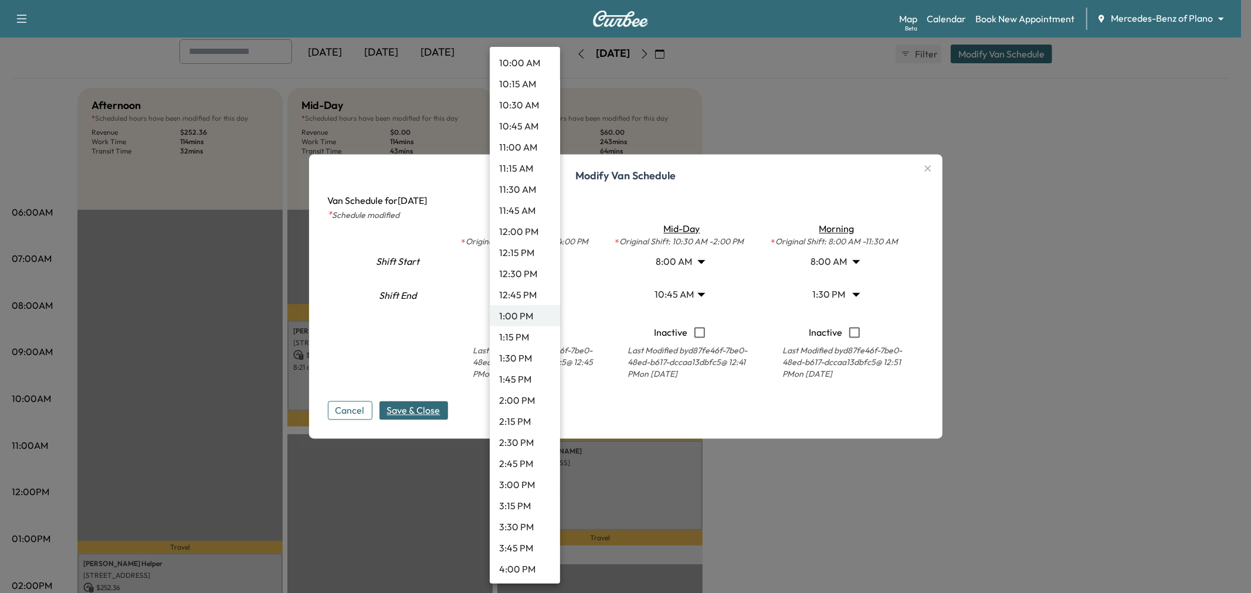
click at [520, 106] on li "10:30 AM" at bounding box center [525, 104] width 70 height 21
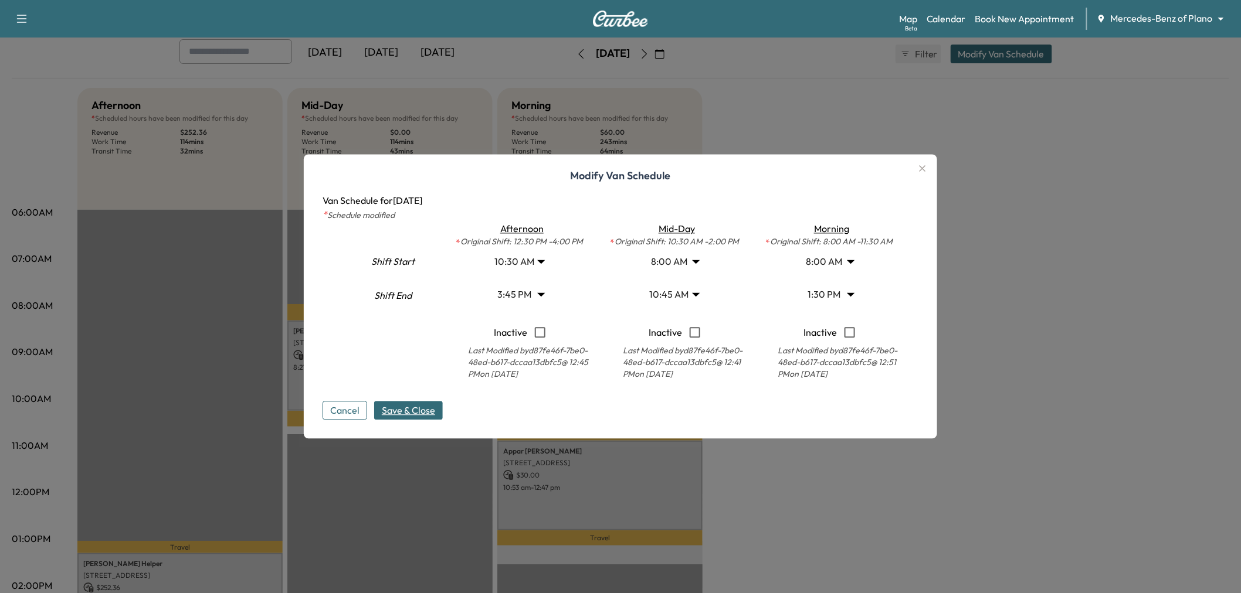
click at [409, 406] on span "Save & Close" at bounding box center [408, 411] width 53 height 14
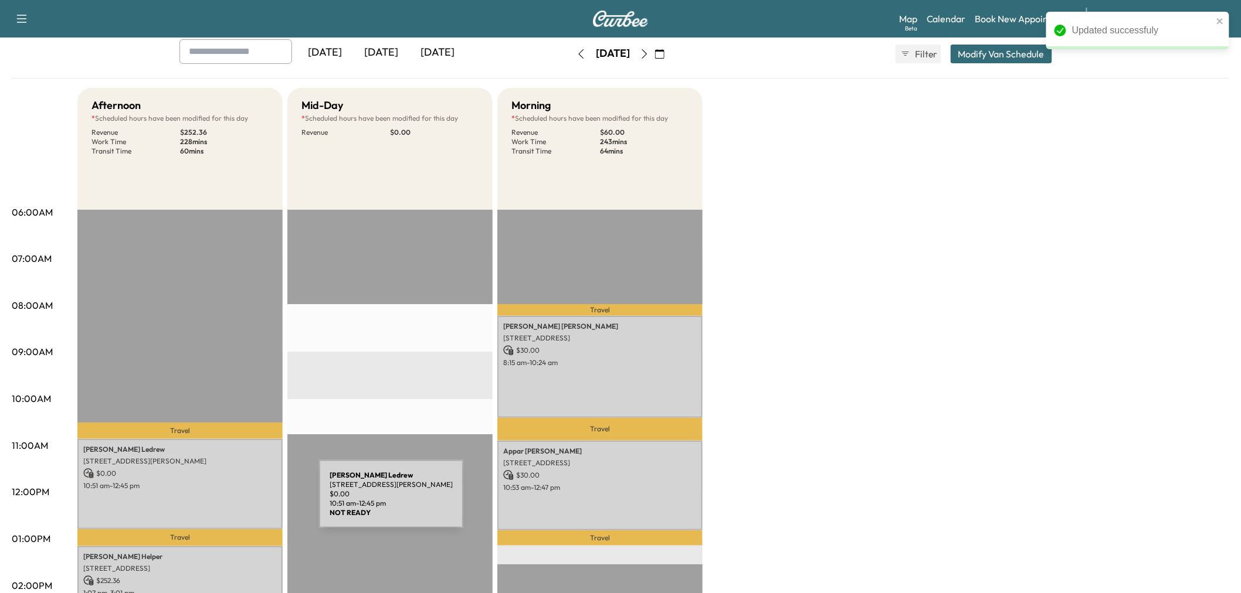
click at [231, 500] on div "Kevin Ledrew 1505 Windsor Dr, McKinney, TX 75072, USA $ 0.00 10:51 am - 12:45 pm" at bounding box center [179, 484] width 205 height 90
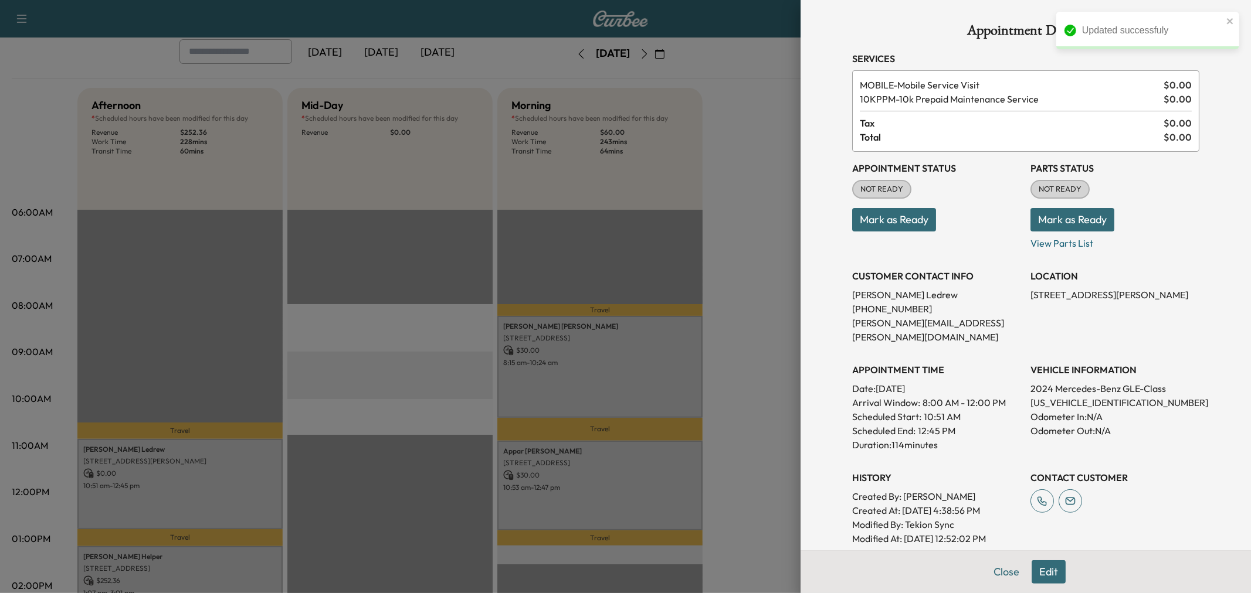
click at [232, 500] on div at bounding box center [625, 296] width 1251 height 593
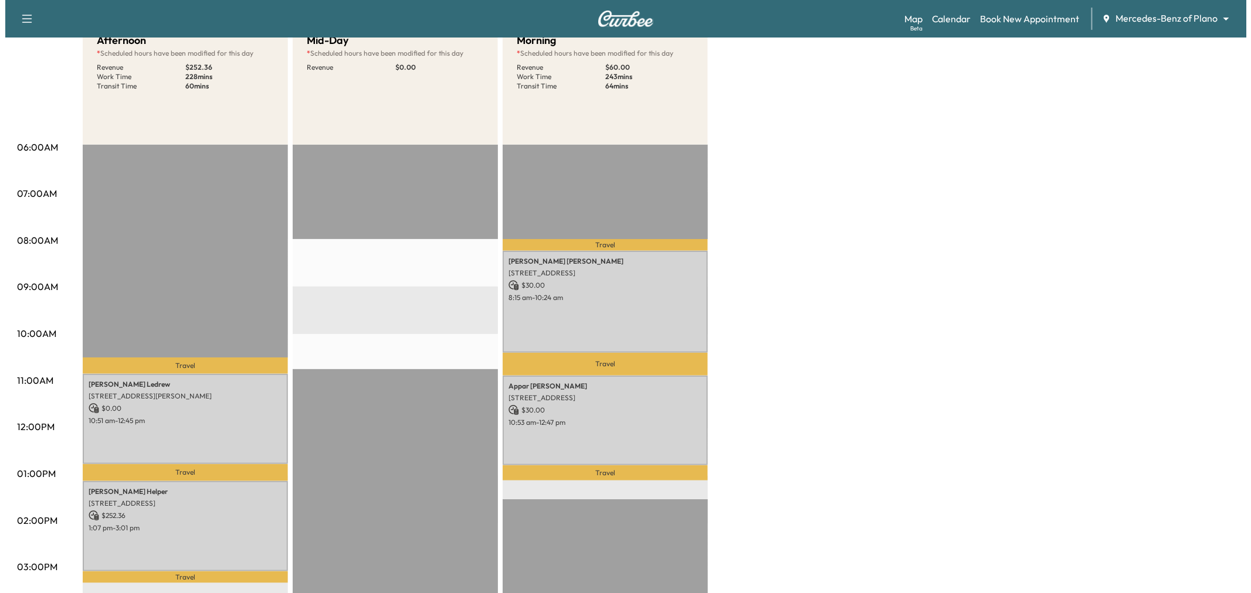
scroll to position [0, 0]
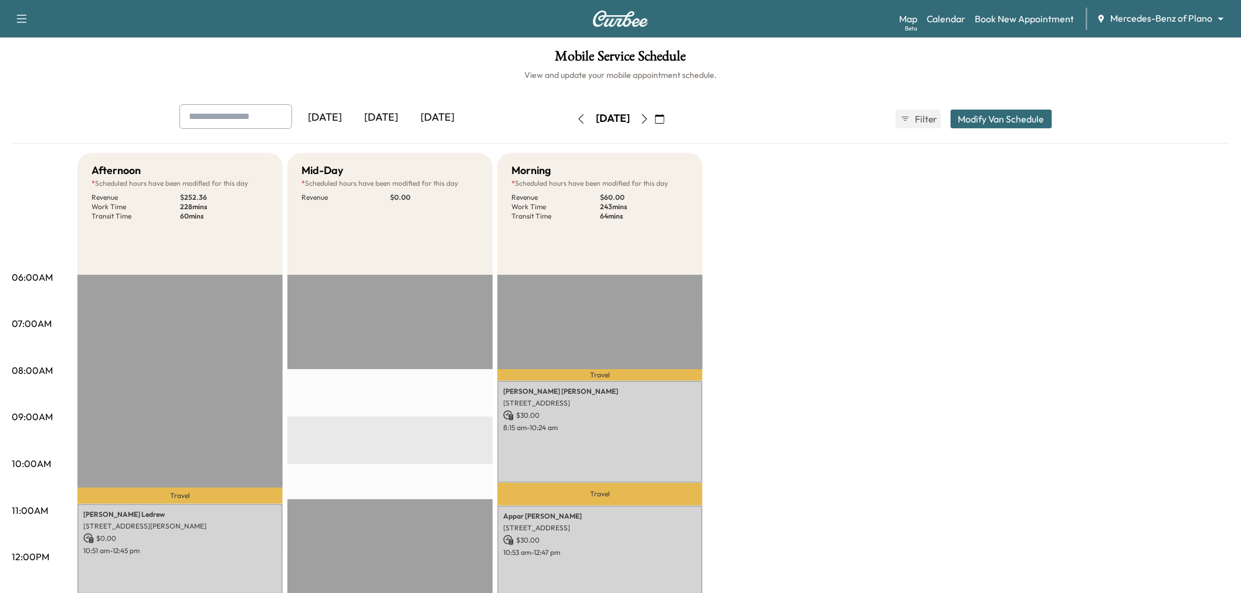
click at [1017, 123] on button "Modify Van Schedule" at bounding box center [1001, 119] width 101 height 19
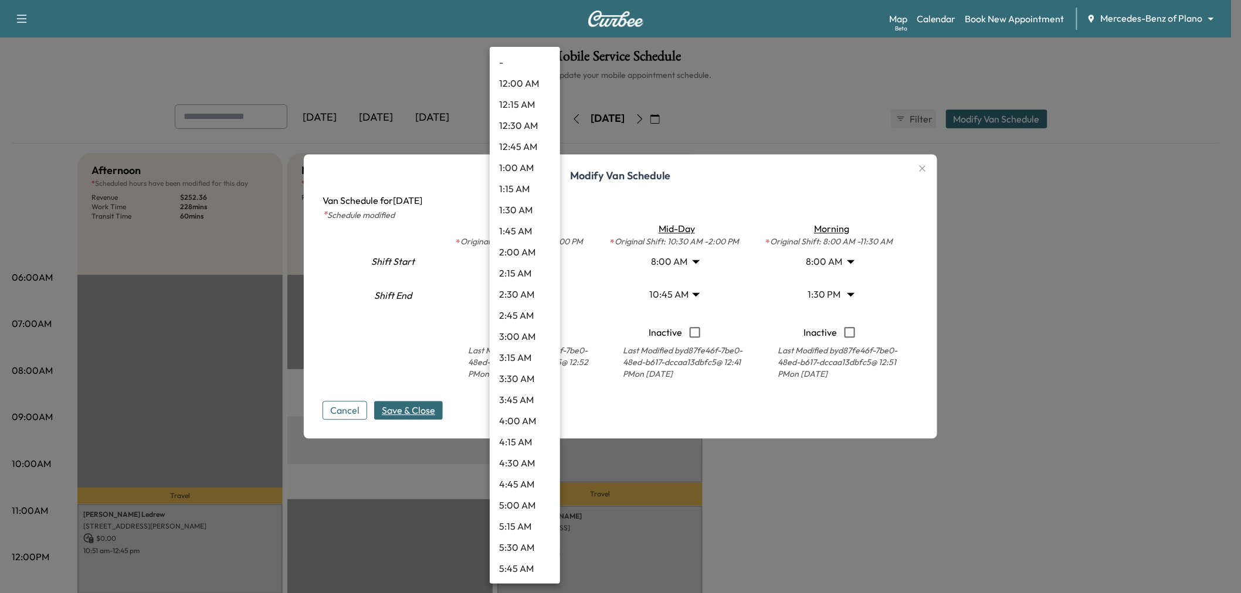
click at [530, 263] on body "Support Log Out Map Beta Calendar Book New Appointment Mercedes-Benz of Plano *…" at bounding box center [620, 296] width 1241 height 593
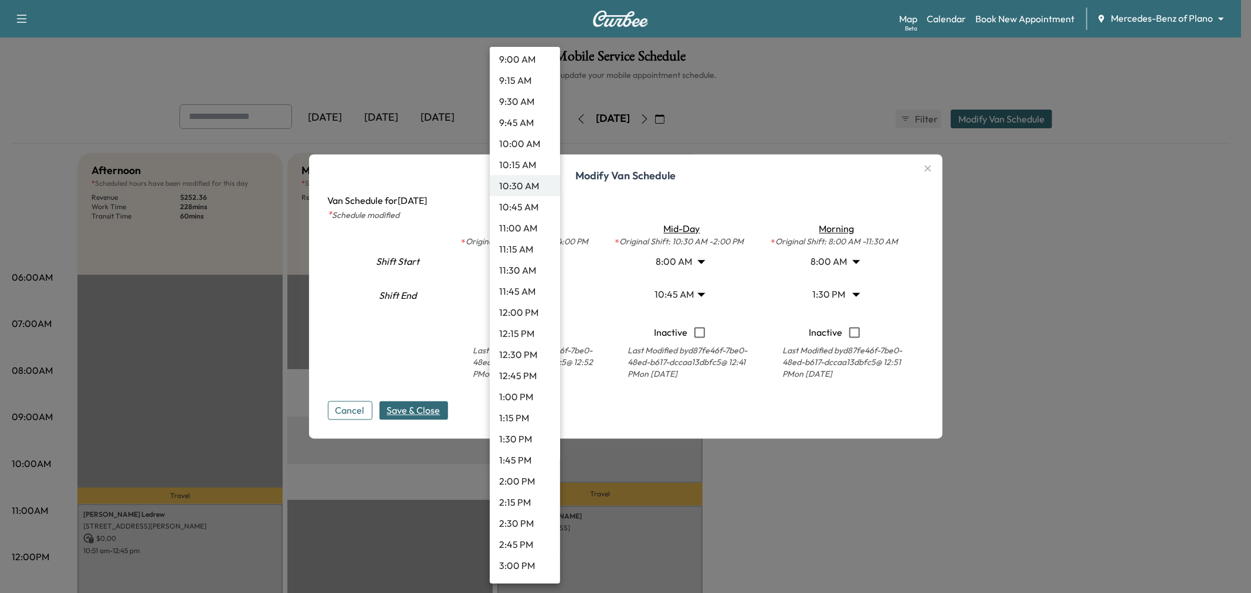
scroll to position [849, 0]
click at [531, 542] on li "3:30 PM" at bounding box center [525, 542] width 70 height 21
type input "****"
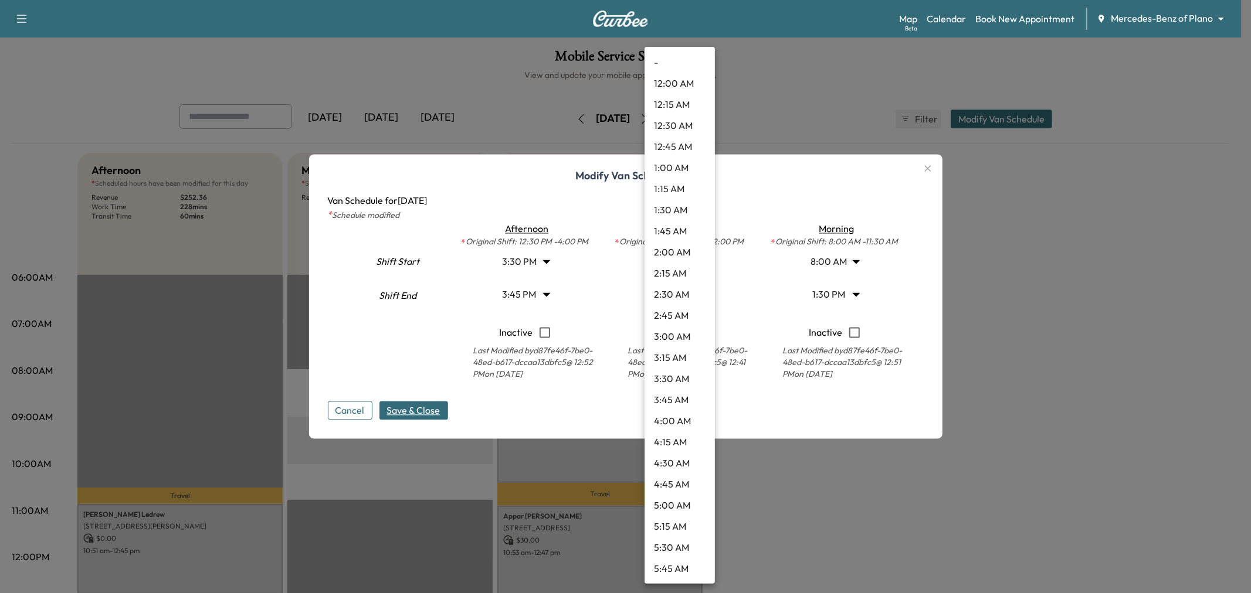
click at [676, 262] on body "Support Log Out Map Beta Calendar Book New Appointment Mercedes-Benz of Plano *…" at bounding box center [625, 296] width 1251 height 593
click at [596, 272] on div at bounding box center [625, 296] width 1251 height 593
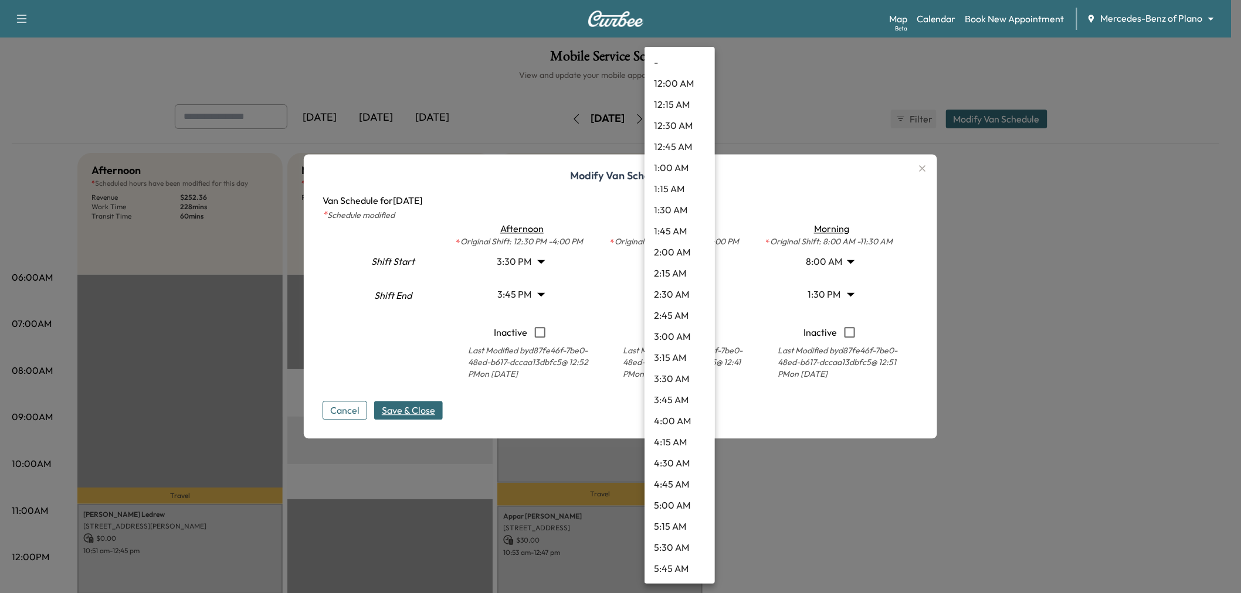
click at [678, 261] on body "Support Log Out Map Beta Calendar Book New Appointment Mercedes-Benz of Plano *…" at bounding box center [620, 296] width 1241 height 593
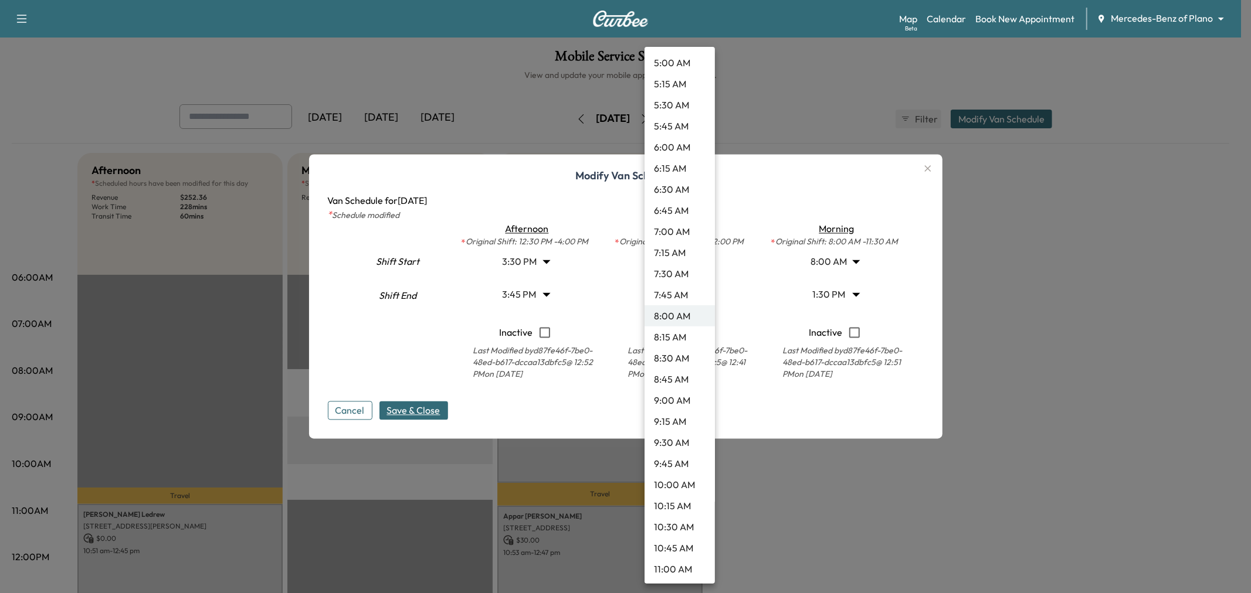
click at [673, 397] on li "9:00 AM" at bounding box center [679, 400] width 70 height 21
type input "*"
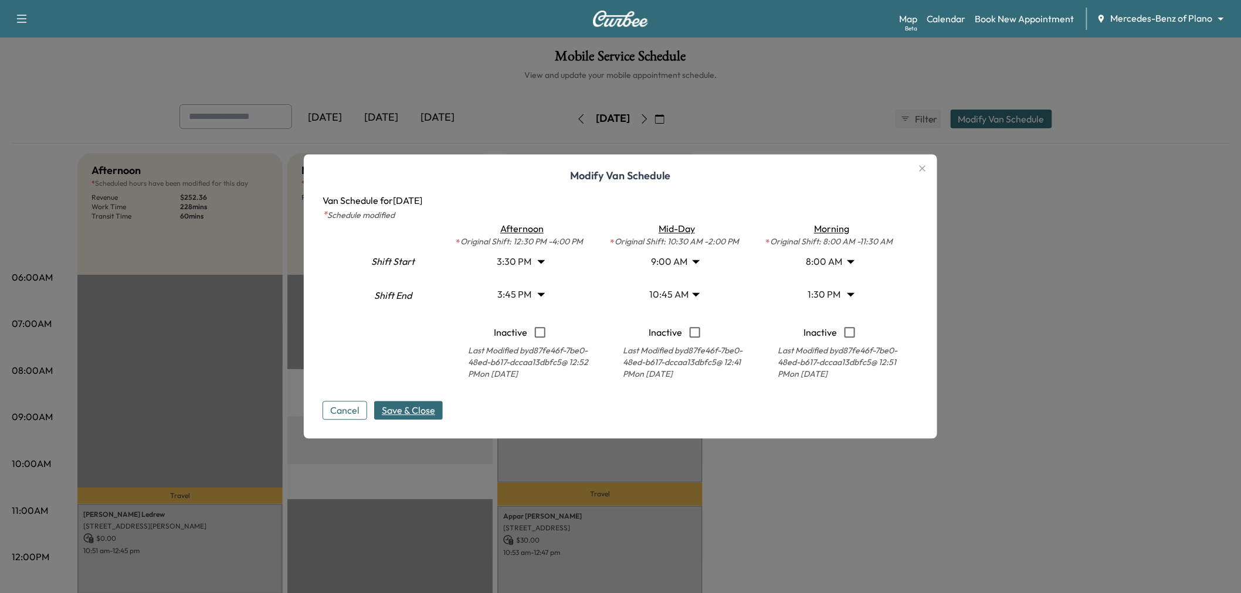
click at [678, 296] on body "Support Log Out Map Beta Calendar Book New Appointment Mercedes-Benz of Plano *…" at bounding box center [620, 296] width 1241 height 593
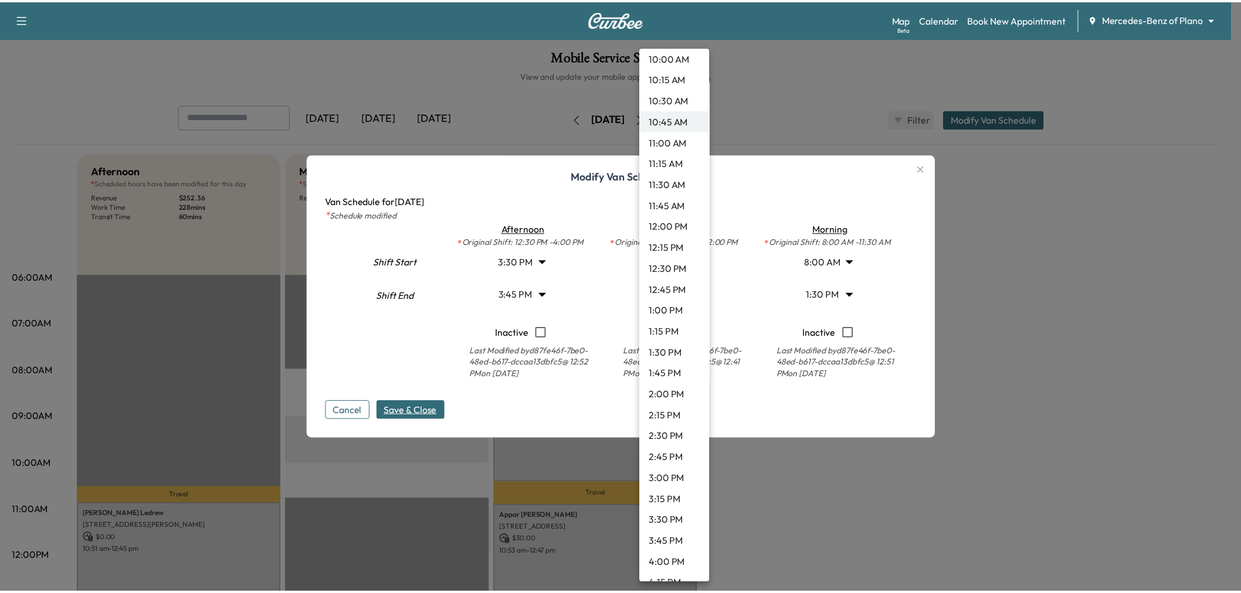
scroll to position [935, 0]
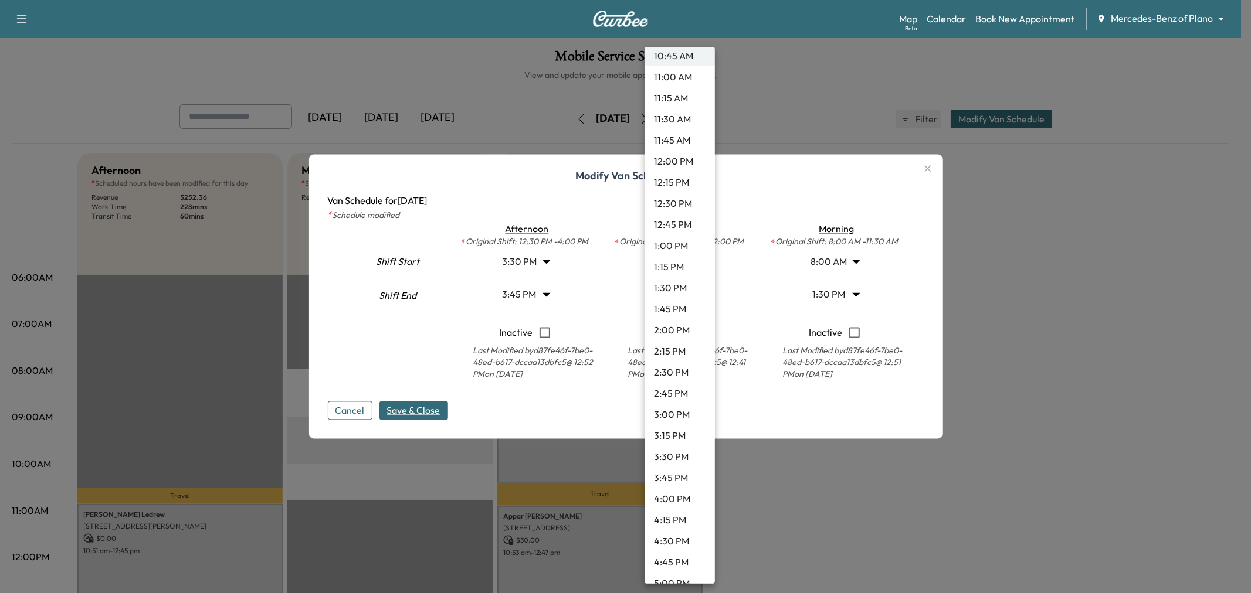
click at [676, 500] on li "4:00 PM" at bounding box center [679, 498] width 70 height 21
type input "**"
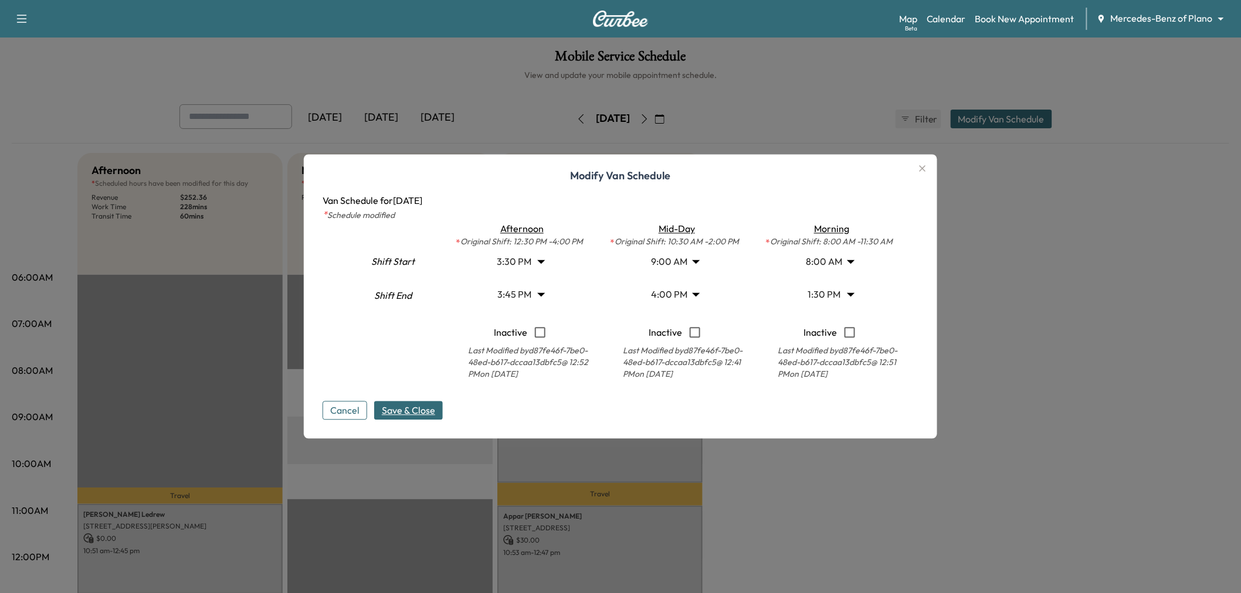
click at [419, 406] on span "Save & Close" at bounding box center [408, 411] width 53 height 14
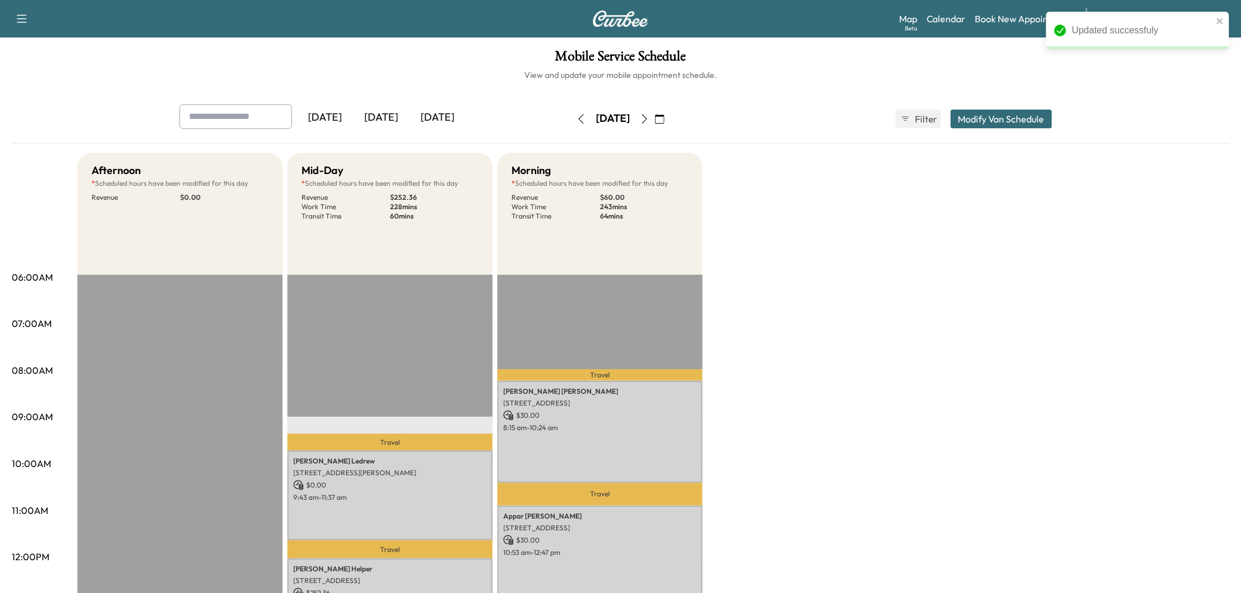
click at [915, 420] on div "Afternoon * Scheduled hours have been modified for this day Revenue $ 0.00 EST …" at bounding box center [653, 593] width 1152 height 880
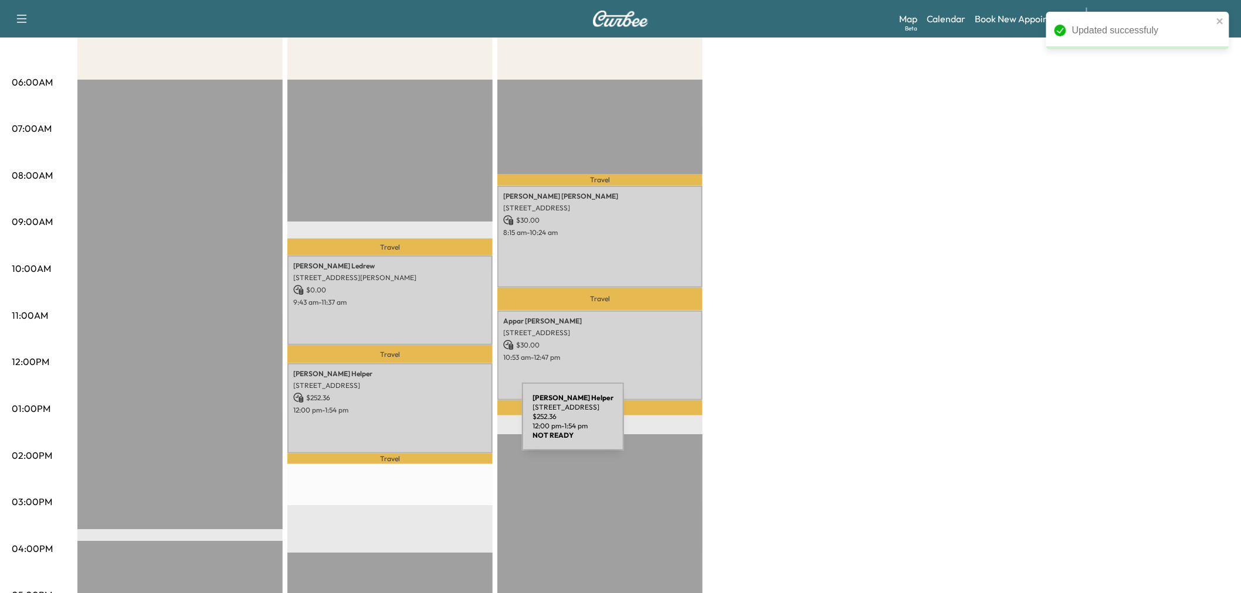
click at [434, 424] on div "Heather Helper 3654 Barkwood Ln, Frisco, TX 75034, USA $ 252.36 12:00 pm - 1:54…" at bounding box center [389, 409] width 205 height 90
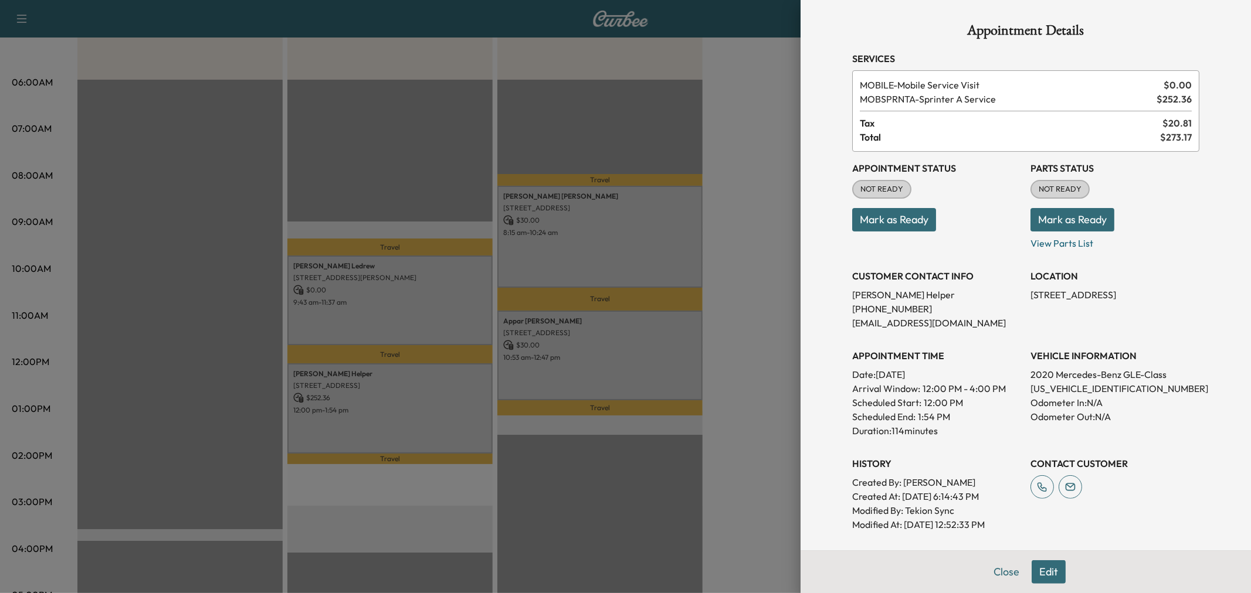
click at [434, 424] on div at bounding box center [625, 296] width 1251 height 593
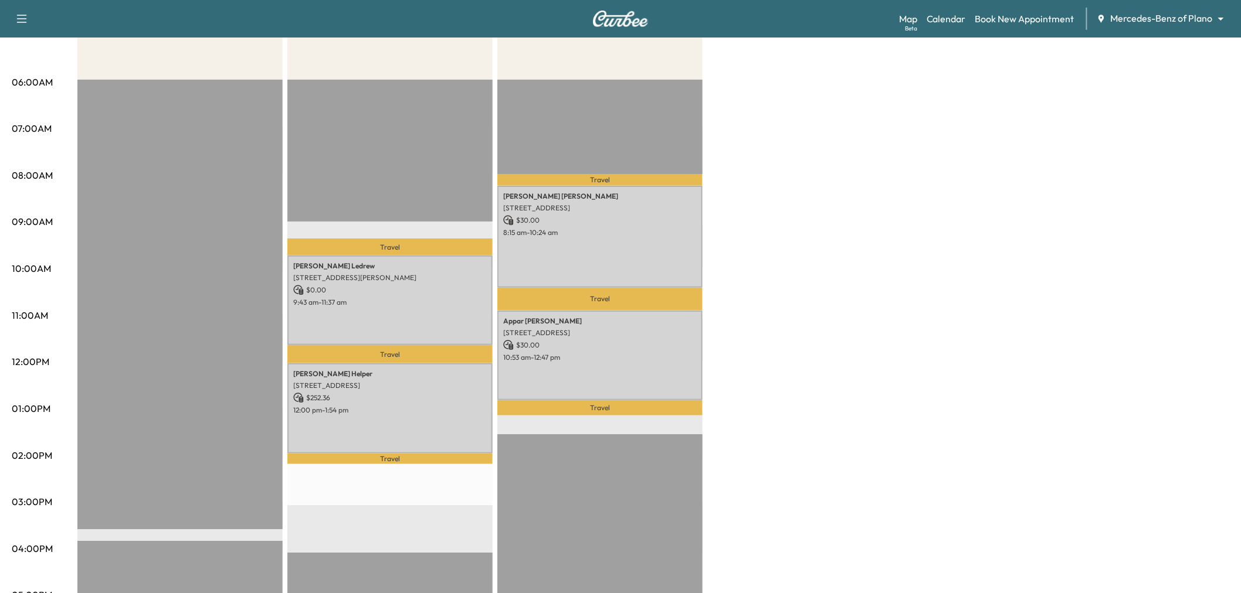
click at [561, 372] on div "Appar Sivasubramaniam 15855 Millwood Trl, Frisco, TX 75034, USA $ 30.00 10:53 a…" at bounding box center [599, 356] width 205 height 90
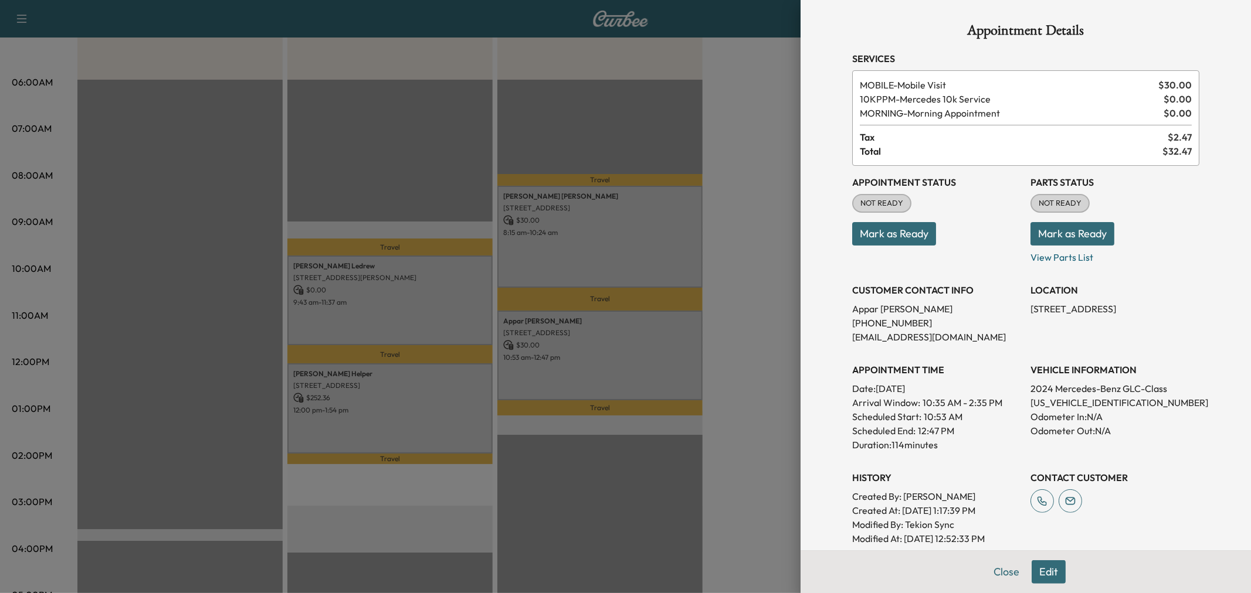
click at [561, 372] on div at bounding box center [625, 296] width 1251 height 593
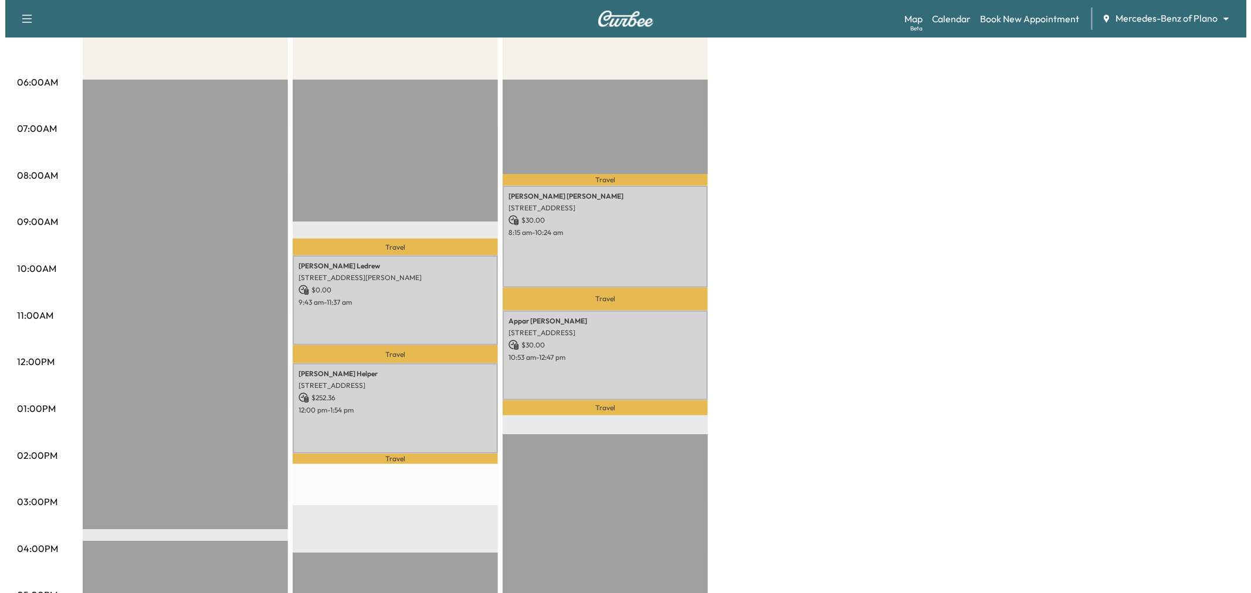
scroll to position [65, 0]
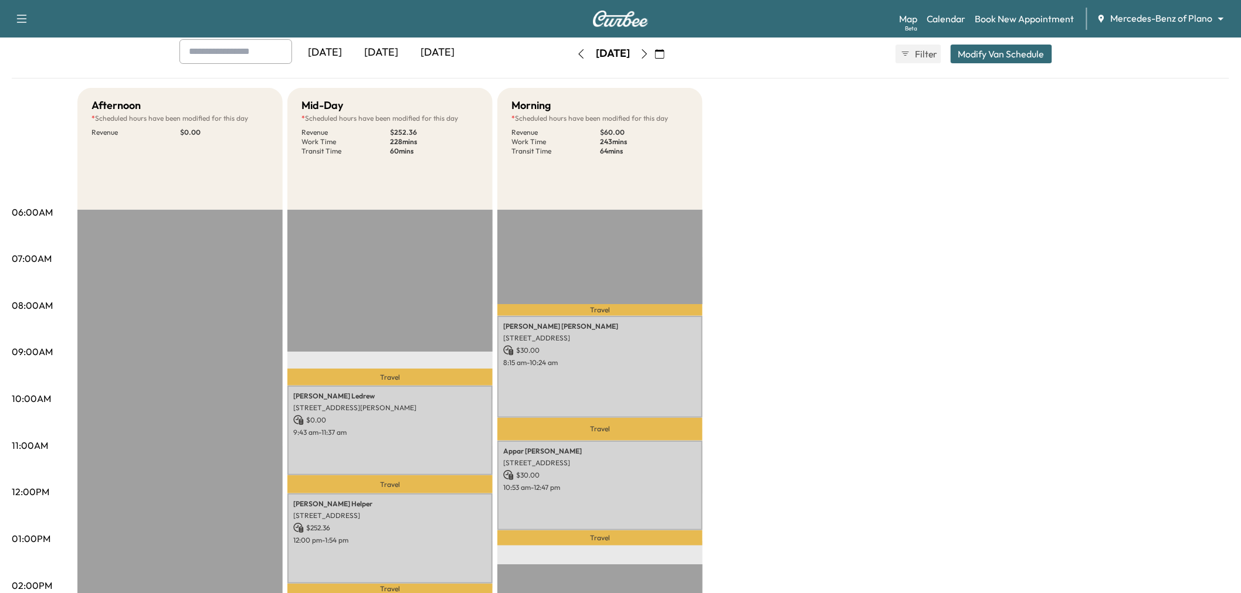
click at [989, 65] on div "Yesterday Today Tomorrow Monday, October 6 October 2025 S M T W T F S 28 29 30 …" at bounding box center [620, 53] width 901 height 29
click at [994, 56] on button "Modify Van Schedule" at bounding box center [1001, 54] width 101 height 19
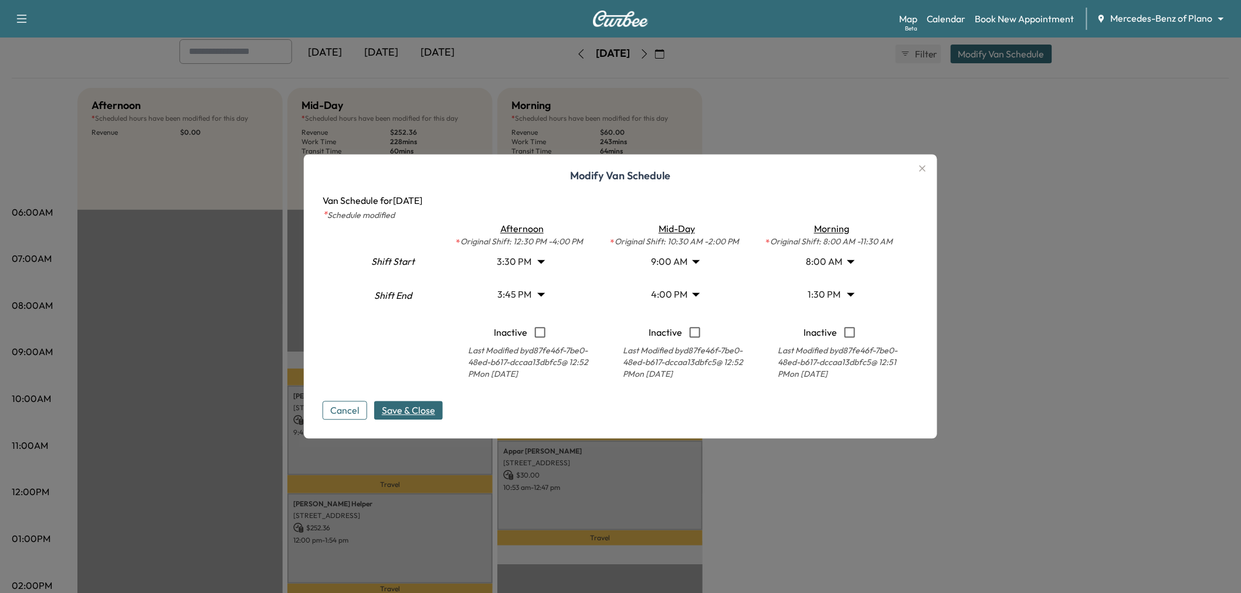
click at [524, 290] on body "Support Log Out Map Beta Calendar Book New Appointment Mercedes-Benz of Plano *…" at bounding box center [620, 231] width 1241 height 593
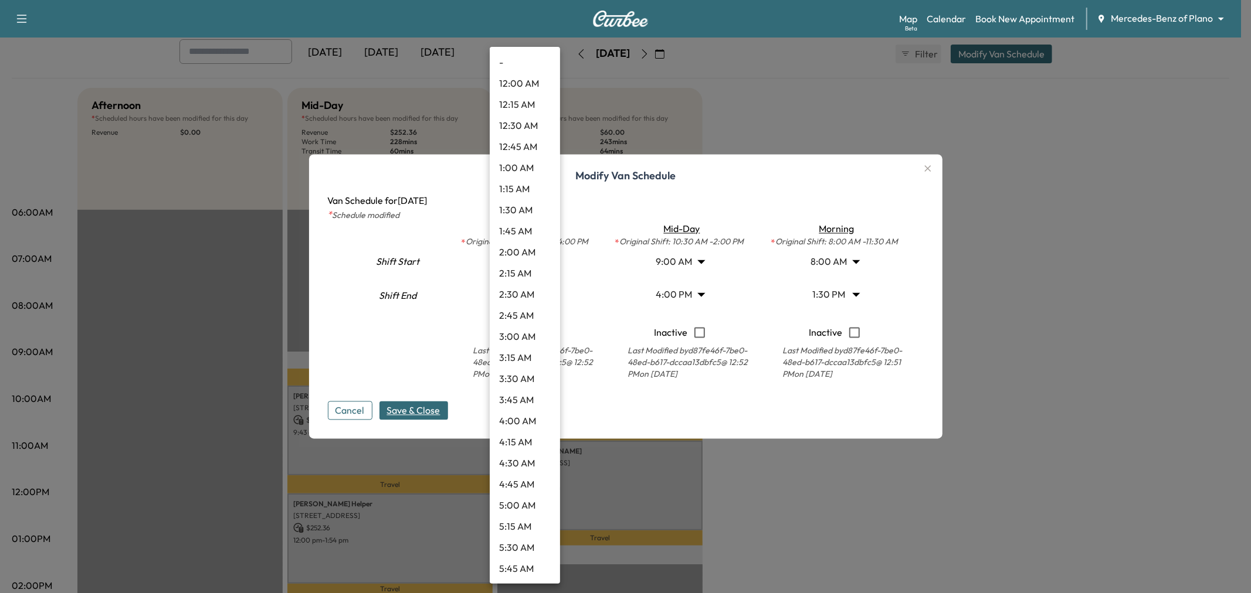
scroll to position [1097, 0]
click at [620, 286] on div at bounding box center [625, 296] width 1251 height 593
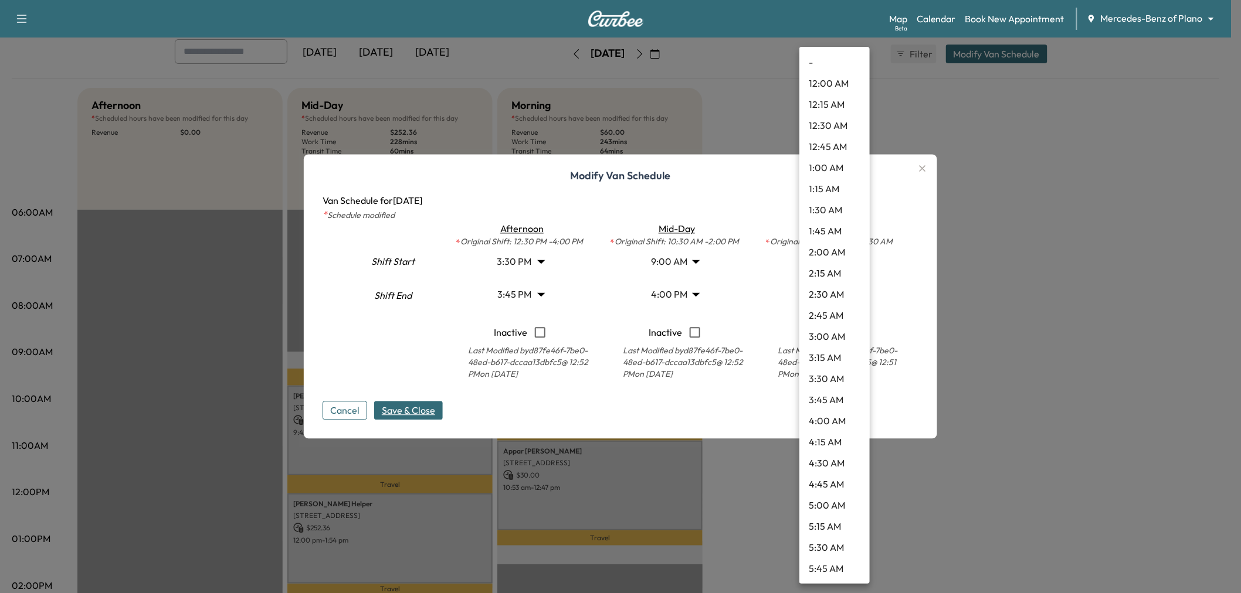
click at [847, 297] on body "Support Log Out Map Beta Calendar Book New Appointment Mercedes-Benz of Plano *…" at bounding box center [620, 231] width 1241 height 593
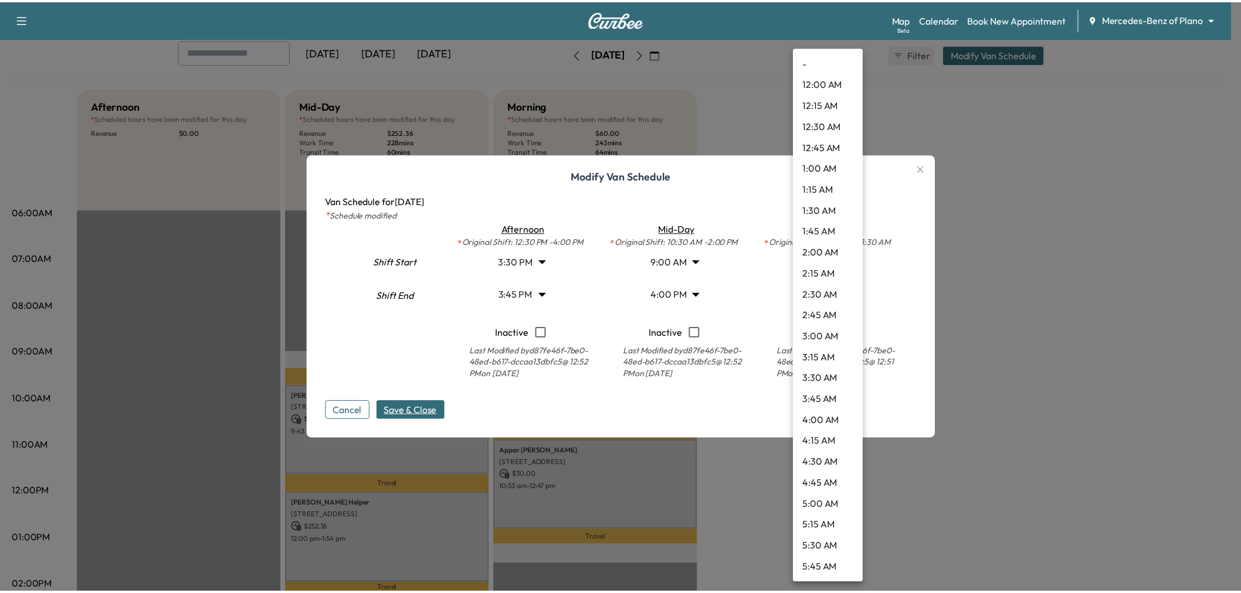
scroll to position [907, 0]
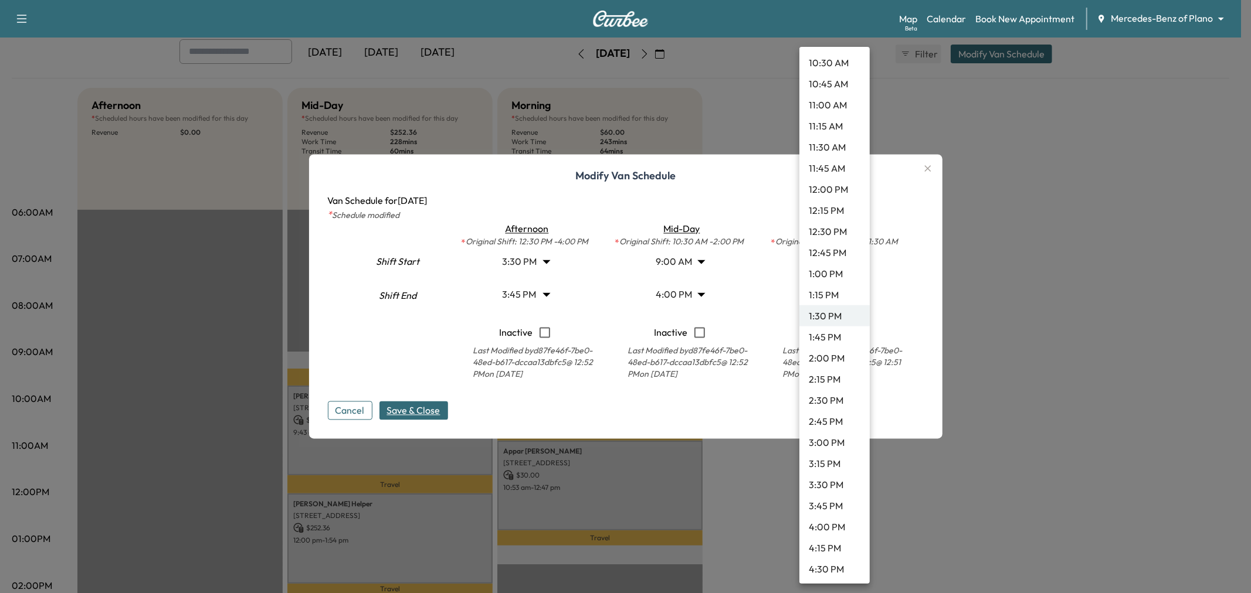
click at [824, 522] on li "4:00 PM" at bounding box center [834, 527] width 70 height 21
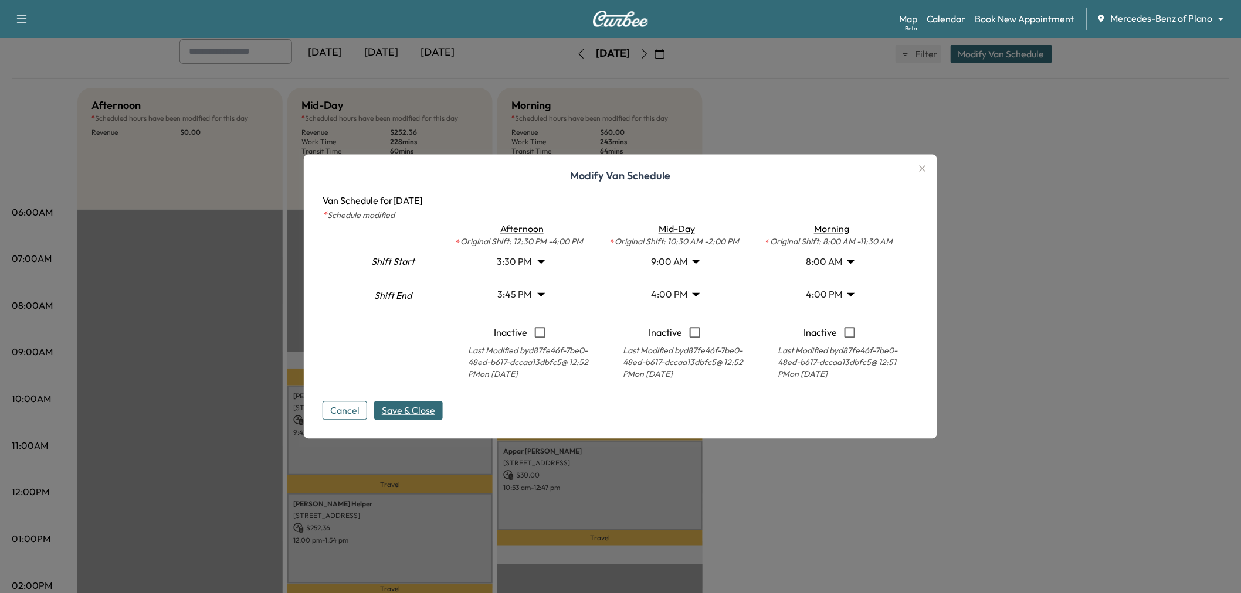
click at [433, 412] on span "Save & Close" at bounding box center [408, 411] width 53 height 14
click at [877, 498] on div at bounding box center [620, 296] width 1241 height 593
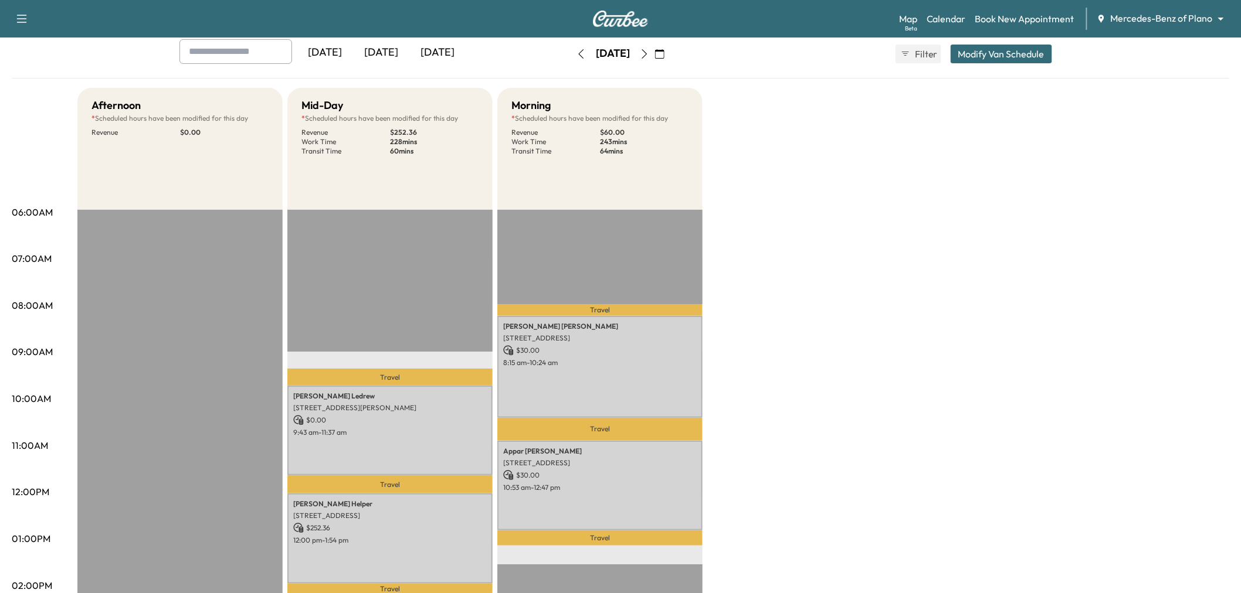
scroll to position [195, 0]
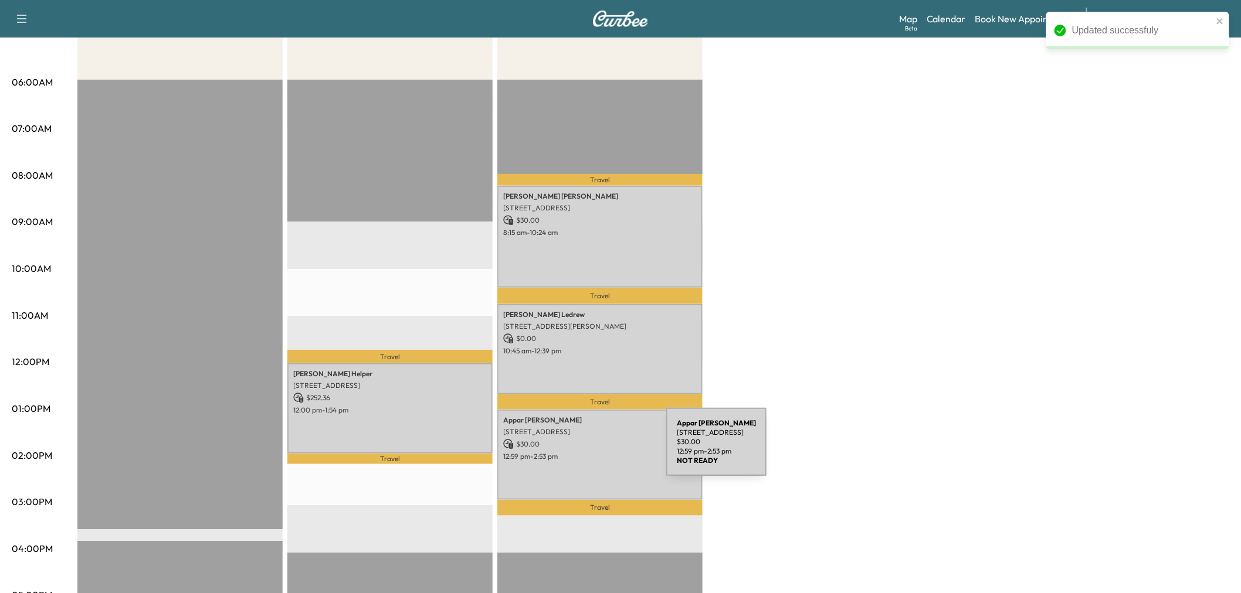
click at [578, 452] on p "12:59 pm - 2:53 pm" at bounding box center [600, 456] width 194 height 9
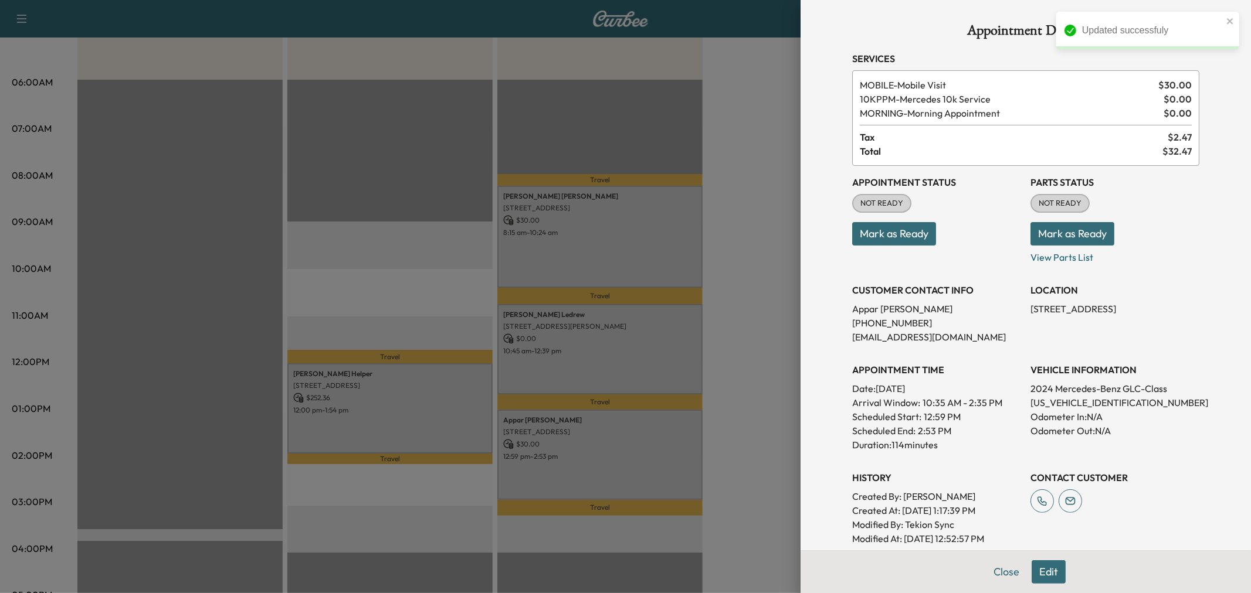
click at [597, 461] on div at bounding box center [625, 296] width 1251 height 593
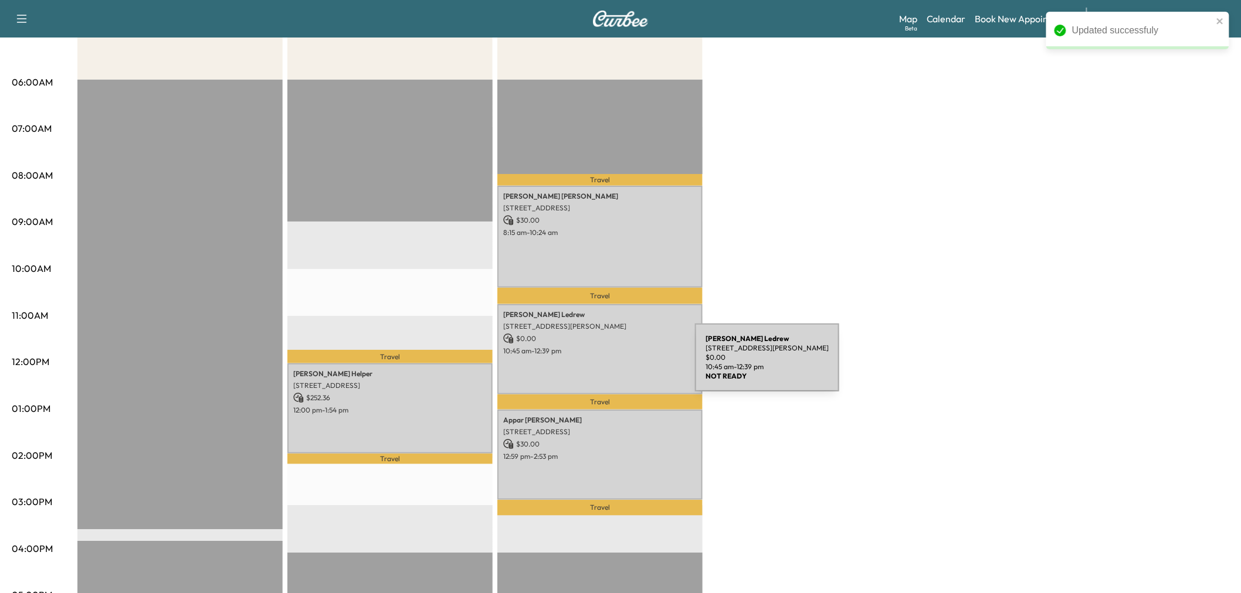
click at [607, 365] on div "Kevin Ledrew 1505 Windsor Dr, McKinney, TX 75072, USA $ 0.00 10:45 am - 12:39 pm" at bounding box center [599, 349] width 205 height 90
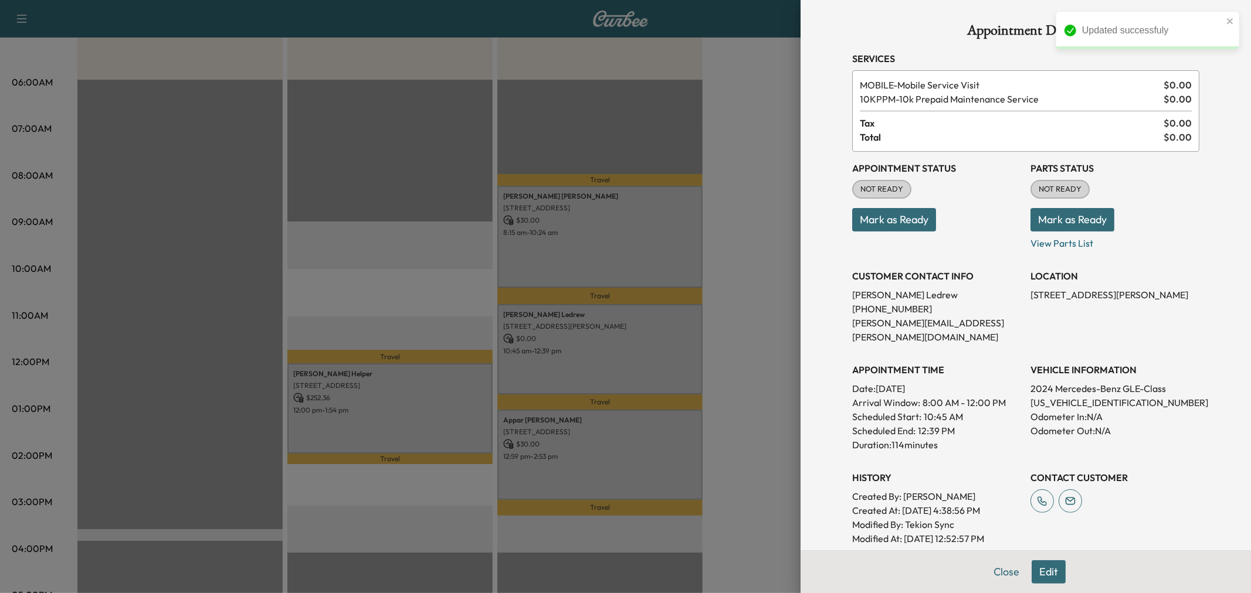
click at [607, 365] on div at bounding box center [625, 296] width 1251 height 593
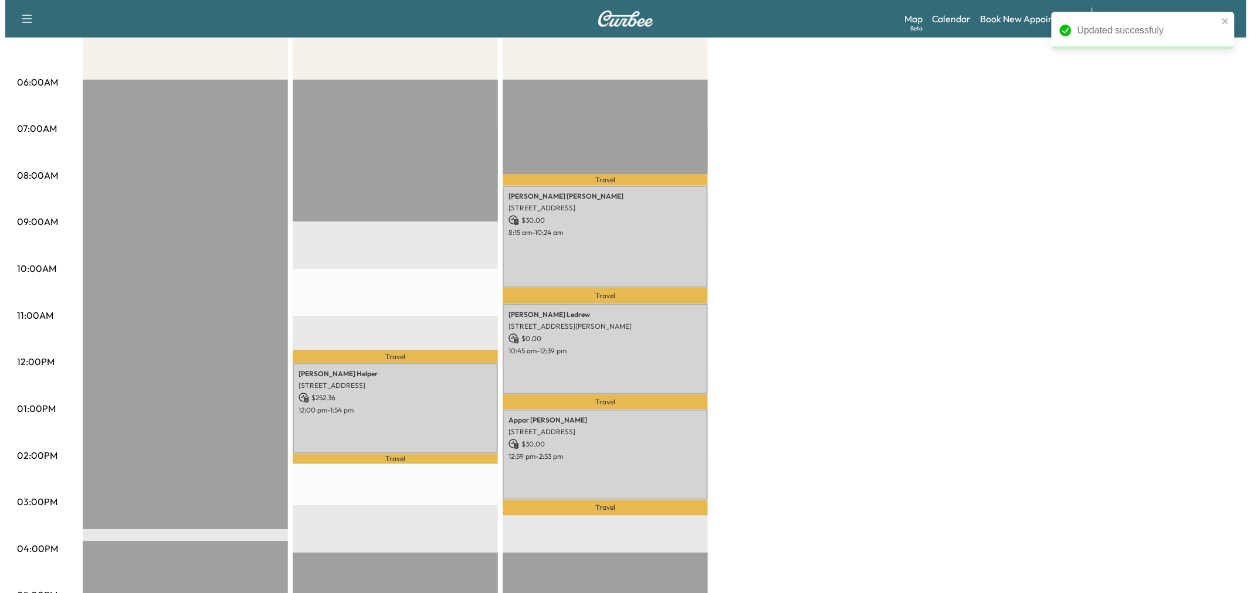
scroll to position [0, 0]
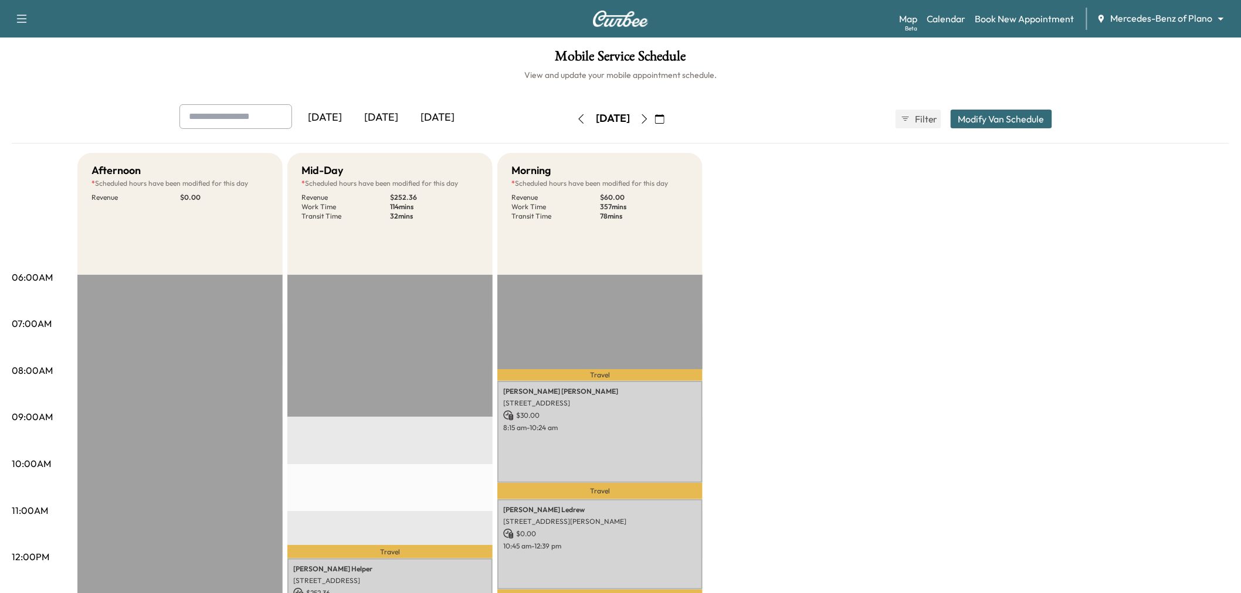
click at [989, 116] on button "Modify Van Schedule" at bounding box center [1001, 119] width 101 height 19
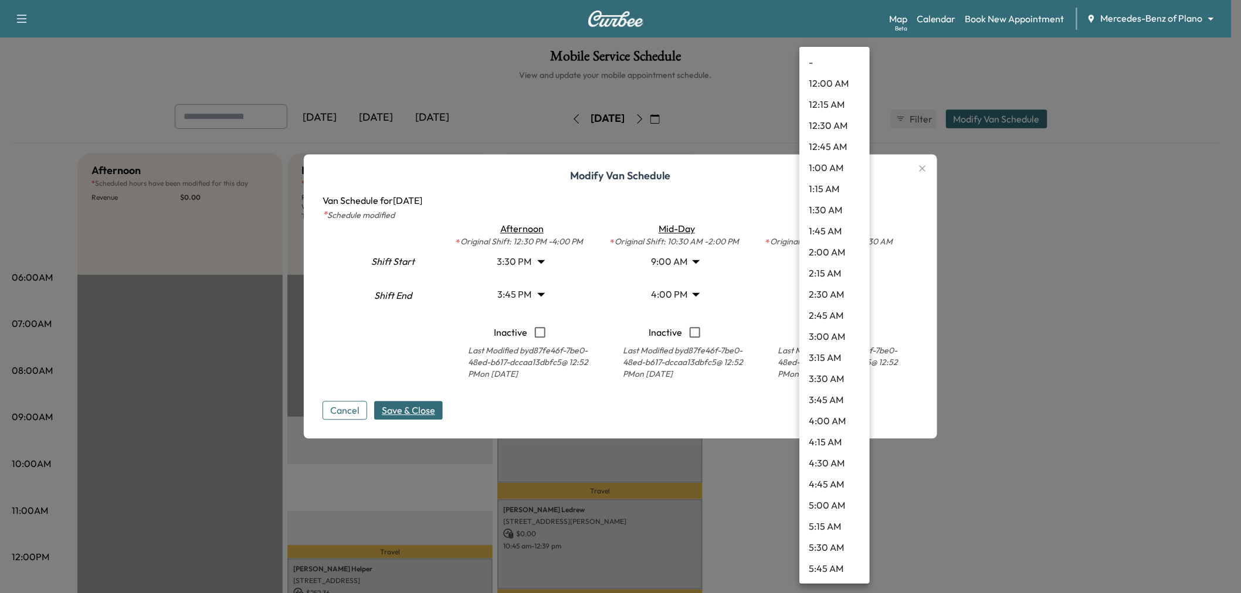
click at [836, 296] on body "Support Log Out Map Beta Calendar Book New Appointment Mercedes-Benz of Plano *…" at bounding box center [620, 296] width 1241 height 593
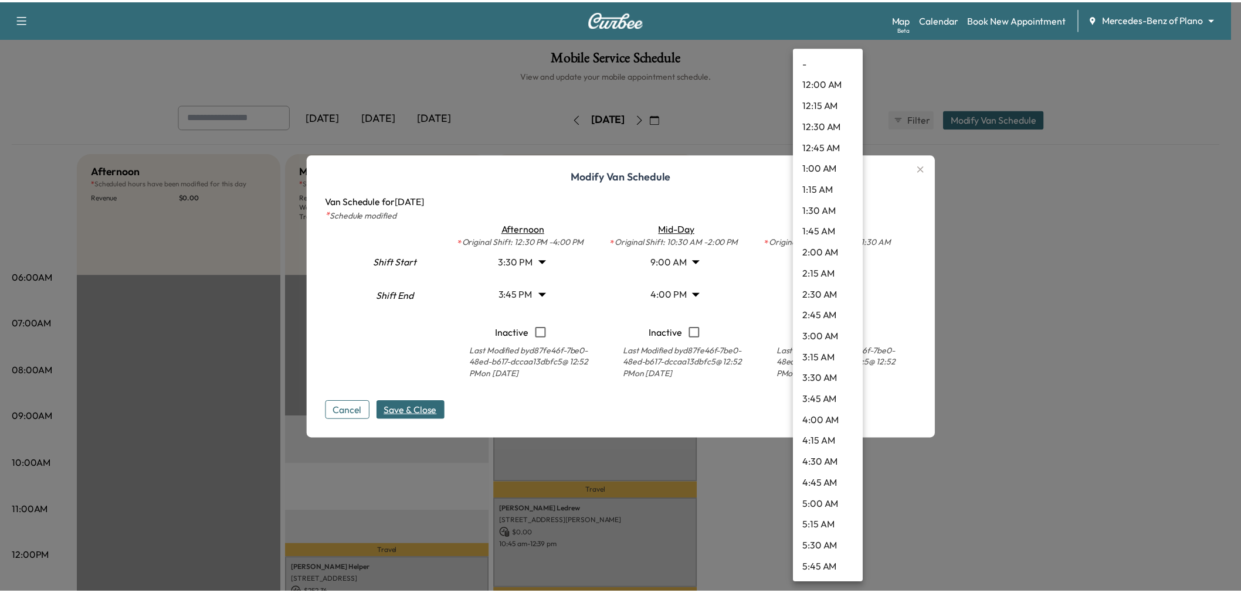
scroll to position [1118, 0]
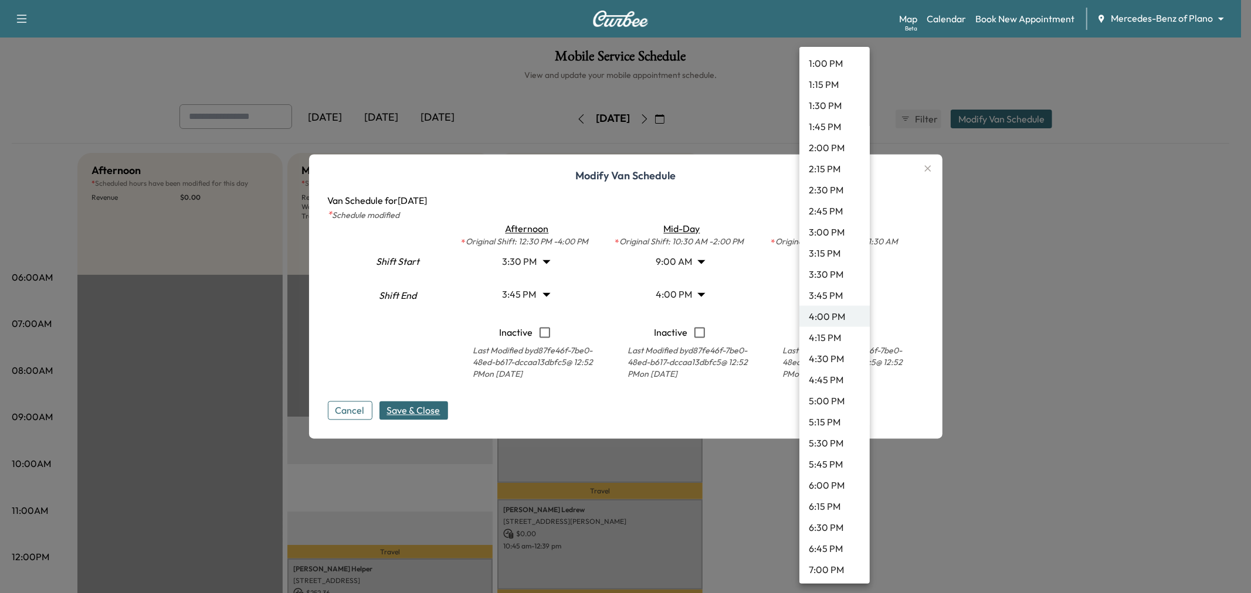
click at [834, 110] on li "1:30 PM" at bounding box center [834, 105] width 70 height 21
type input "****"
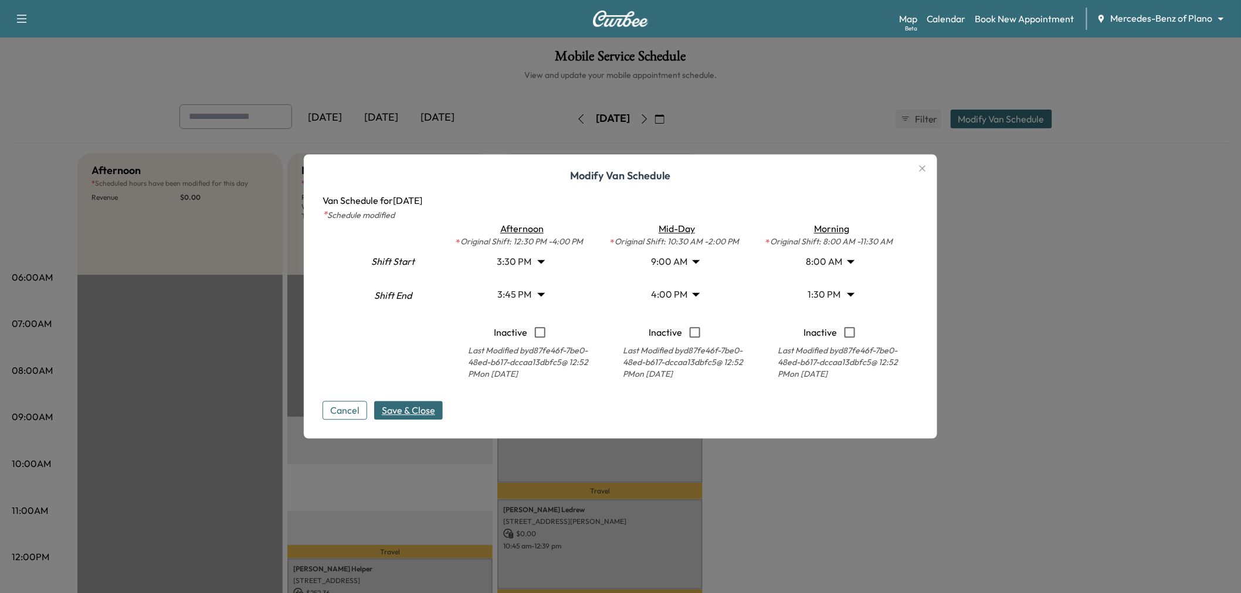
click at [435, 412] on span "Save & Close" at bounding box center [408, 411] width 53 height 14
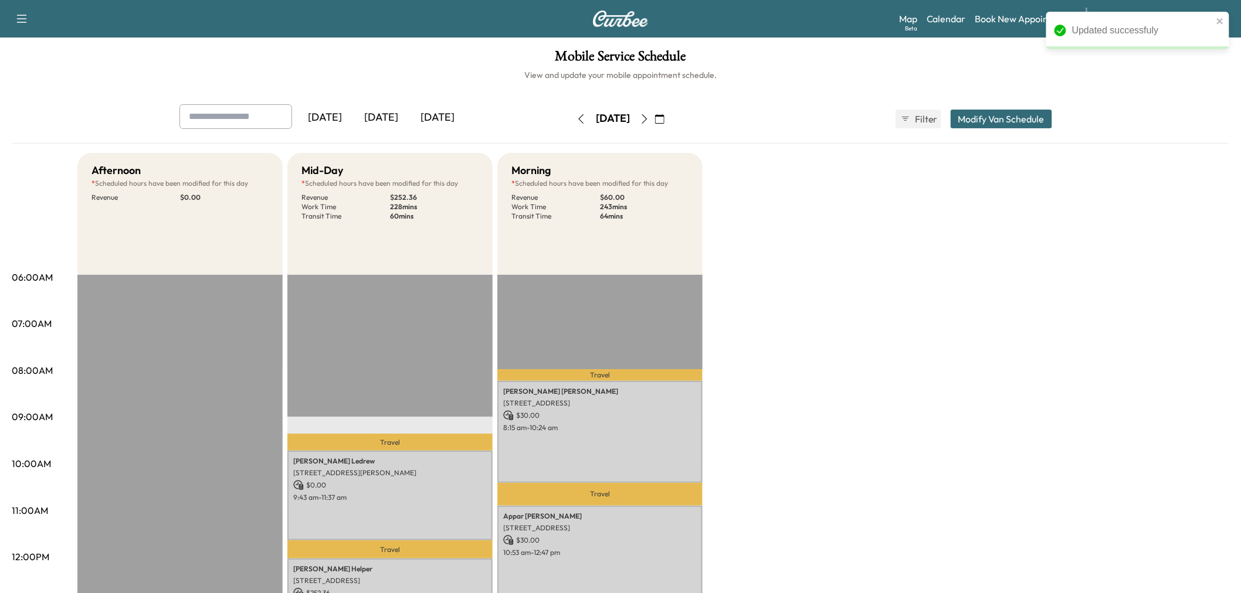
scroll to position [195, 0]
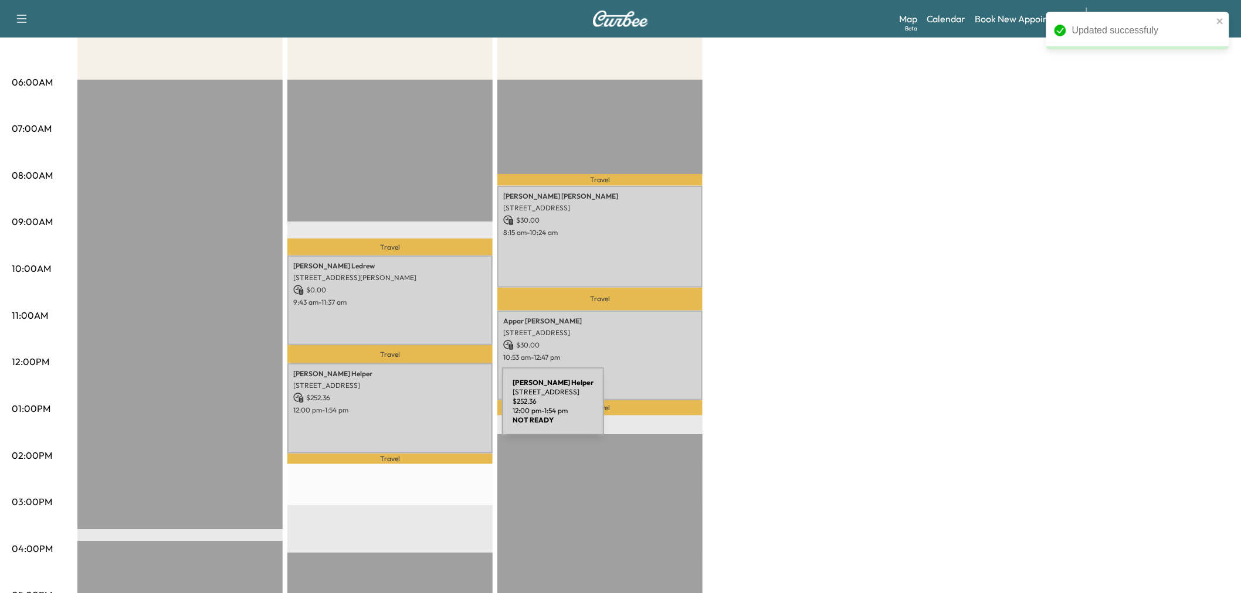
click at [414, 409] on p "12:00 pm - 1:54 pm" at bounding box center [390, 410] width 194 height 9
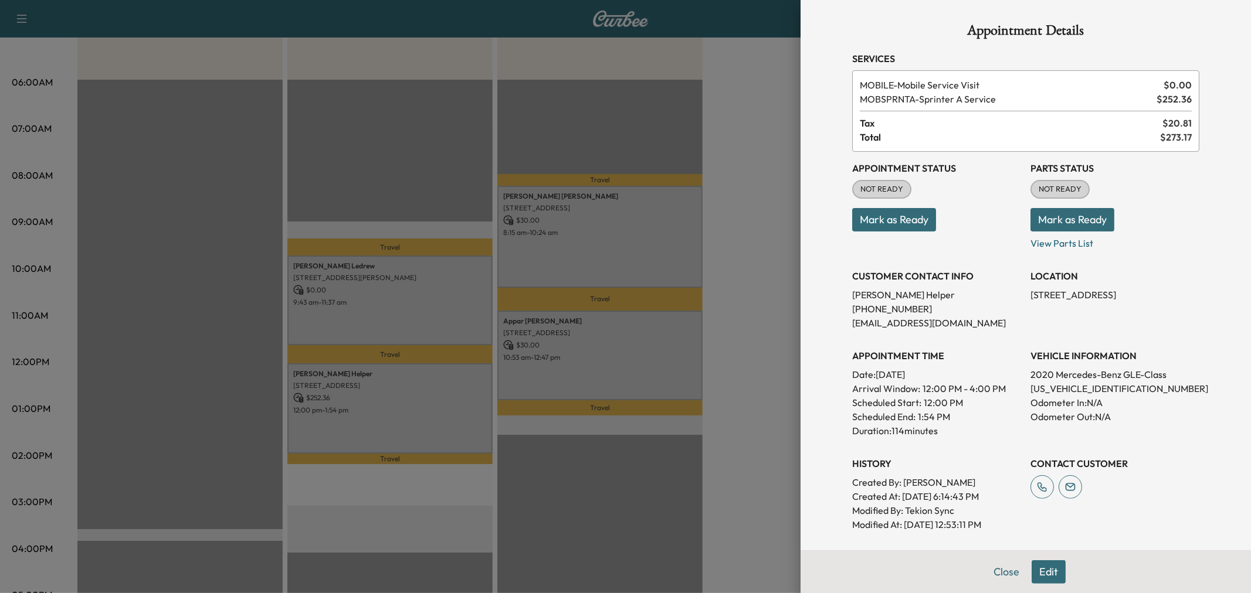
click at [415, 410] on div at bounding box center [625, 296] width 1251 height 593
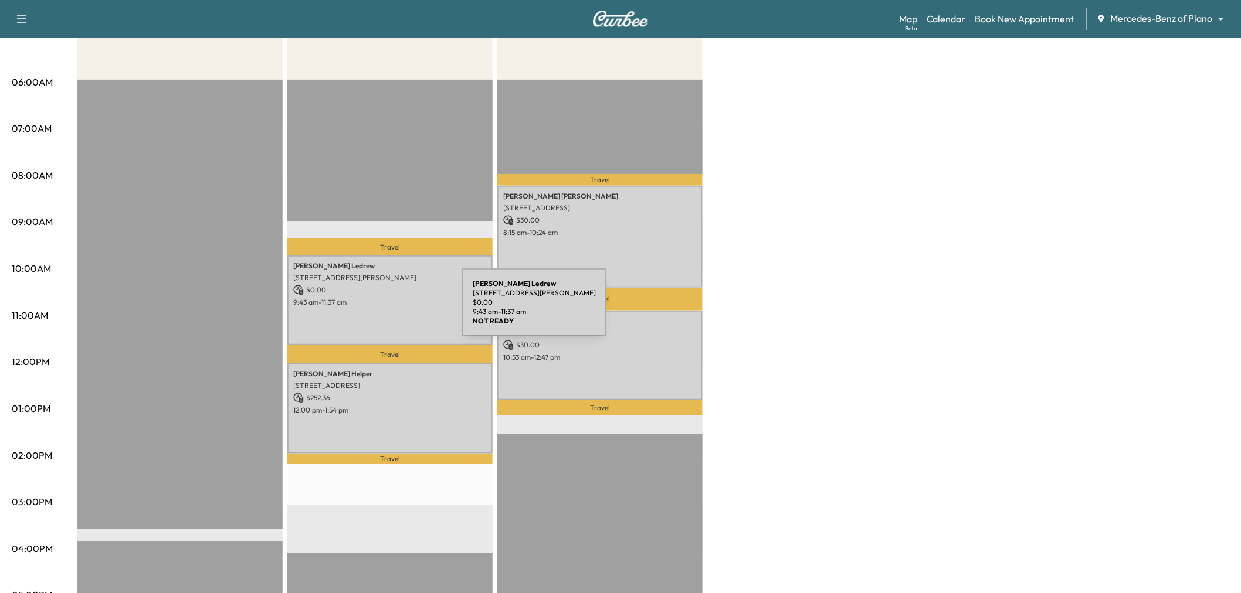
click at [377, 311] on div "Kevin Ledrew 1505 Windsor Dr, McKinney, TX 75072, USA $ 0.00 9:43 am - 11:37 am" at bounding box center [389, 301] width 205 height 90
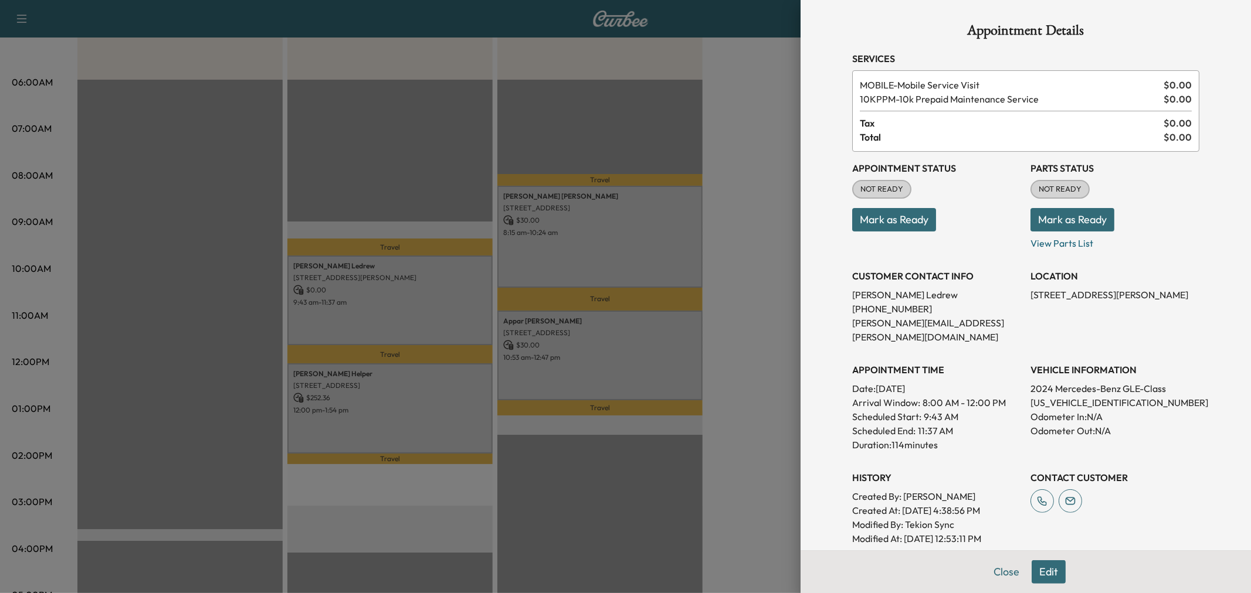
click at [403, 307] on div at bounding box center [625, 296] width 1251 height 593
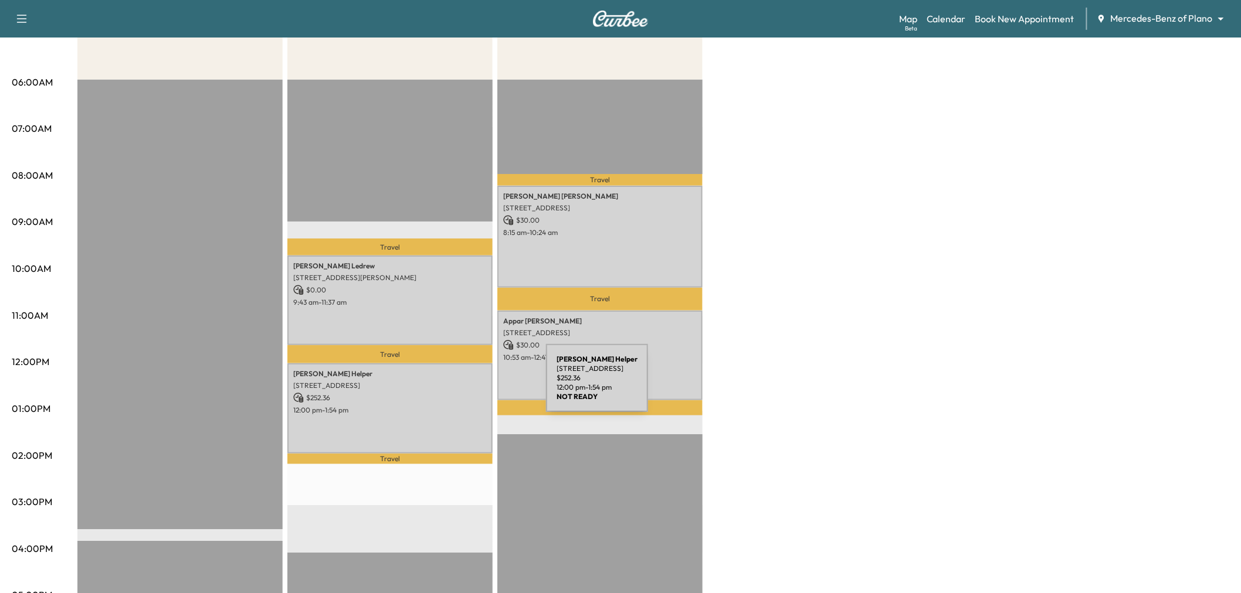
click at [458, 385] on p "3654 Barkwood Ln, Frisco, TX 75034, USA" at bounding box center [390, 385] width 194 height 9
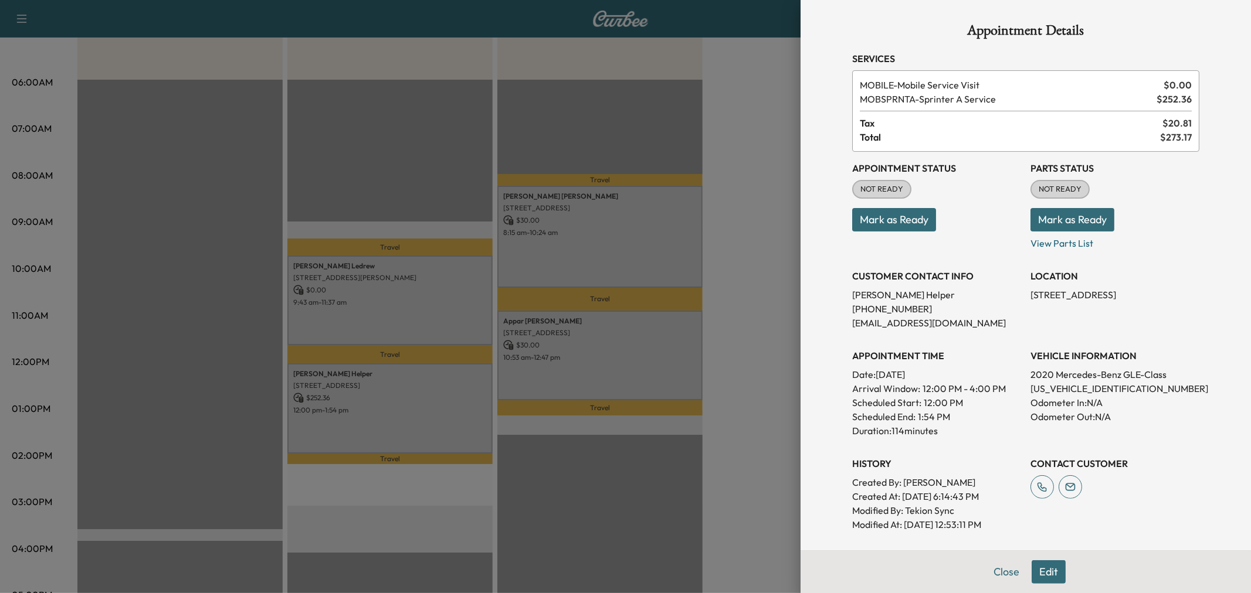
click at [458, 385] on div at bounding box center [625, 296] width 1251 height 593
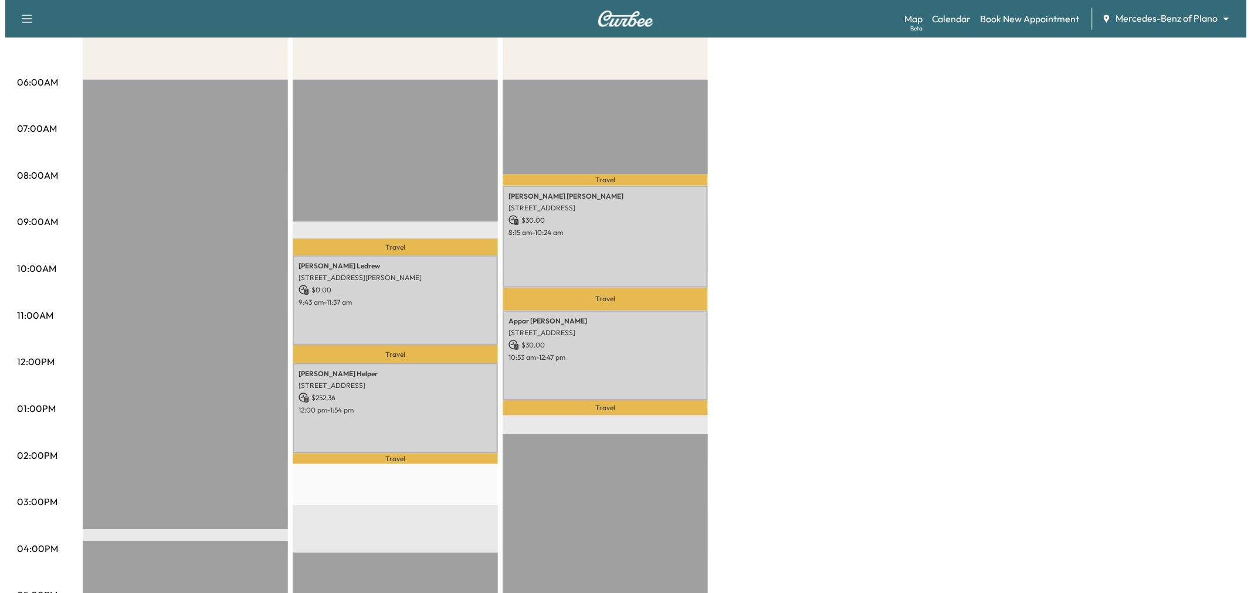
scroll to position [65, 0]
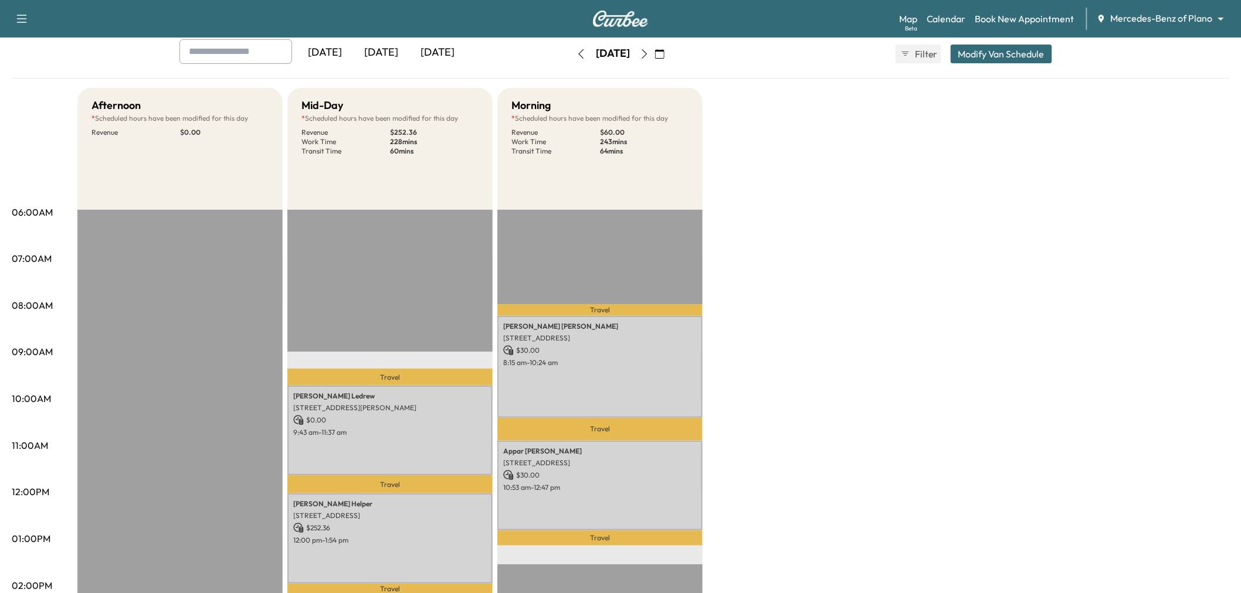
click at [1009, 50] on button "Modify Van Schedule" at bounding box center [1001, 54] width 101 height 19
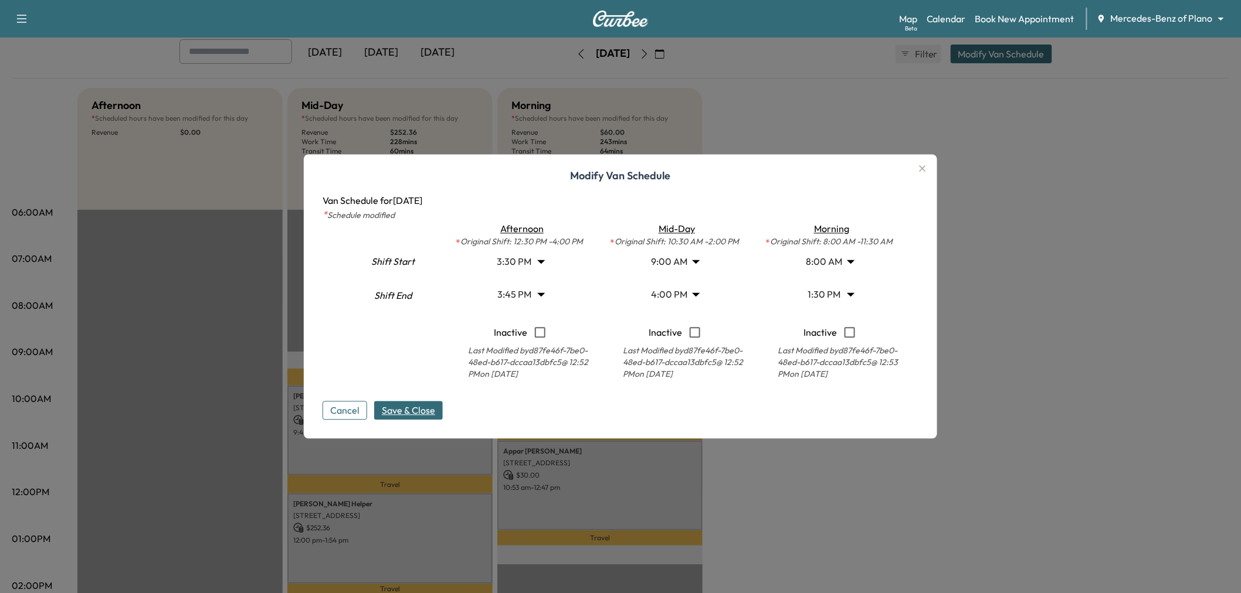
click at [824, 264] on body "Support Log Out Map Beta Calendar Book New Appointment Mercedes-Benz of Plano *…" at bounding box center [620, 231] width 1241 height 593
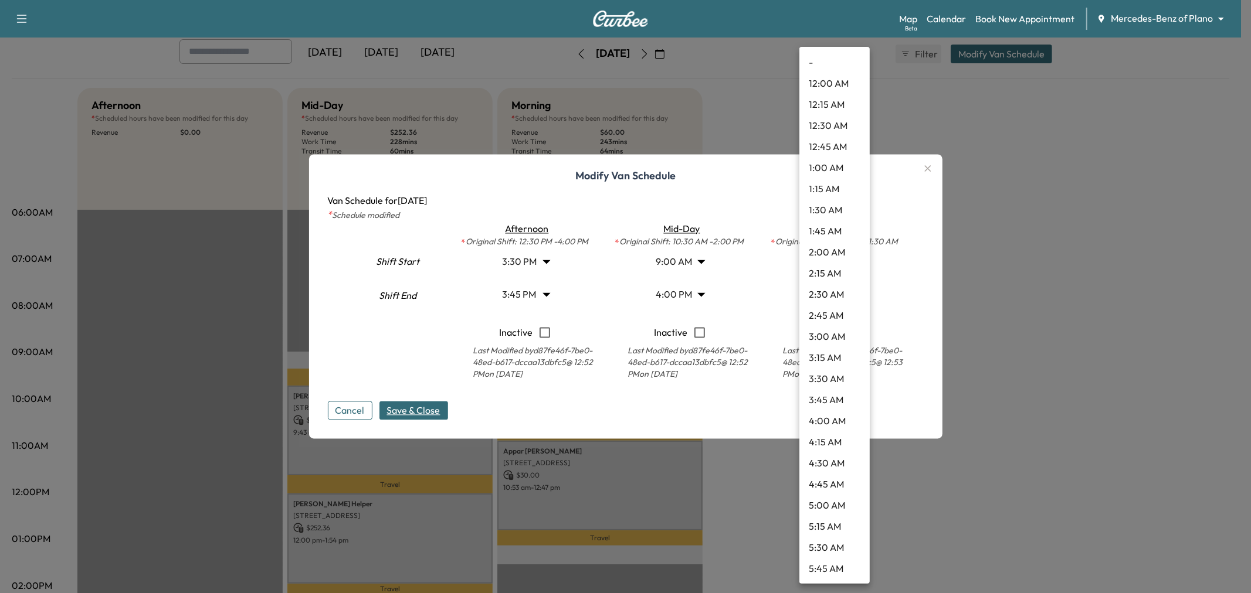
scroll to position [443, 0]
click at [721, 268] on div at bounding box center [625, 296] width 1251 height 593
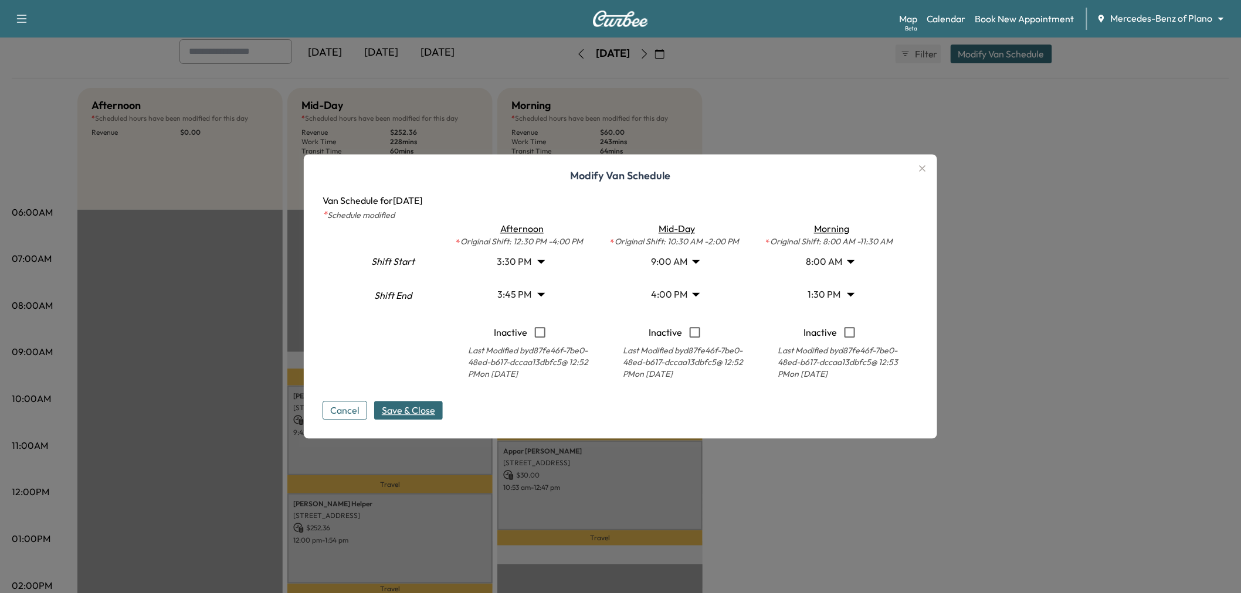
click at [679, 262] on div "- 12:00 AM 12:15 AM 12:30 AM 12:45 AM 1:00 AM 1:15 AM 1:30 AM 1:45 AM 2:00 AM 2…" at bounding box center [620, 296] width 1241 height 593
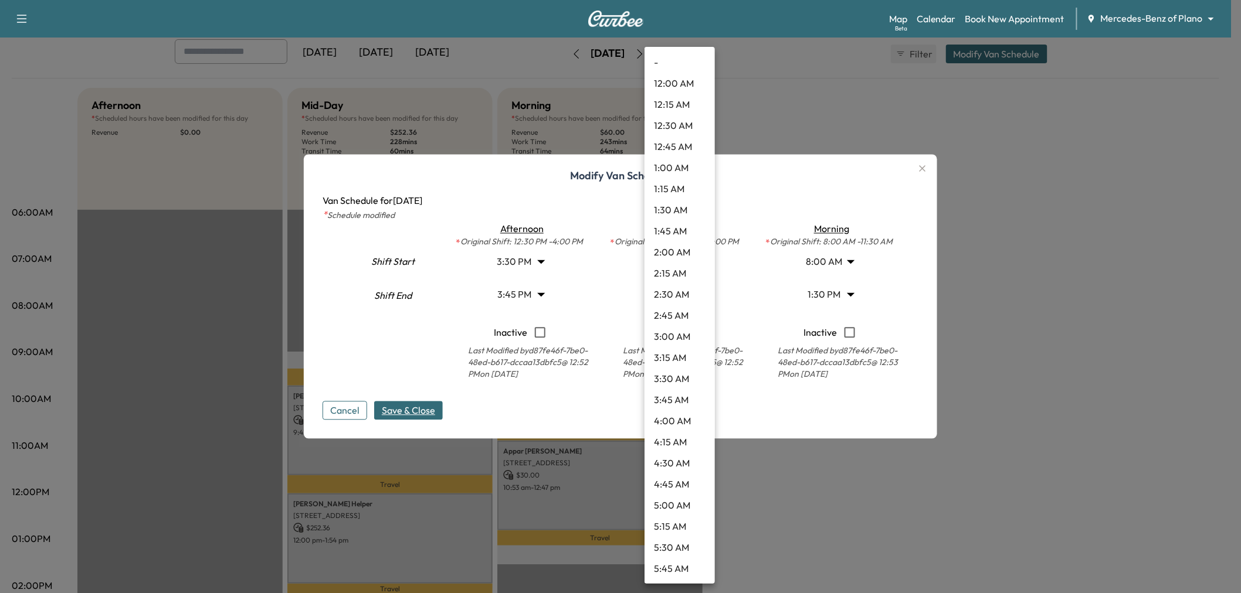
click at [678, 262] on body "Support Log Out Map Beta Calendar Book New Appointment Mercedes-Benz of Plano *…" at bounding box center [620, 231] width 1241 height 593
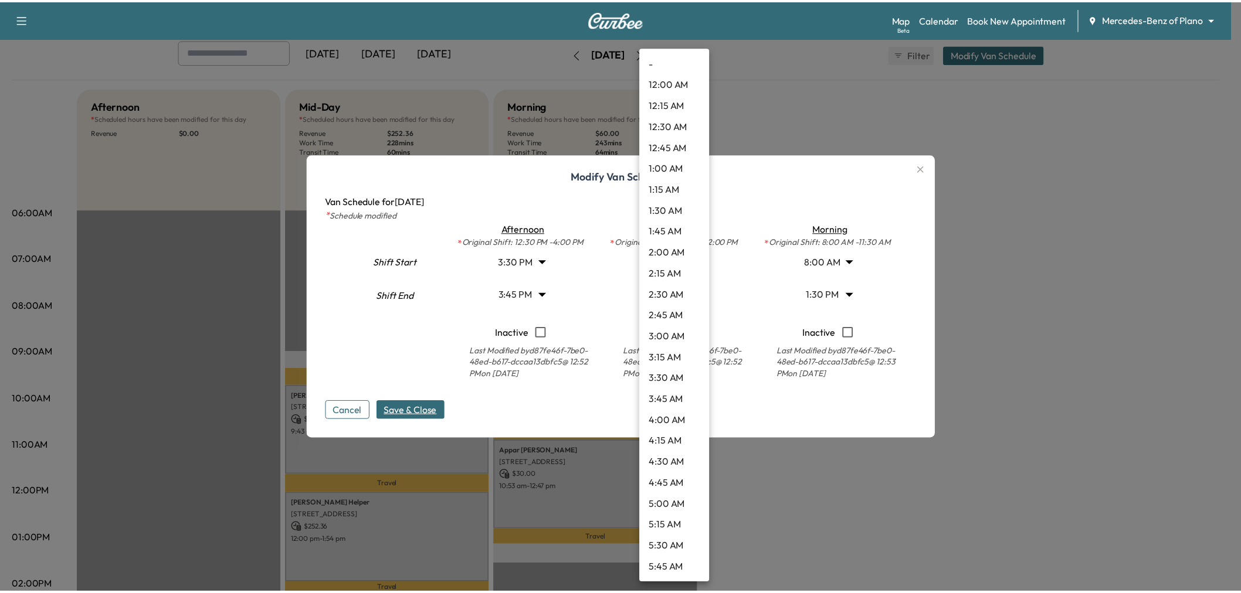
scroll to position [528, 0]
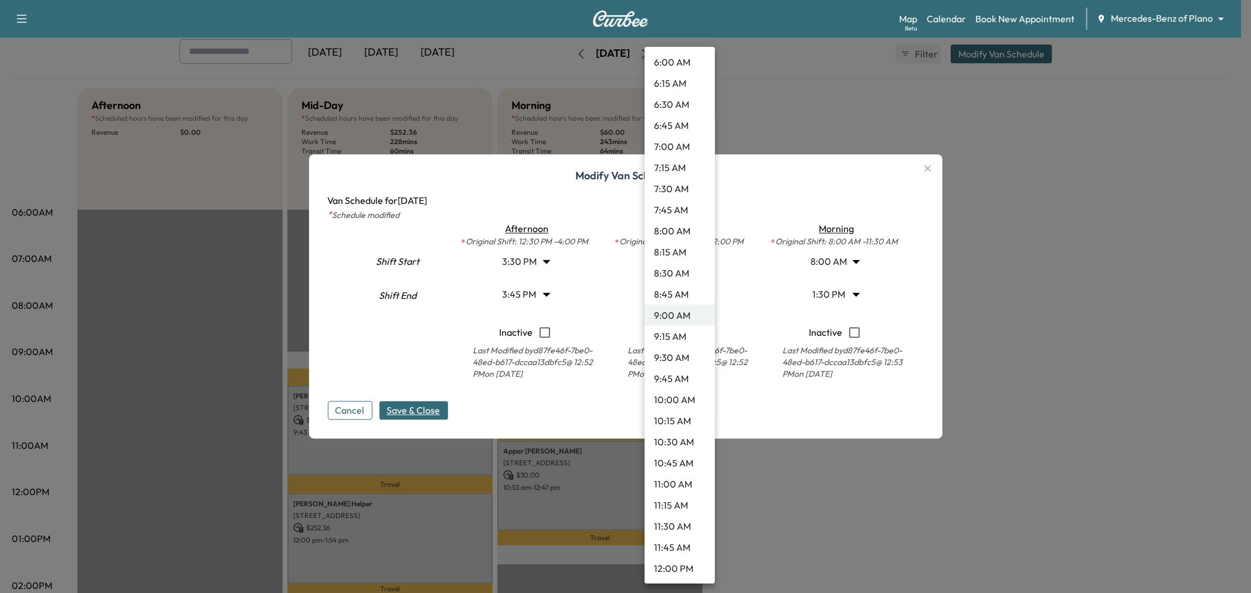
click at [678, 272] on li "8:30 AM" at bounding box center [679, 273] width 70 height 21
type input "***"
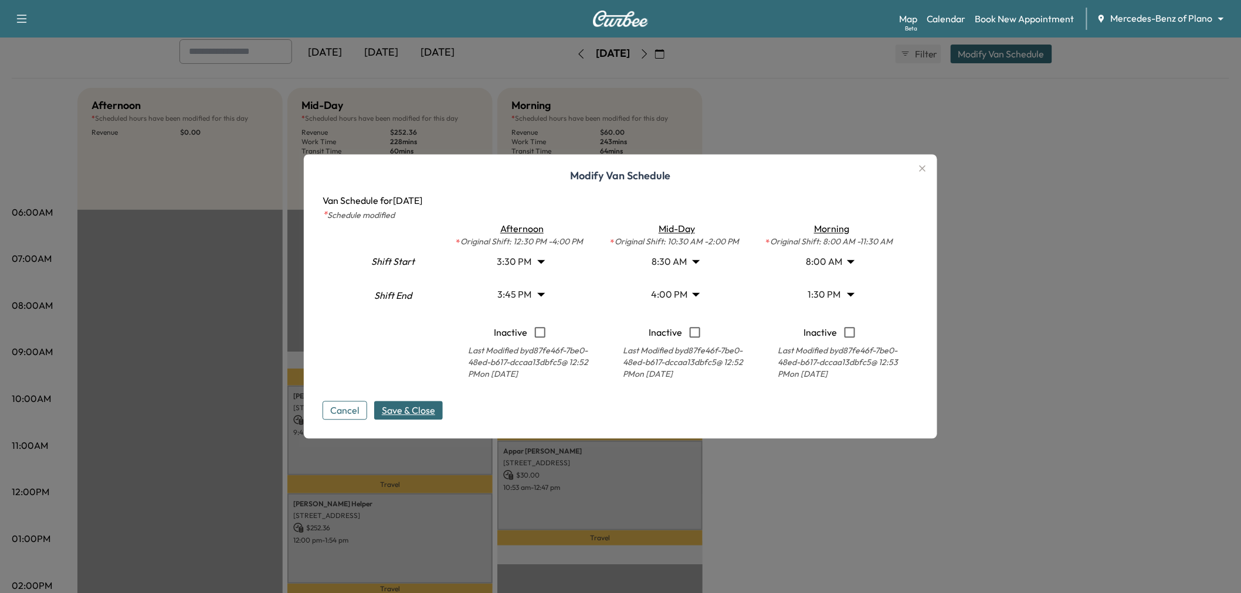
click at [409, 423] on div "Modify Van Schedule Van Schedule for Monday, October 06, 2025 * Schedule modifi…" at bounding box center [620, 297] width 633 height 284
click at [434, 406] on span "Save & Close" at bounding box center [408, 411] width 53 height 14
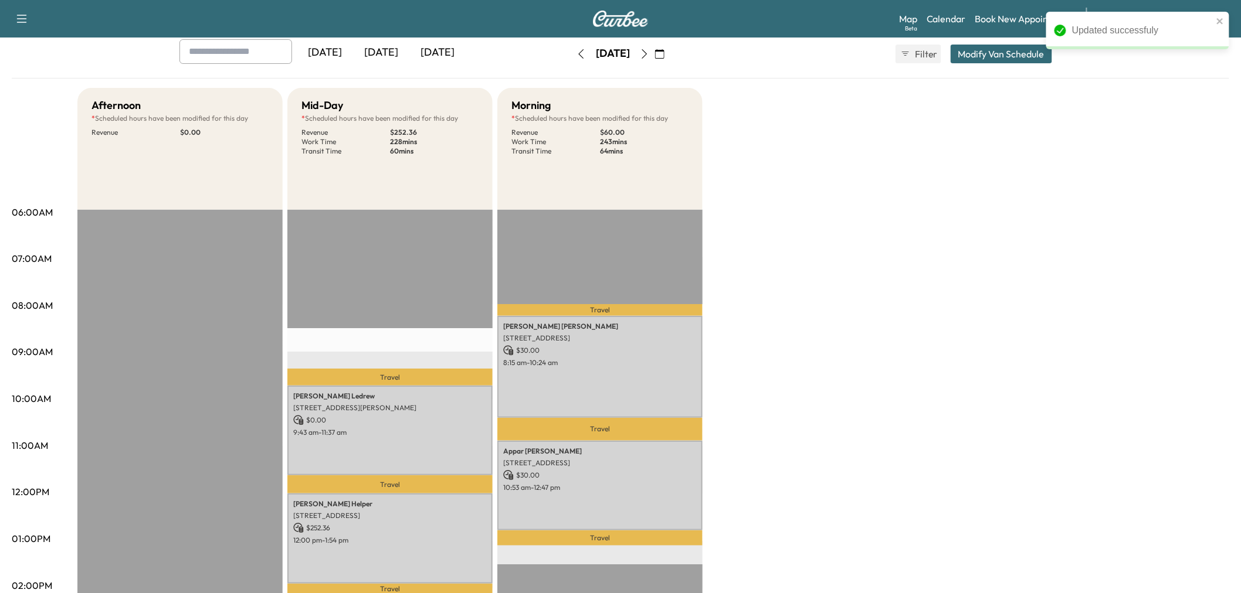
click at [889, 433] on div "Afternoon * Scheduled hours have been modified for this day Revenue $ 0.00 EST …" at bounding box center [653, 528] width 1152 height 880
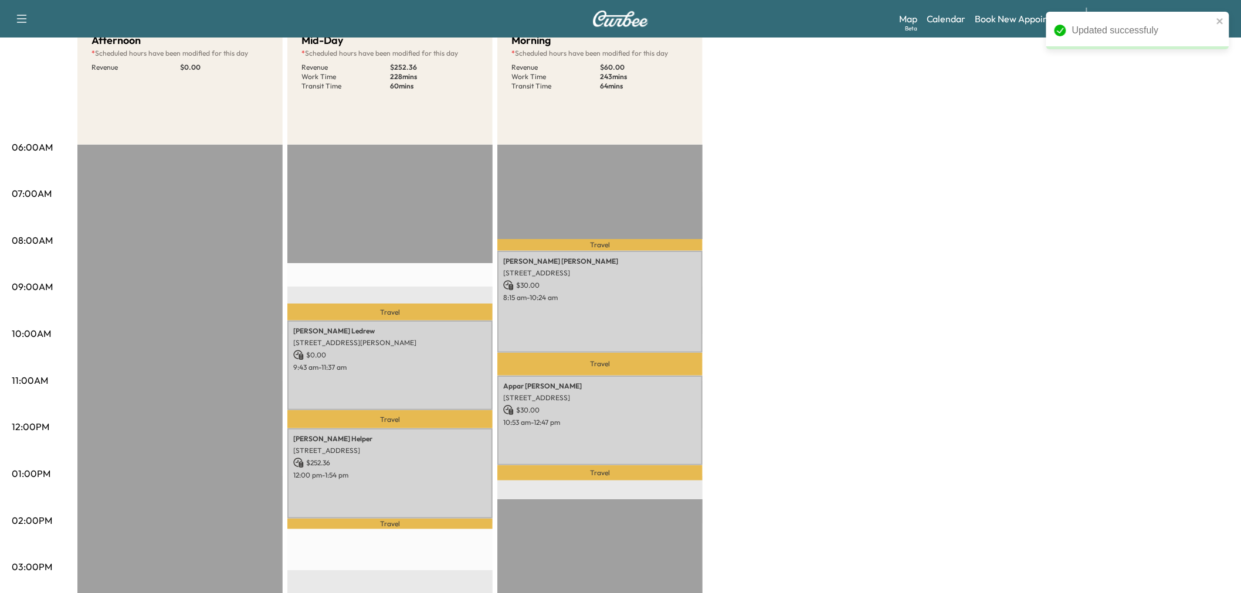
scroll to position [260, 0]
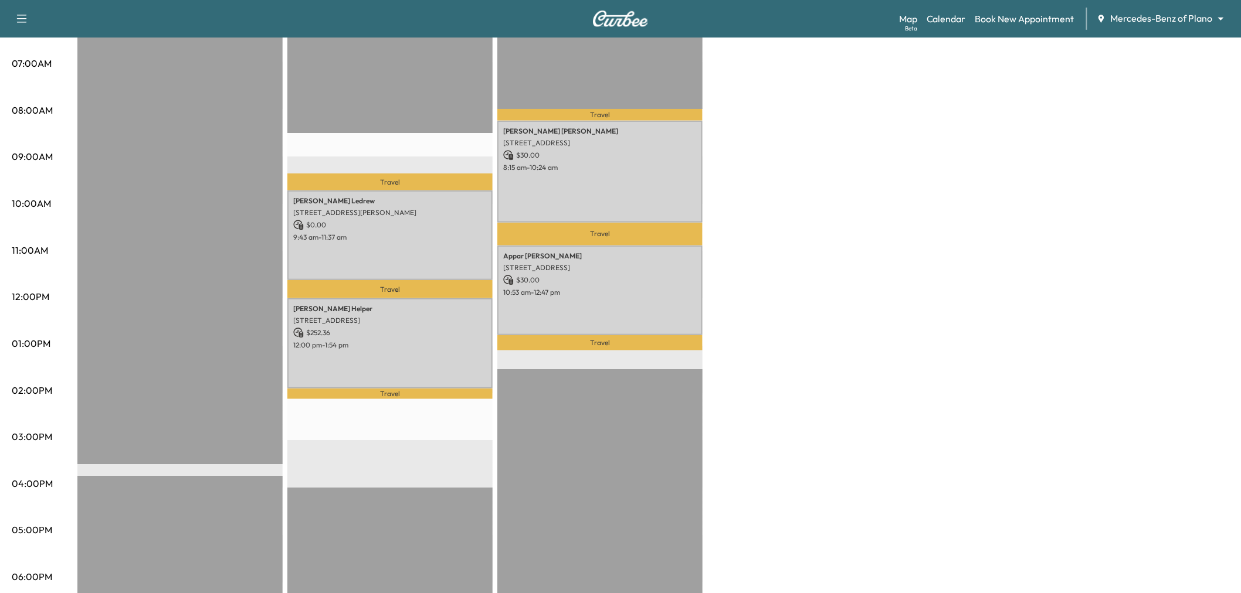
click at [928, 396] on div "Afternoon * Scheduled hours have been modified for this day Revenue $ 0.00 EST …" at bounding box center [653, 333] width 1152 height 880
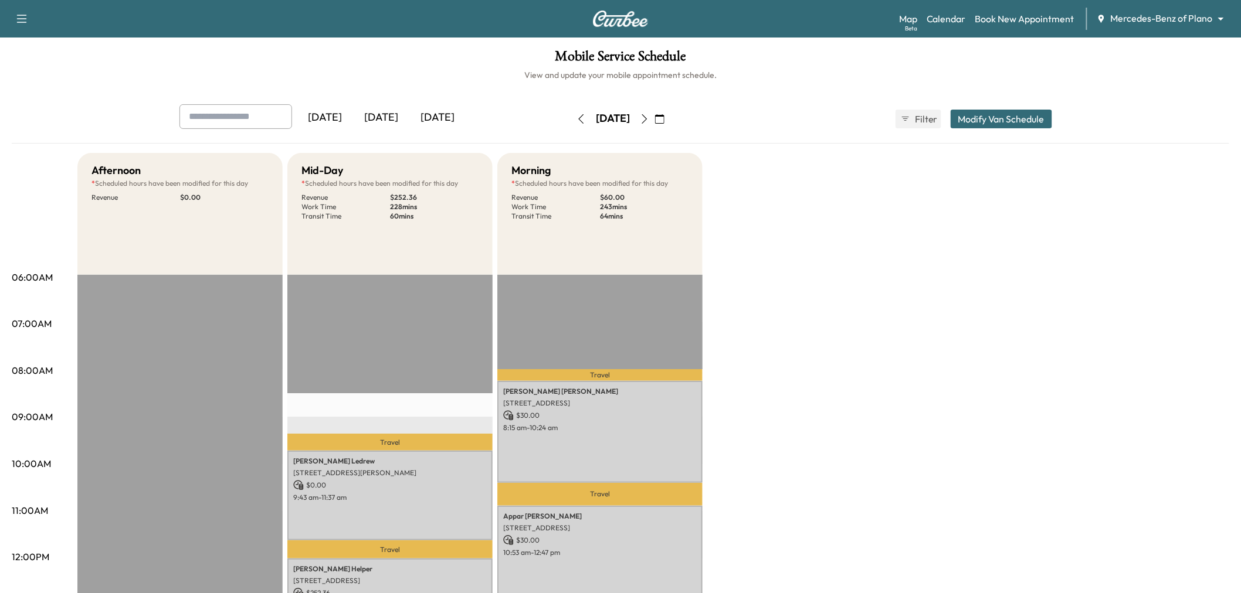
click at [654, 113] on button "button" at bounding box center [644, 119] width 20 height 19
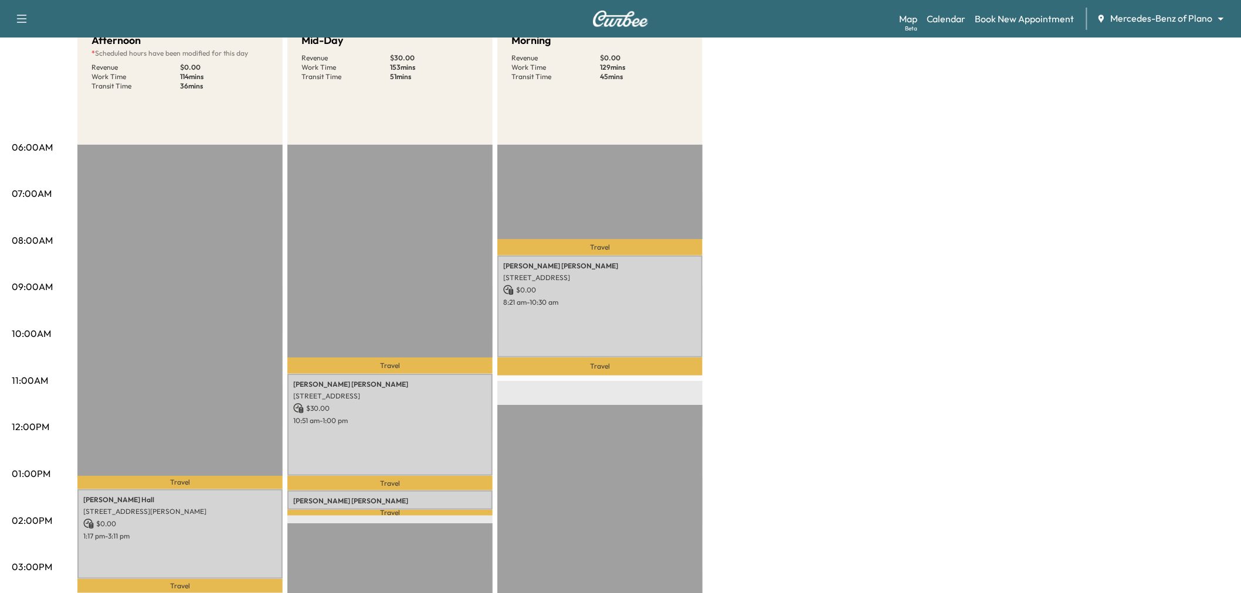
scroll to position [195, 0]
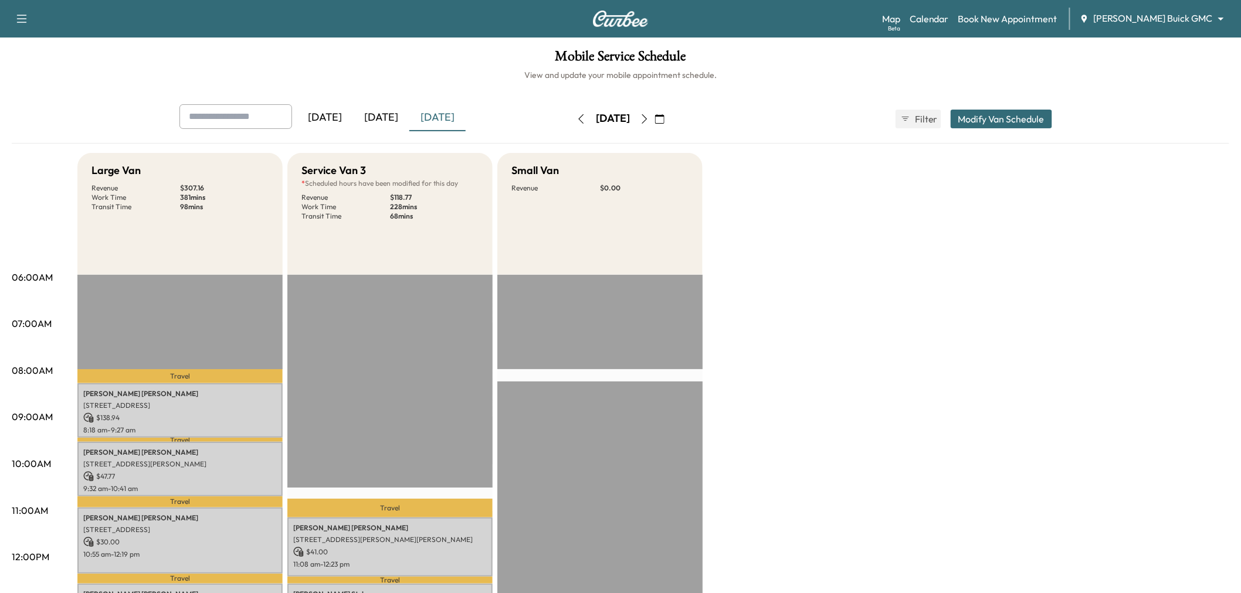
click at [664, 118] on icon "button" at bounding box center [659, 118] width 9 height 9
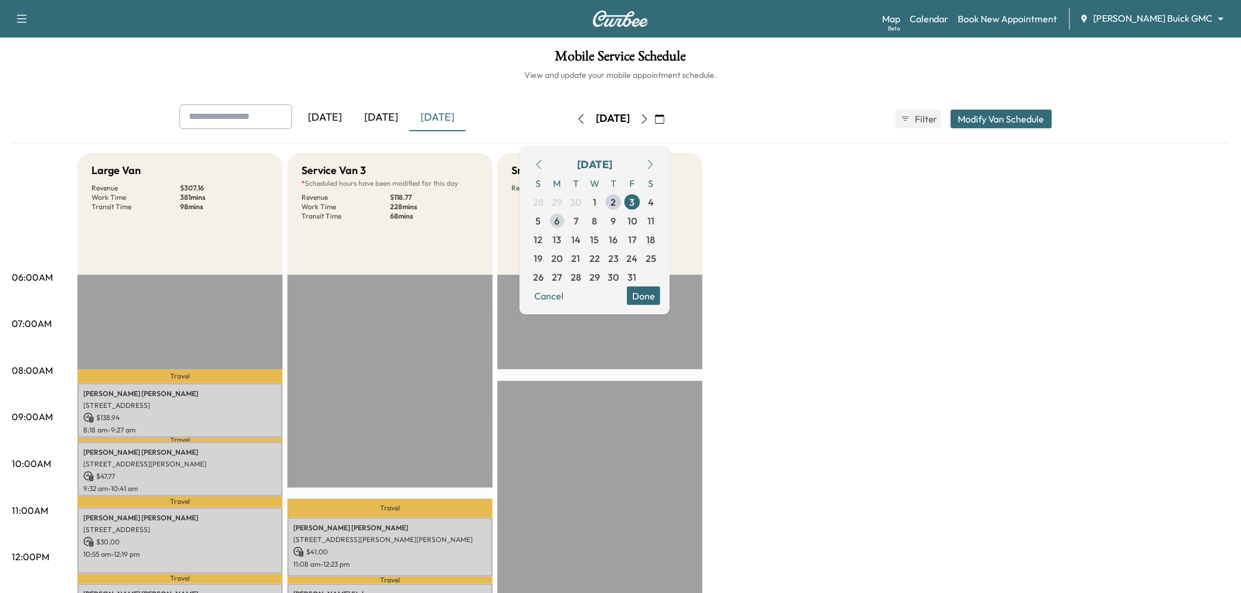
click at [560, 217] on span "6" at bounding box center [557, 220] width 5 height 14
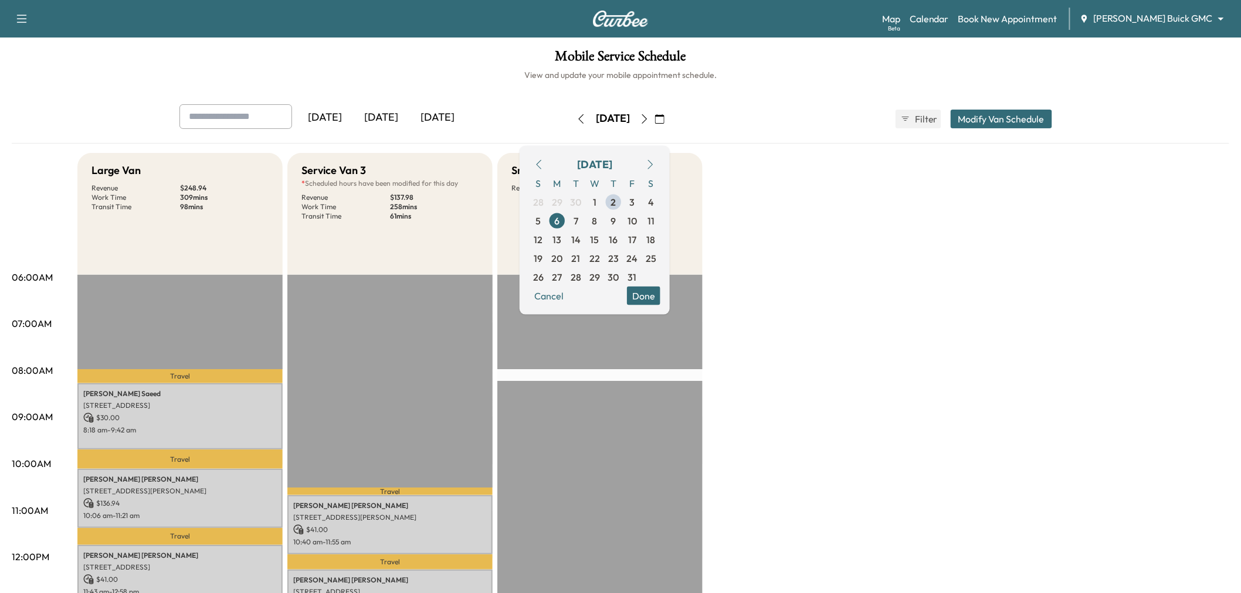
click at [660, 297] on button "Done" at bounding box center [643, 295] width 33 height 19
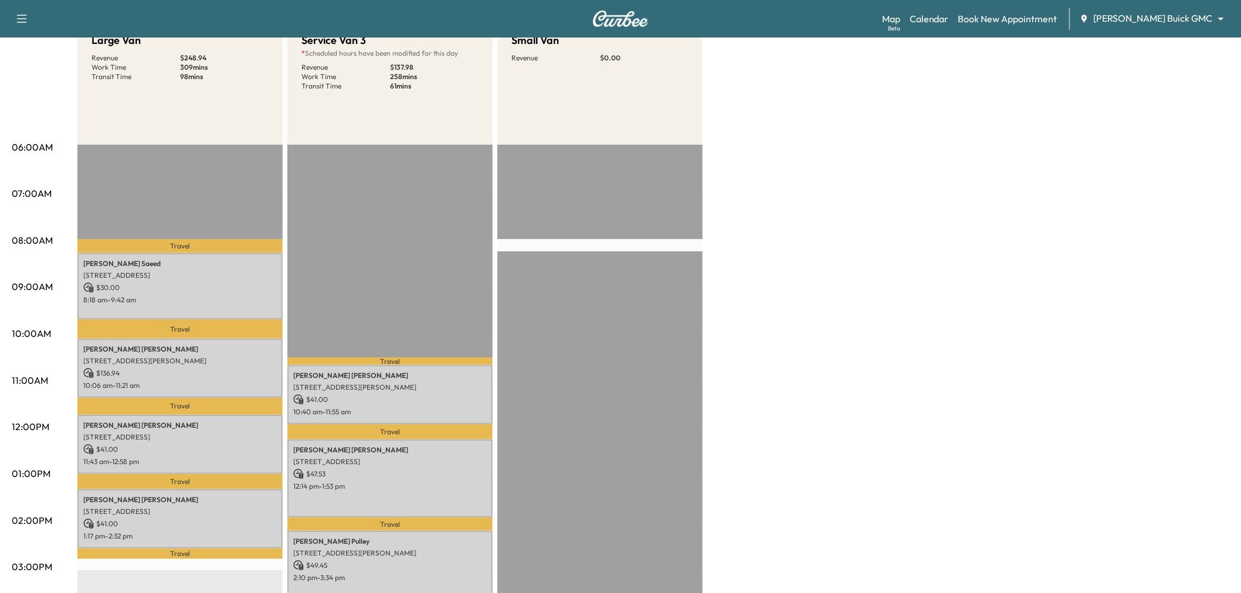
scroll to position [65, 0]
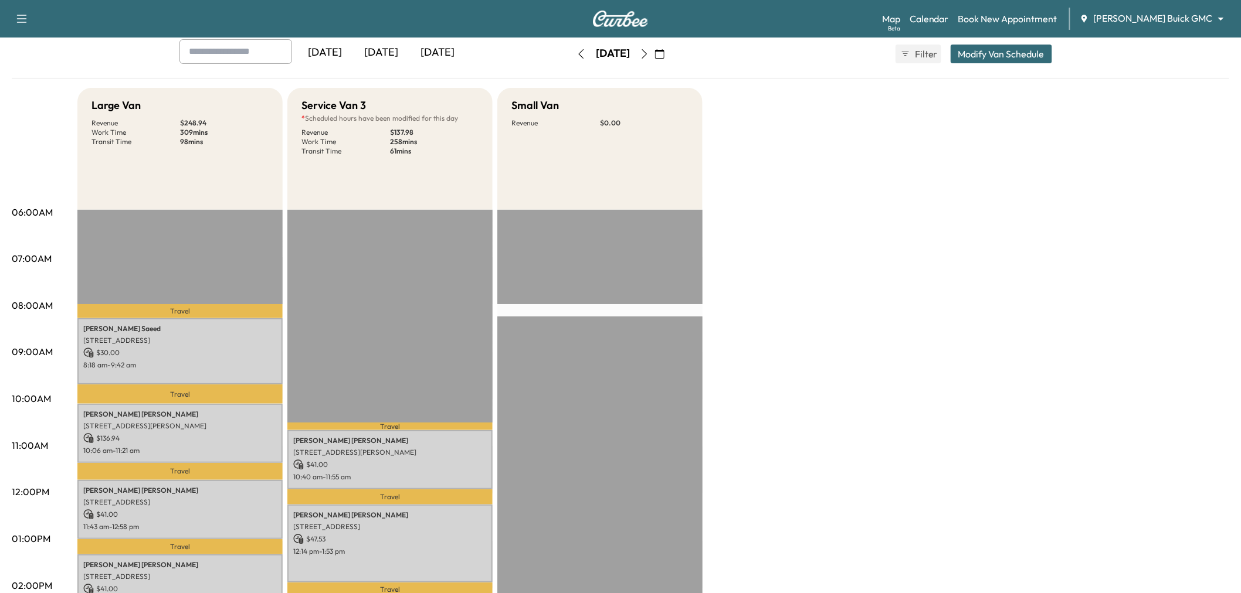
click at [801, 290] on div "Large Van Revenue $ 248.94 Work Time 309 mins Transit Time 98 mins Travel [PERS…" at bounding box center [653, 528] width 1152 height 880
click at [868, 240] on div "Large Van Revenue $ 248.94 Work Time 309 mins Transit Time 98 mins Travel [PERS…" at bounding box center [653, 528] width 1152 height 880
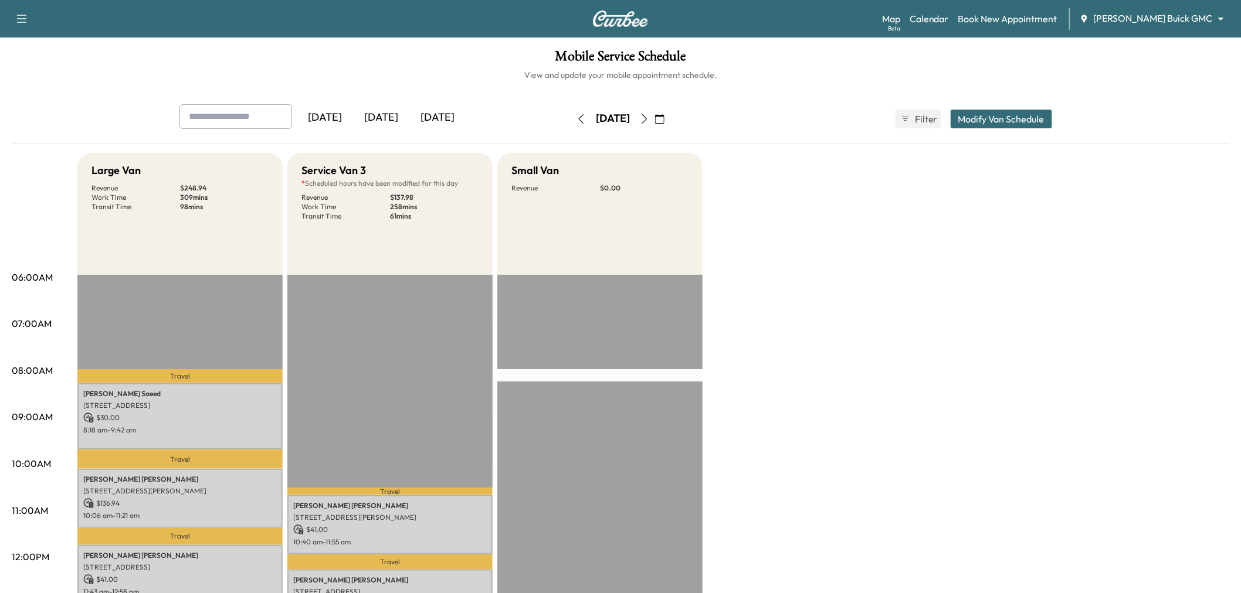
click at [670, 119] on button "button" at bounding box center [660, 119] width 20 height 19
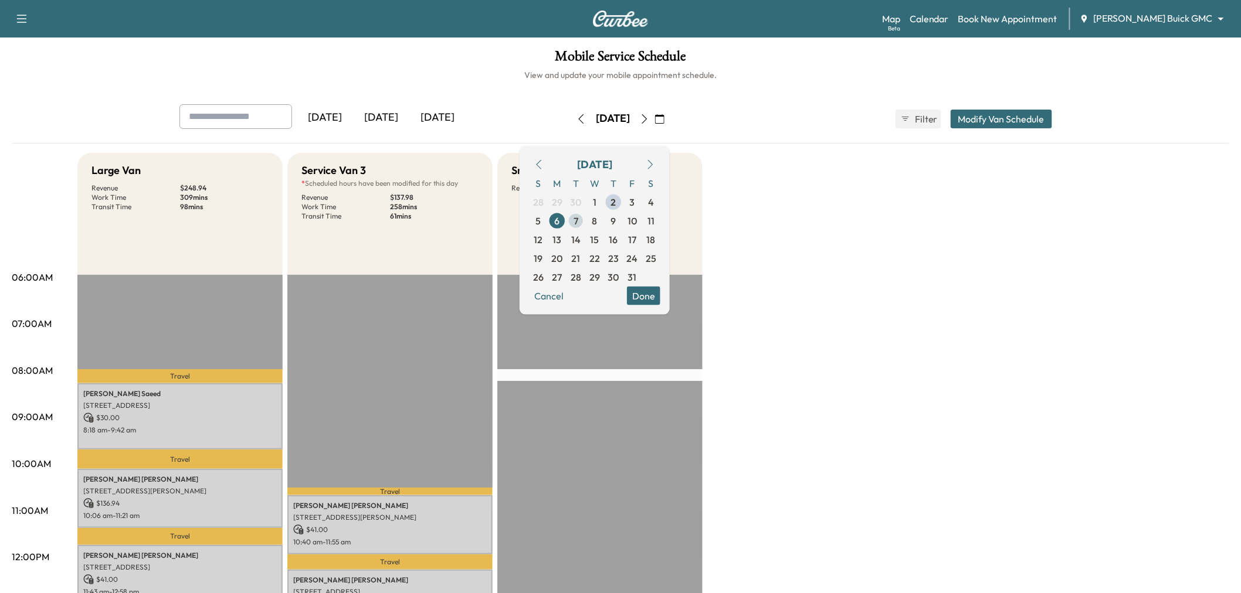
click at [585, 217] on span "7" at bounding box center [575, 220] width 19 height 19
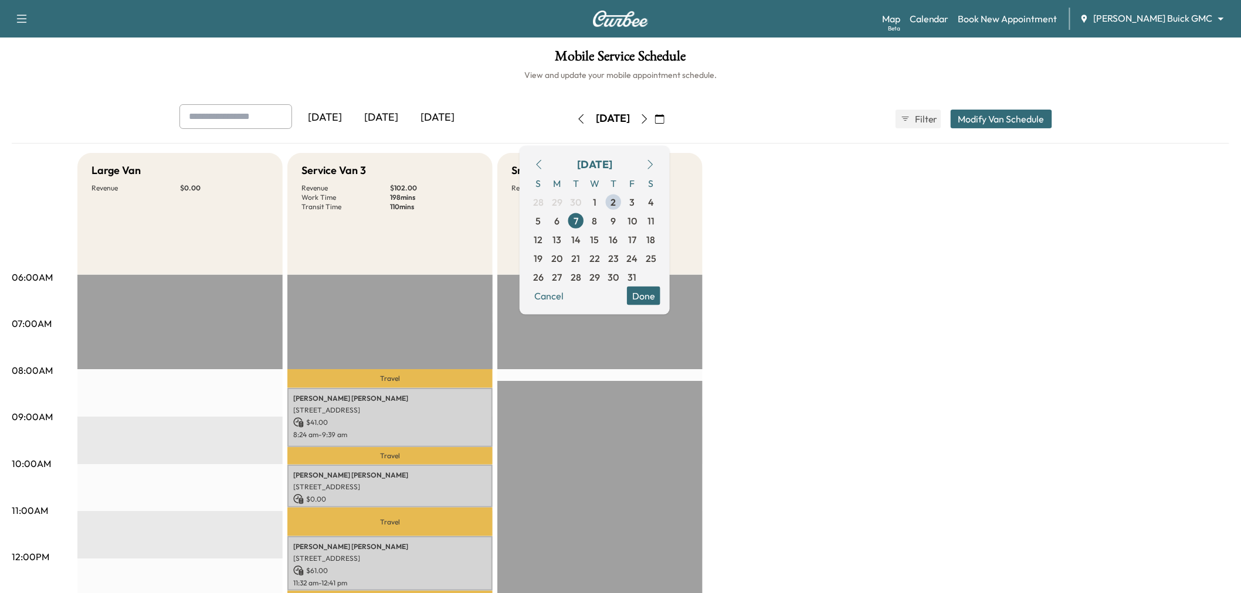
click at [664, 116] on icon "button" at bounding box center [659, 118] width 9 height 9
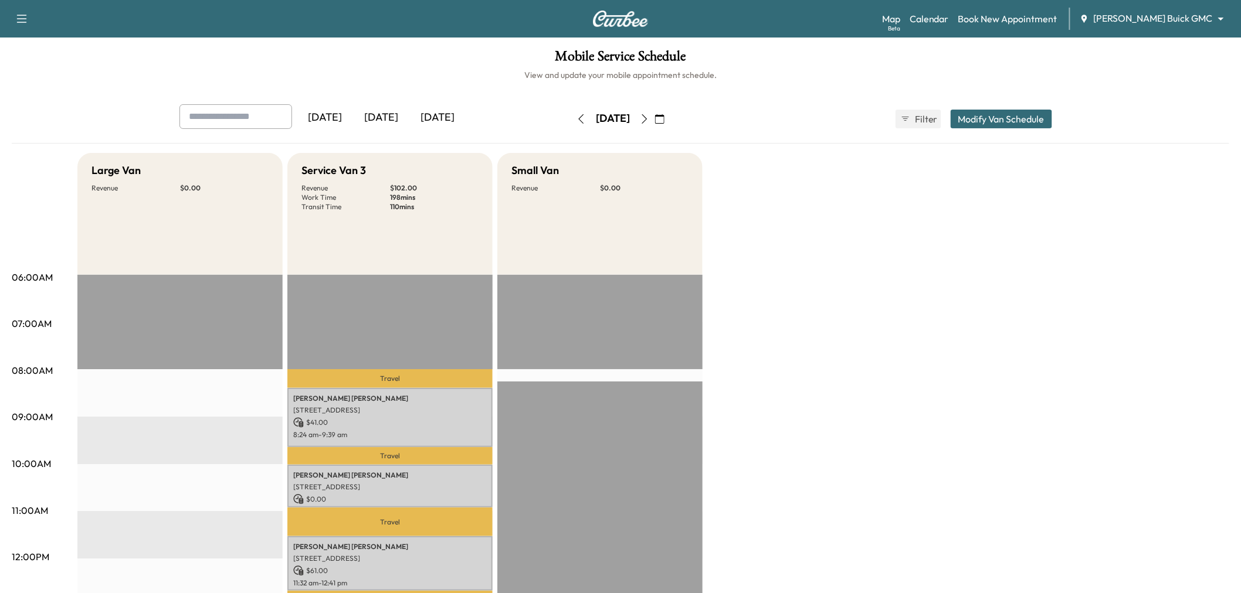
click at [664, 118] on icon "button" at bounding box center [659, 118] width 9 height 9
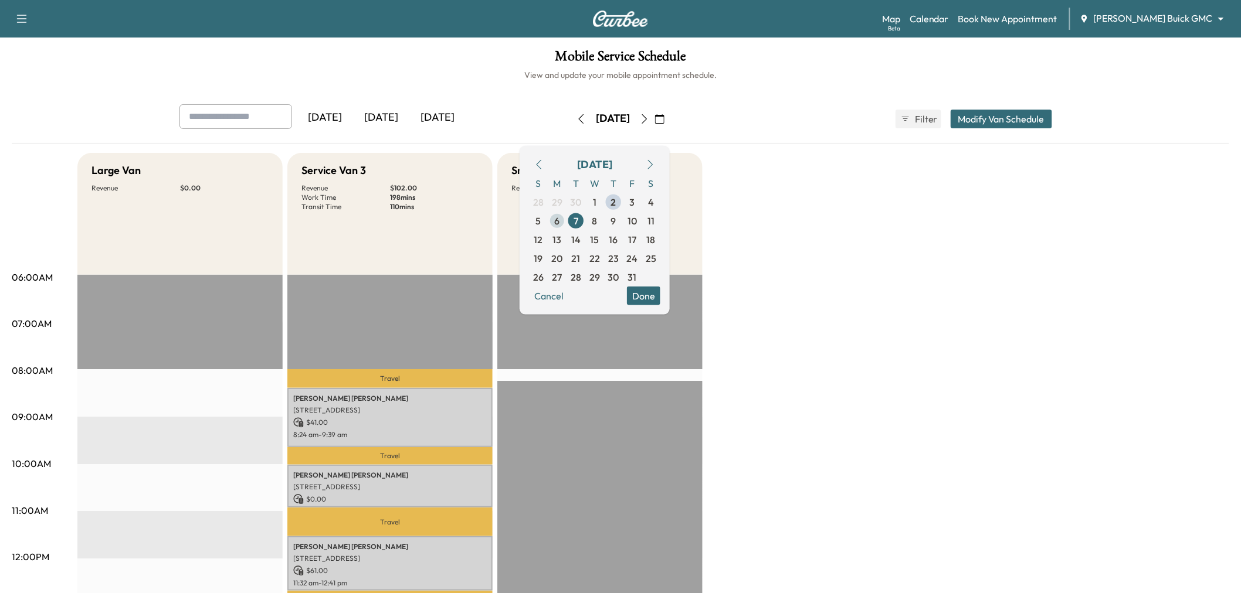
click at [560, 219] on span "6" at bounding box center [557, 220] width 5 height 14
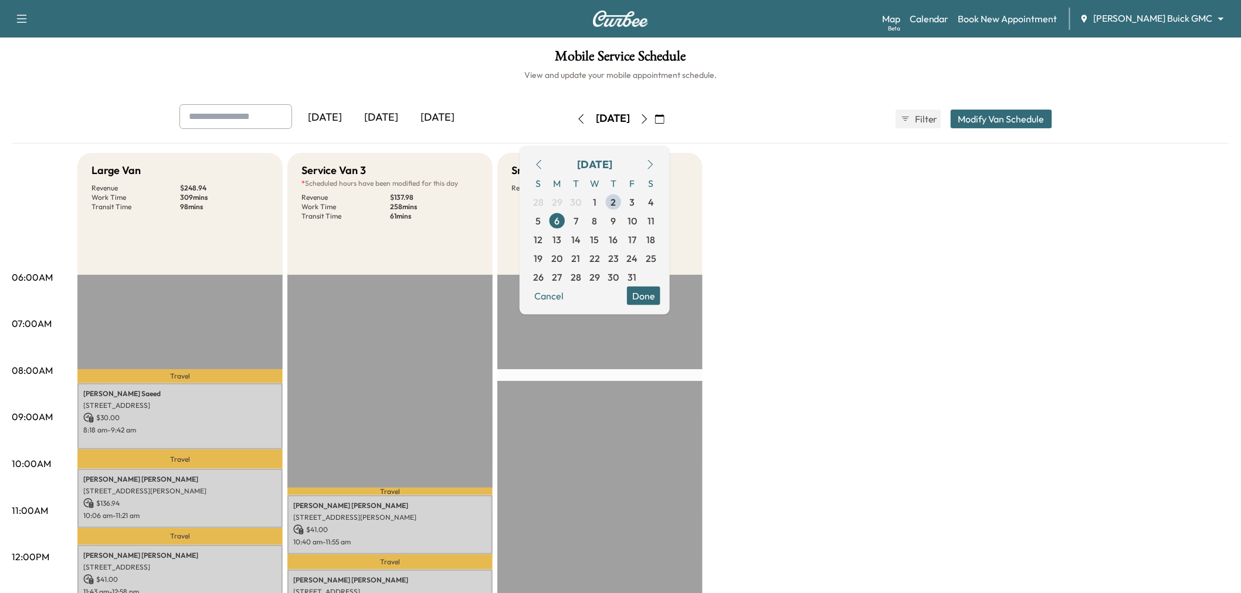
click at [660, 294] on button "Done" at bounding box center [643, 295] width 33 height 19
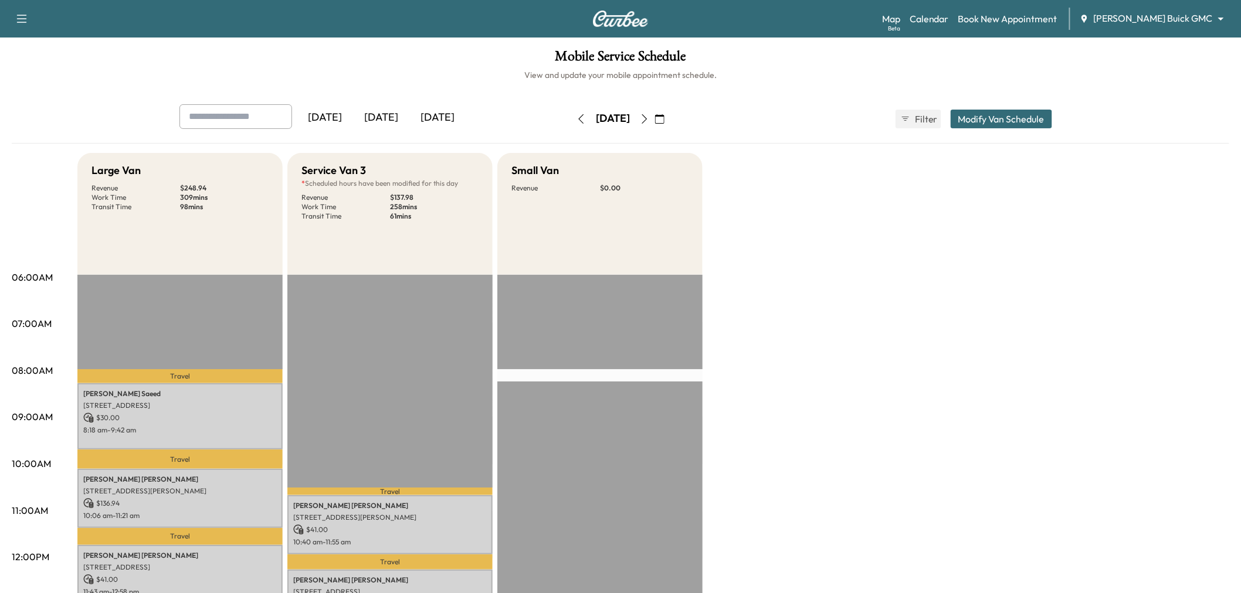
drag, startPoint x: 690, startPoint y: 115, endPoint x: 687, endPoint y: 121, distance: 7.1
click at [664, 115] on icon "button" at bounding box center [659, 118] width 9 height 9
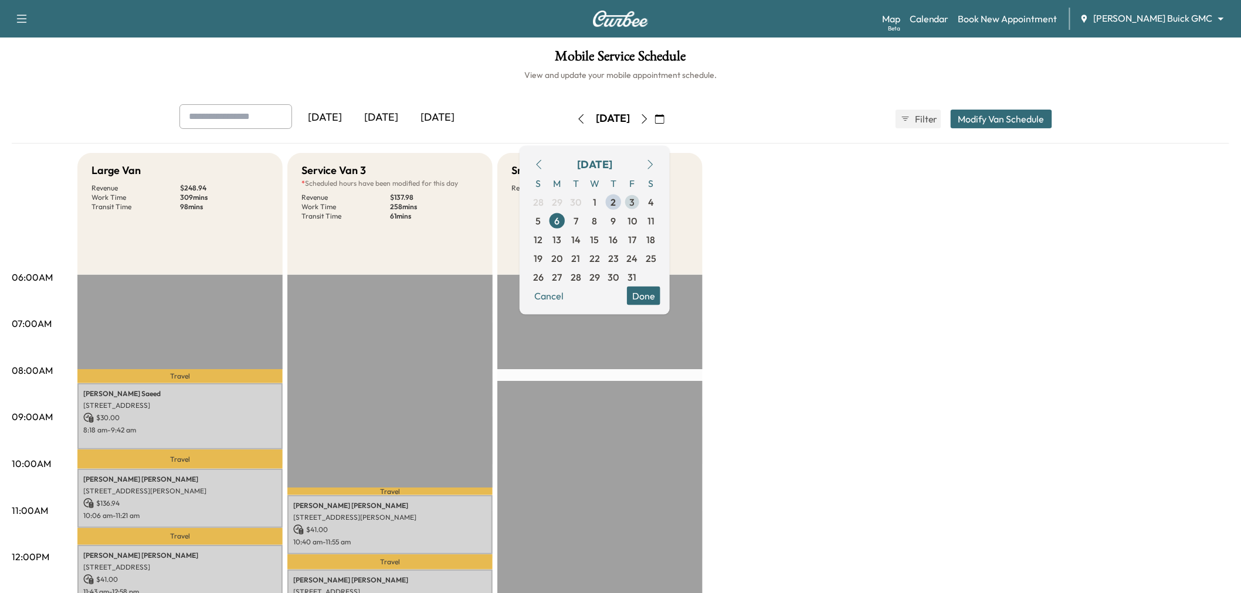
click at [635, 205] on span "3" at bounding box center [632, 202] width 5 height 14
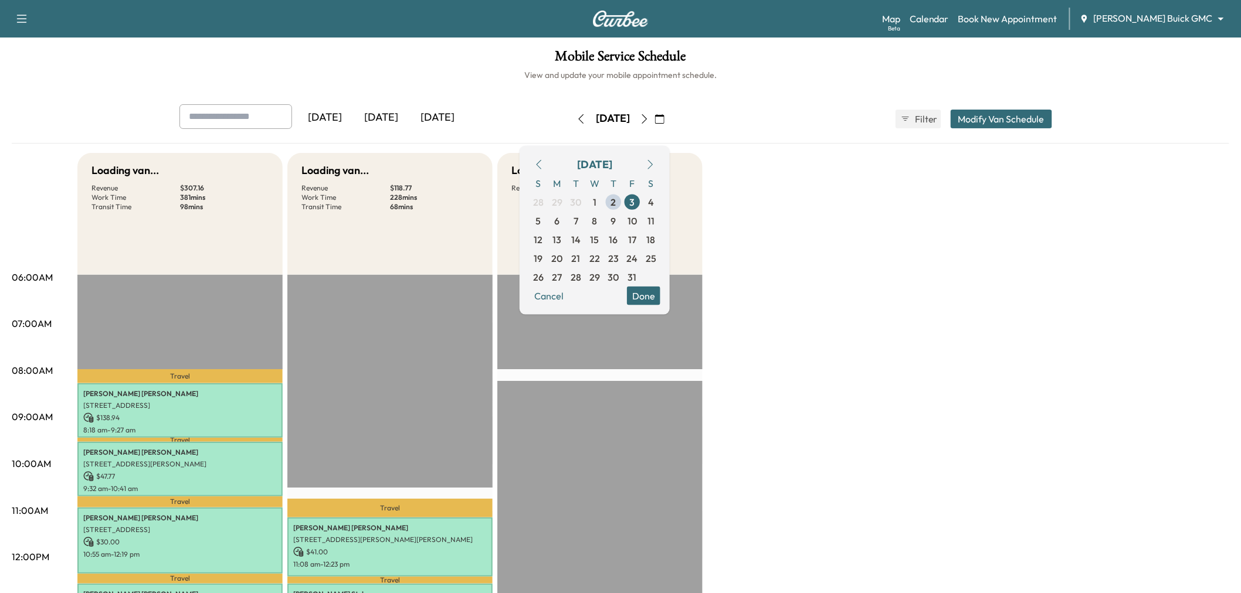
click at [660, 297] on button "Done" at bounding box center [643, 295] width 33 height 19
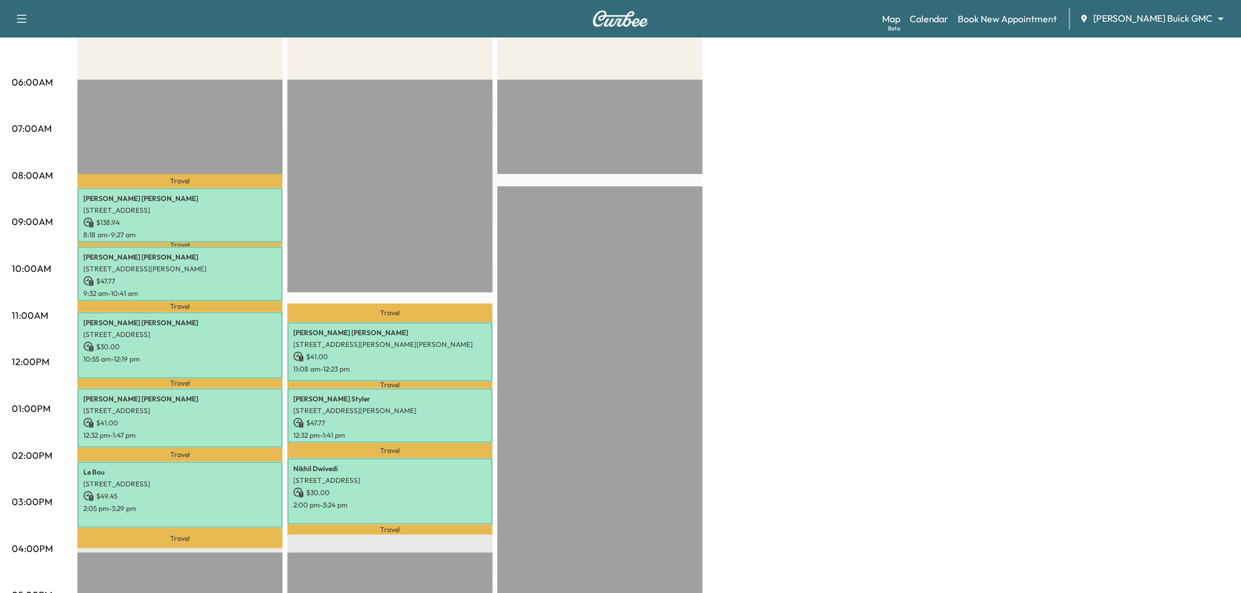
scroll to position [130, 0]
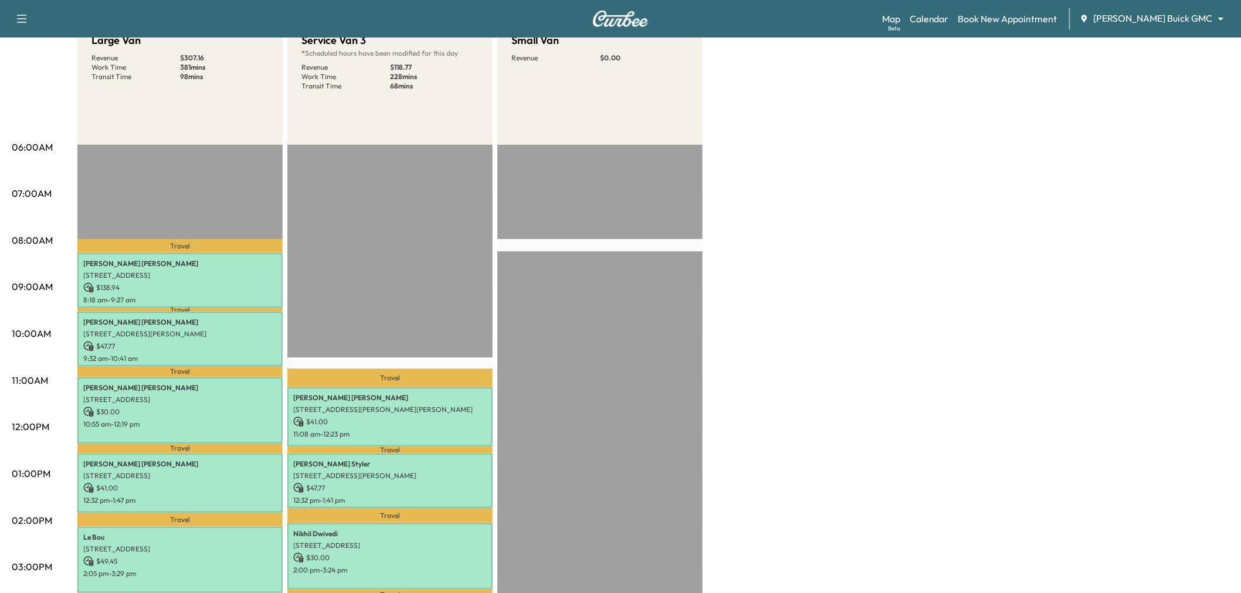
click at [931, 233] on div "Large Van Revenue $ 307.16 Work Time 381 mins Transit Time 98 mins Travel [PERS…" at bounding box center [653, 463] width 1152 height 880
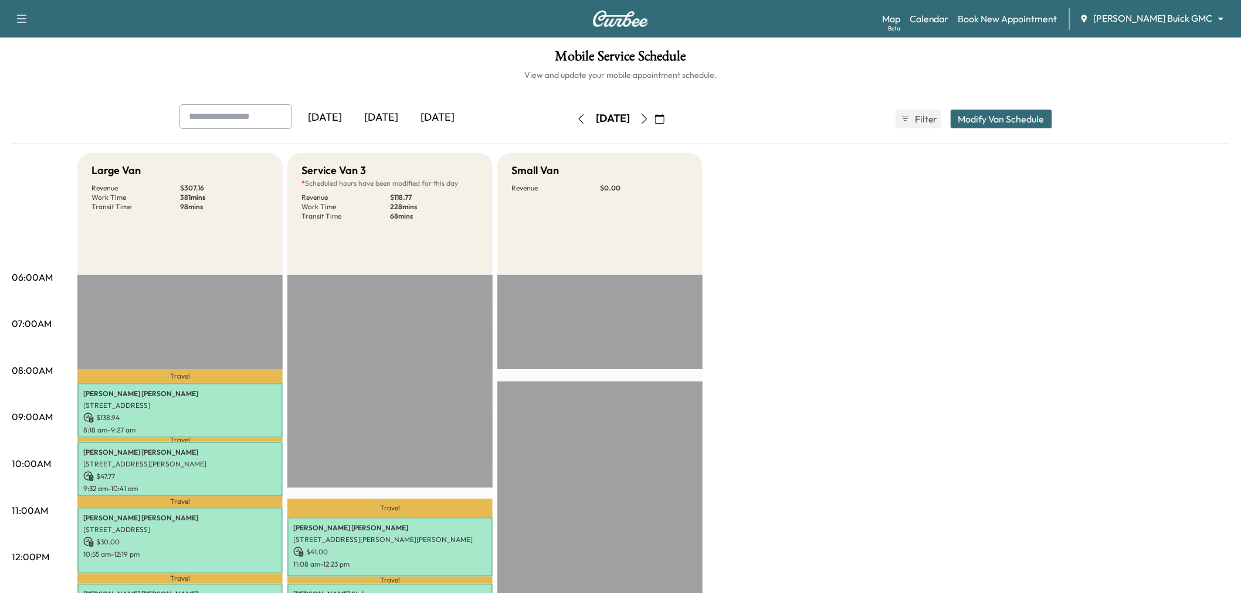
click at [664, 119] on icon "button" at bounding box center [659, 118] width 9 height 9
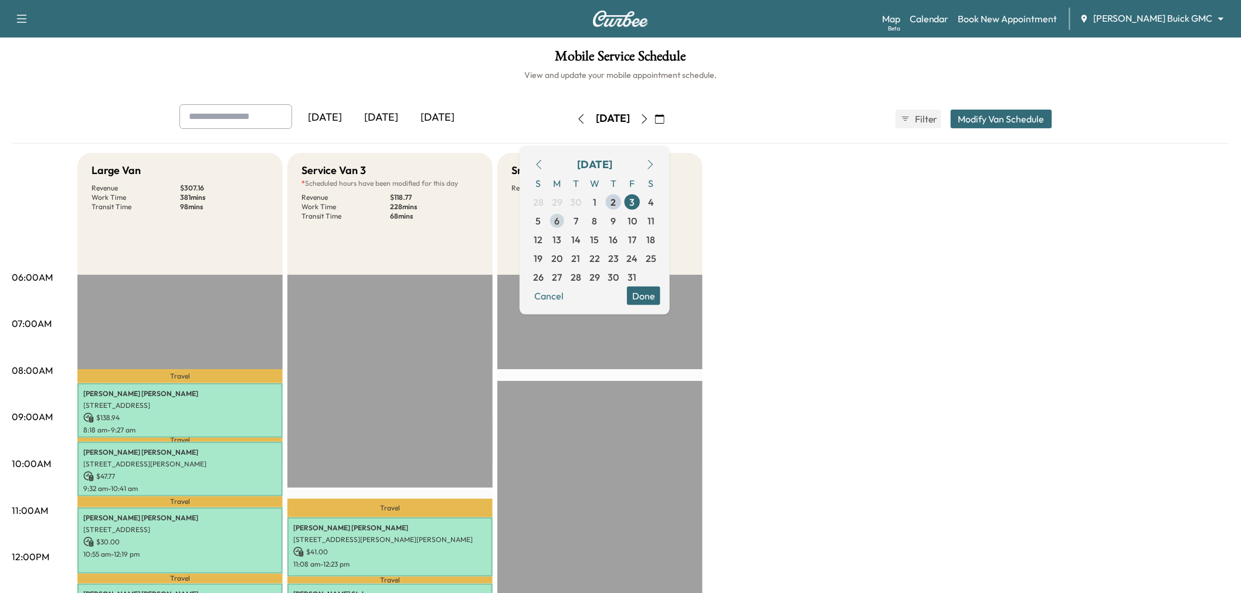
click at [566, 218] on span "6" at bounding box center [557, 220] width 19 height 19
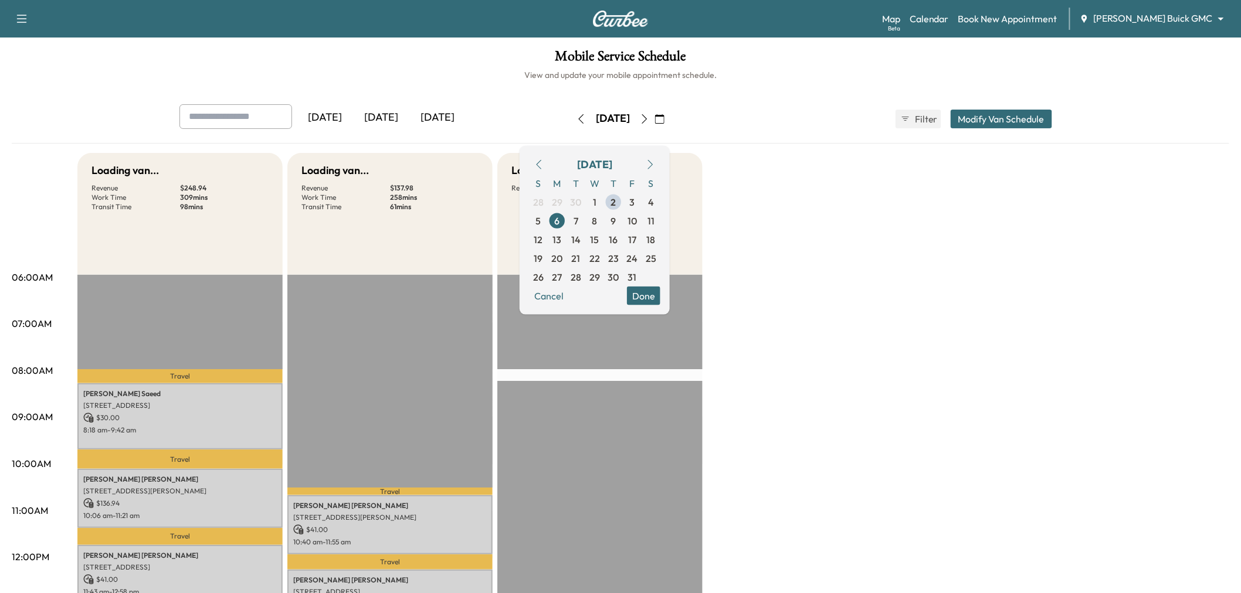
click at [660, 304] on button "Done" at bounding box center [643, 295] width 33 height 19
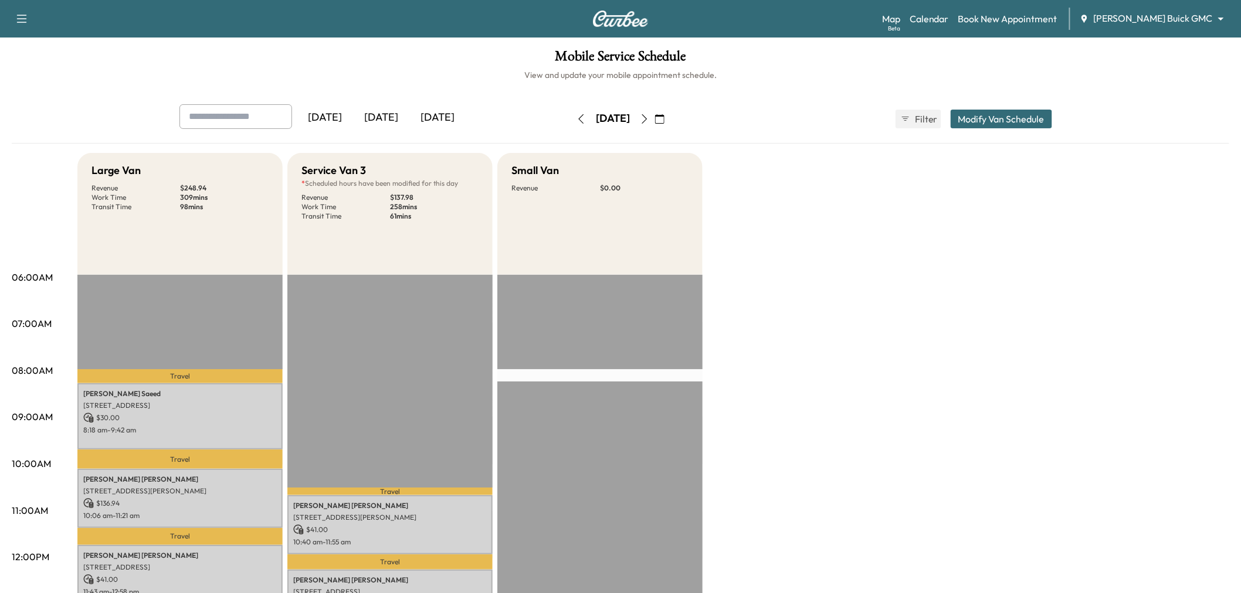
scroll to position [195, 0]
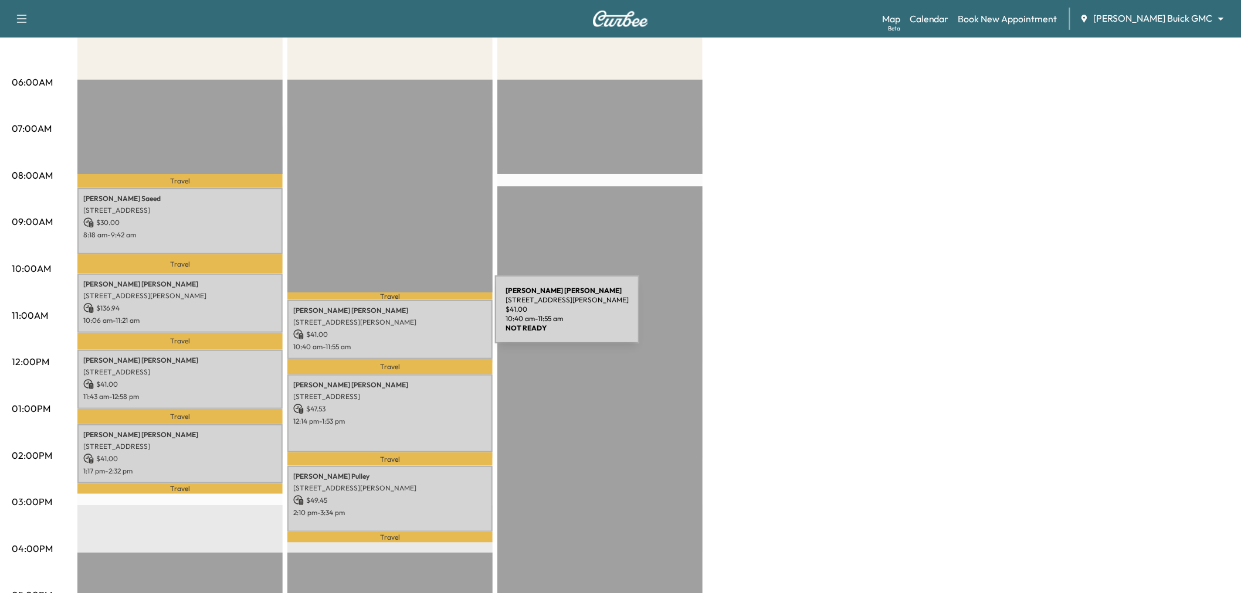
click at [418, 325] on div "[PERSON_NAME] [STREET_ADDRESS][PERSON_NAME] $ 41.00 10:40 am - 11:55 am" at bounding box center [389, 329] width 205 height 59
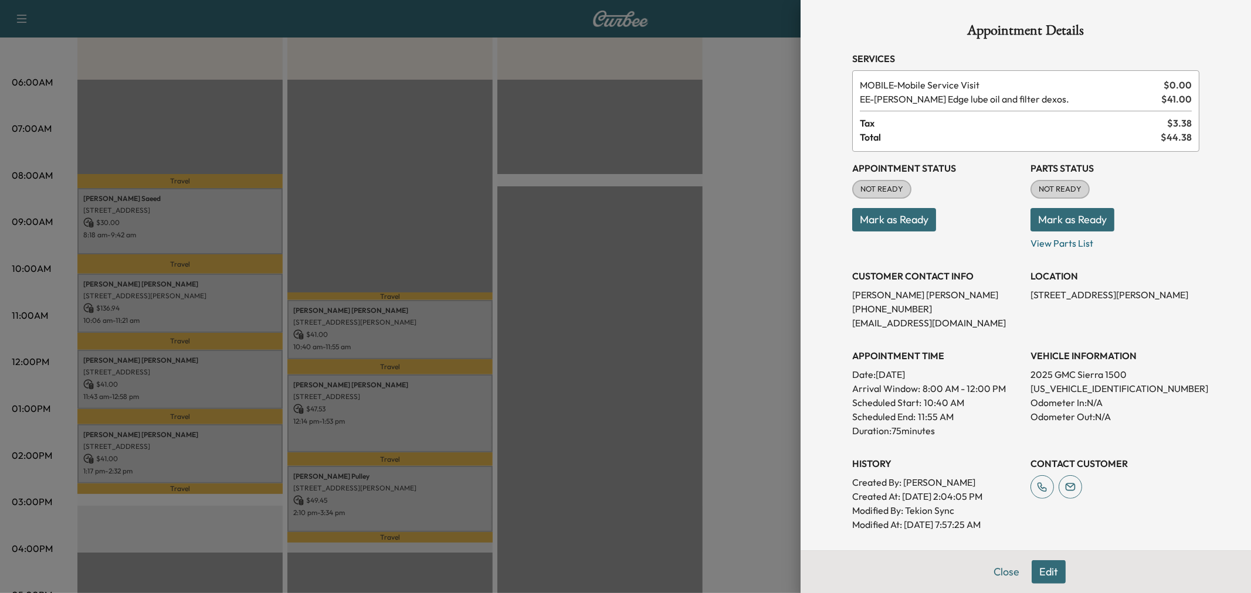
click at [420, 413] on div at bounding box center [625, 296] width 1251 height 593
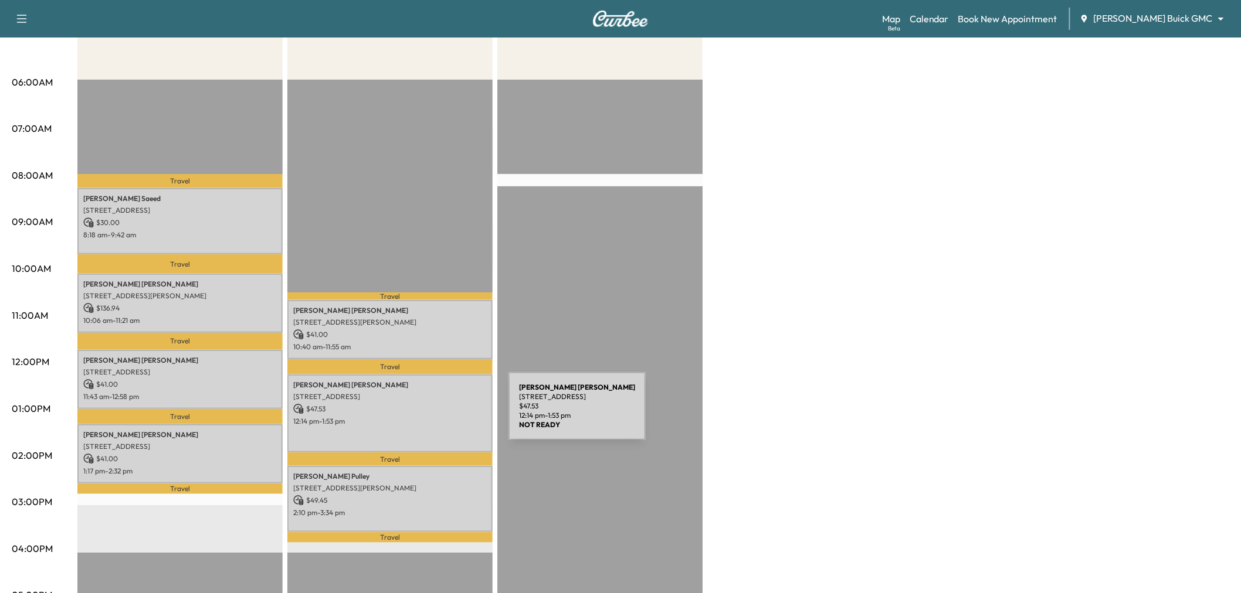
click at [423, 417] on p "12:14 pm - 1:53 pm" at bounding box center [390, 421] width 194 height 9
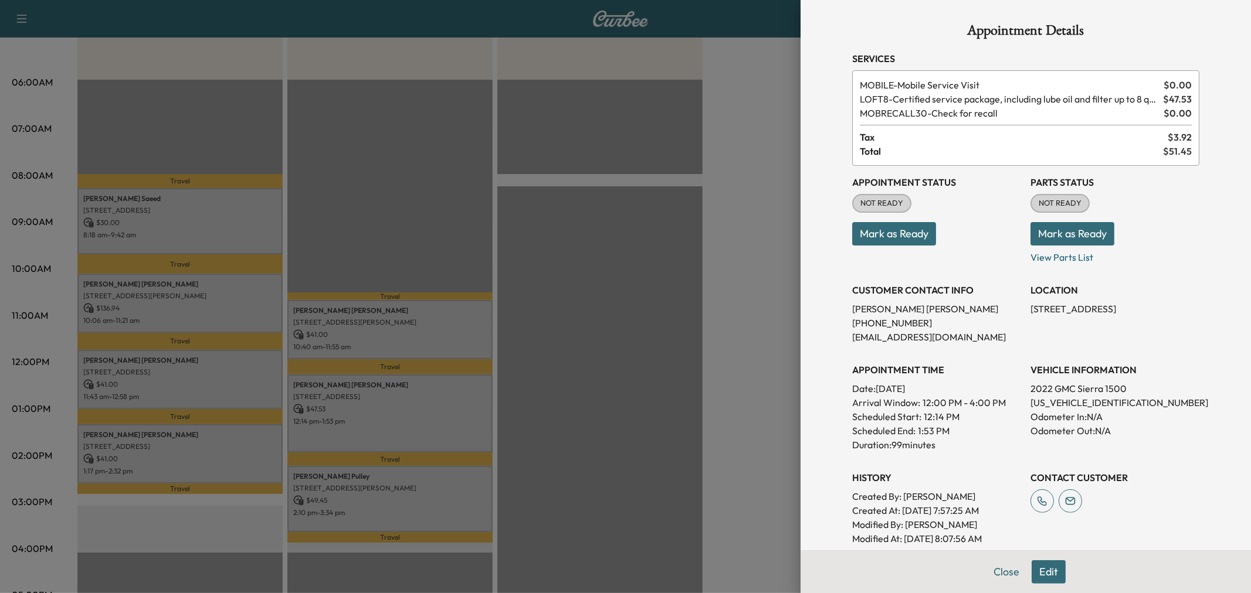
click at [388, 481] on div at bounding box center [625, 296] width 1251 height 593
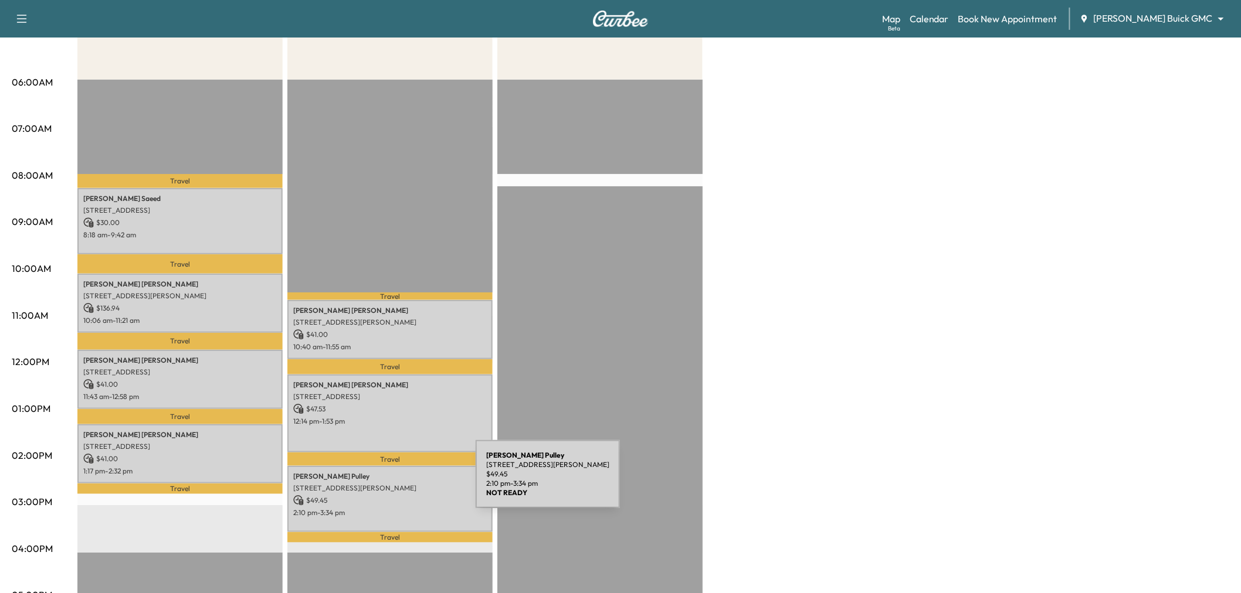
click at [388, 484] on p "[STREET_ADDRESS][PERSON_NAME]" at bounding box center [390, 488] width 194 height 9
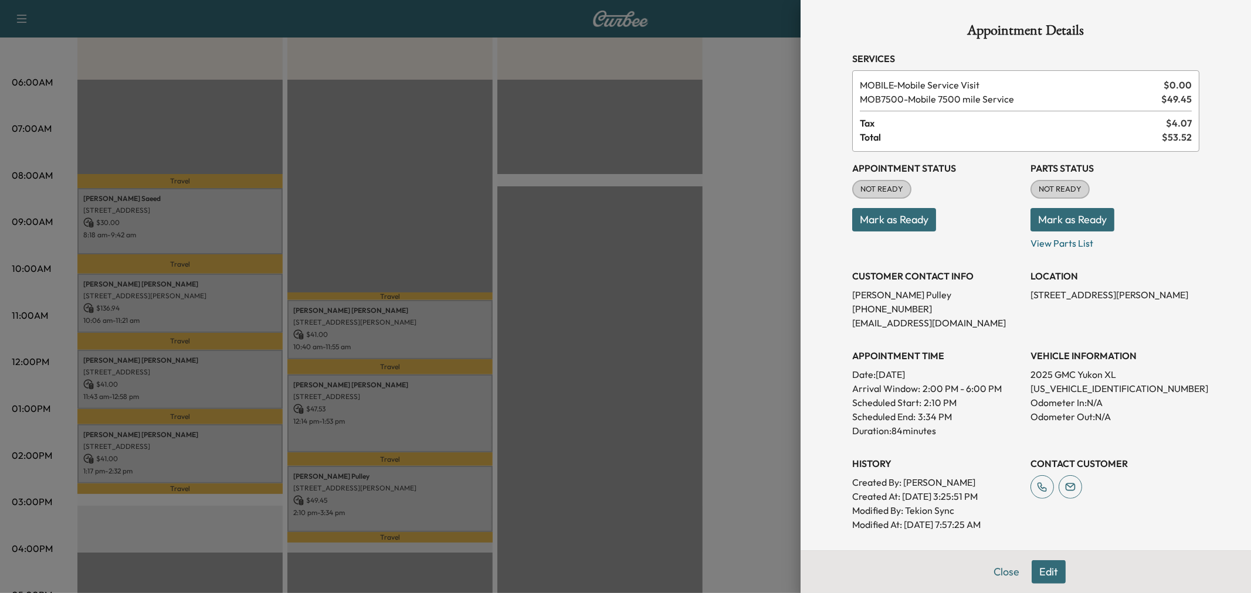
click at [423, 471] on div at bounding box center [625, 296] width 1251 height 593
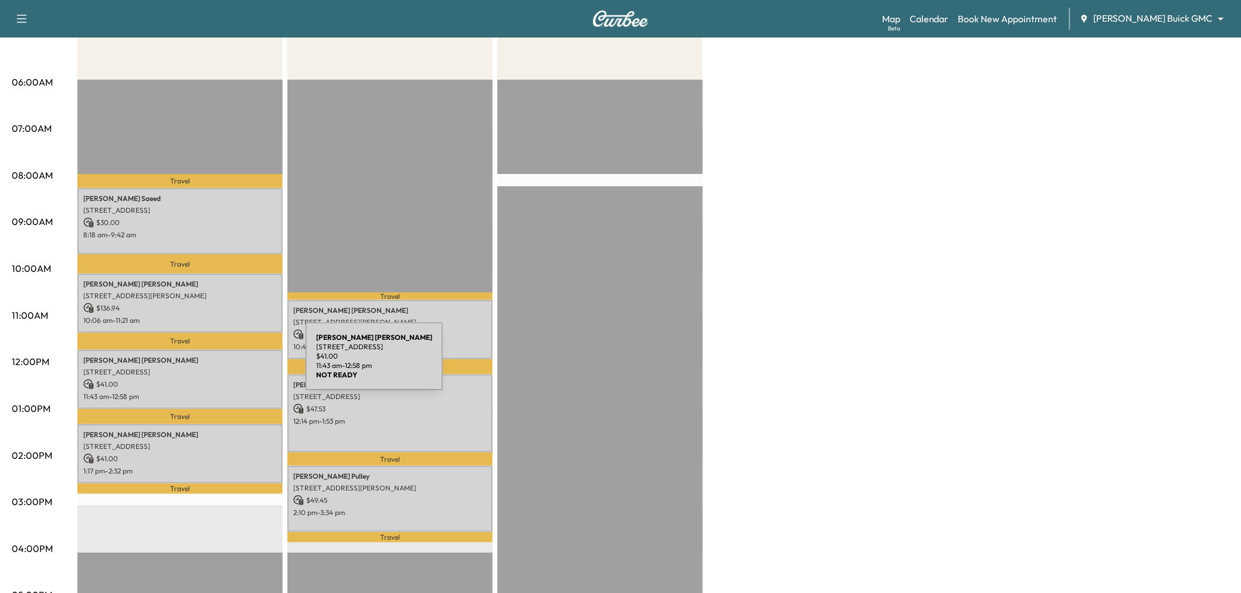
click at [218, 368] on p "[STREET_ADDRESS]" at bounding box center [180, 372] width 194 height 9
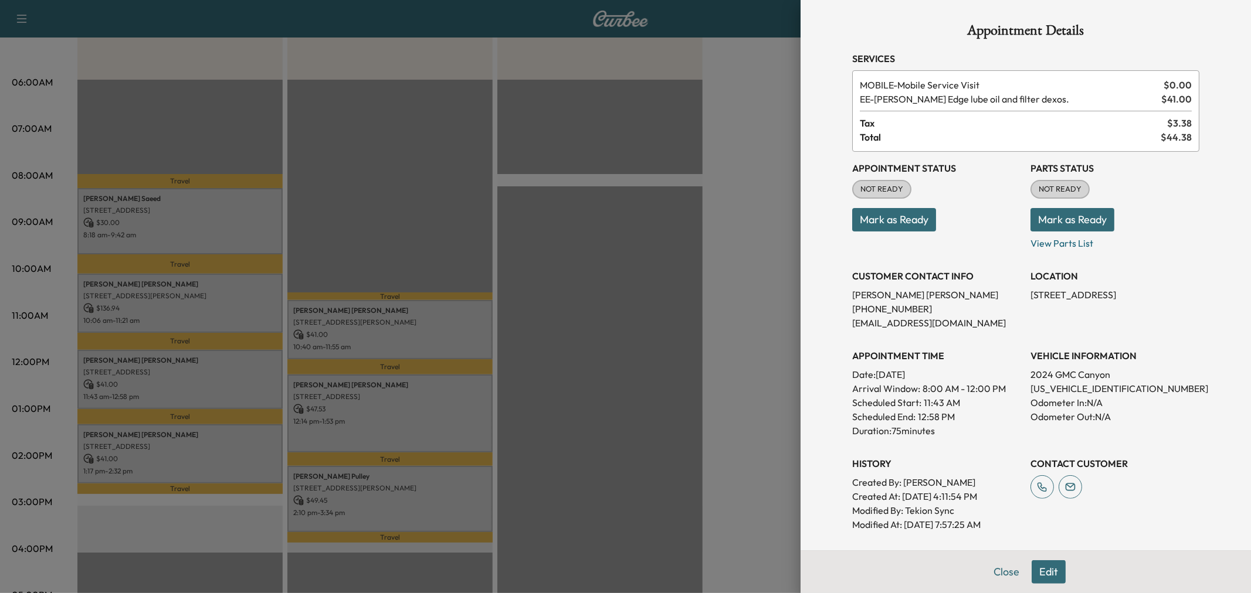
click at [199, 392] on div at bounding box center [625, 296] width 1251 height 593
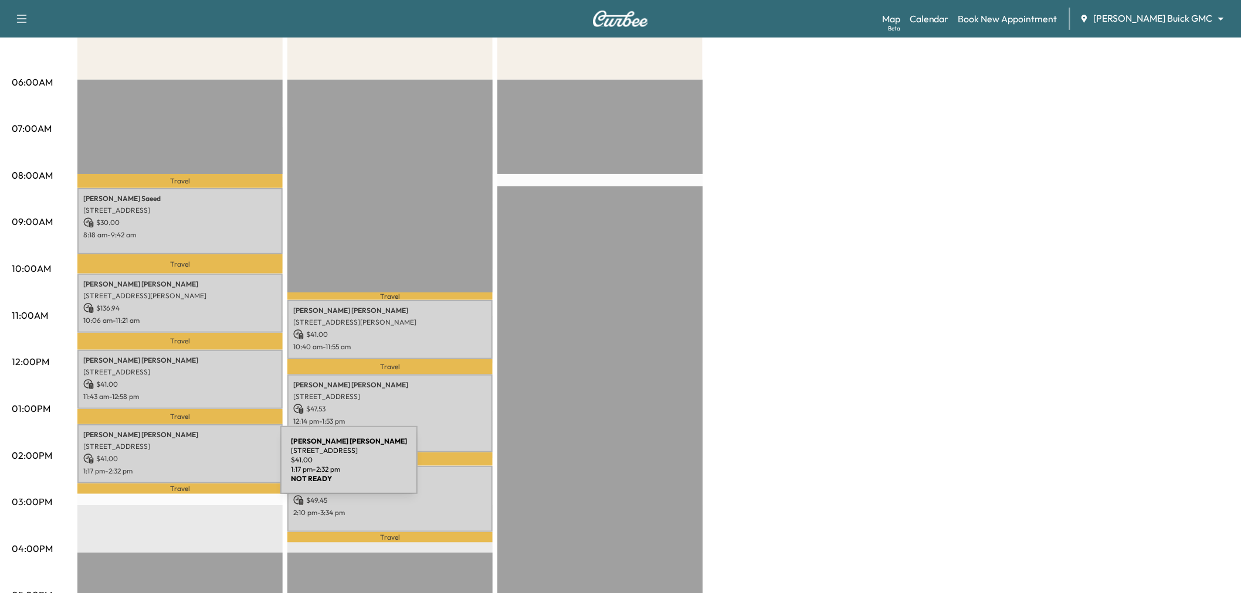
click at [192, 467] on p "1:17 pm - 2:32 pm" at bounding box center [180, 471] width 194 height 9
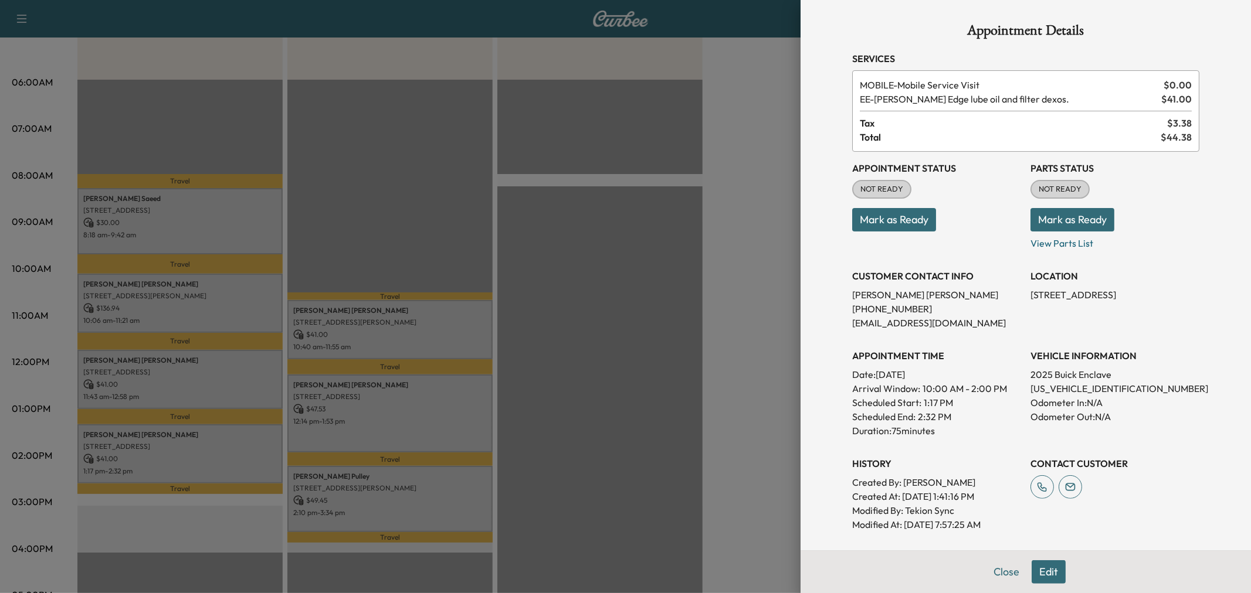
click at [202, 464] on div at bounding box center [625, 296] width 1251 height 593
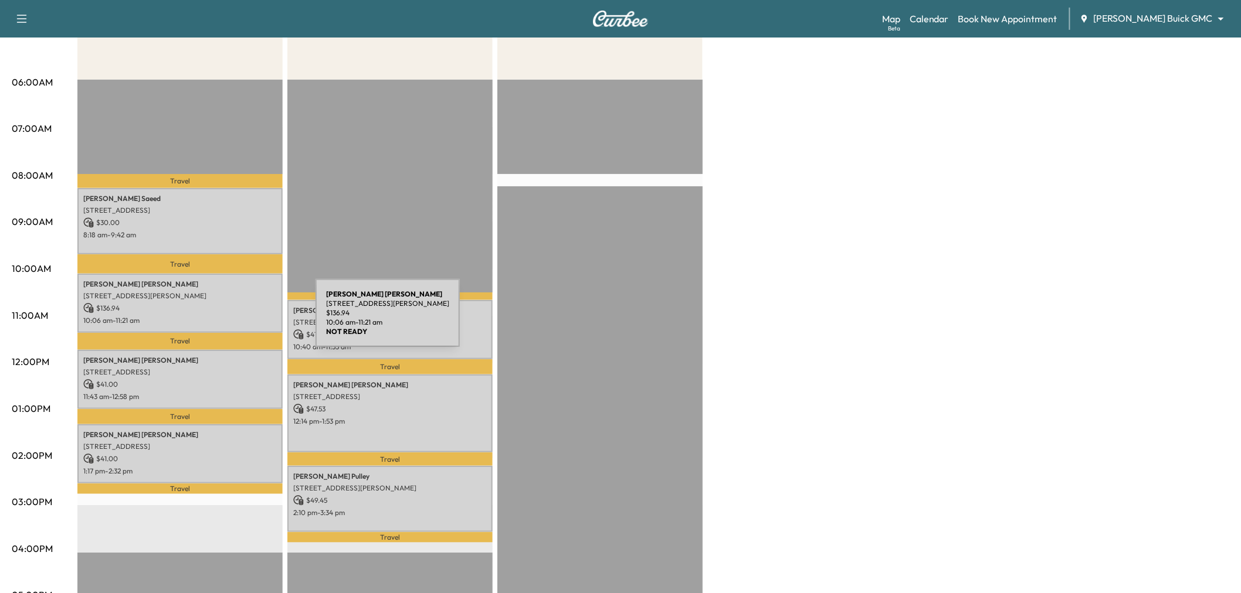
click at [228, 320] on p "10:06 am - 11:21 am" at bounding box center [180, 320] width 194 height 9
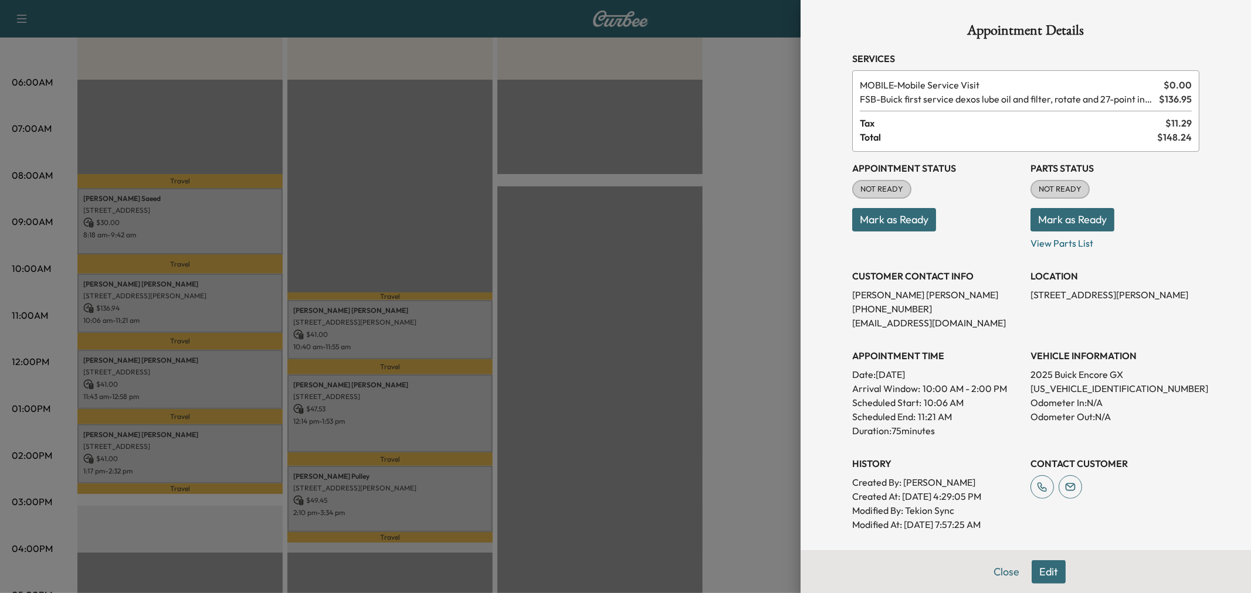
click at [228, 320] on div at bounding box center [625, 296] width 1251 height 593
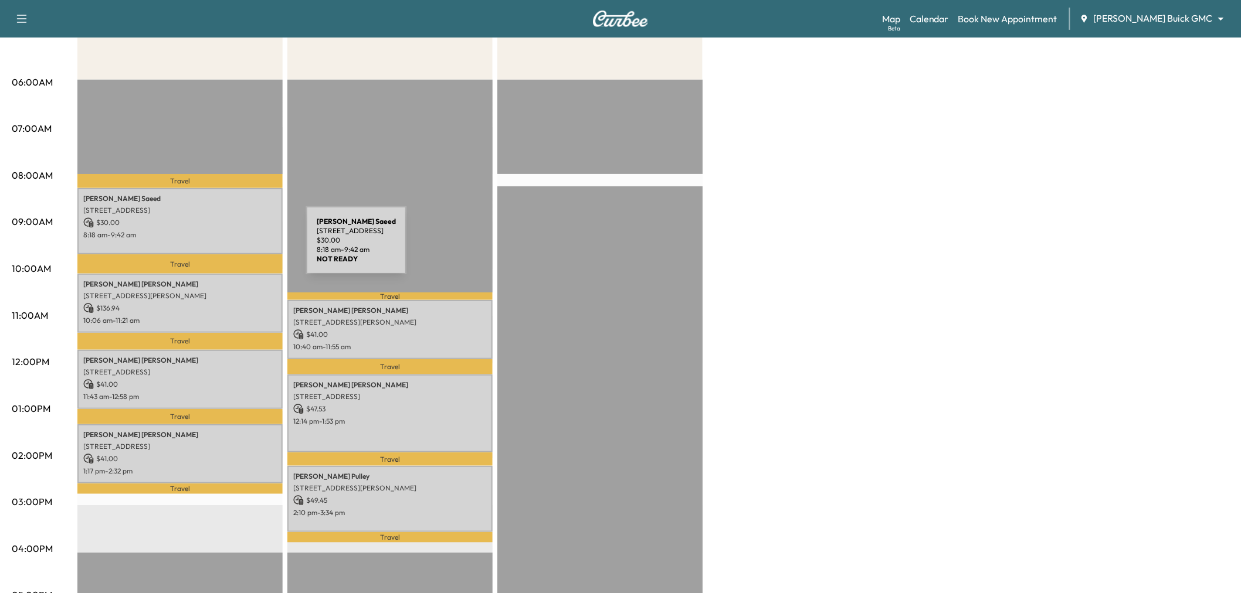
click at [223, 232] on p "8:18 am - 9:42 am" at bounding box center [180, 234] width 194 height 9
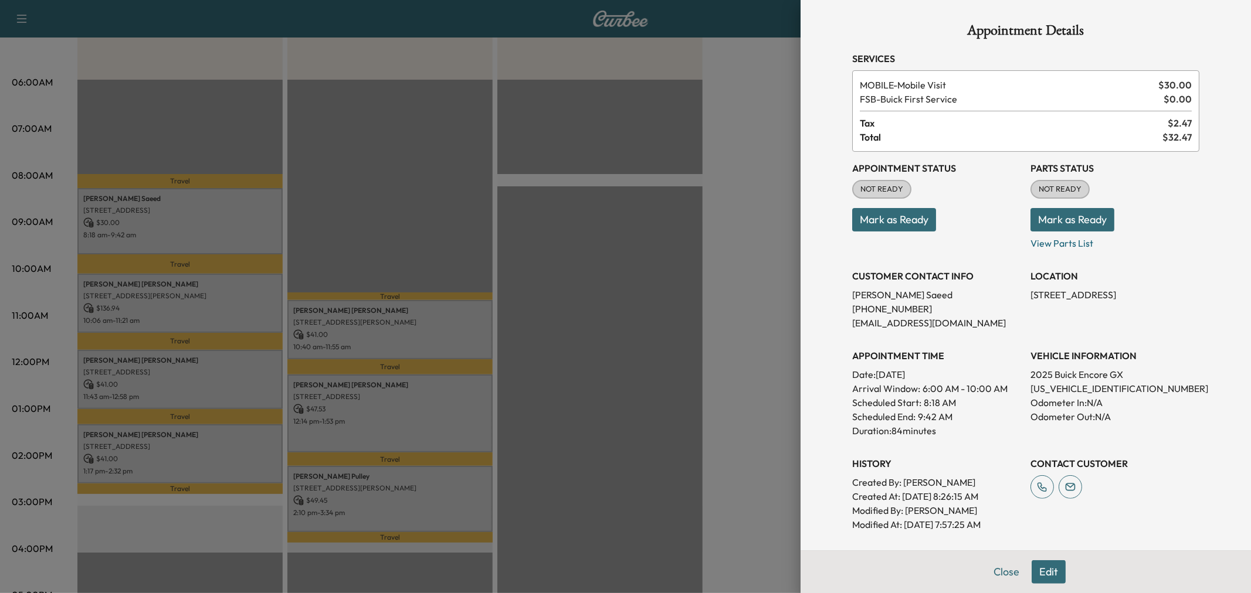
click at [223, 232] on div at bounding box center [625, 296] width 1251 height 593
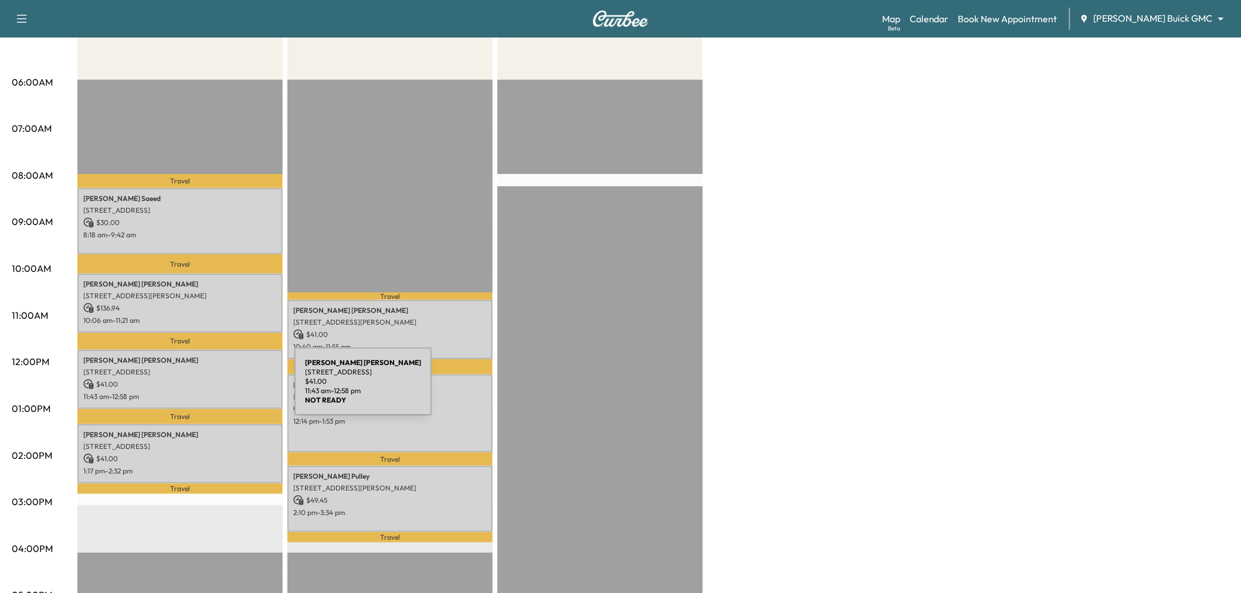
click at [207, 393] on p "11:43 am - 12:58 pm" at bounding box center [180, 396] width 194 height 9
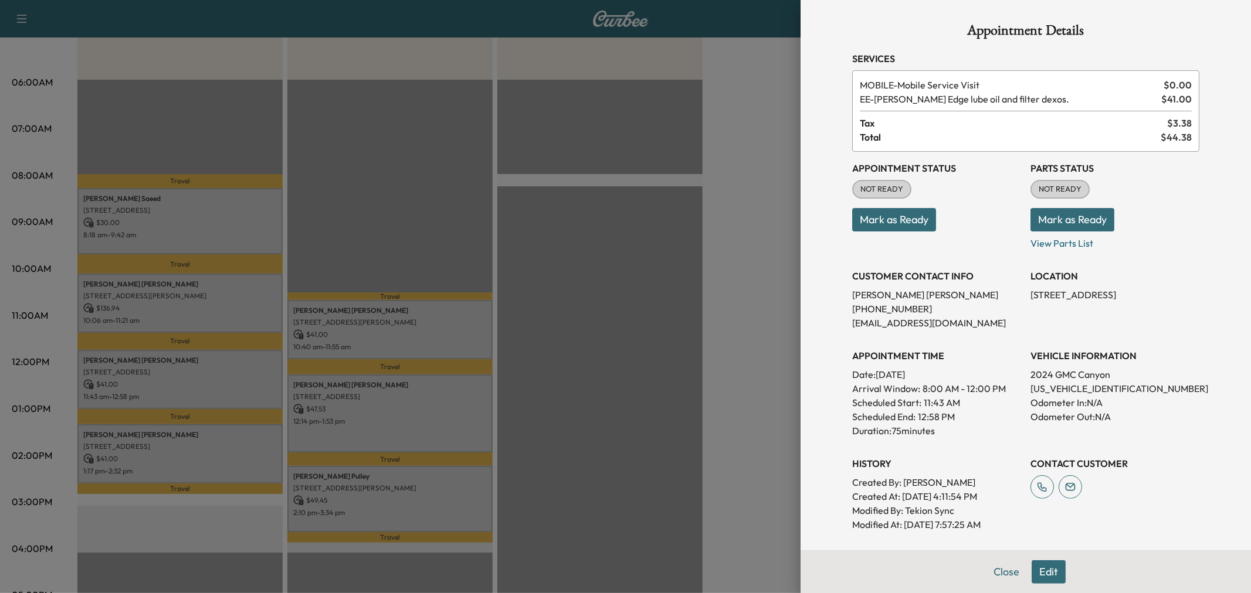
click at [207, 393] on div at bounding box center [625, 296] width 1251 height 593
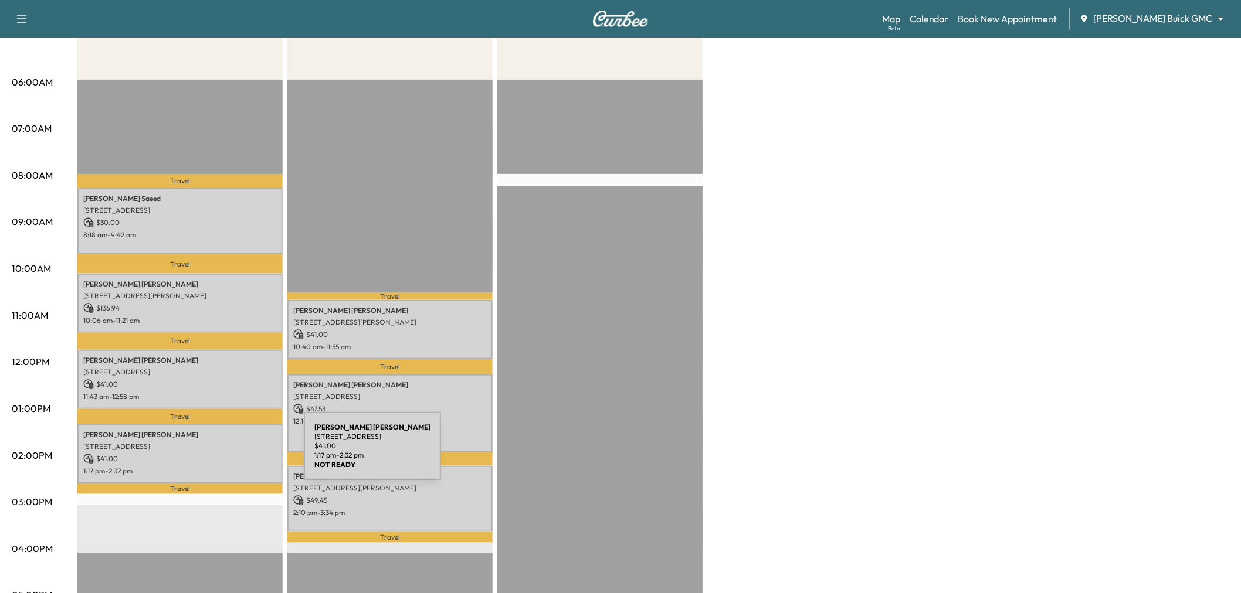
click at [218, 460] on div "[PERSON_NAME] [STREET_ADDRESS][PERSON_NAME] $ 41.00 1:17 pm - 2:32 pm" at bounding box center [179, 454] width 205 height 59
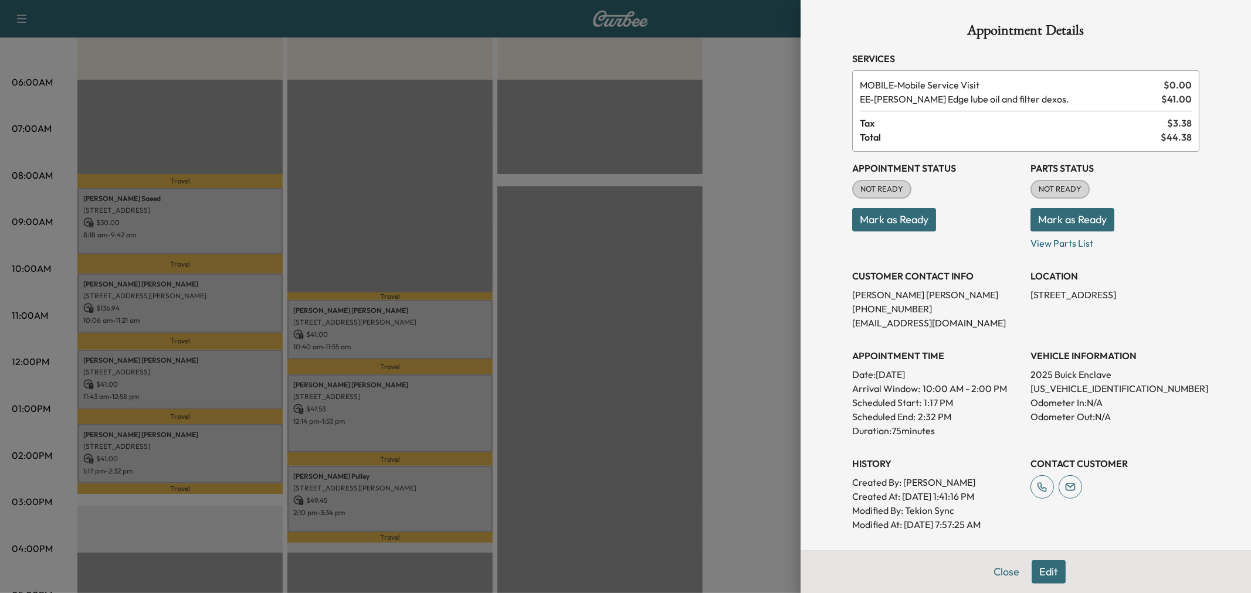
click at [218, 460] on div at bounding box center [625, 296] width 1251 height 593
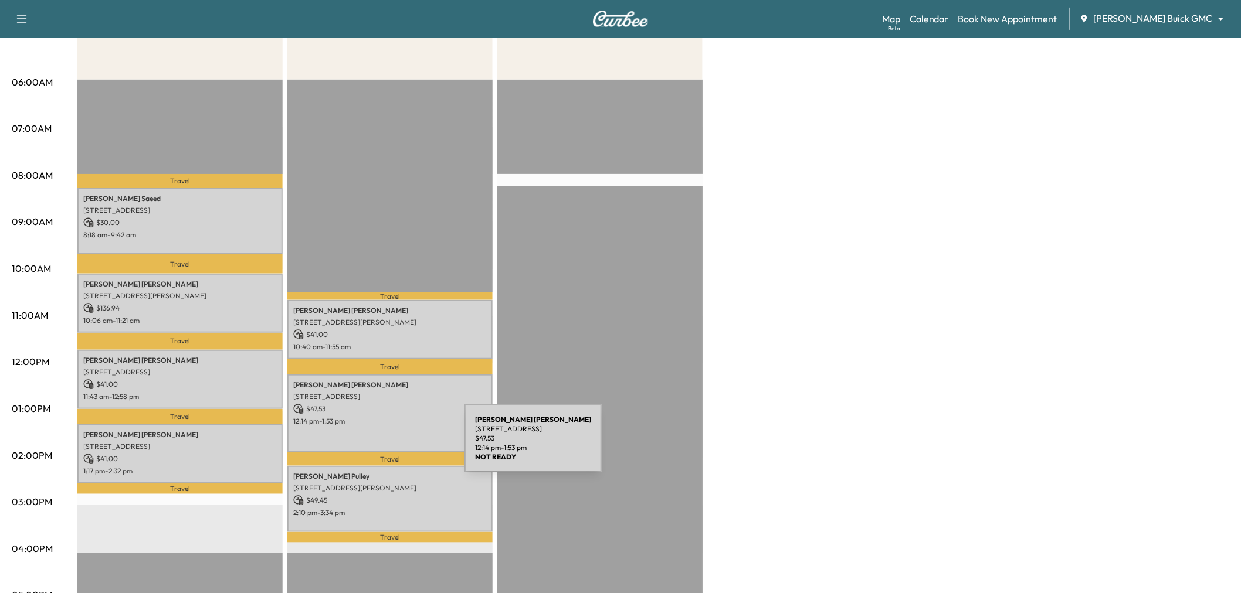
click at [378, 443] on div "[PERSON_NAME] [STREET_ADDRESS][PERSON_NAME] $ 47.53 12:14 pm - 1:53 pm" at bounding box center [389, 414] width 205 height 78
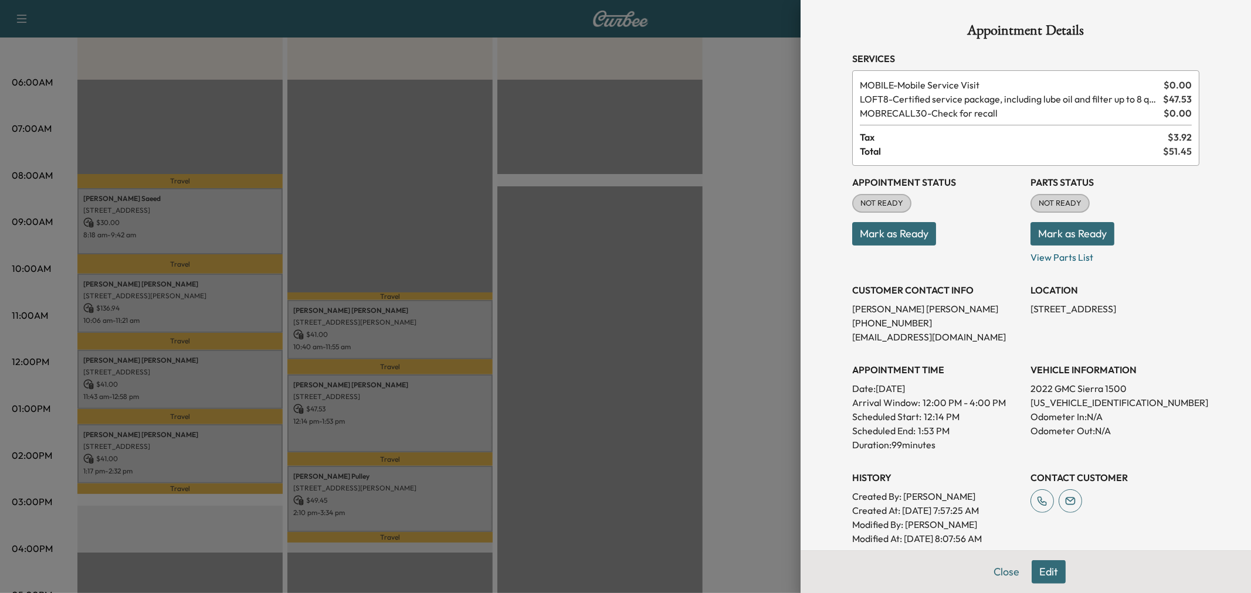
click at [386, 436] on div at bounding box center [625, 296] width 1251 height 593
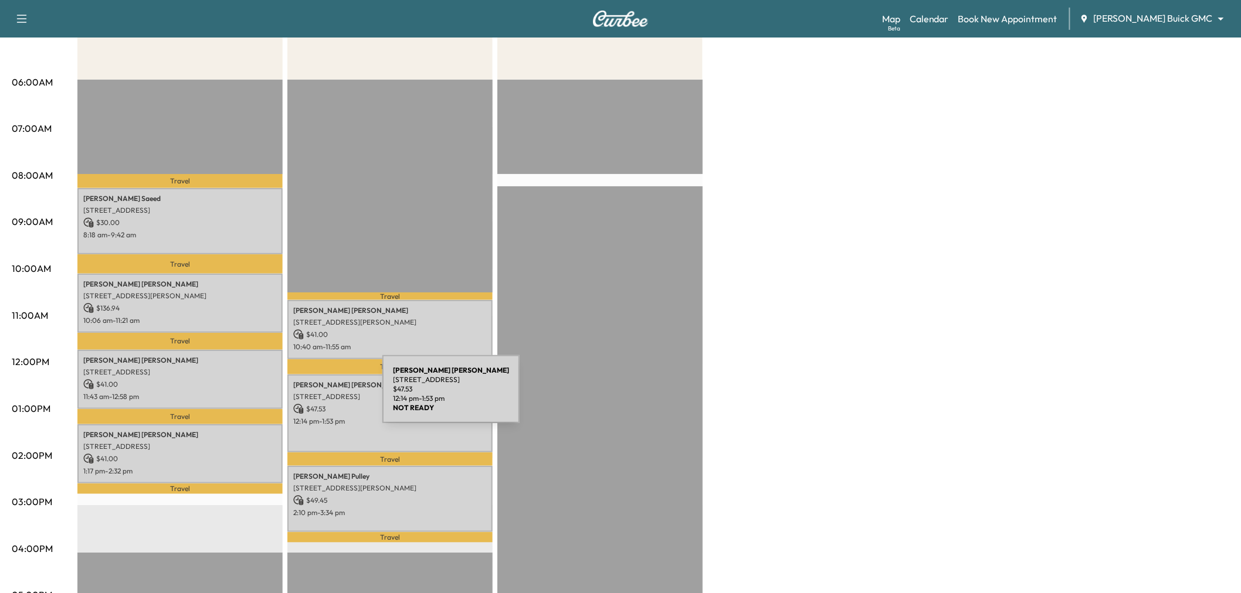
click at [245, 379] on p "$ 41.00" at bounding box center [180, 384] width 194 height 11
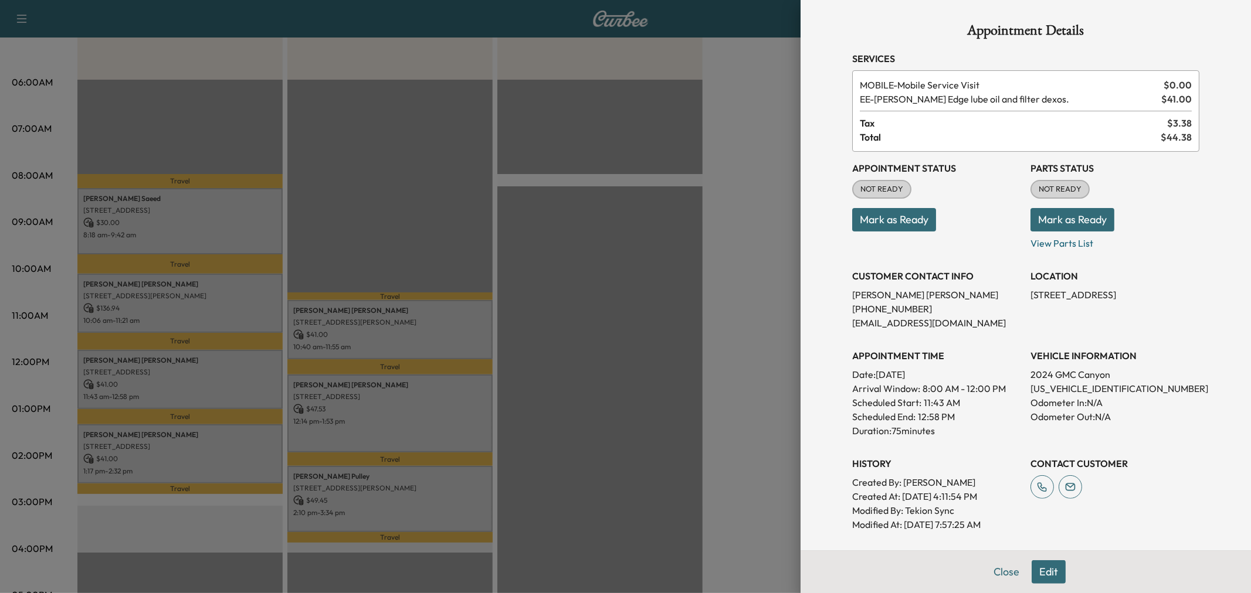
click at [244, 378] on div at bounding box center [625, 296] width 1251 height 593
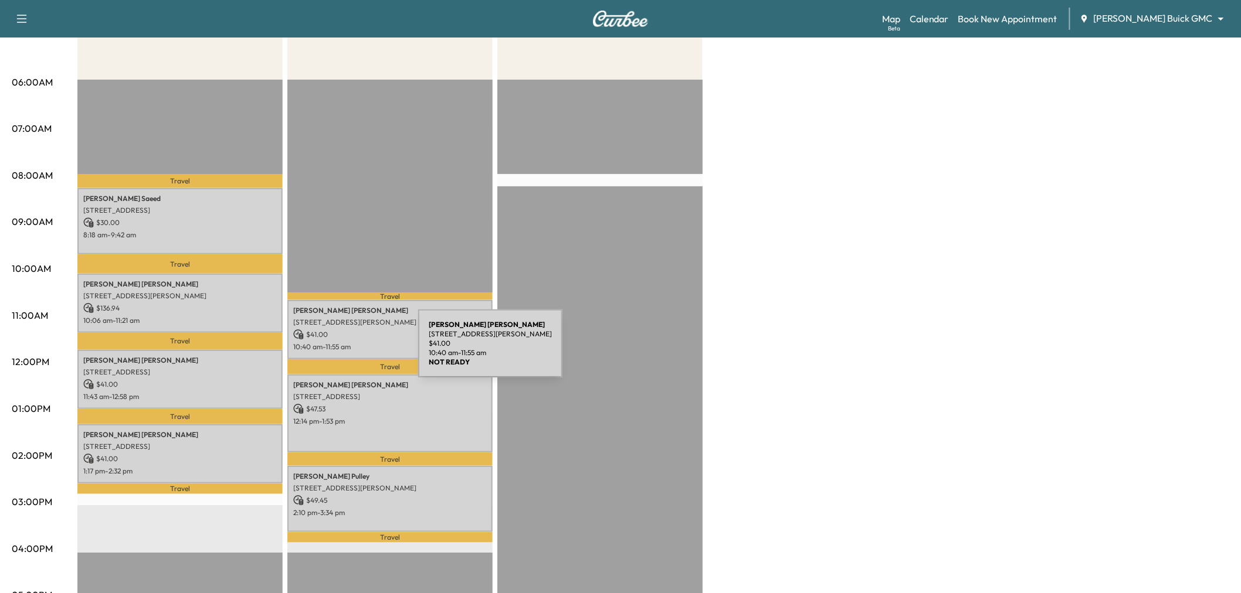
click at [341, 349] on div "[PERSON_NAME] [STREET_ADDRESS][PERSON_NAME] $ 41.00 10:40 am - 11:55 am" at bounding box center [389, 329] width 205 height 59
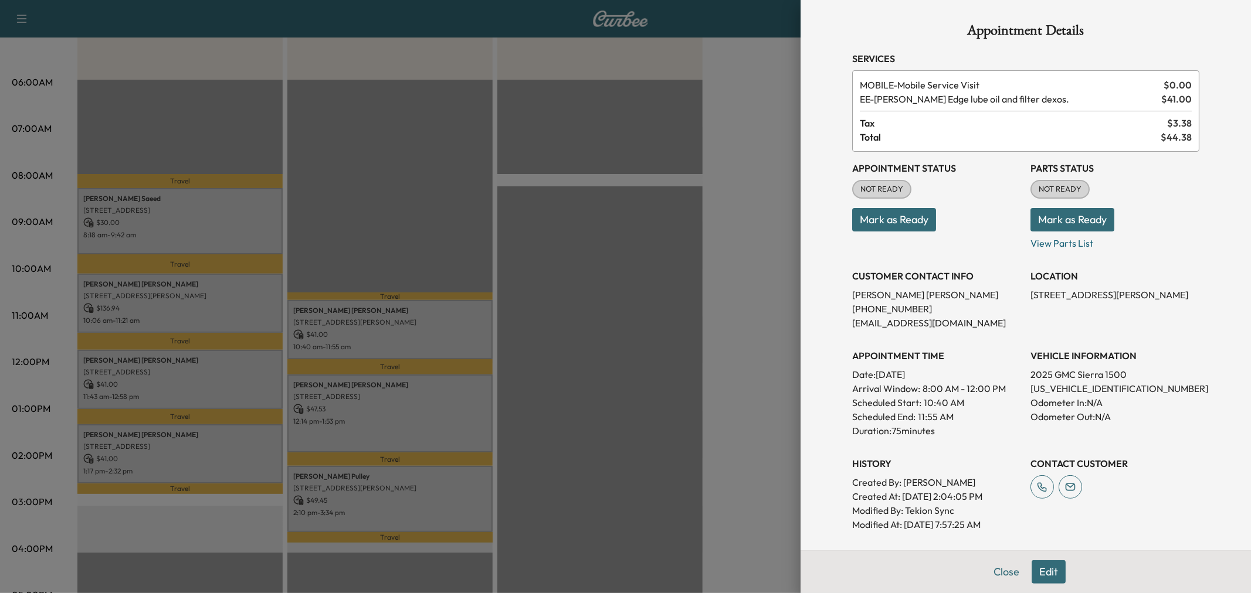
click at [391, 342] on div at bounding box center [625, 296] width 1251 height 593
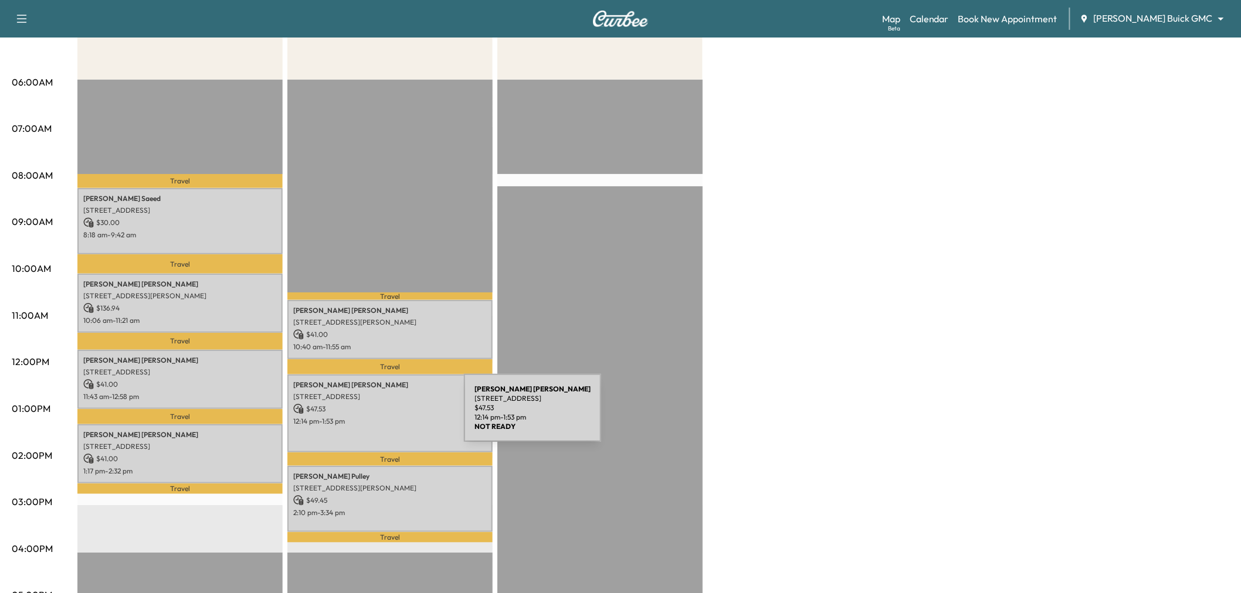
click at [376, 418] on p "12:14 pm - 1:53 pm" at bounding box center [390, 421] width 194 height 9
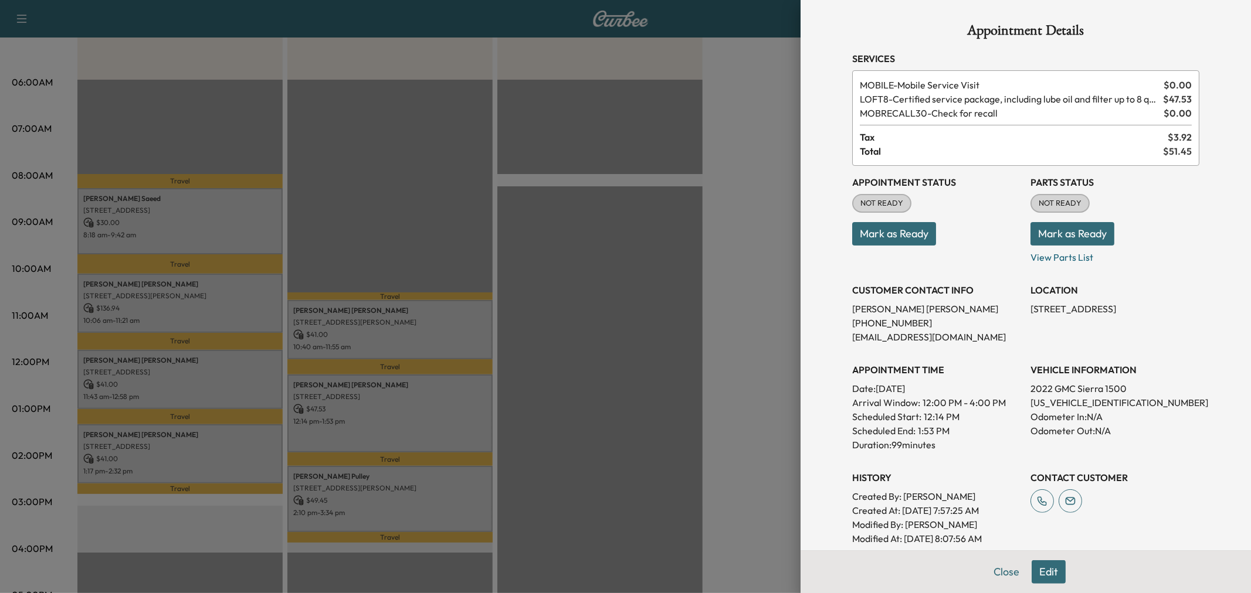
click at [377, 418] on div at bounding box center [625, 296] width 1251 height 593
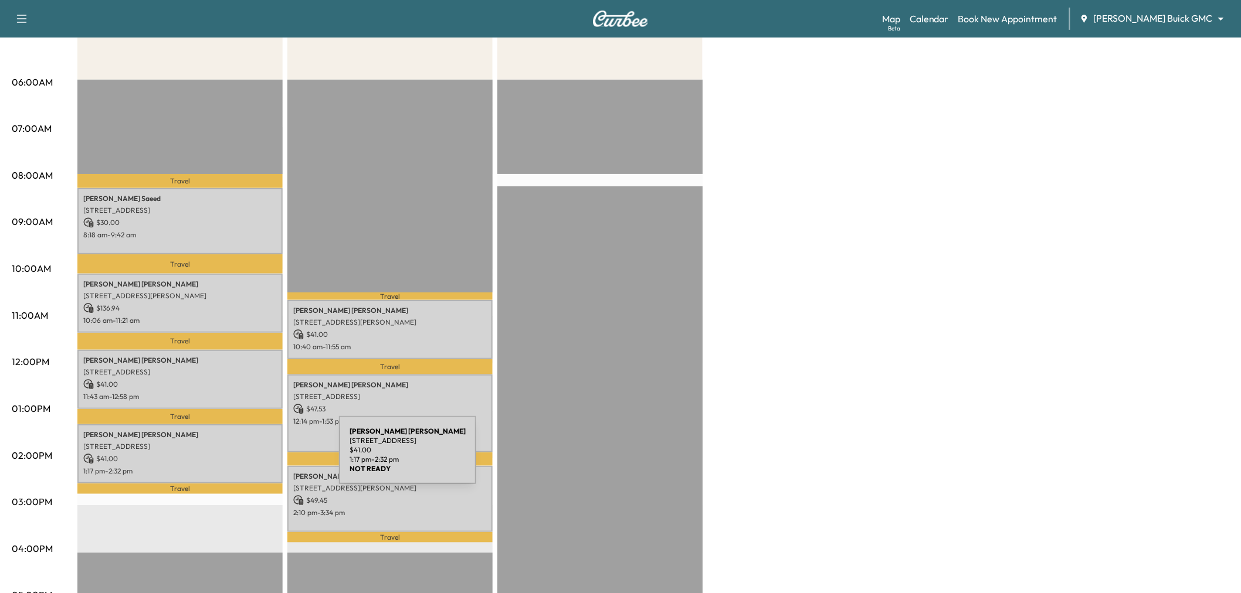
click at [250, 458] on p "$ 41.00" at bounding box center [180, 459] width 194 height 11
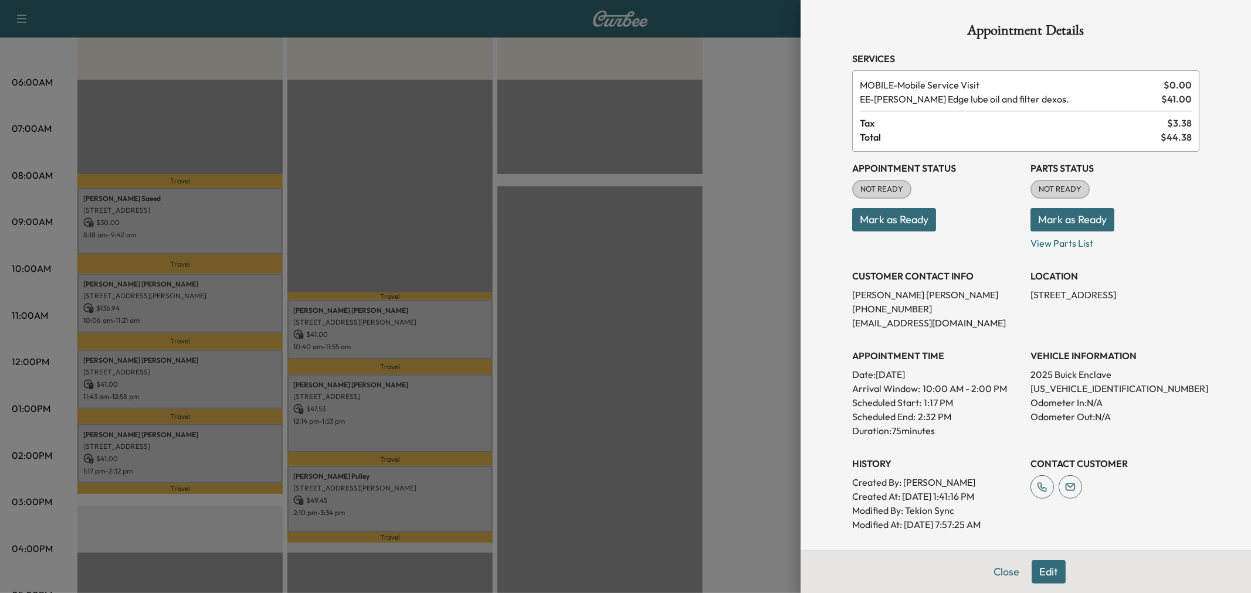
click at [253, 458] on div at bounding box center [625, 296] width 1251 height 593
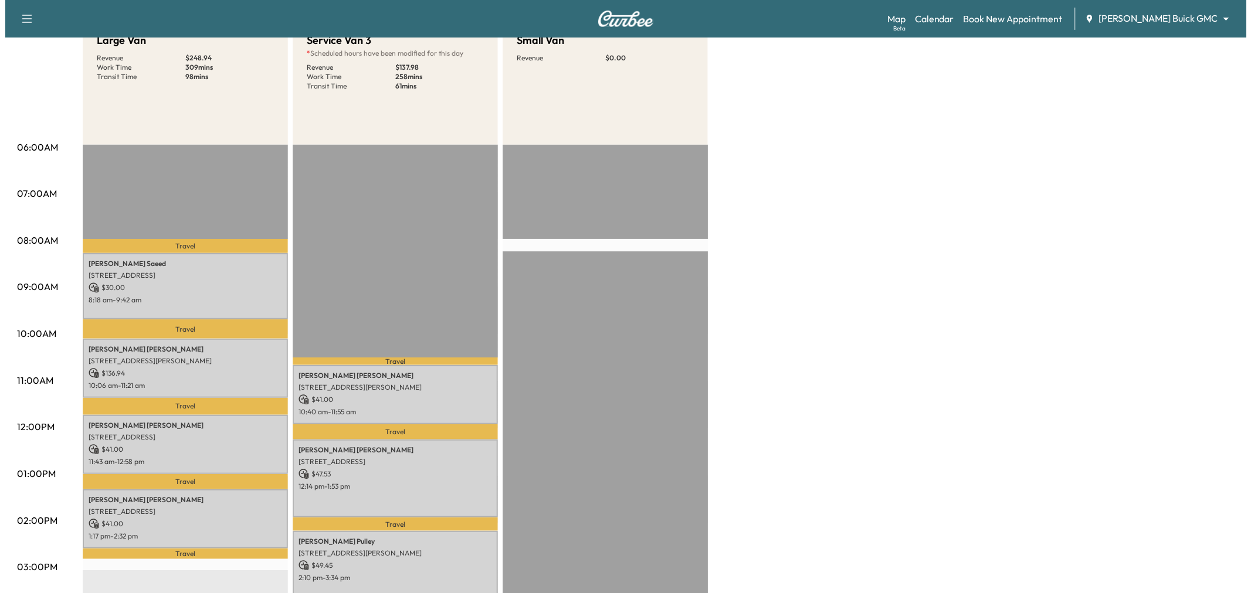
scroll to position [0, 0]
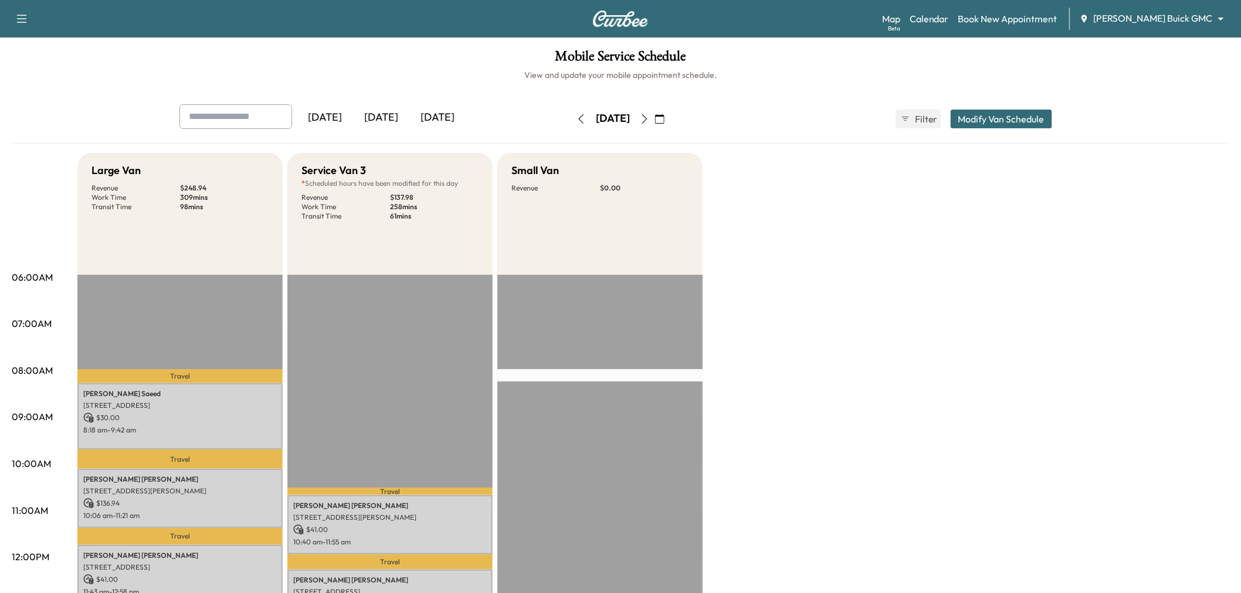
click at [990, 117] on button "Modify Van Schedule" at bounding box center [1001, 119] width 101 height 19
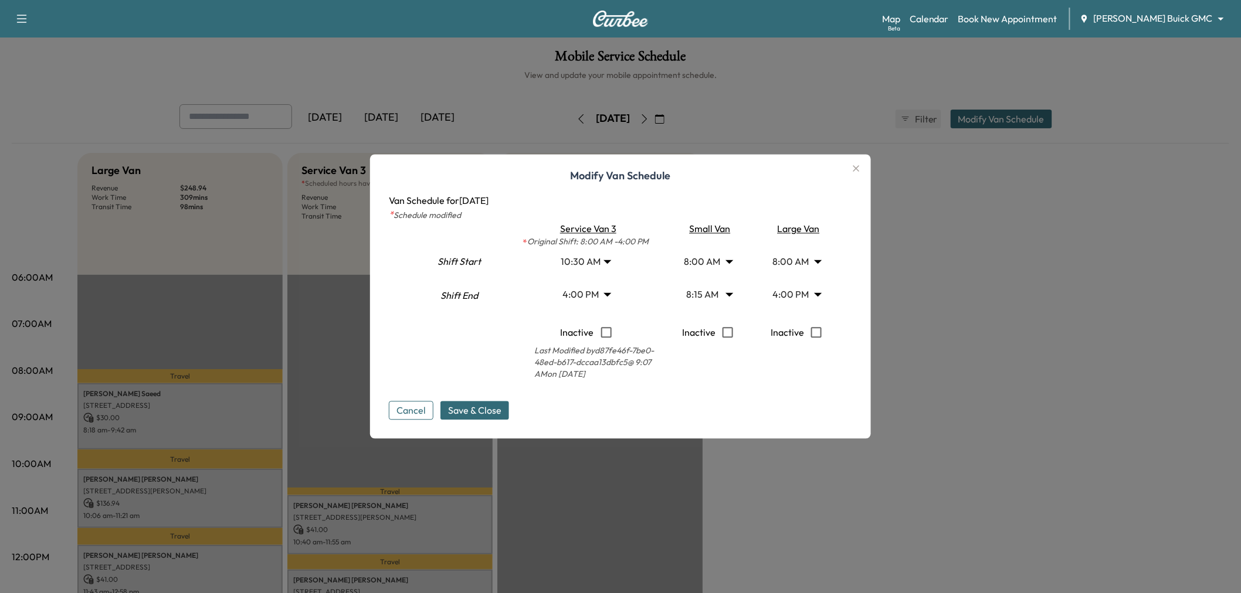
click at [596, 294] on body "Support Log Out Map Beta Calendar Book New Appointment [PERSON_NAME] Buick GMC …" at bounding box center [620, 296] width 1241 height 593
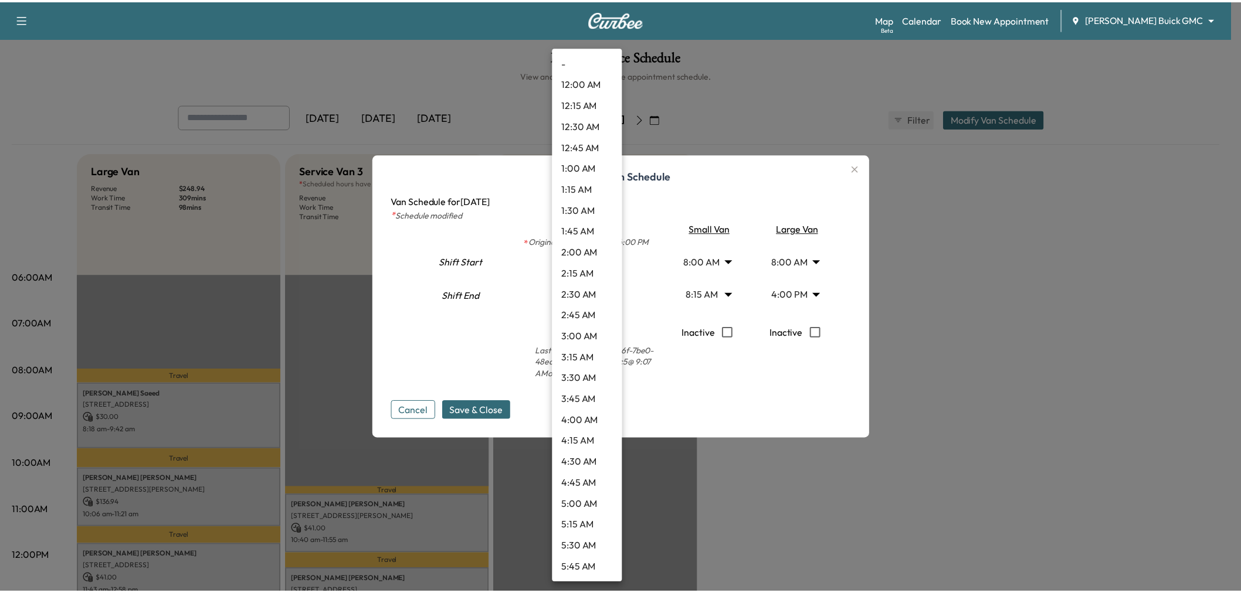
scroll to position [1118, 0]
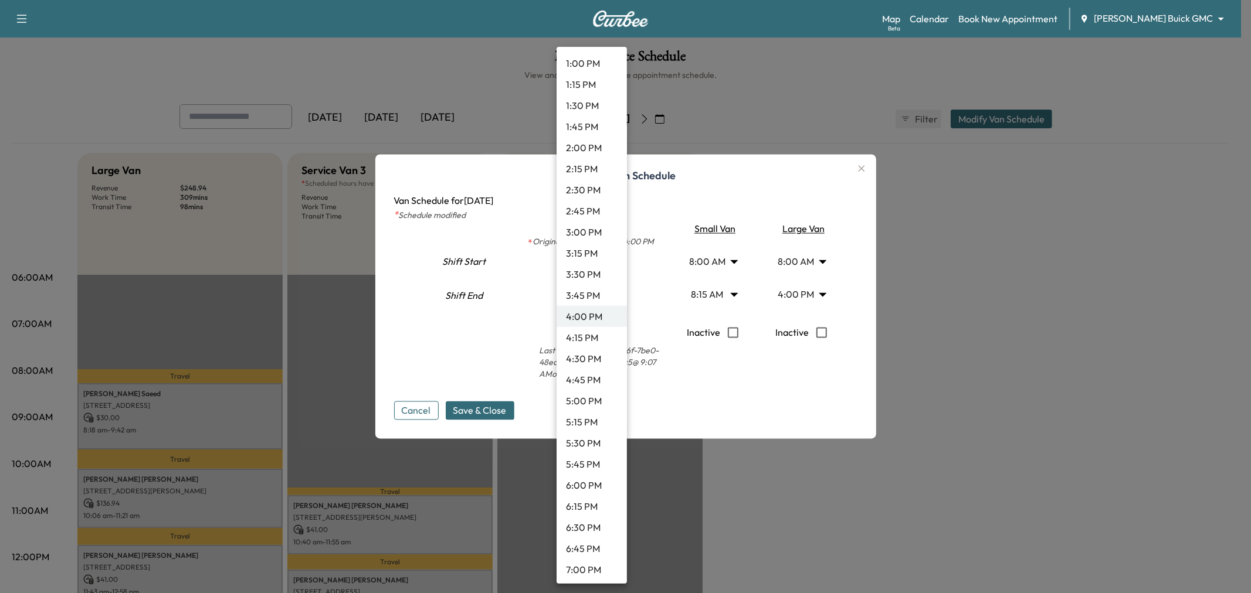
click at [589, 439] on li "5:30 PM" at bounding box center [592, 443] width 70 height 21
type input "****"
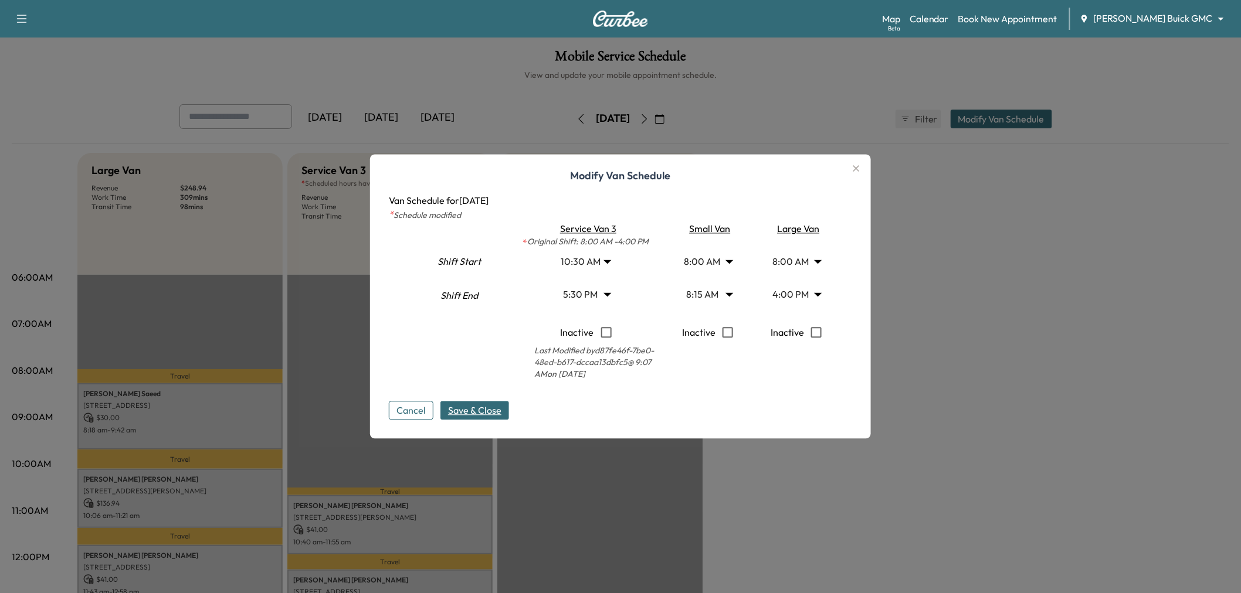
drag, startPoint x: 490, startPoint y: 425, endPoint x: 507, endPoint y: 413, distance: 19.8
click at [493, 425] on div "Modify Van Schedule Van Schedule for [DATE] * Schedule modified Shift Start Shi…" at bounding box center [620, 297] width 501 height 284
click at [508, 409] on button "Save & Close" at bounding box center [474, 411] width 69 height 19
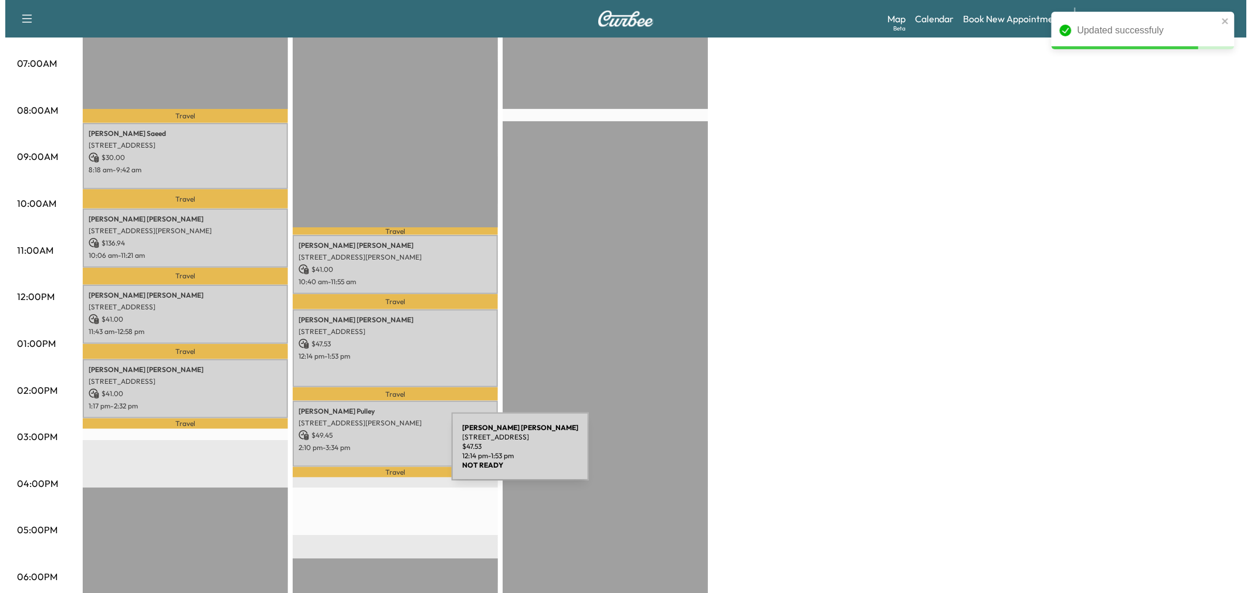
scroll to position [65, 0]
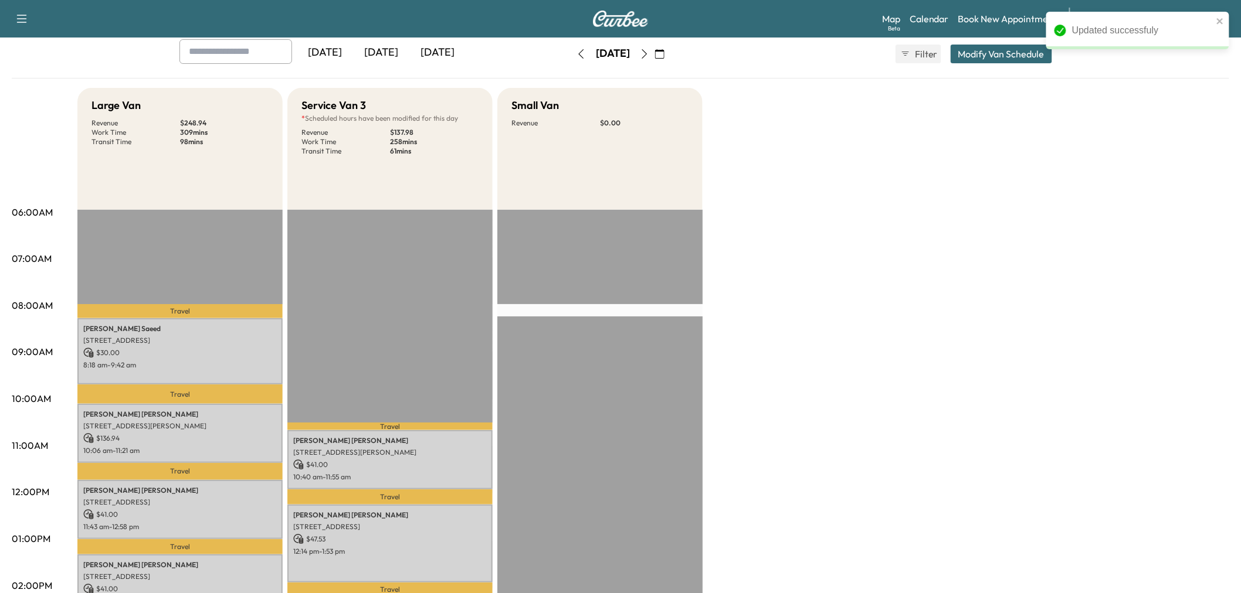
click at [978, 54] on button "Modify Van Schedule" at bounding box center [1001, 54] width 101 height 19
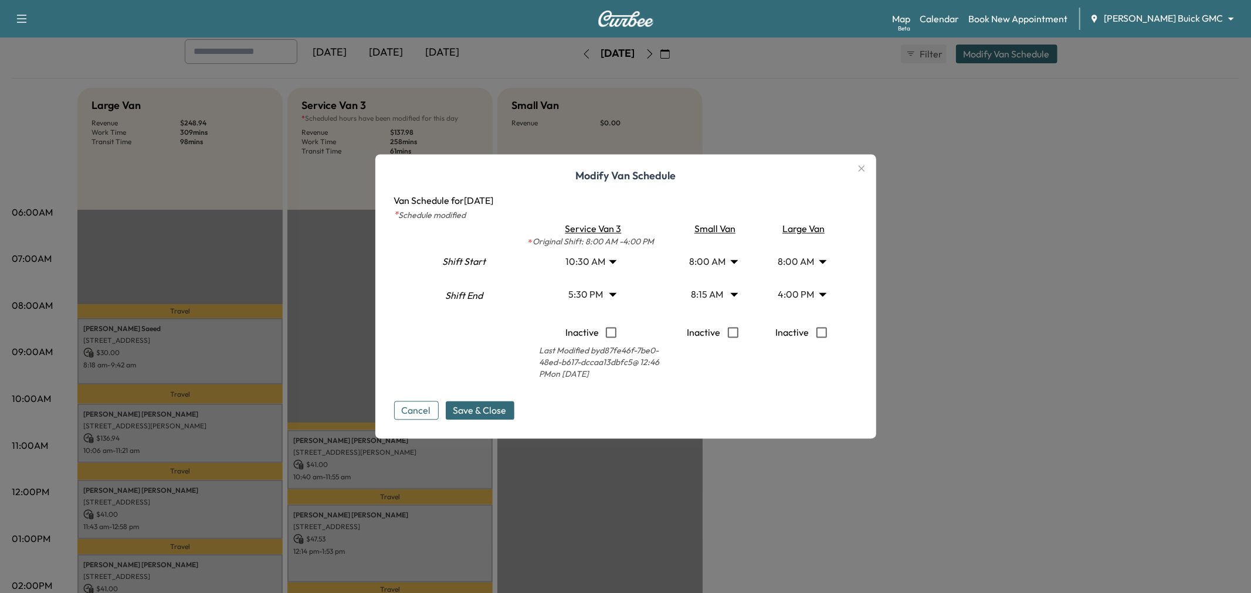
click at [785, 294] on body "Support Log Out Map Beta Calendar Book New Appointment [PERSON_NAME] Buick GMC …" at bounding box center [625, 231] width 1251 height 593
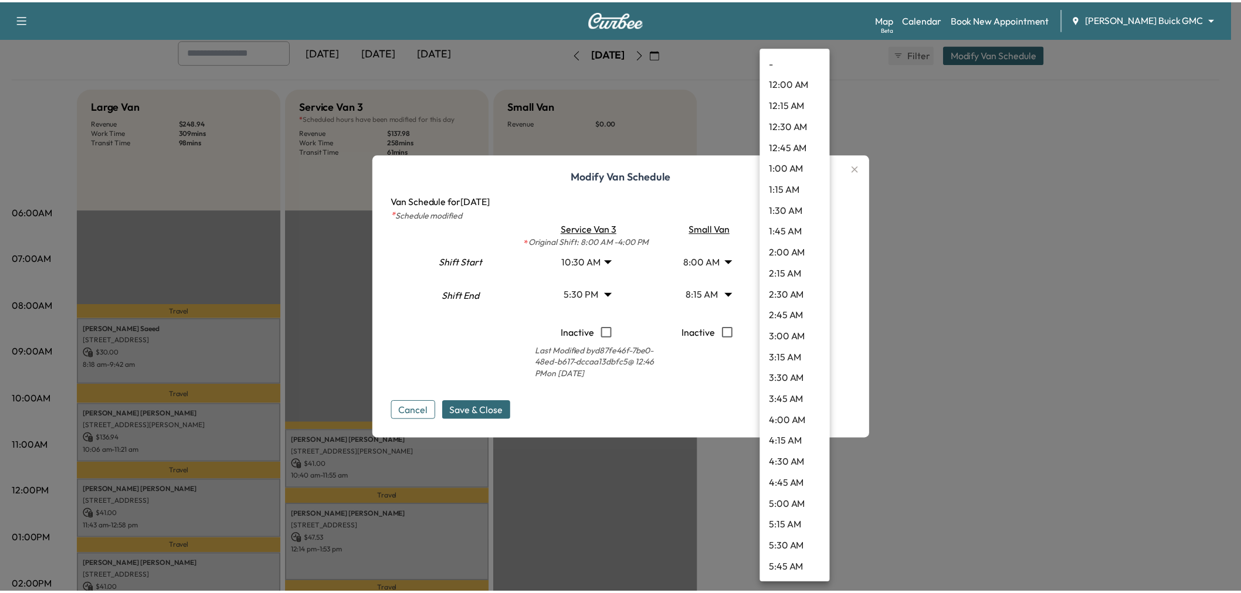
scroll to position [1118, 0]
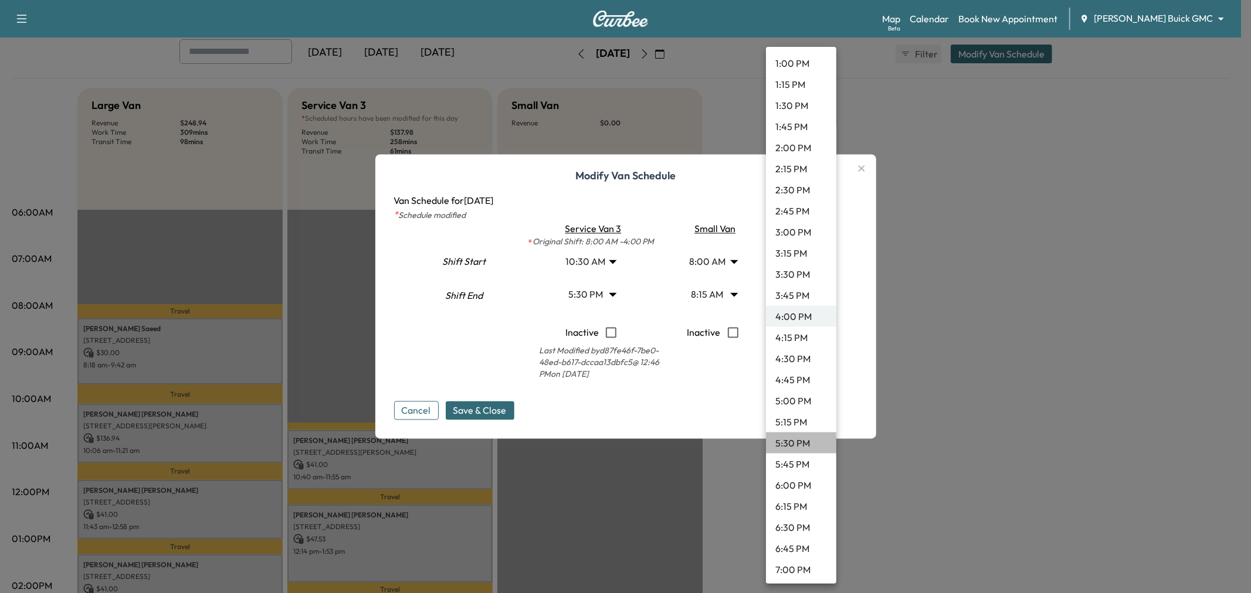
click at [800, 440] on li "5:30 PM" at bounding box center [801, 443] width 70 height 21
type input "****"
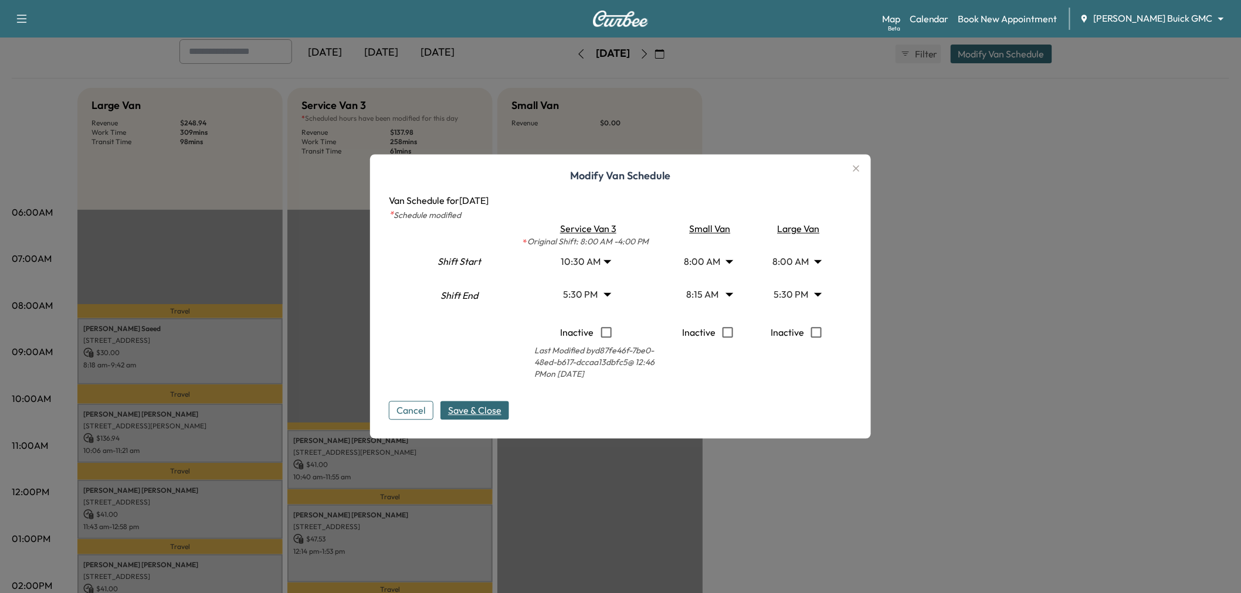
click at [484, 413] on span "Save & Close" at bounding box center [474, 411] width 53 height 14
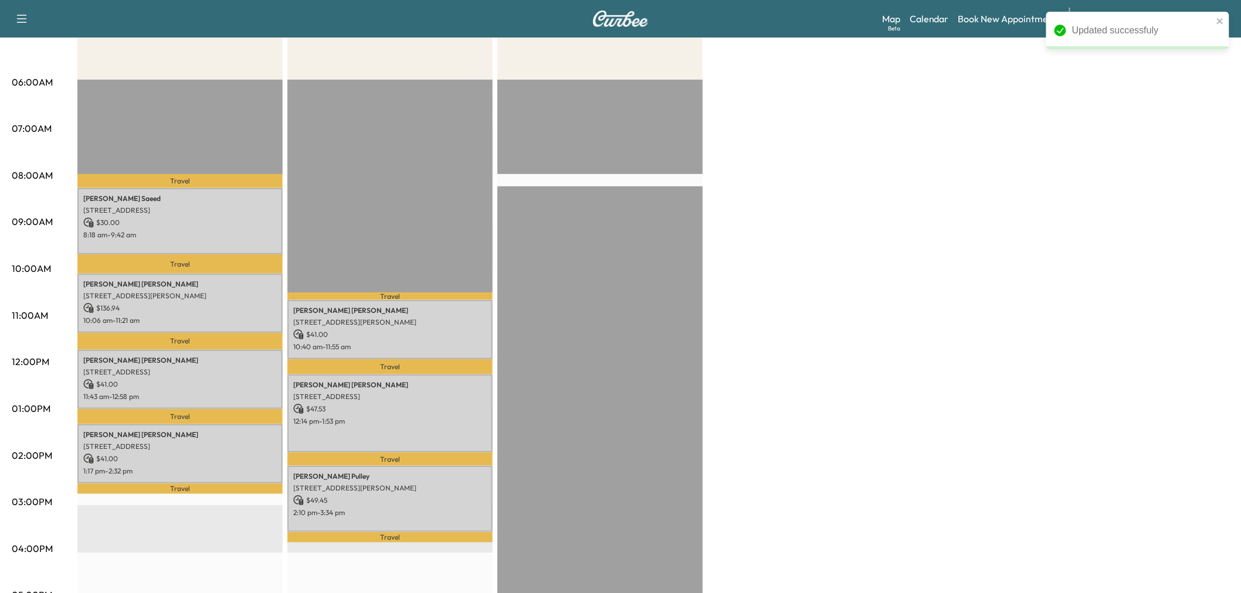
scroll to position [260, 0]
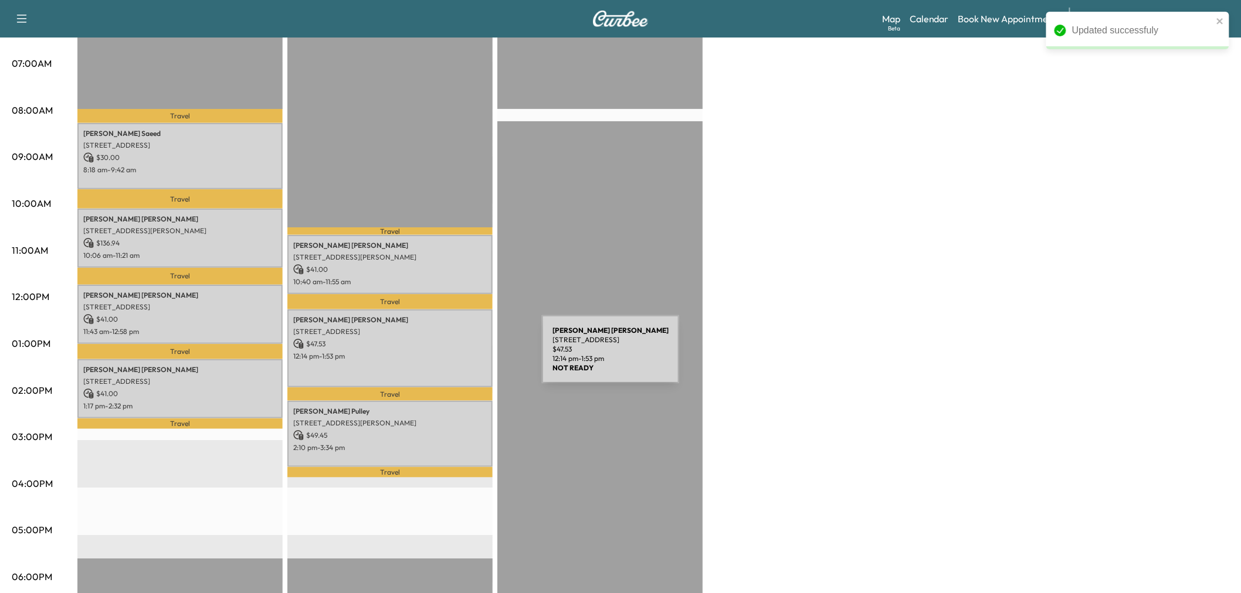
click at [453, 353] on p "12:14 pm - 1:53 pm" at bounding box center [390, 356] width 194 height 9
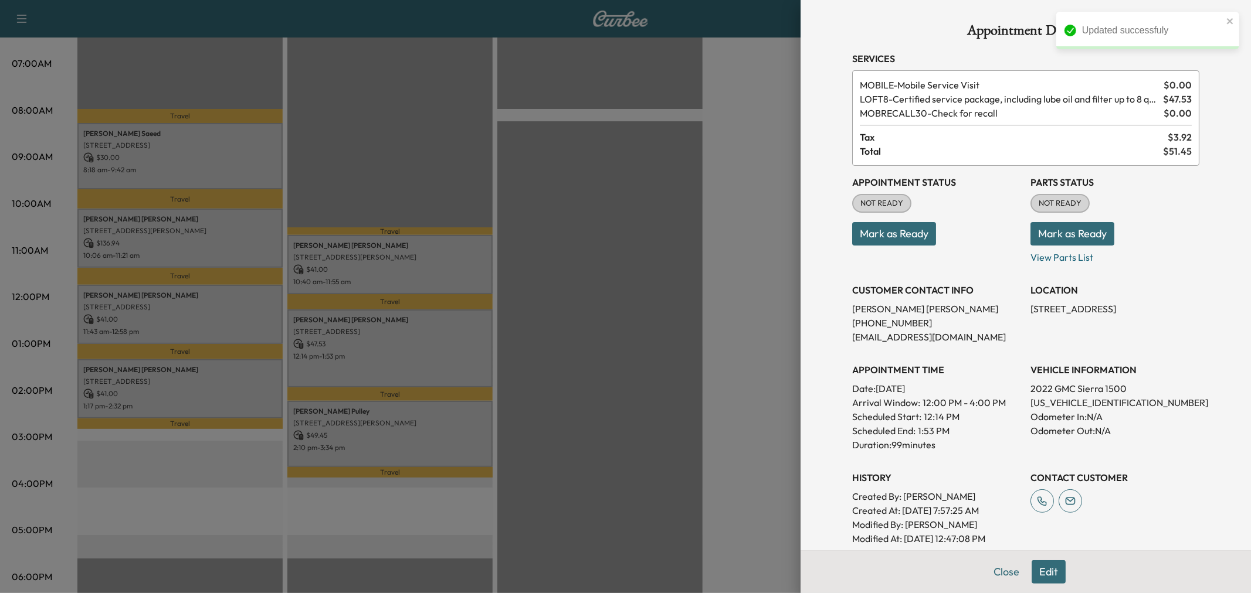
click at [1031, 569] on button "Edit" at bounding box center [1048, 572] width 34 height 23
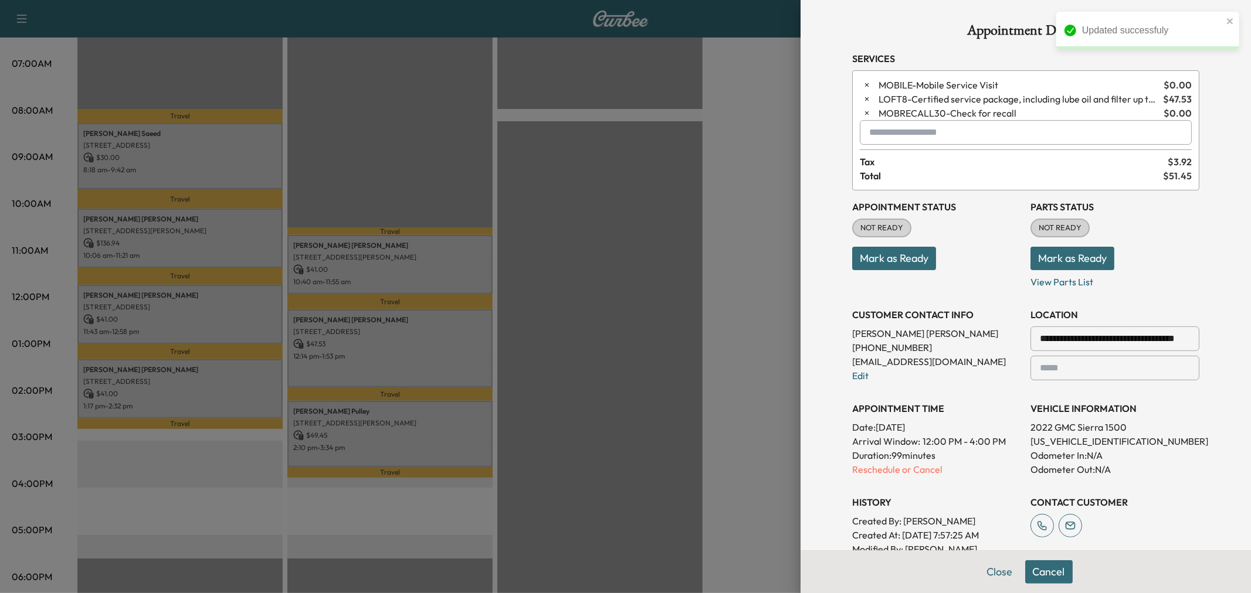
click at [890, 131] on input "text" at bounding box center [1026, 132] width 332 height 25
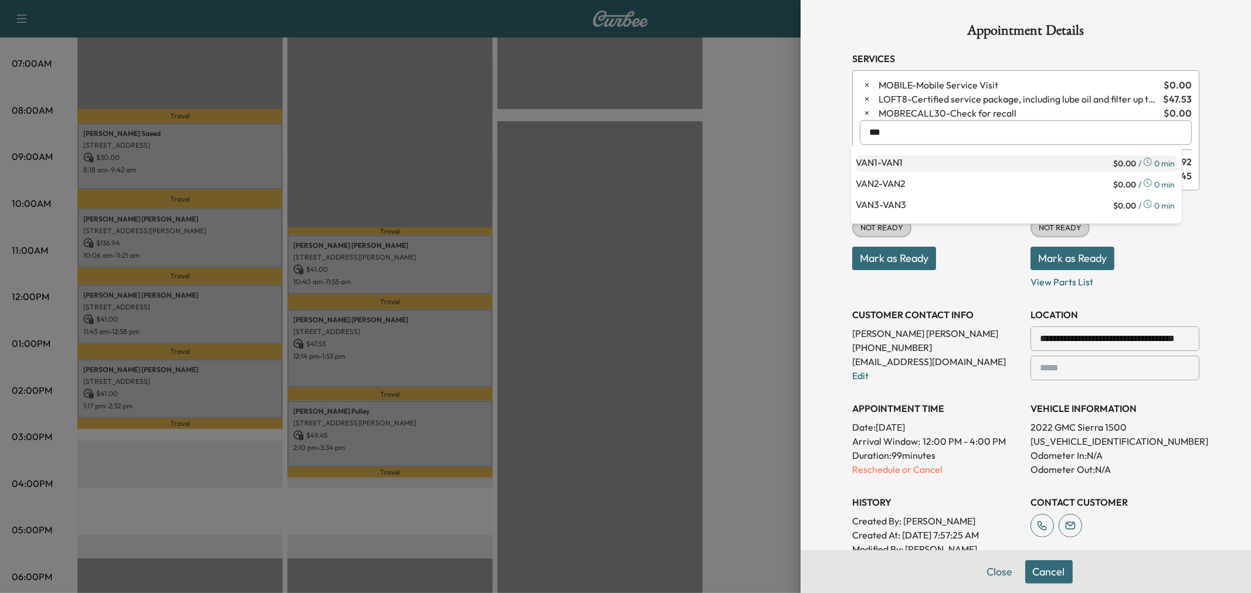
click at [911, 160] on p "VAN1 - VAN1" at bounding box center [983, 163] width 255 height 16
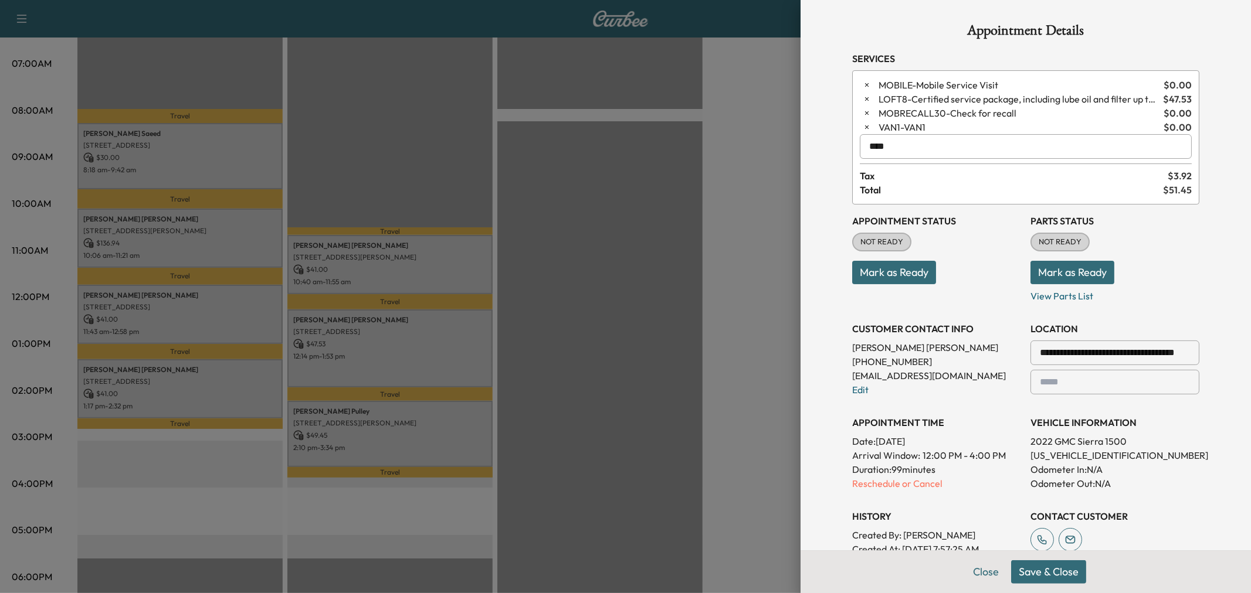
type input "****"
click at [1049, 581] on button "Save & Close" at bounding box center [1048, 572] width 75 height 23
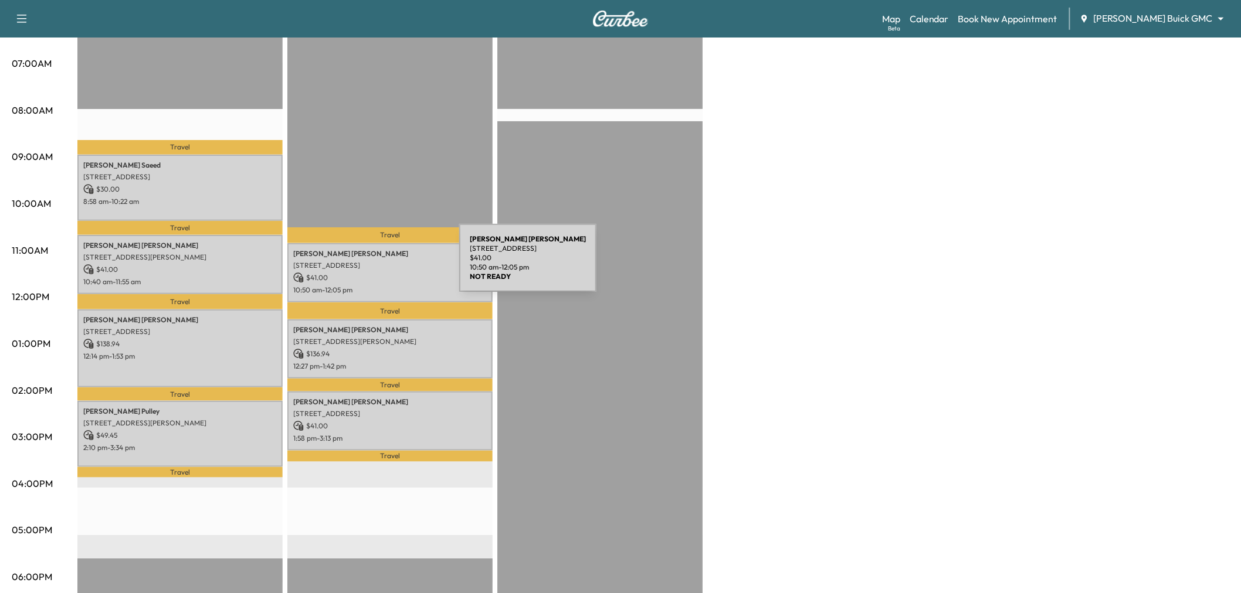
click at [371, 265] on p "[STREET_ADDRESS]" at bounding box center [390, 265] width 194 height 9
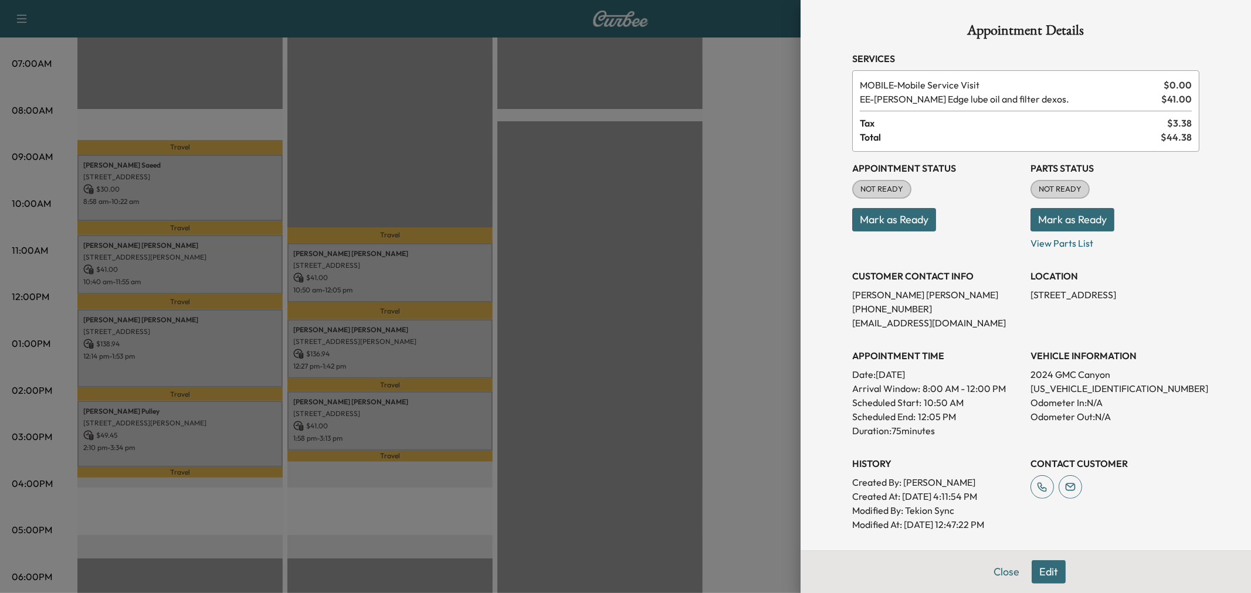
click at [424, 354] on div at bounding box center [625, 296] width 1251 height 593
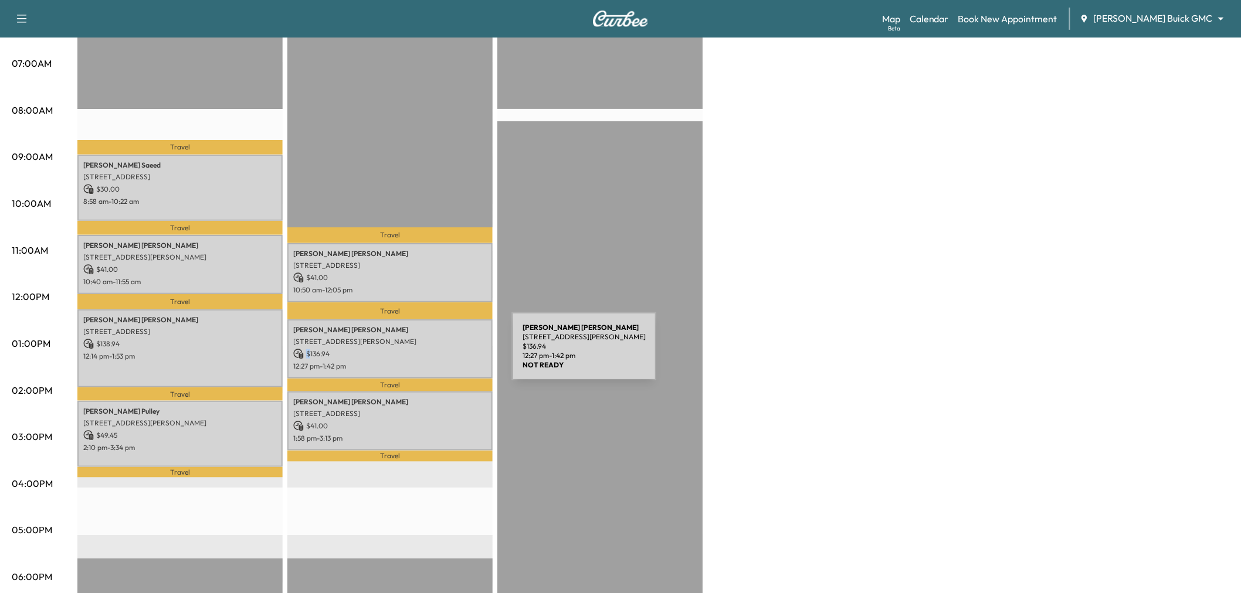
click at [424, 354] on p "$ 136.94" at bounding box center [390, 354] width 194 height 11
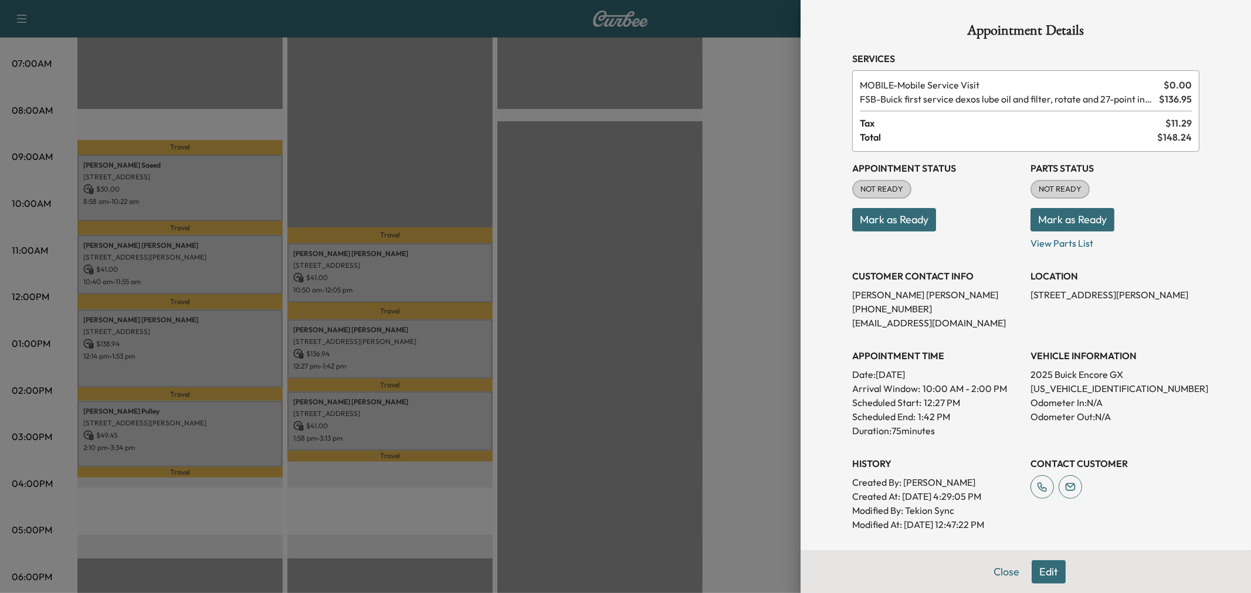
click at [399, 425] on div at bounding box center [625, 296] width 1251 height 593
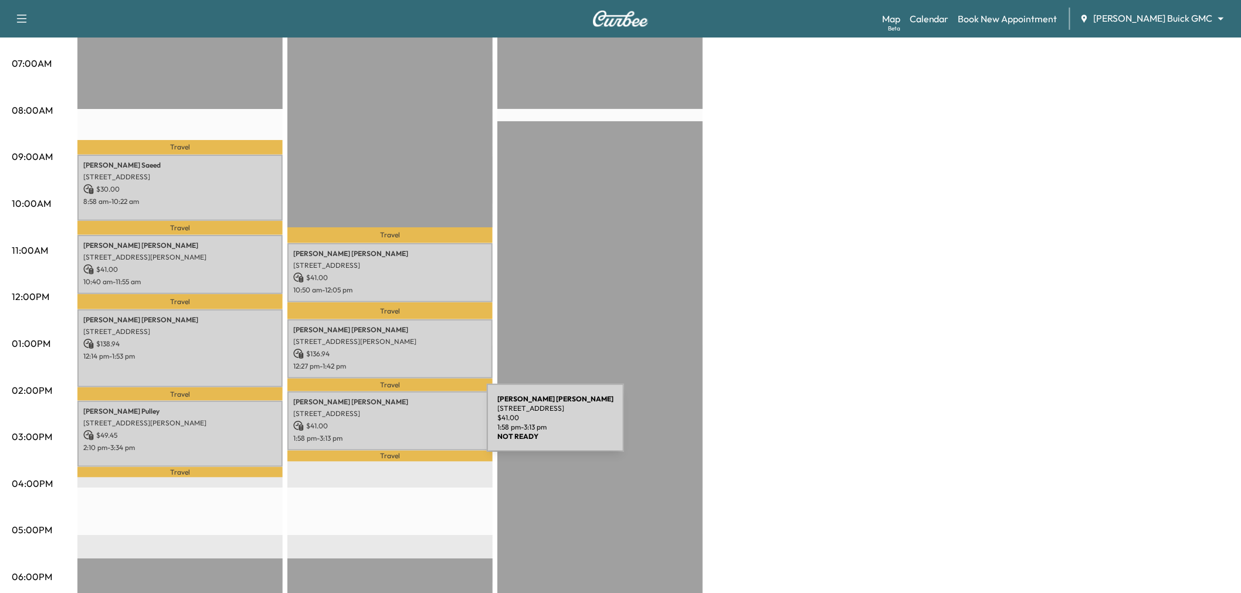
click at [399, 425] on p "$ 41.00" at bounding box center [390, 426] width 194 height 11
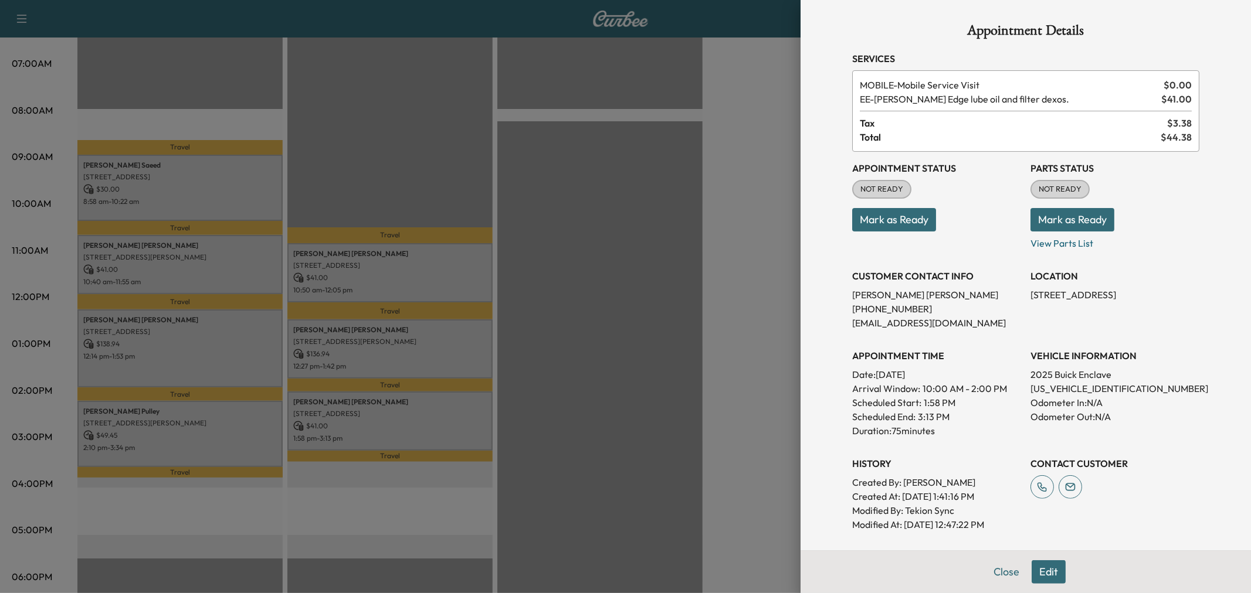
click at [399, 425] on div at bounding box center [625, 296] width 1251 height 593
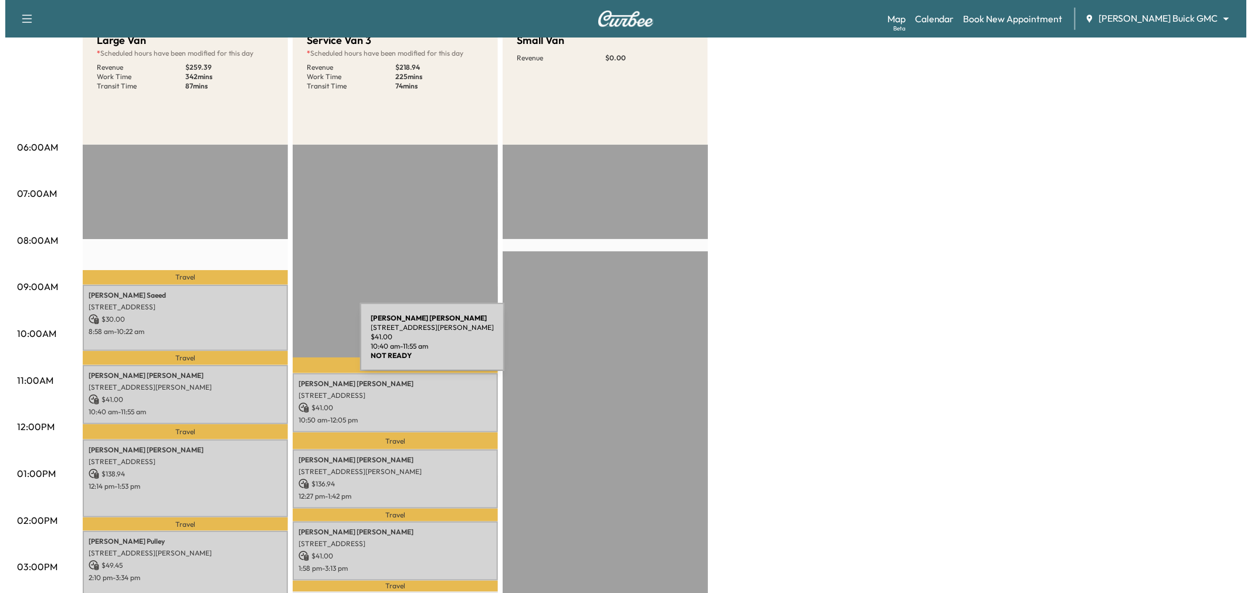
scroll to position [195, 0]
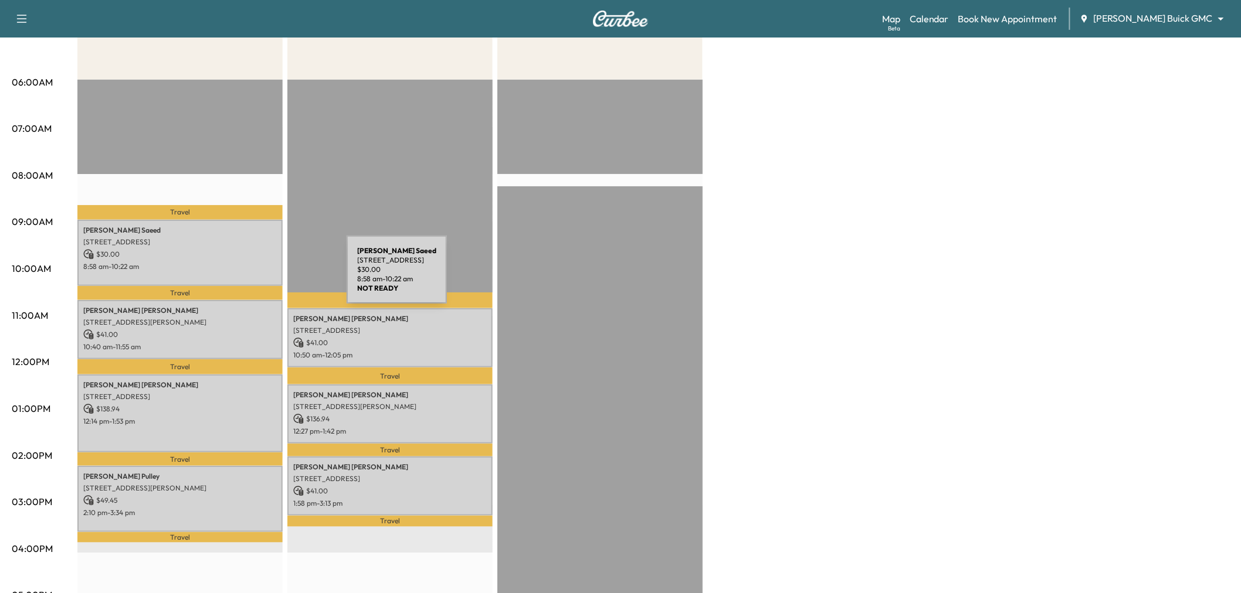
click at [256, 253] on p "$ 30.00" at bounding box center [180, 254] width 194 height 11
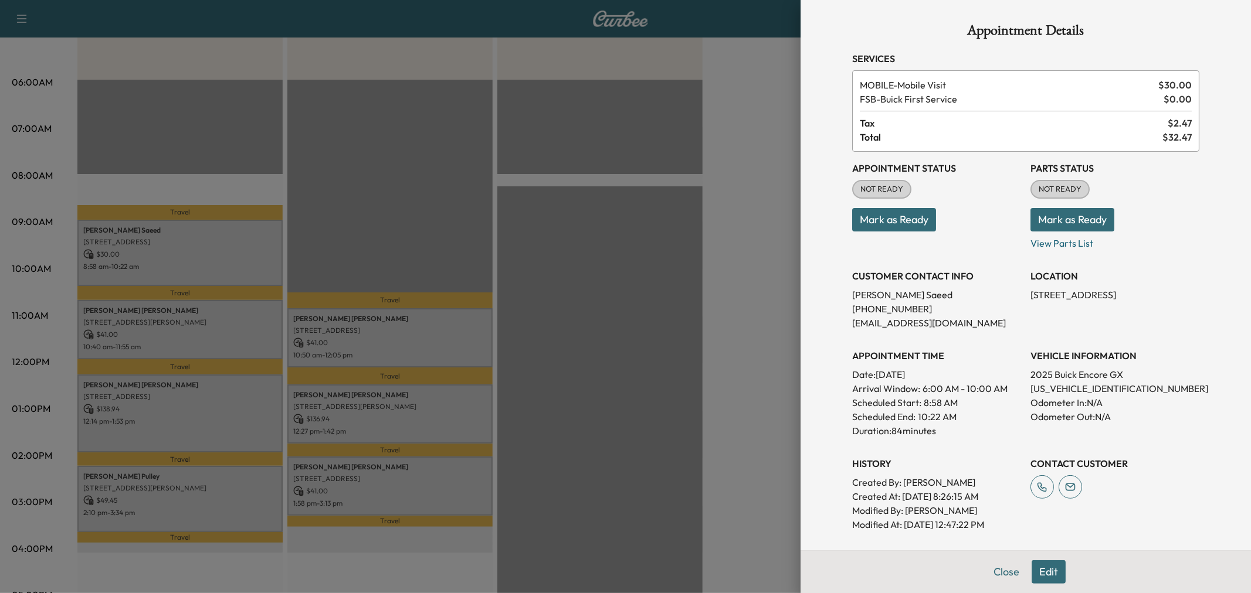
click at [248, 270] on div at bounding box center [625, 296] width 1251 height 593
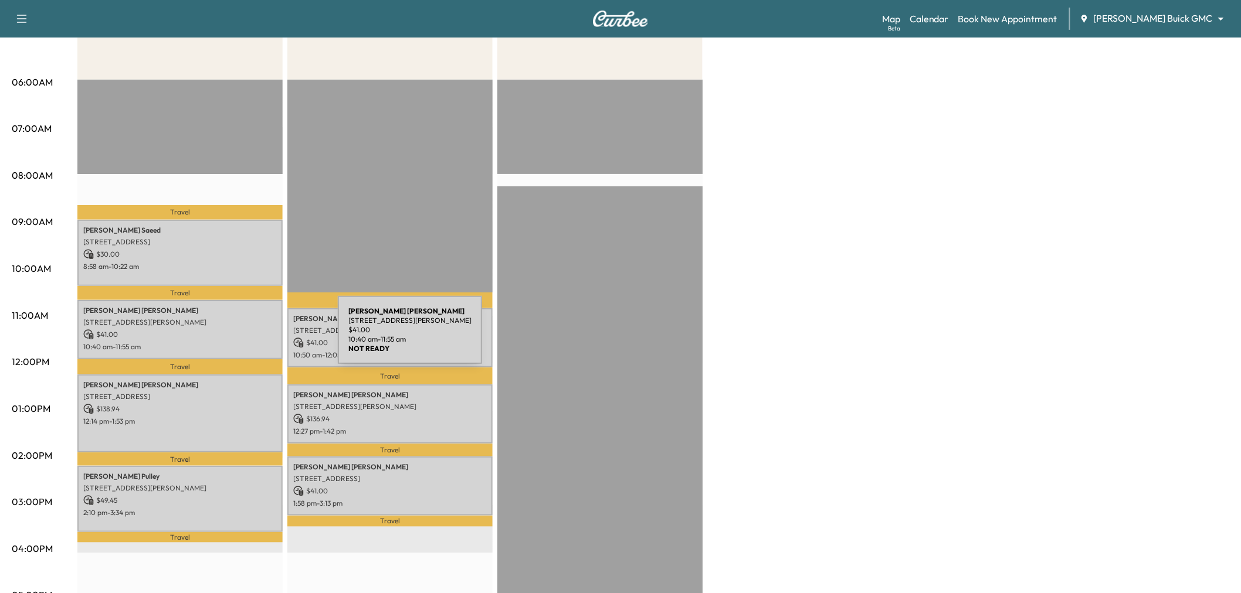
click at [250, 337] on div "[PERSON_NAME] [STREET_ADDRESS][PERSON_NAME] $ 41.00 10:40 am - 11:55 am" at bounding box center [179, 329] width 205 height 59
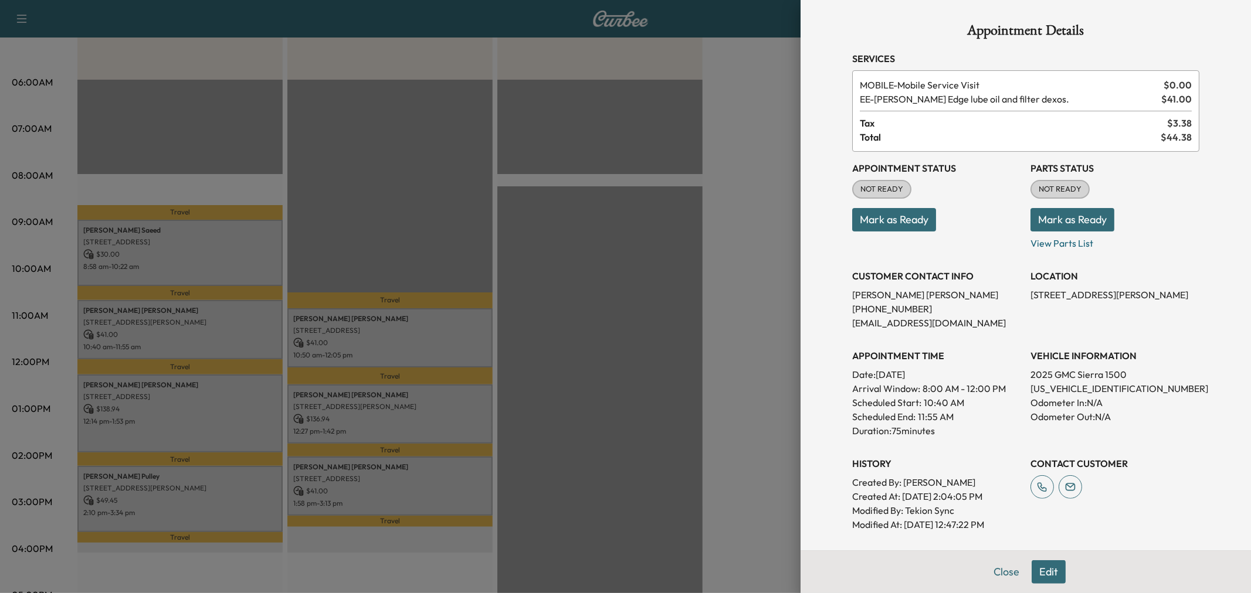
click at [246, 358] on div at bounding box center [625, 296] width 1251 height 593
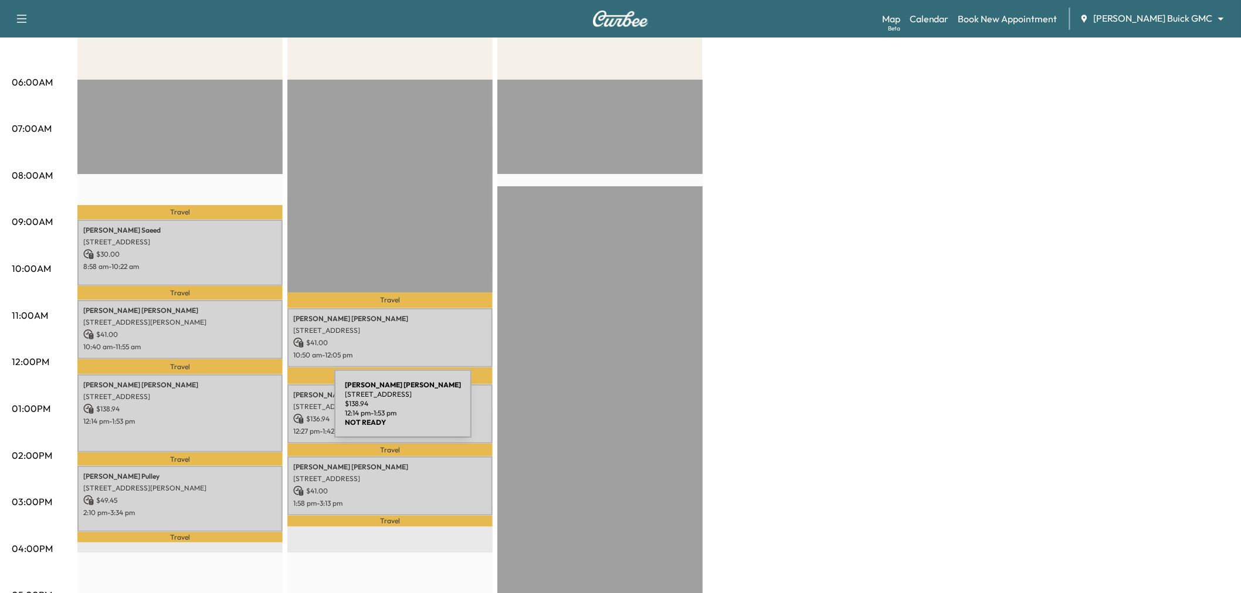
click at [246, 411] on div "[PERSON_NAME] [STREET_ADDRESS][PERSON_NAME] $ 138.94 12:14 pm - 1:53 pm" at bounding box center [179, 414] width 205 height 78
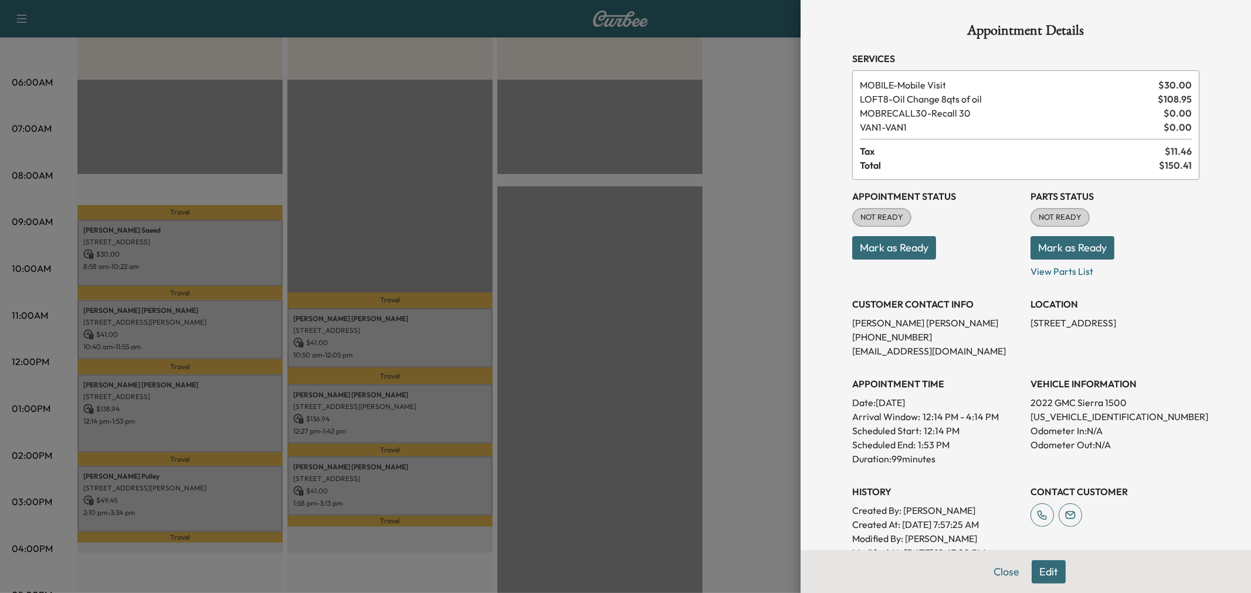
click at [246, 411] on div at bounding box center [625, 296] width 1251 height 593
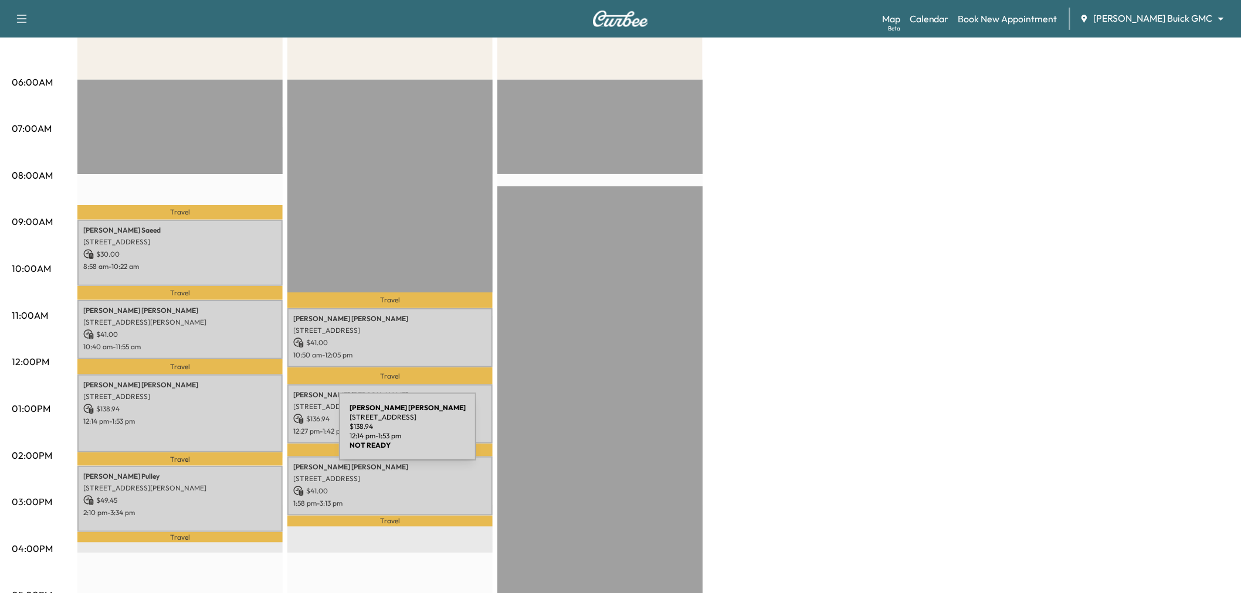
click at [259, 472] on p "[PERSON_NAME]" at bounding box center [180, 476] width 194 height 9
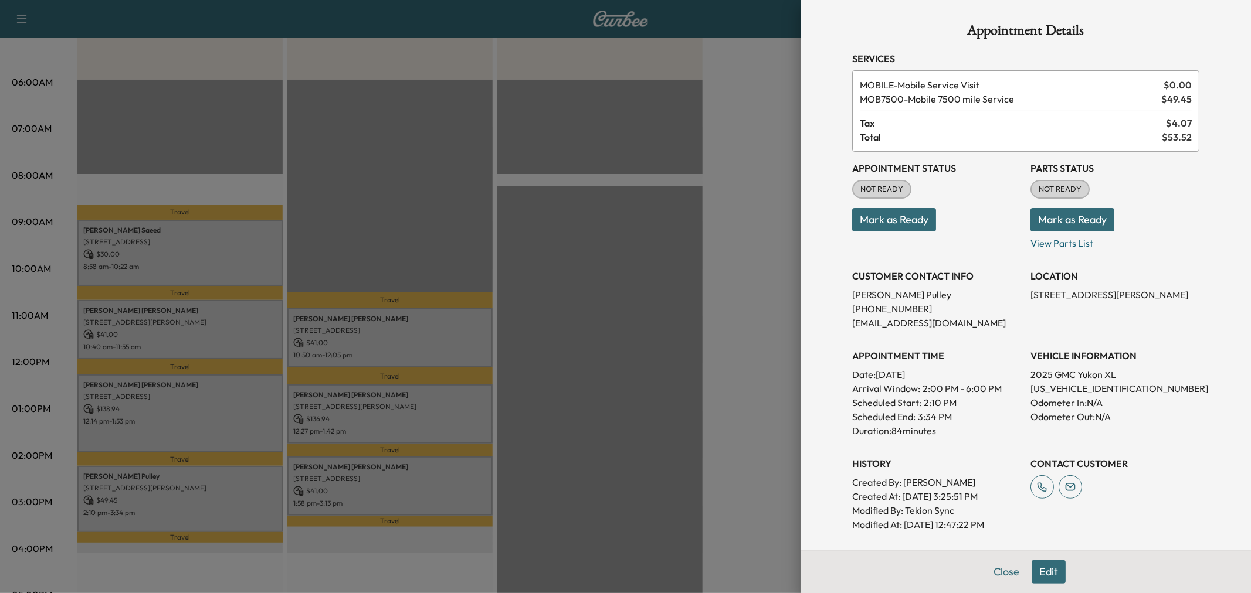
click at [259, 471] on div at bounding box center [625, 296] width 1251 height 593
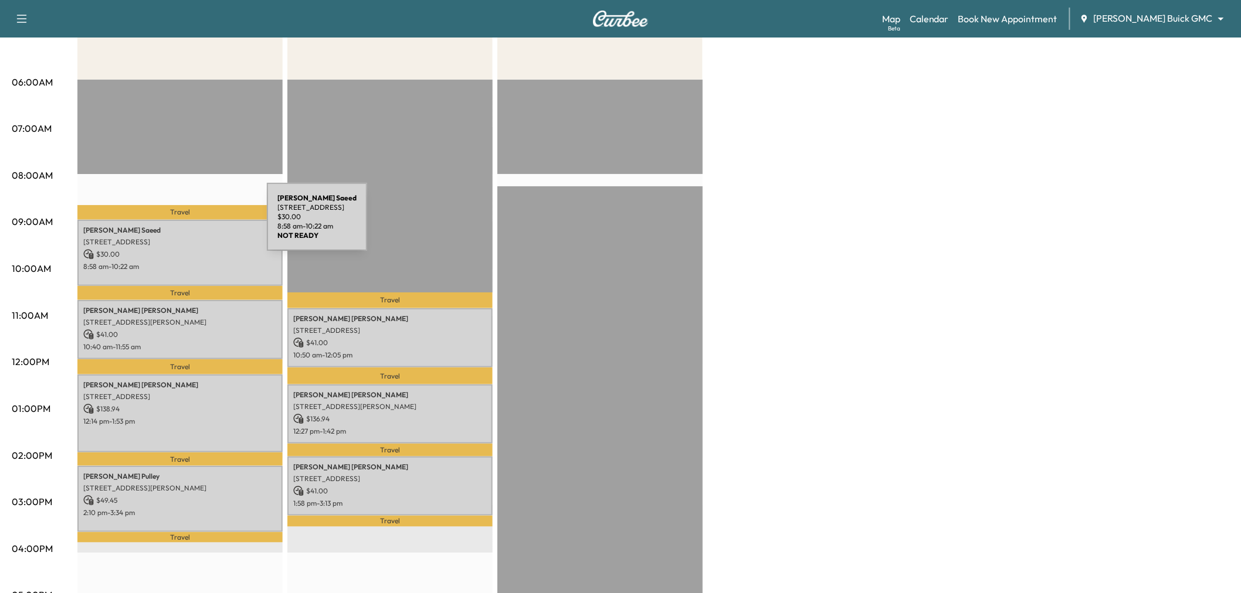
click at [174, 213] on p "Travel" at bounding box center [179, 212] width 205 height 15
click at [188, 249] on p "$ 30.00" at bounding box center [180, 254] width 194 height 11
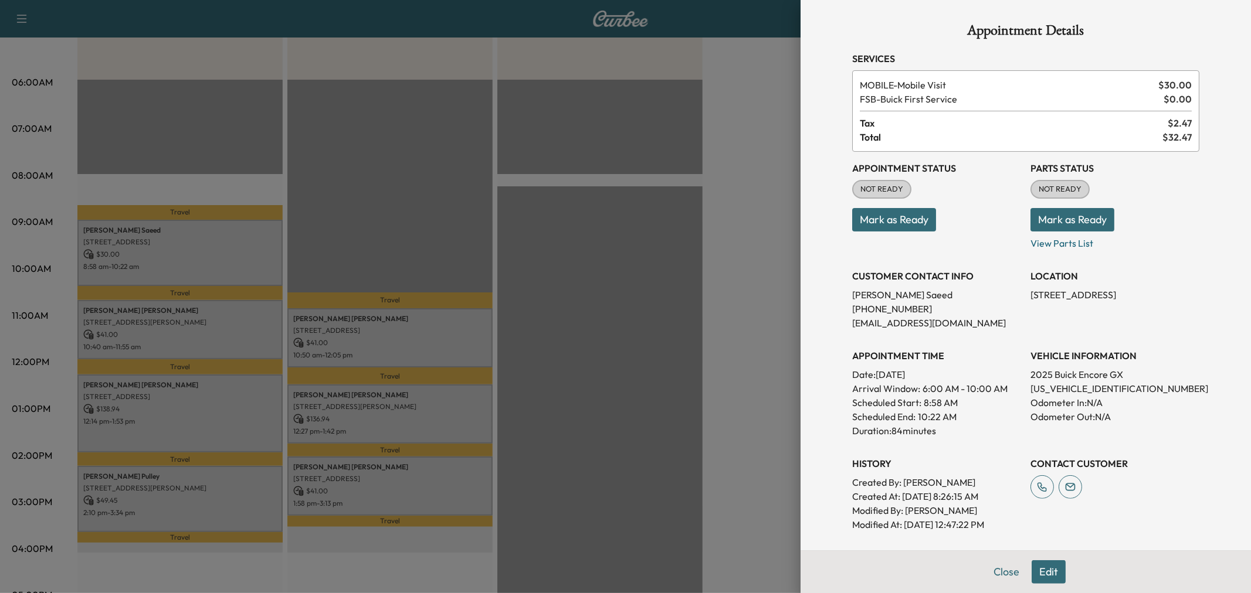
click at [228, 355] on div at bounding box center [625, 296] width 1251 height 593
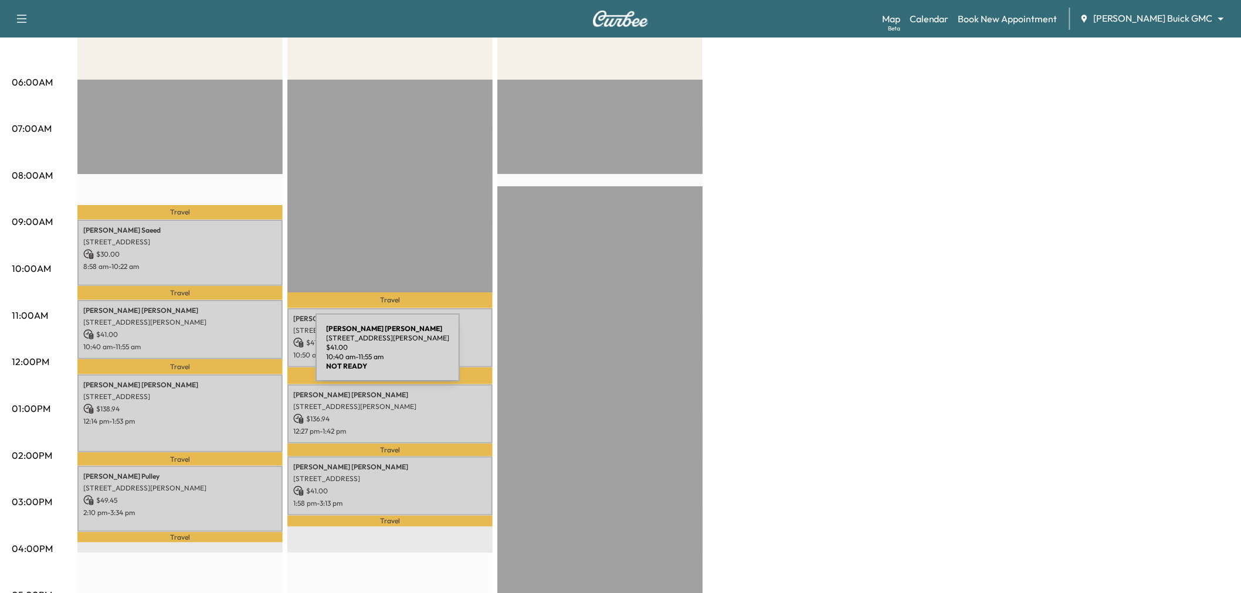
click at [229, 359] on p "Travel" at bounding box center [179, 366] width 205 height 15
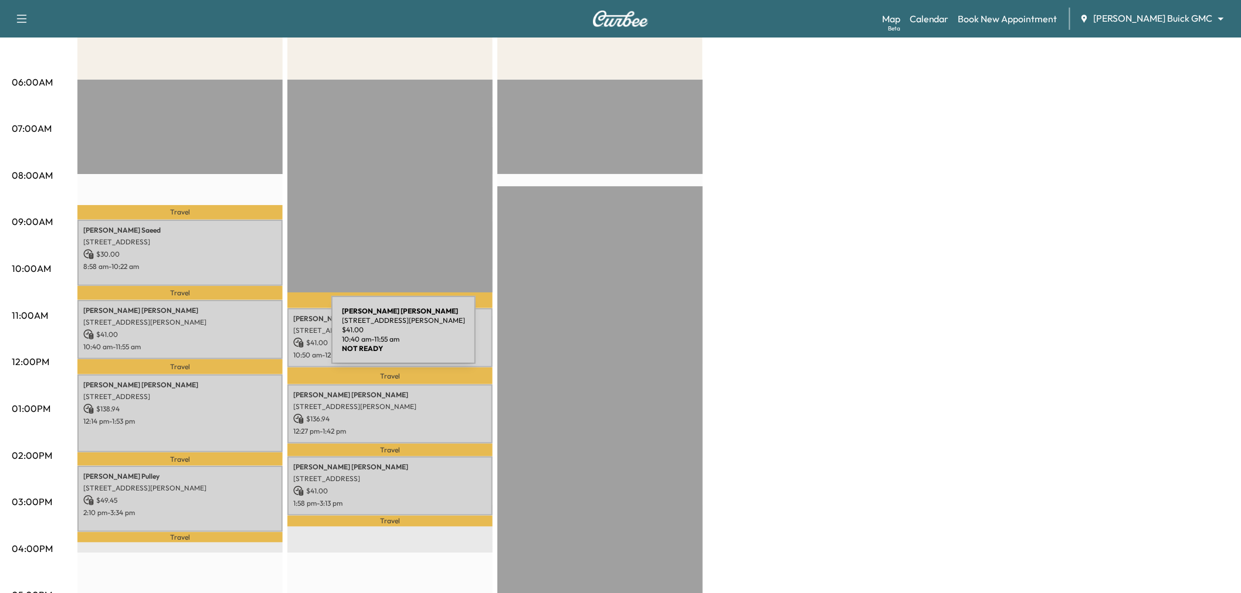
click at [245, 335] on p "$ 41.00" at bounding box center [180, 335] width 194 height 11
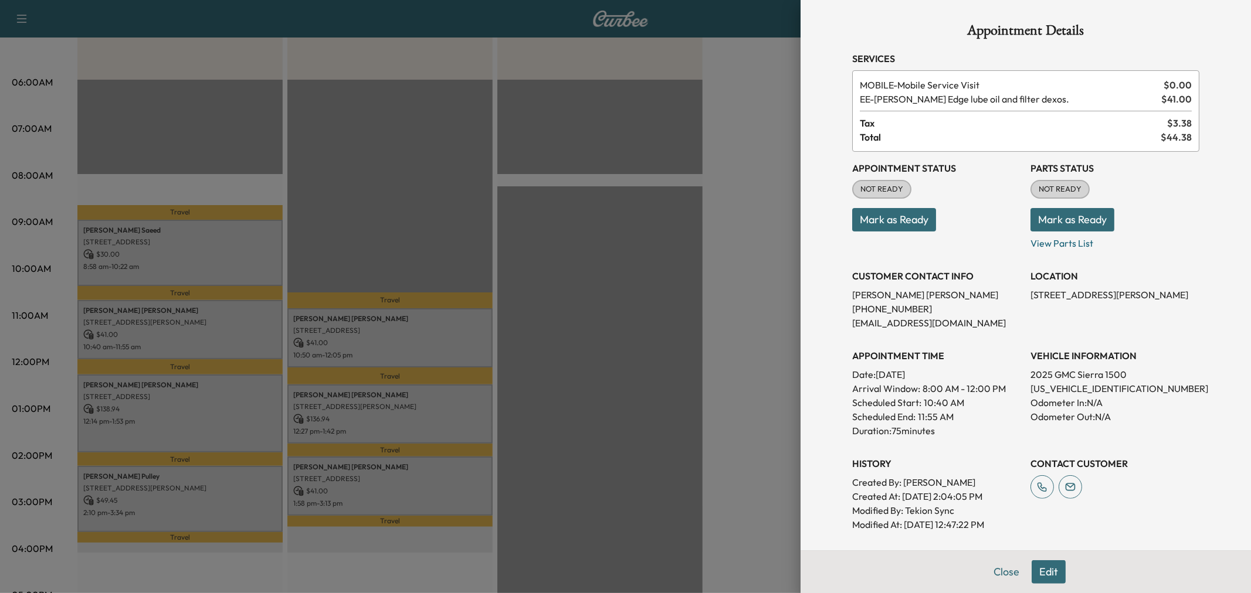
click at [245, 335] on div at bounding box center [625, 296] width 1251 height 593
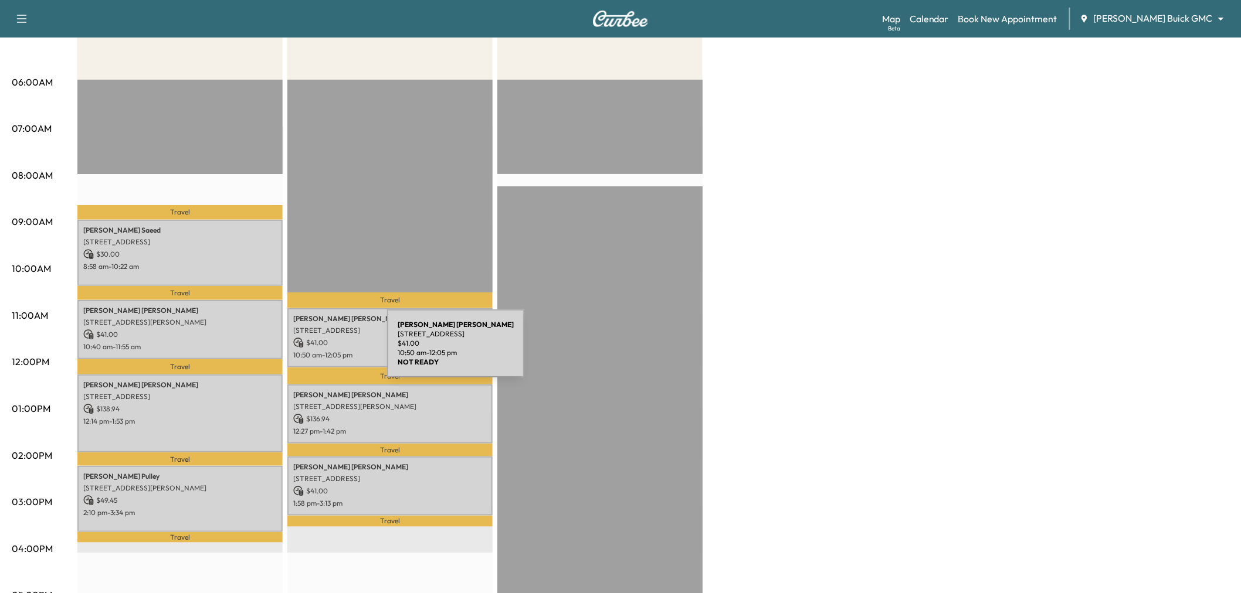
click at [299, 351] on p "10:50 am - 12:05 pm" at bounding box center [390, 355] width 194 height 9
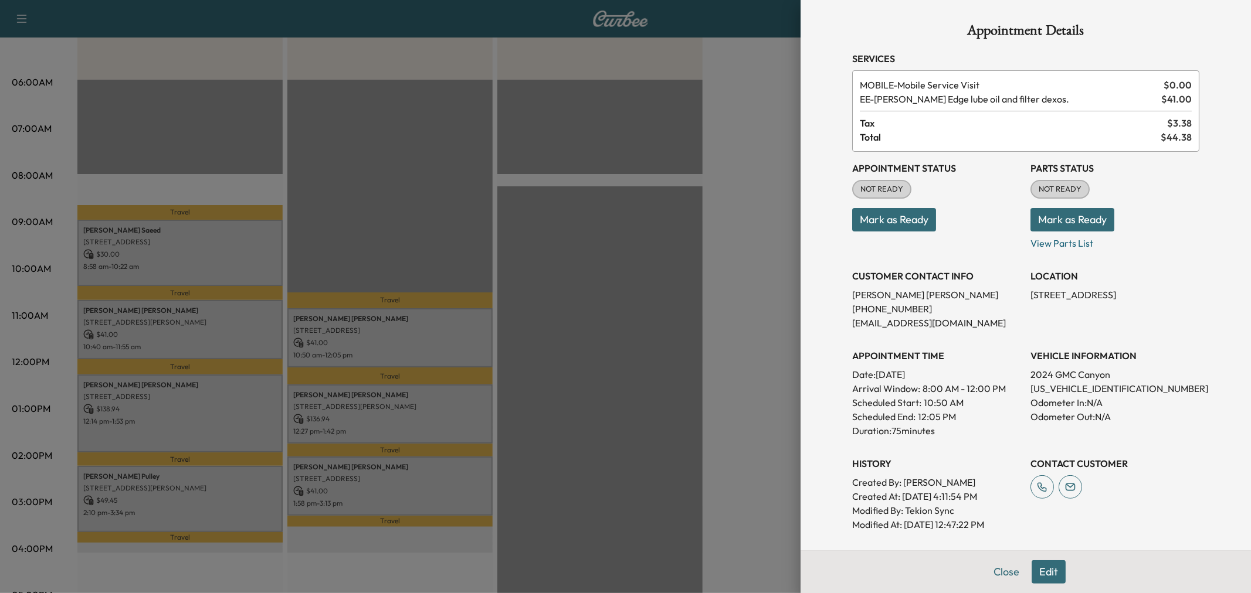
click at [320, 346] on div at bounding box center [625, 296] width 1251 height 593
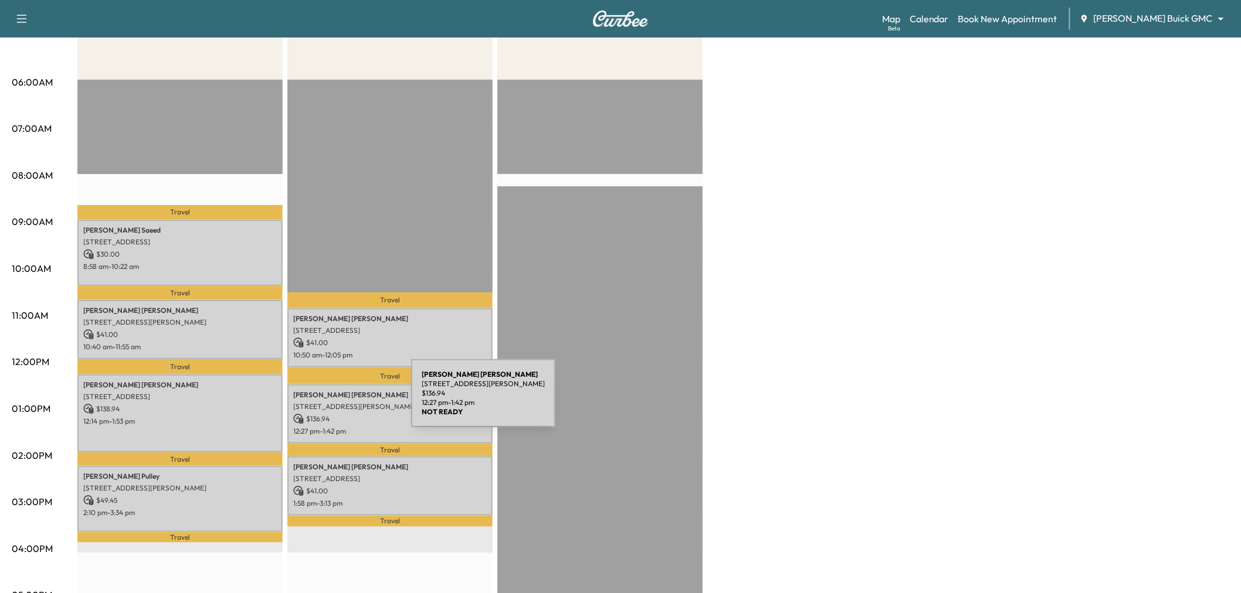
click at [323, 402] on p "[STREET_ADDRESS][PERSON_NAME]" at bounding box center [390, 406] width 194 height 9
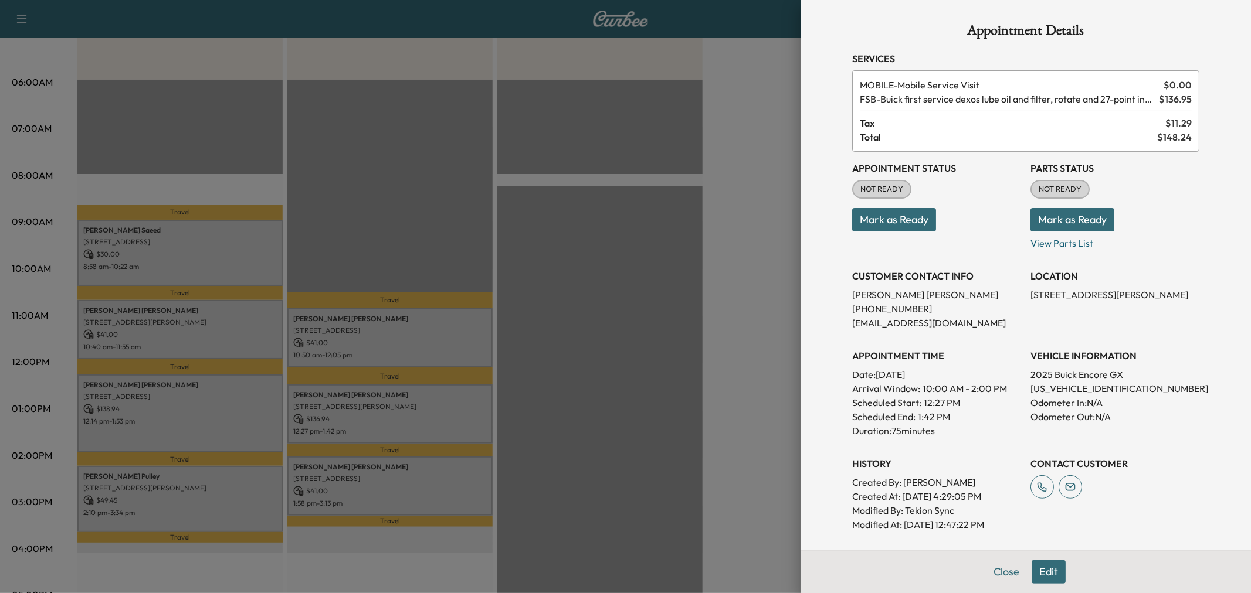
click at [323, 401] on div at bounding box center [625, 296] width 1251 height 593
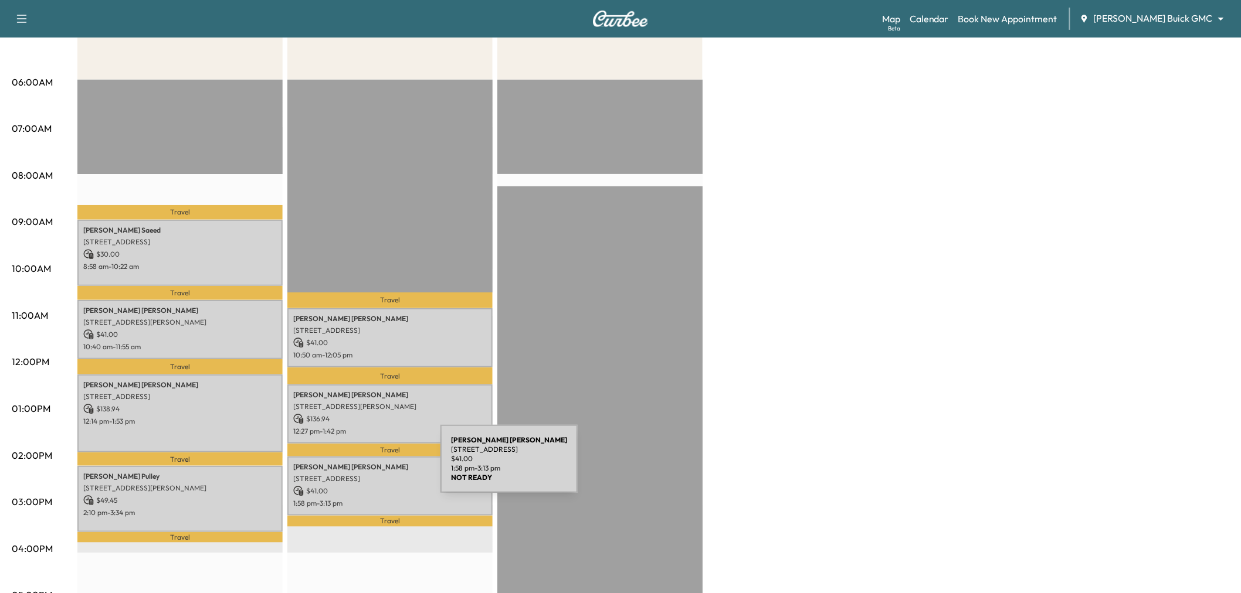
click at [352, 466] on p "[PERSON_NAME]" at bounding box center [390, 467] width 194 height 9
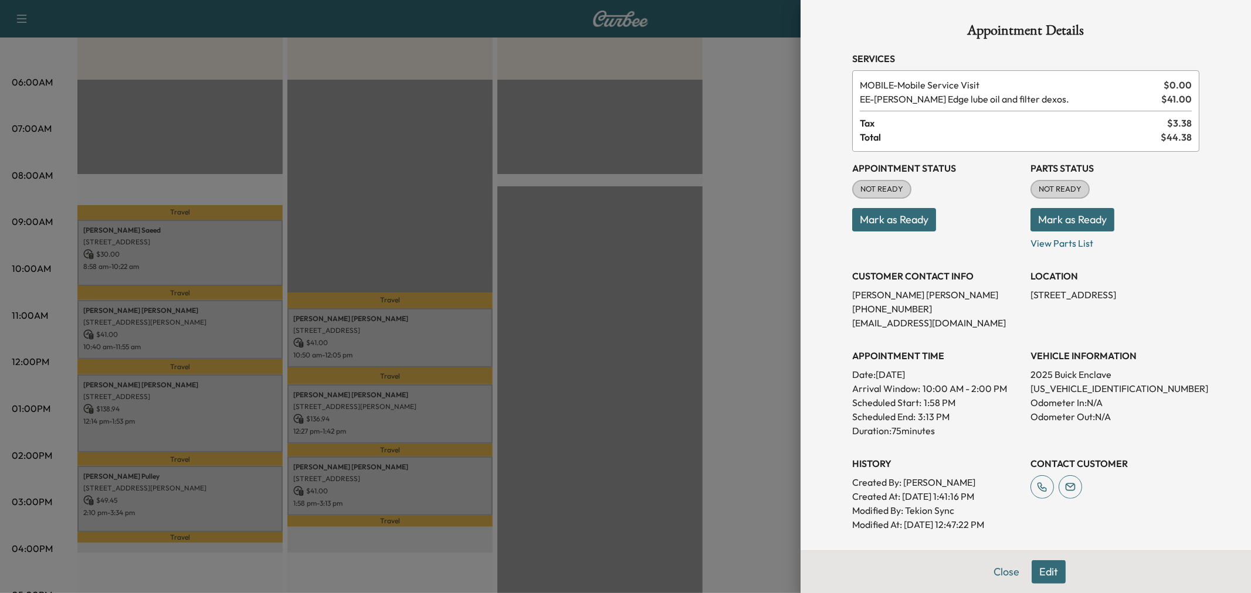
click at [374, 478] on div at bounding box center [625, 296] width 1251 height 593
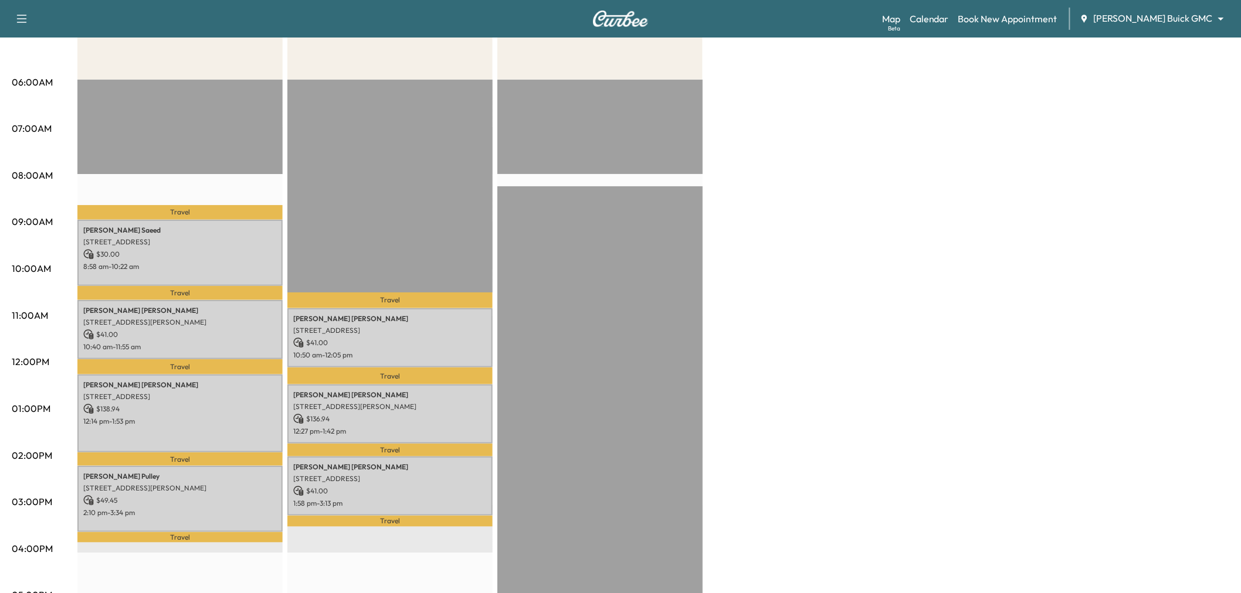
click at [374, 444] on p "Travel" at bounding box center [389, 450] width 205 height 13
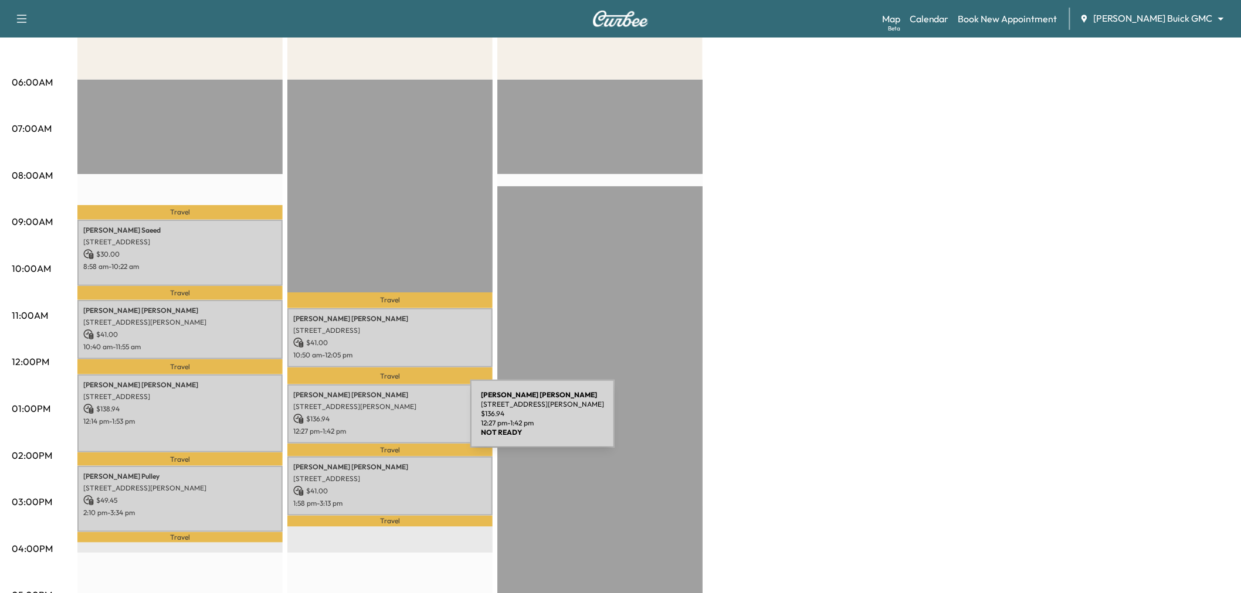
click at [382, 421] on div "[PERSON_NAME] [STREET_ADDRESS][PERSON_NAME] $ 136.94 12:27 pm - 1:42 pm" at bounding box center [389, 414] width 205 height 59
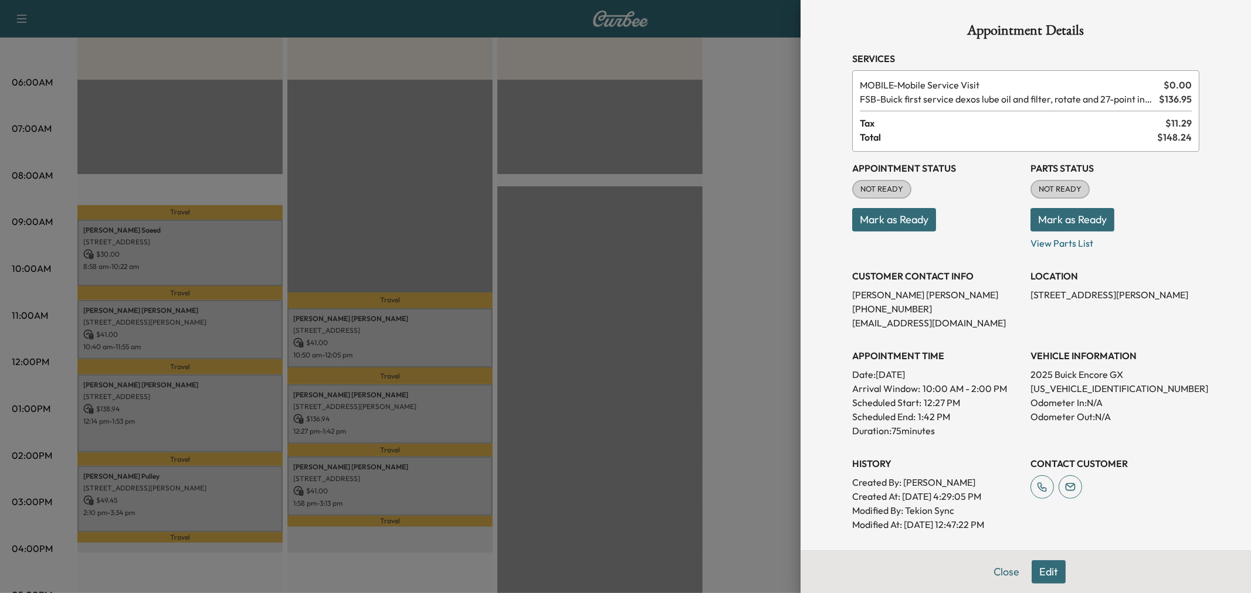
click at [382, 421] on div at bounding box center [625, 296] width 1251 height 593
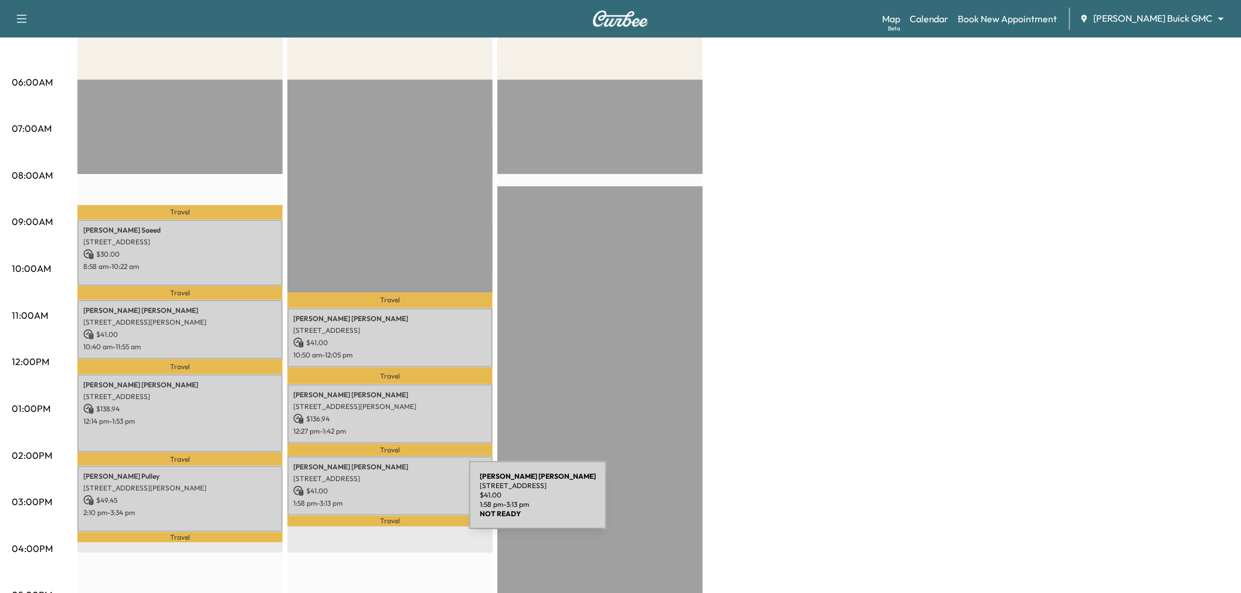
click at [381, 503] on div "[PERSON_NAME] [STREET_ADDRESS][PERSON_NAME] $ 41.00 1:58 pm - 3:13 pm" at bounding box center [389, 486] width 205 height 59
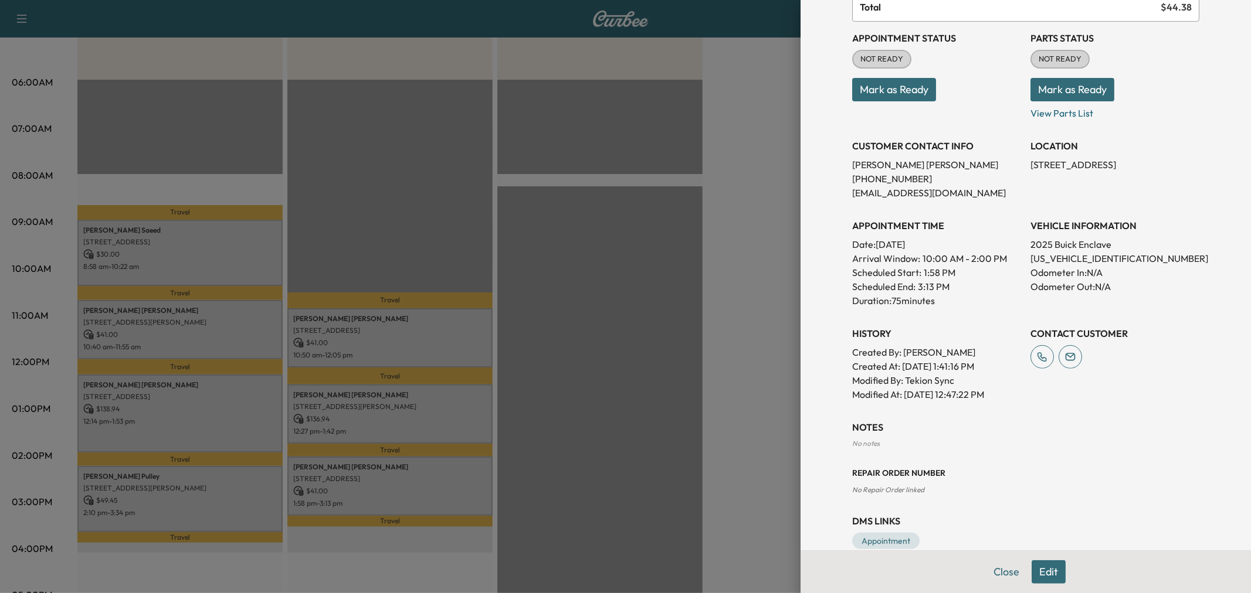
click at [1041, 576] on button "Edit" at bounding box center [1048, 572] width 34 height 23
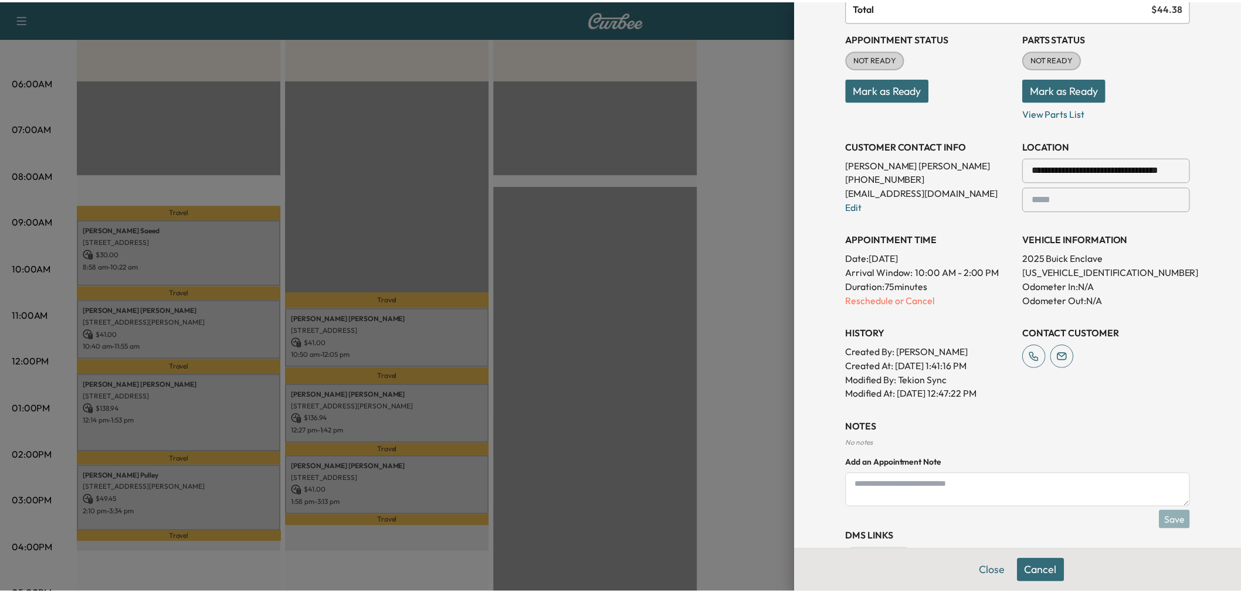
scroll to position [25, 0]
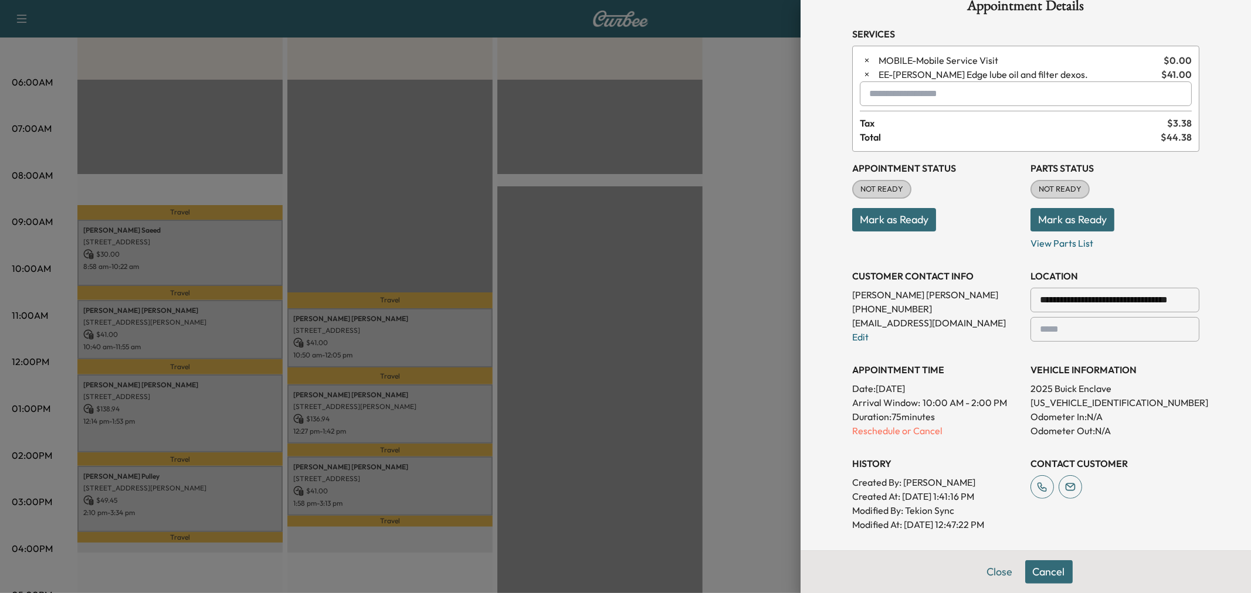
click at [923, 89] on input "text" at bounding box center [1026, 94] width 332 height 25
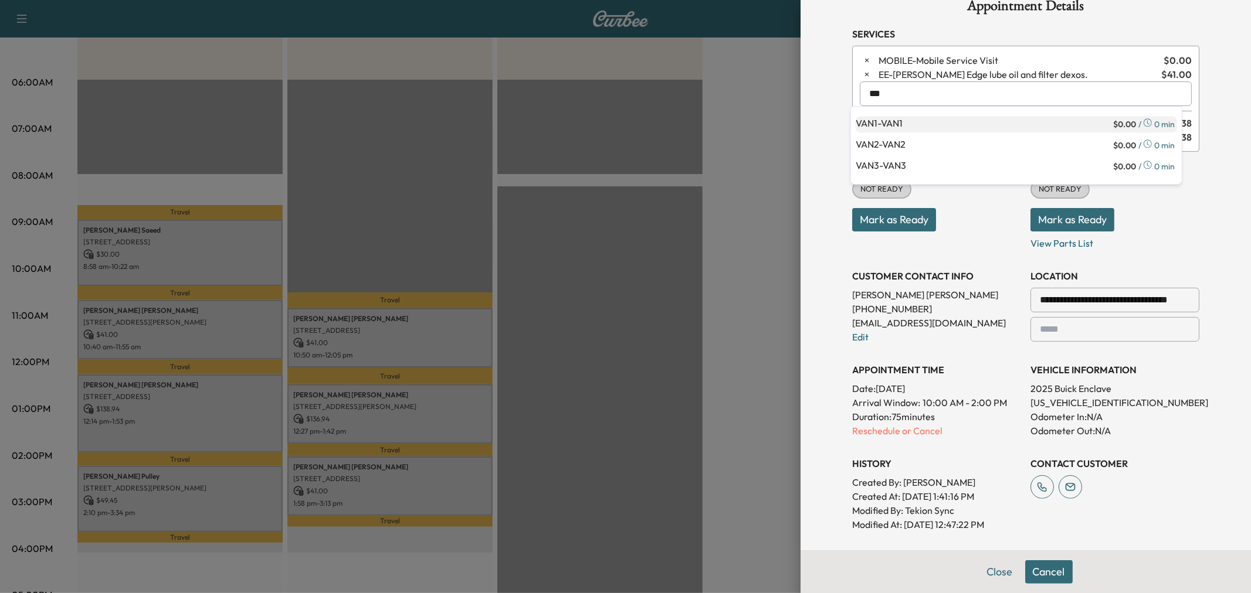
click at [918, 123] on p "VAN1 - VAN1" at bounding box center [983, 124] width 255 height 16
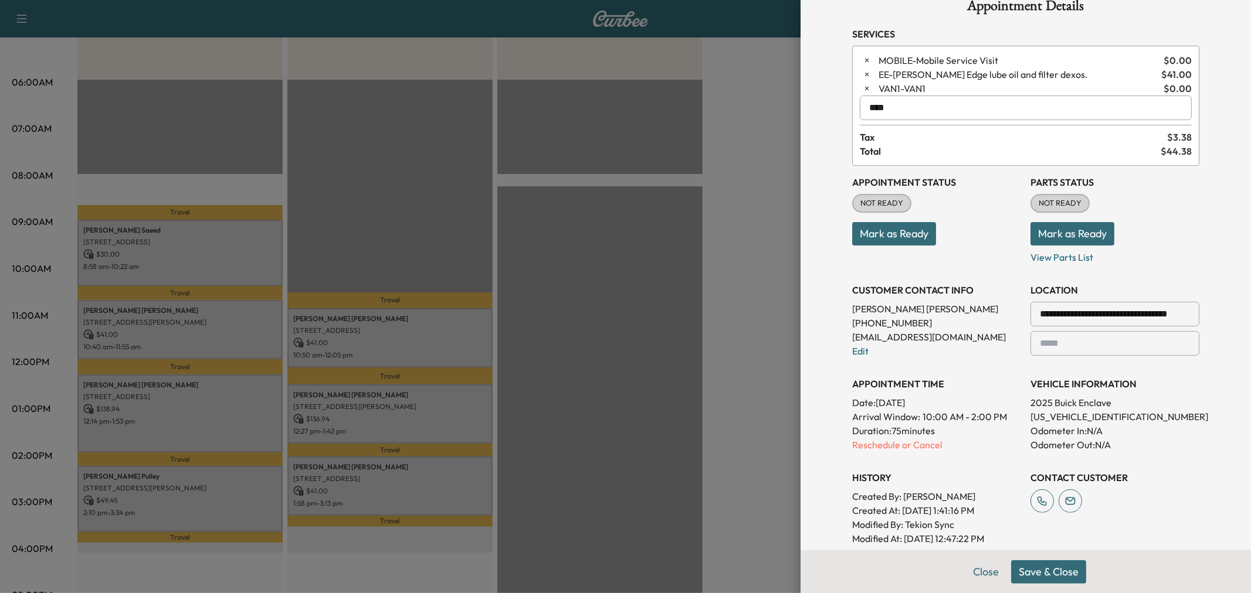
type input "****"
click at [1048, 576] on button "Save & Close" at bounding box center [1048, 572] width 75 height 23
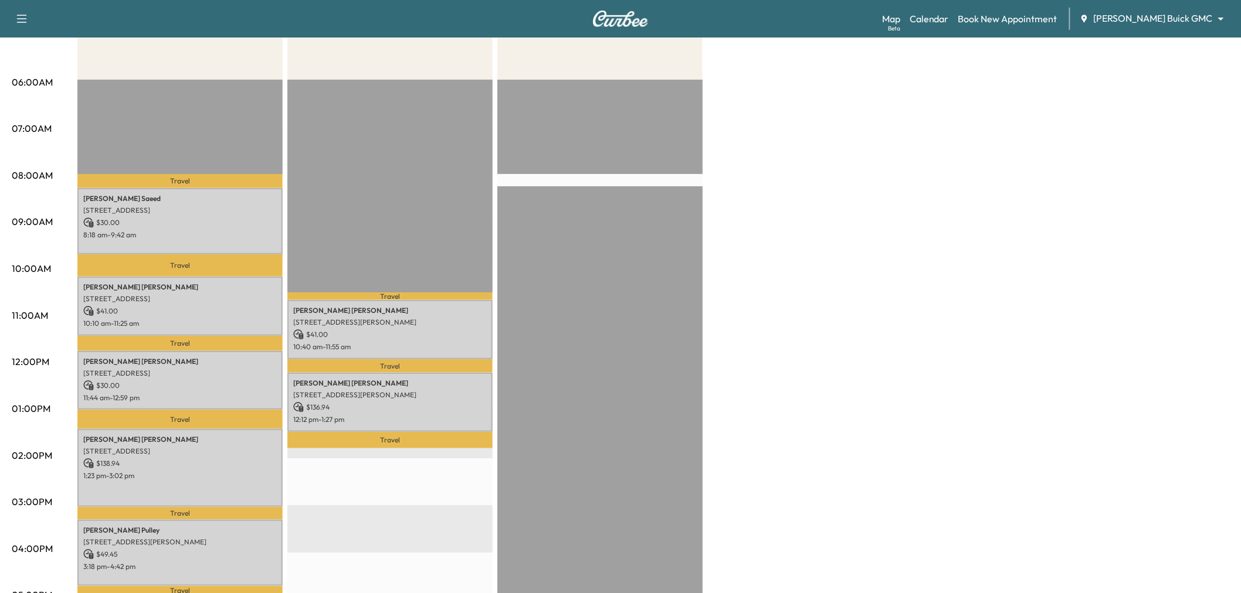
scroll to position [260, 0]
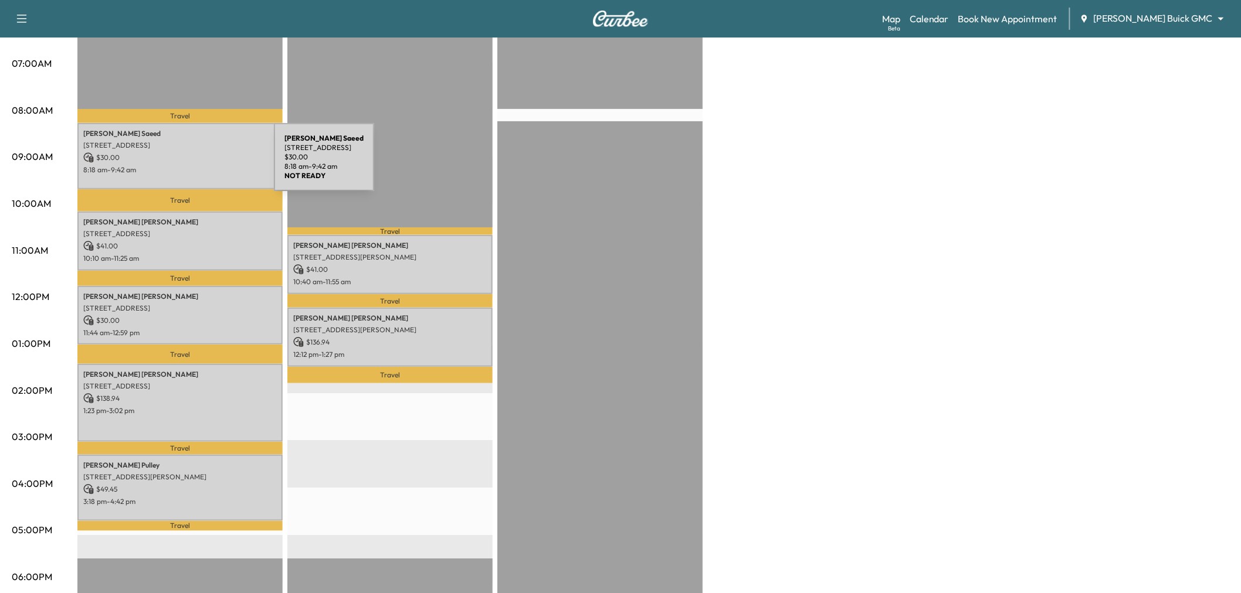
click at [186, 165] on p "8:18 am - 9:42 am" at bounding box center [180, 169] width 194 height 9
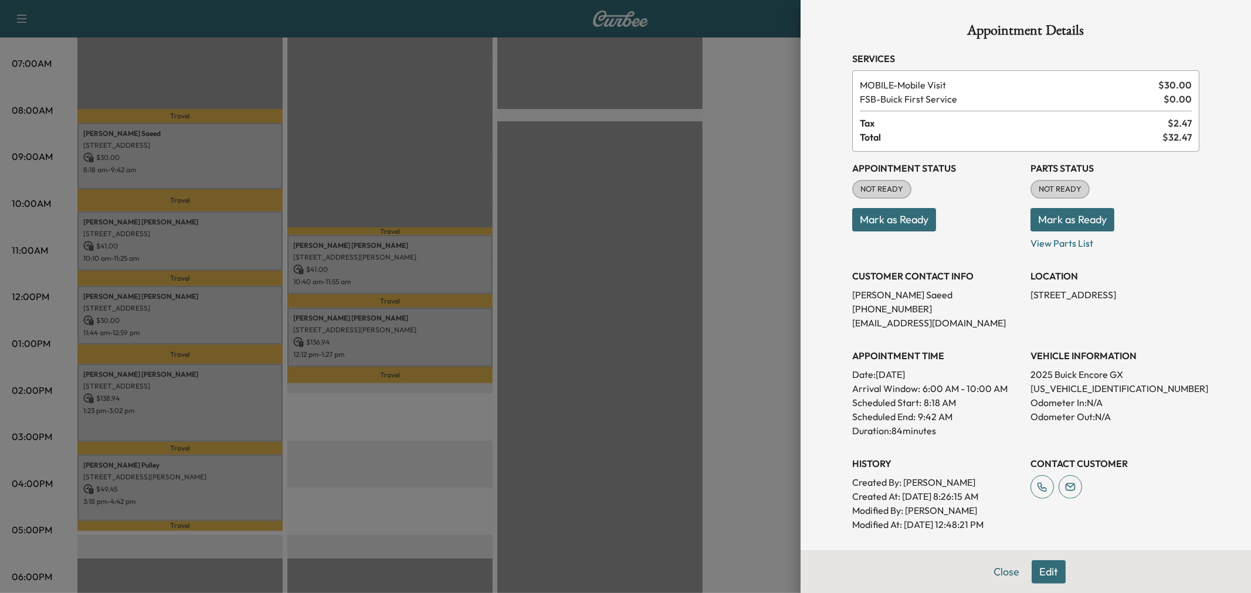
click at [192, 251] on div at bounding box center [625, 296] width 1251 height 593
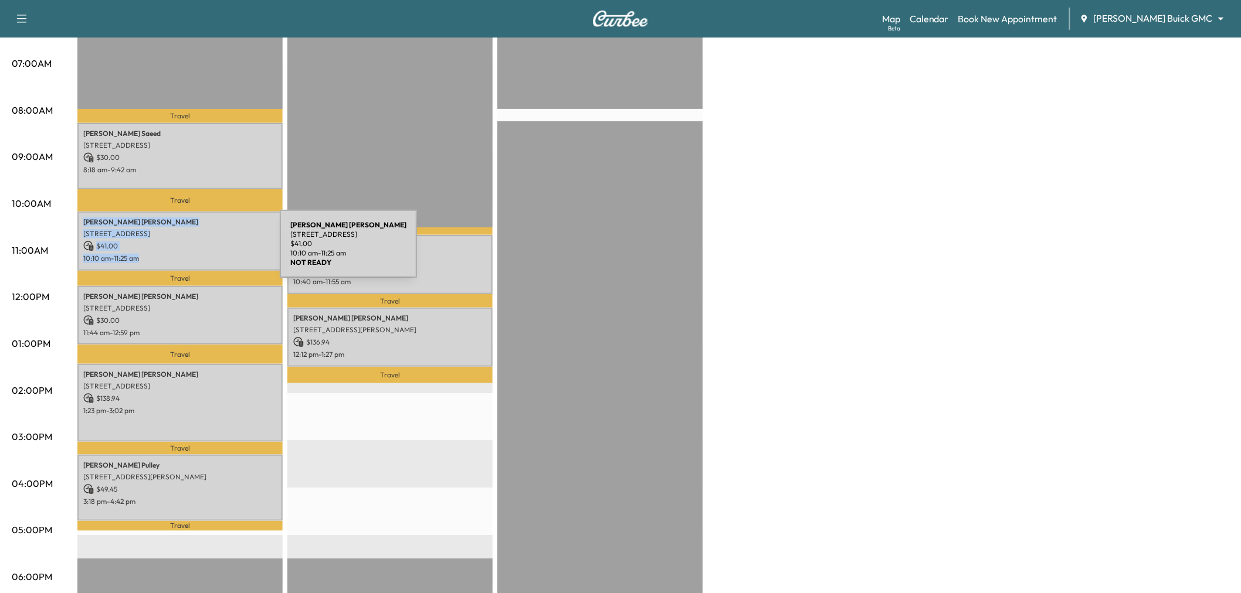
click at [192, 254] on p "10:10 am - 11:25 am" at bounding box center [180, 258] width 194 height 9
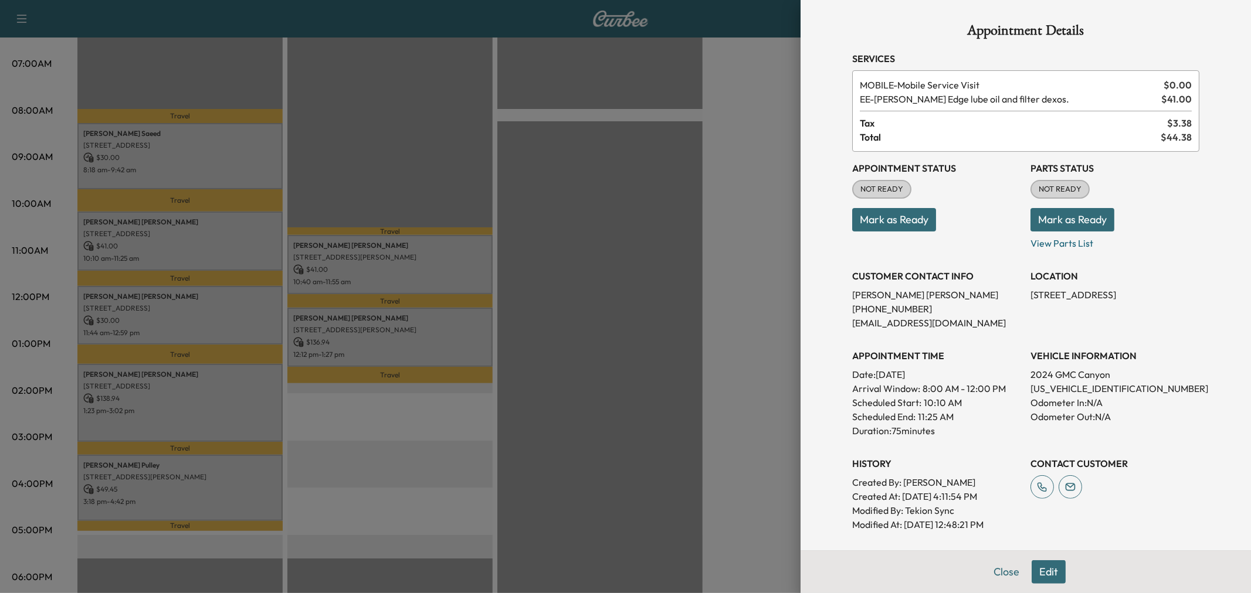
click at [203, 253] on div at bounding box center [625, 296] width 1251 height 593
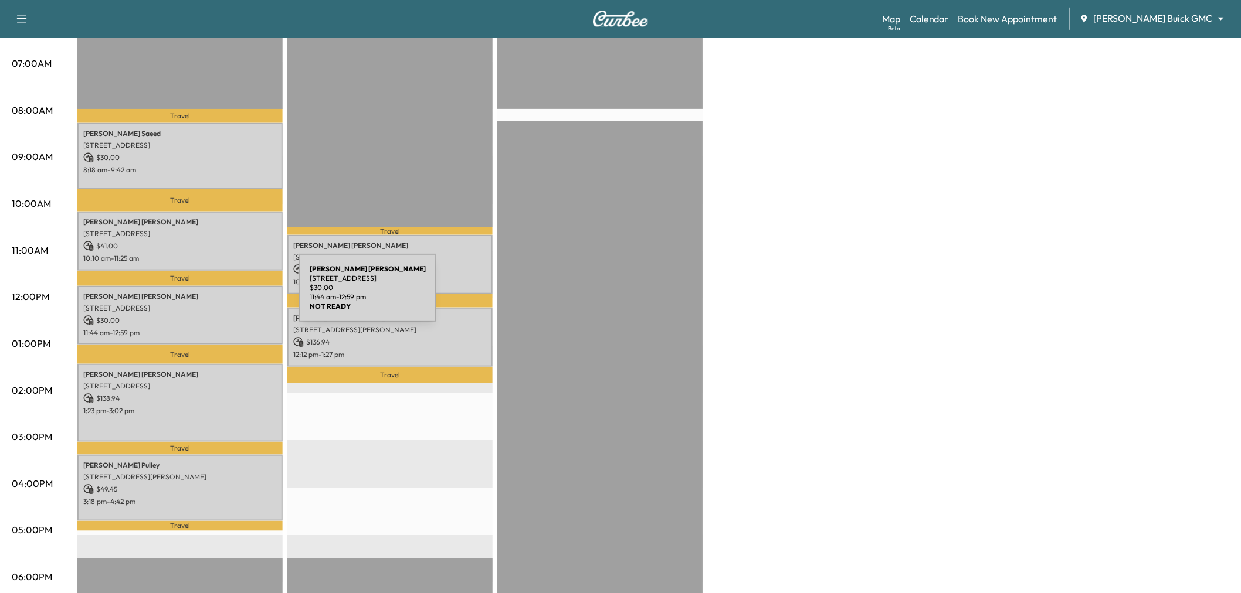
click at [216, 310] on div "[PERSON_NAME] [STREET_ADDRESS][PERSON_NAME] $ 30.00 11:44 am - 12:59 pm" at bounding box center [179, 315] width 205 height 59
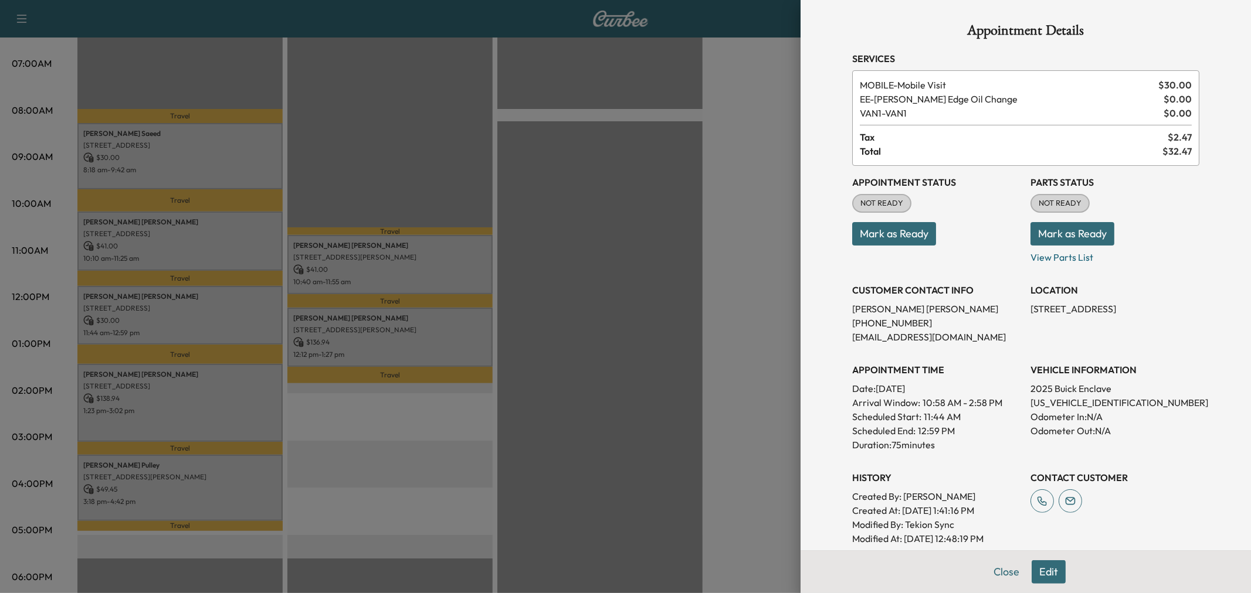
click at [216, 310] on div at bounding box center [625, 296] width 1251 height 593
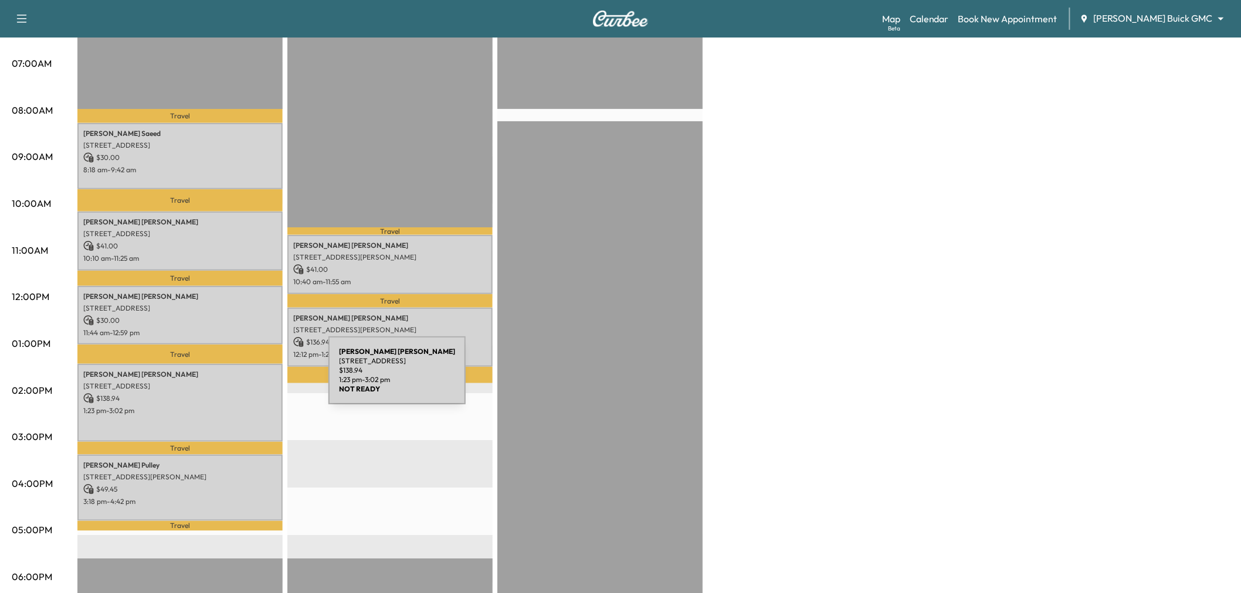
click at [240, 382] on p "[STREET_ADDRESS]" at bounding box center [180, 386] width 194 height 9
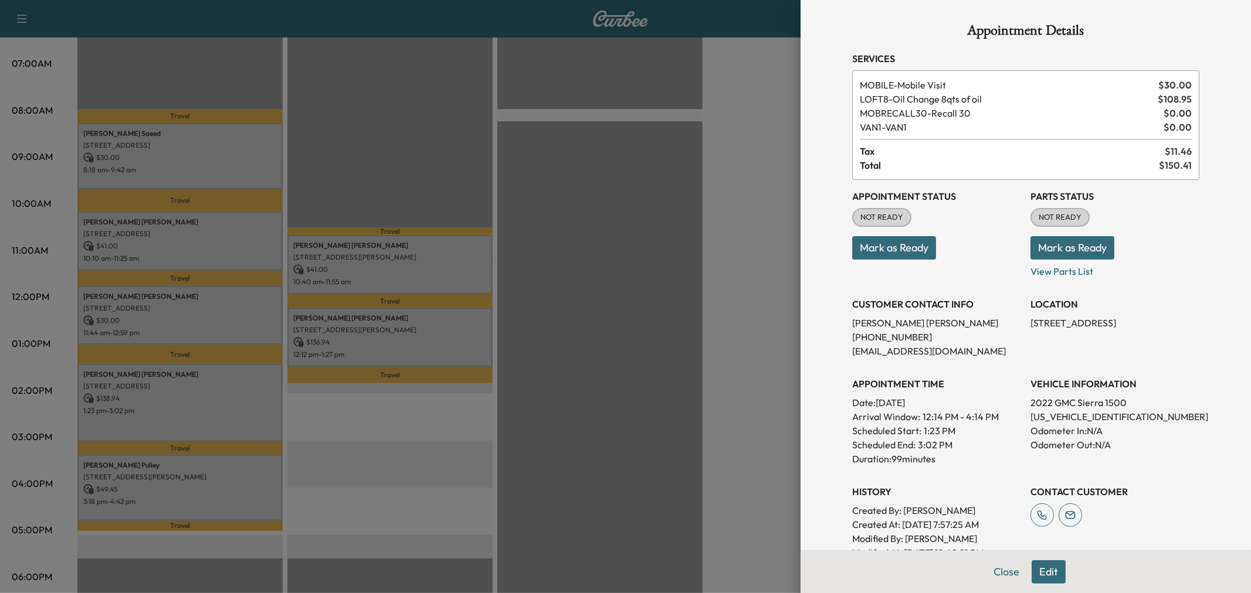
click at [233, 388] on div at bounding box center [625, 296] width 1251 height 593
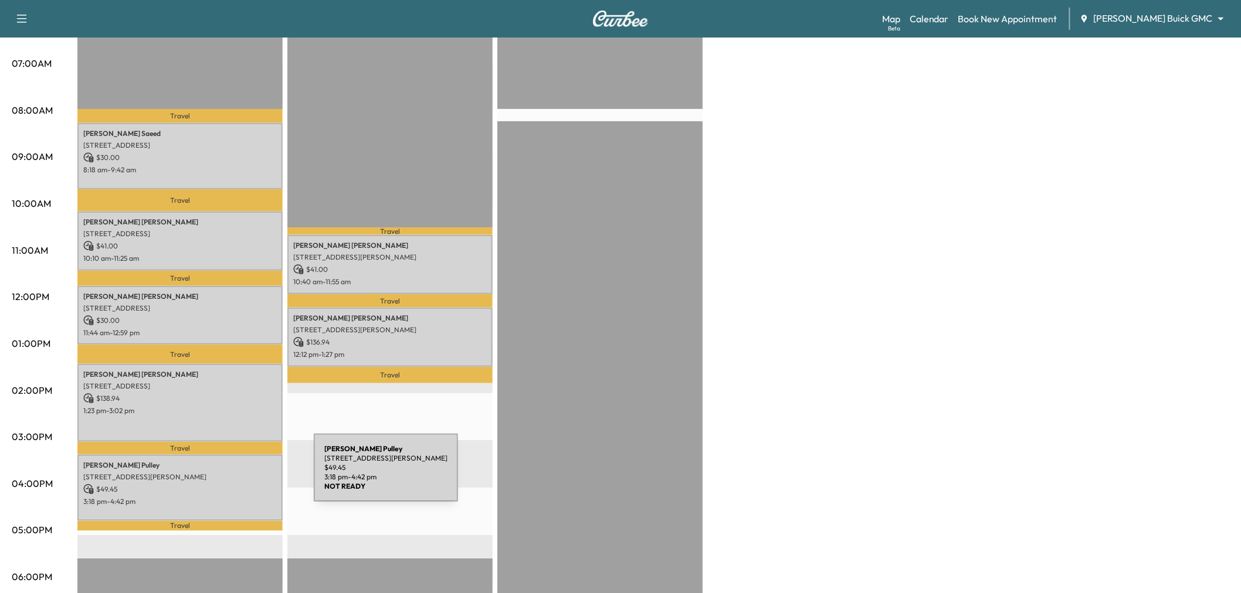
click at [226, 475] on p "[STREET_ADDRESS][PERSON_NAME]" at bounding box center [180, 477] width 194 height 9
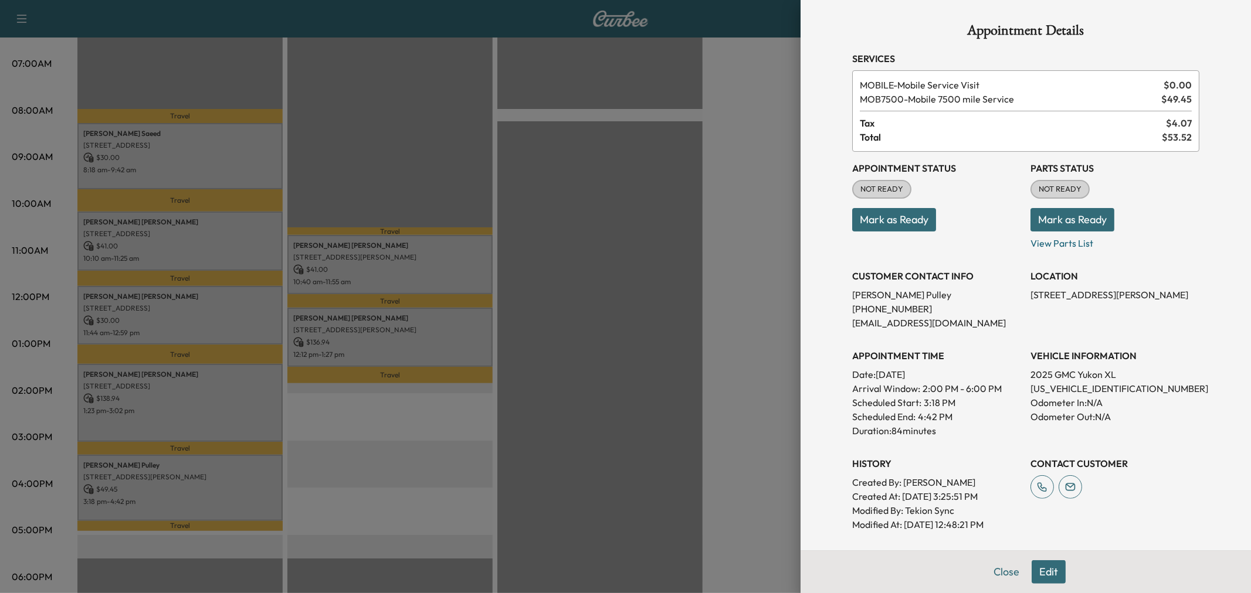
click at [1047, 386] on p "[US_VEHICLE_IDENTIFICATION_NUMBER]" at bounding box center [1114, 389] width 169 height 14
click at [623, 383] on div at bounding box center [625, 296] width 1251 height 593
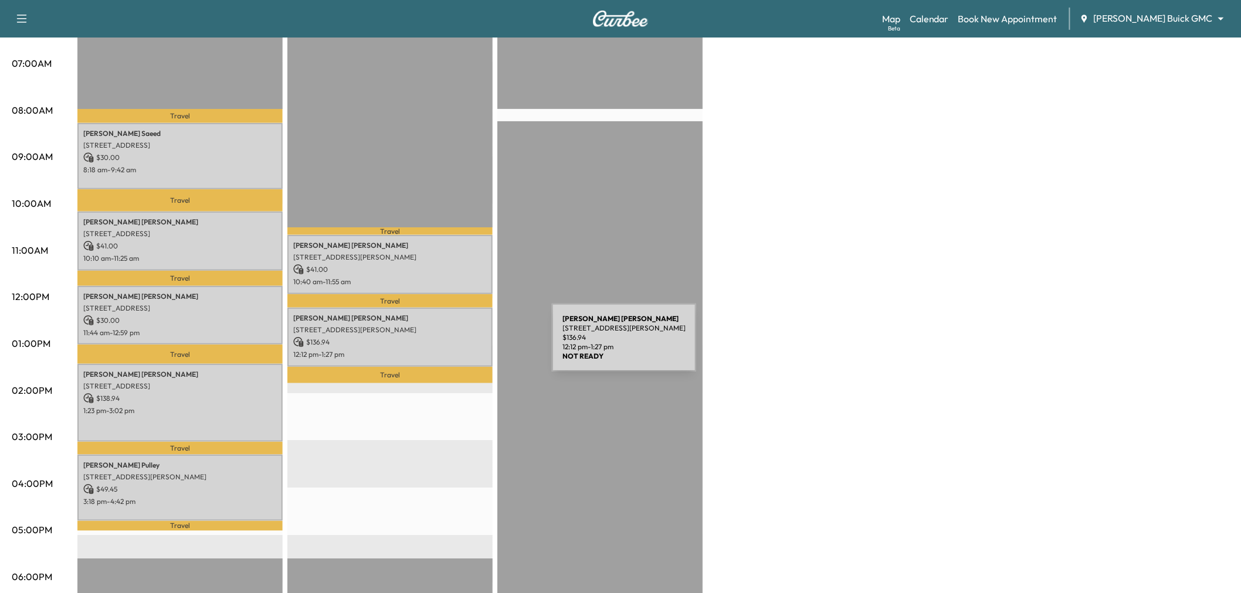
click at [464, 350] on p "12:12 pm - 1:27 pm" at bounding box center [390, 354] width 194 height 9
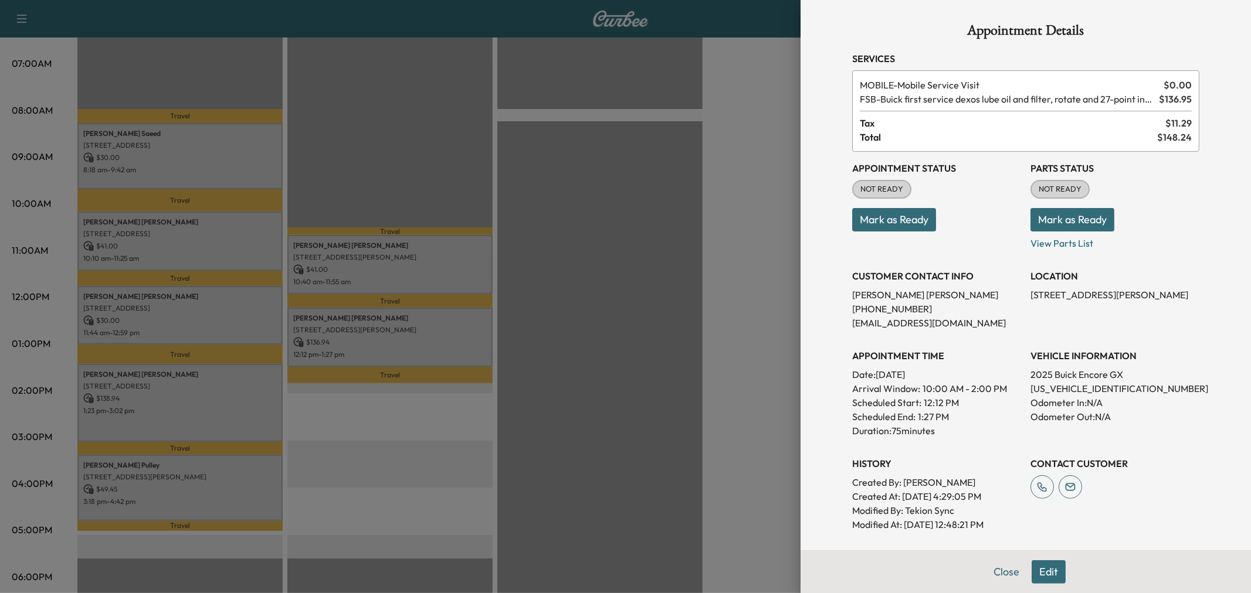
click at [456, 277] on div at bounding box center [625, 296] width 1251 height 593
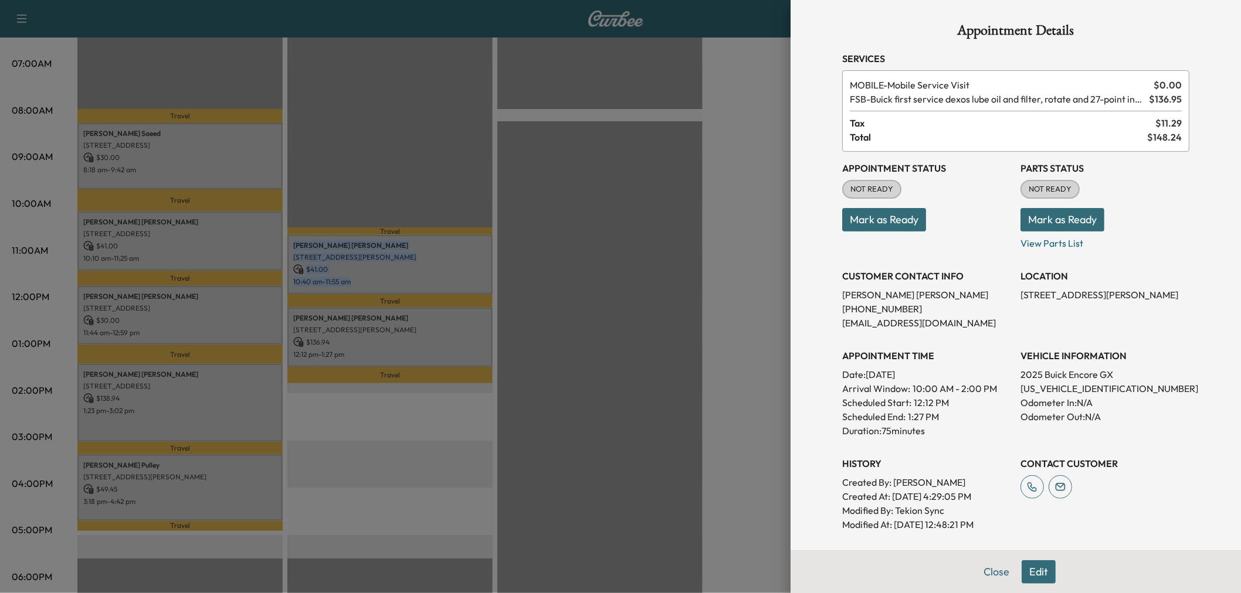
click at [456, 277] on p "10:40 am - 11:55 am" at bounding box center [390, 281] width 194 height 9
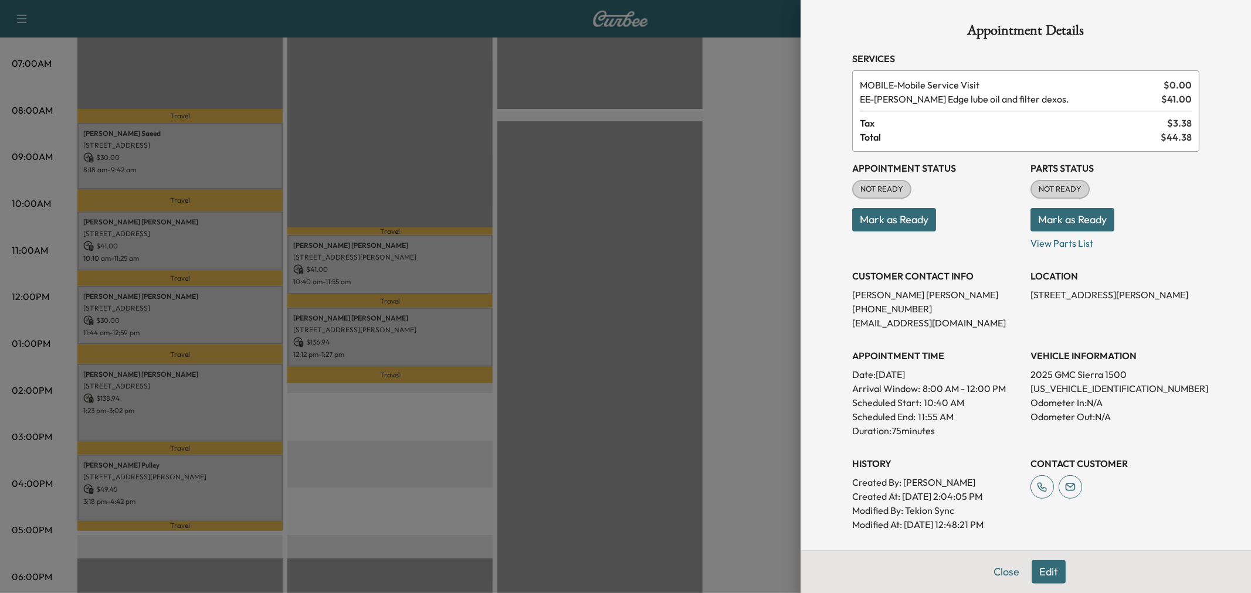
click at [456, 277] on div at bounding box center [625, 296] width 1251 height 593
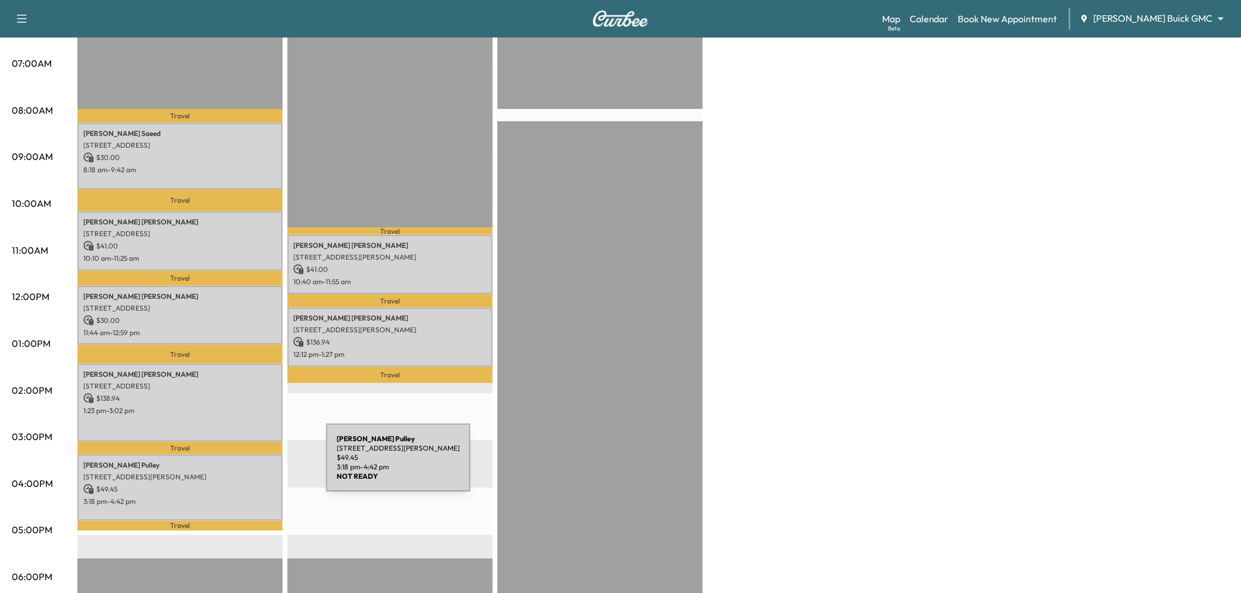
click at [238, 465] on div "[PERSON_NAME] [STREET_ADDRESS][PERSON_NAME] $ 49.45 3:18 pm - 4:42 pm" at bounding box center [179, 488] width 205 height 66
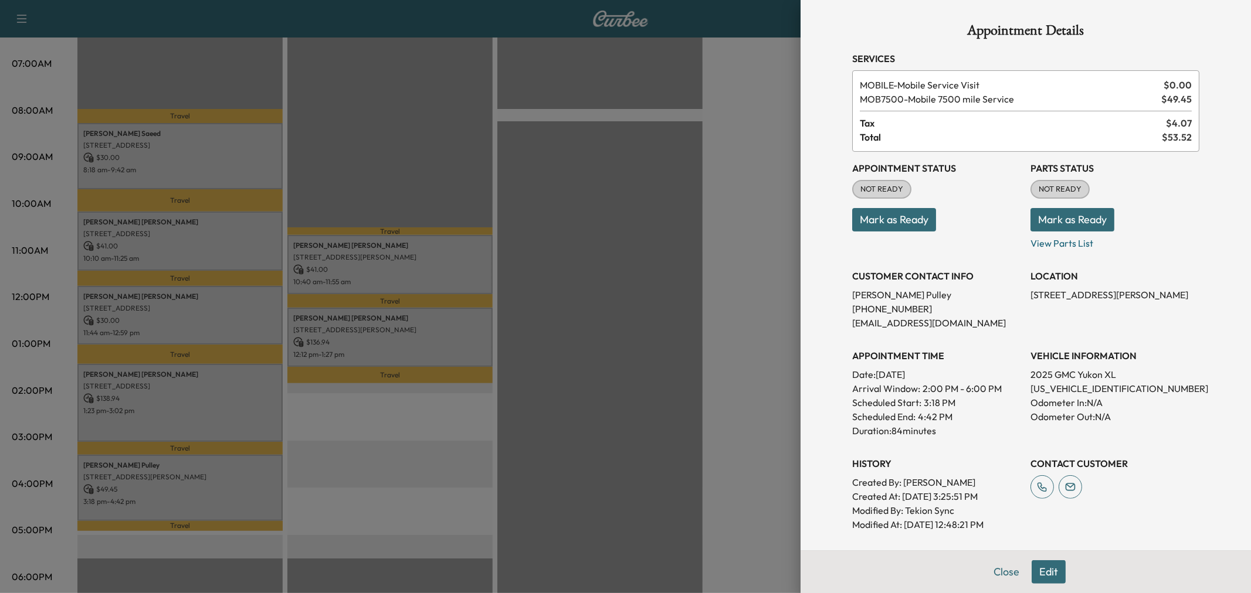
click at [243, 474] on div at bounding box center [625, 296] width 1251 height 593
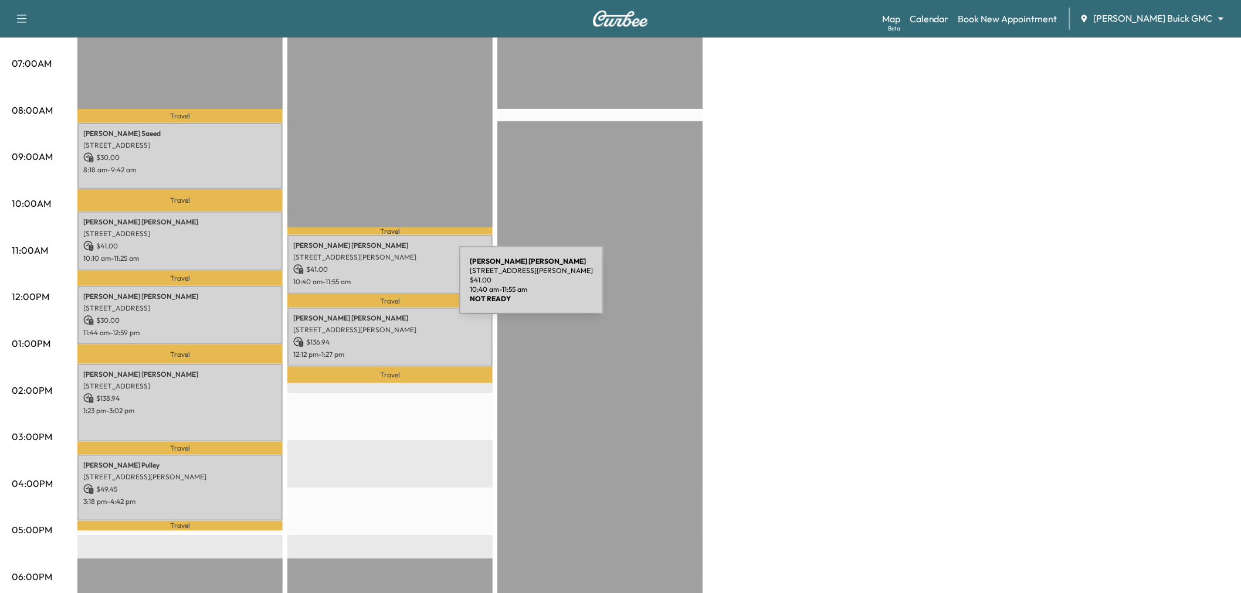
click at [371, 287] on div "[PERSON_NAME] [STREET_ADDRESS][PERSON_NAME] $ 41.00 10:40 am - 11:55 am" at bounding box center [389, 264] width 205 height 59
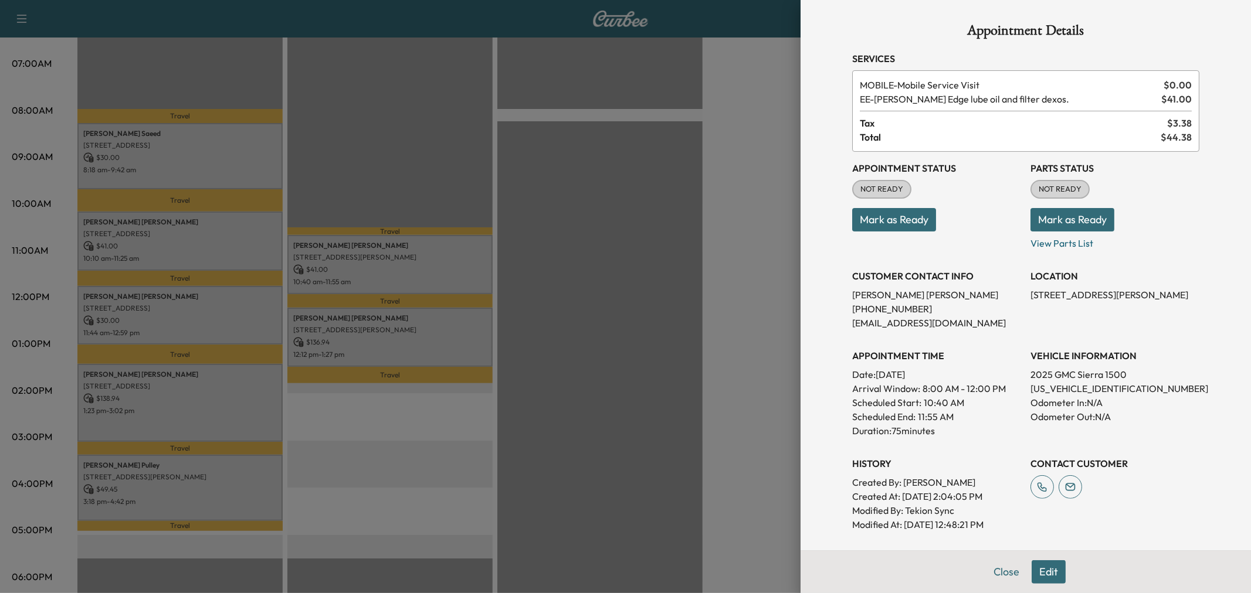
click at [380, 338] on div at bounding box center [625, 296] width 1251 height 593
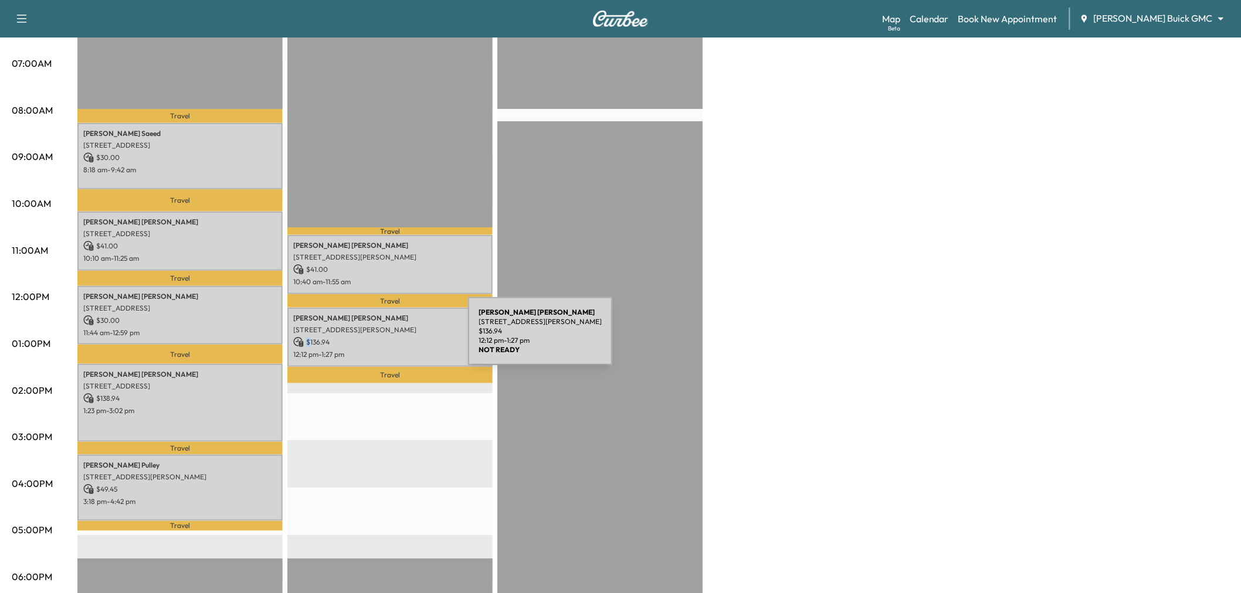
click at [380, 338] on p "$ 136.94" at bounding box center [390, 342] width 194 height 11
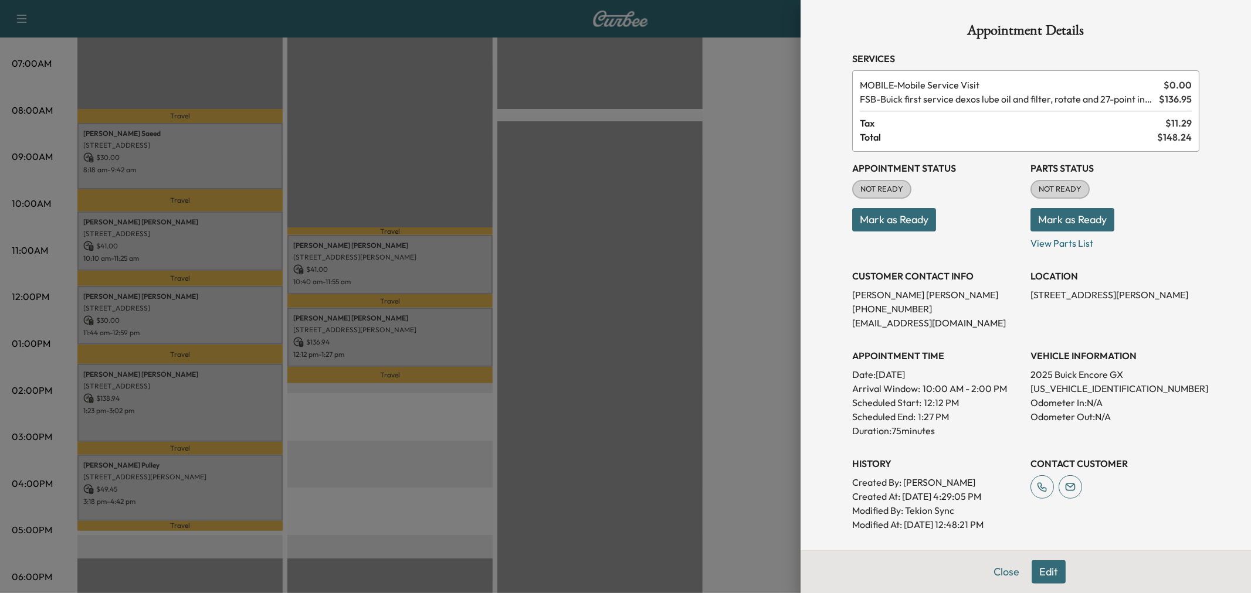
click at [379, 335] on div at bounding box center [625, 296] width 1251 height 593
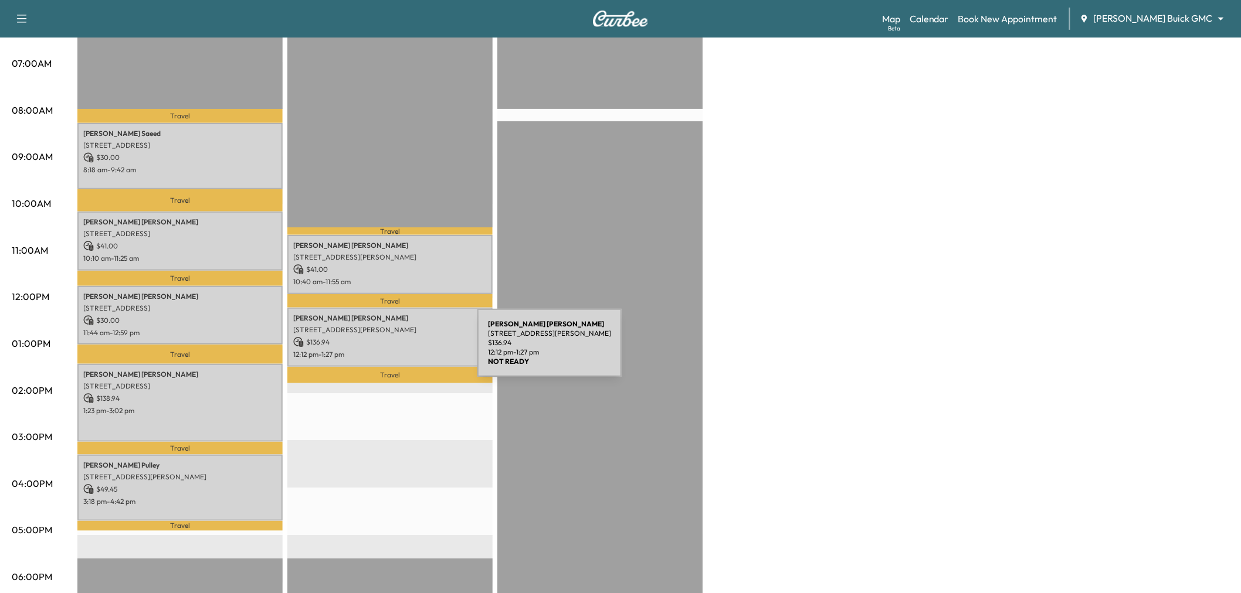
click at [389, 350] on p "12:12 pm - 1:27 pm" at bounding box center [390, 354] width 194 height 9
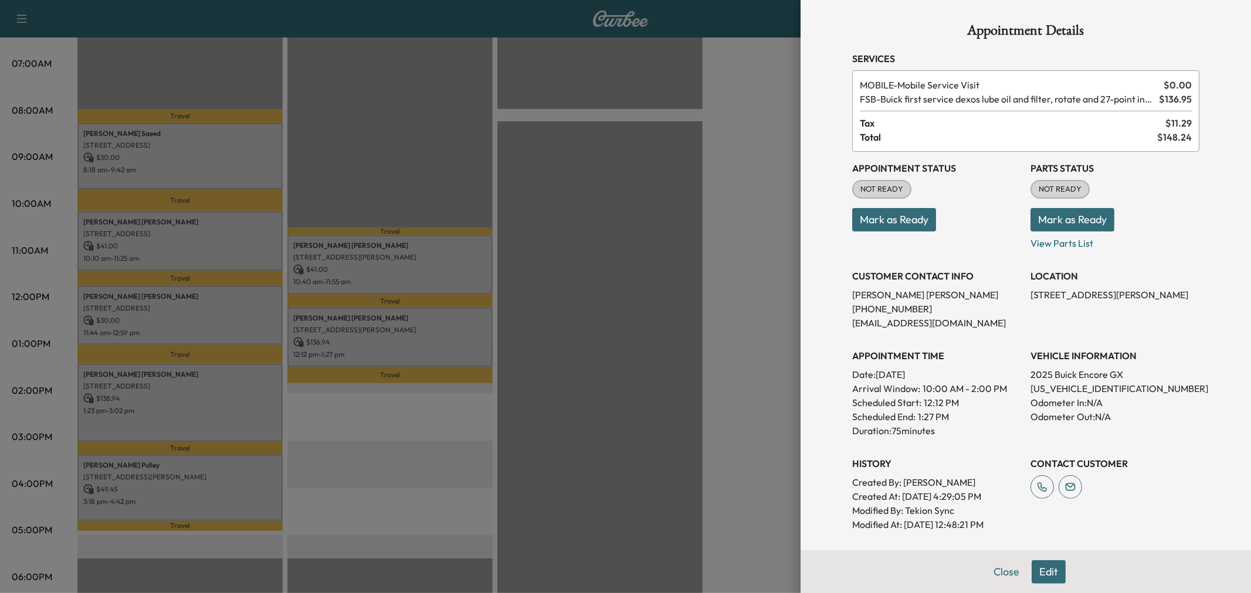
click at [389, 351] on div at bounding box center [625, 296] width 1251 height 593
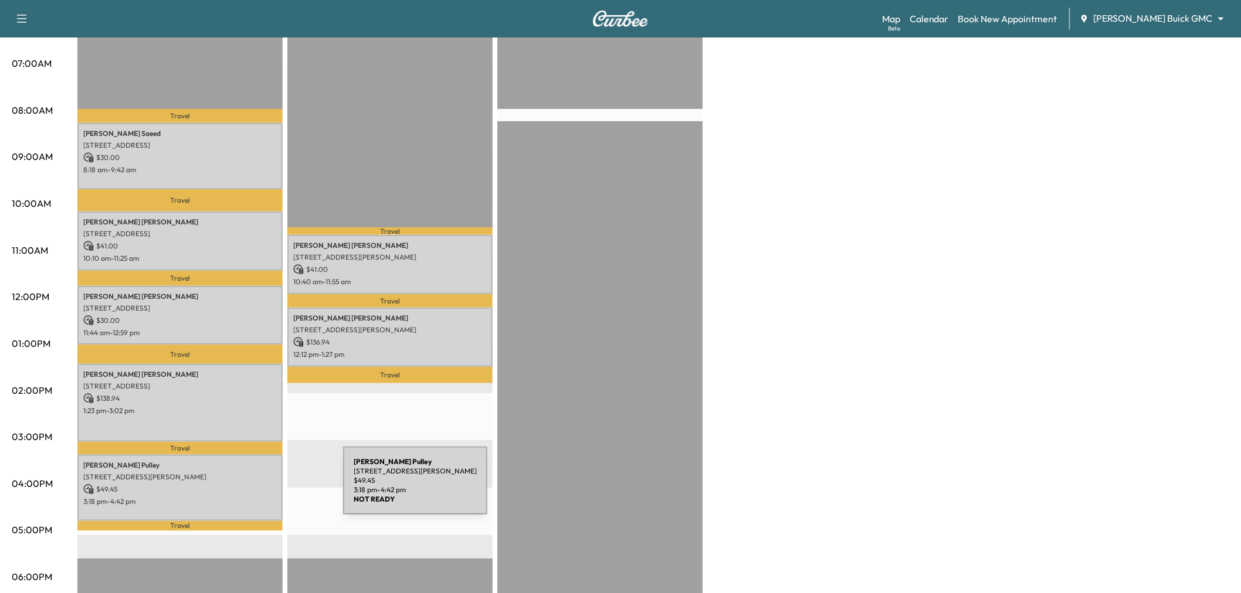
click at [255, 488] on p "$ 49.45" at bounding box center [180, 489] width 194 height 11
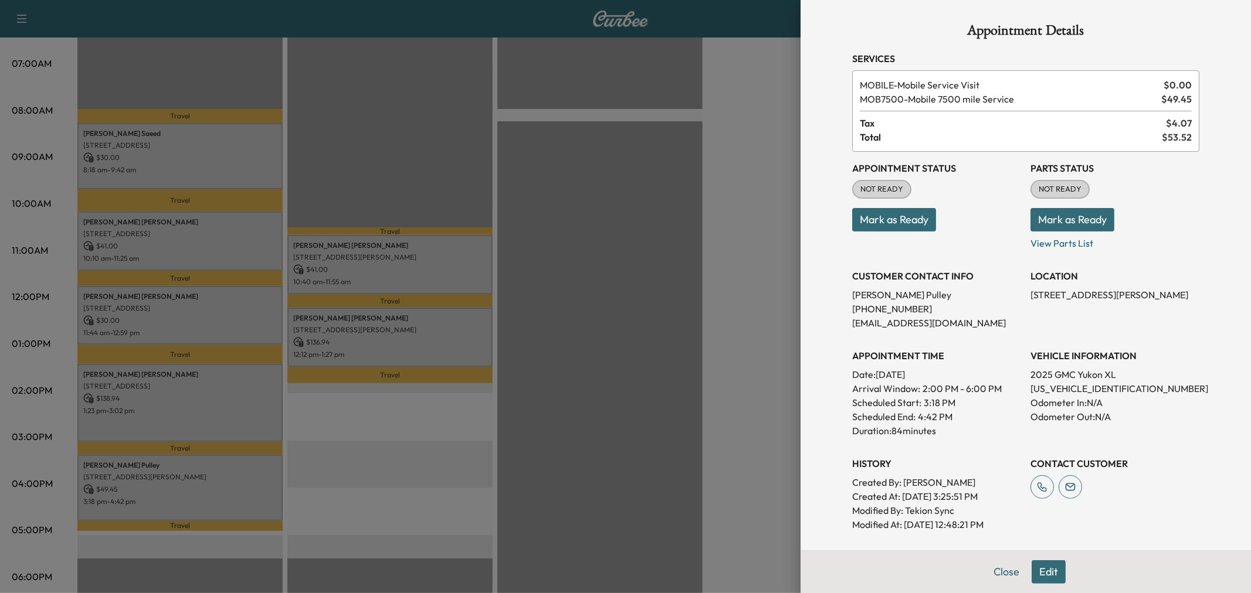
click at [255, 488] on div at bounding box center [625, 296] width 1251 height 593
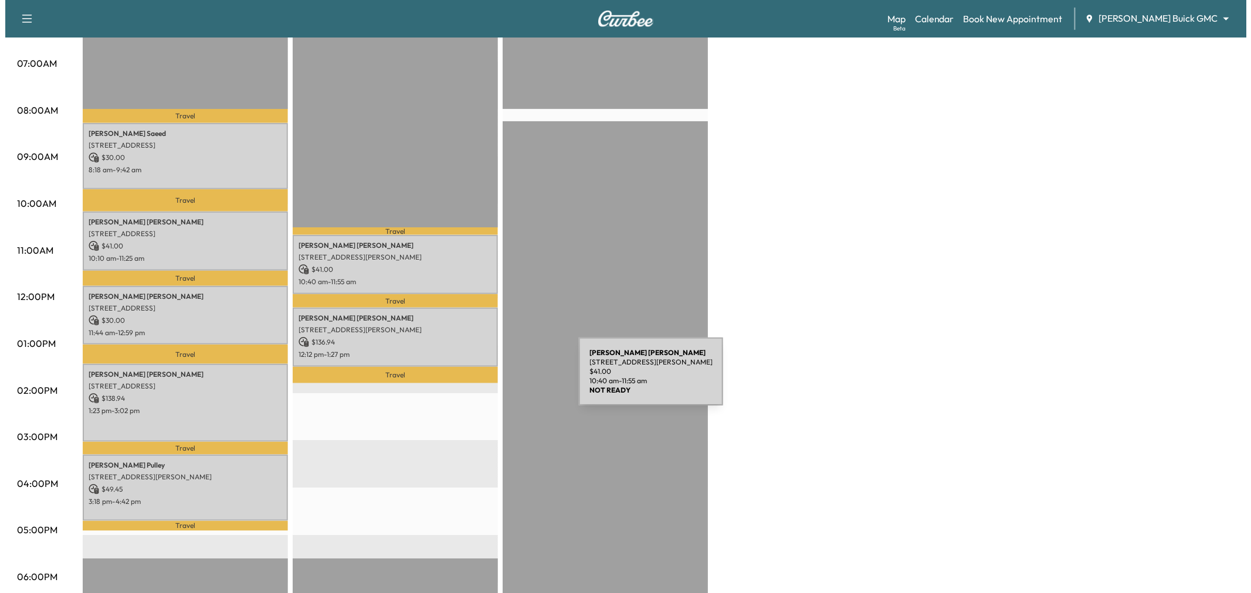
scroll to position [65, 0]
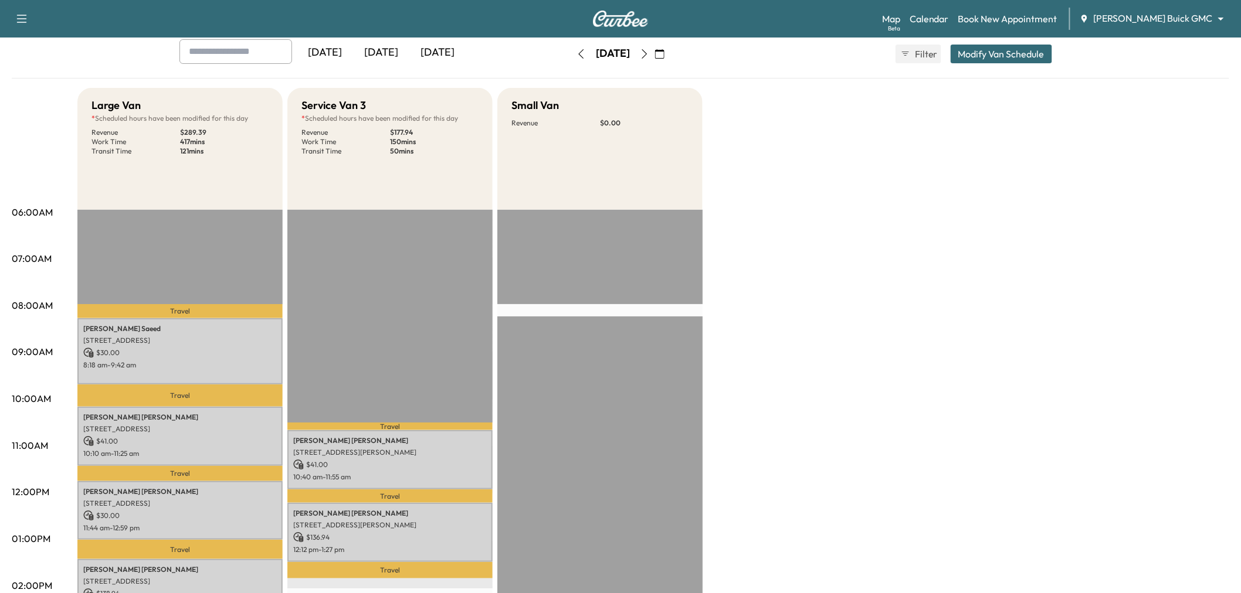
click at [1024, 42] on div "[DATE] [DATE] [DATE] [DATE] October 2025 S M T W T F S 28 29 30 1 2 3 4 5 6 7 8…" at bounding box center [620, 53] width 901 height 29
click at [1016, 51] on button "Modify Van Schedule" at bounding box center [1001, 54] width 101 height 19
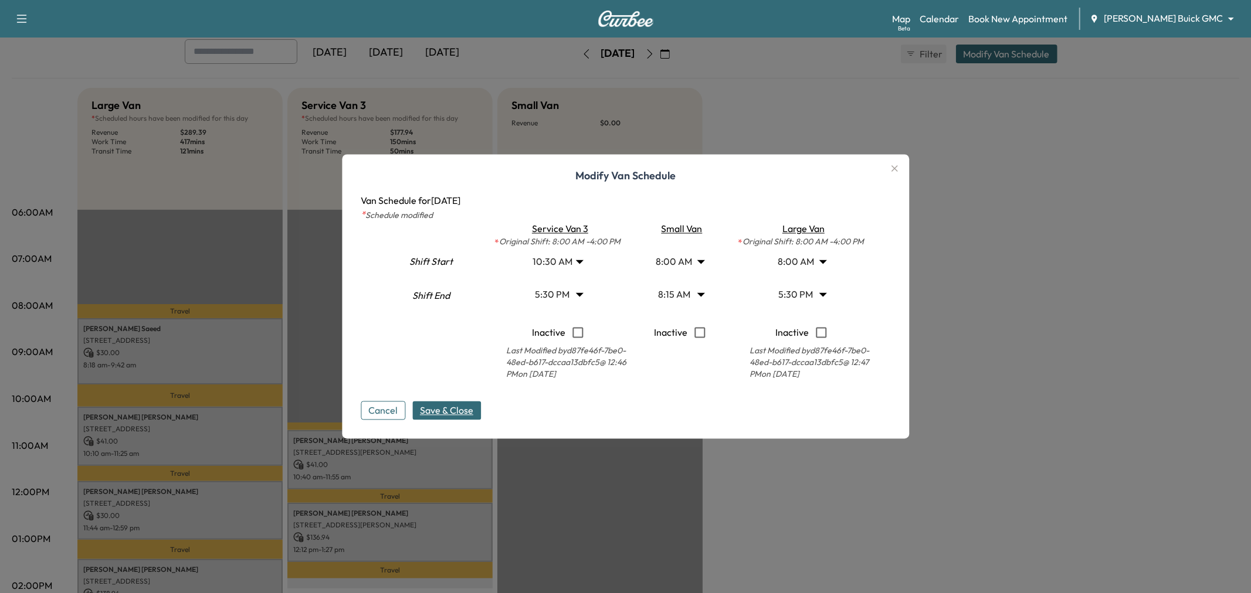
click at [545, 297] on body "Support Log Out Map Beta Calendar Book New Appointment [PERSON_NAME] Buick GMC …" at bounding box center [625, 231] width 1251 height 593
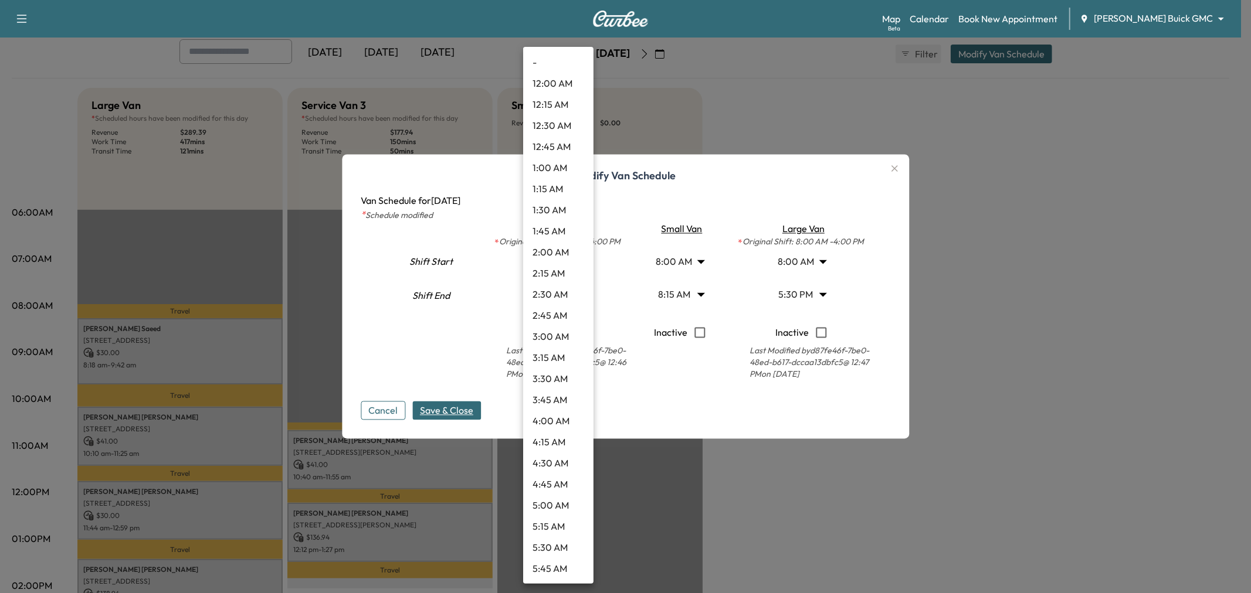
scroll to position [1245, 0]
click at [559, 194] on li "4:00 PM" at bounding box center [558, 189] width 70 height 21
type input "**"
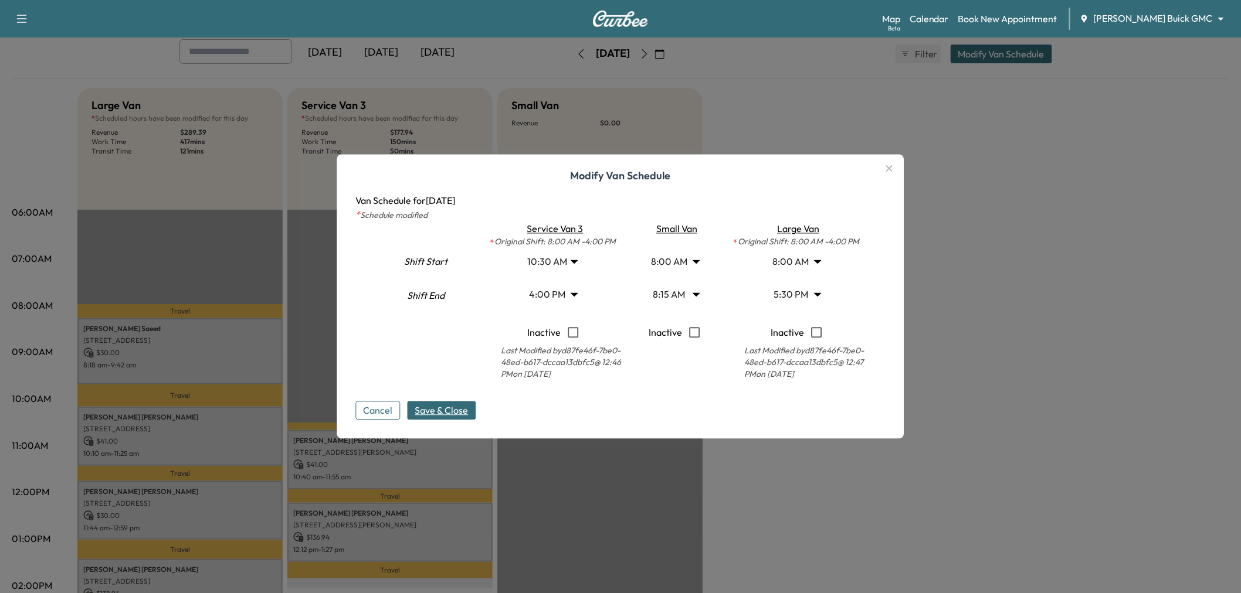
click at [459, 405] on span "Save & Close" at bounding box center [441, 411] width 53 height 14
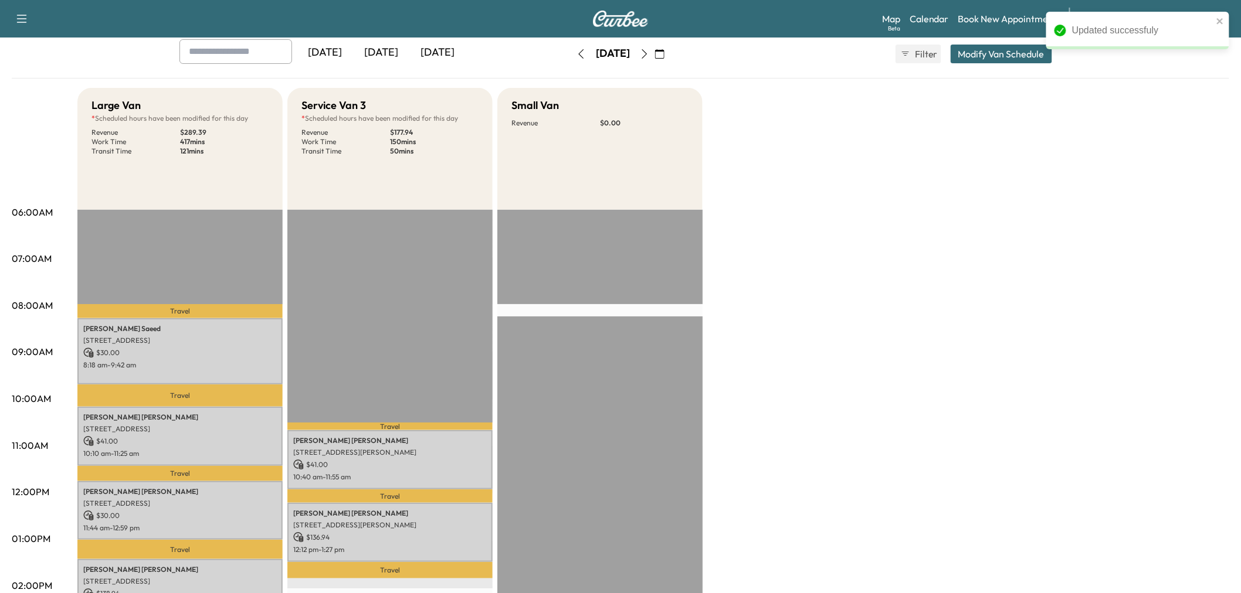
click at [1000, 61] on button "Modify Van Schedule" at bounding box center [1001, 54] width 101 height 19
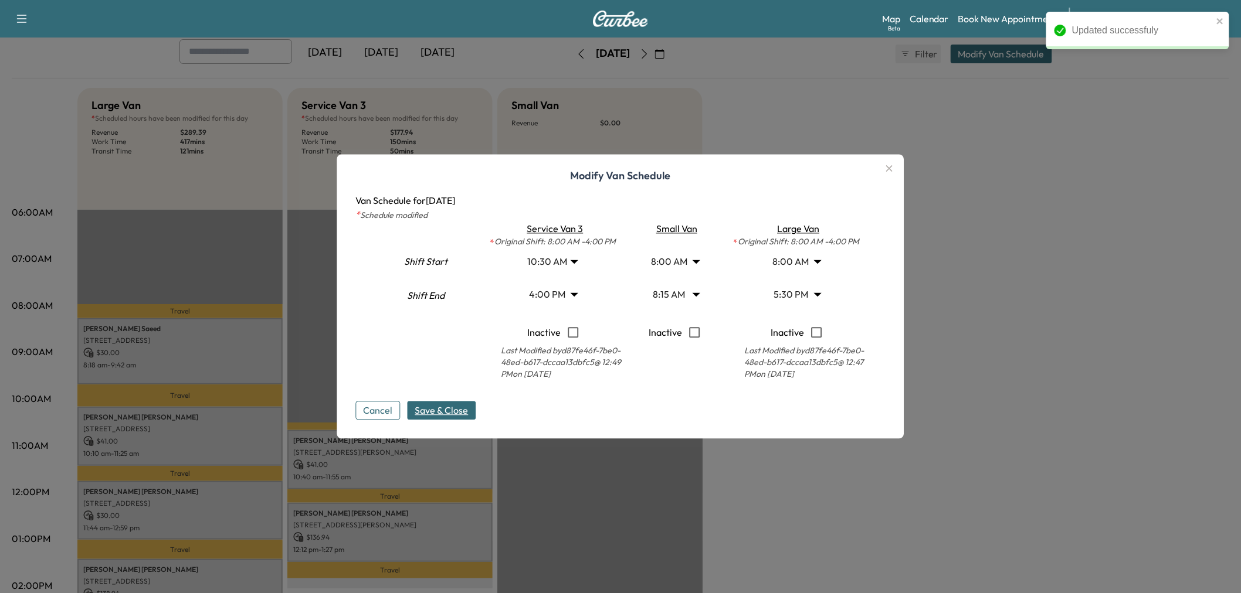
click at [681, 301] on body "Updated successfuly Support Log Out Map Beta Calendar Book New Appointment [PER…" at bounding box center [620, 231] width 1241 height 593
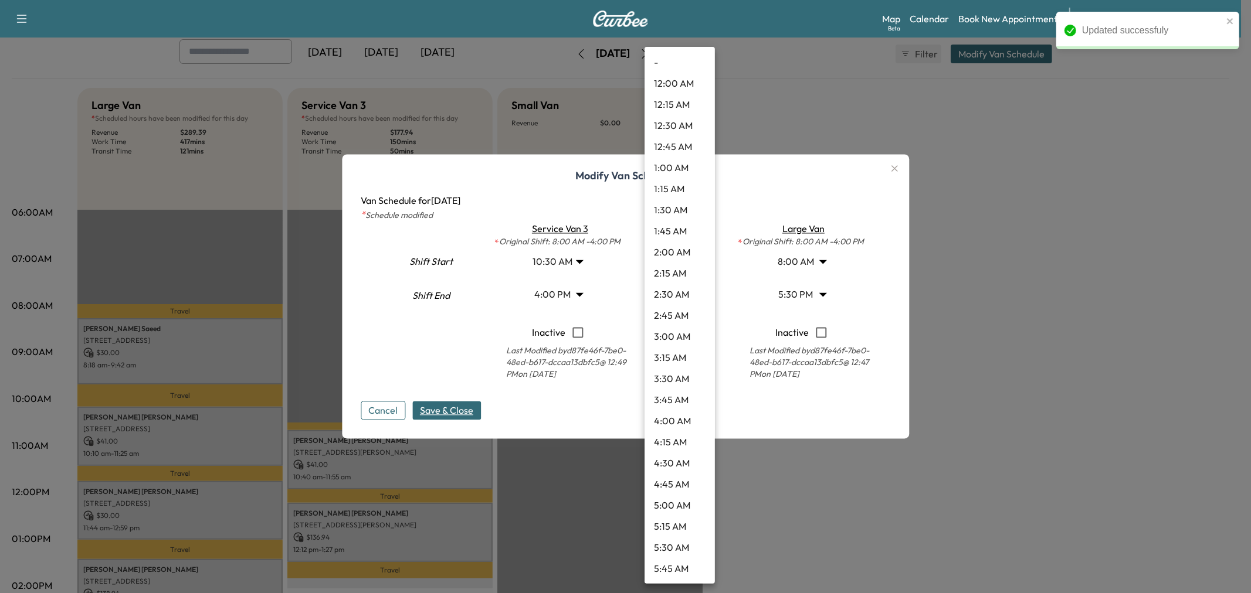
scroll to position [464, 0]
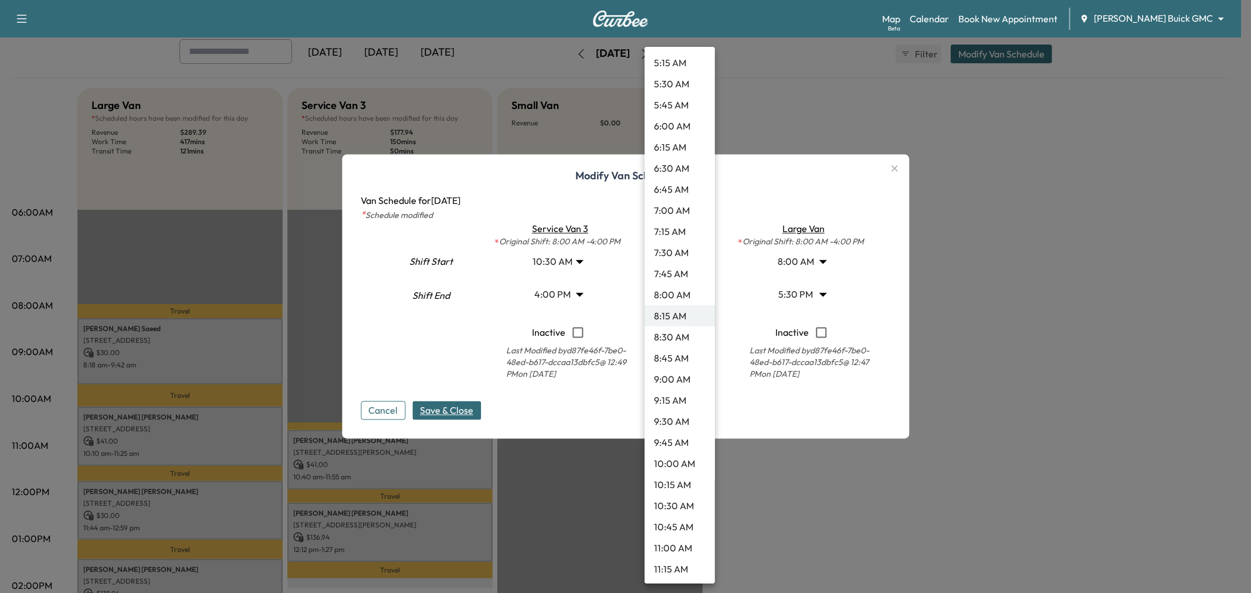
drag, startPoint x: 619, startPoint y: 359, endPoint x: 624, endPoint y: 364, distance: 7.5
click at [623, 361] on div at bounding box center [625, 296] width 1251 height 593
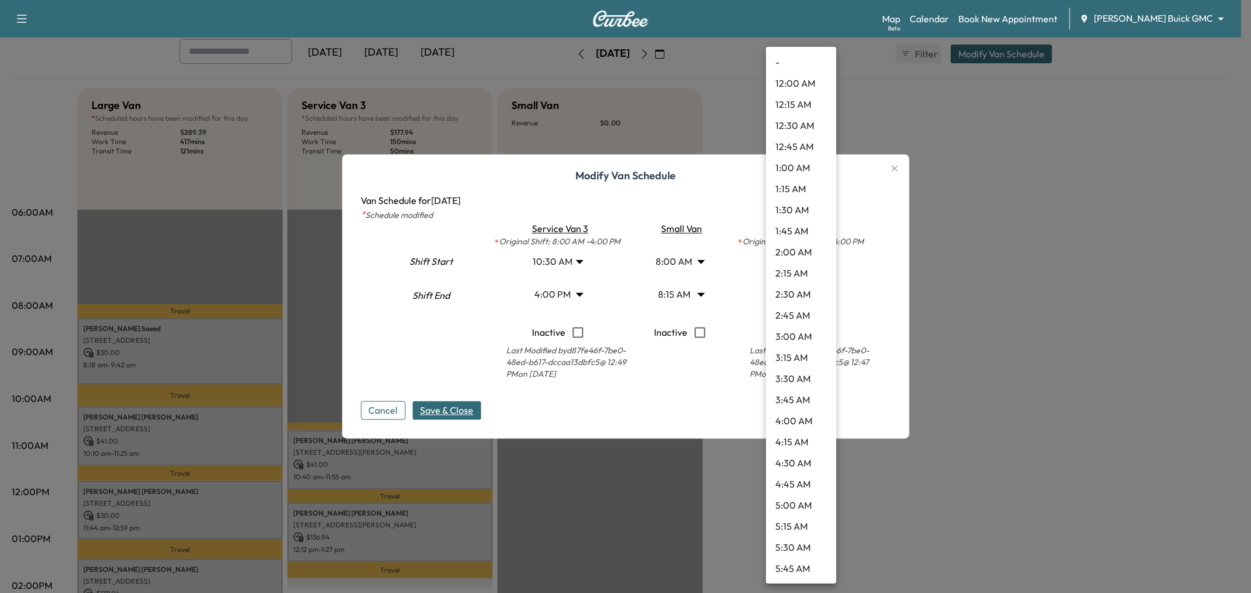
click at [808, 291] on body "Support Log Out Map Beta Calendar Book New Appointment [PERSON_NAME] Buick GMC …" at bounding box center [625, 231] width 1251 height 593
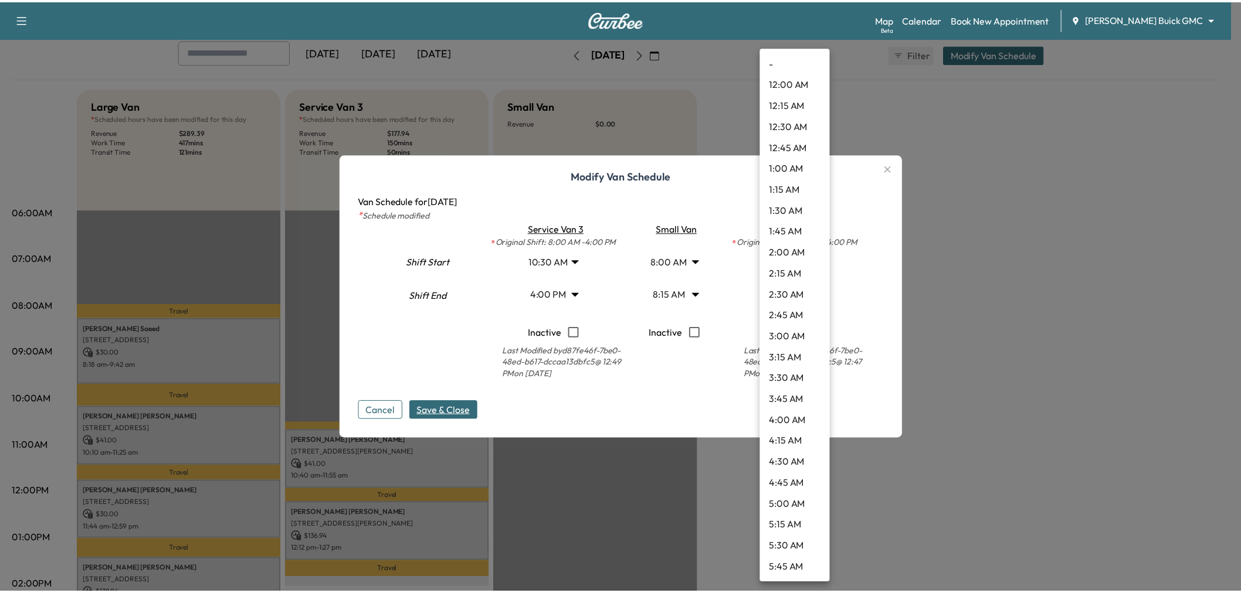
scroll to position [1245, 0]
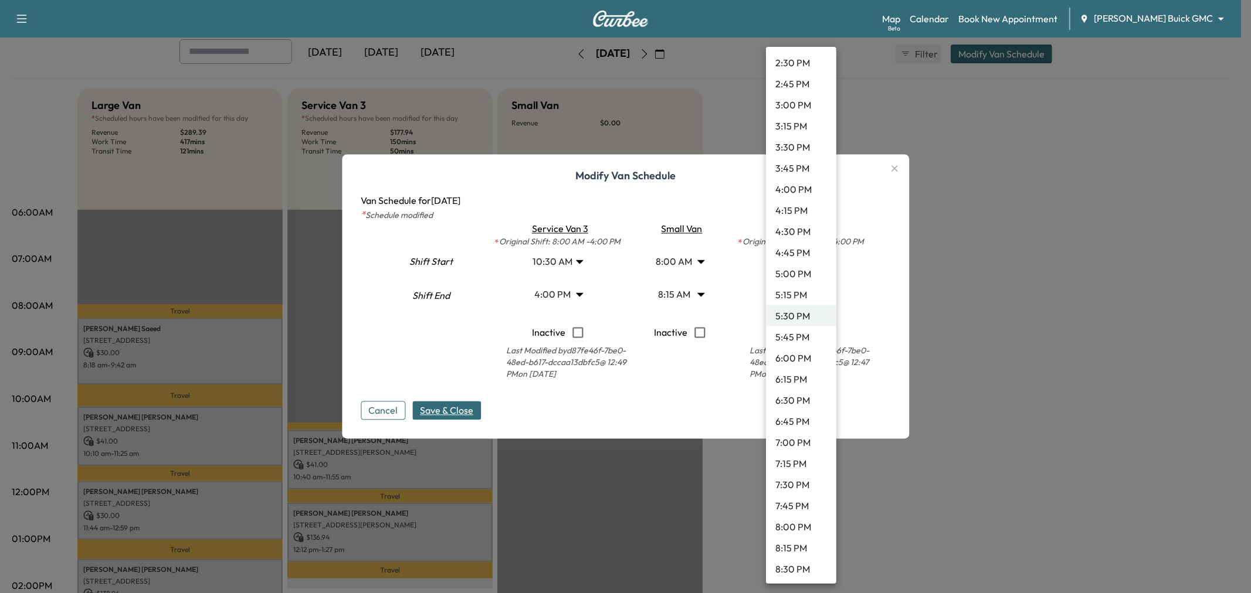
click at [795, 191] on li "4:00 PM" at bounding box center [801, 189] width 70 height 21
type input "**"
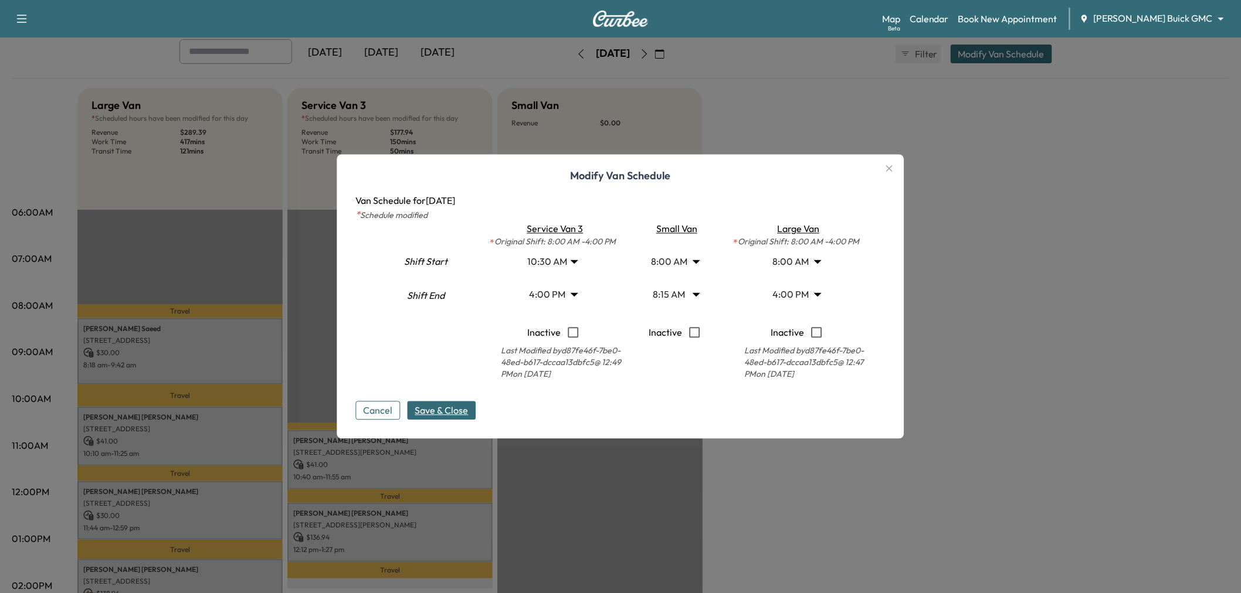
click at [476, 402] on button "Save & Close" at bounding box center [442, 411] width 69 height 19
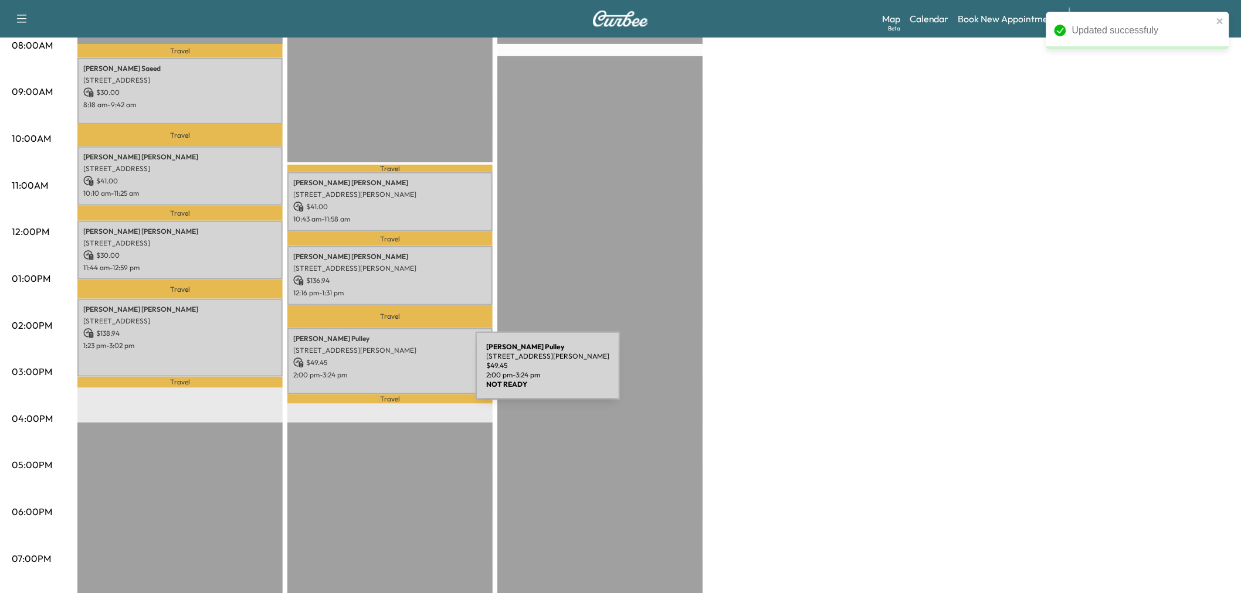
scroll to position [260, 0]
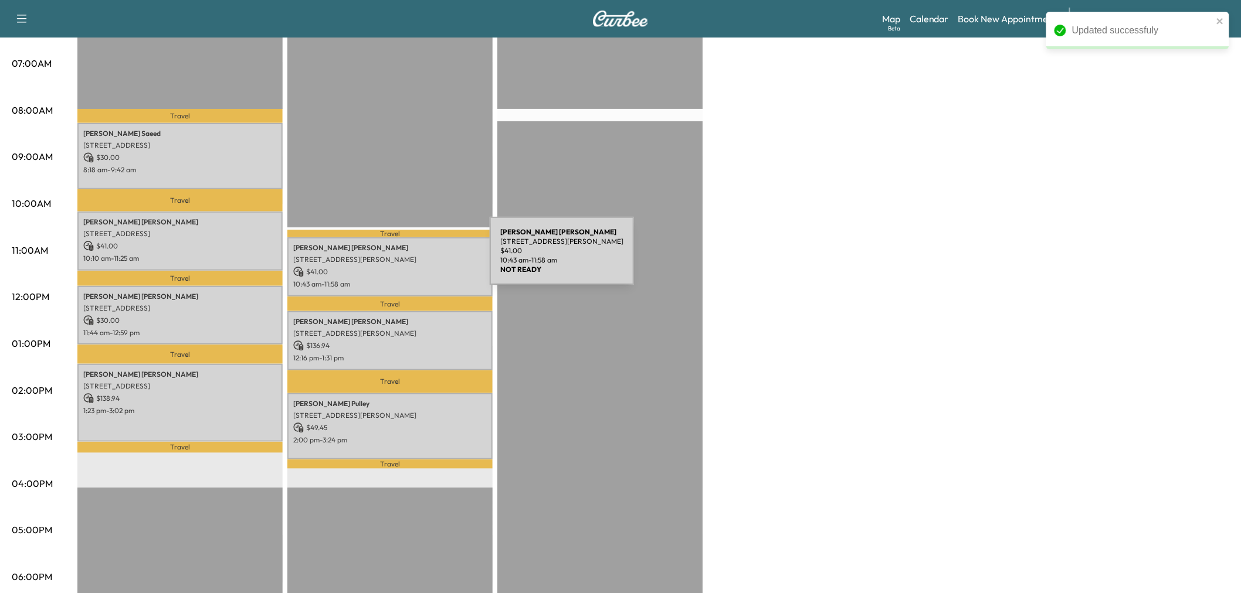
click at [402, 258] on p "[STREET_ADDRESS][PERSON_NAME]" at bounding box center [390, 259] width 194 height 9
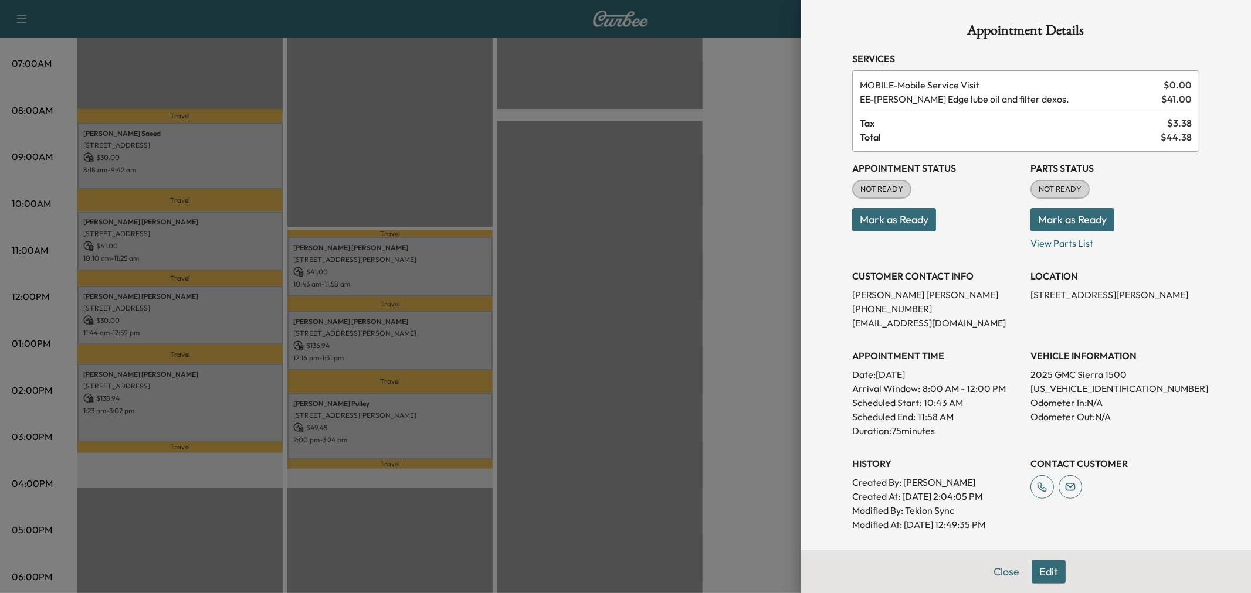
click at [403, 270] on div at bounding box center [625, 296] width 1251 height 593
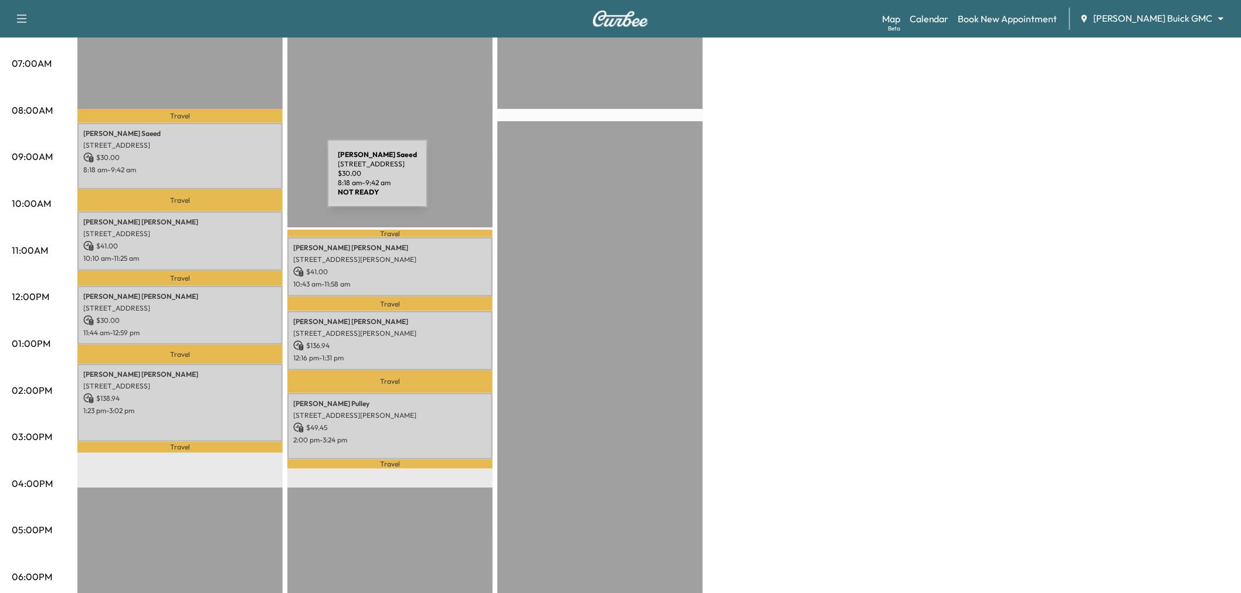
click at [239, 181] on div "[PERSON_NAME] [STREET_ADDRESS][PERSON_NAME] $ 30.00 8:18 am - 9:42 am" at bounding box center [179, 156] width 205 height 66
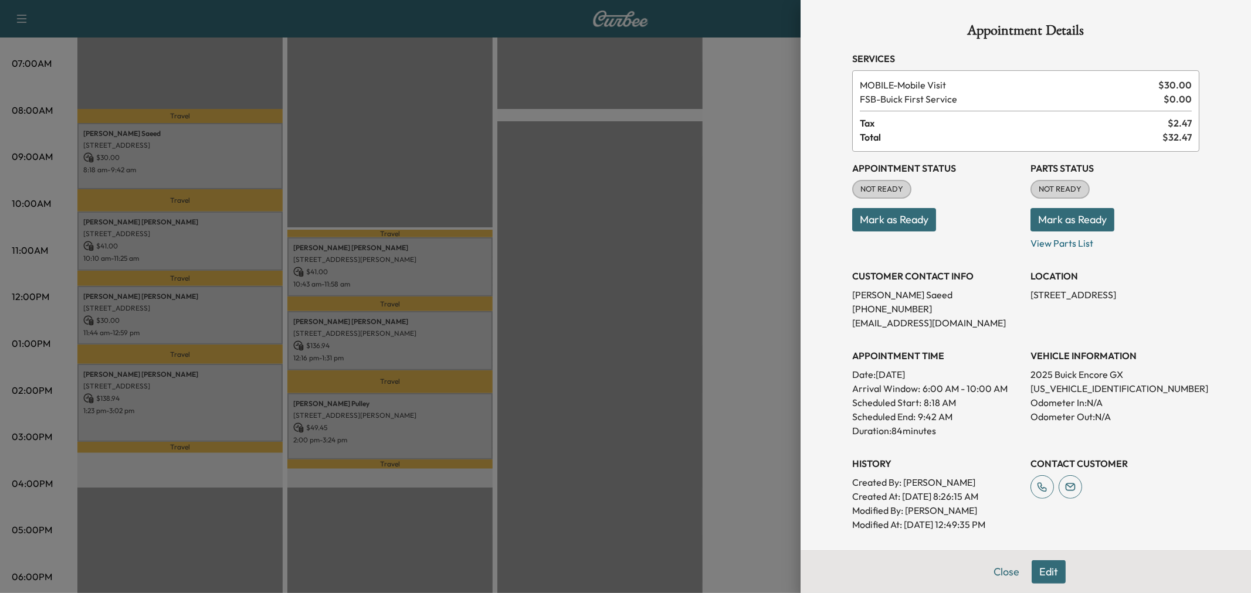
click at [232, 250] on div at bounding box center [625, 296] width 1251 height 593
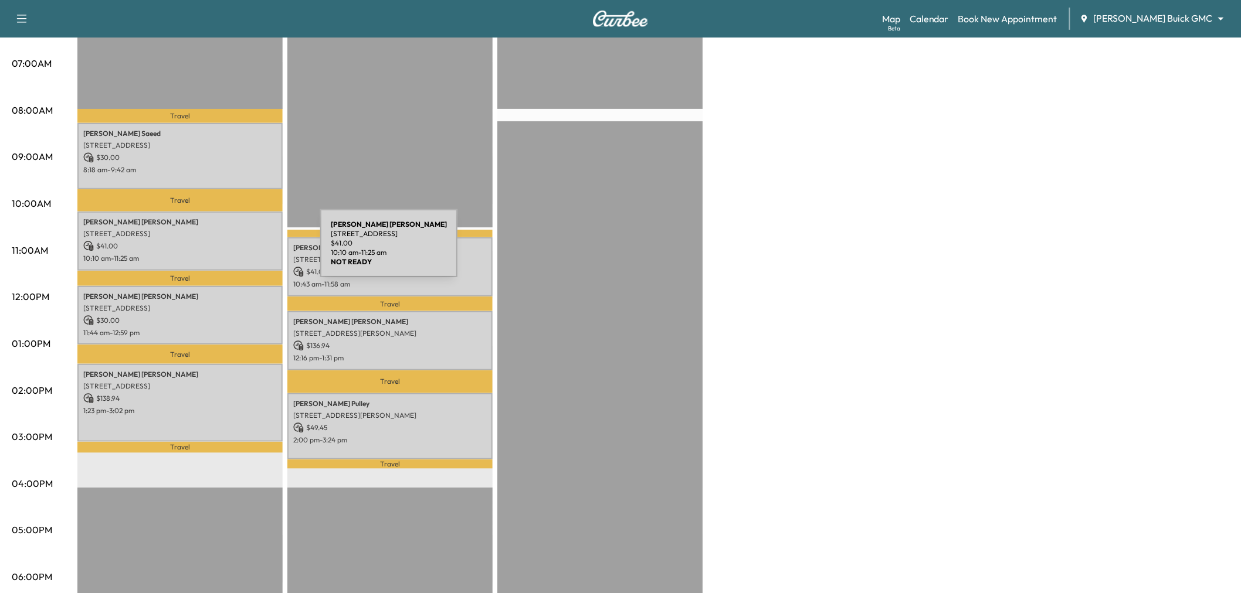
click at [232, 254] on p "10:10 am - 11:25 am" at bounding box center [180, 258] width 194 height 9
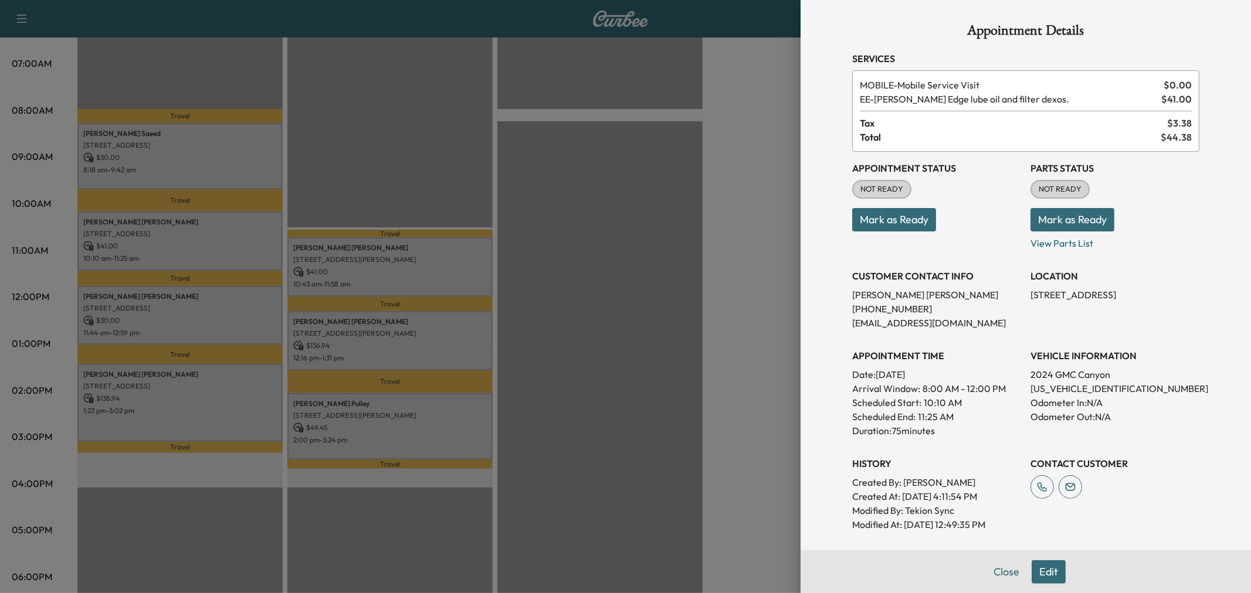
click at [225, 307] on div at bounding box center [625, 296] width 1251 height 593
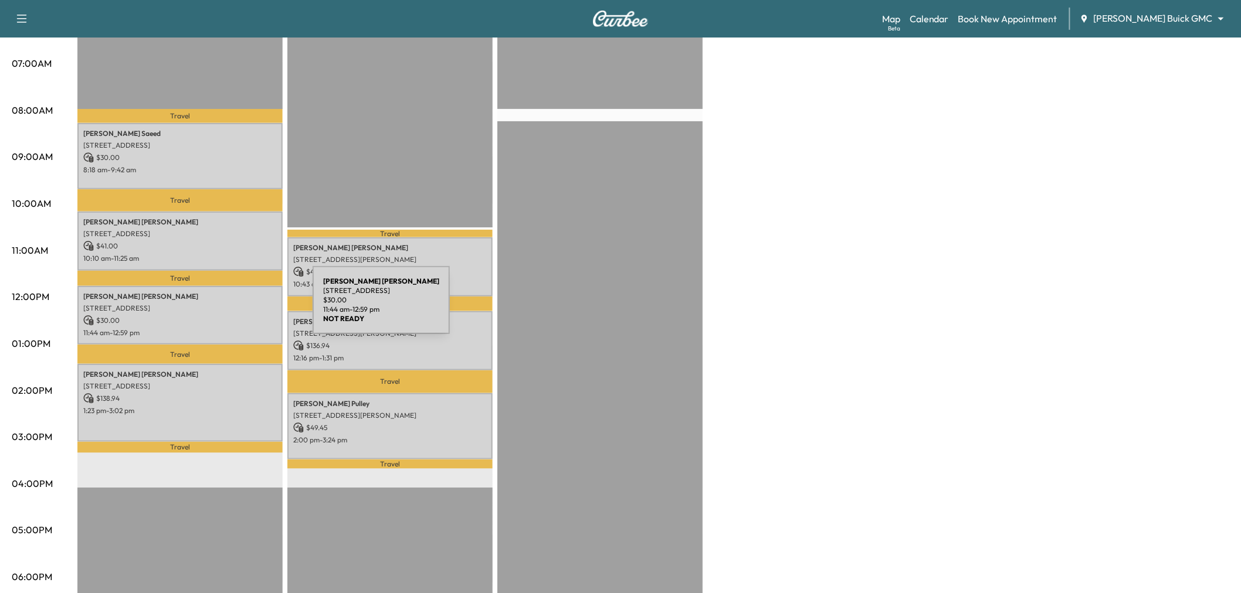
click at [225, 307] on p "[STREET_ADDRESS]" at bounding box center [180, 308] width 194 height 9
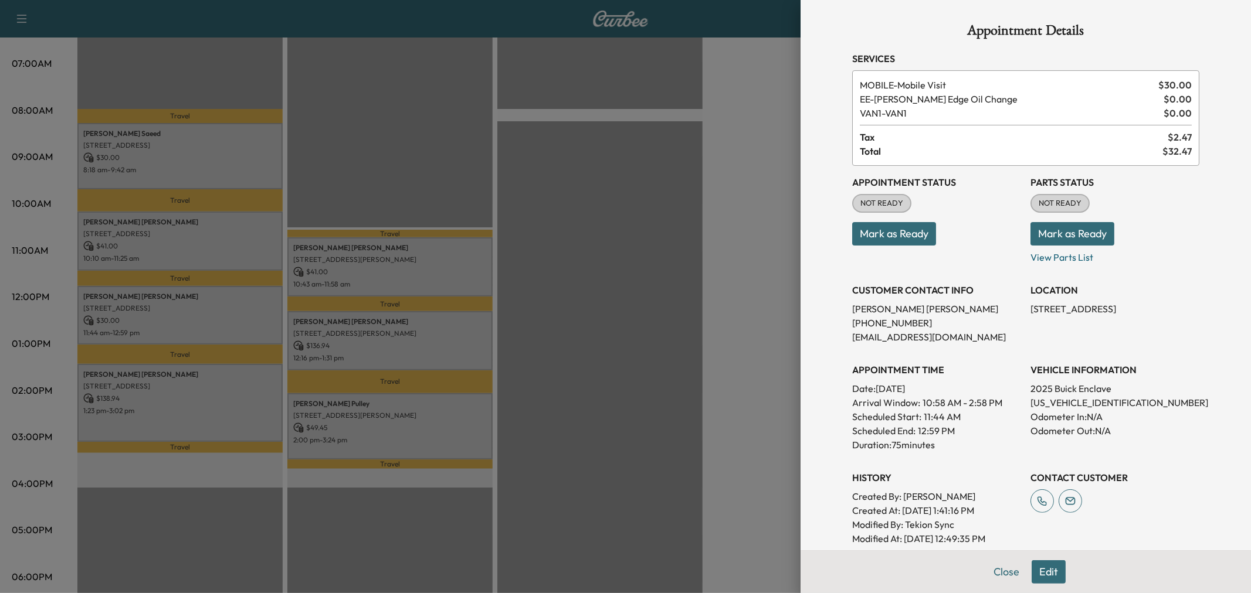
click at [225, 307] on div at bounding box center [625, 296] width 1251 height 593
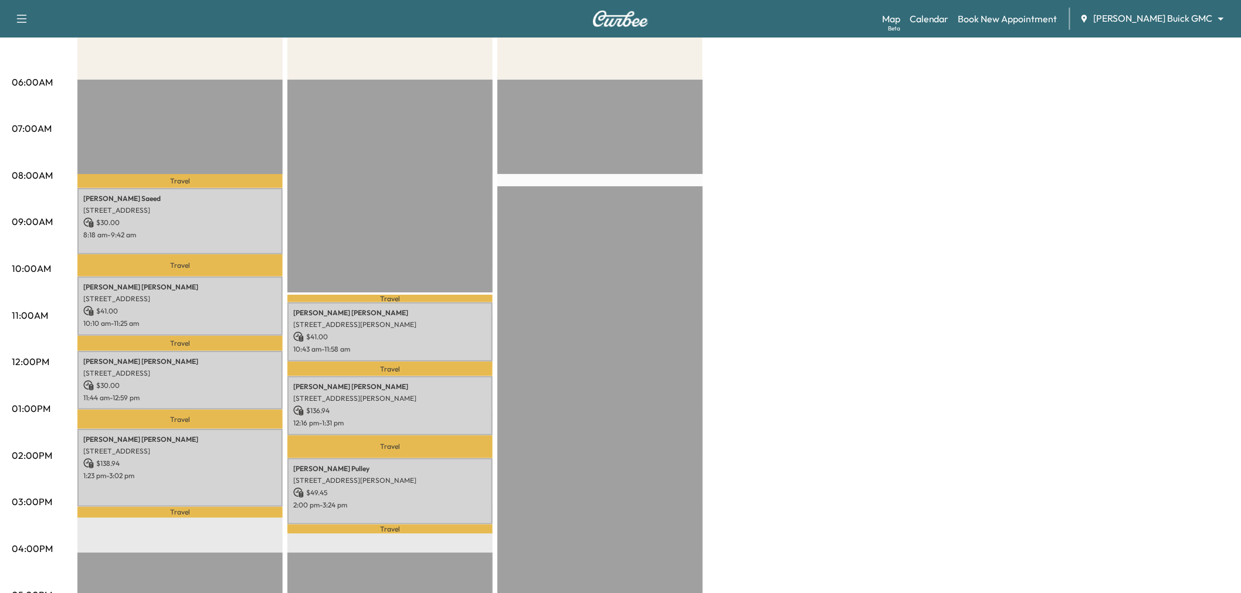
scroll to position [0, 0]
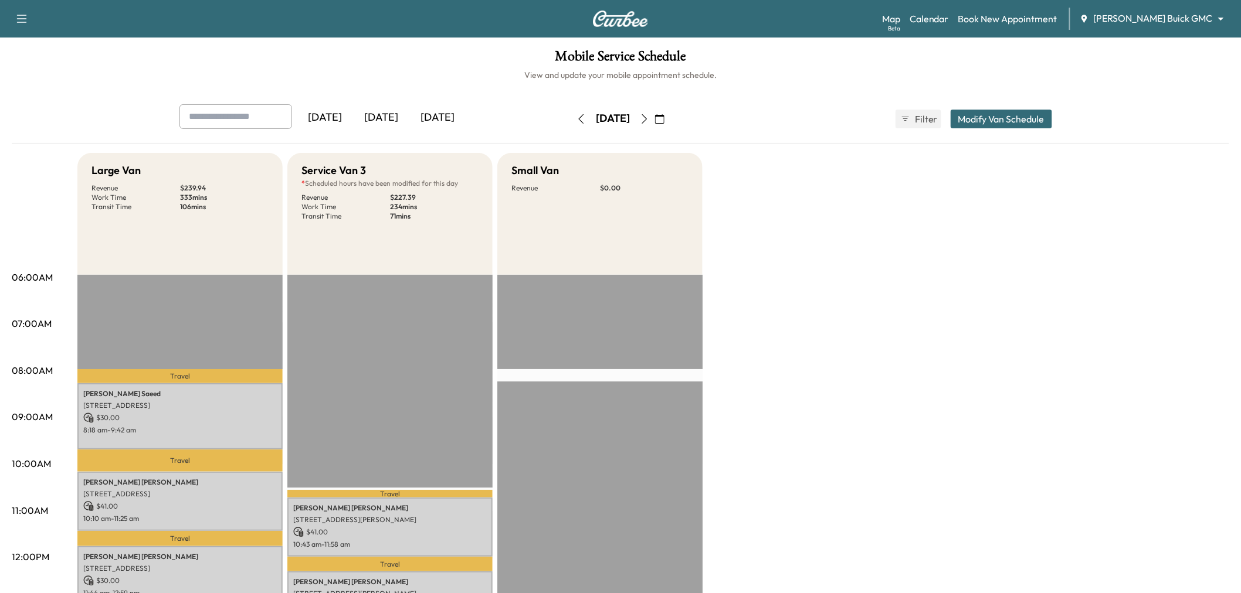
click at [649, 119] on icon "button" at bounding box center [644, 118] width 9 height 9
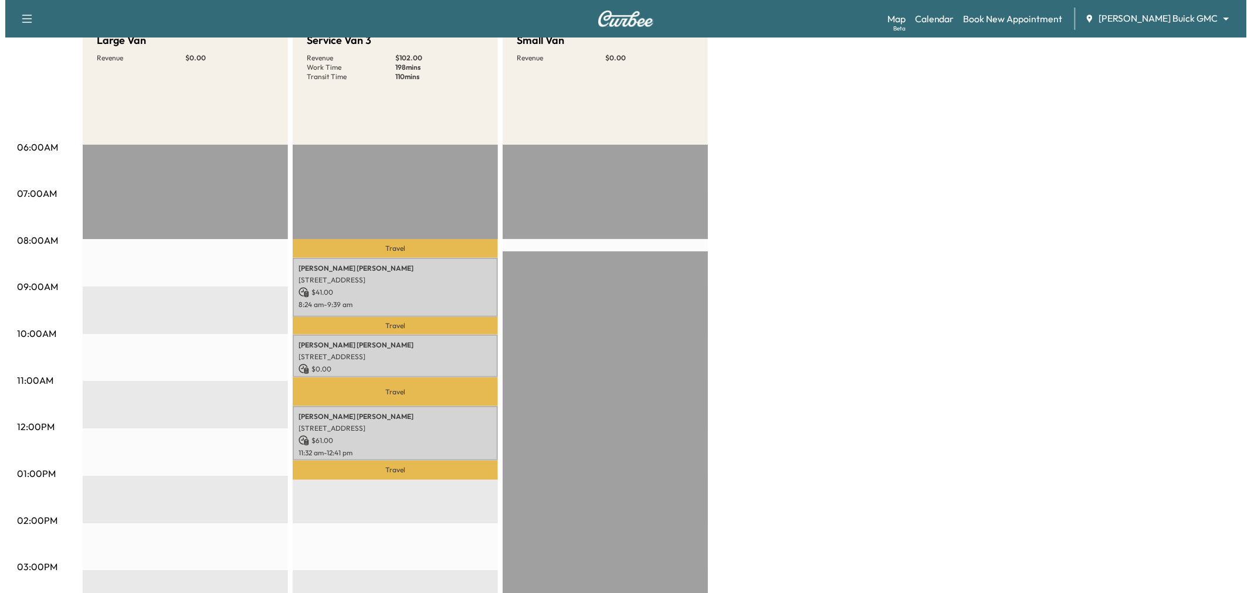
scroll to position [65, 0]
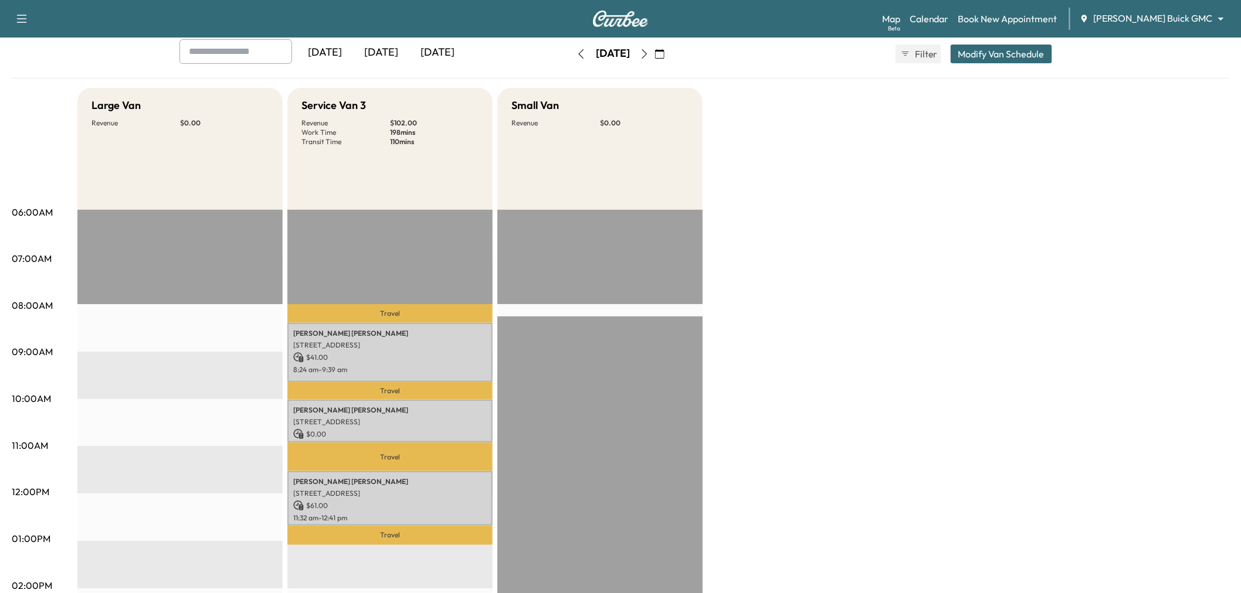
click at [995, 46] on button "Modify Van Schedule" at bounding box center [1001, 54] width 101 height 19
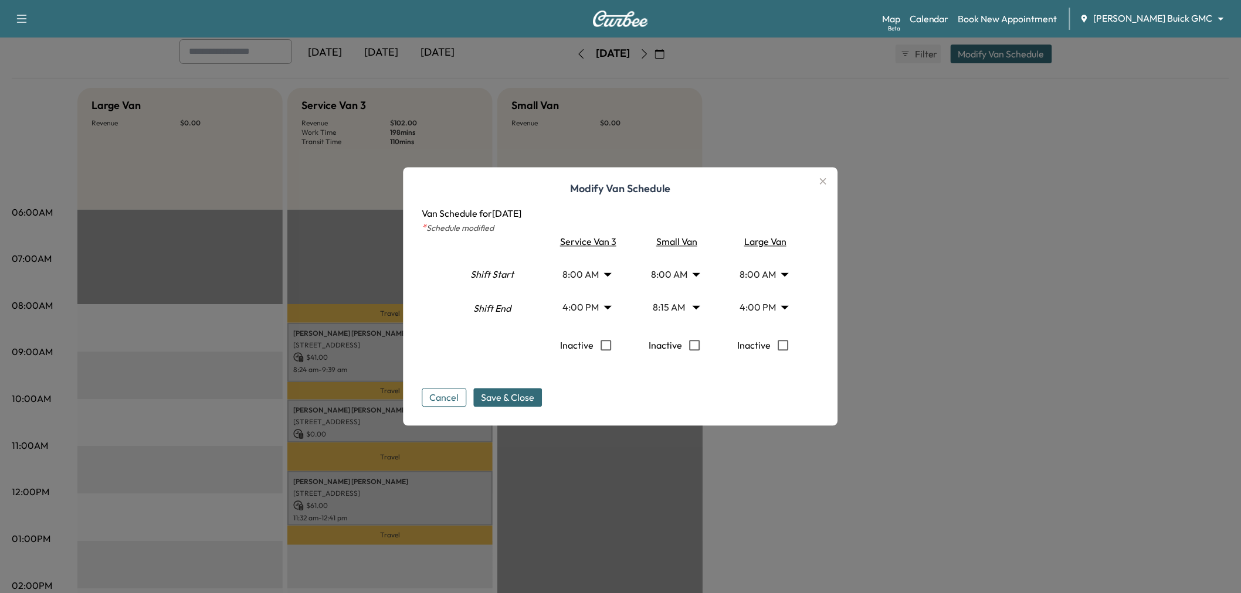
click at [588, 310] on body "Support Log Out Map Beta Calendar Book New Appointment [PERSON_NAME] Buick GMC …" at bounding box center [620, 231] width 1241 height 593
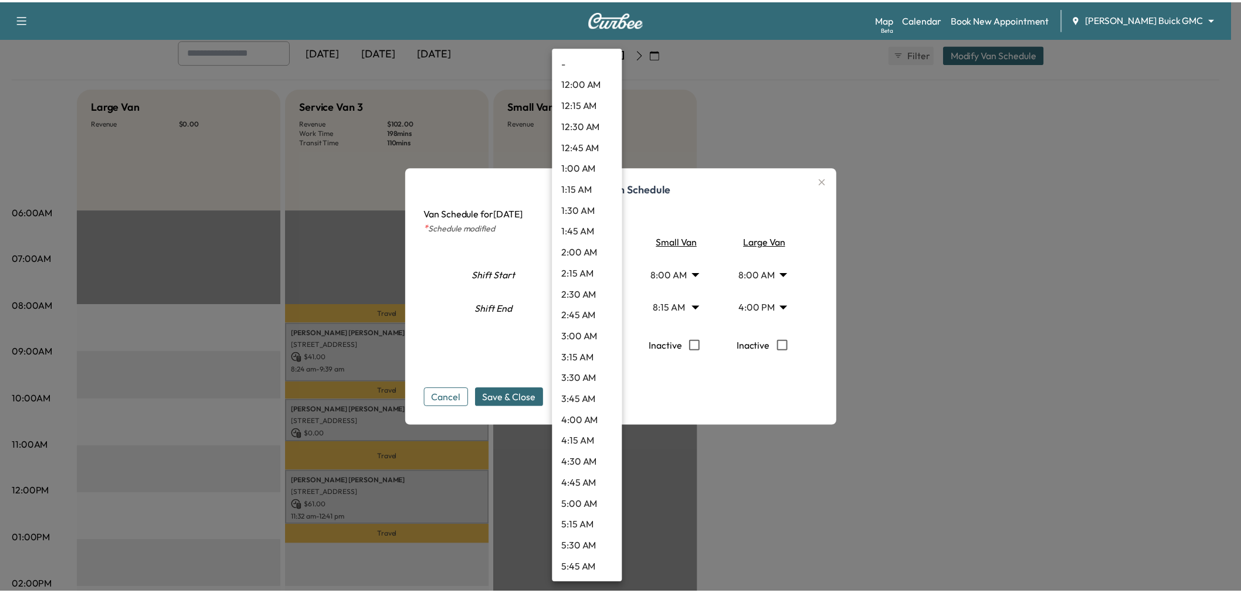
scroll to position [1118, 0]
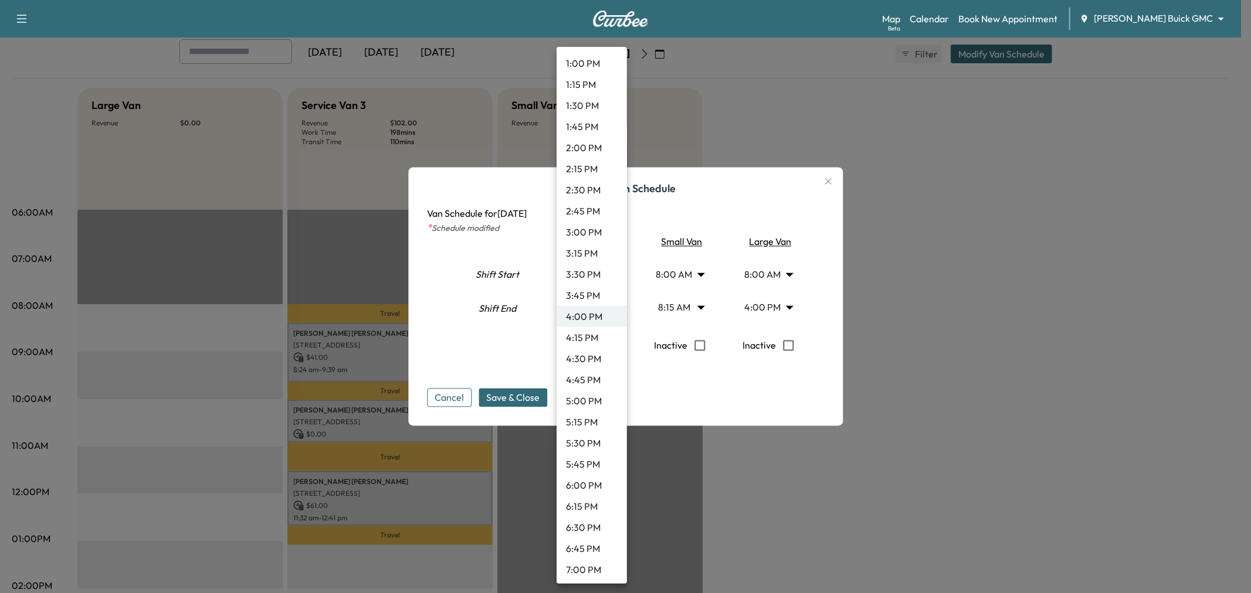
click at [593, 86] on li "1:15 PM" at bounding box center [592, 84] width 70 height 21
type input "*****"
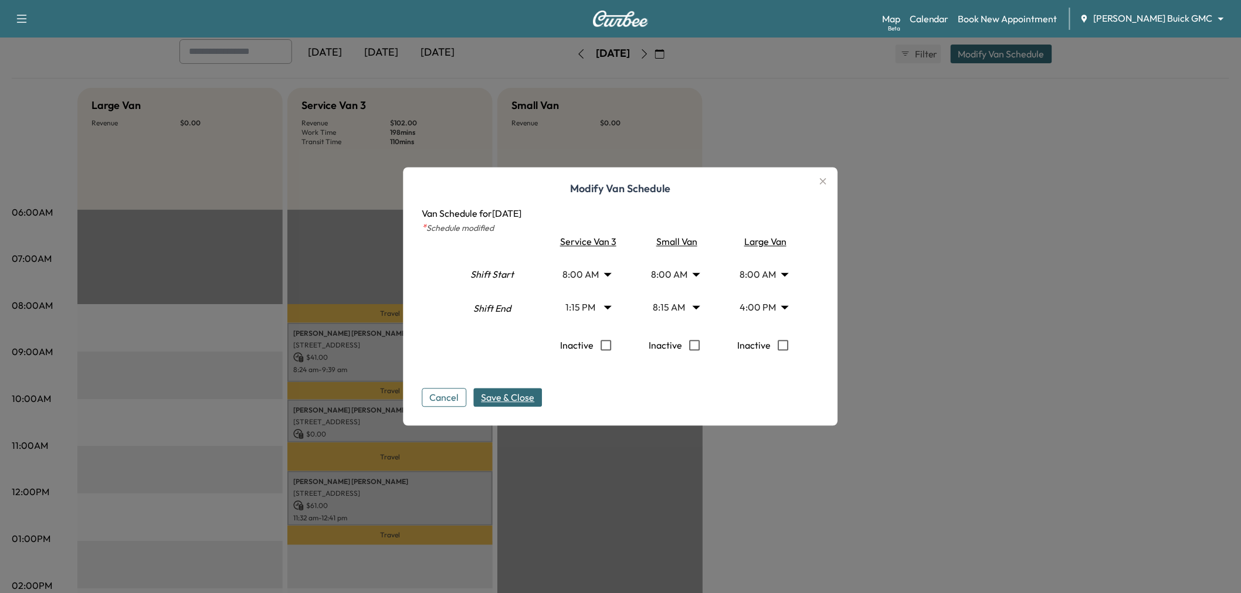
click at [506, 394] on span "Save & Close" at bounding box center [507, 398] width 53 height 14
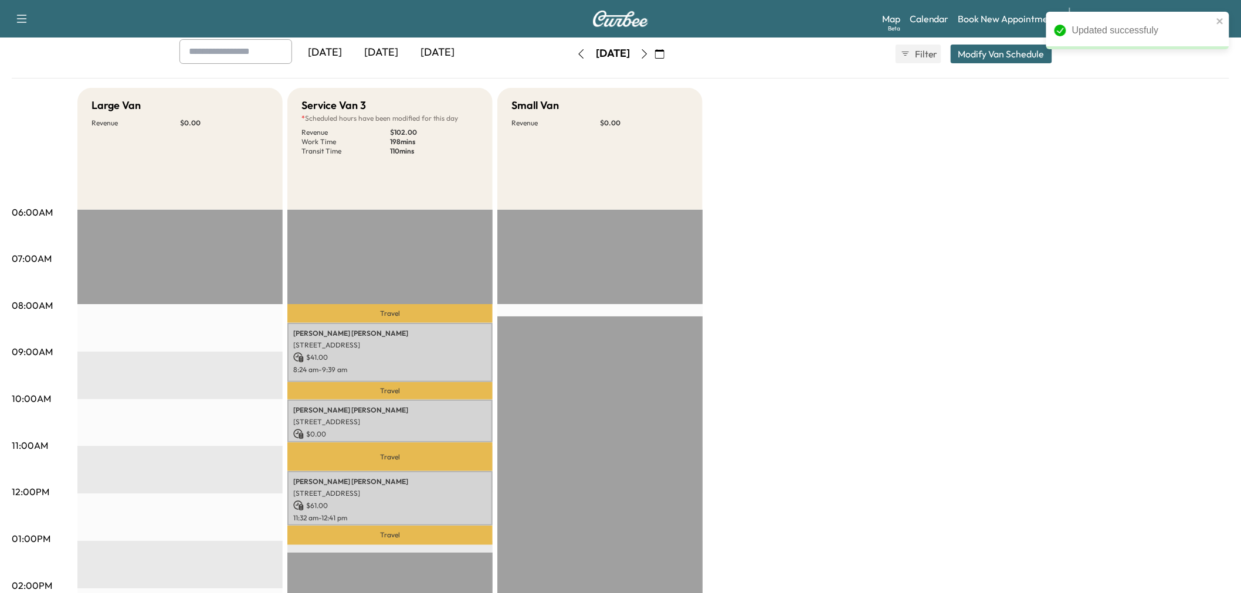
click at [812, 408] on div "Large Van Revenue $ 0.00 EST Start Service Van 3 * Scheduled hours have been mo…" at bounding box center [653, 528] width 1152 height 880
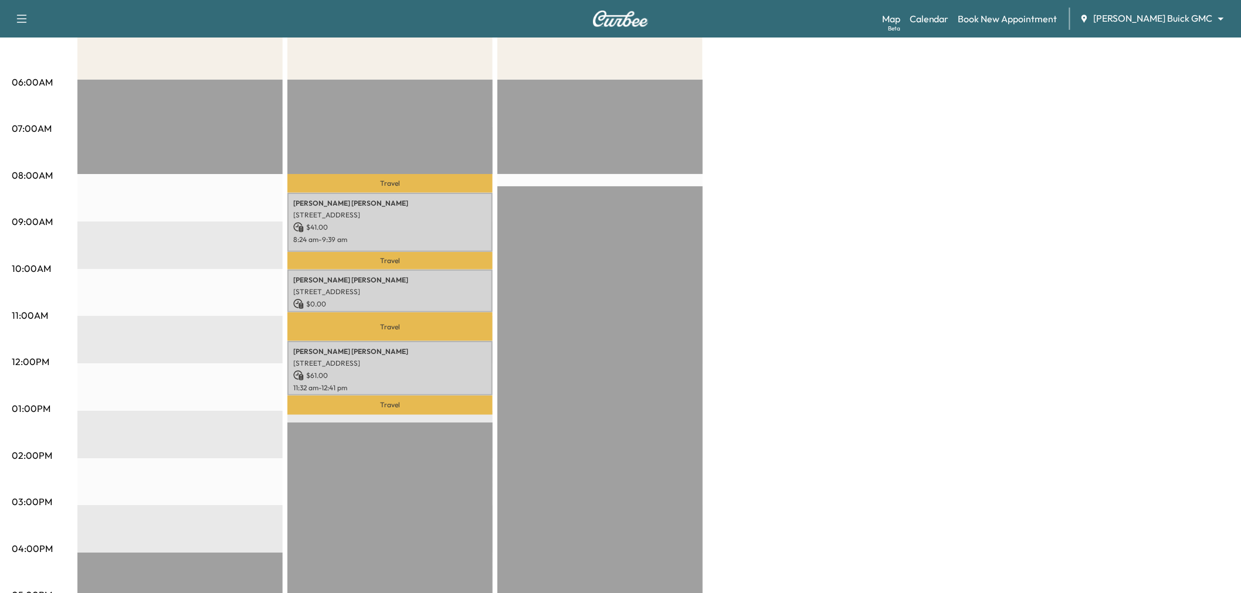
click at [783, 342] on div "Large Van Revenue $ 0.00 EST Start Service Van 3 * Scheduled hours have been mo…" at bounding box center [653, 398] width 1152 height 880
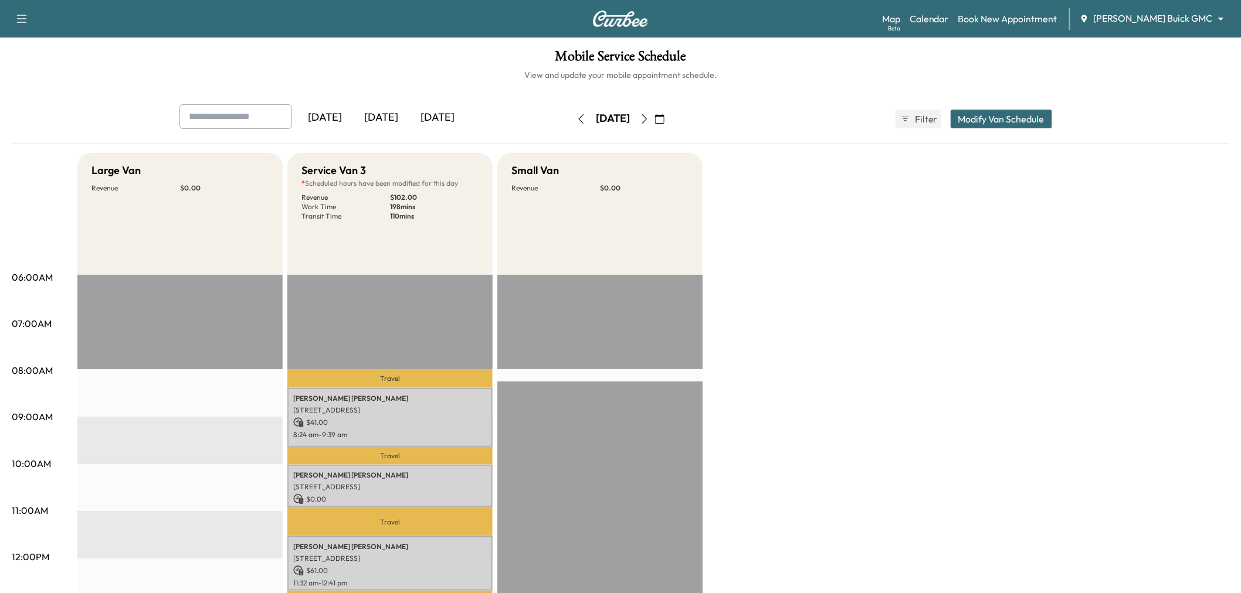
click at [333, 117] on div "[DATE]" at bounding box center [325, 117] width 56 height 27
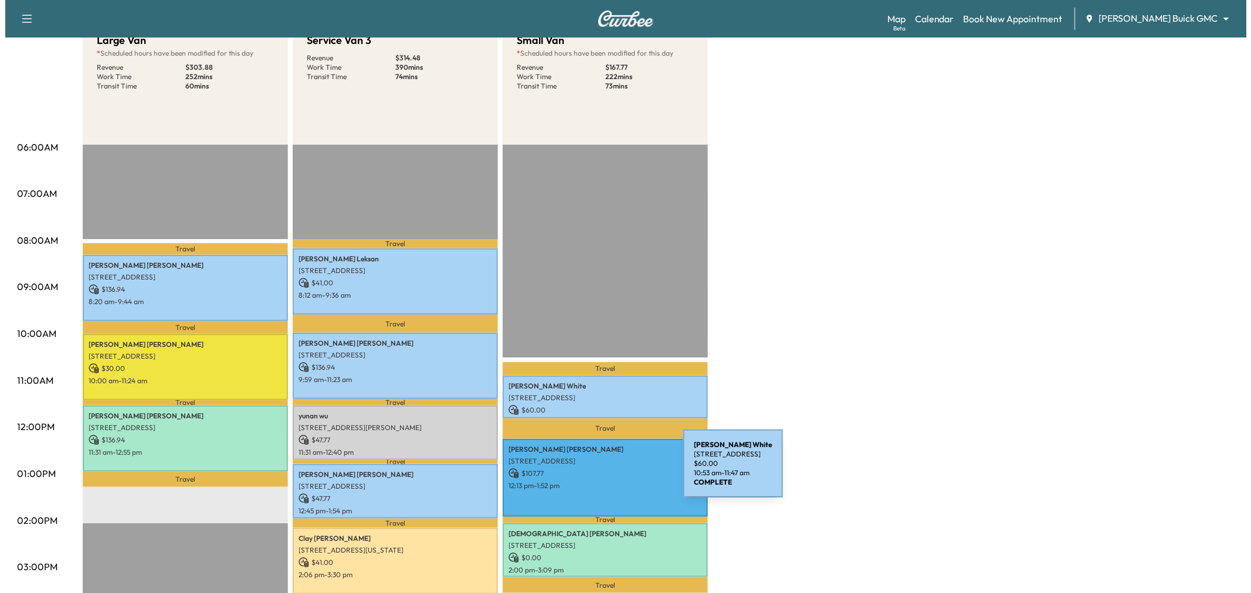
scroll to position [195, 0]
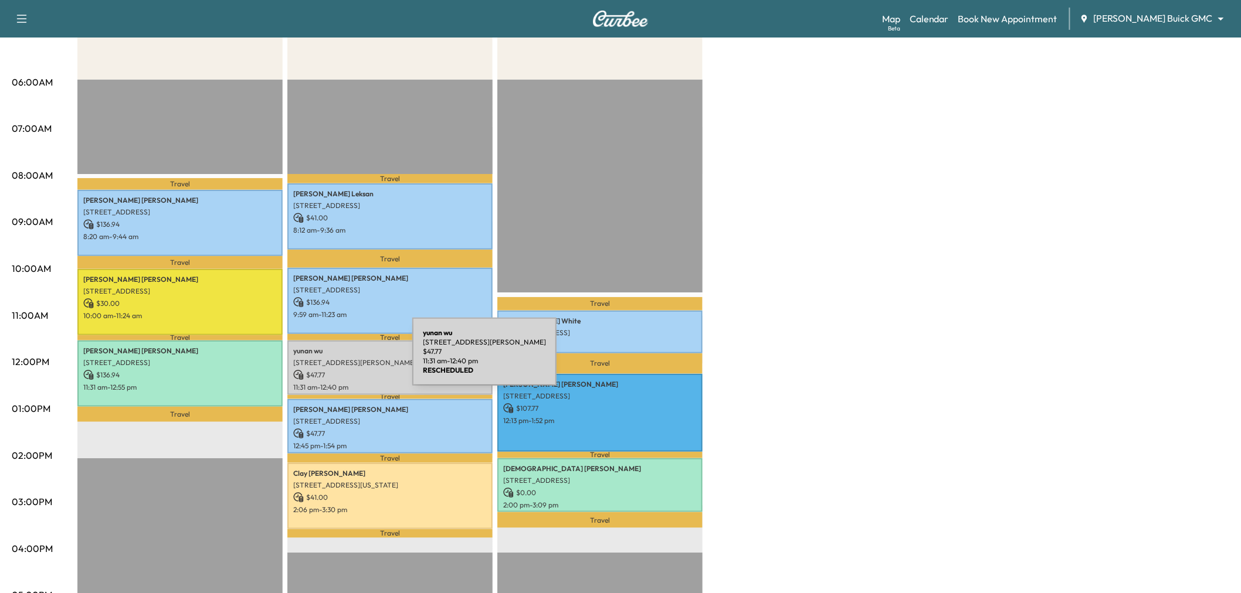
click at [373, 371] on p "$ 47.77" at bounding box center [390, 375] width 194 height 11
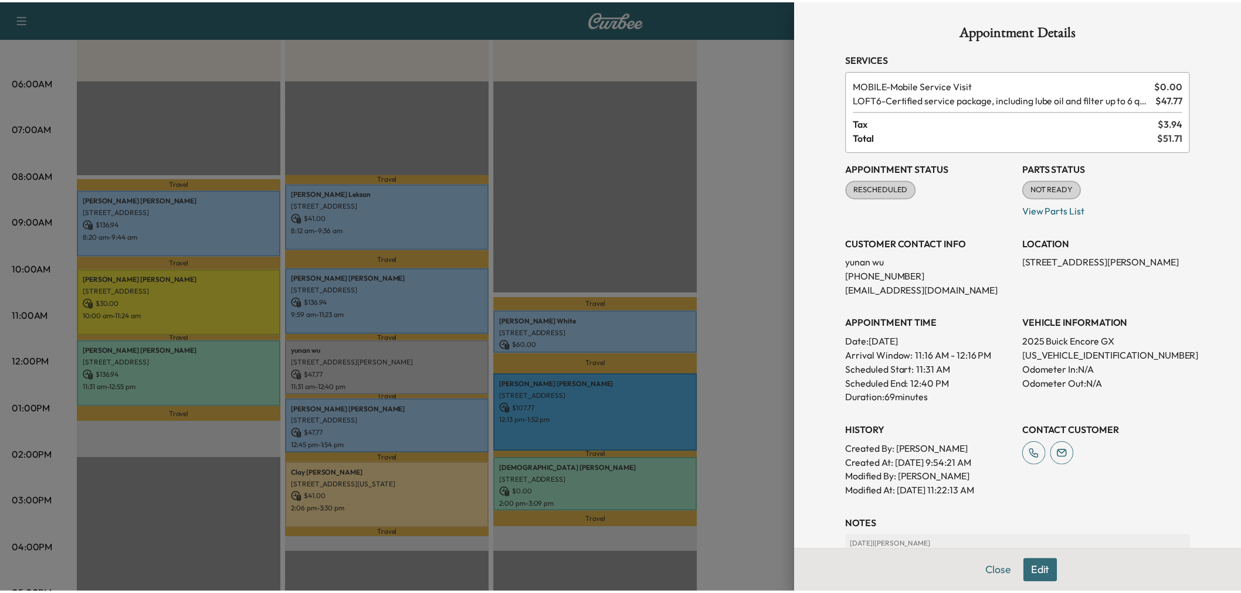
scroll to position [164, 0]
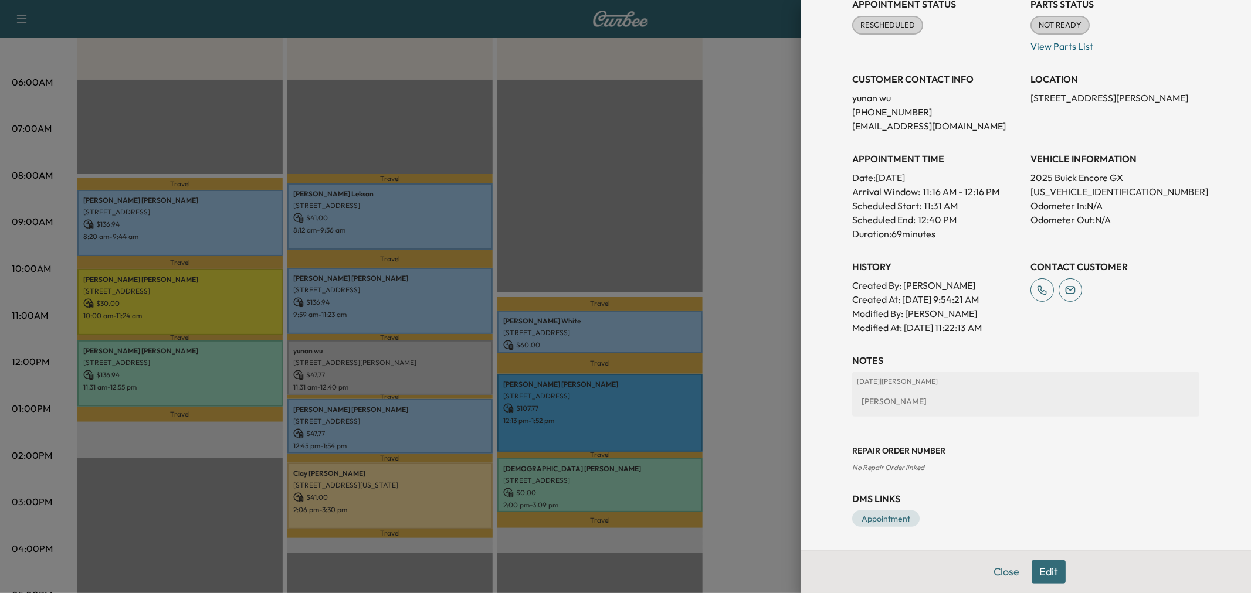
click at [648, 253] on div at bounding box center [625, 296] width 1251 height 593
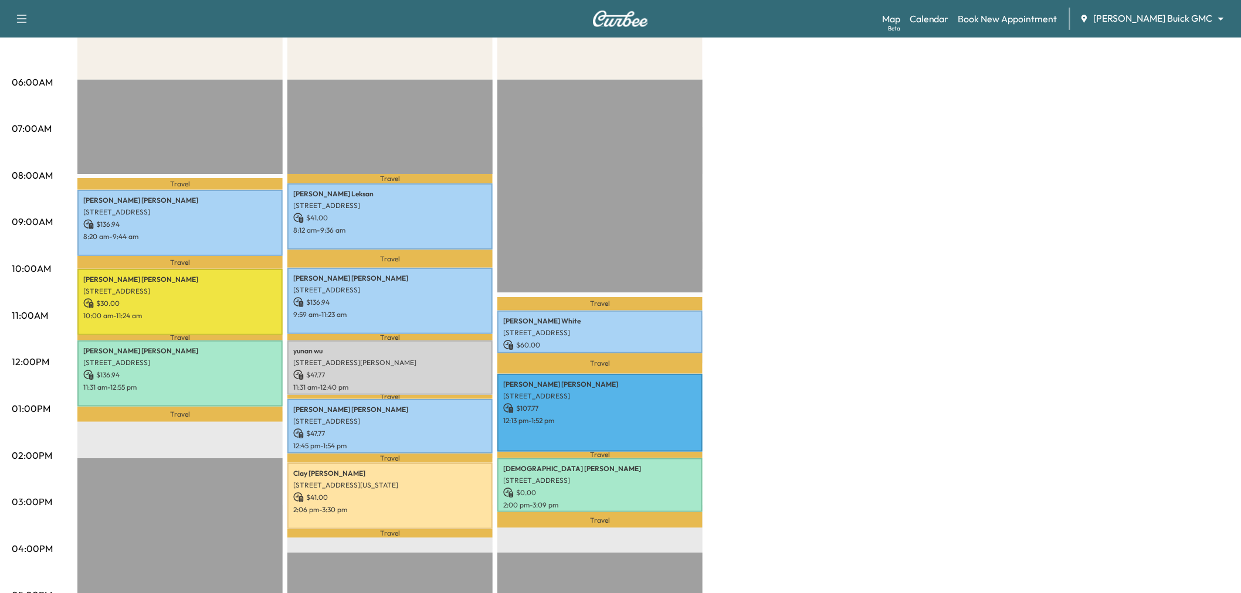
scroll to position [0, 0]
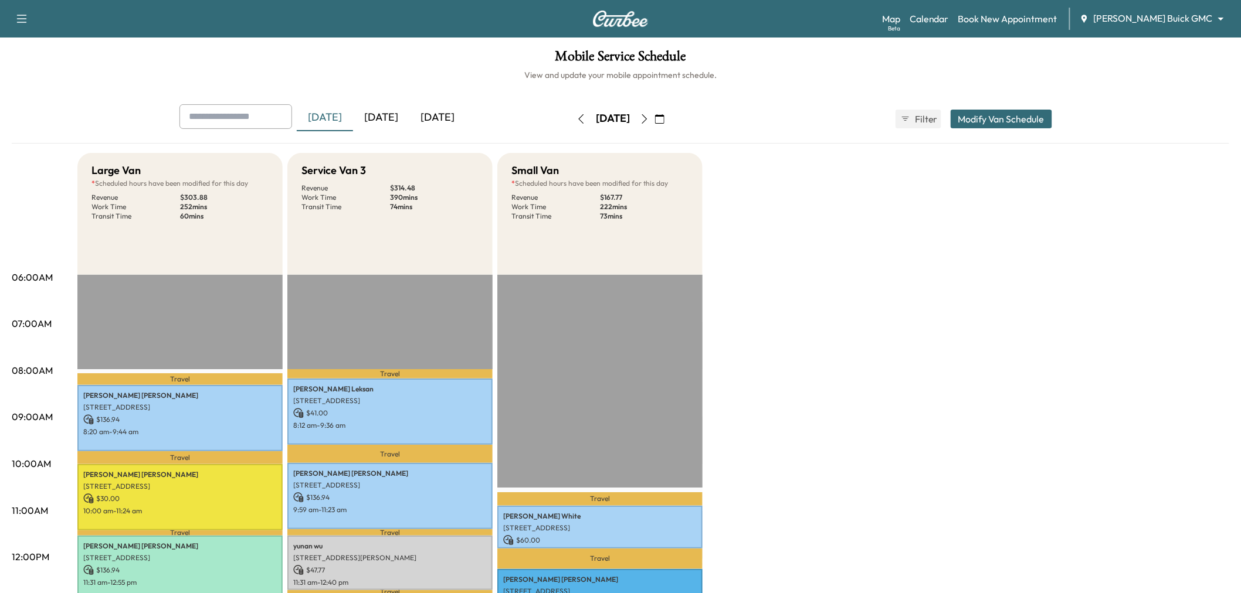
click at [386, 111] on div "[DATE]" at bounding box center [381, 117] width 56 height 27
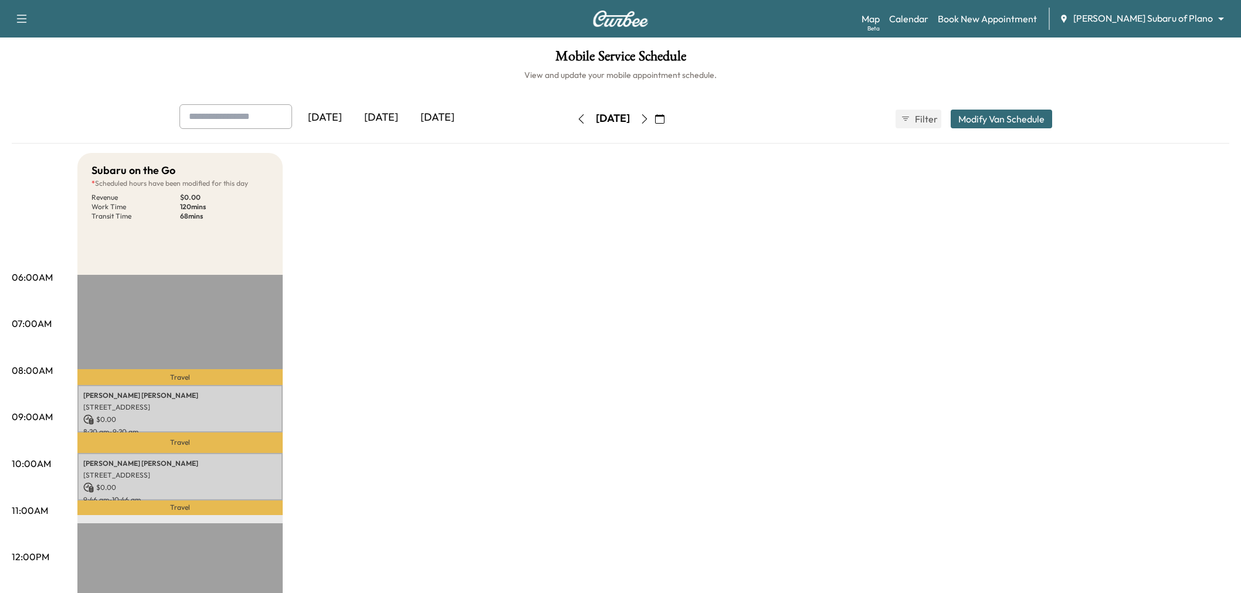
scroll to position [65, 0]
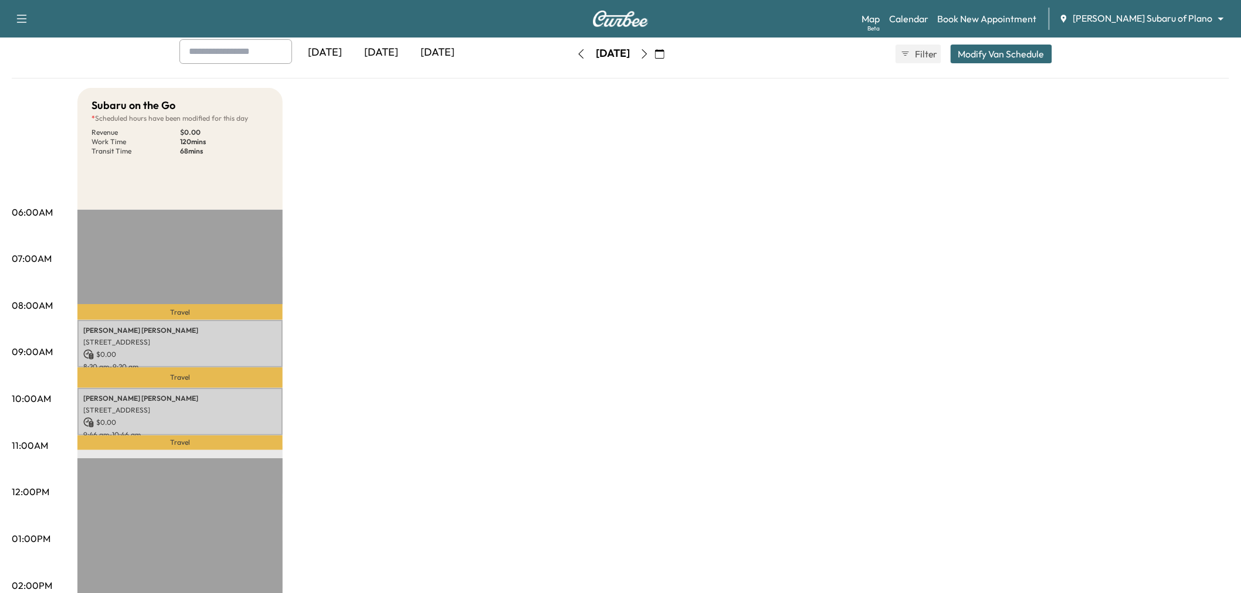
click at [670, 51] on button "button" at bounding box center [660, 54] width 20 height 19
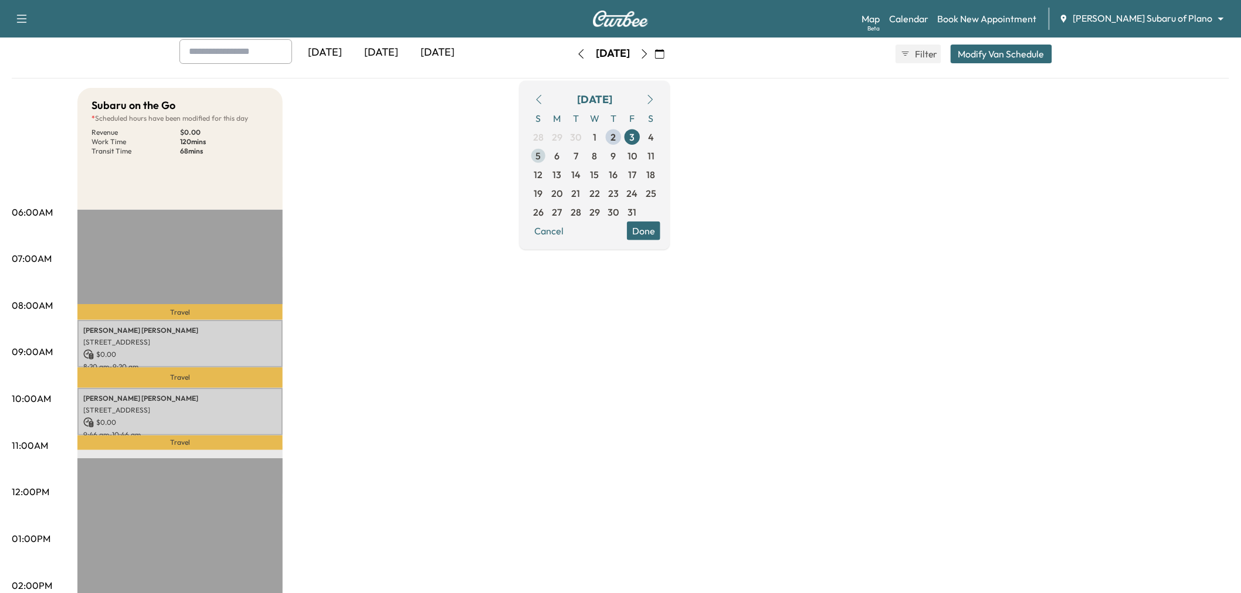
click at [548, 153] on span "5" at bounding box center [538, 155] width 19 height 19
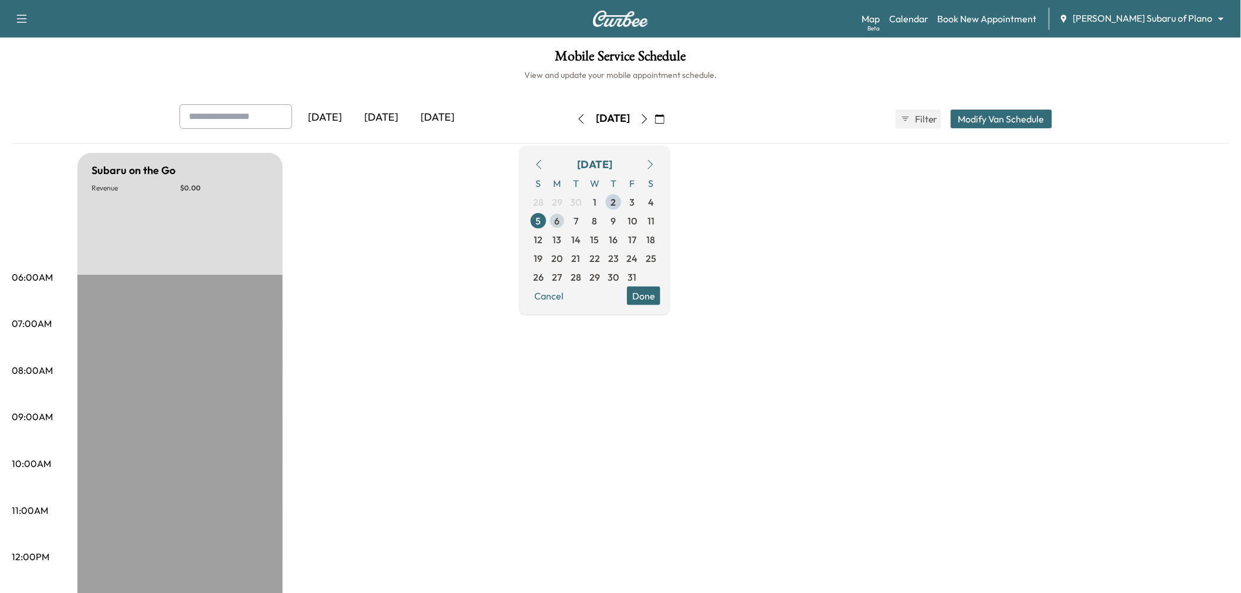
click at [566, 219] on span "6" at bounding box center [557, 220] width 19 height 19
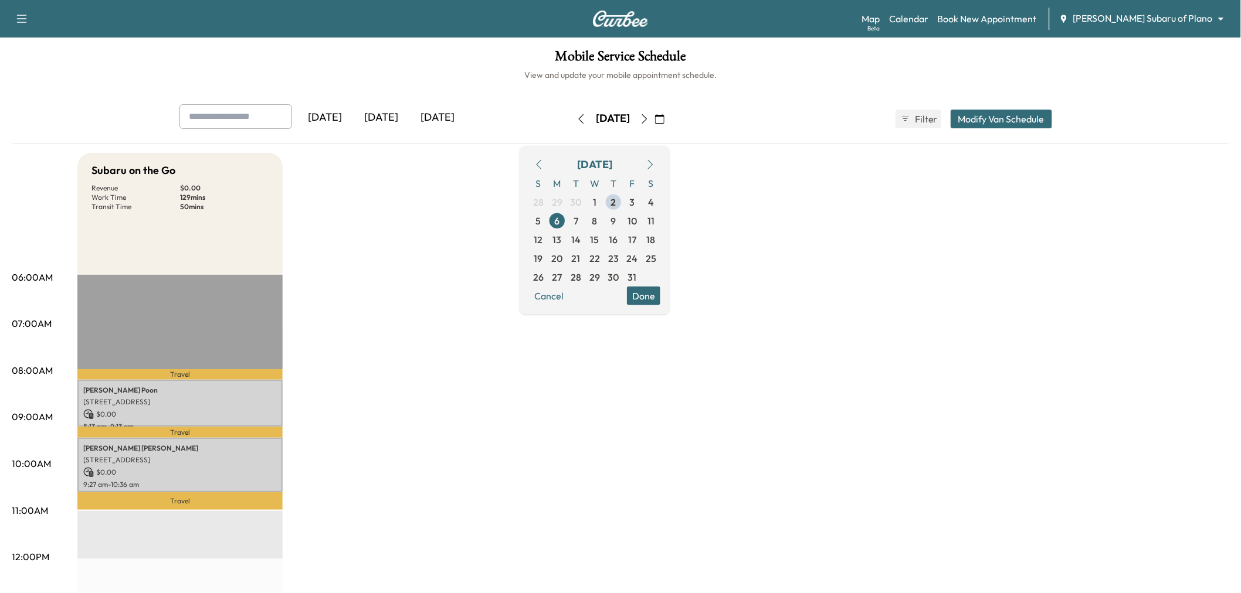
click at [660, 291] on button "Done" at bounding box center [643, 295] width 33 height 19
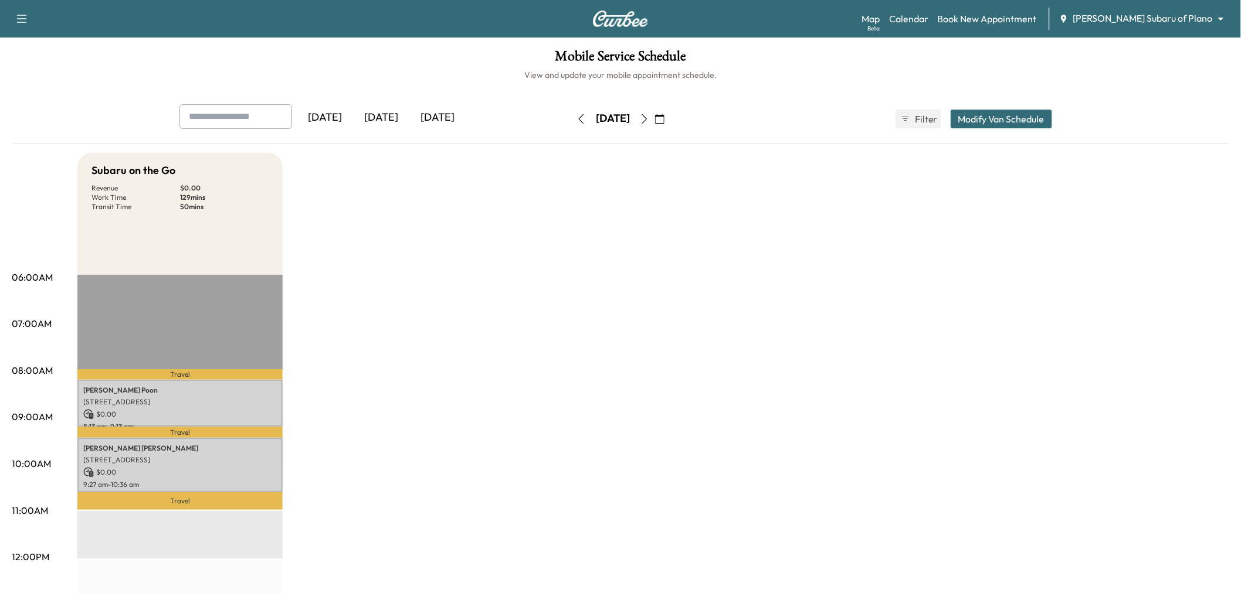
click at [450, 352] on div "Subaru on the Go Revenue $ 0.00 Work Time 129 mins Transit Time 50 mins Travel …" at bounding box center [653, 593] width 1152 height 880
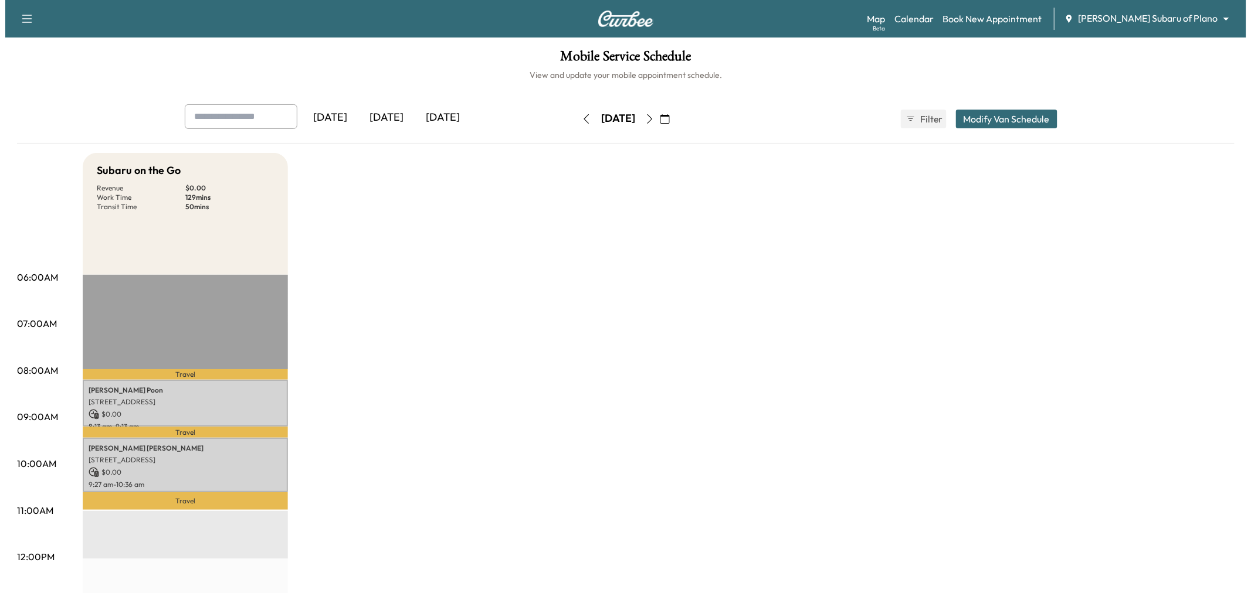
scroll to position [195, 0]
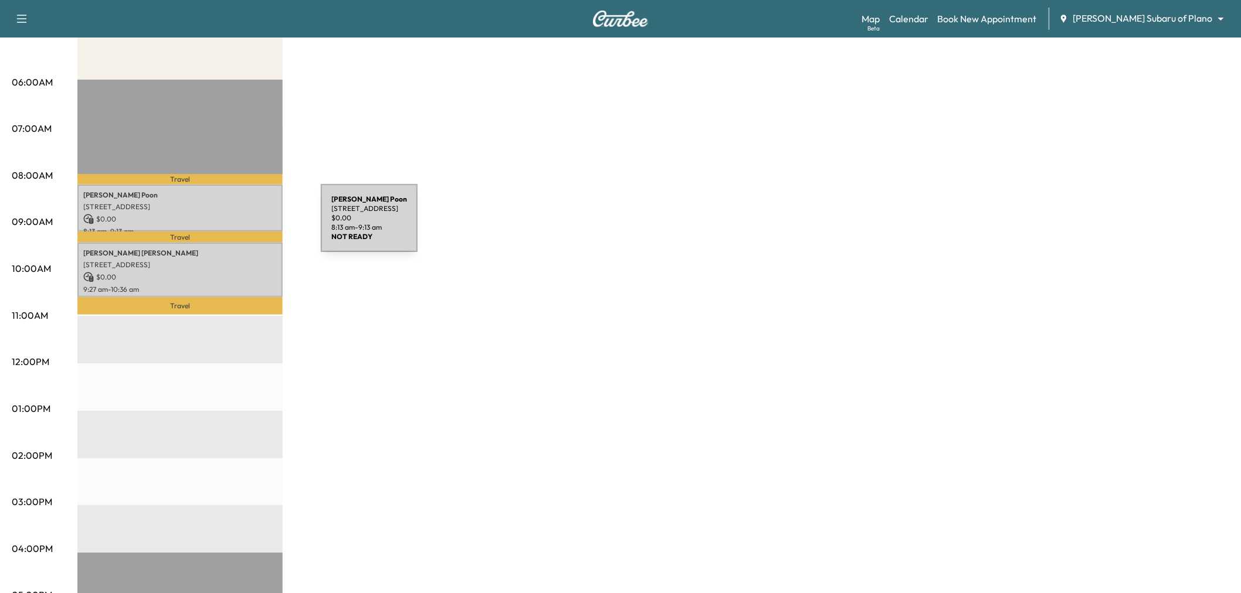
click at [233, 223] on div "Brianna Poon 3621 Waterview Pkwy, Richardson, TX 75080, USA $ 0.00 8:13 am - 9:…" at bounding box center [179, 208] width 205 height 47
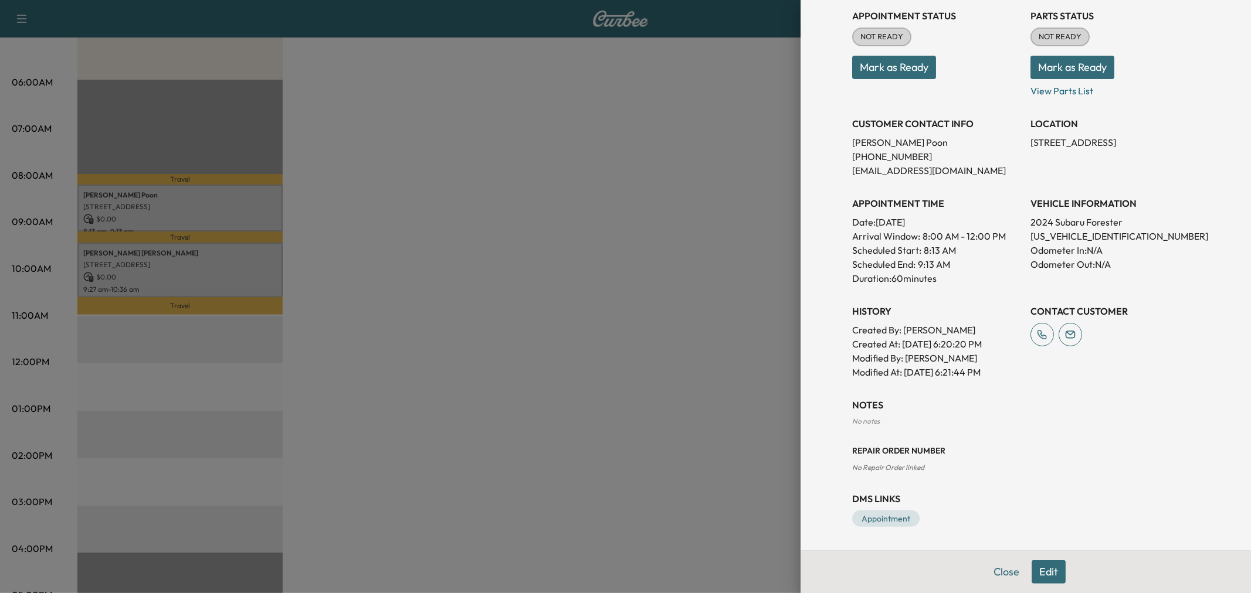
scroll to position [0, 0]
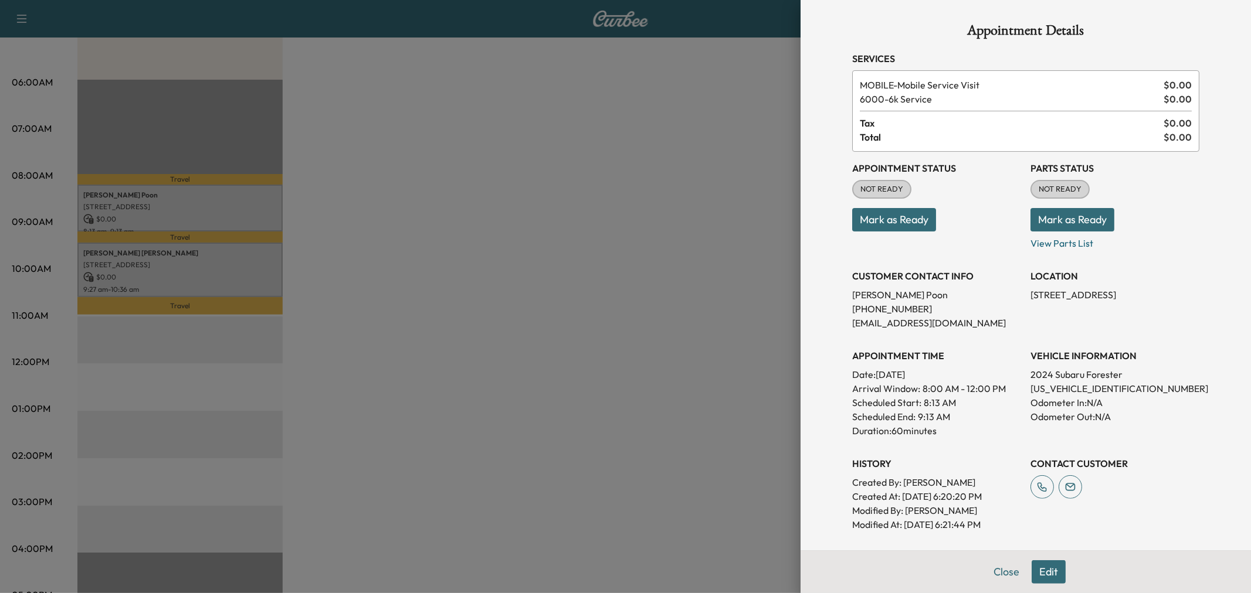
click at [213, 256] on div at bounding box center [625, 296] width 1251 height 593
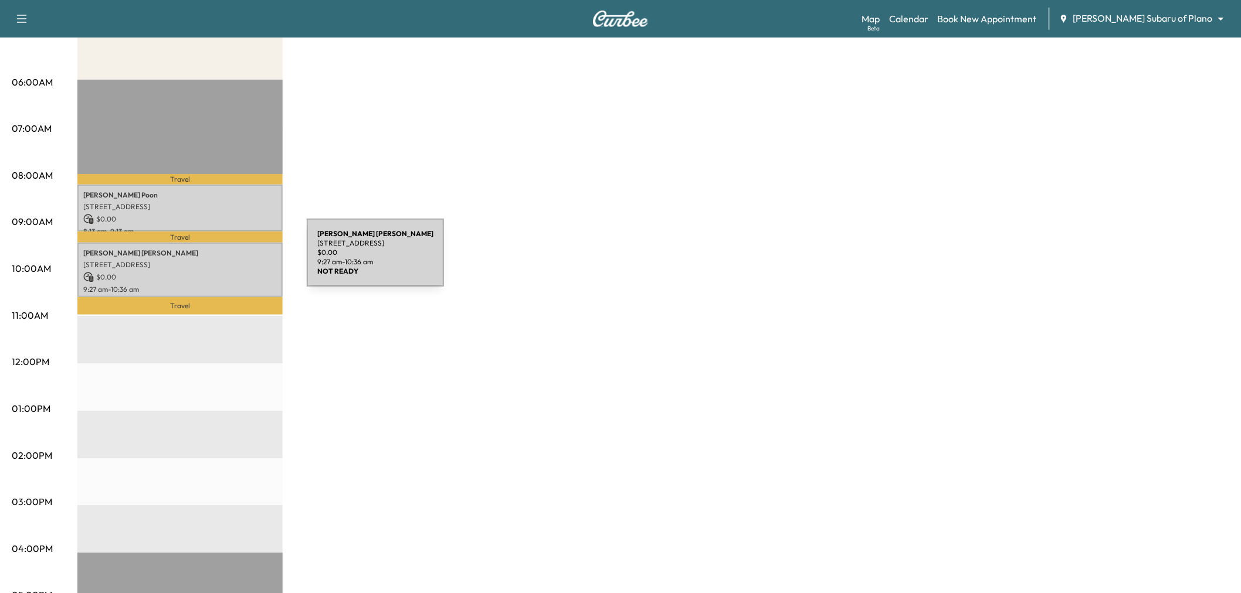
click at [219, 260] on p "1821 DUKE DR, RICHARDSON, TX 75081, USA" at bounding box center [180, 264] width 194 height 9
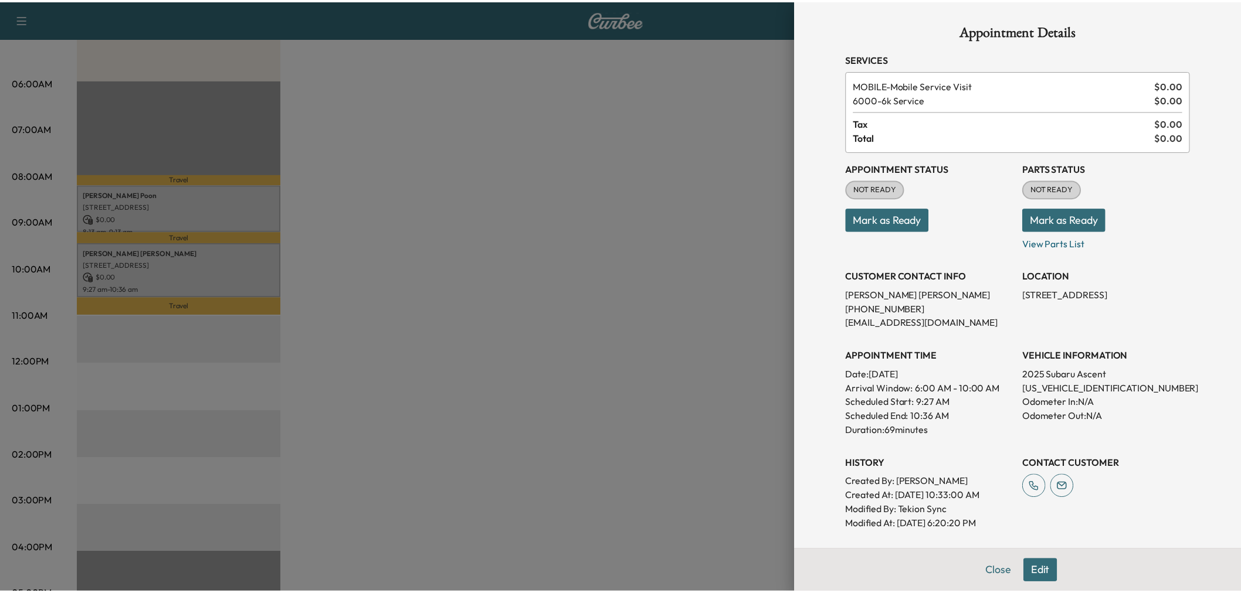
scroll to position [130, 0]
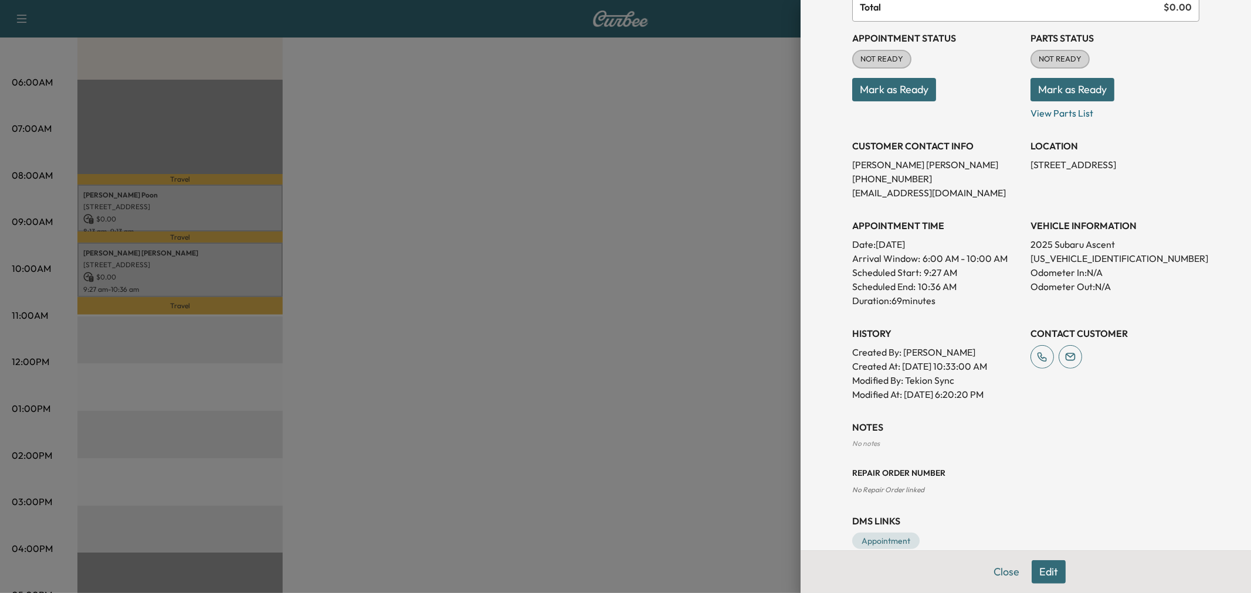
click at [186, 267] on div at bounding box center [625, 296] width 1251 height 593
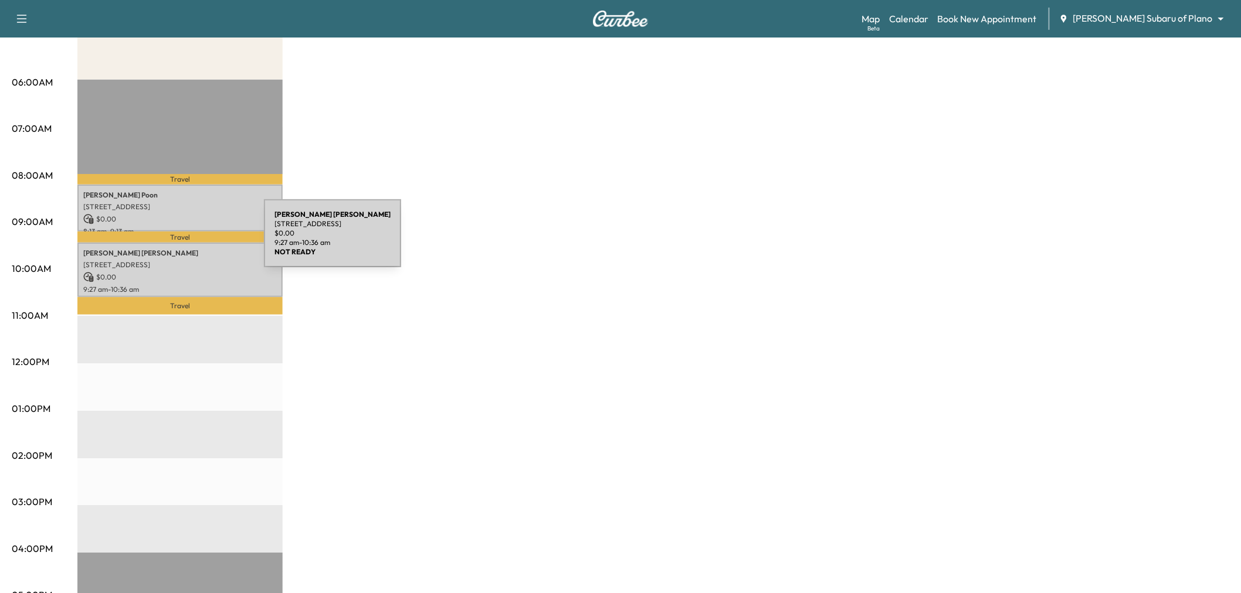
click at [186, 209] on p "3621 Waterview Pkwy, Richardson, TX 75080, USA" at bounding box center [180, 206] width 194 height 9
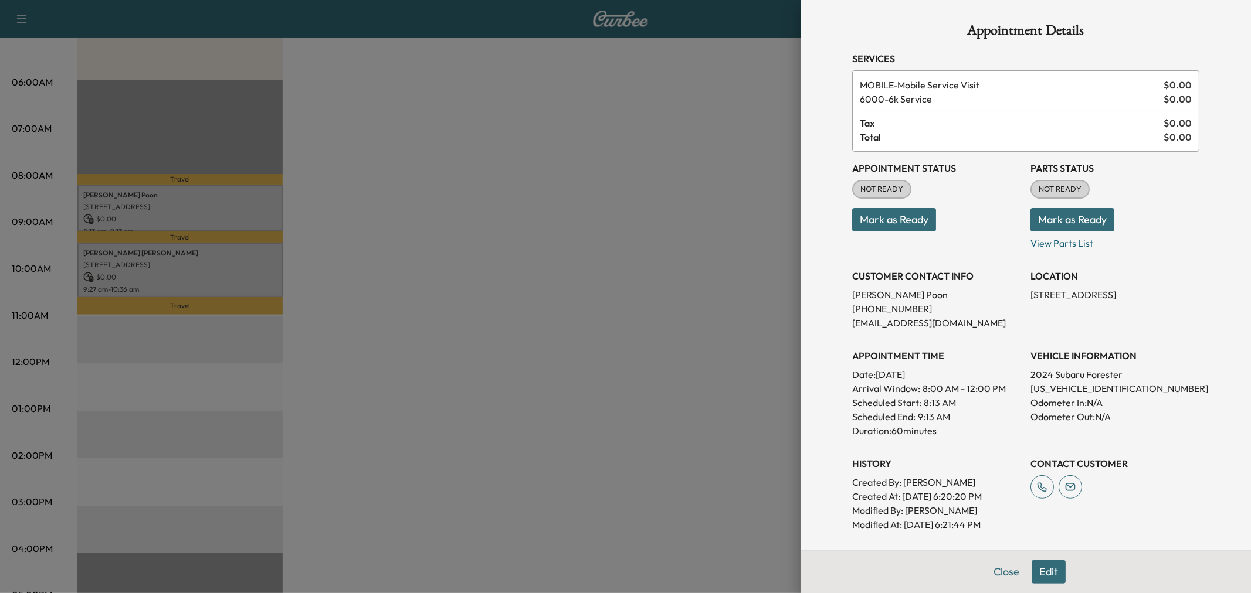
click at [368, 202] on div at bounding box center [625, 296] width 1251 height 593
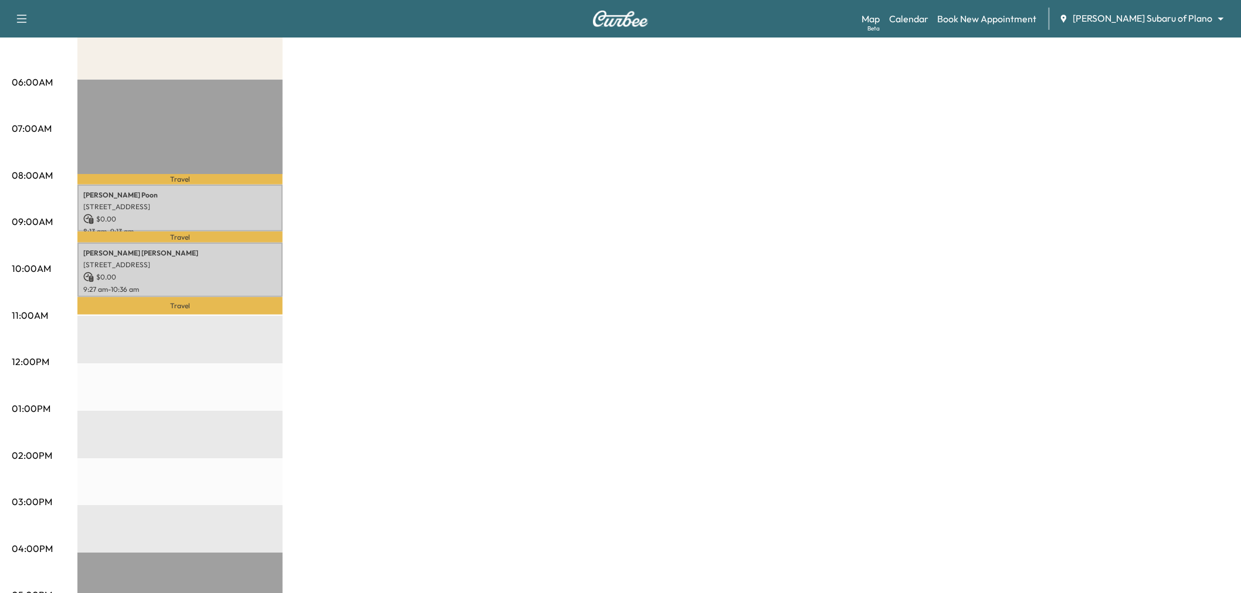
scroll to position [0, 0]
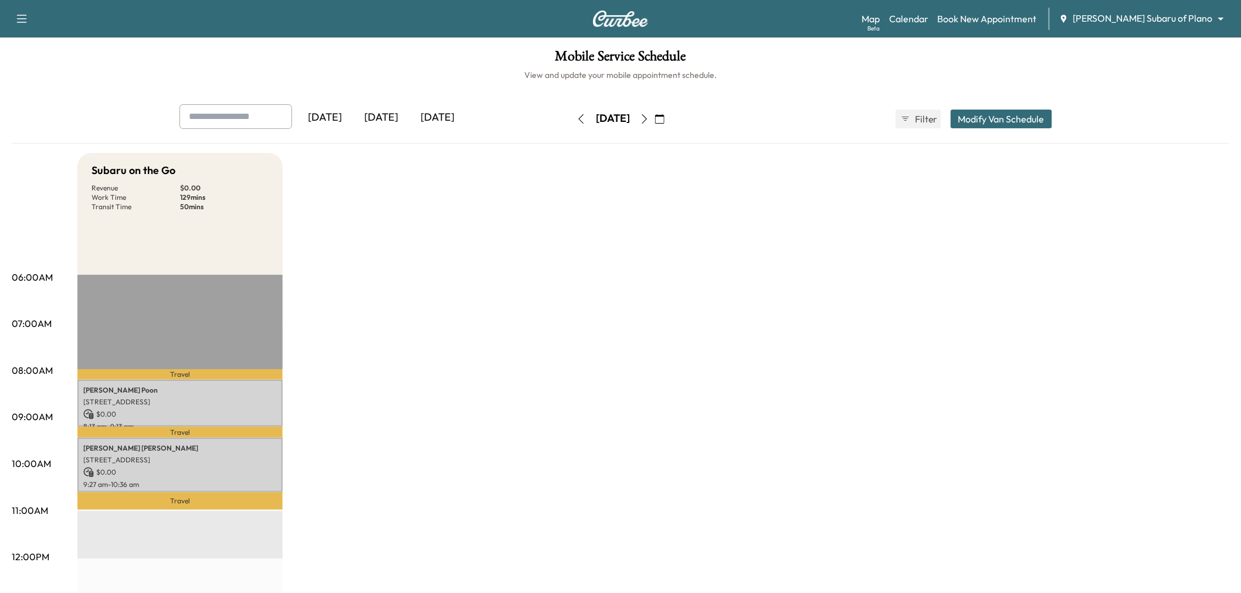
click at [649, 119] on icon "button" at bounding box center [644, 118] width 9 height 9
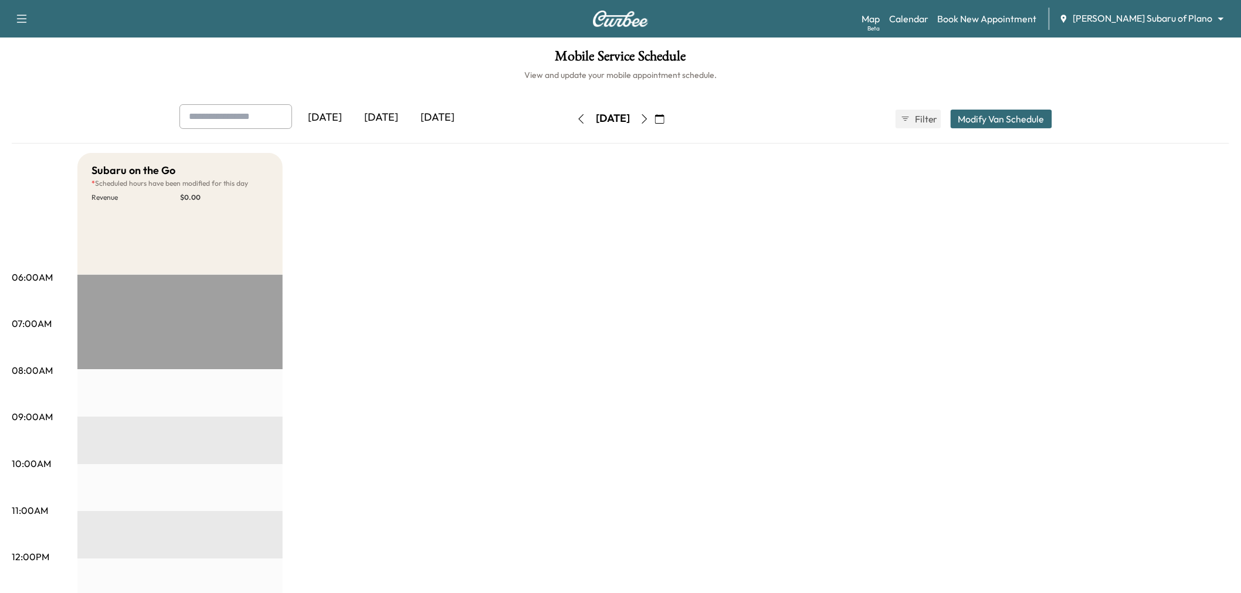
click at [664, 121] on icon "button" at bounding box center [659, 118] width 9 height 9
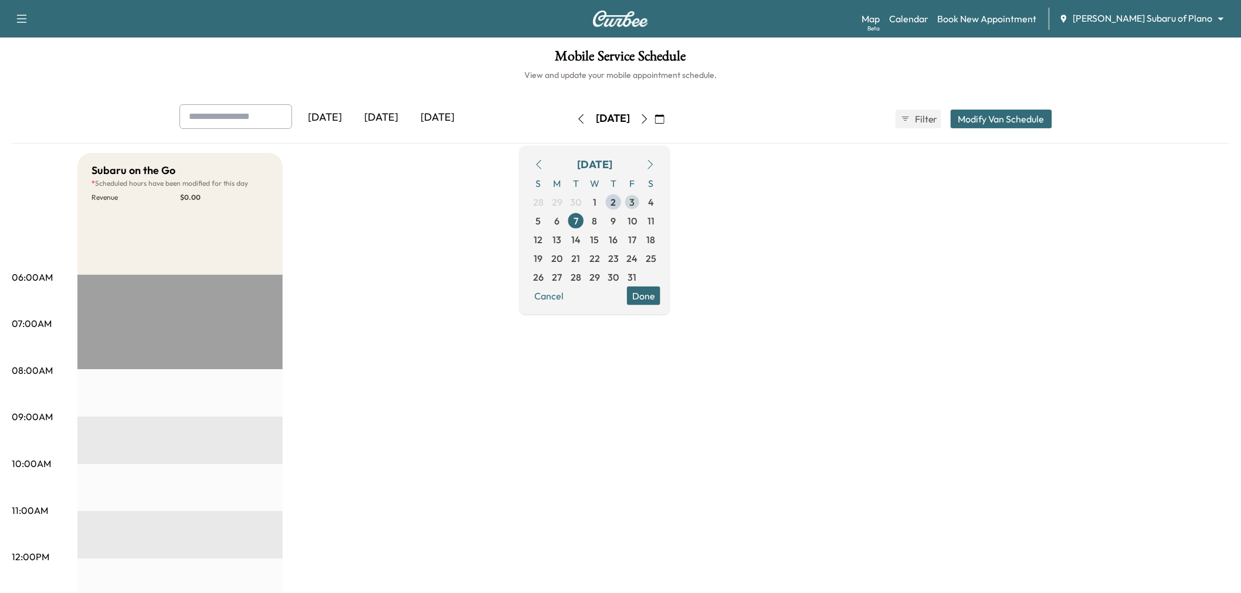
click at [635, 203] on span "3" at bounding box center [632, 202] width 5 height 14
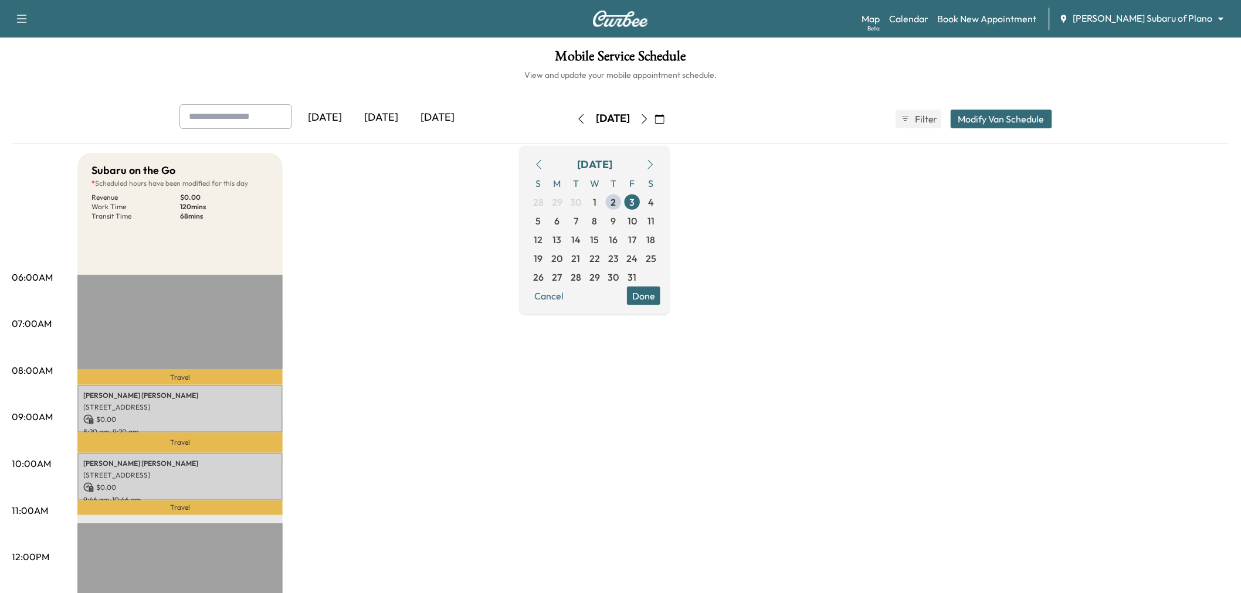
click at [660, 304] on button "Done" at bounding box center [643, 295] width 33 height 19
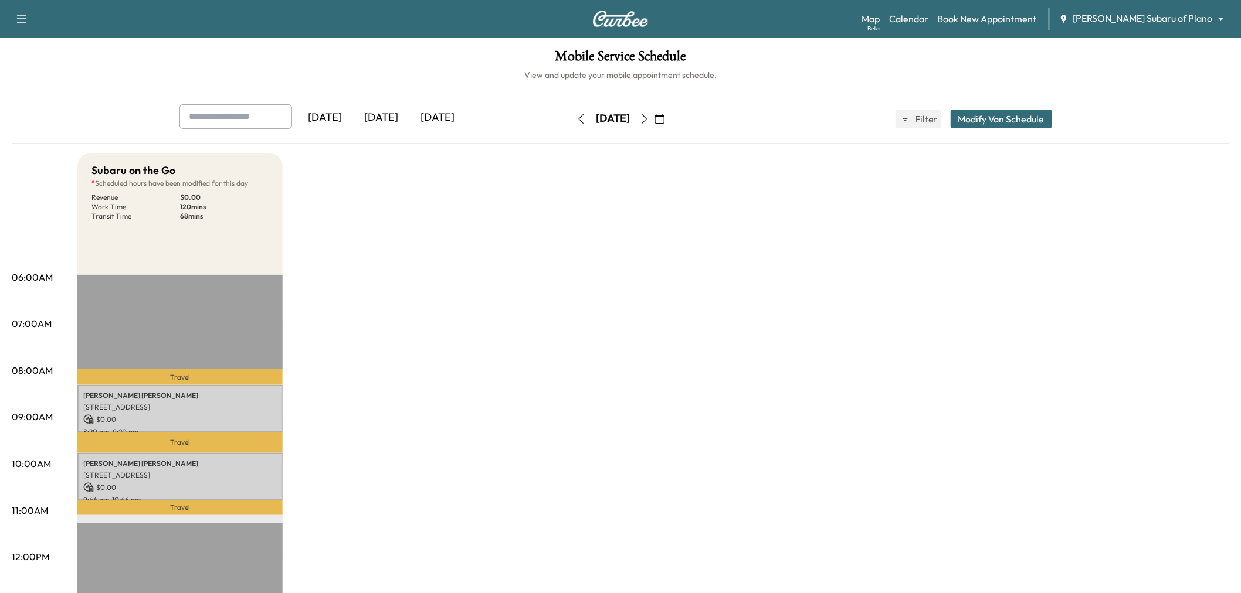
click at [664, 117] on icon "button" at bounding box center [659, 118] width 9 height 9
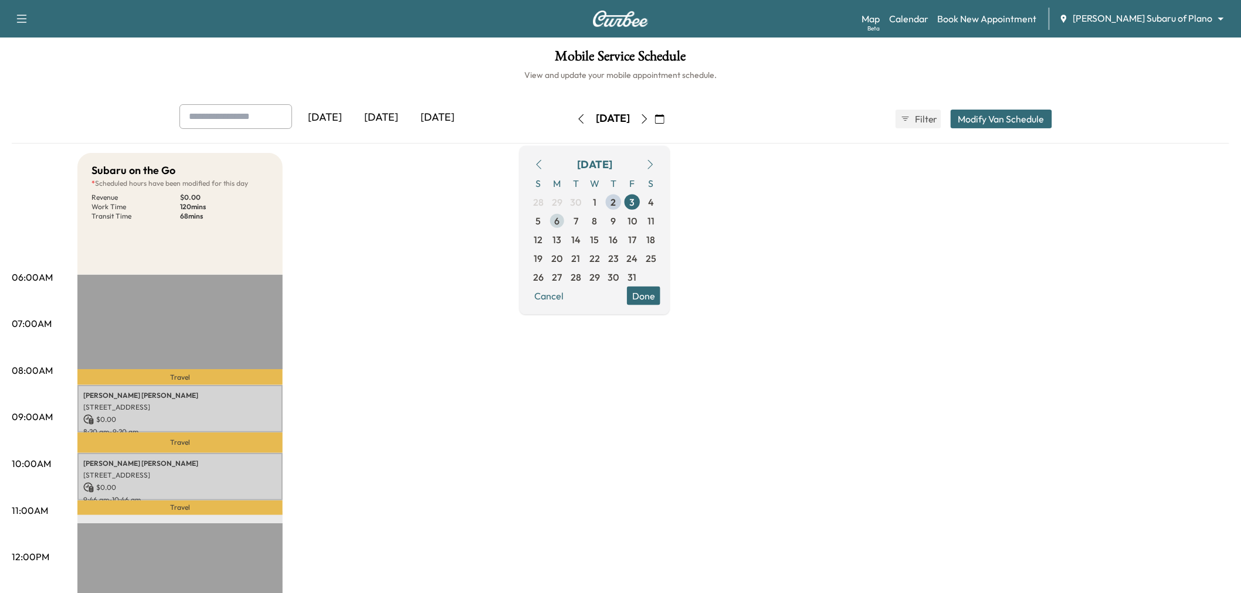
click at [566, 217] on span "6" at bounding box center [557, 220] width 19 height 19
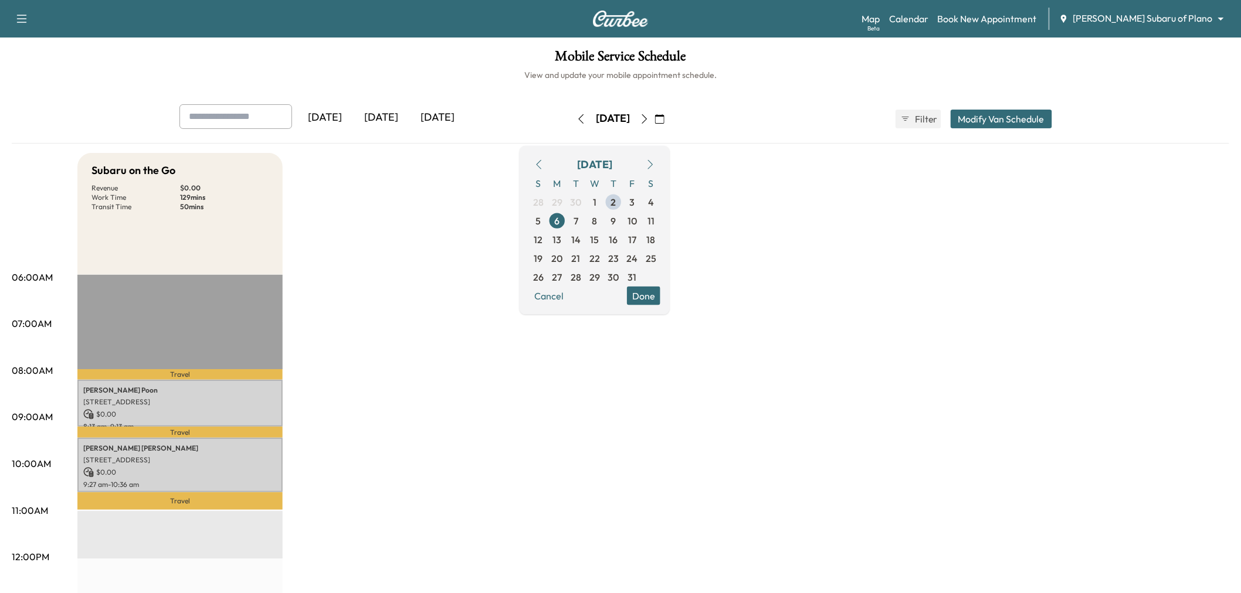
click at [660, 298] on button "Done" at bounding box center [643, 295] width 33 height 19
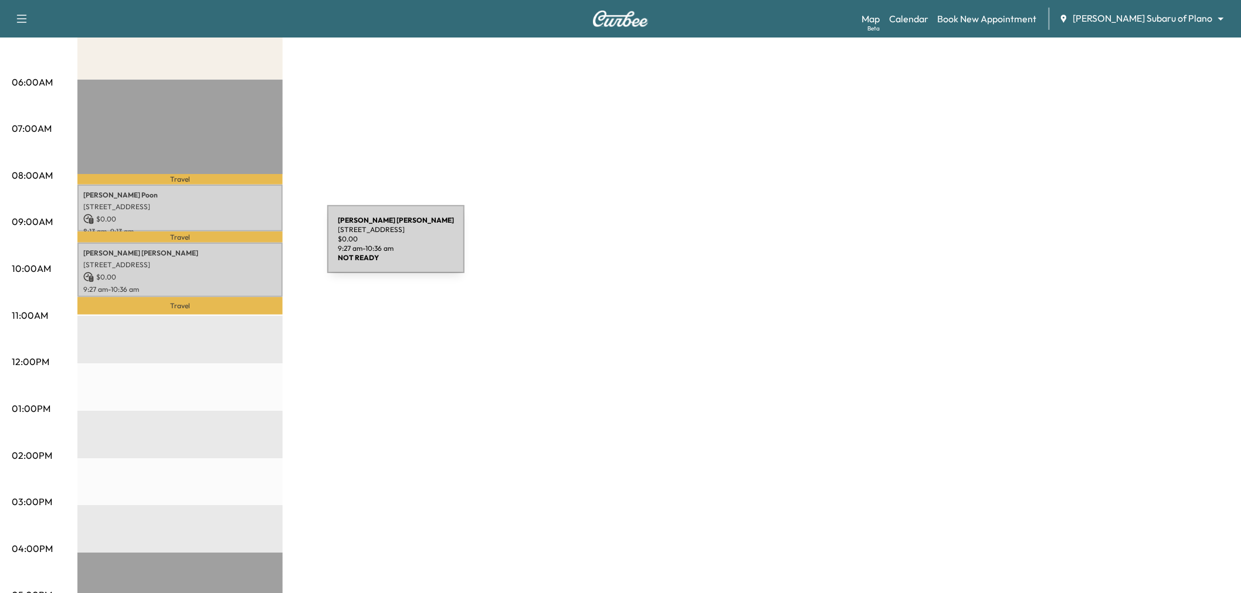
scroll to position [130, 0]
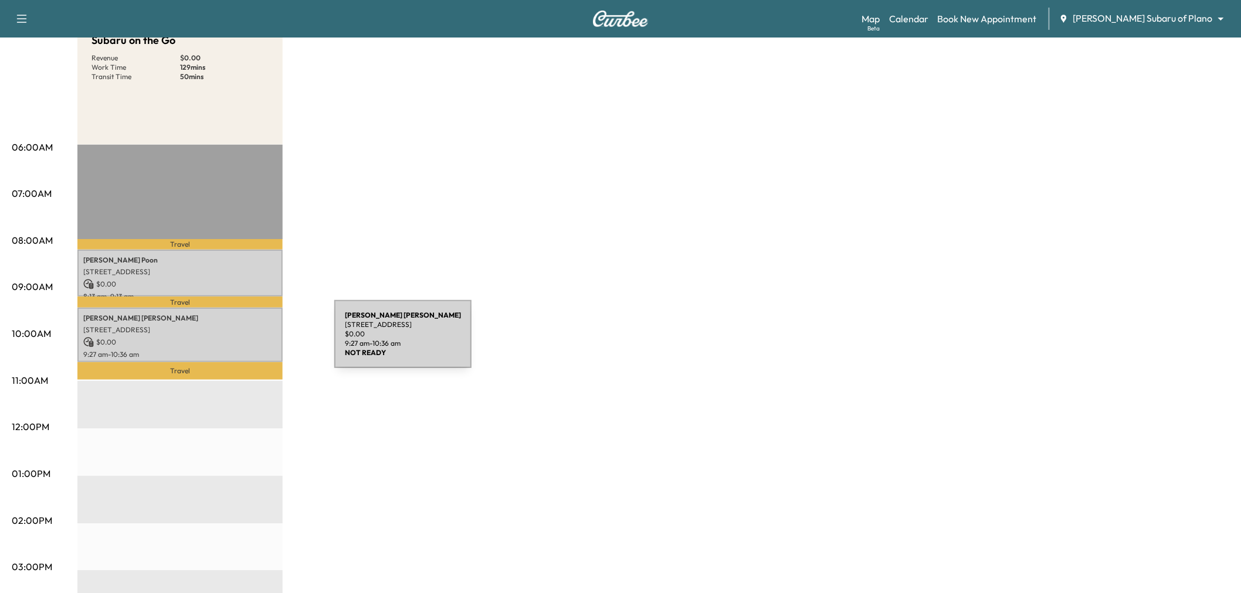
click at [246, 341] on p "$ 0.00" at bounding box center [180, 342] width 194 height 11
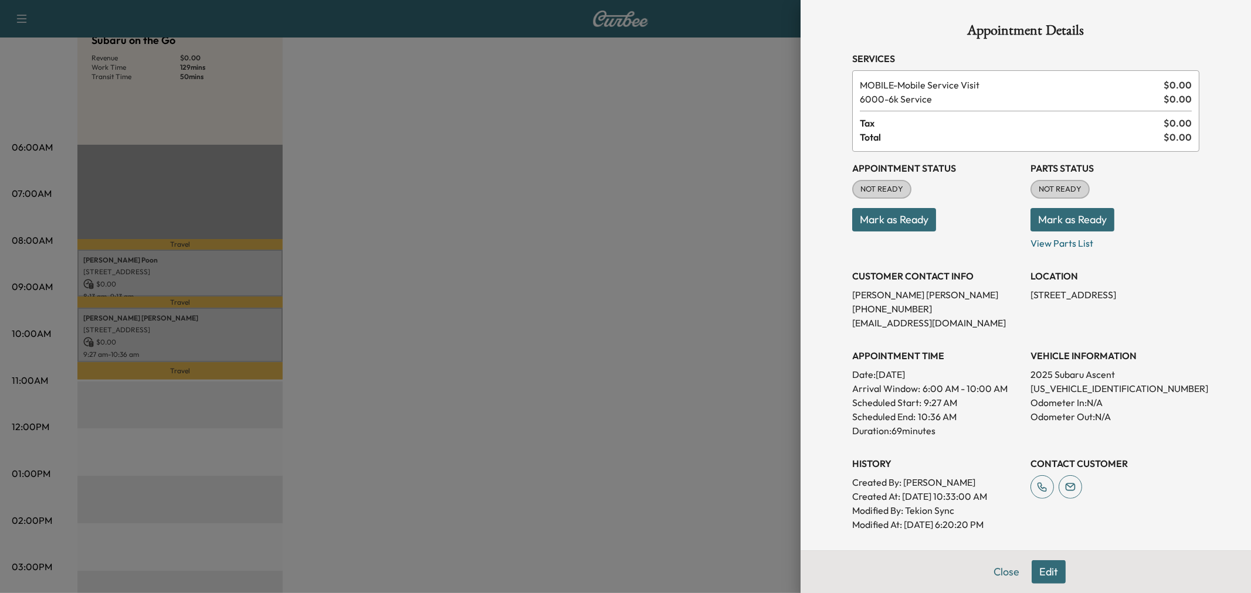
click at [246, 321] on div at bounding box center [625, 296] width 1251 height 593
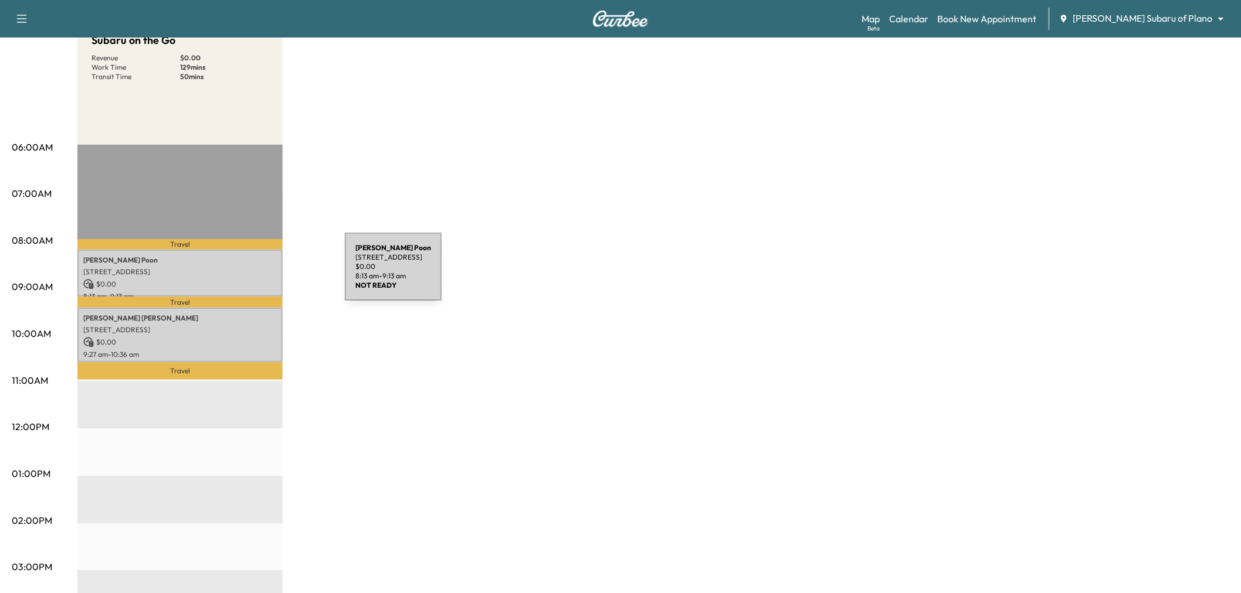
click at [257, 274] on p "3621 Waterview Pkwy, Richardson, TX 75080, USA" at bounding box center [180, 271] width 194 height 9
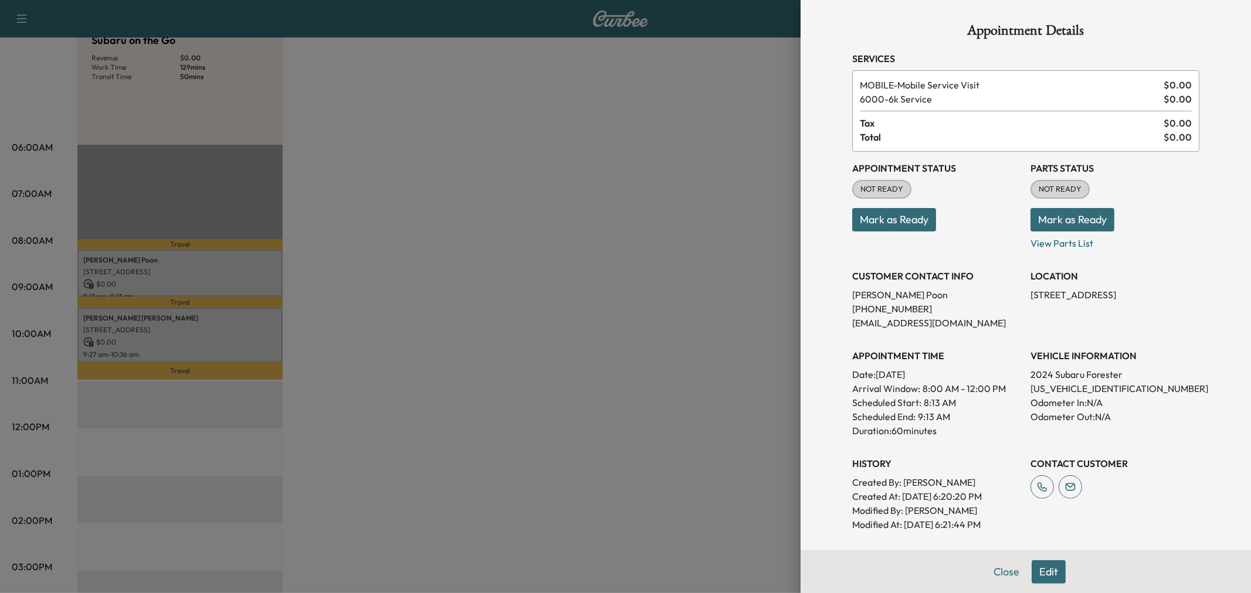
click at [257, 274] on div at bounding box center [625, 296] width 1251 height 593
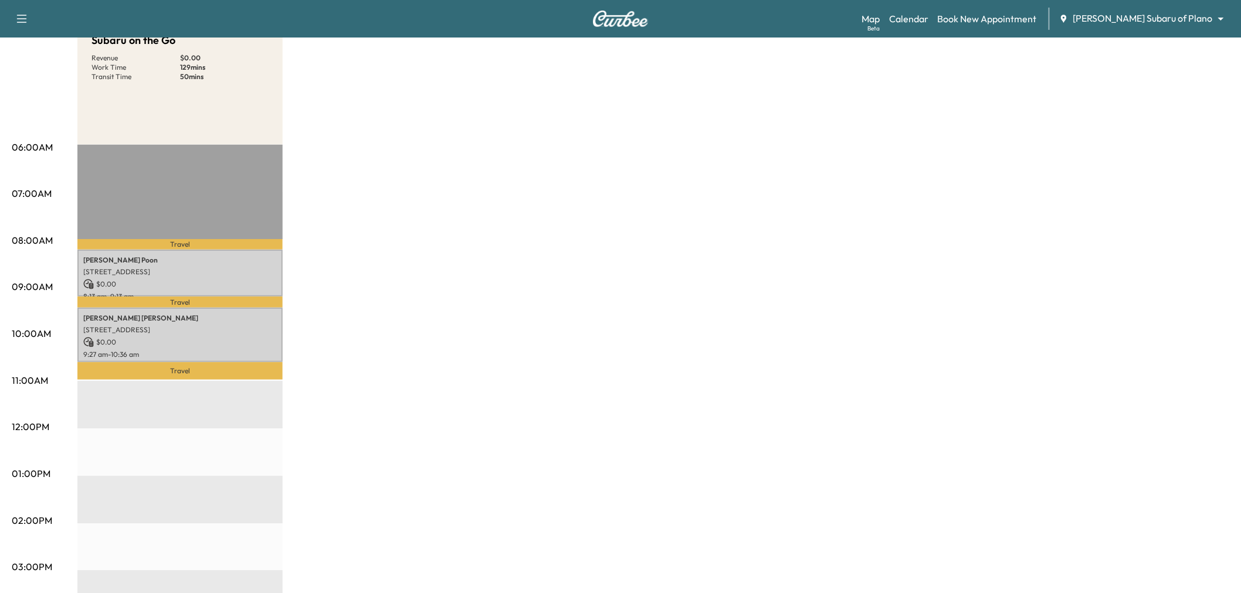
click at [530, 428] on div "Subaru on the Go Revenue $ 0.00 Work Time 129 mins Transit Time 50 mins Travel …" at bounding box center [653, 463] width 1152 height 880
